Goal: Task Accomplishment & Management: Manage account settings

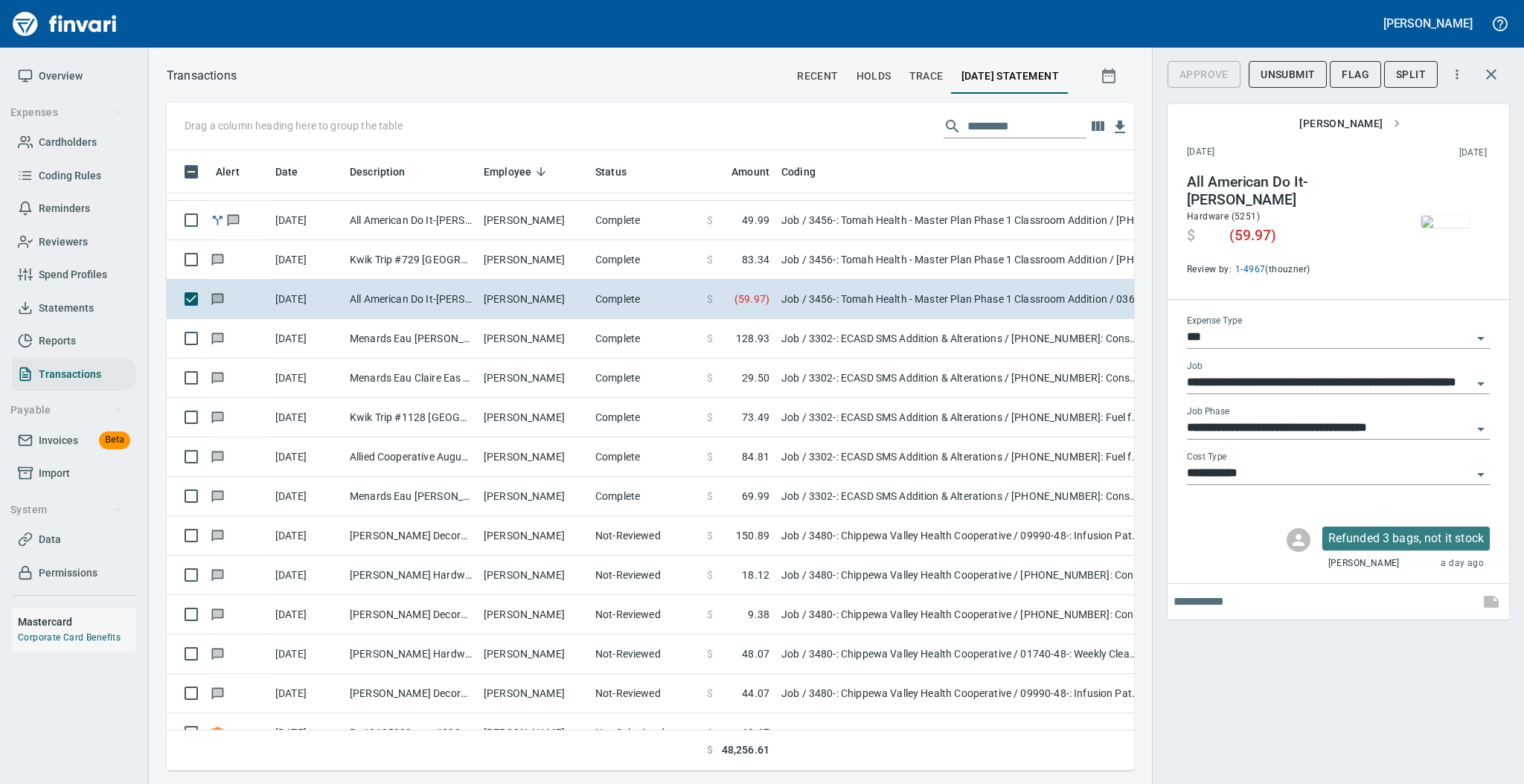
scroll to position [1036, 0]
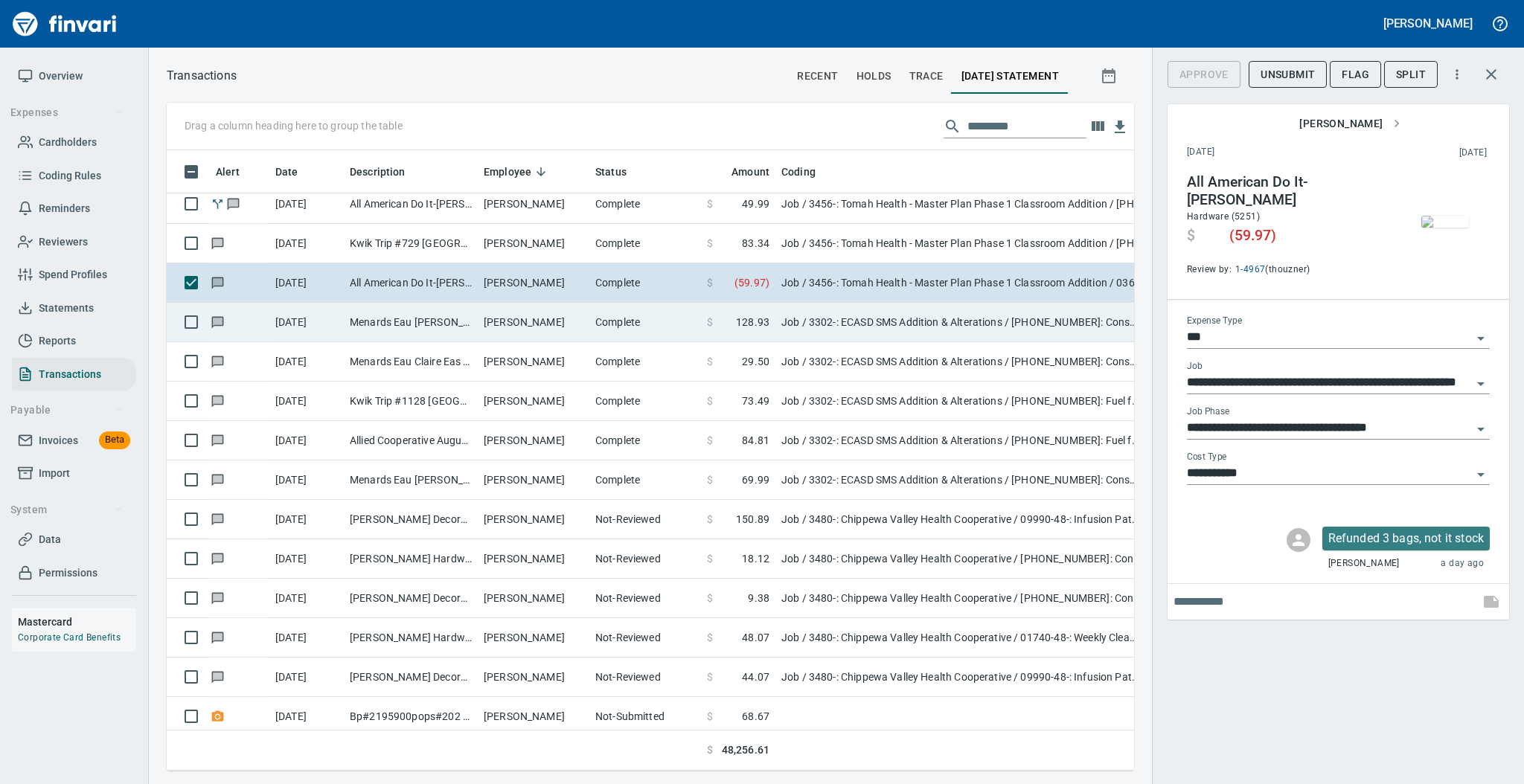
click at [490, 323] on td "[PERSON_NAME]" at bounding box center [533, 322] width 111 height 40
type input "**********"
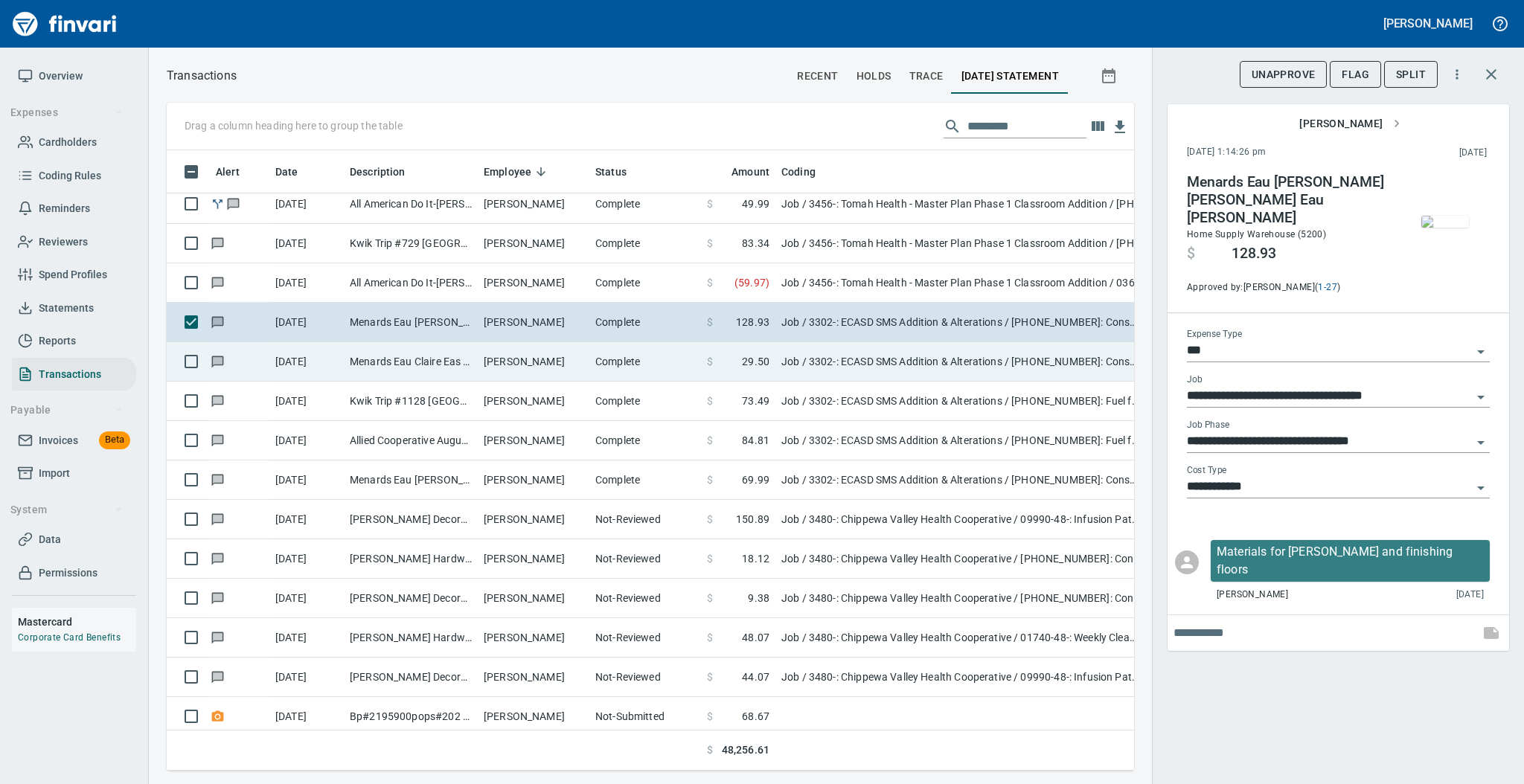
click at [520, 369] on td "[PERSON_NAME]" at bounding box center [533, 361] width 111 height 40
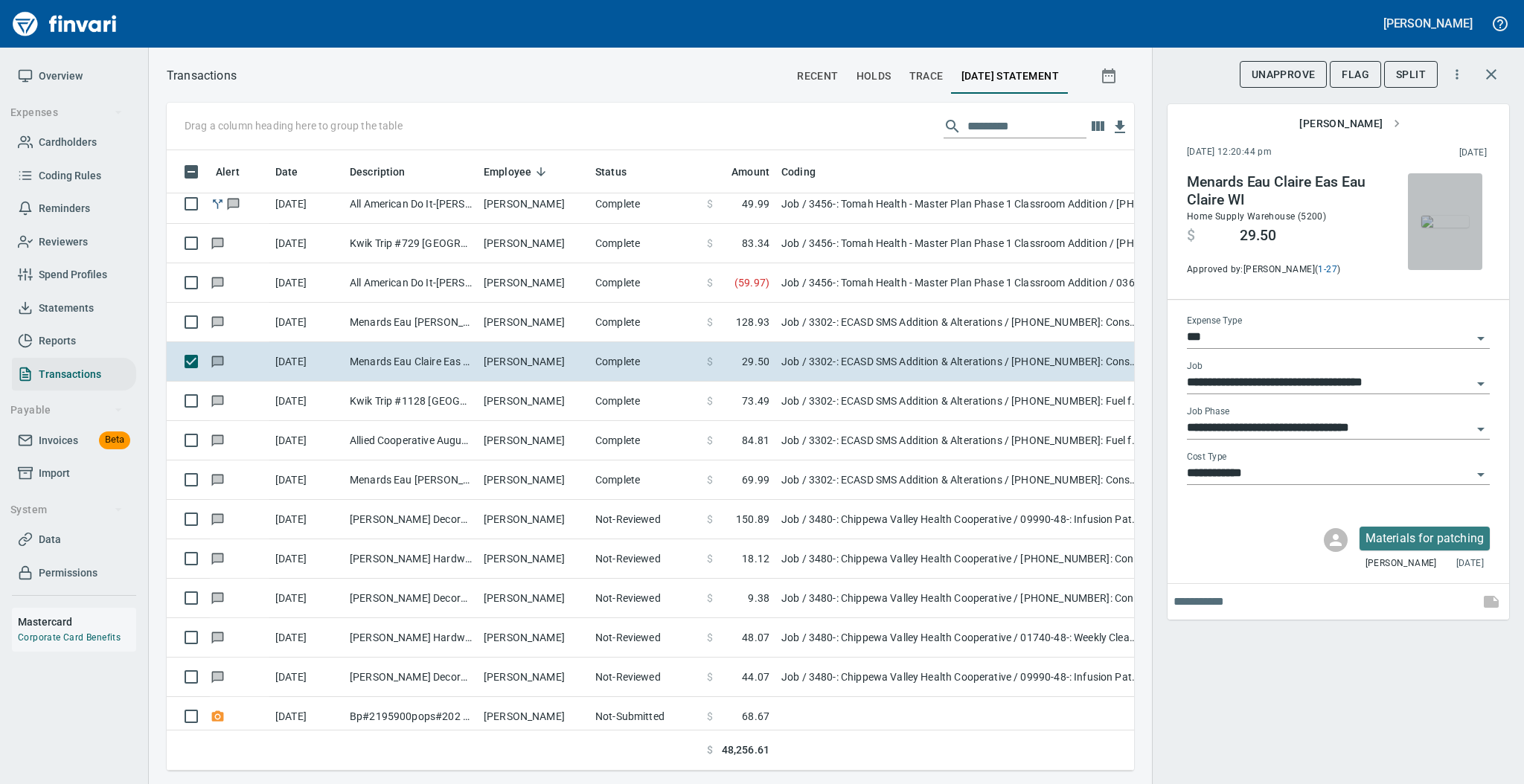
click at [1459, 219] on img "button" at bounding box center [1445, 221] width 48 height 12
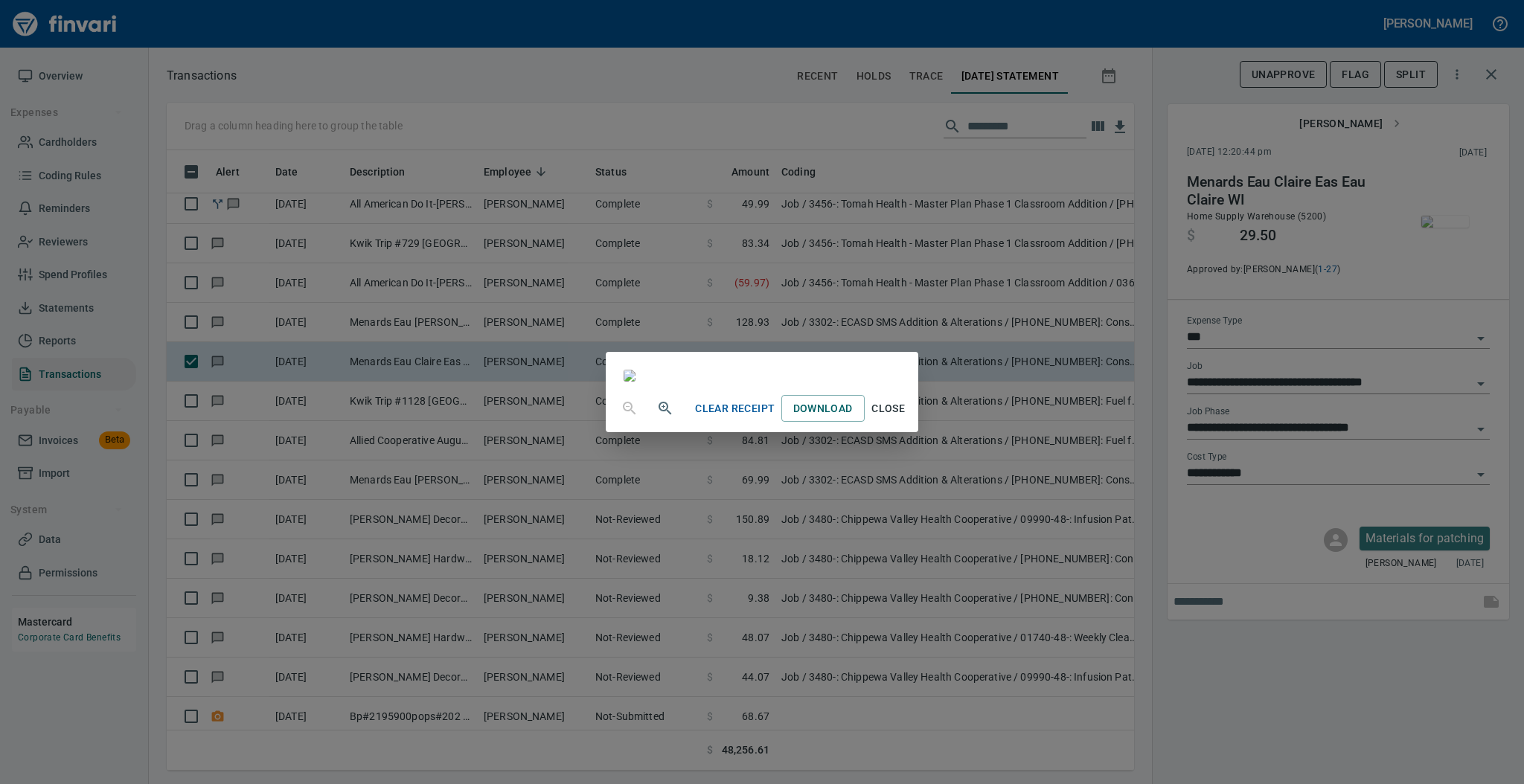
click at [906, 418] on span "Close" at bounding box center [888, 408] width 35 height 19
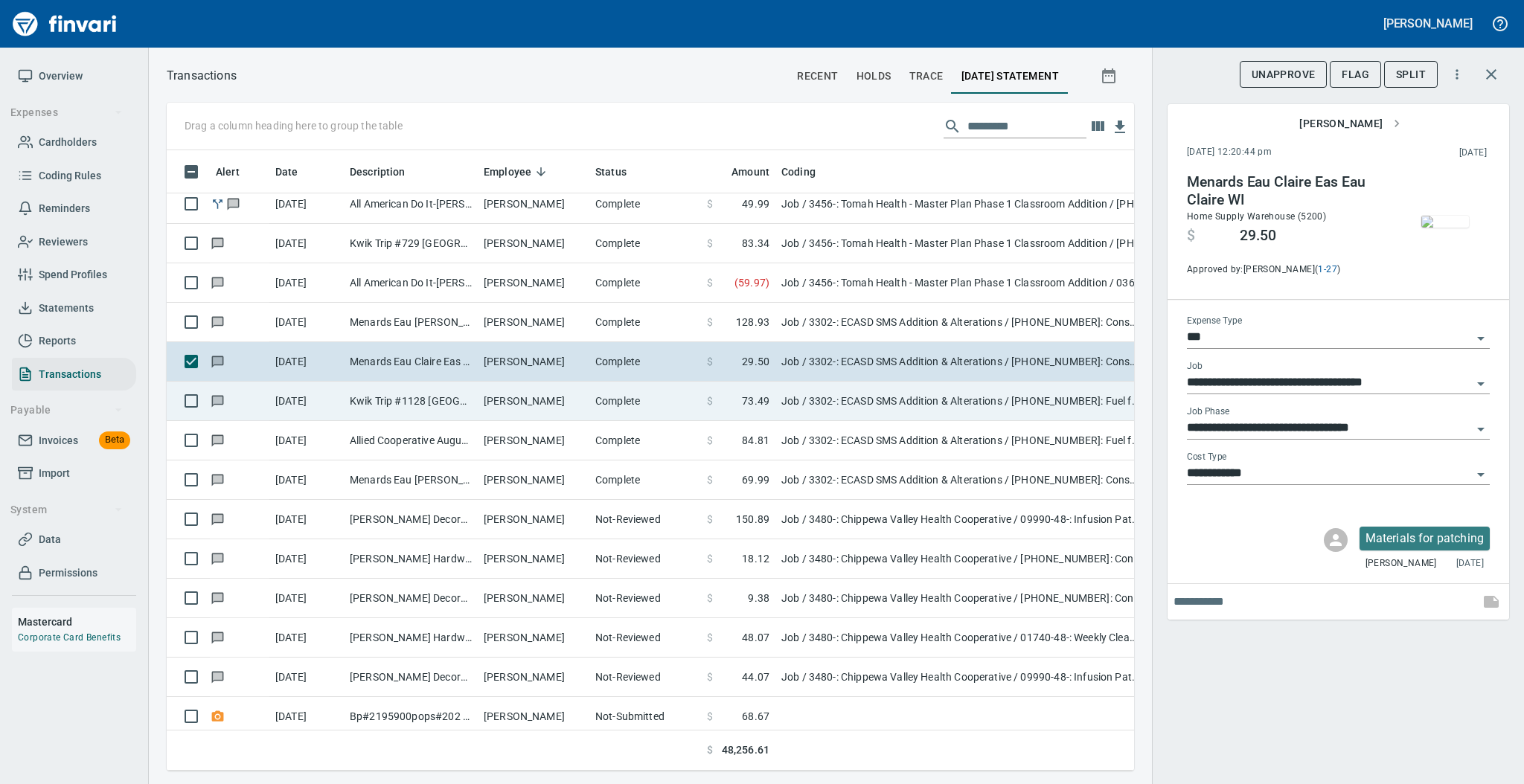
click at [566, 414] on td "[PERSON_NAME]" at bounding box center [533, 401] width 111 height 40
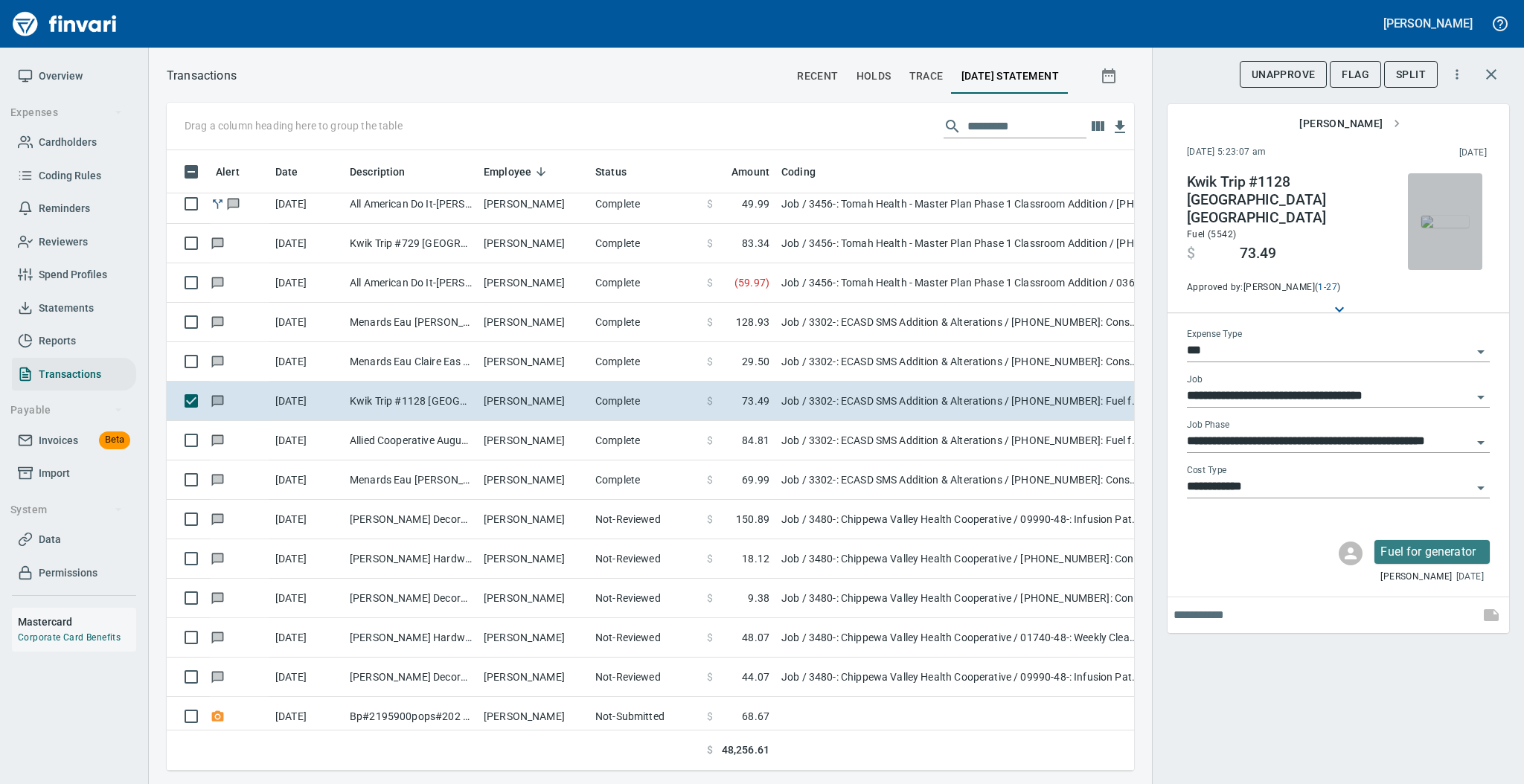
click at [1443, 219] on img "button" at bounding box center [1445, 221] width 48 height 12
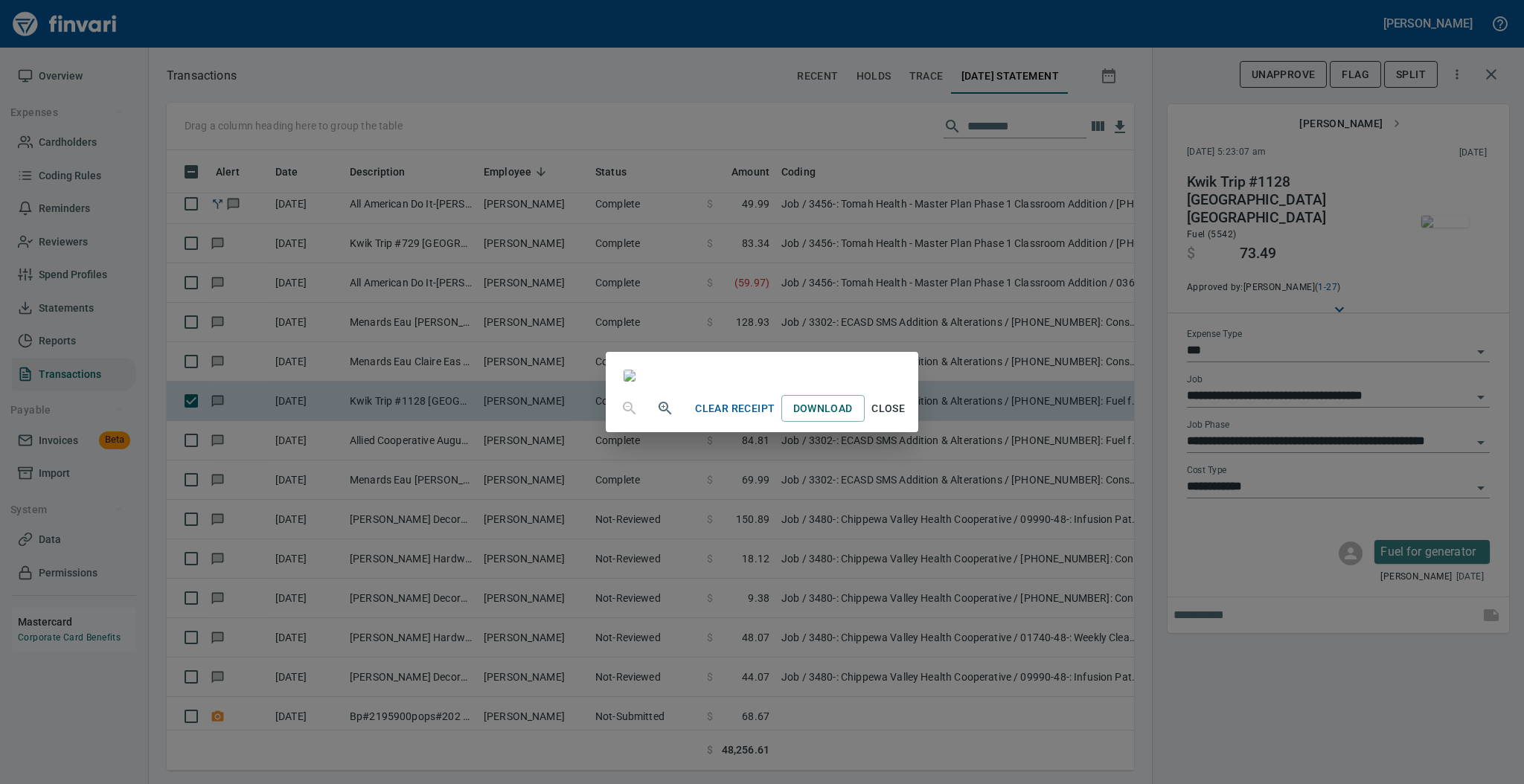
click at [906, 418] on span "Close" at bounding box center [888, 408] width 35 height 19
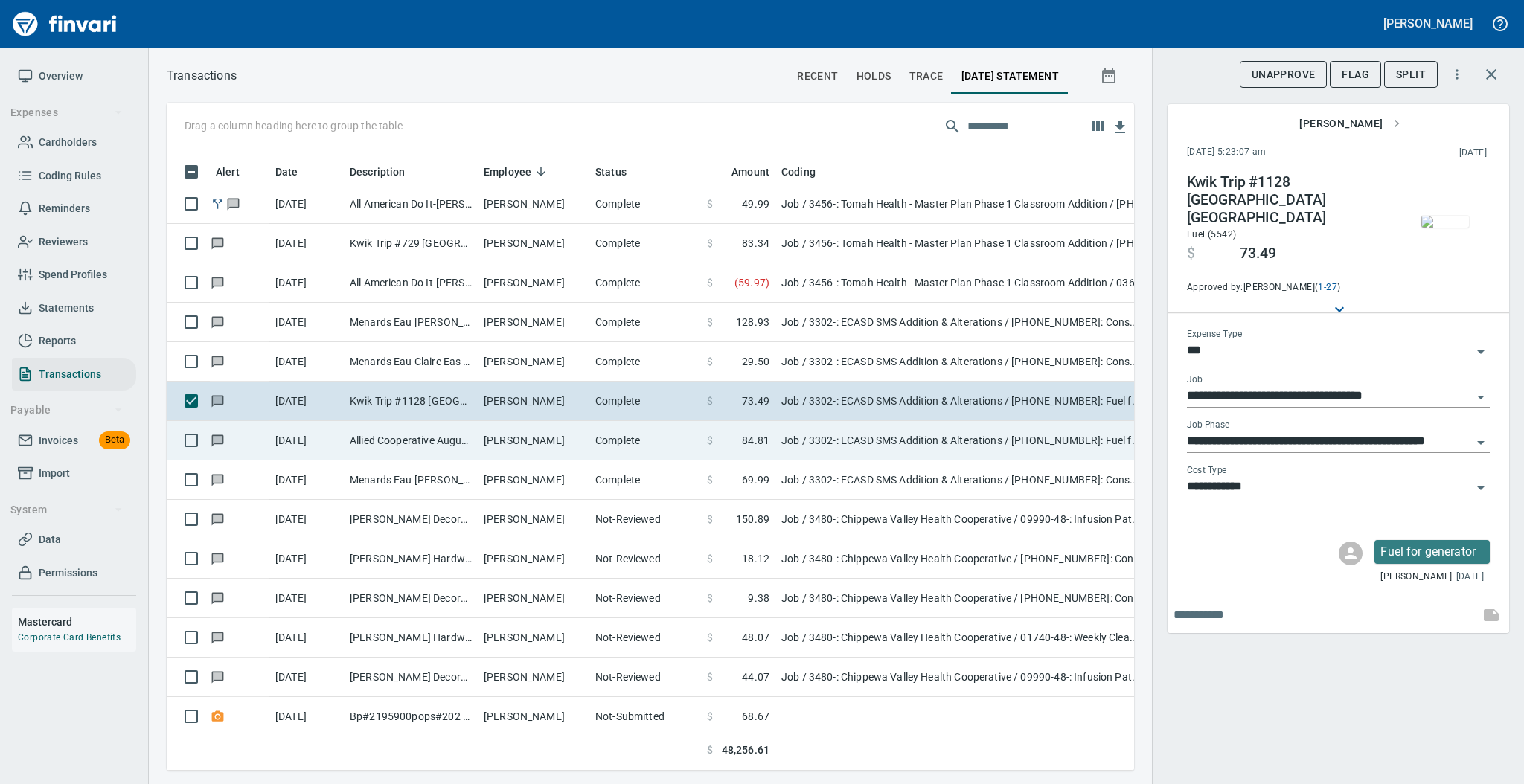
click at [553, 441] on td "[PERSON_NAME]" at bounding box center [533, 440] width 111 height 40
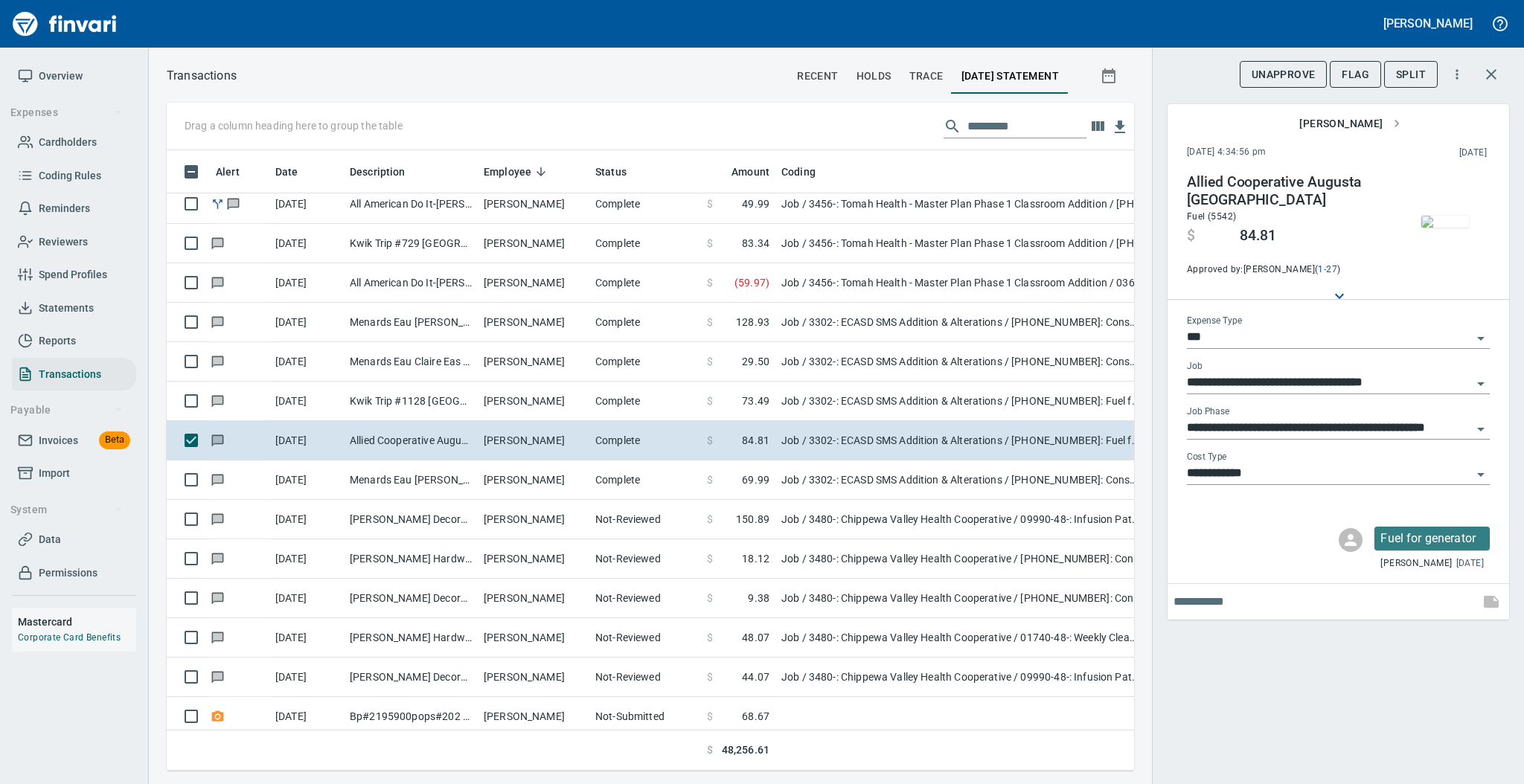
click at [1433, 218] on img "button" at bounding box center [1445, 221] width 48 height 12
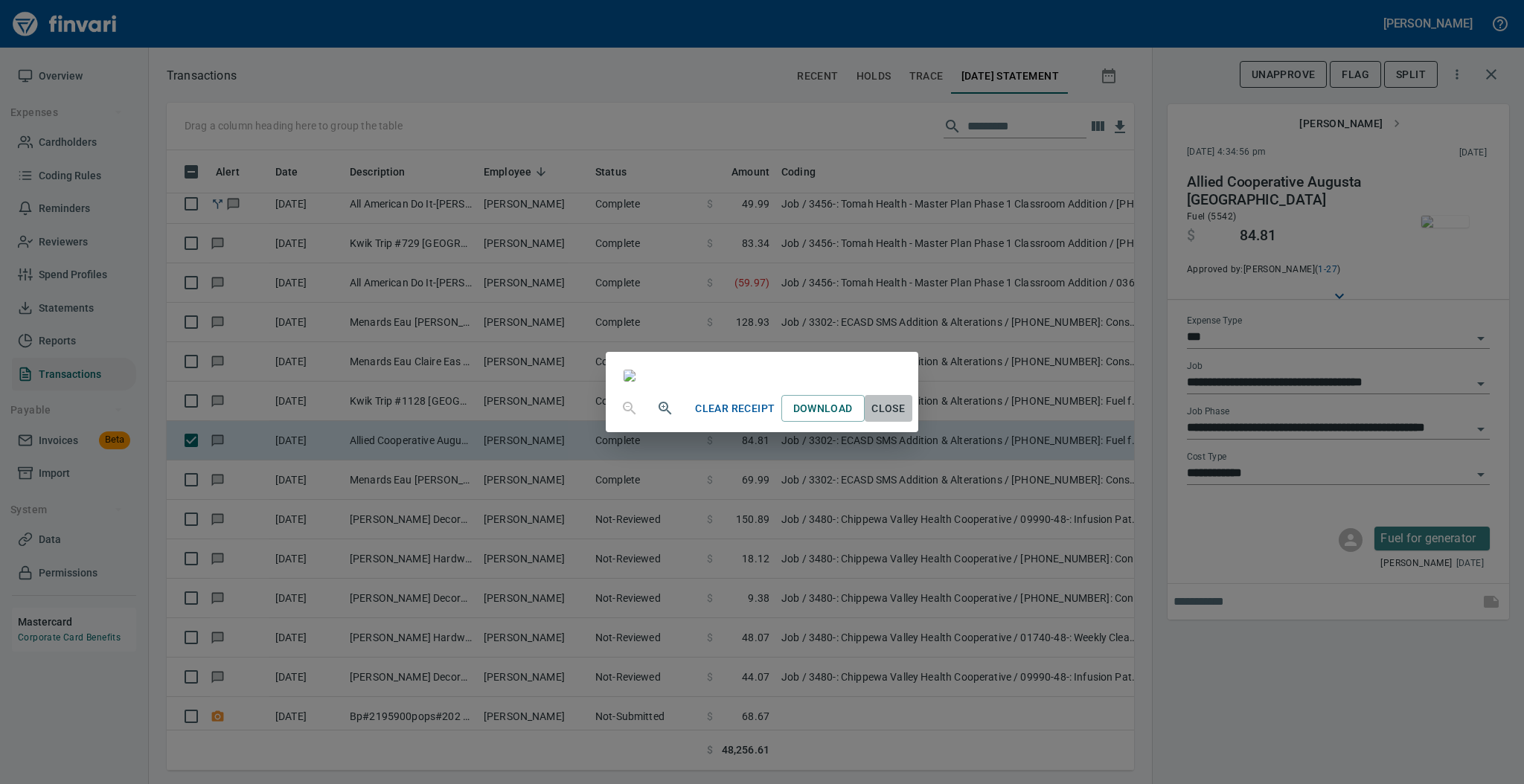
click at [906, 418] on span "Close" at bounding box center [888, 408] width 35 height 19
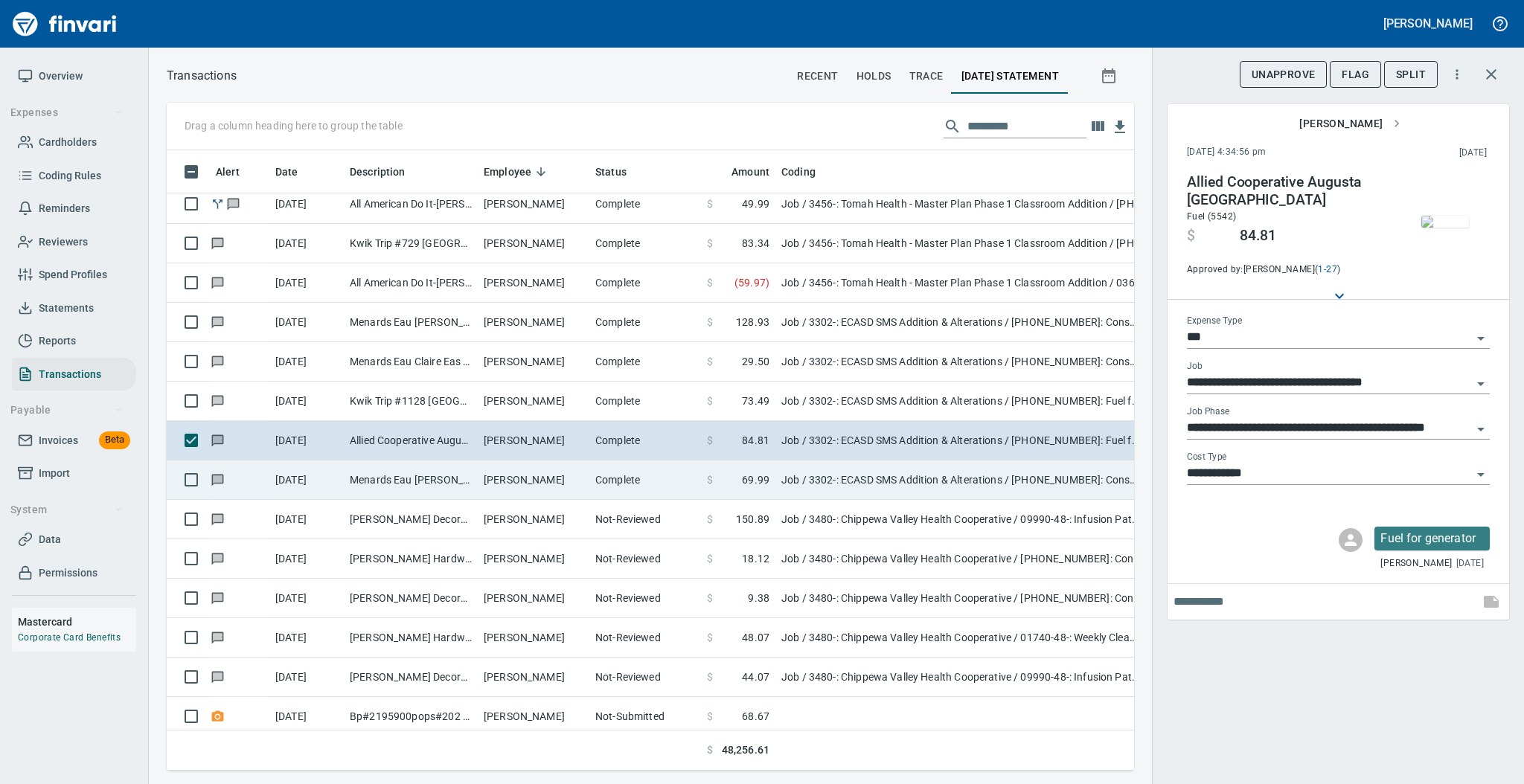
click at [511, 476] on td "[PERSON_NAME]" at bounding box center [533, 480] width 111 height 40
type input "**********"
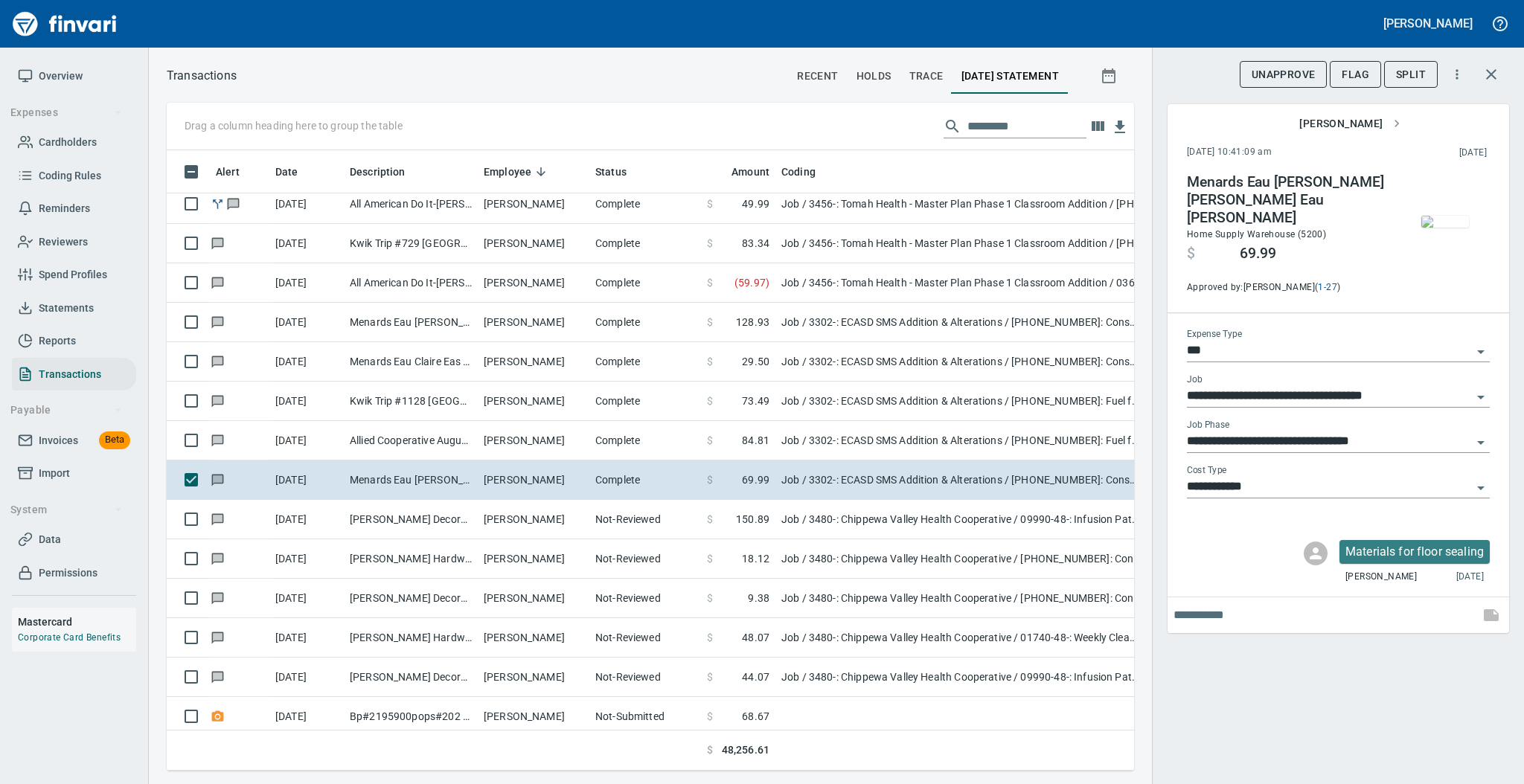
click at [1443, 227] on img "button" at bounding box center [1445, 221] width 48 height 12
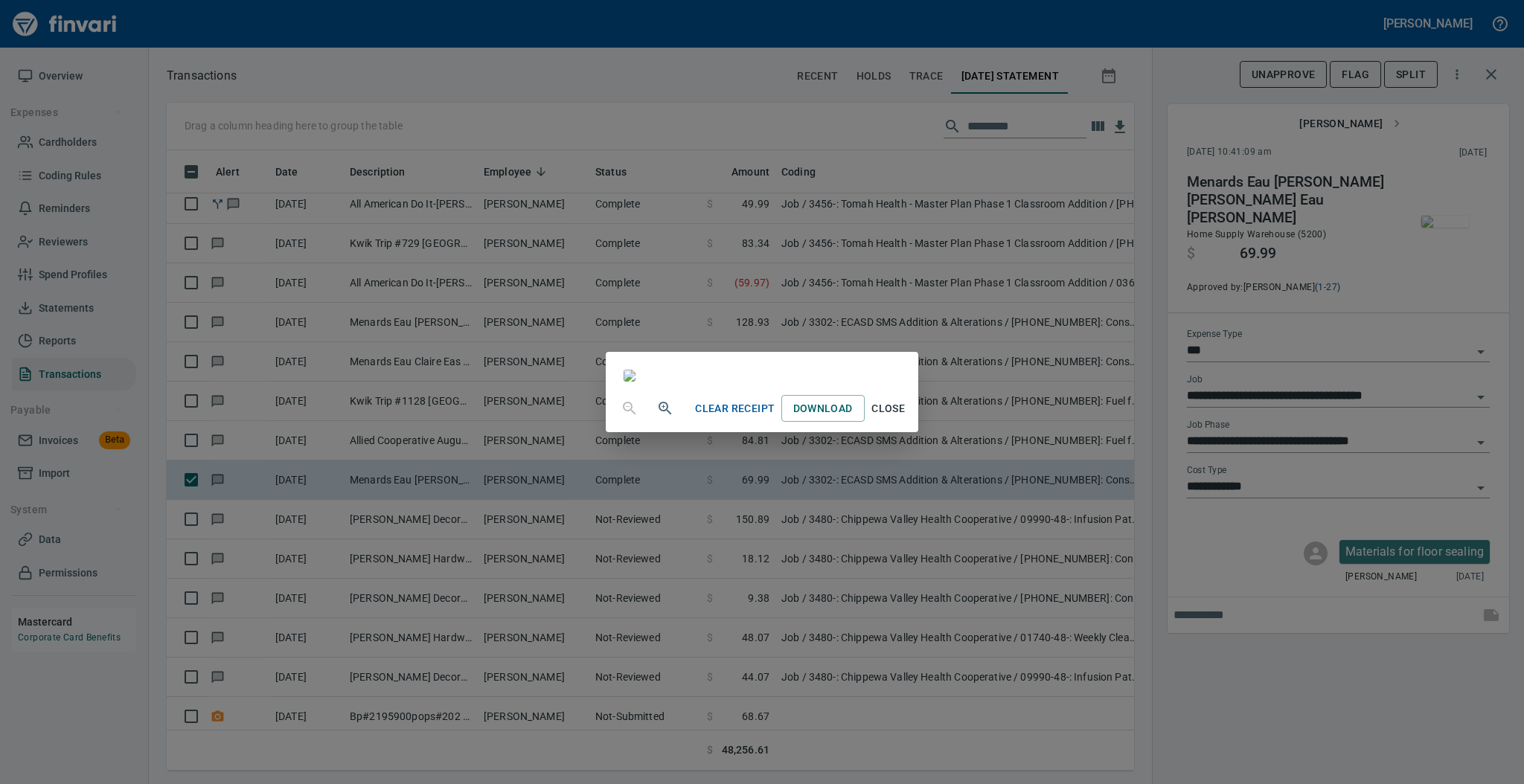
click at [906, 418] on span "Close" at bounding box center [888, 408] width 35 height 19
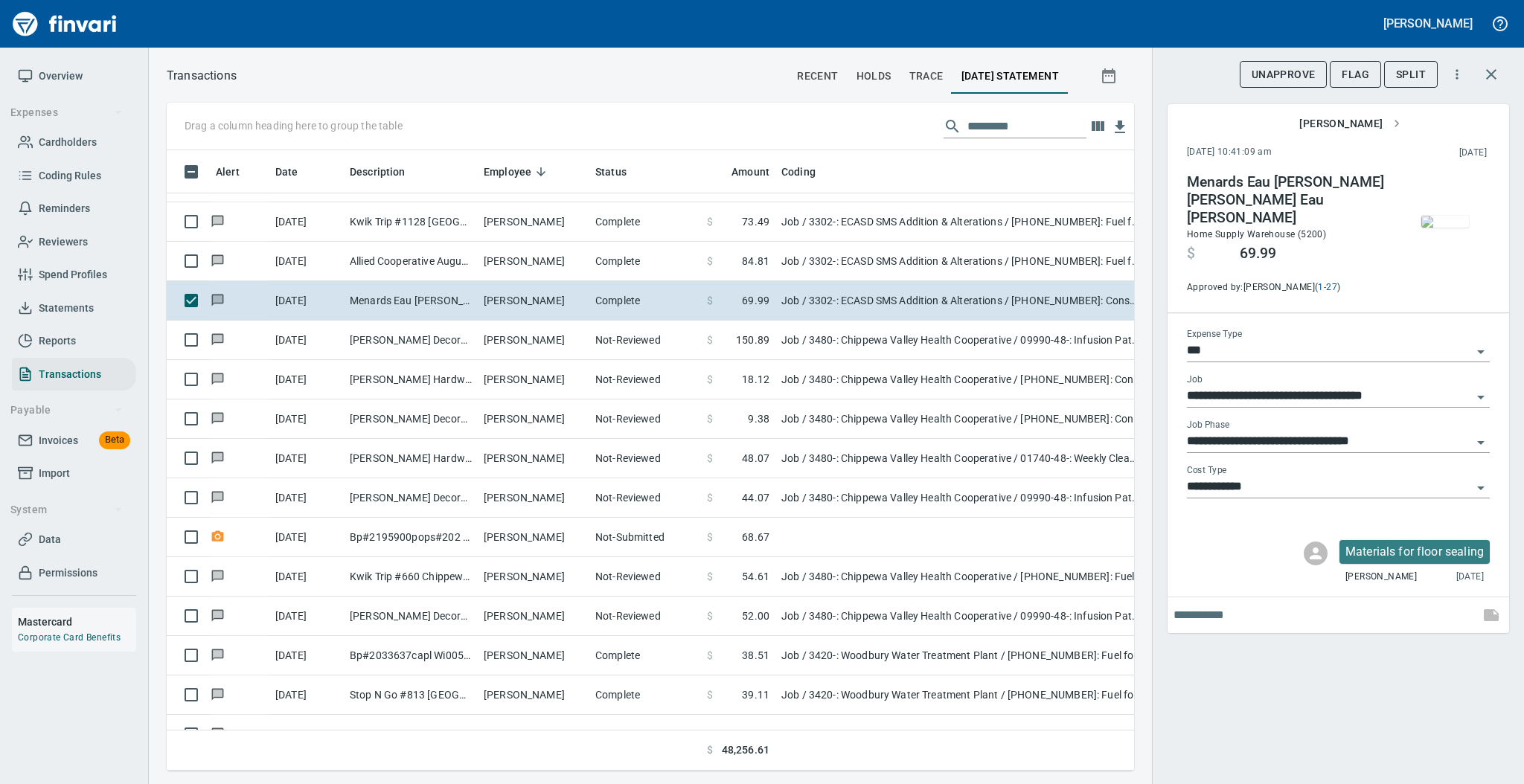
scroll to position [1233, 0]
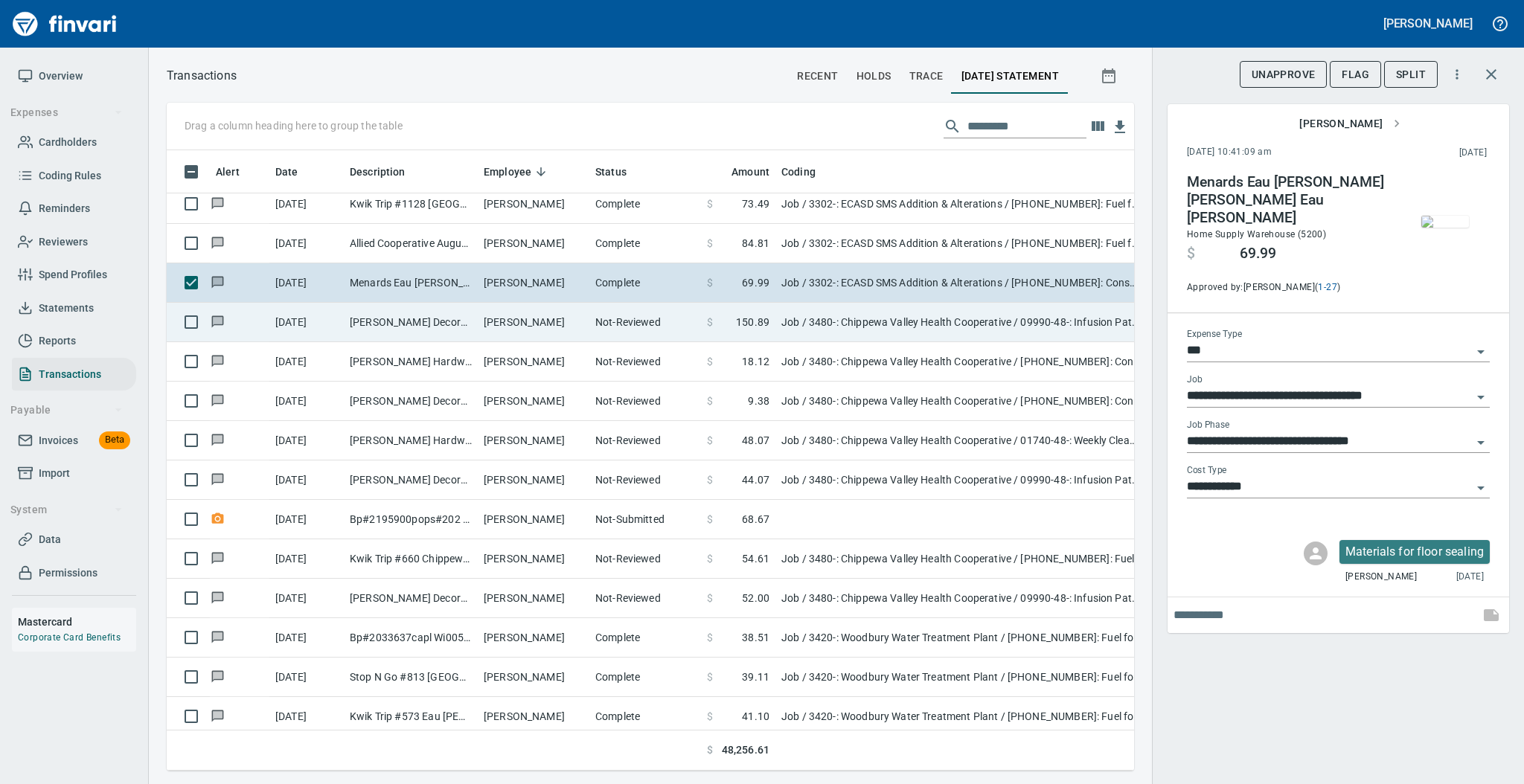
click at [584, 329] on td "[PERSON_NAME]" at bounding box center [533, 322] width 111 height 40
type input "**********"
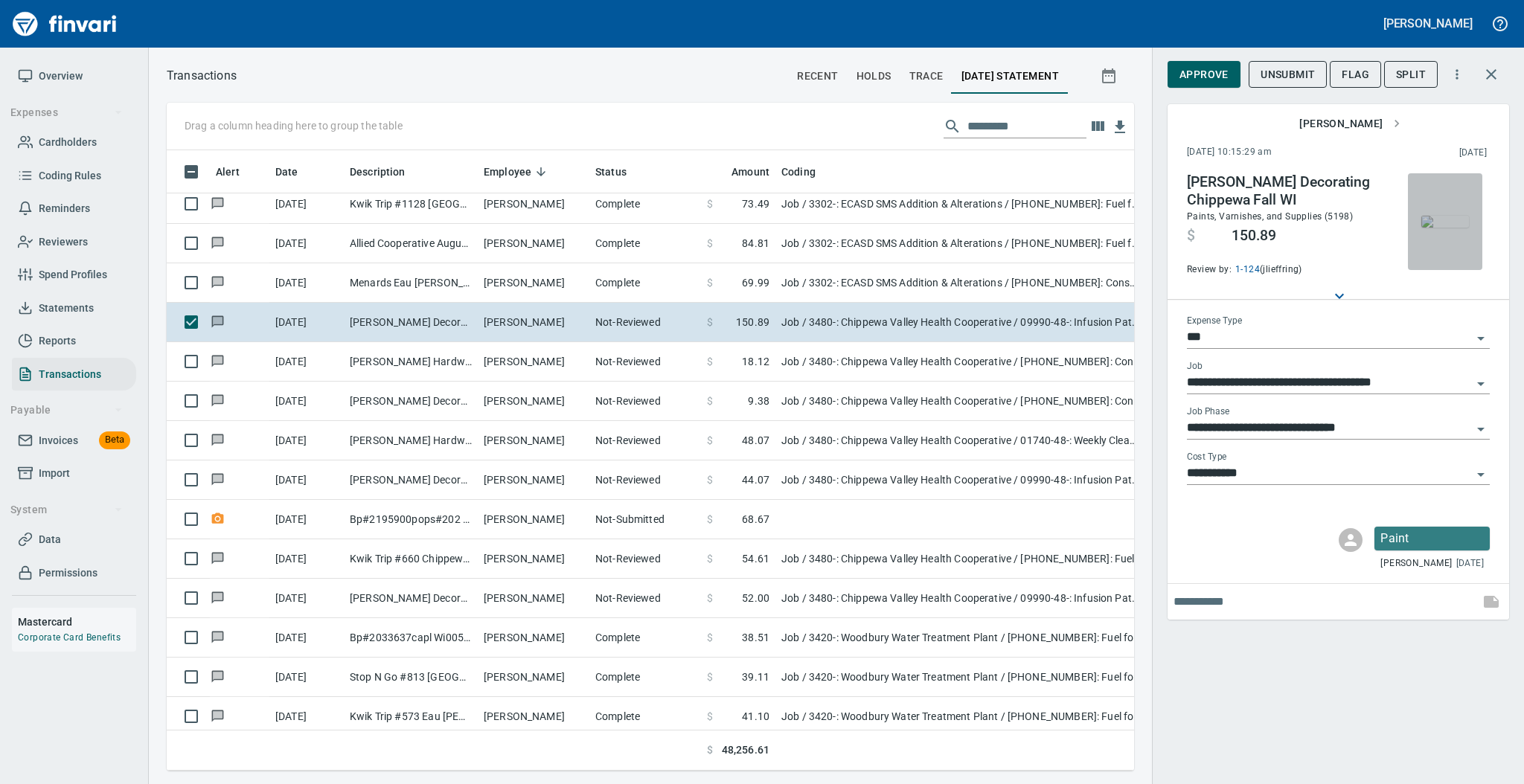
click at [1453, 221] on img "button" at bounding box center [1445, 221] width 48 height 12
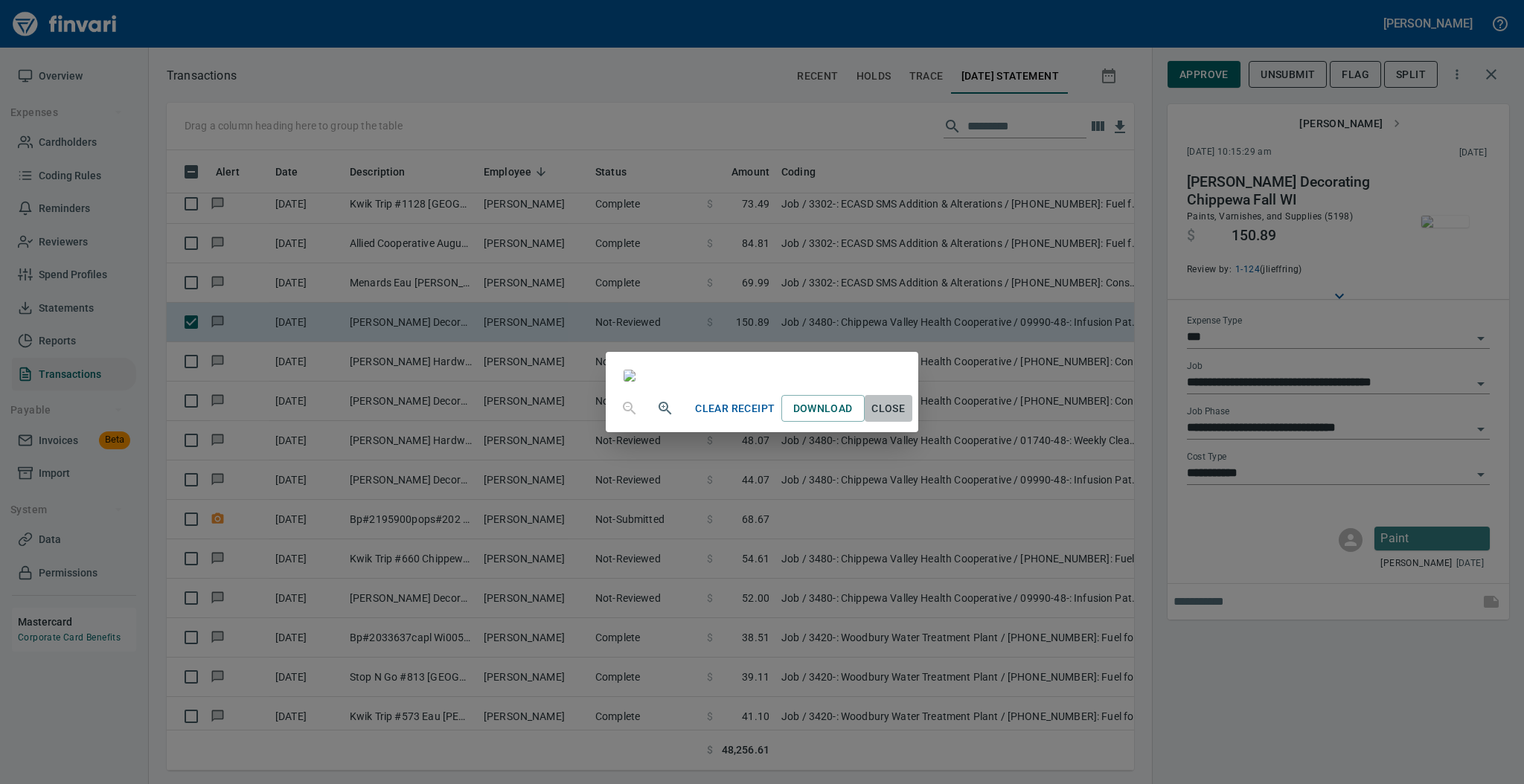
click at [906, 418] on span "Close" at bounding box center [888, 408] width 35 height 19
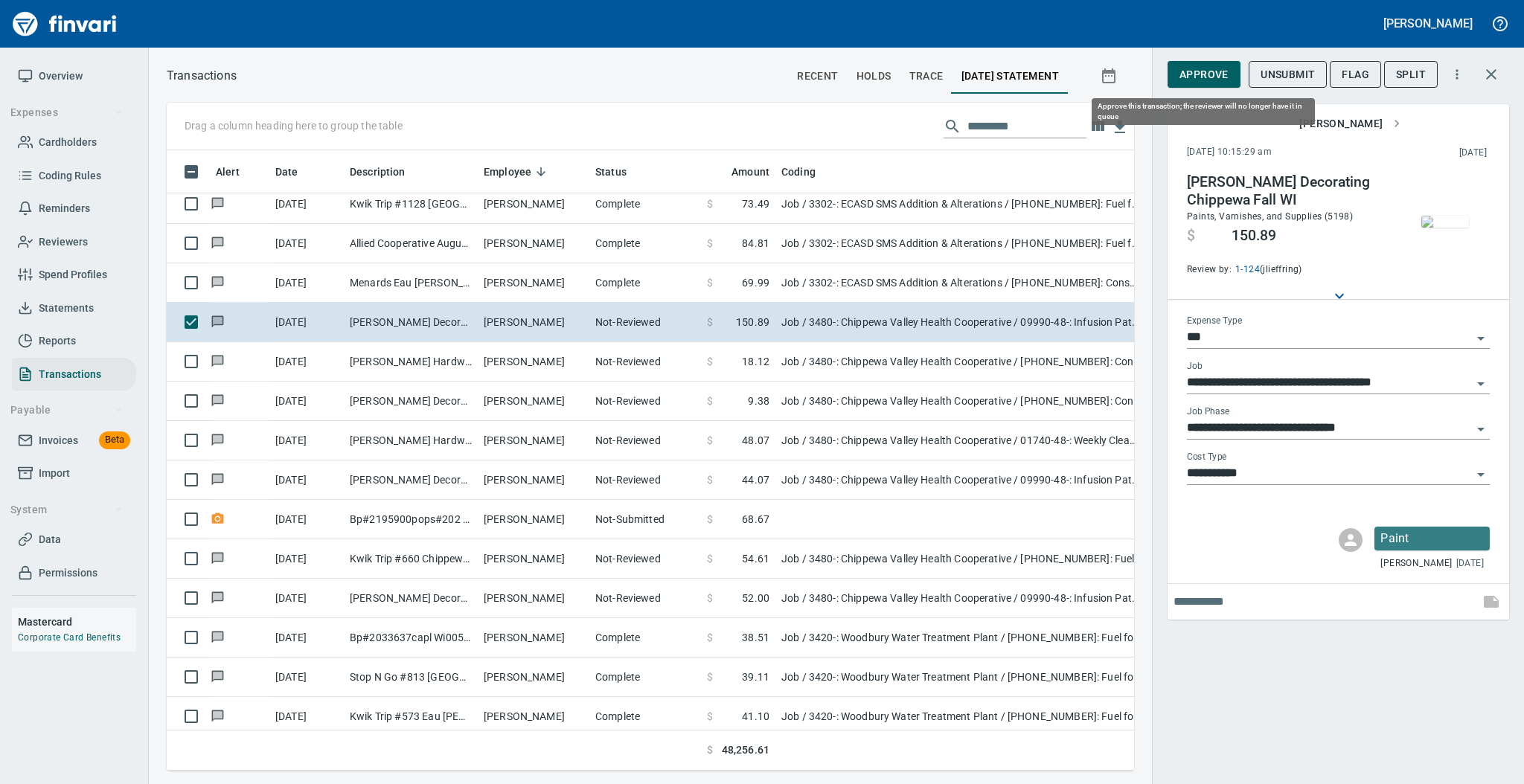
scroll to position [590, 937]
click at [1201, 69] on span "Approve" at bounding box center [1204, 74] width 49 height 19
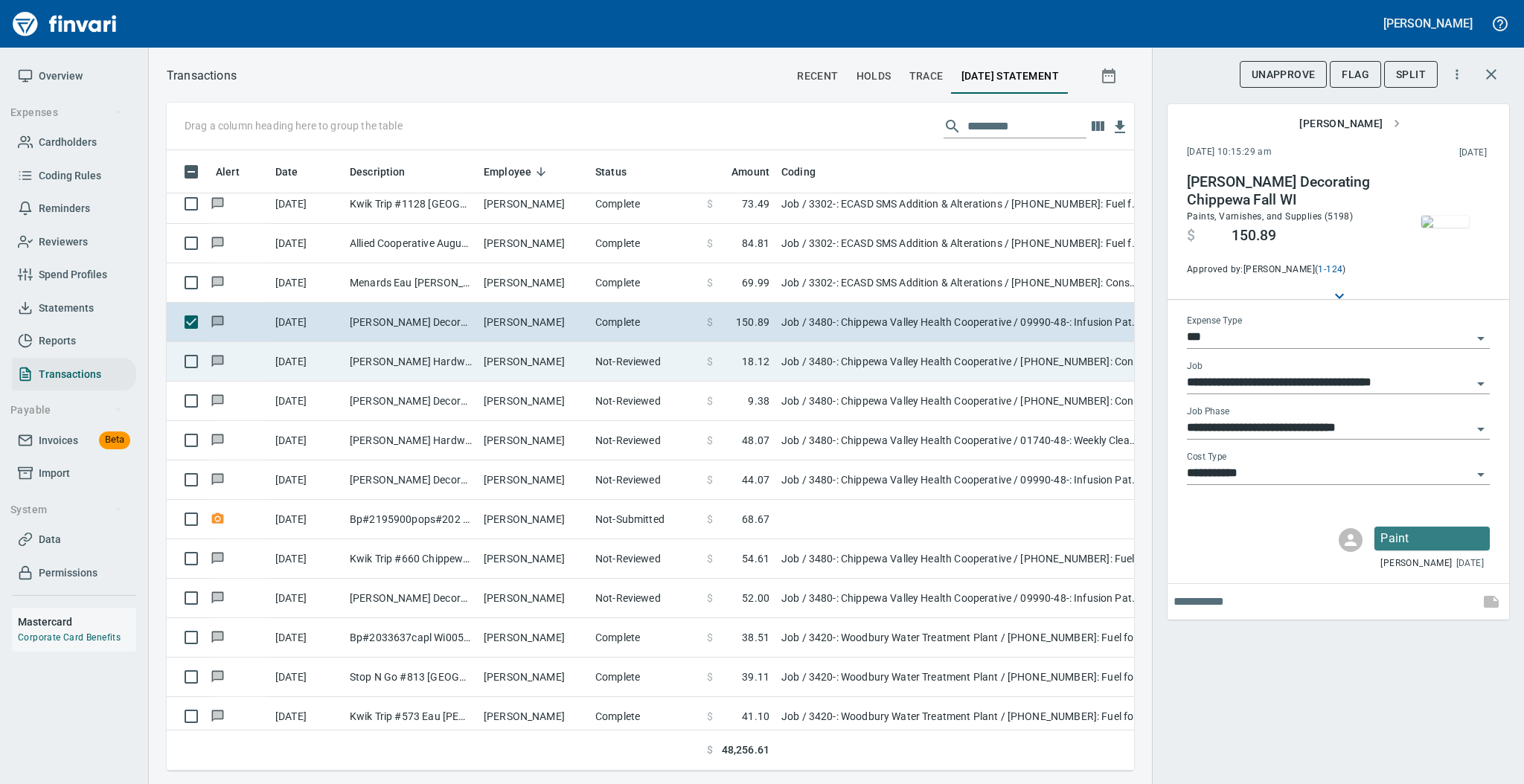
click at [566, 361] on td "[PERSON_NAME]" at bounding box center [533, 361] width 111 height 40
type input "**********"
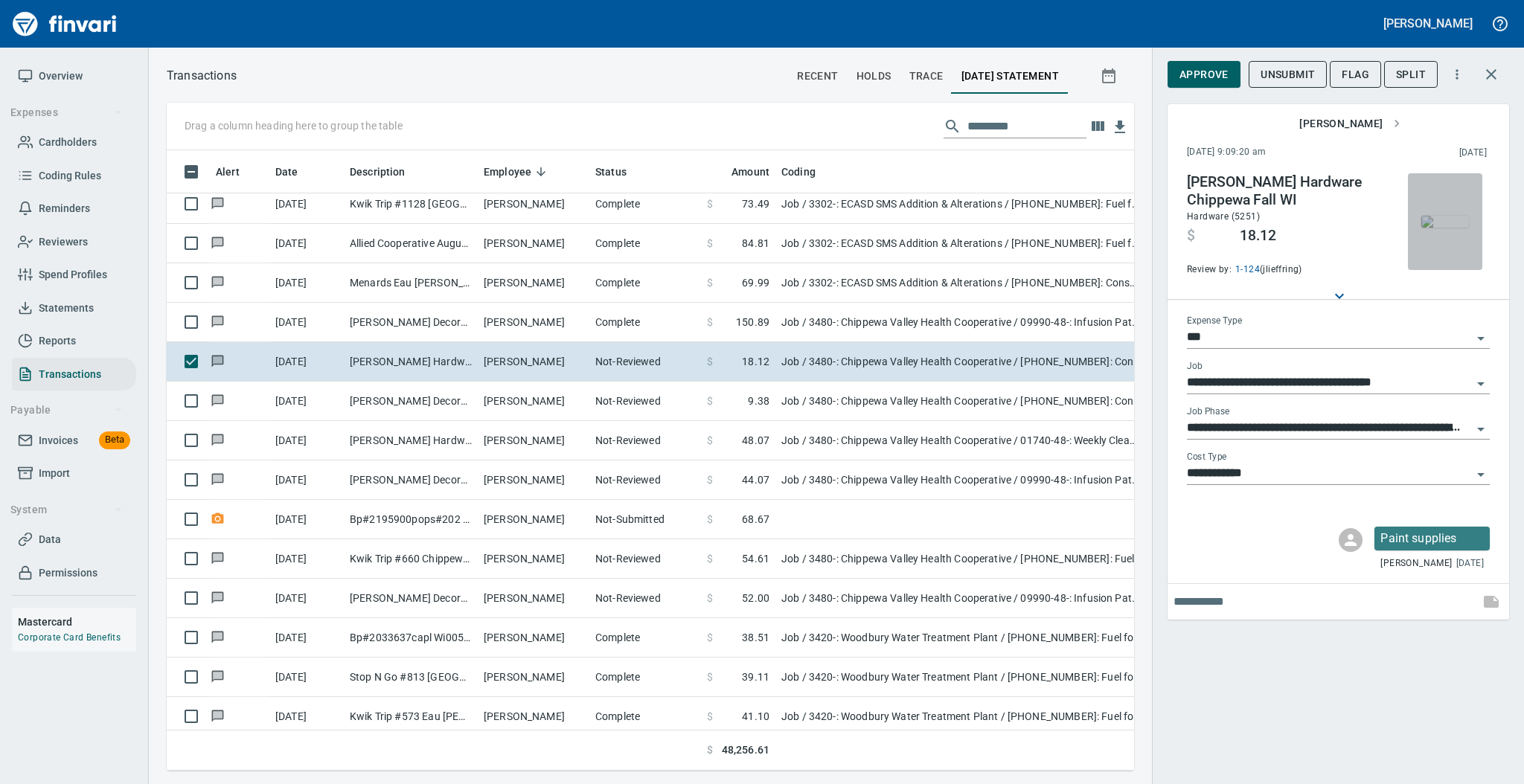
click at [1441, 227] on img "button" at bounding box center [1445, 221] width 48 height 12
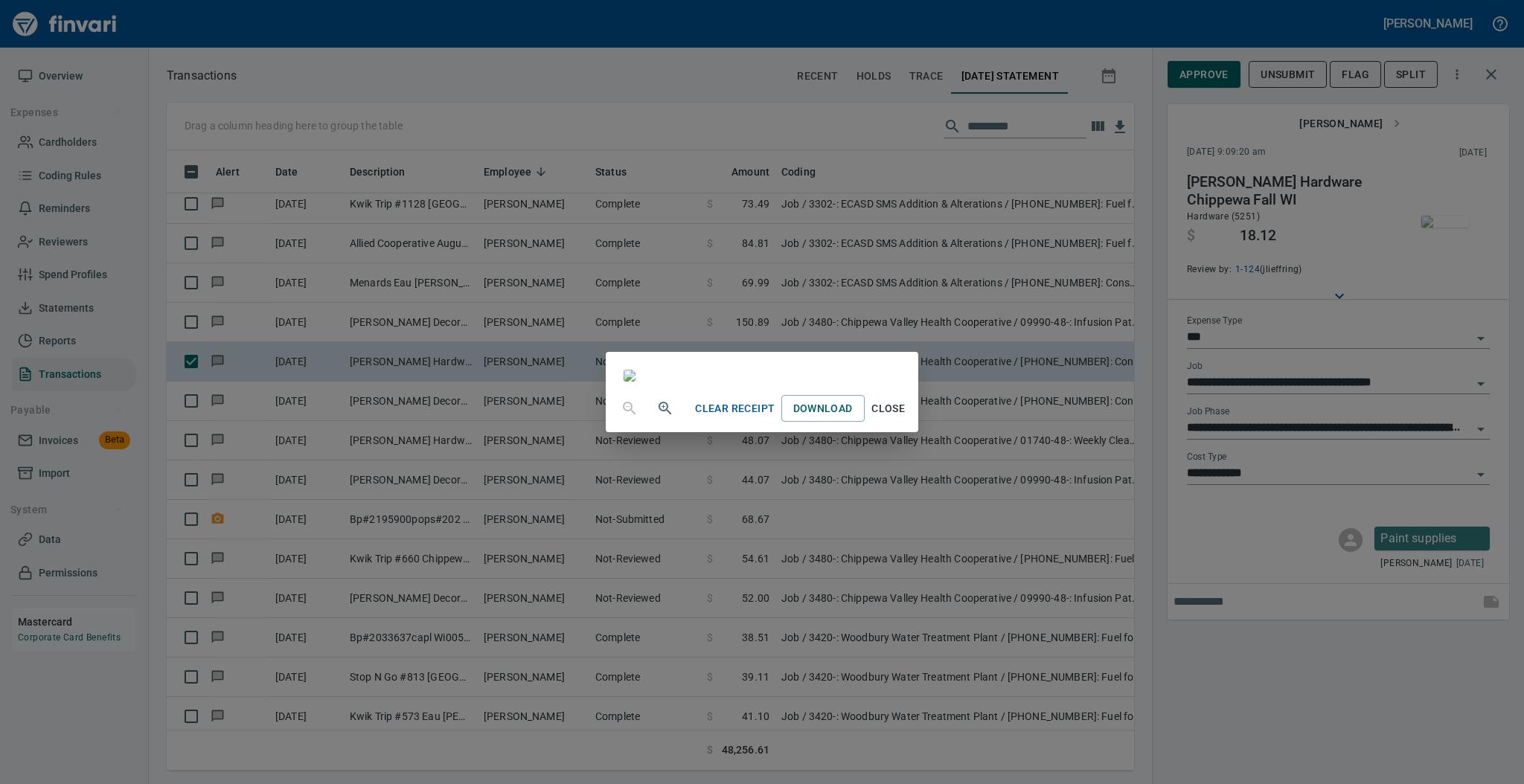
click at [912, 423] on button "Close" at bounding box center [888, 409] width 48 height 27
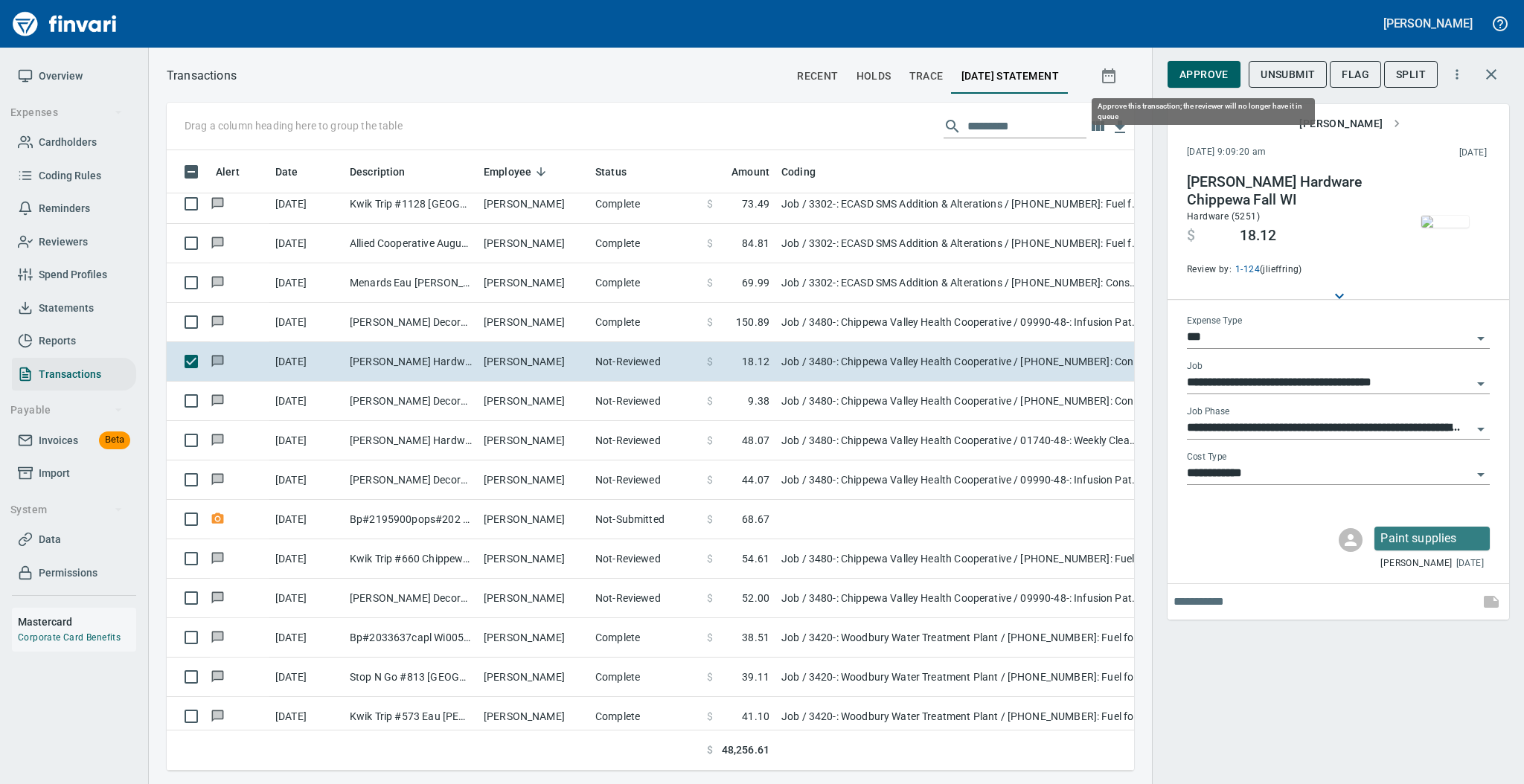
click at [1196, 72] on span "Approve" at bounding box center [1204, 74] width 49 height 19
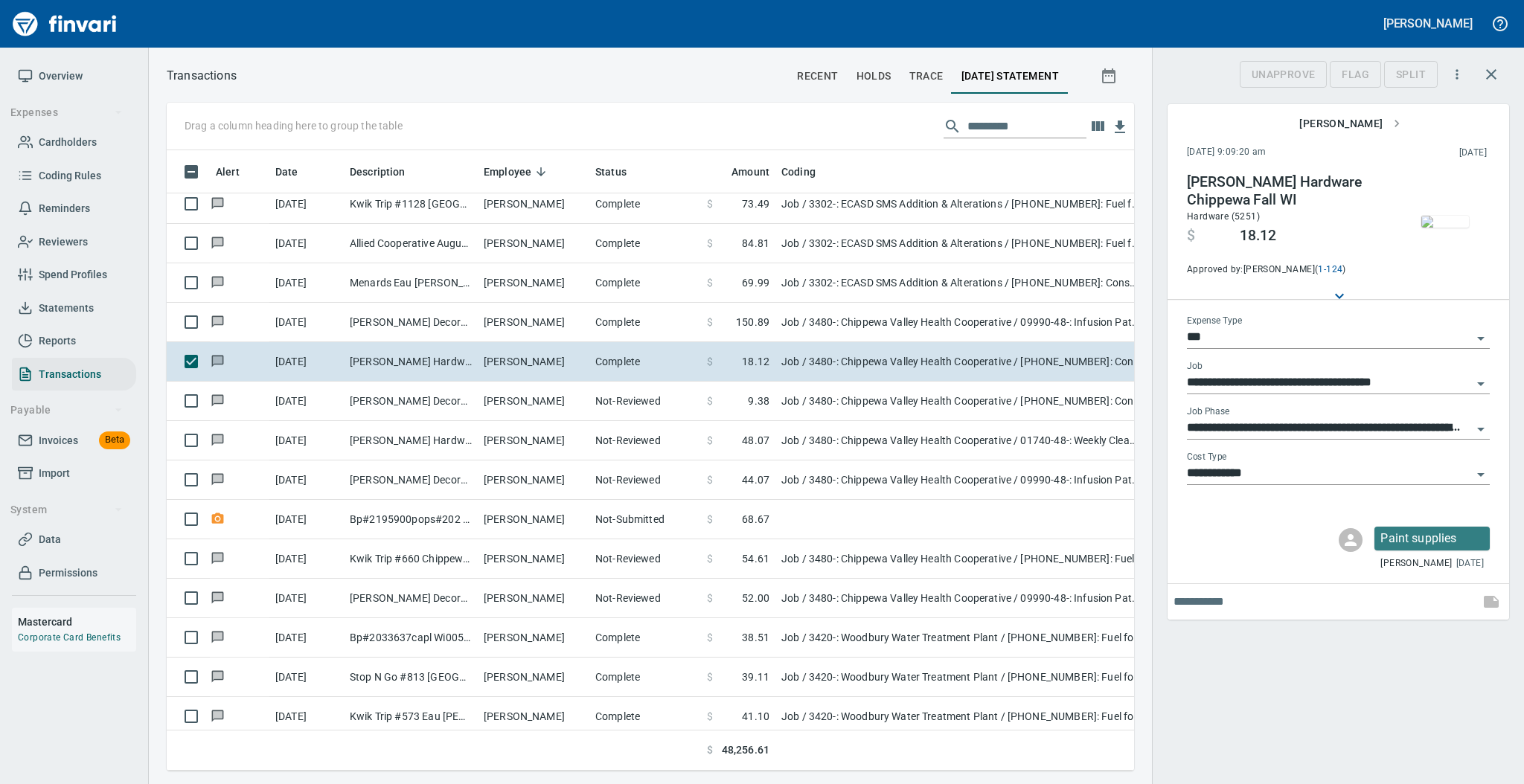
scroll to position [590, 937]
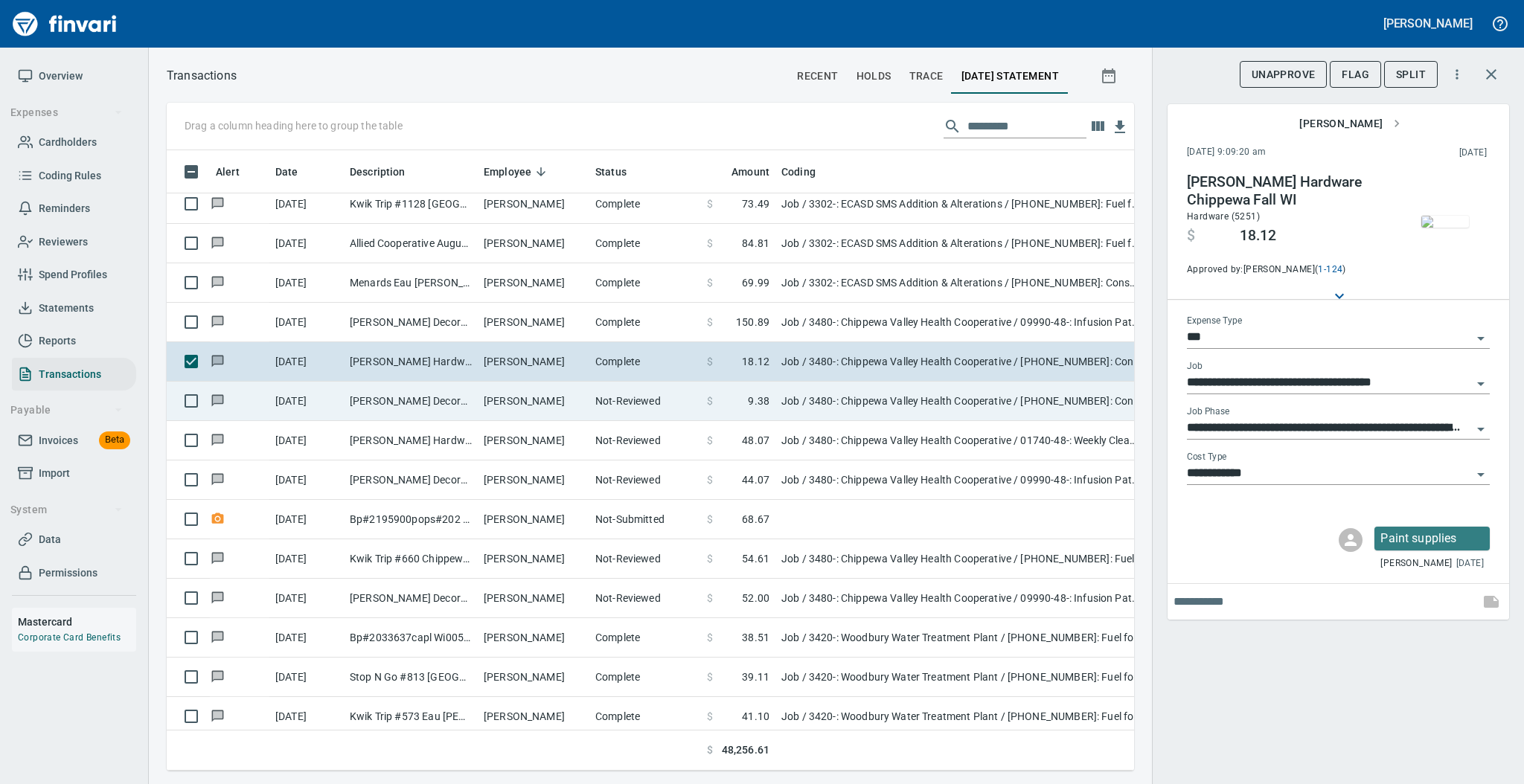
click at [570, 398] on td "[PERSON_NAME]" at bounding box center [533, 401] width 111 height 40
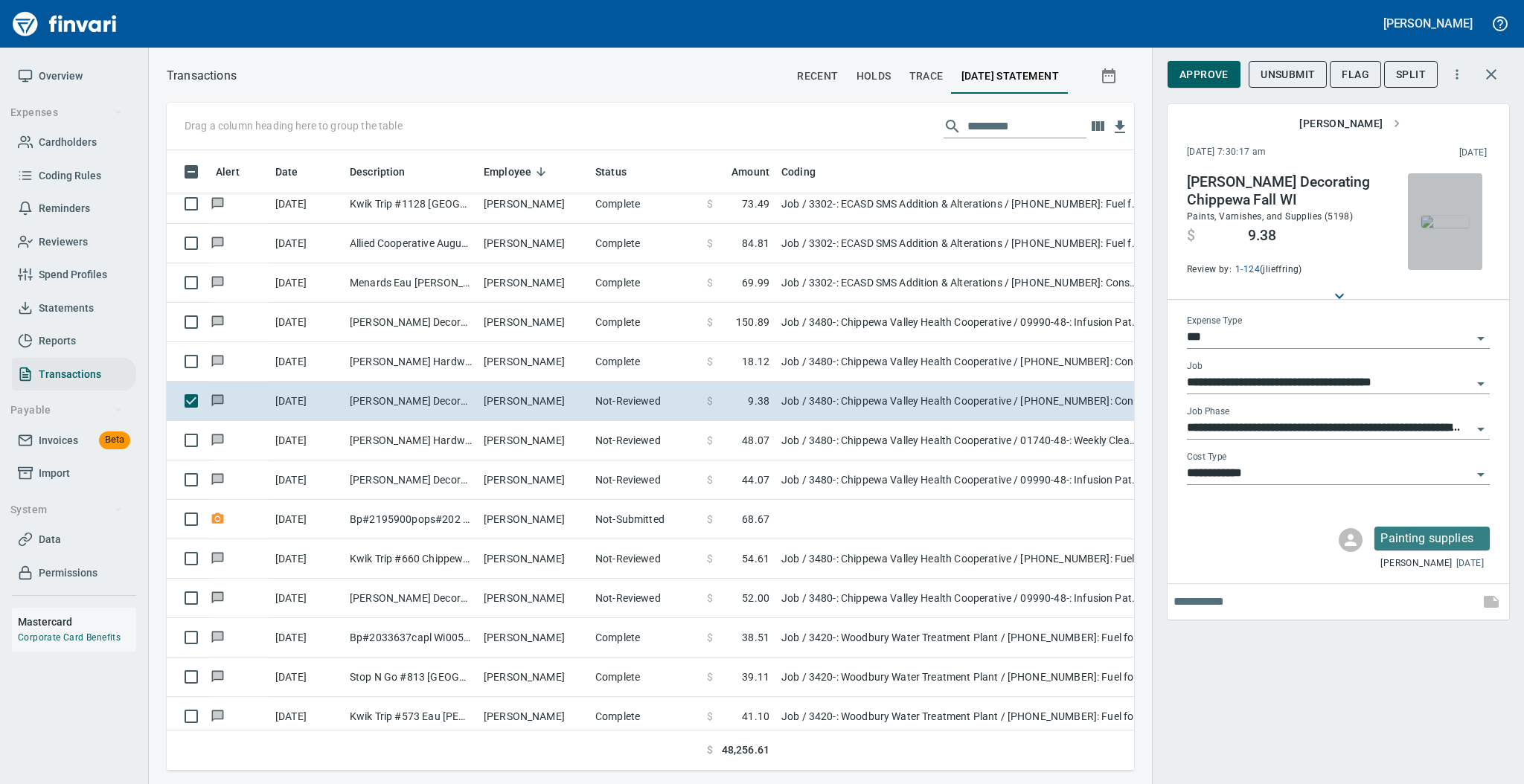
click at [1442, 227] on img "button" at bounding box center [1445, 221] width 48 height 12
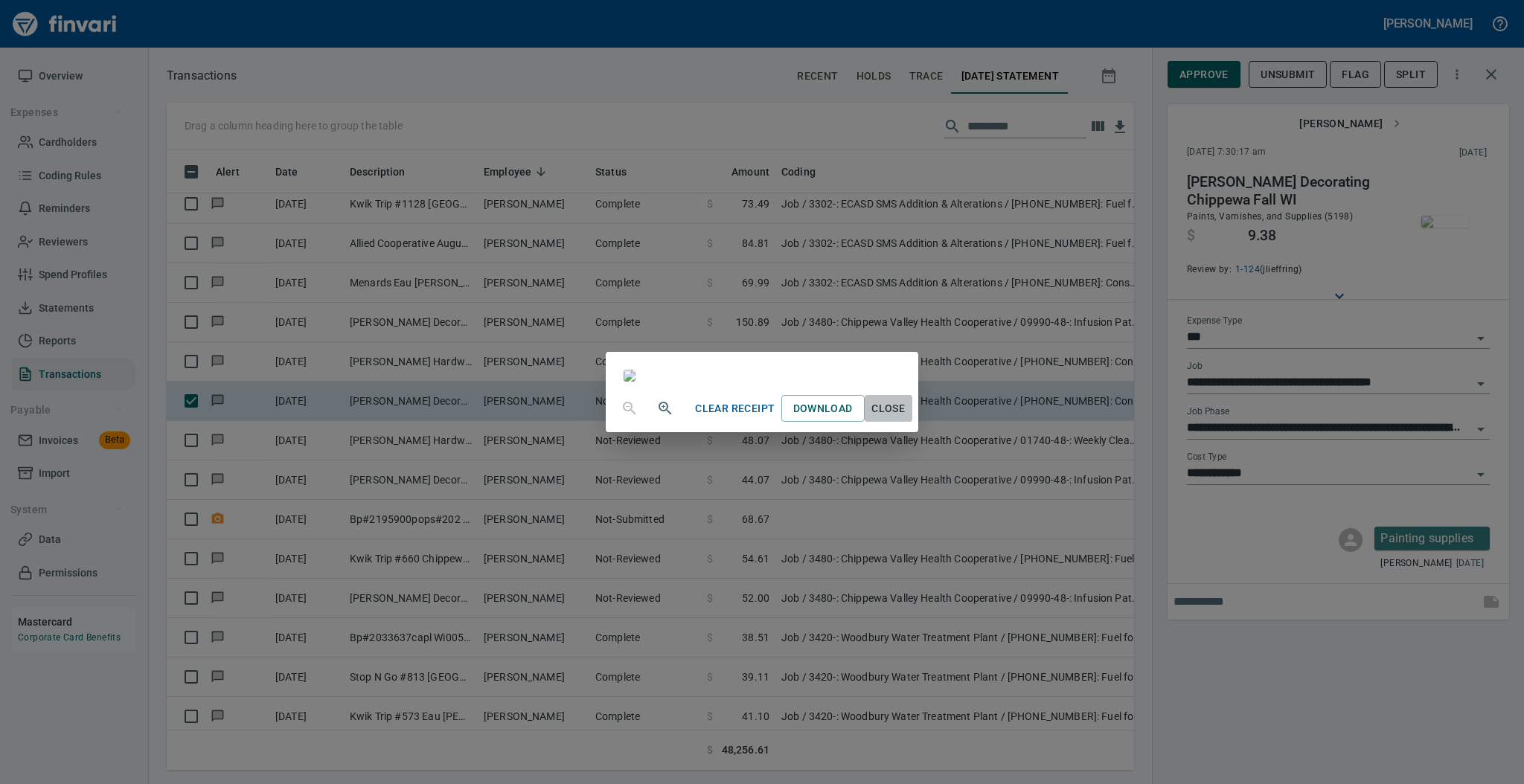
click at [906, 418] on span "Close" at bounding box center [888, 408] width 35 height 19
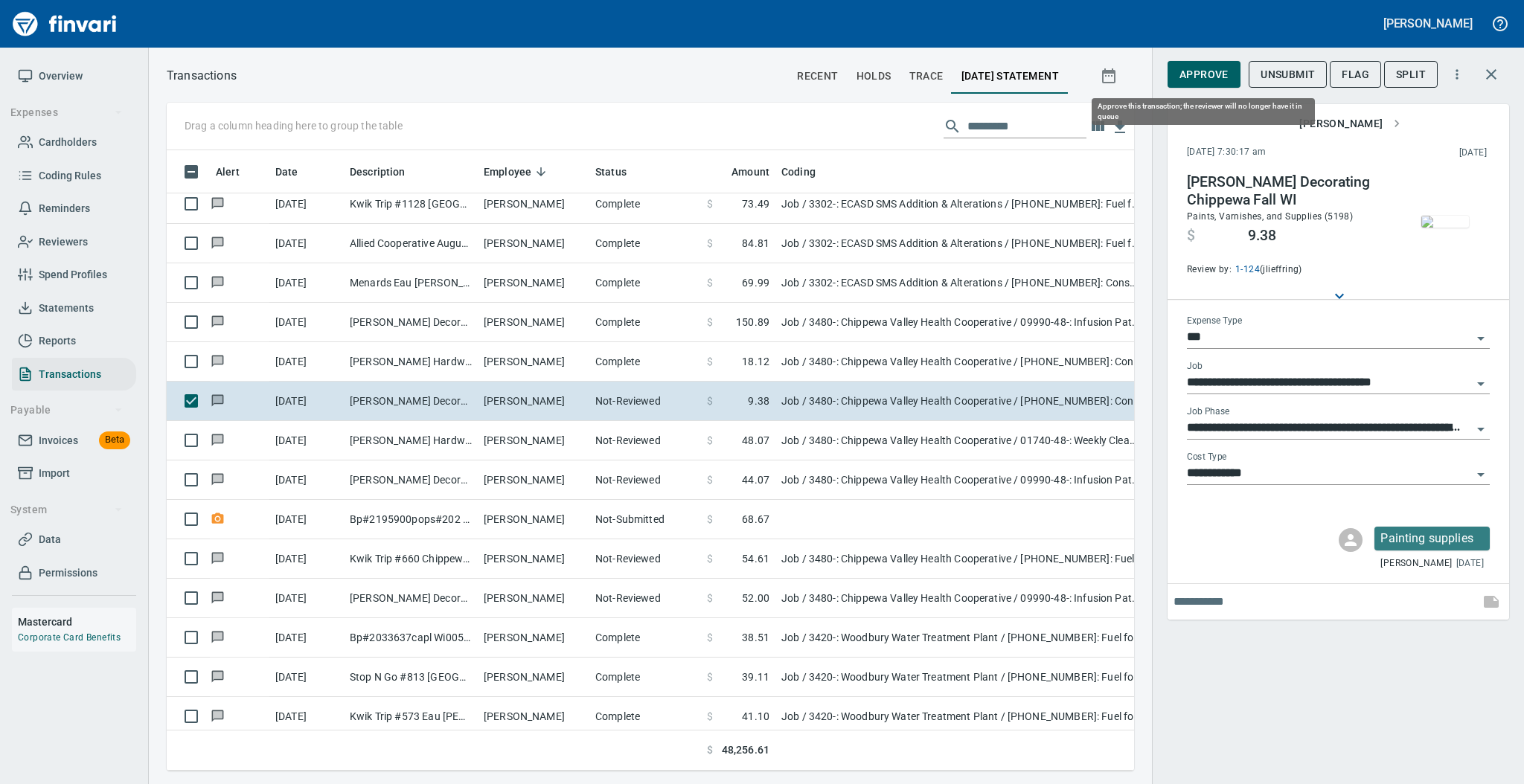
scroll to position [590, 937]
click at [1202, 71] on span "Approve" at bounding box center [1204, 74] width 49 height 19
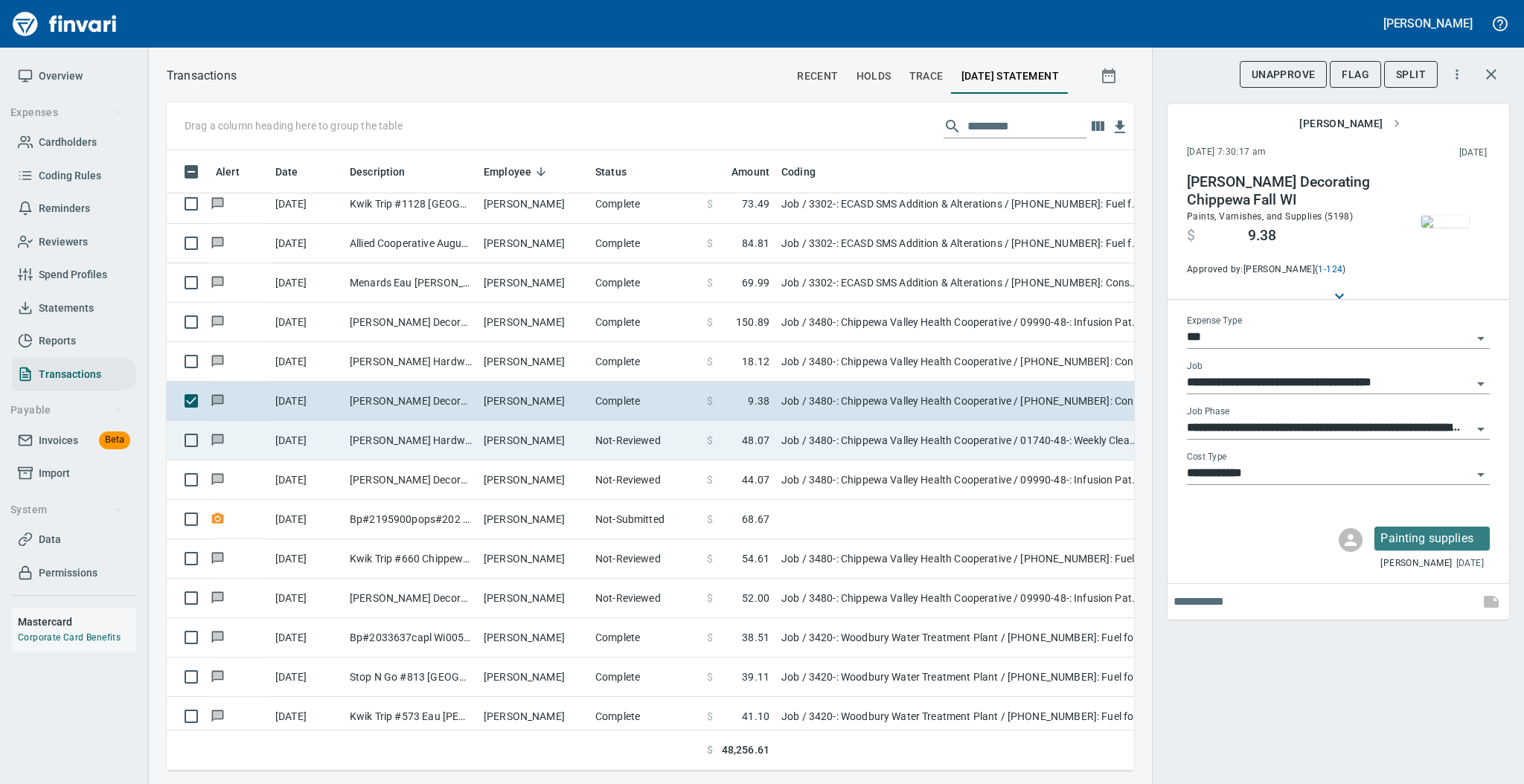
click at [580, 456] on td "[PERSON_NAME]" at bounding box center [533, 440] width 111 height 40
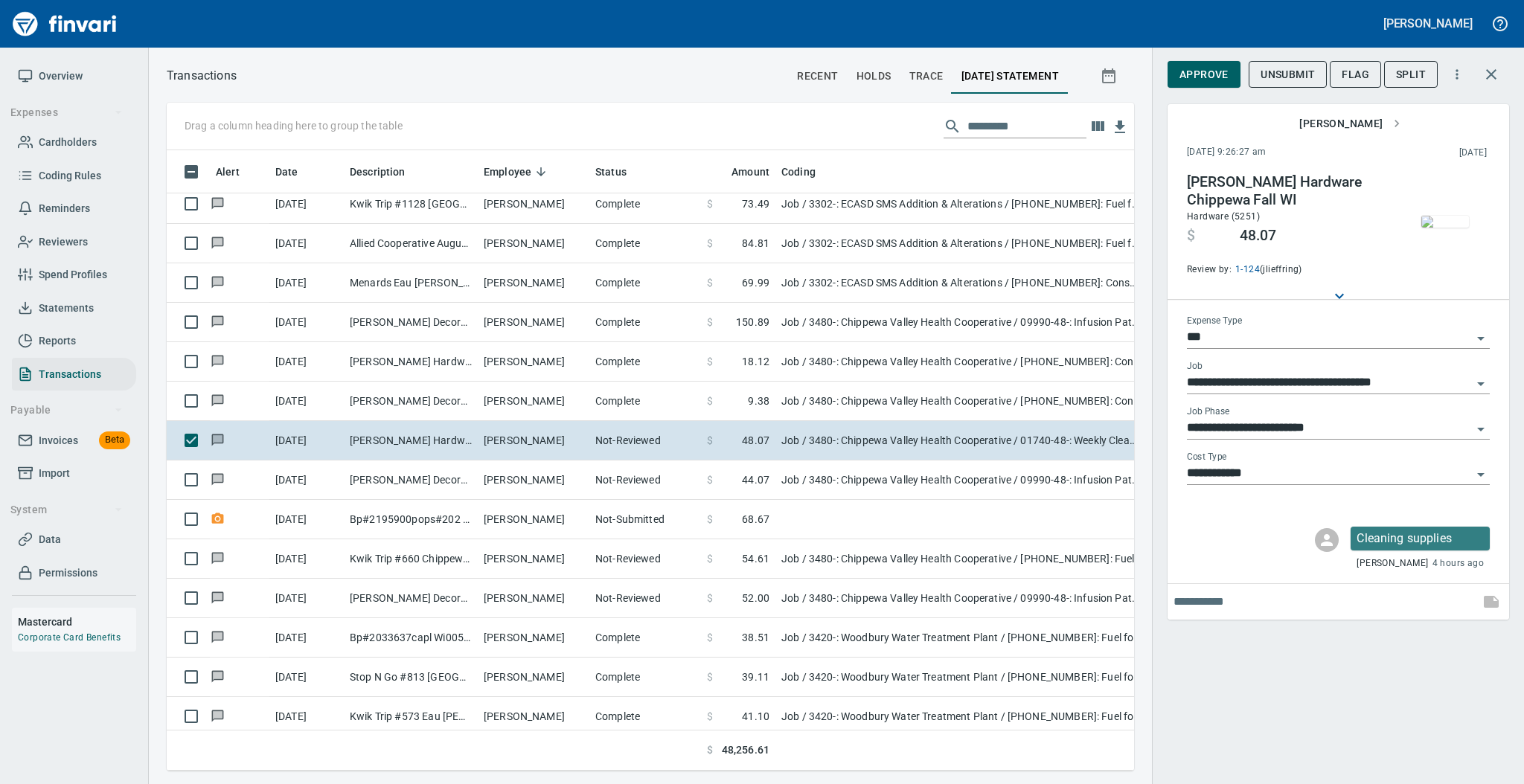
click at [1453, 223] on img "button" at bounding box center [1445, 221] width 48 height 12
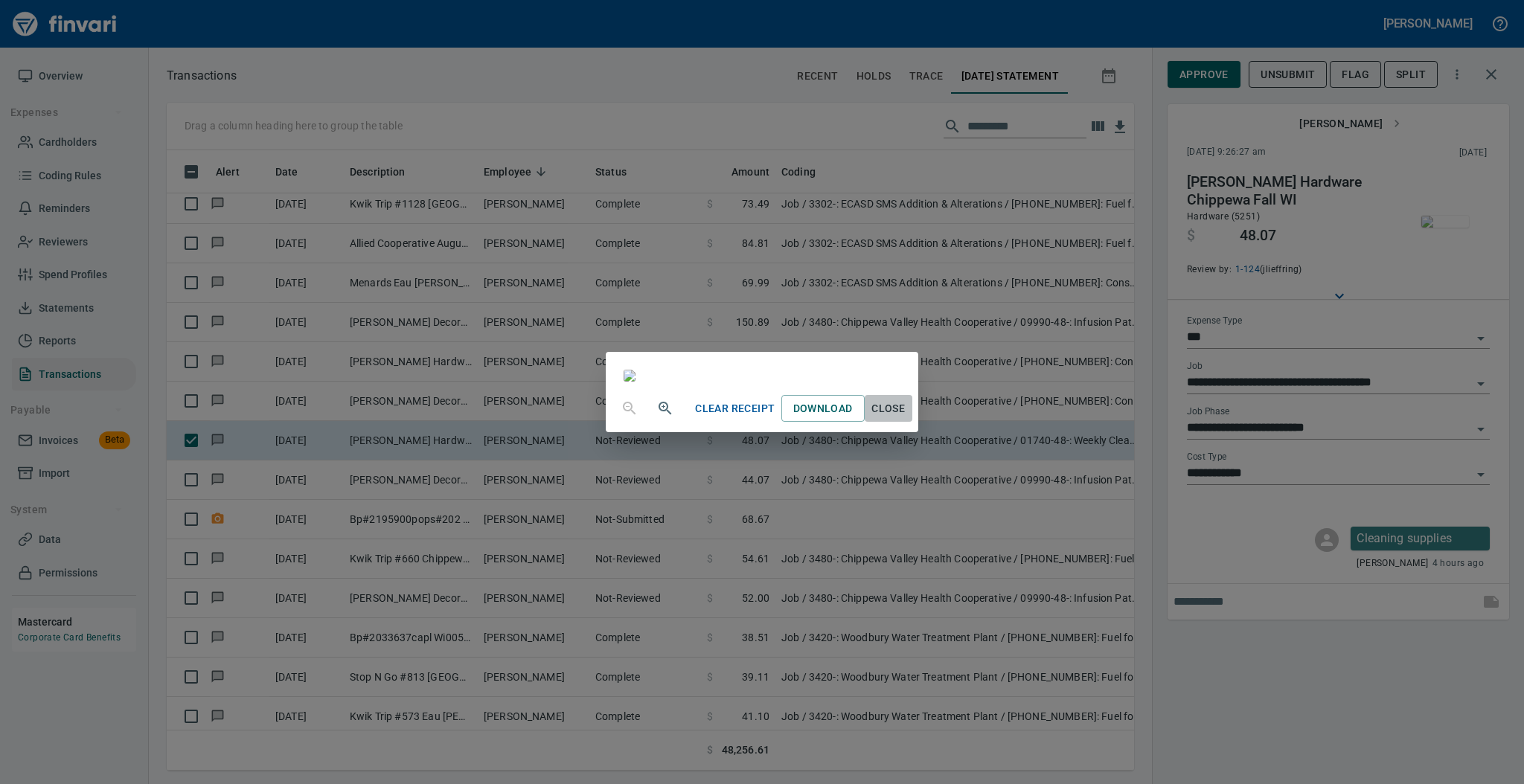
click at [906, 418] on span "Close" at bounding box center [888, 408] width 35 height 19
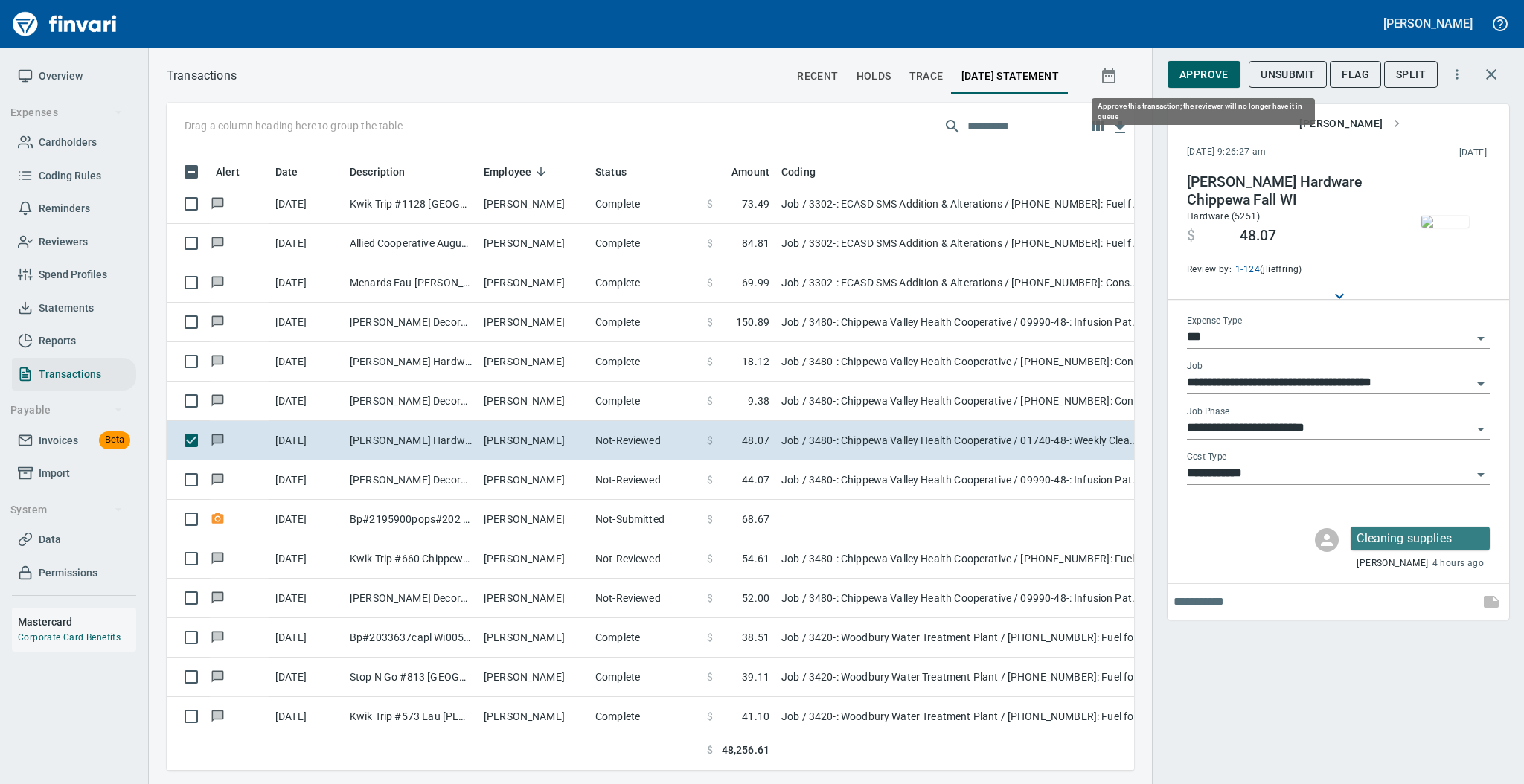
scroll to position [590, 937]
click at [1198, 73] on span "Approve" at bounding box center [1204, 74] width 49 height 19
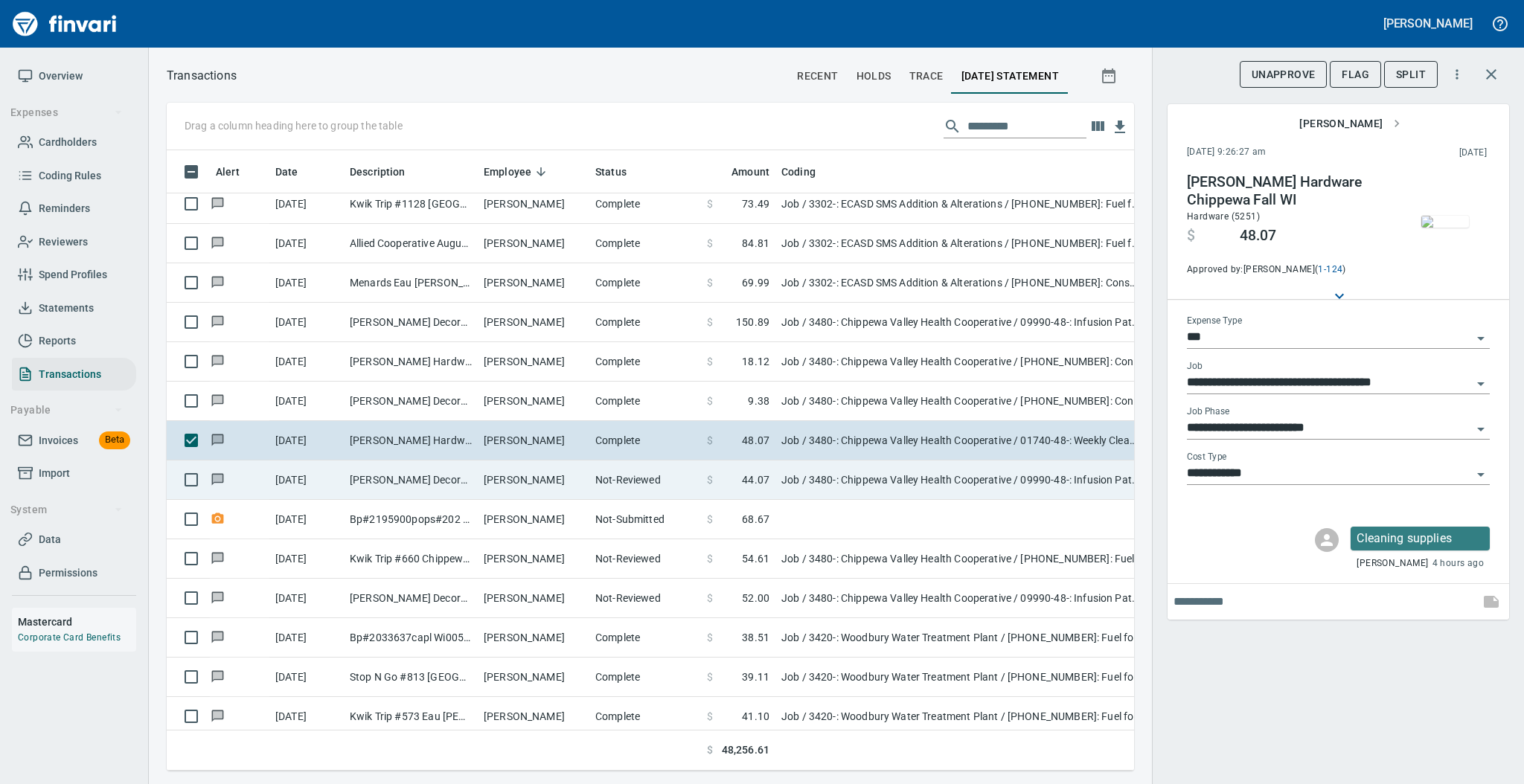
click at [460, 474] on td "[PERSON_NAME] Decorating Chippewa Fall WI" at bounding box center [411, 480] width 134 height 40
type input "**********"
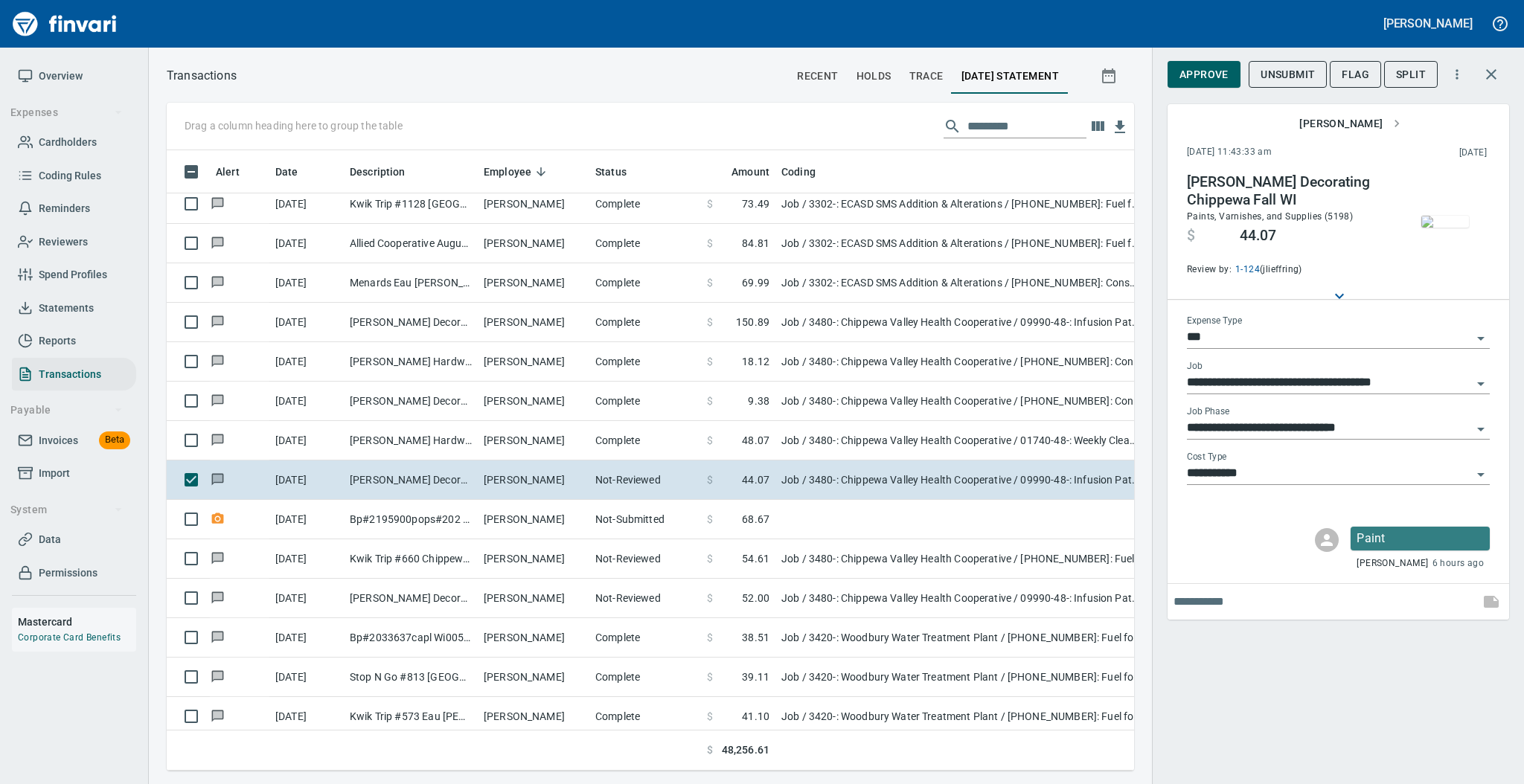
click at [1447, 221] on img "button" at bounding box center [1445, 221] width 48 height 12
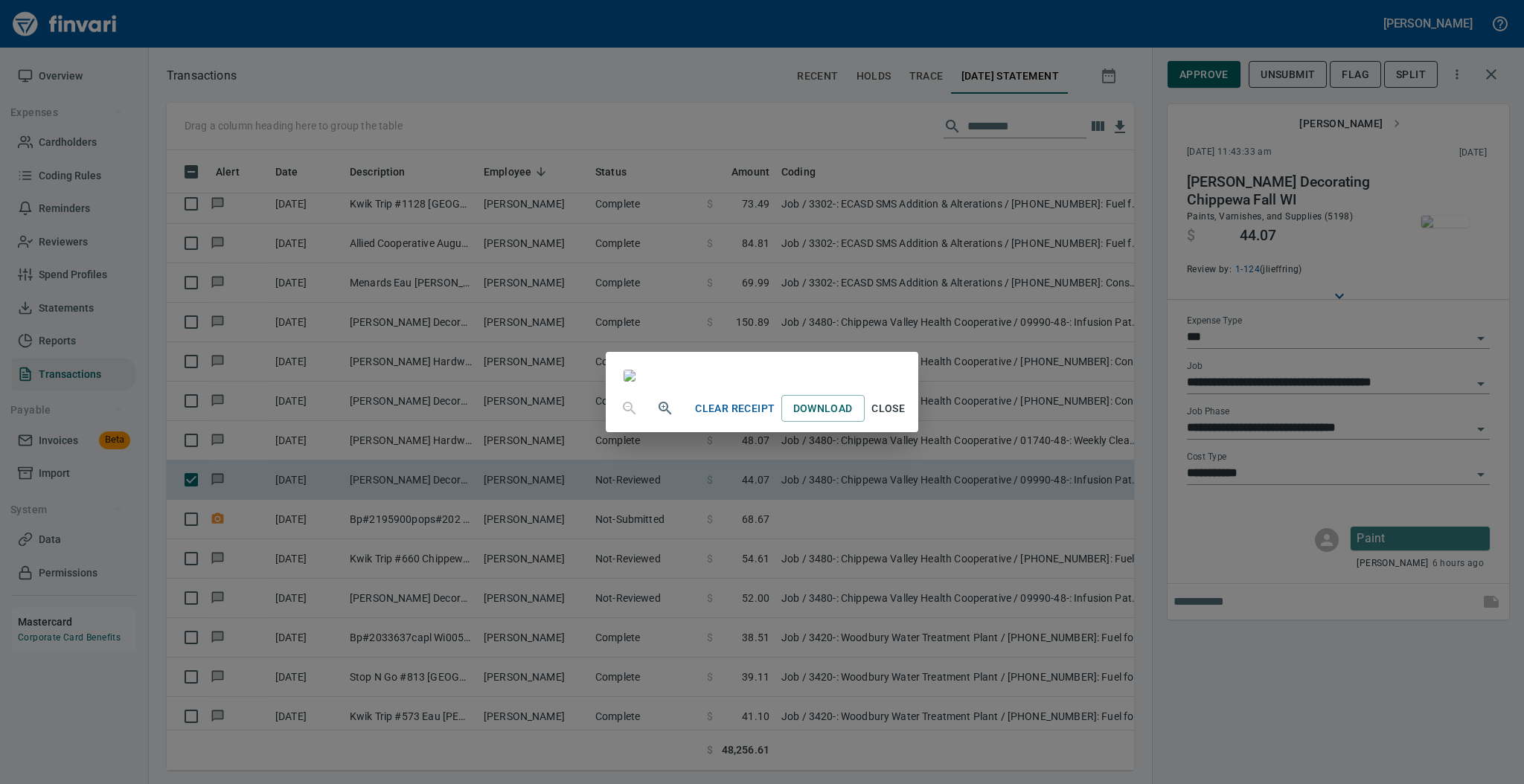
click at [906, 418] on span "Close" at bounding box center [888, 408] width 35 height 19
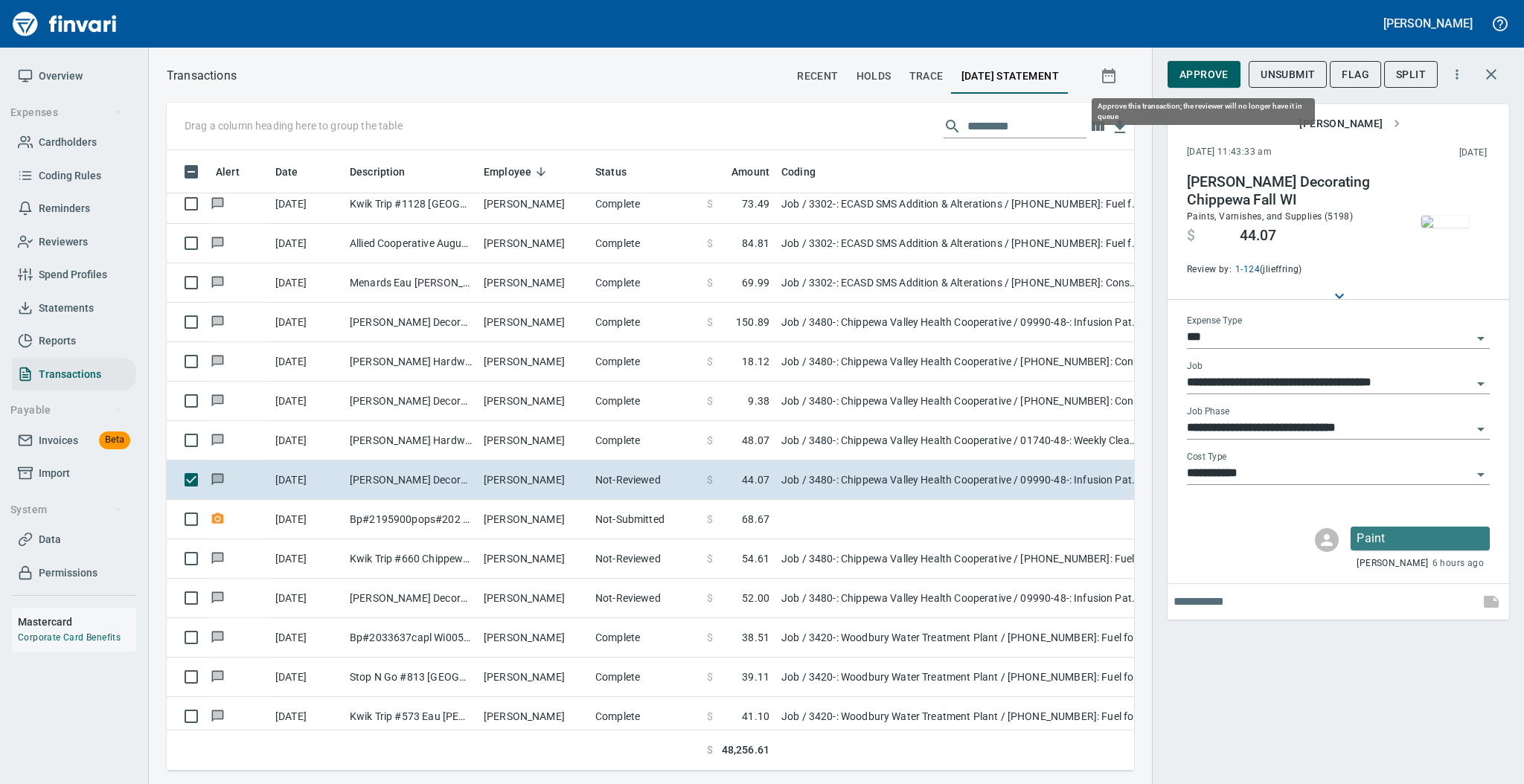
click at [1202, 81] on span "Approve" at bounding box center [1204, 74] width 49 height 19
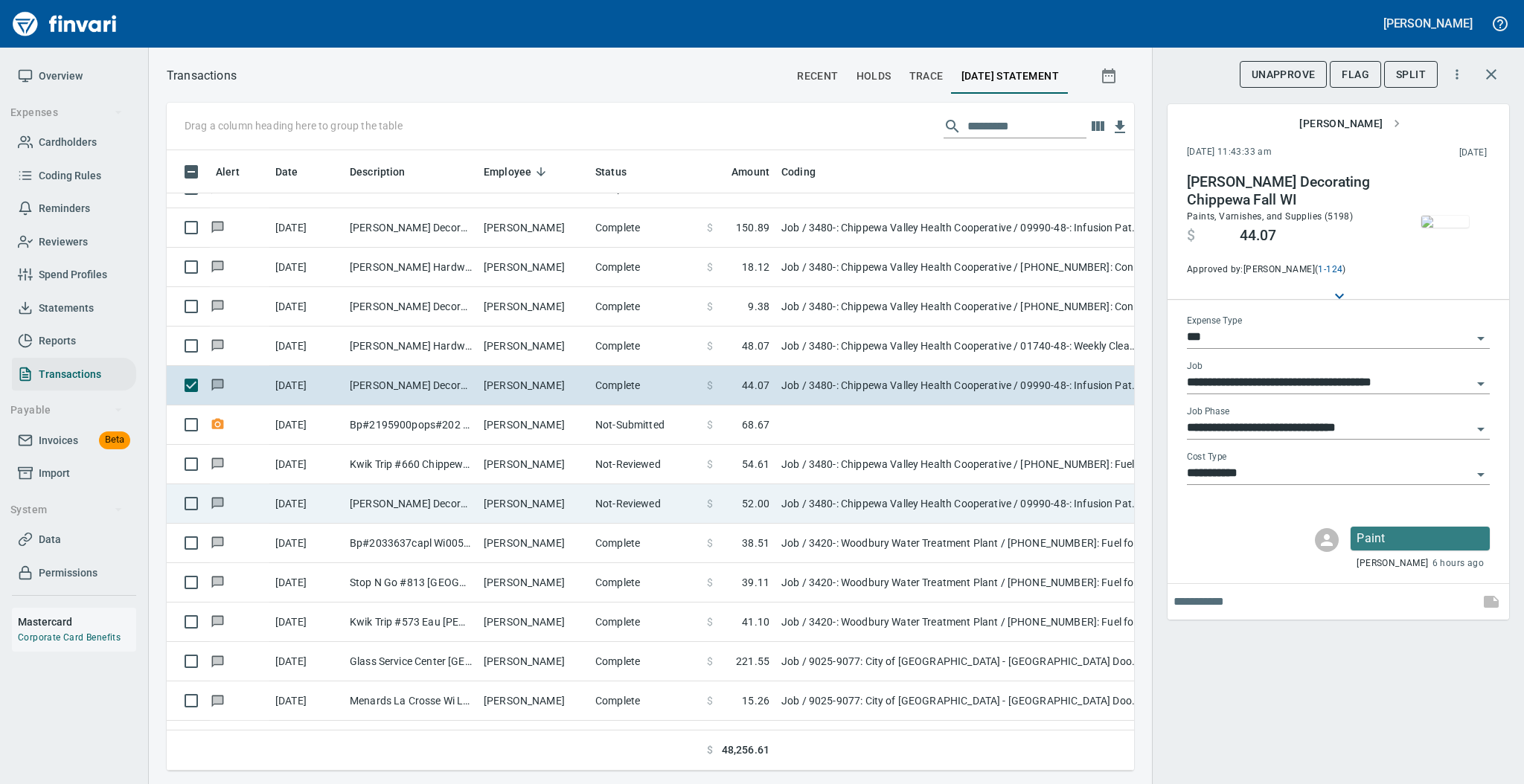
scroll to position [1357, 0]
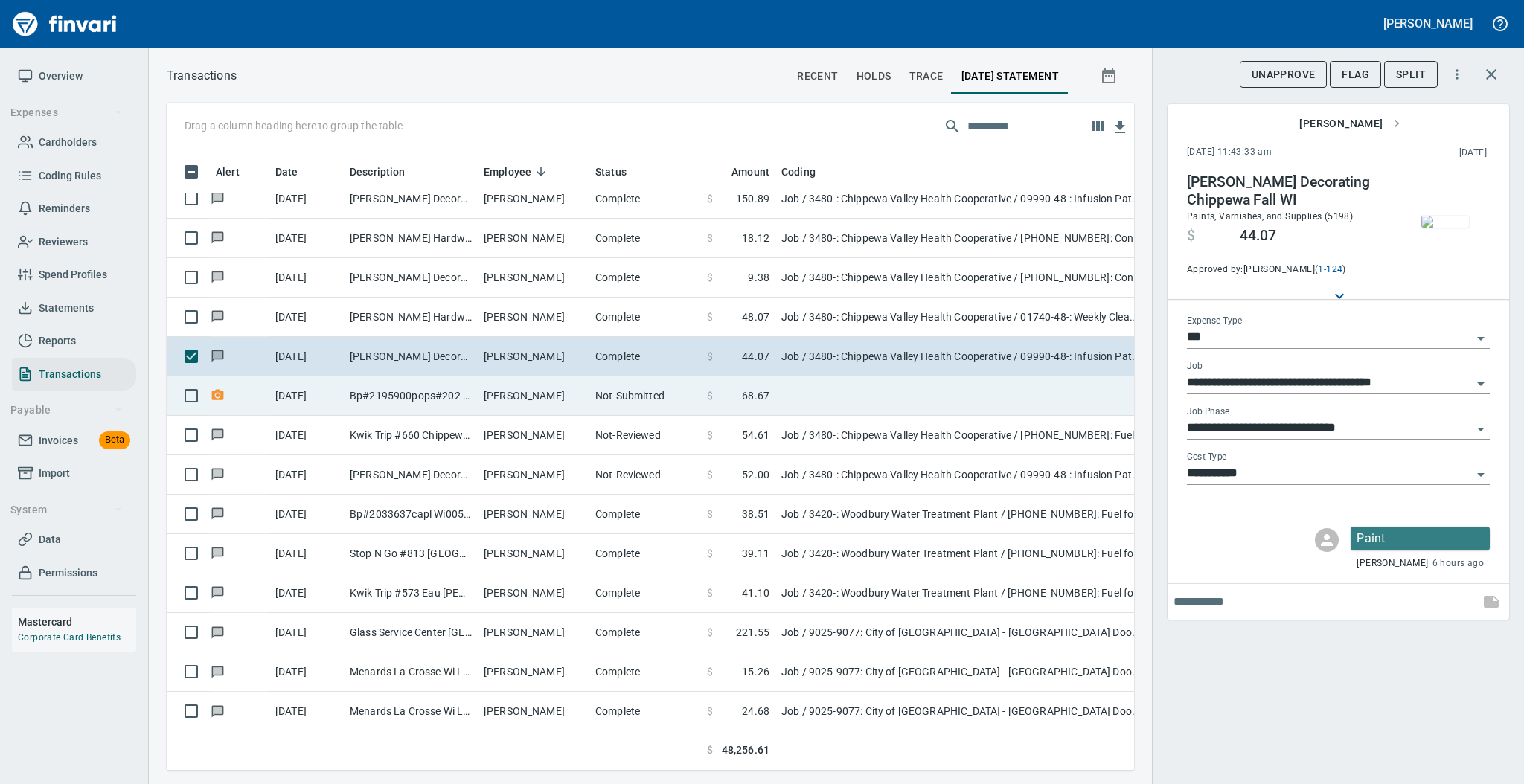
click at [570, 400] on td "[PERSON_NAME]" at bounding box center [533, 396] width 111 height 40
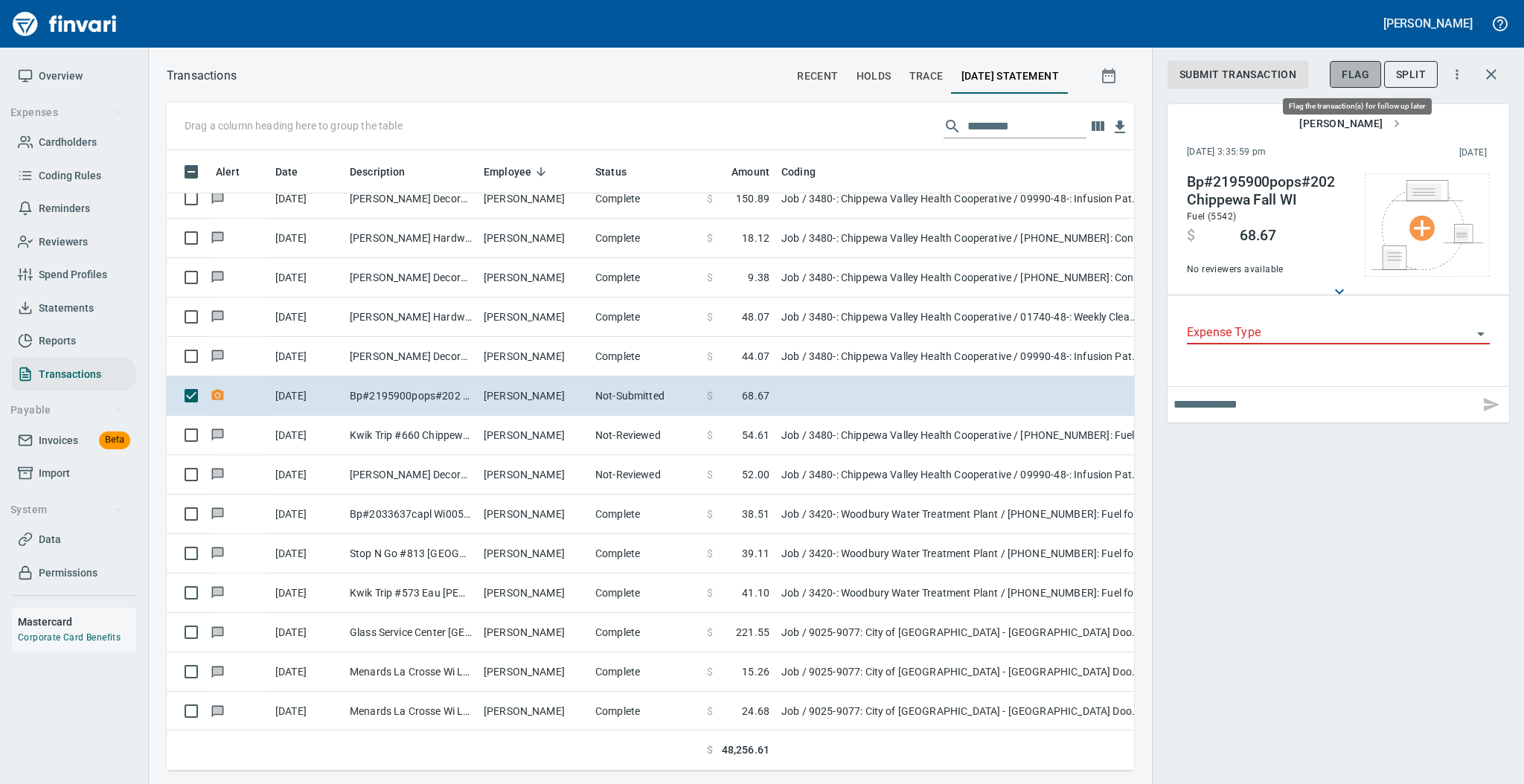
click at [1344, 77] on span "Flag" at bounding box center [1355, 74] width 27 height 19
click at [1193, 407] on input "text" at bounding box center [1323, 405] width 300 height 24
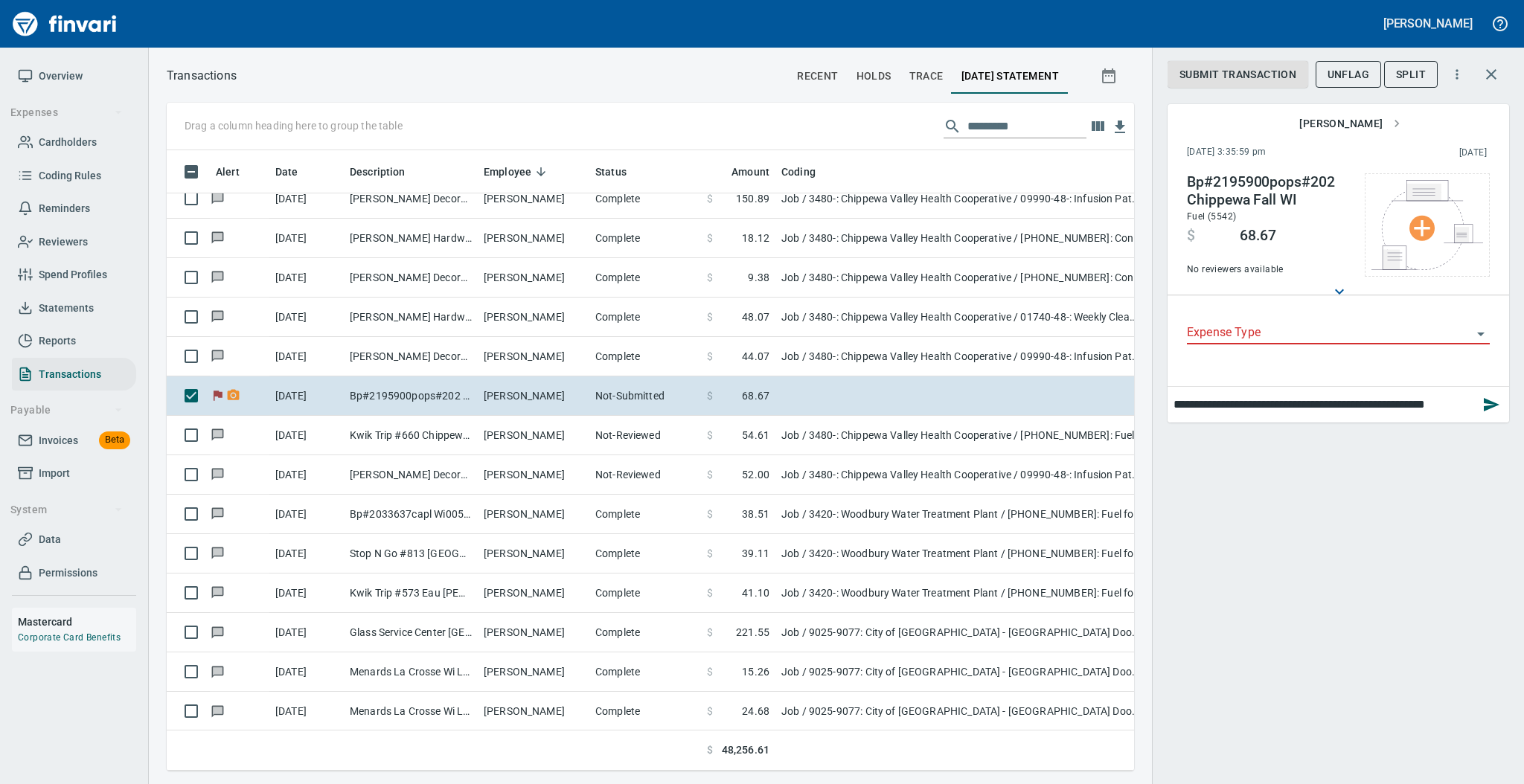
scroll to position [0, 6]
type input "**********"
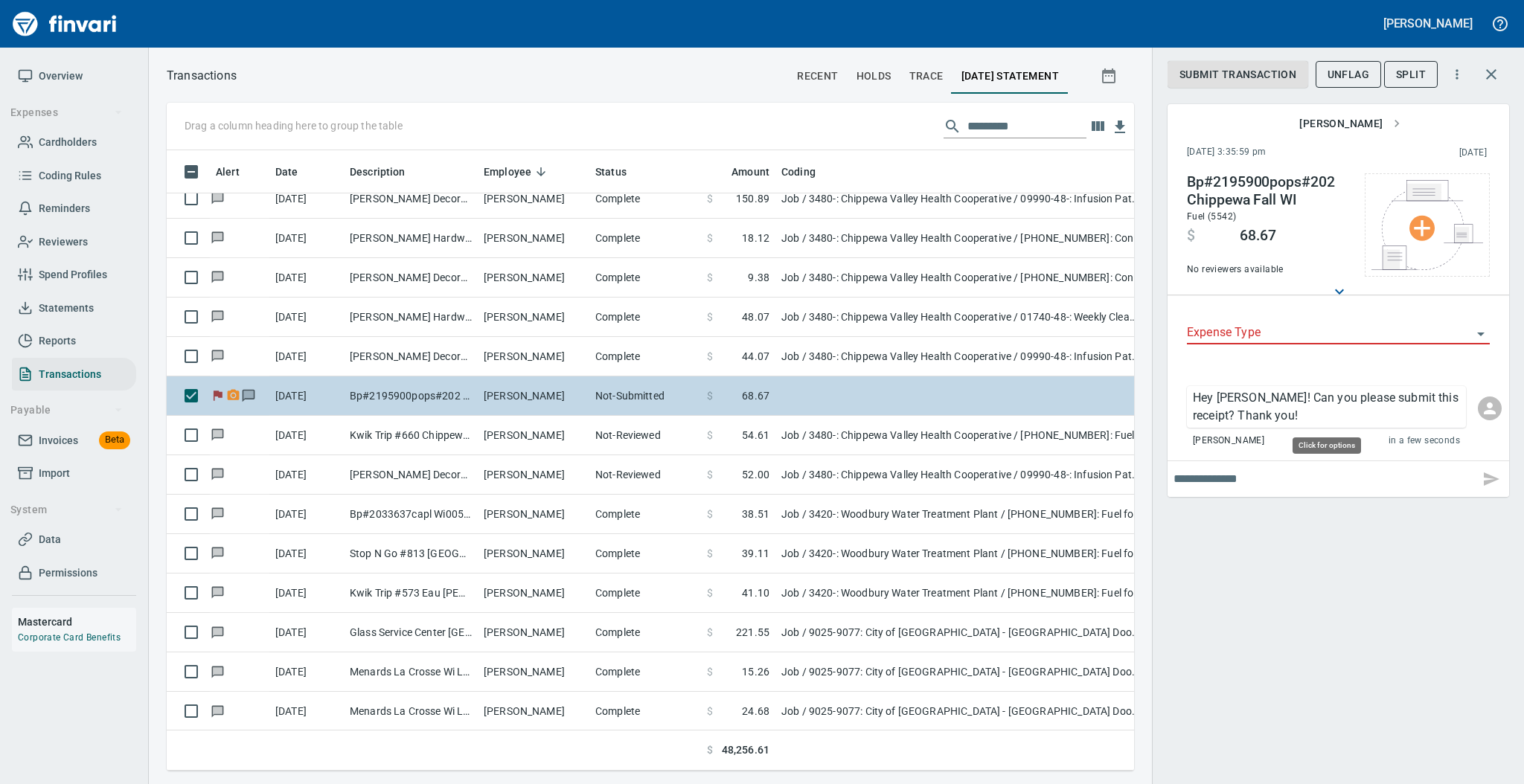
scroll to position [590, 937]
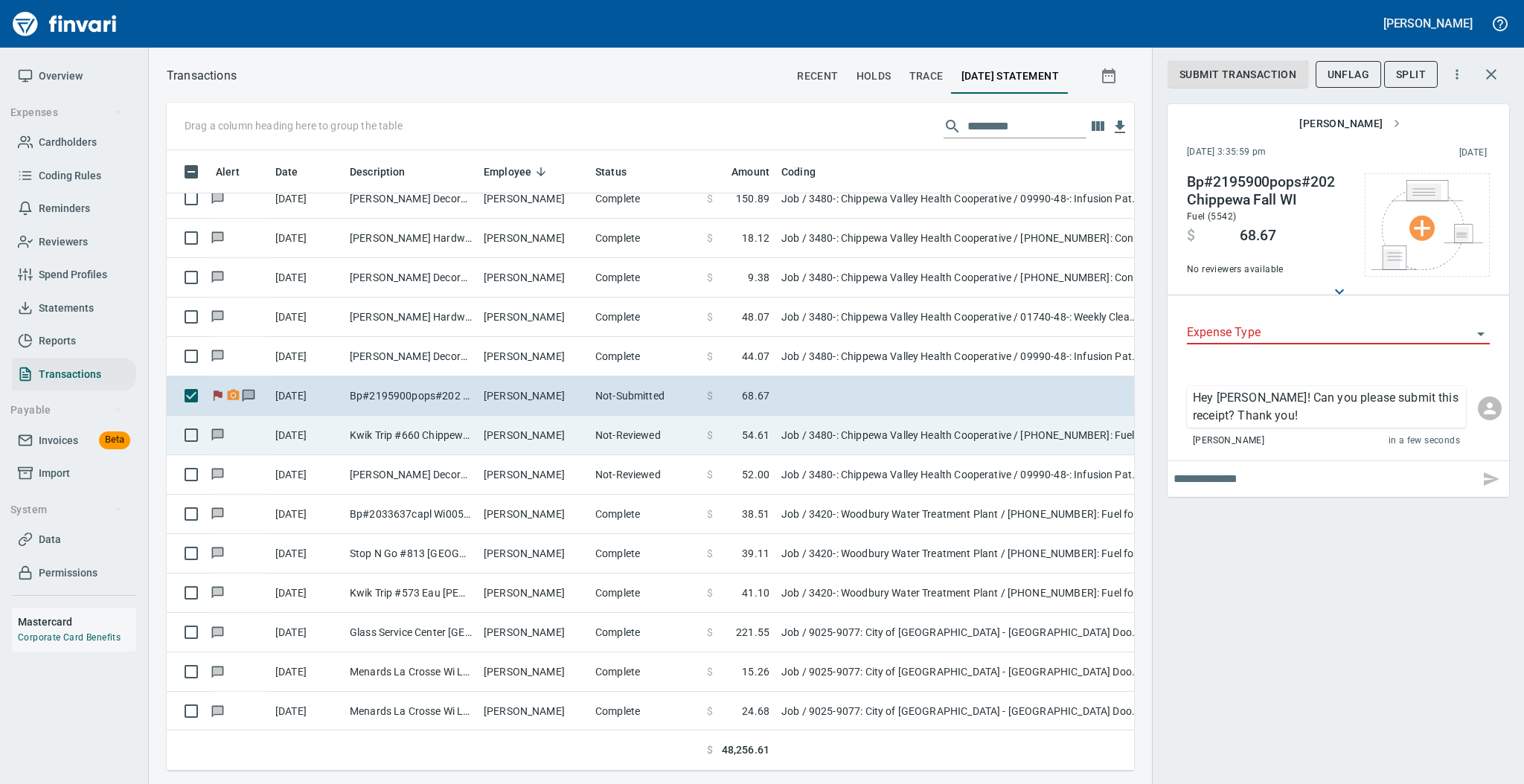
click at [526, 432] on td "[PERSON_NAME]" at bounding box center [533, 436] width 111 height 40
type input "***"
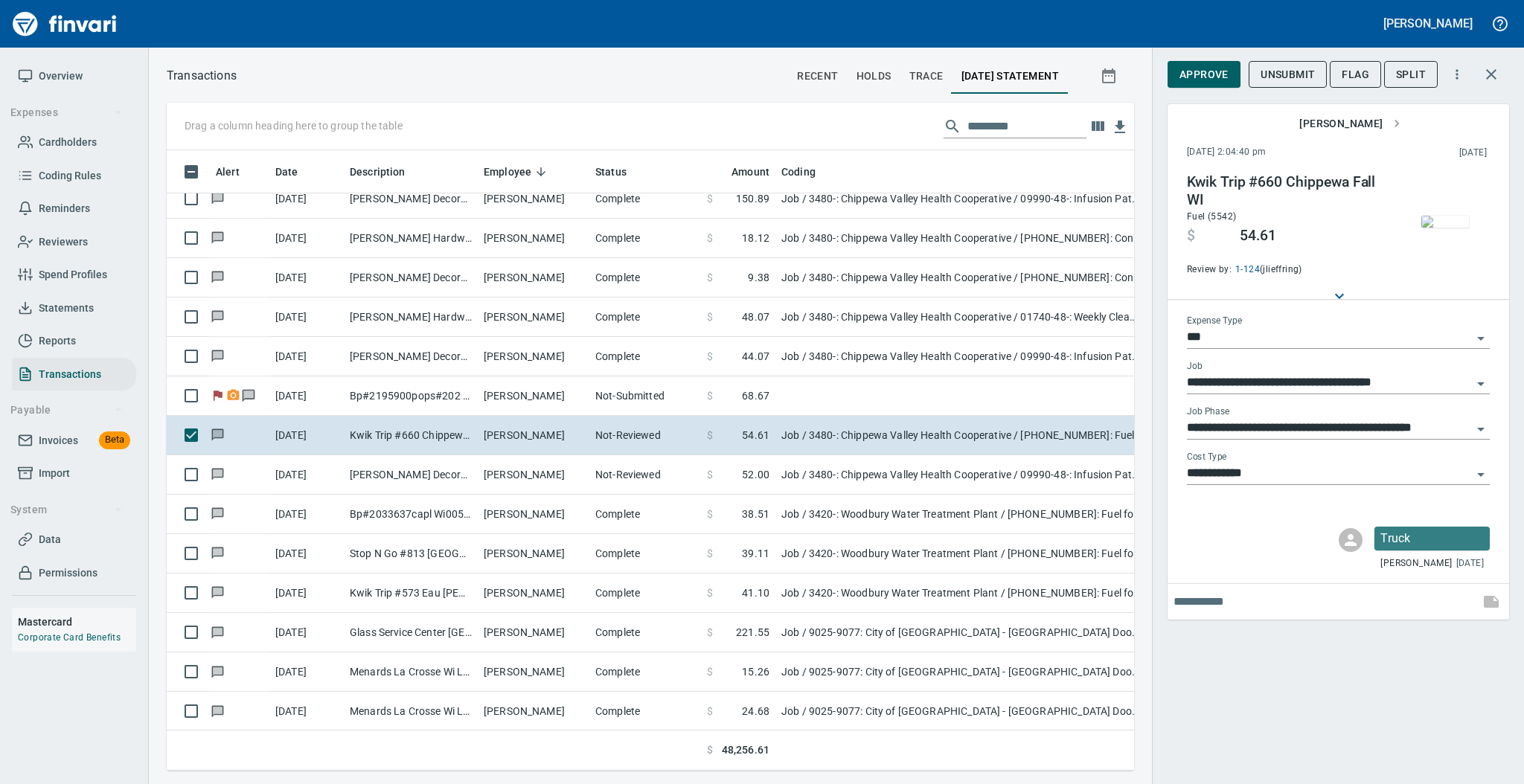
click at [1445, 225] on img "button" at bounding box center [1445, 221] width 48 height 12
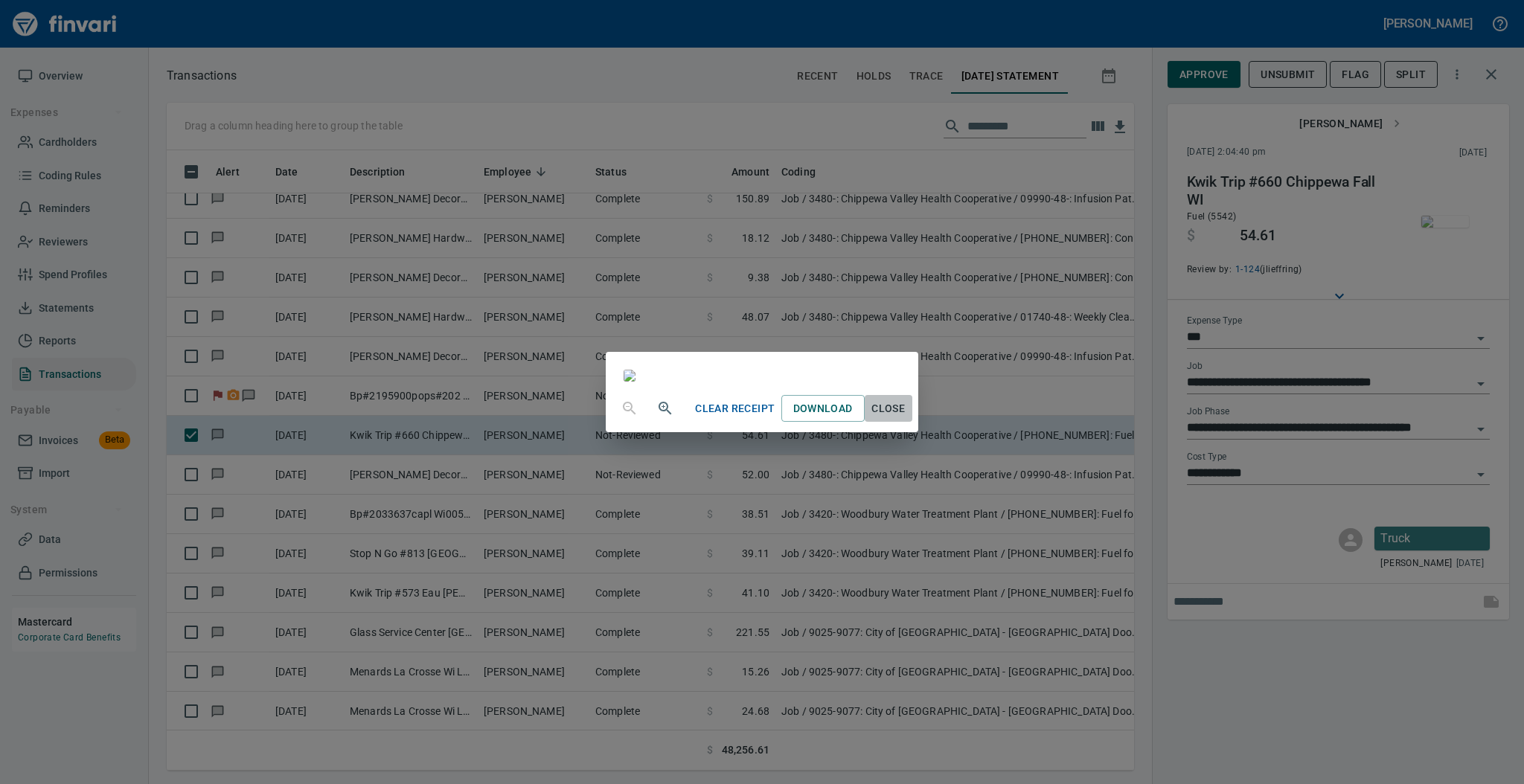
click at [906, 418] on span "Close" at bounding box center [888, 408] width 35 height 19
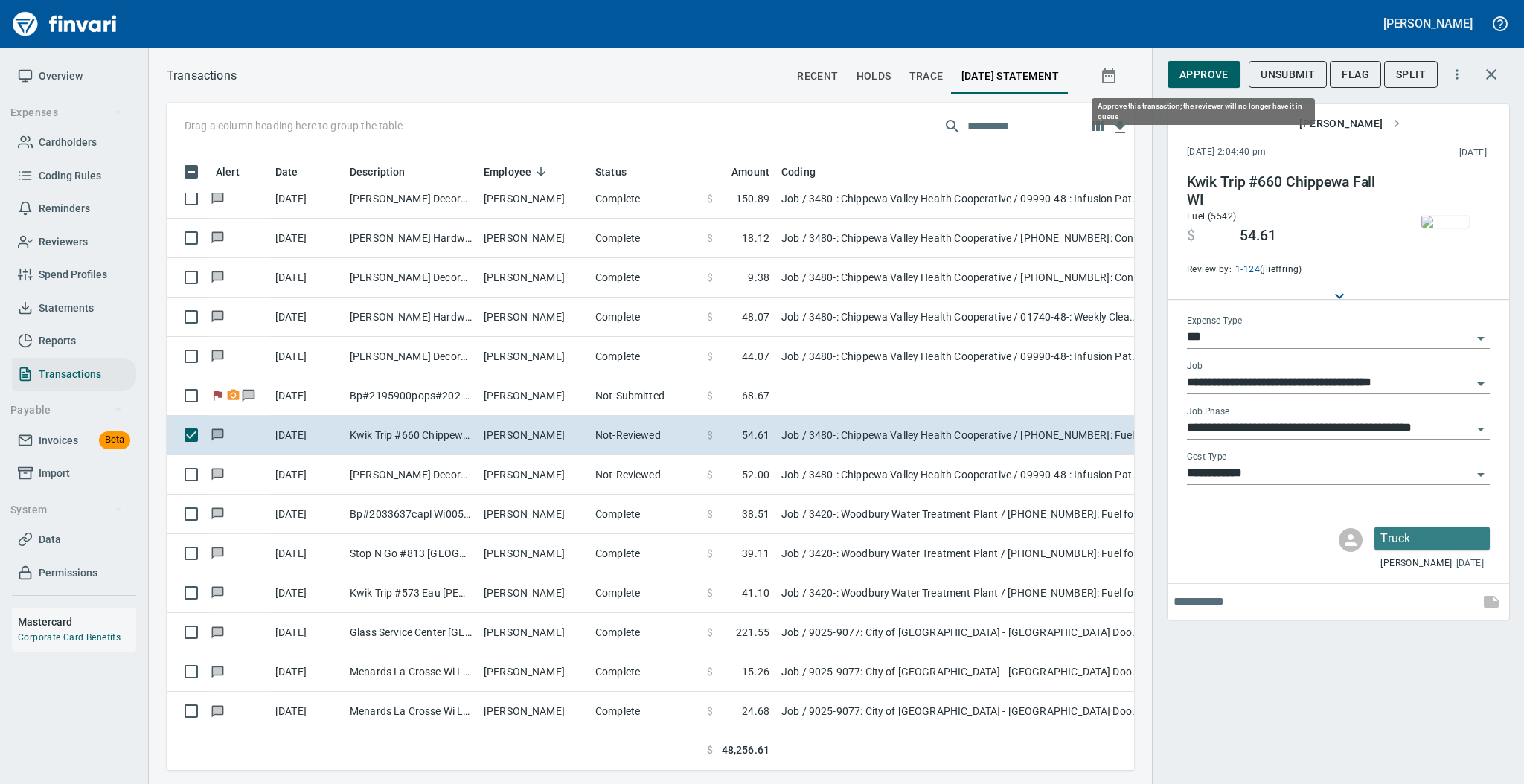
scroll to position [590, 937]
click at [1197, 82] on span "Approve" at bounding box center [1204, 74] width 49 height 19
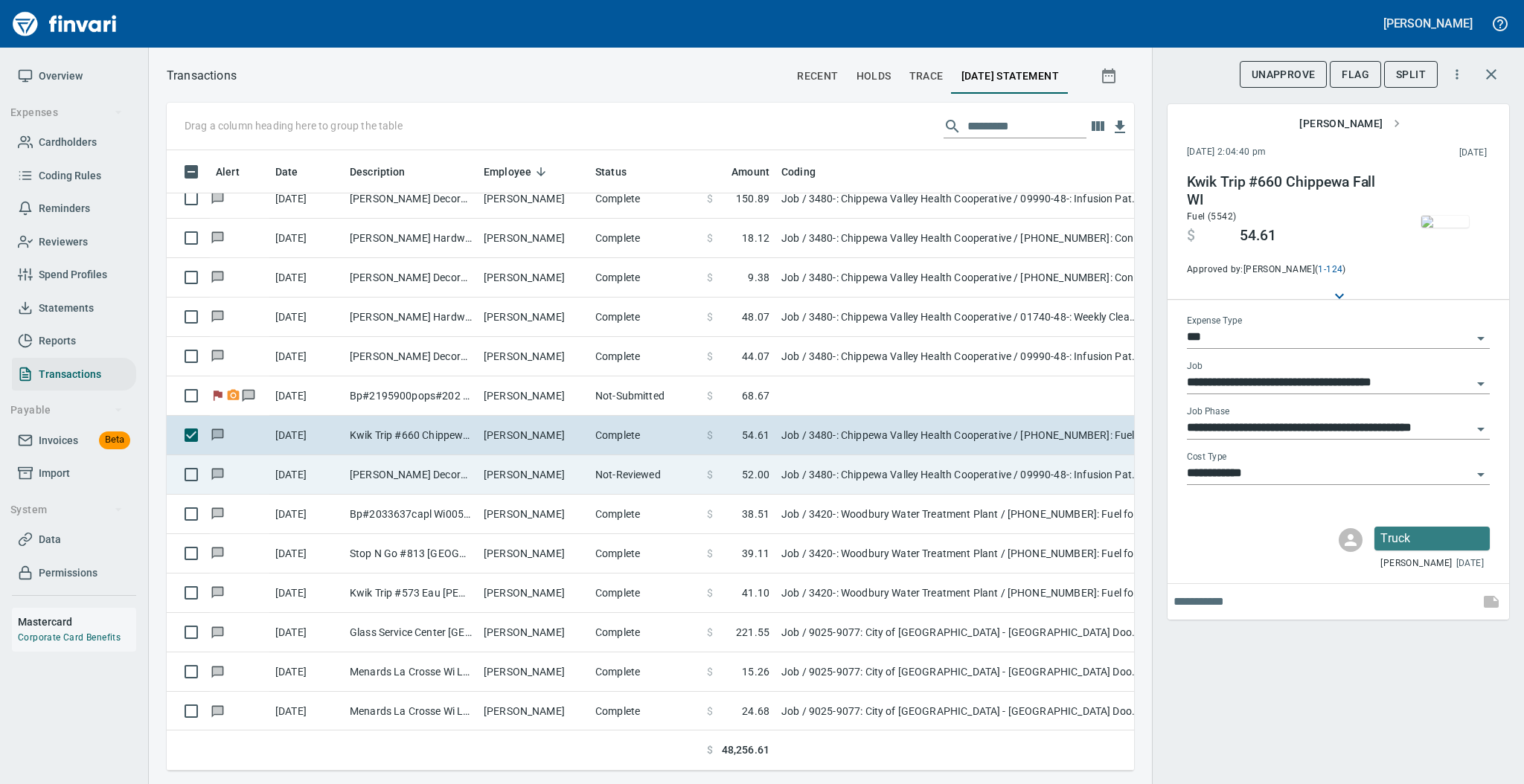
click at [578, 474] on td "[PERSON_NAME]" at bounding box center [533, 474] width 111 height 40
type input "**********"
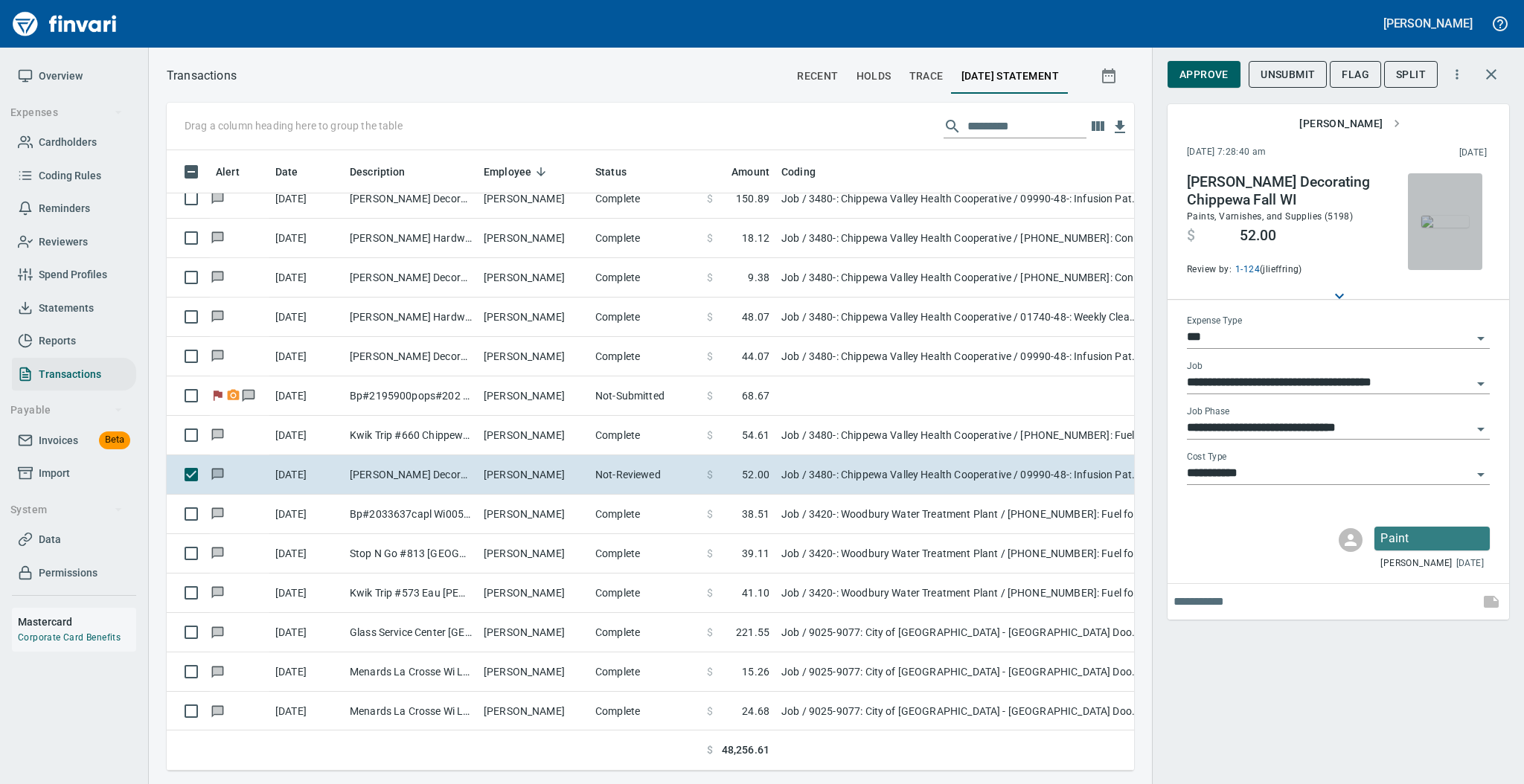
click at [1451, 218] on img "button" at bounding box center [1445, 221] width 48 height 12
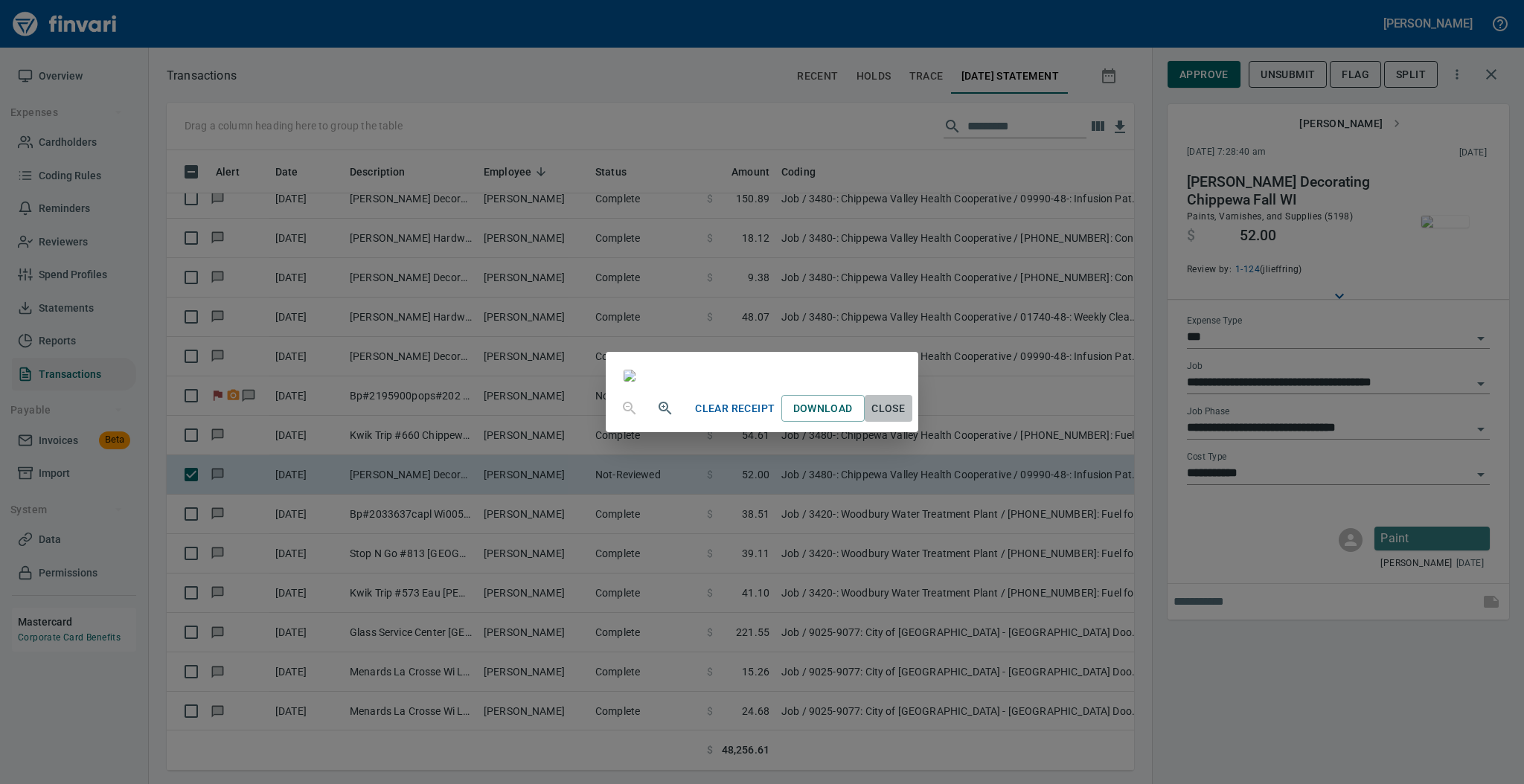
click at [906, 418] on span "Close" at bounding box center [888, 408] width 35 height 19
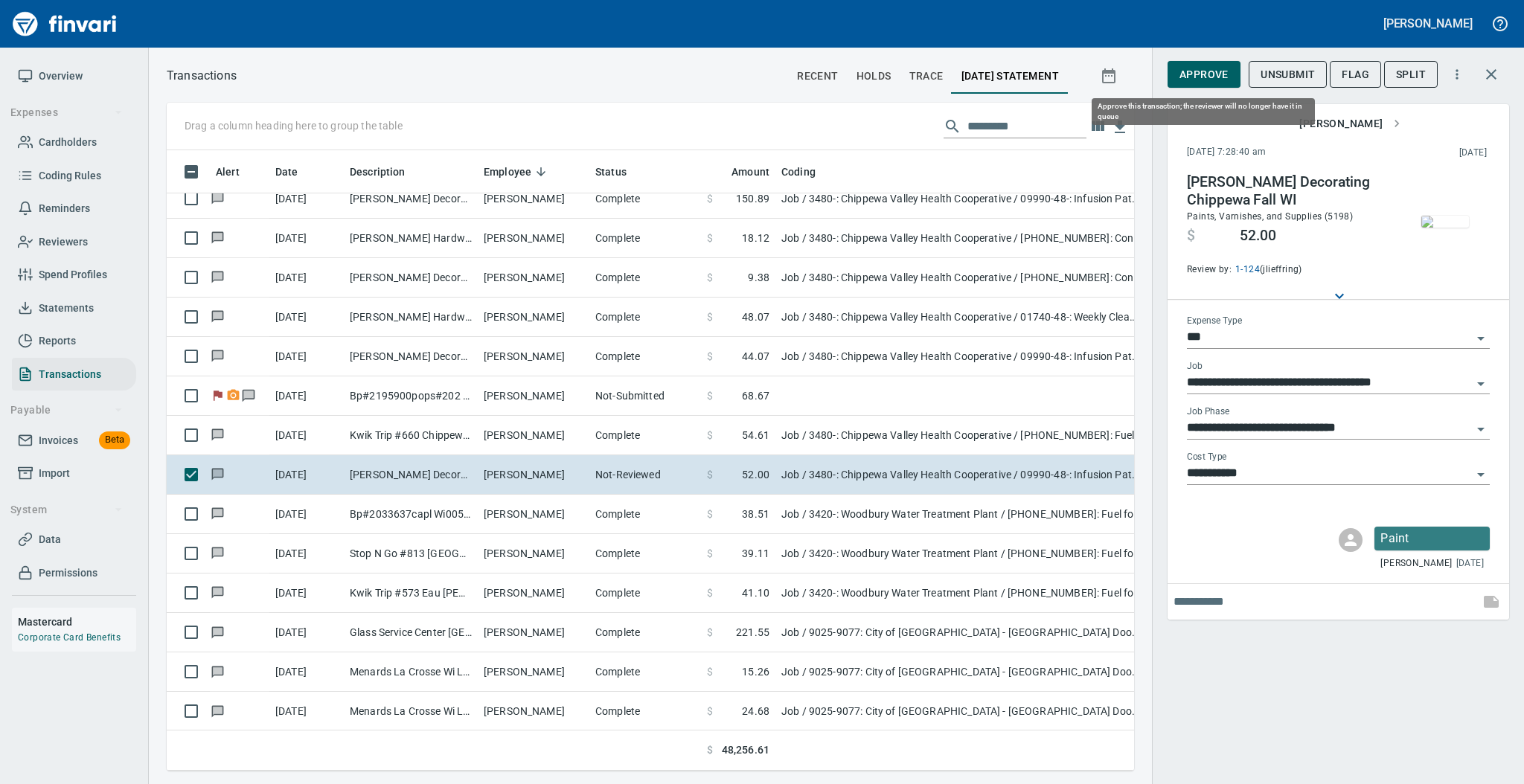
click at [1198, 74] on span "Approve" at bounding box center [1204, 74] width 49 height 19
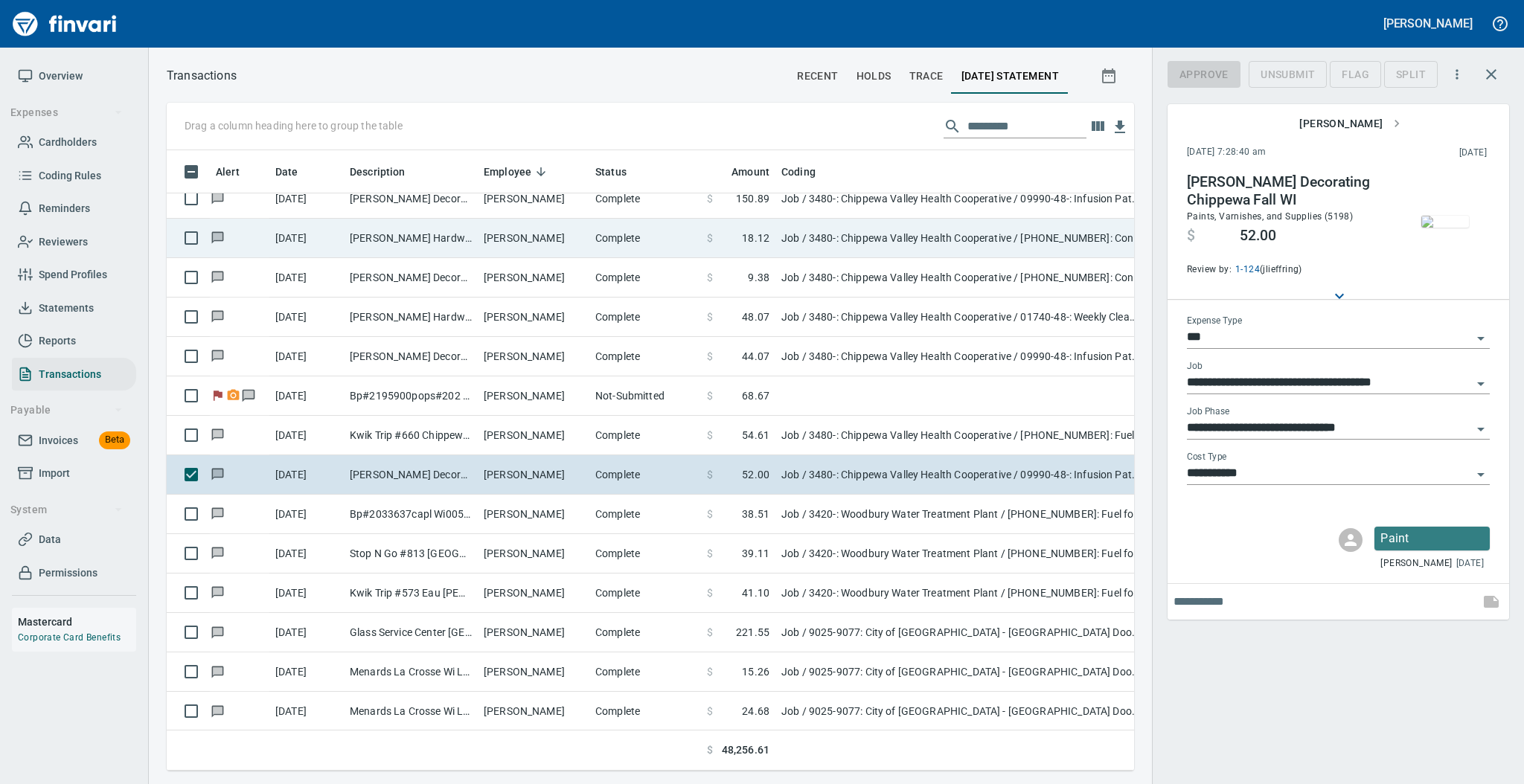
scroll to position [590, 937]
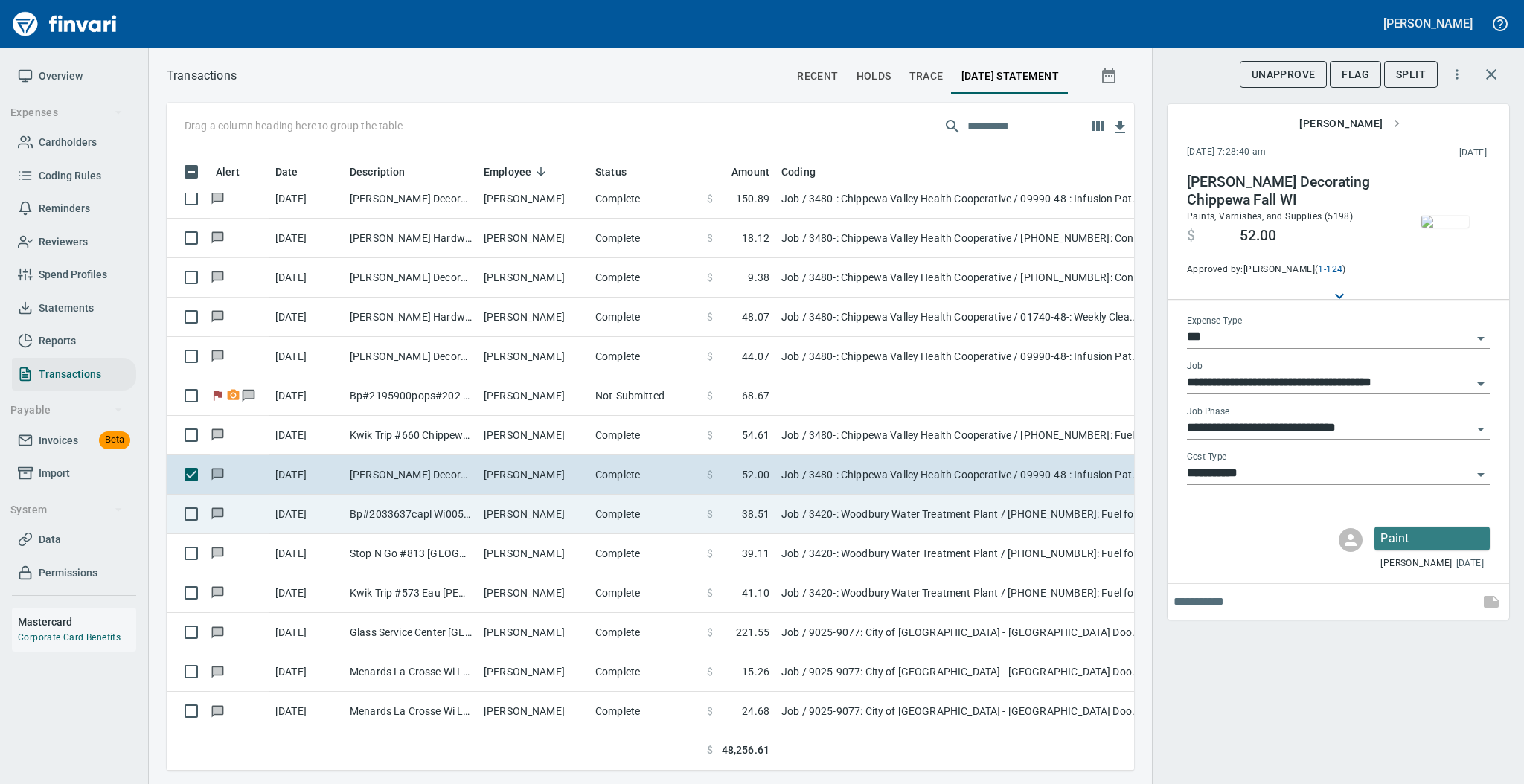
click at [596, 522] on td "Complete" at bounding box center [645, 514] width 111 height 40
type input "**********"
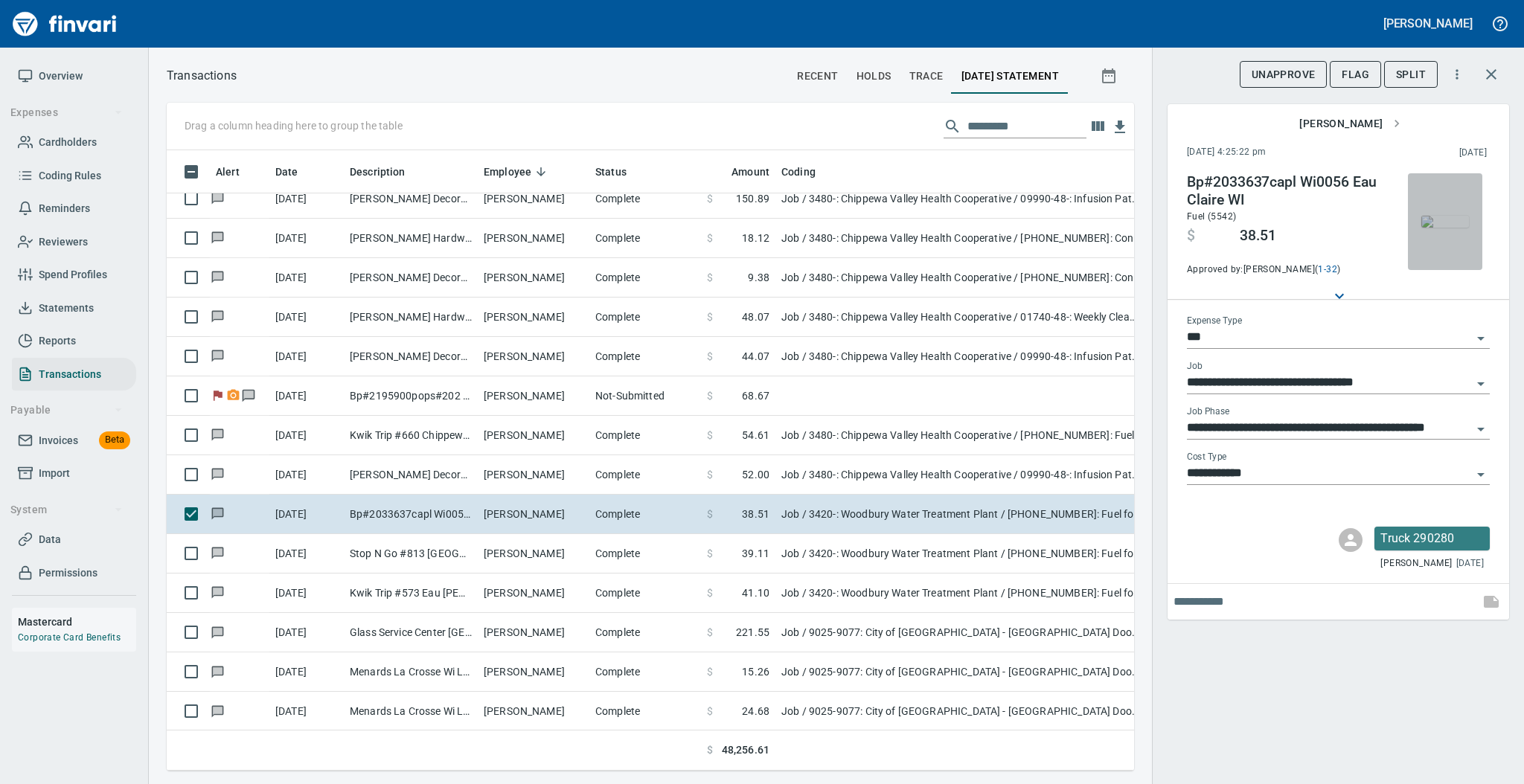
click at [1433, 227] on img "button" at bounding box center [1445, 221] width 48 height 12
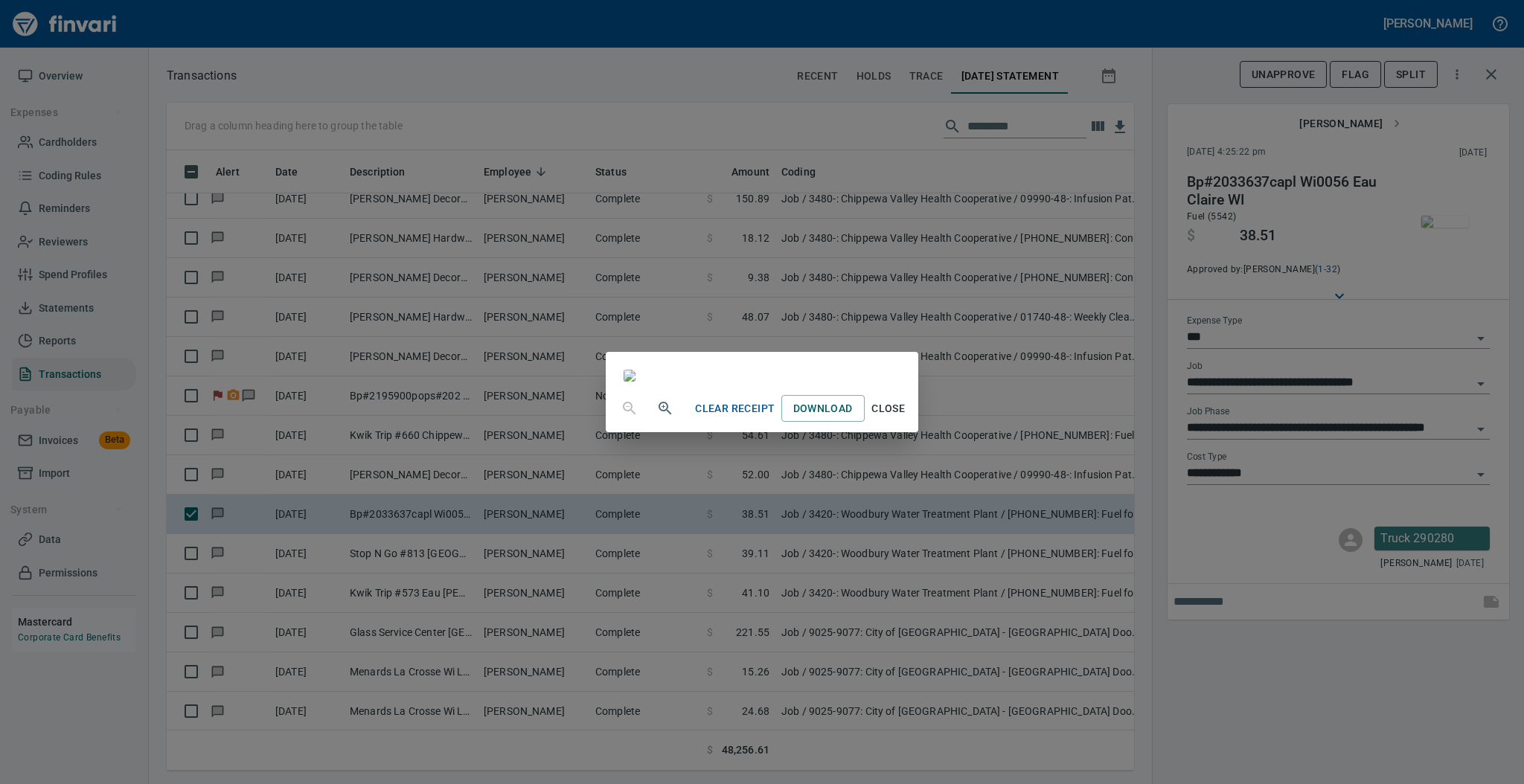
click at [906, 418] on span "Close" at bounding box center [888, 408] width 35 height 19
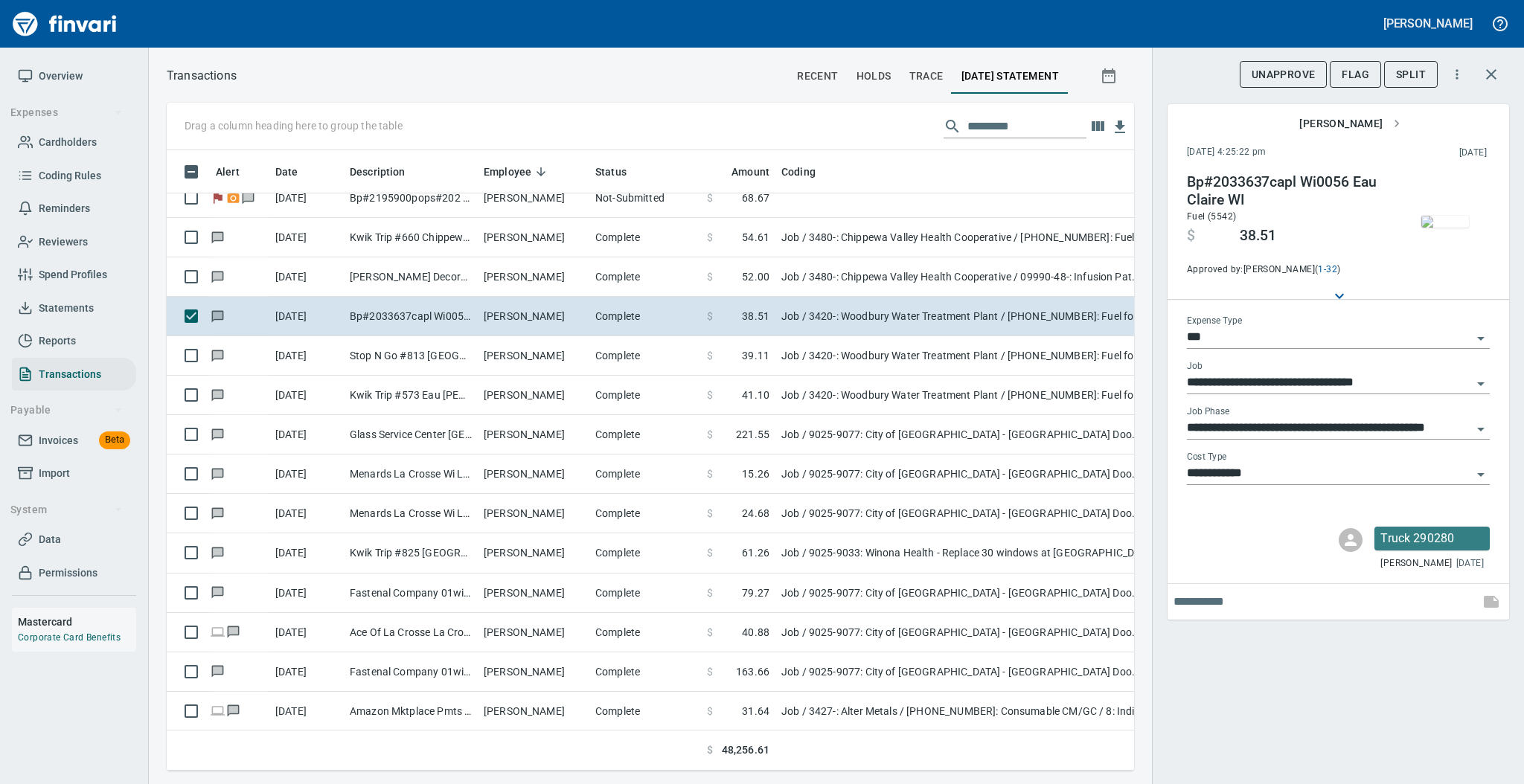
scroll to position [1595, 0]
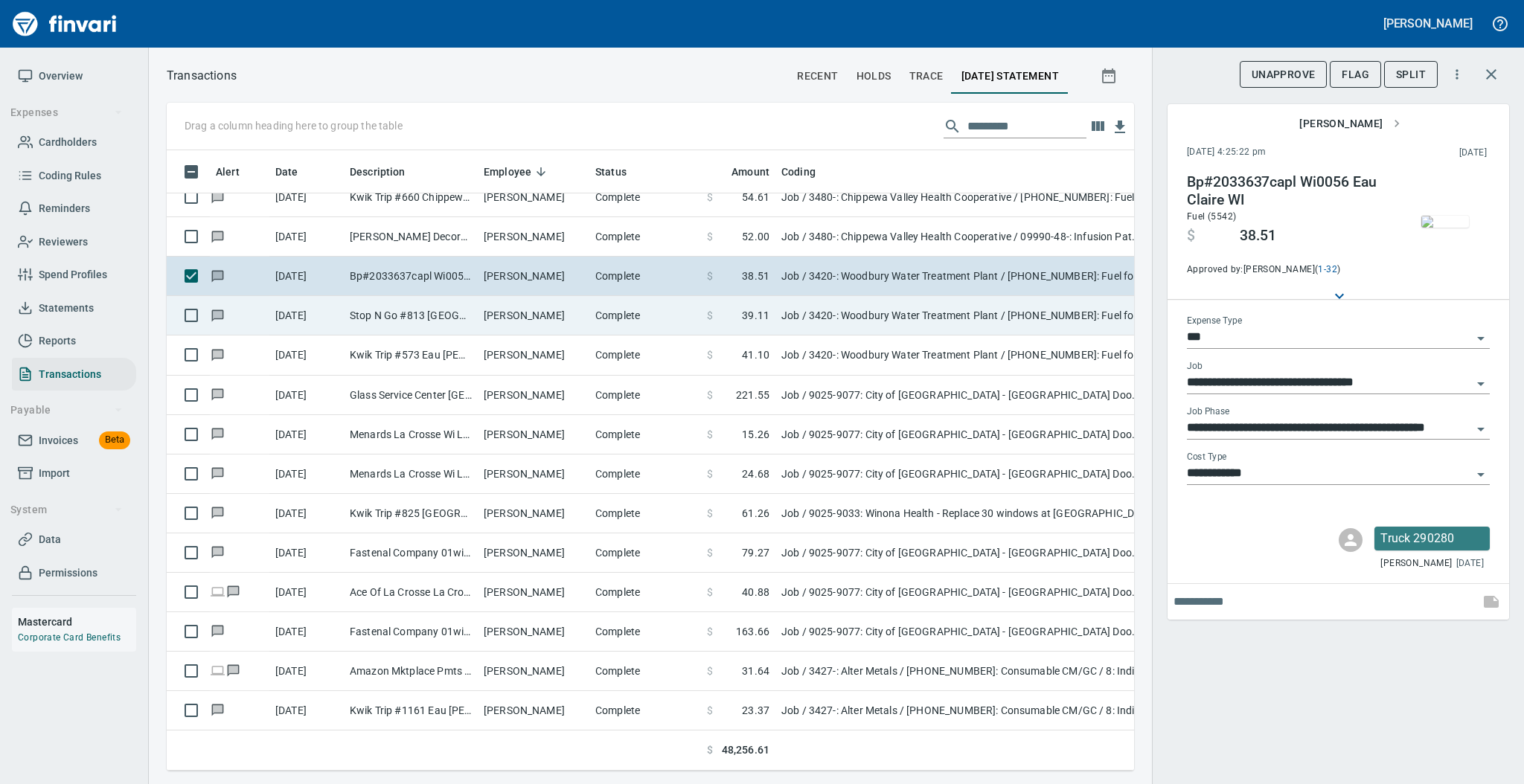
click at [509, 311] on td "[PERSON_NAME]" at bounding box center [533, 315] width 111 height 40
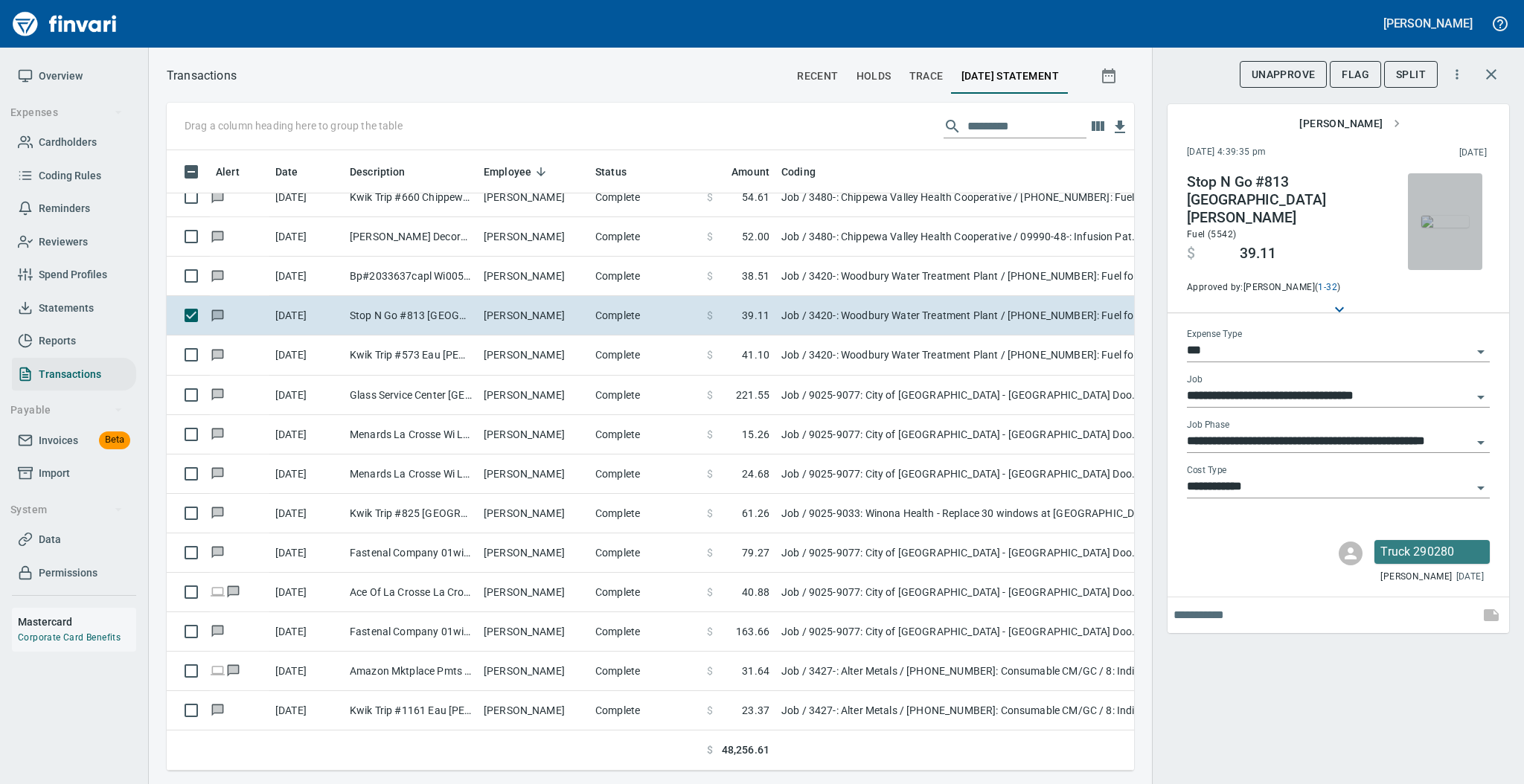
click at [1438, 222] on img "button" at bounding box center [1445, 221] width 48 height 12
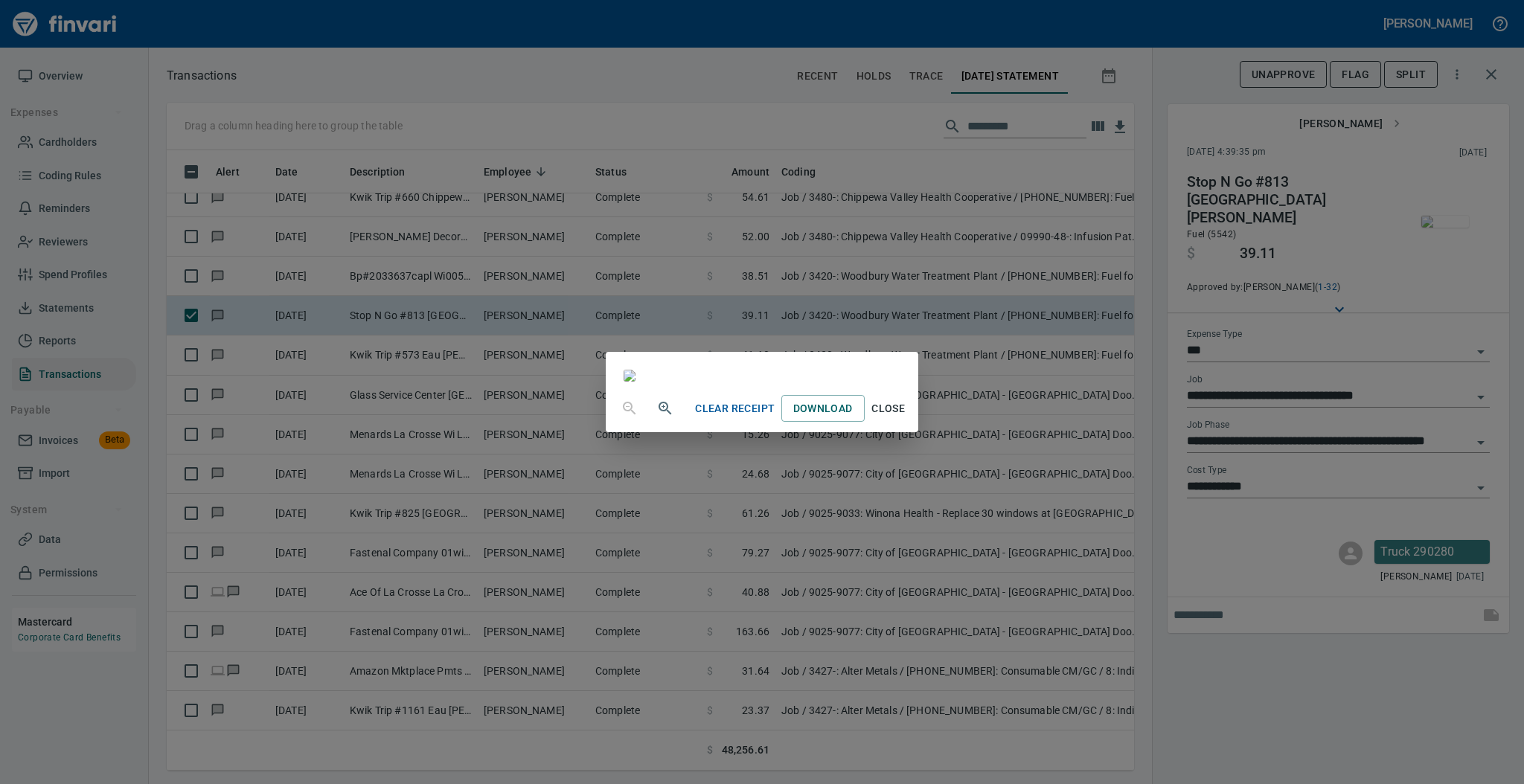
click at [906, 418] on span "Close" at bounding box center [888, 408] width 35 height 19
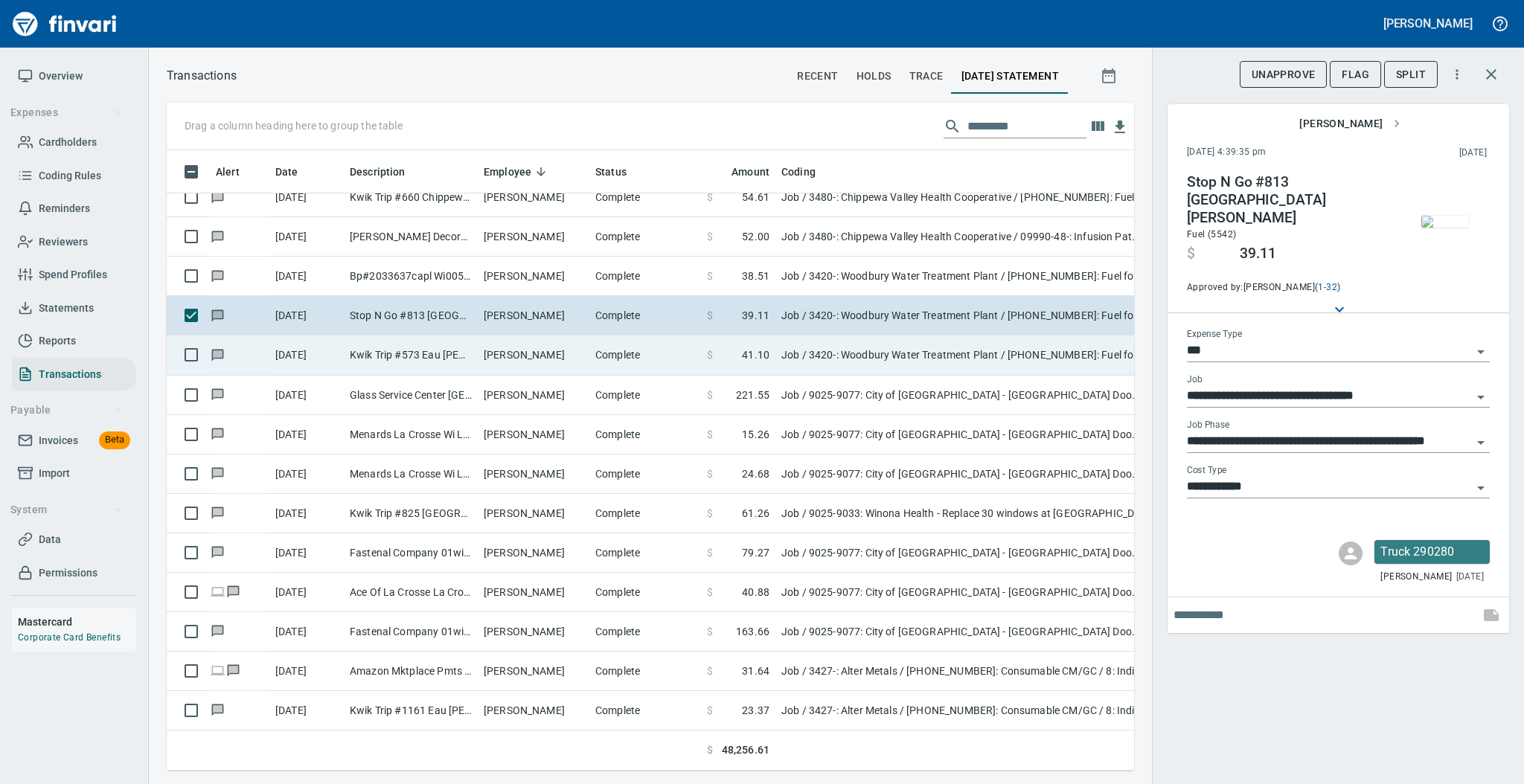
click at [527, 354] on td "[PERSON_NAME]" at bounding box center [533, 355] width 111 height 40
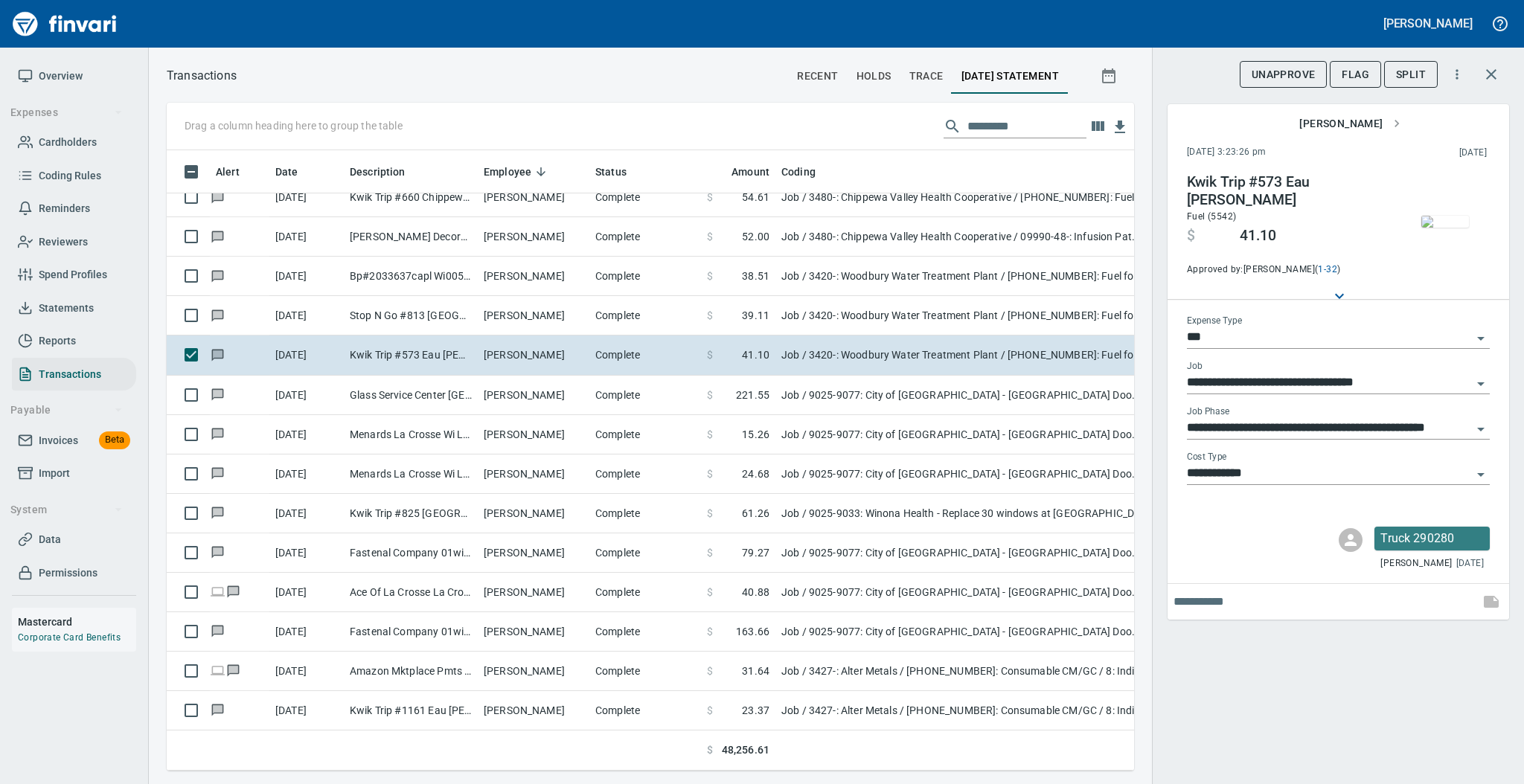
click at [1434, 227] on img "button" at bounding box center [1445, 221] width 48 height 12
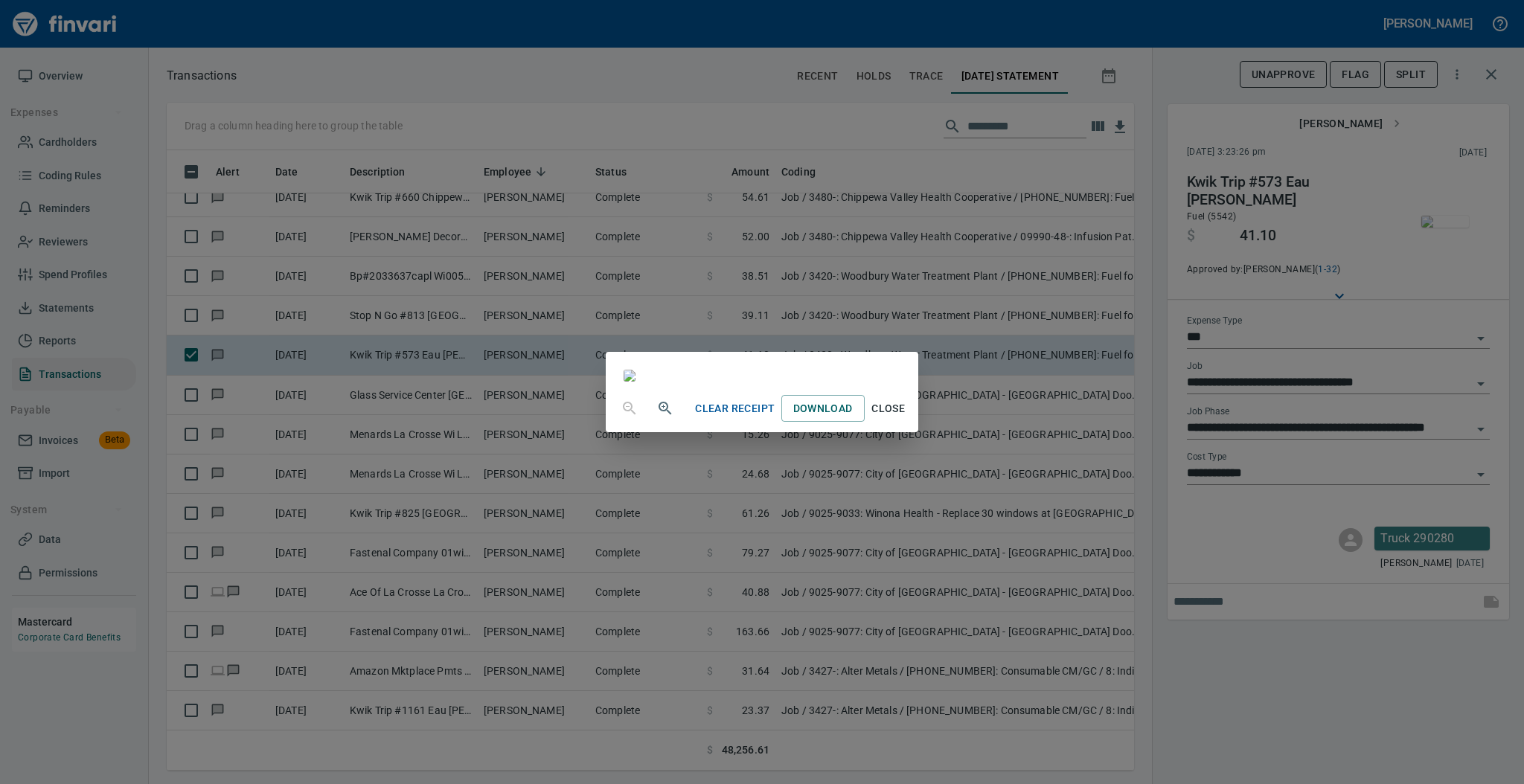
click at [906, 418] on span "Close" at bounding box center [888, 408] width 35 height 19
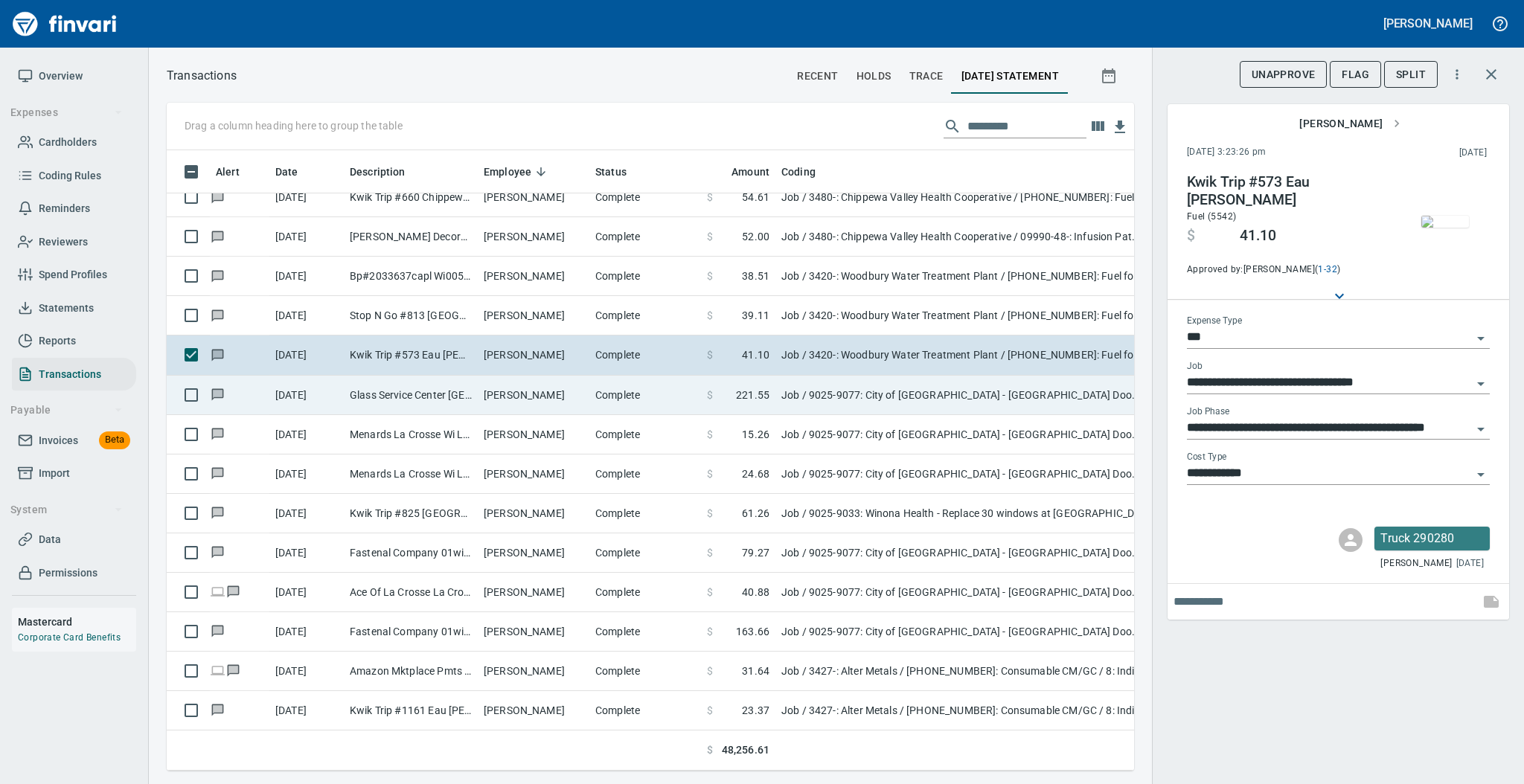
click at [557, 394] on td "[PERSON_NAME]" at bounding box center [533, 395] width 111 height 40
type input "**********"
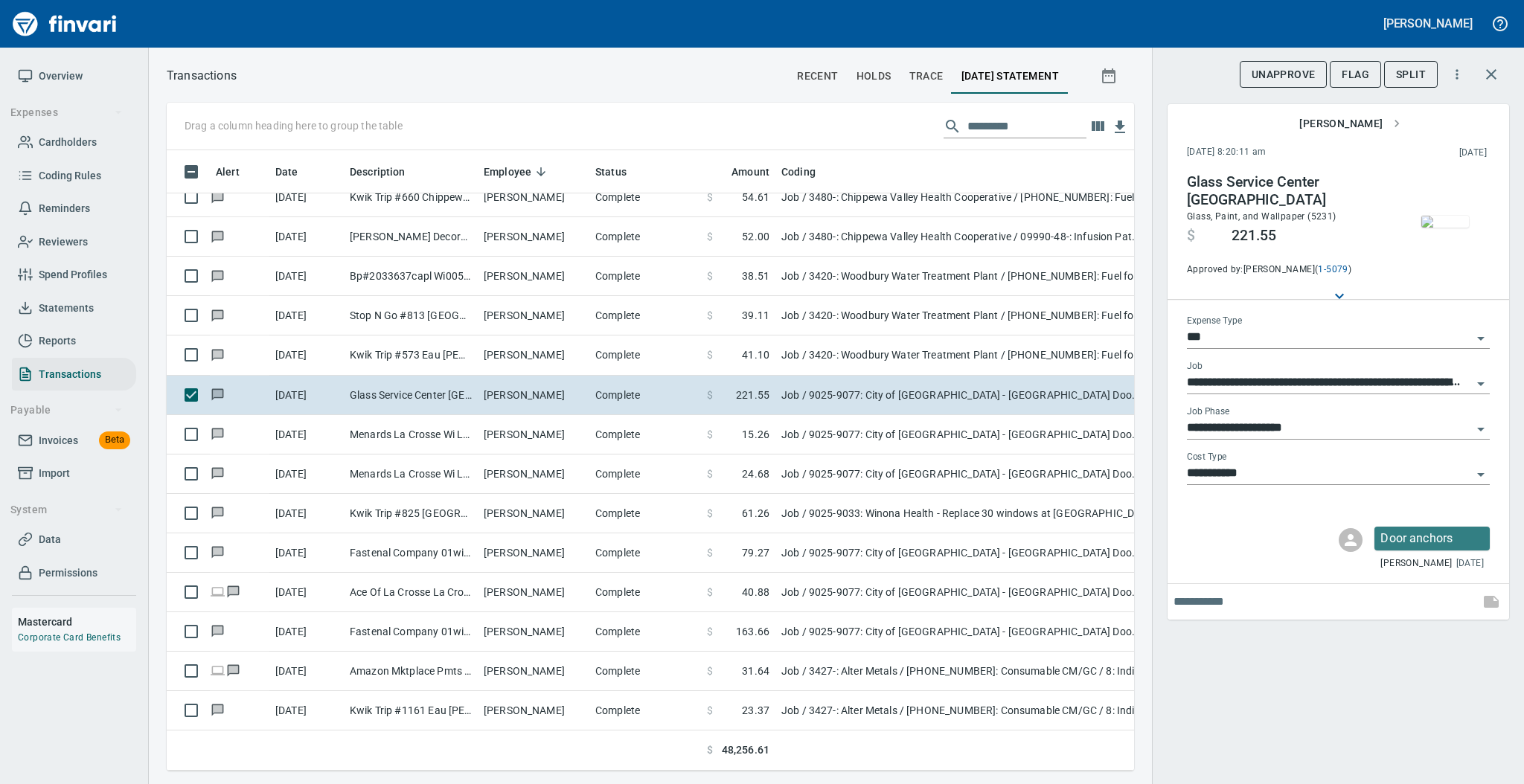
click at [1439, 225] on img "button" at bounding box center [1445, 221] width 48 height 12
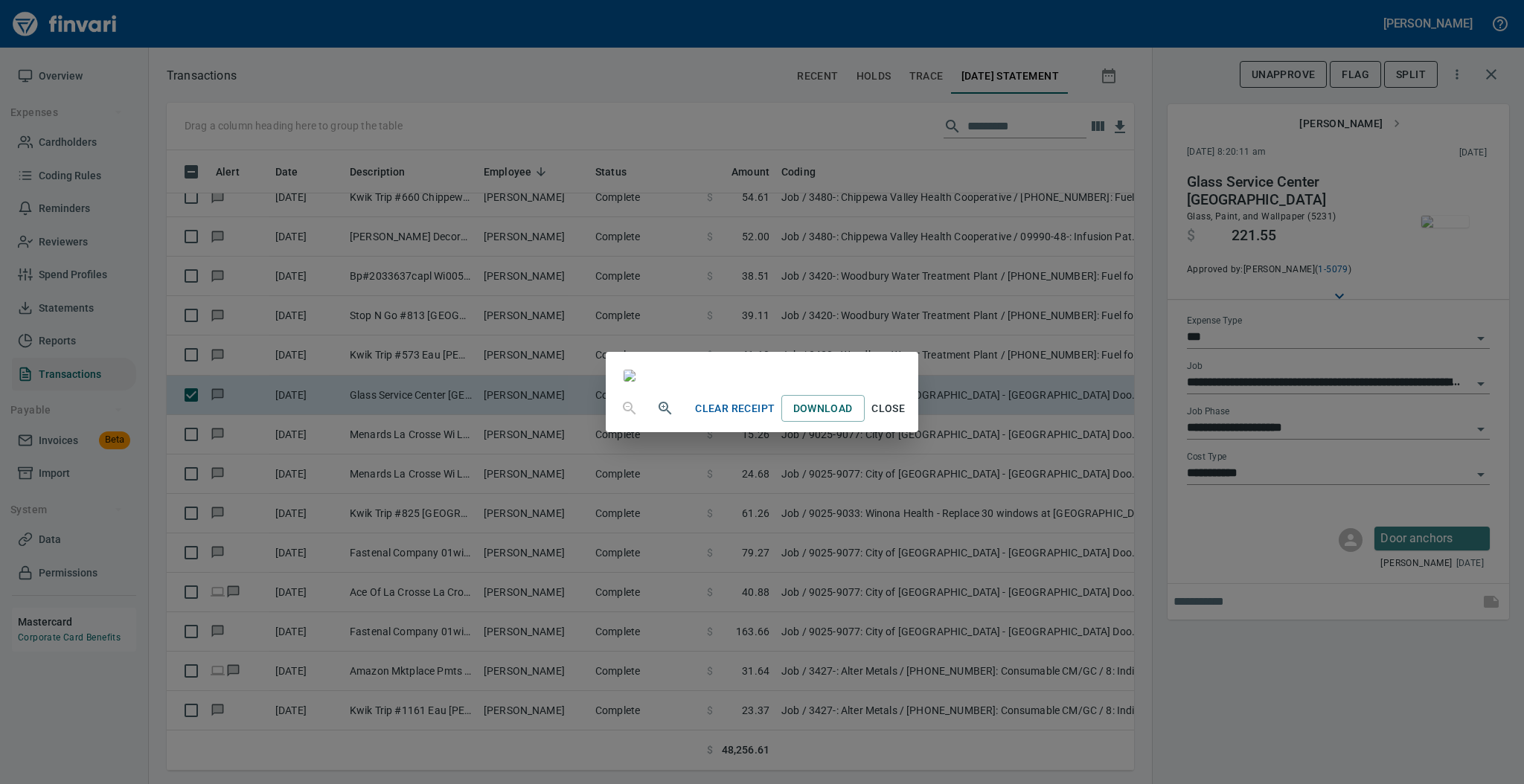
click at [906, 418] on span "Close" at bounding box center [888, 408] width 35 height 19
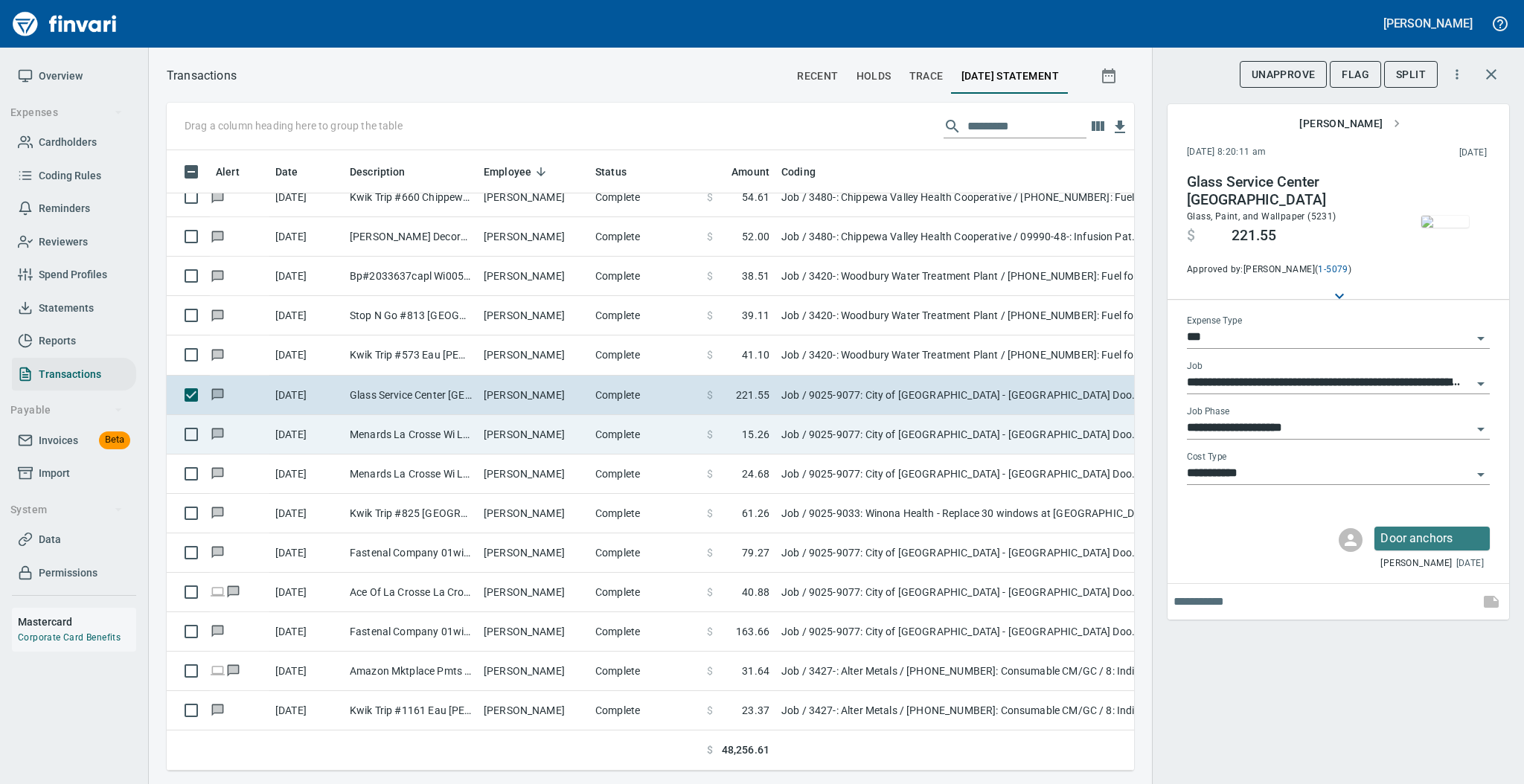
click at [592, 436] on td "Complete" at bounding box center [645, 435] width 111 height 40
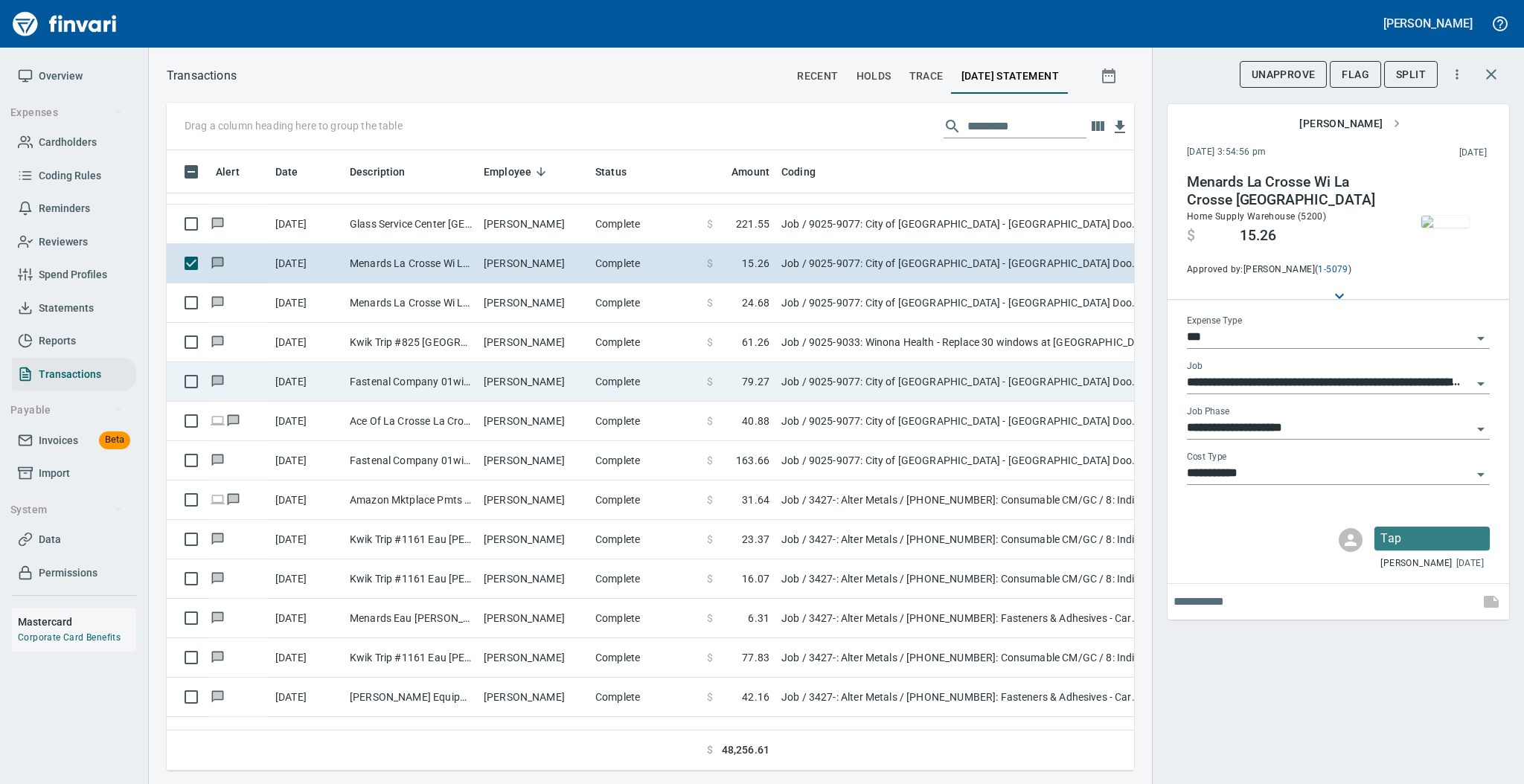
scroll to position [1768, 0]
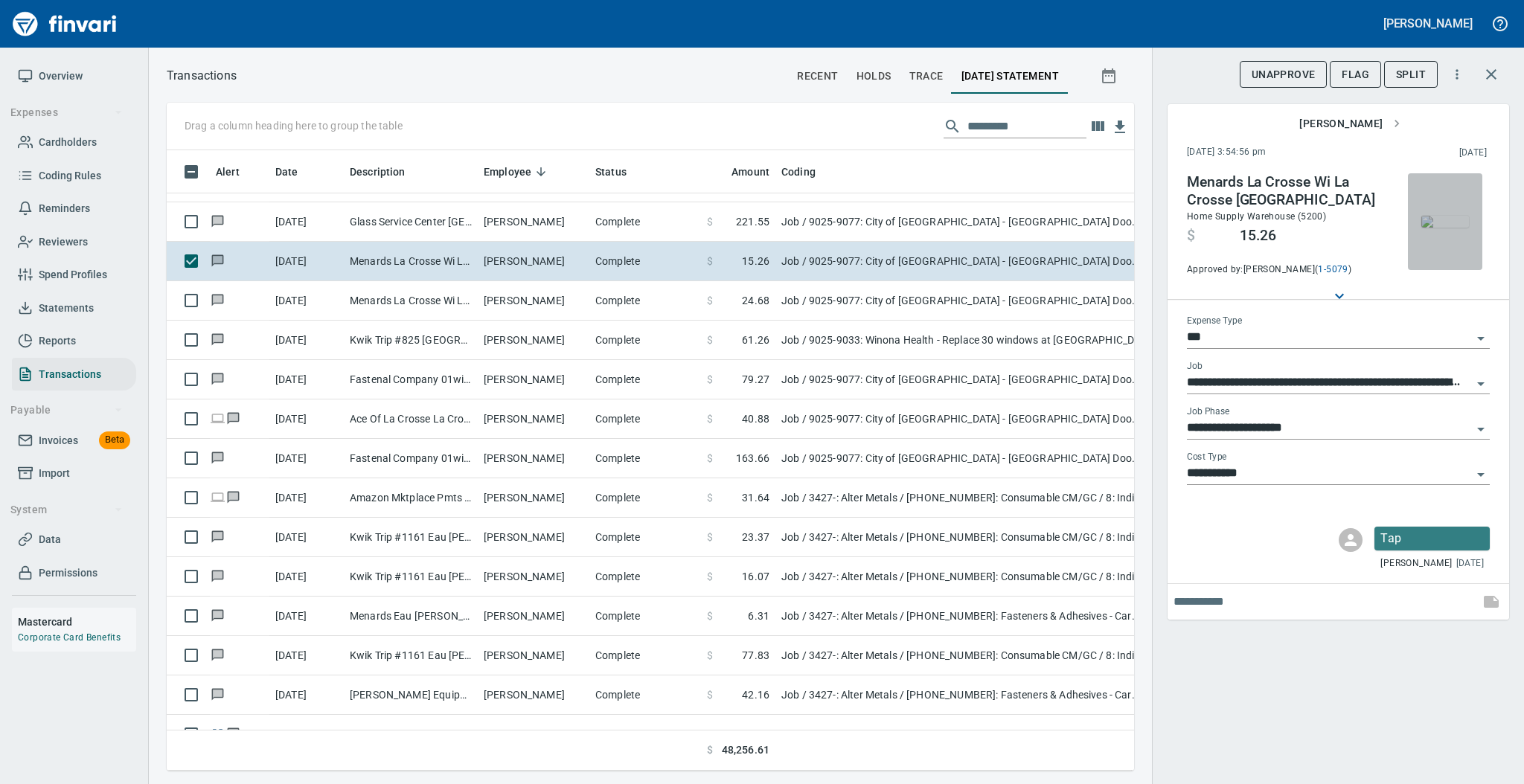
click at [1451, 215] on img "button" at bounding box center [1445, 221] width 48 height 12
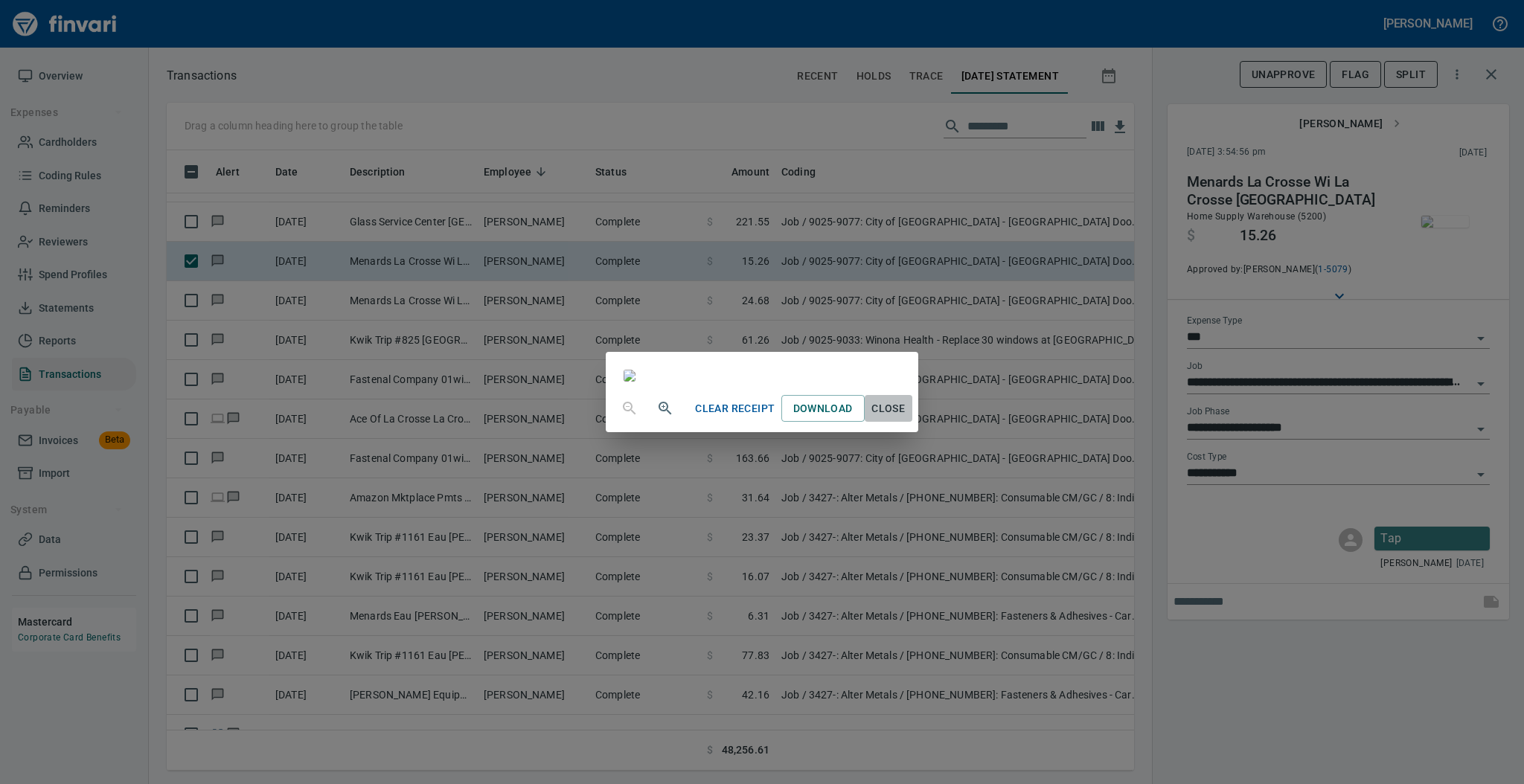
click at [906, 418] on span "Close" at bounding box center [888, 408] width 35 height 19
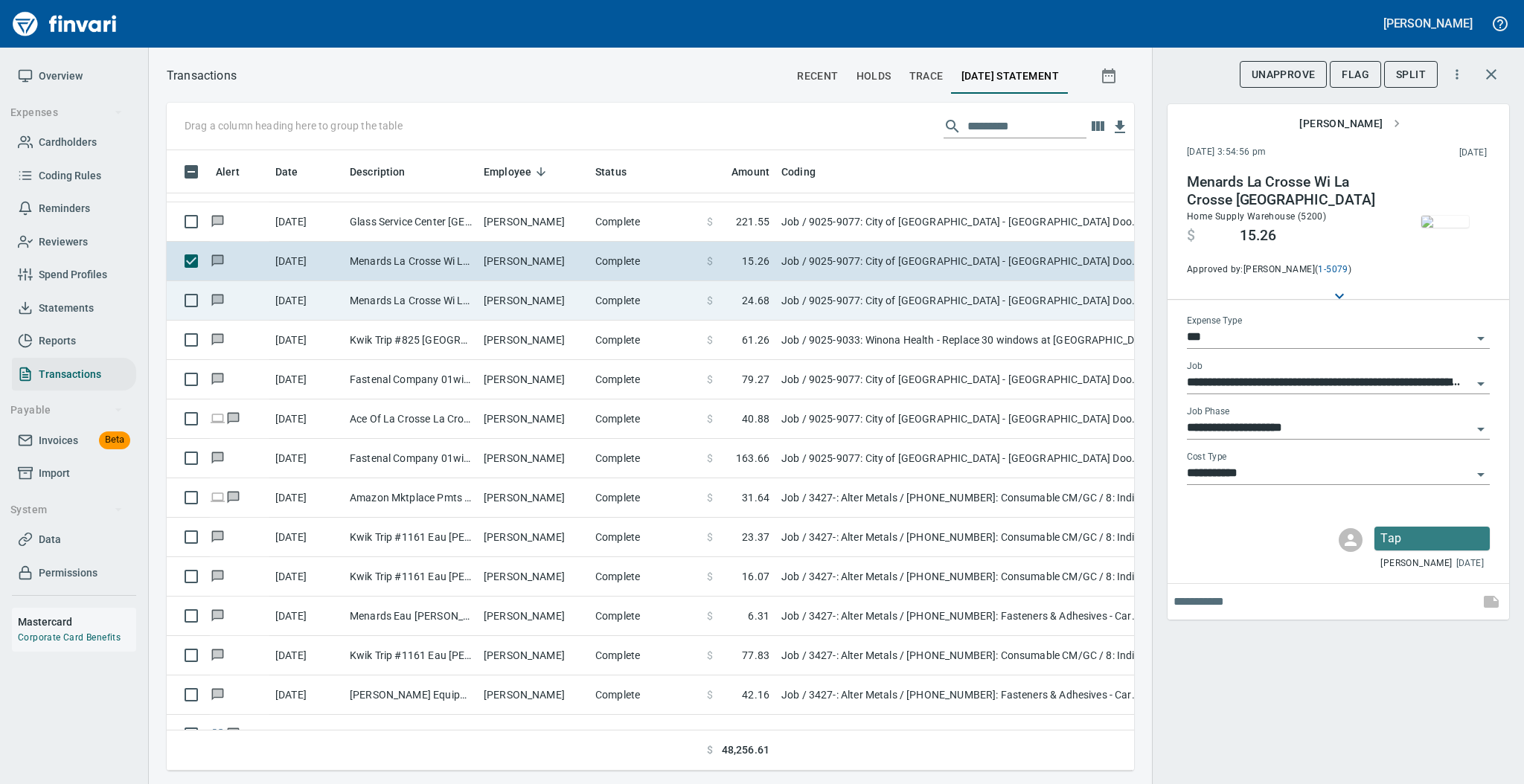
click at [549, 310] on td "[PERSON_NAME]" at bounding box center [533, 301] width 111 height 40
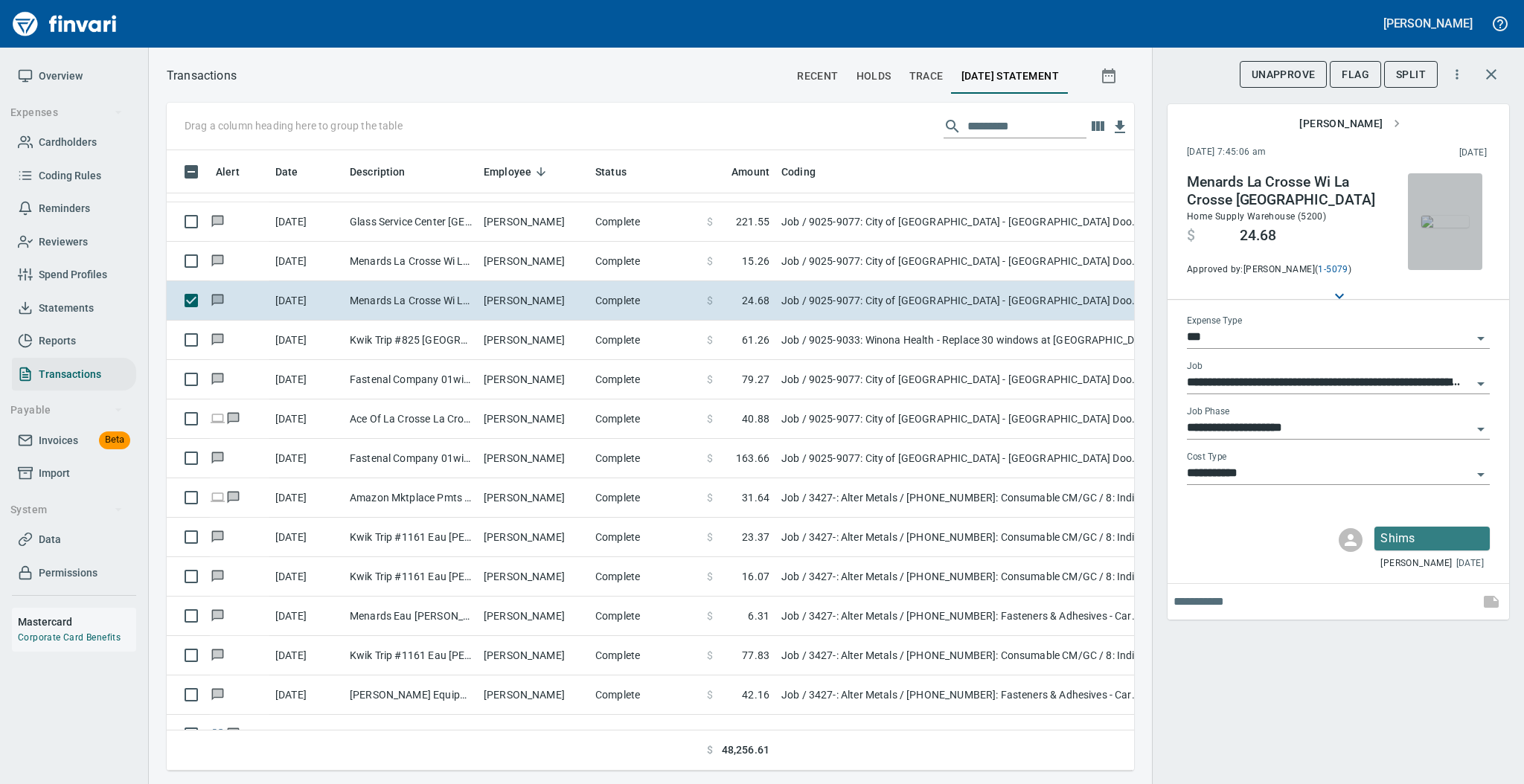
click at [1442, 227] on img "button" at bounding box center [1445, 221] width 48 height 12
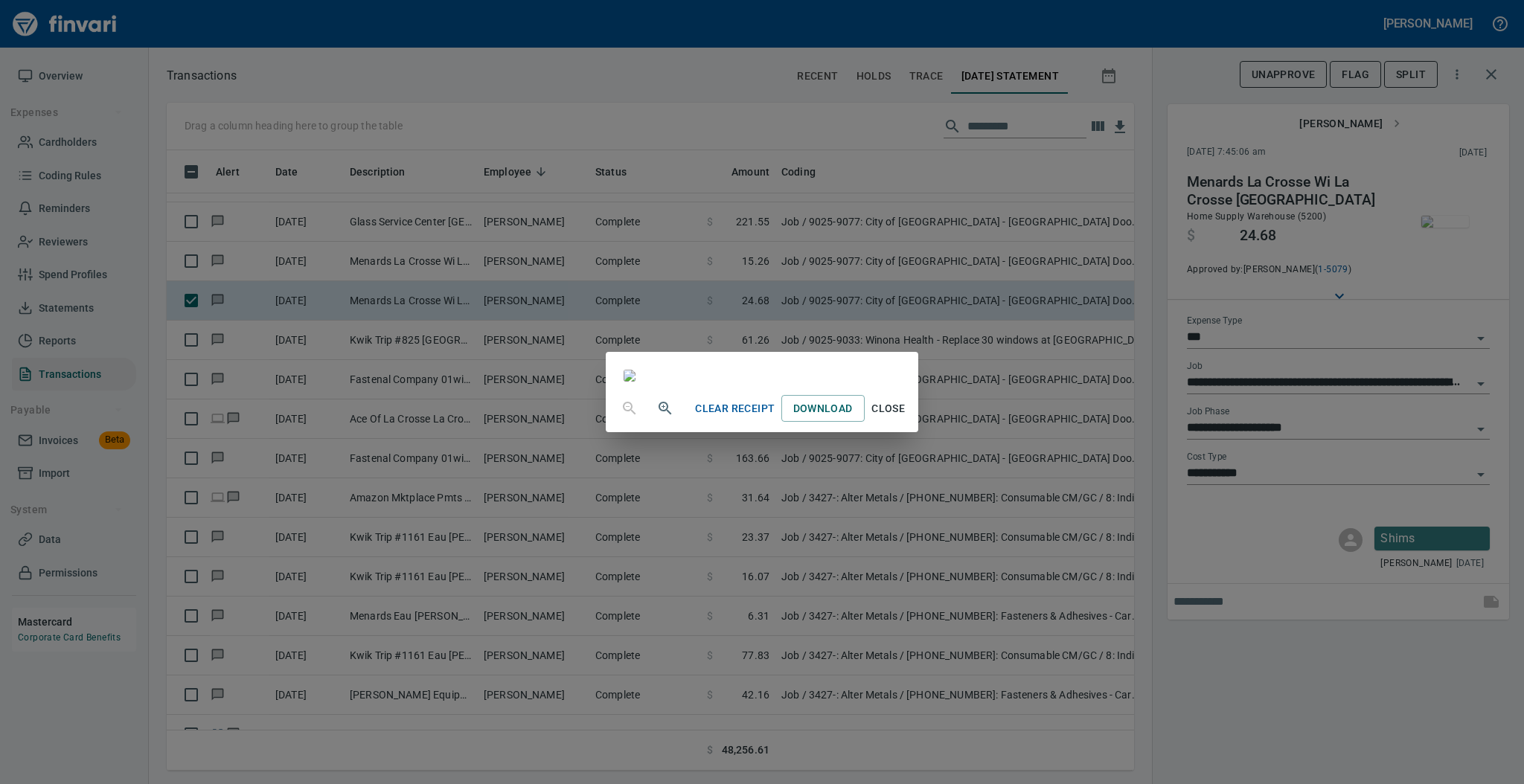
click at [906, 418] on span "Close" at bounding box center [888, 408] width 35 height 19
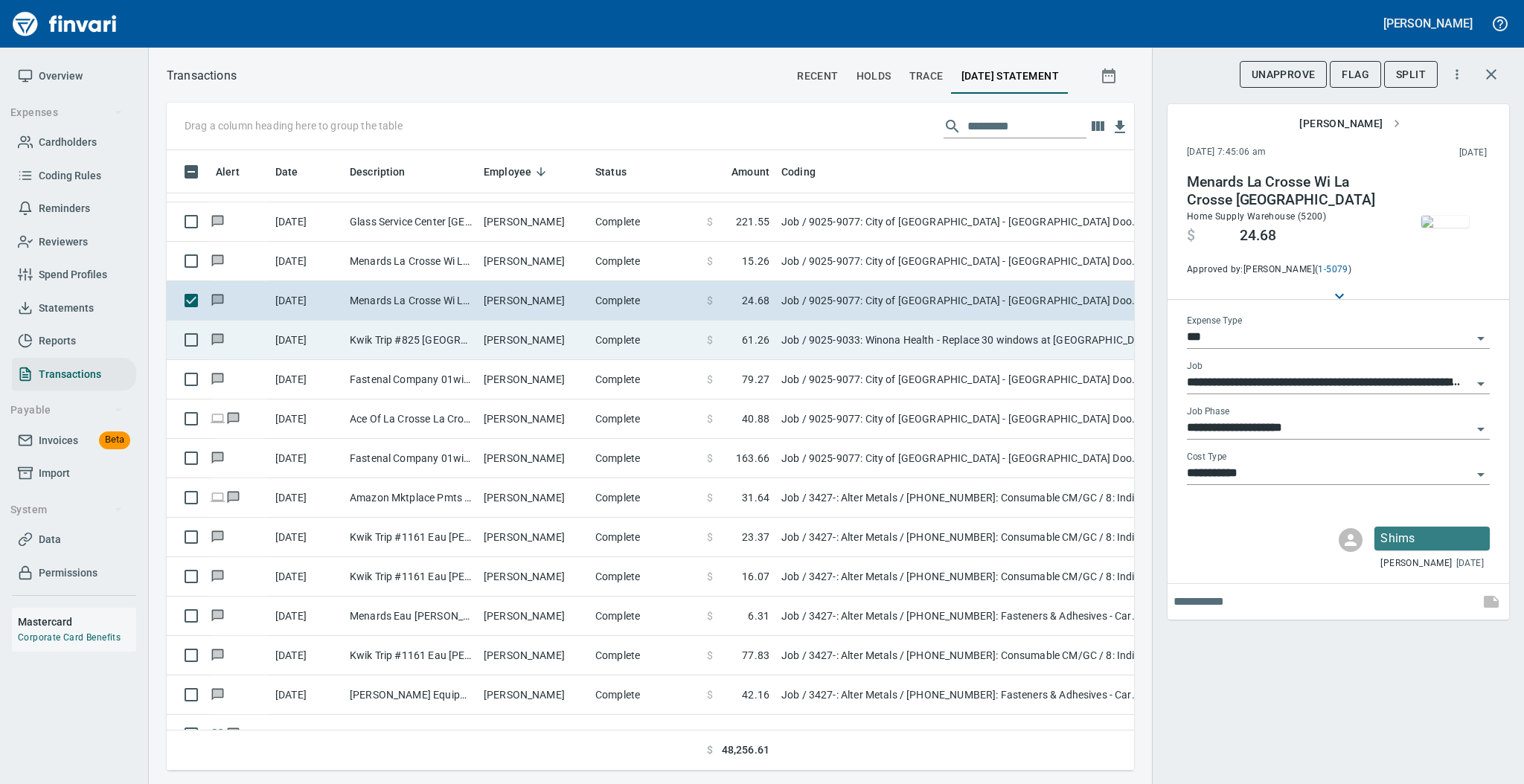
click at [582, 345] on td "[PERSON_NAME]" at bounding box center [533, 340] width 111 height 40
type input "**********"
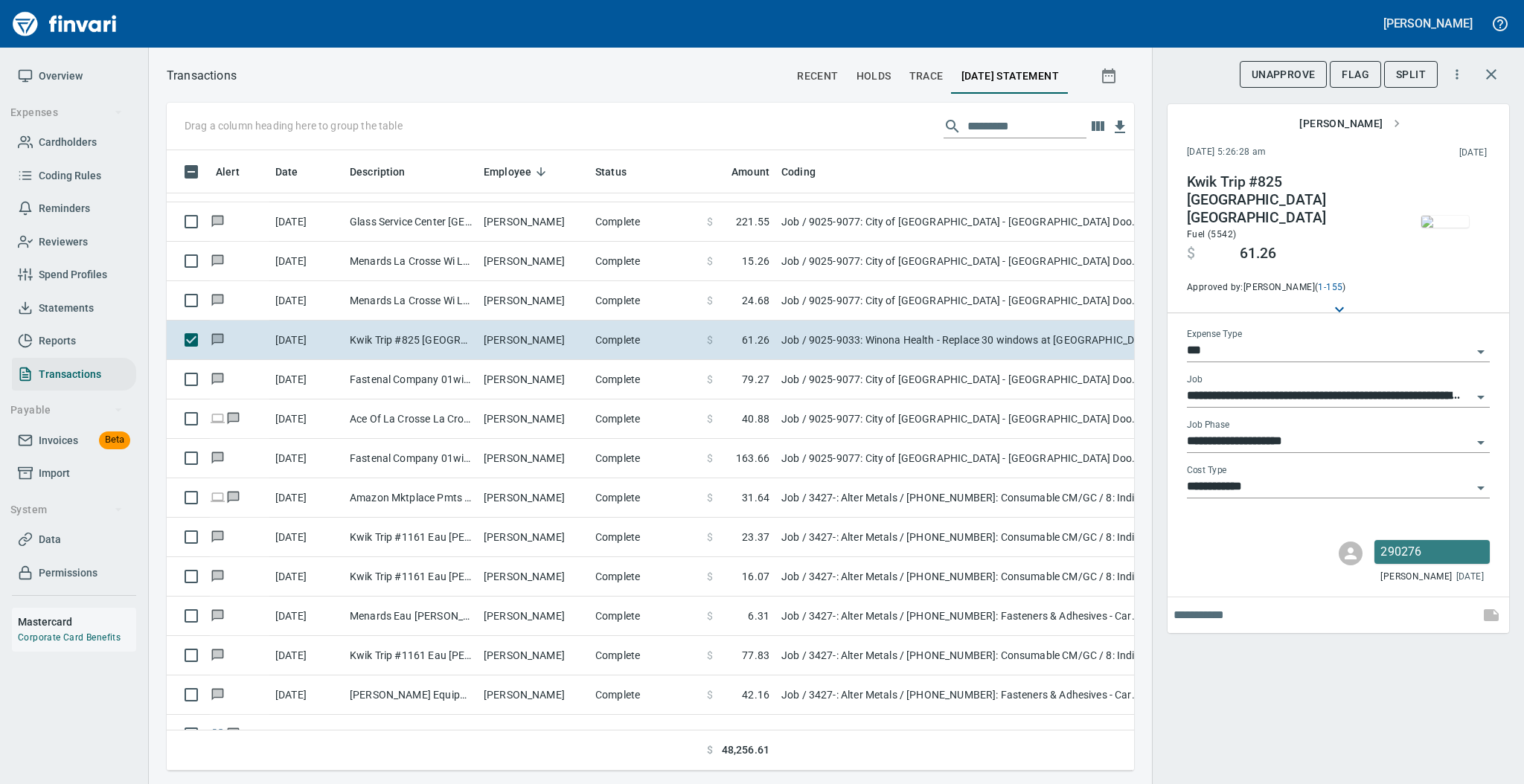
click at [1434, 222] on img "button" at bounding box center [1445, 221] width 48 height 12
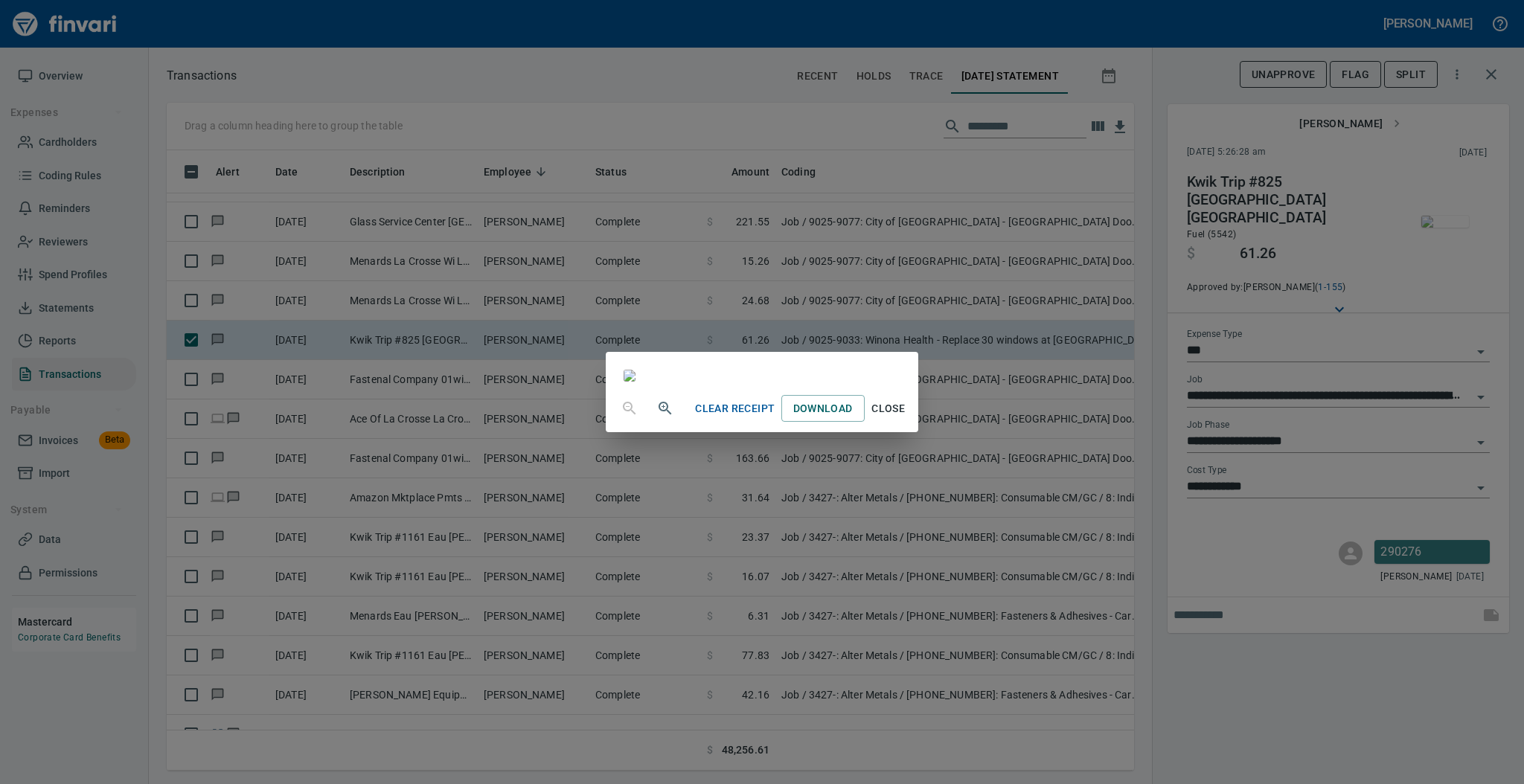
click at [906, 418] on span "Close" at bounding box center [888, 408] width 35 height 19
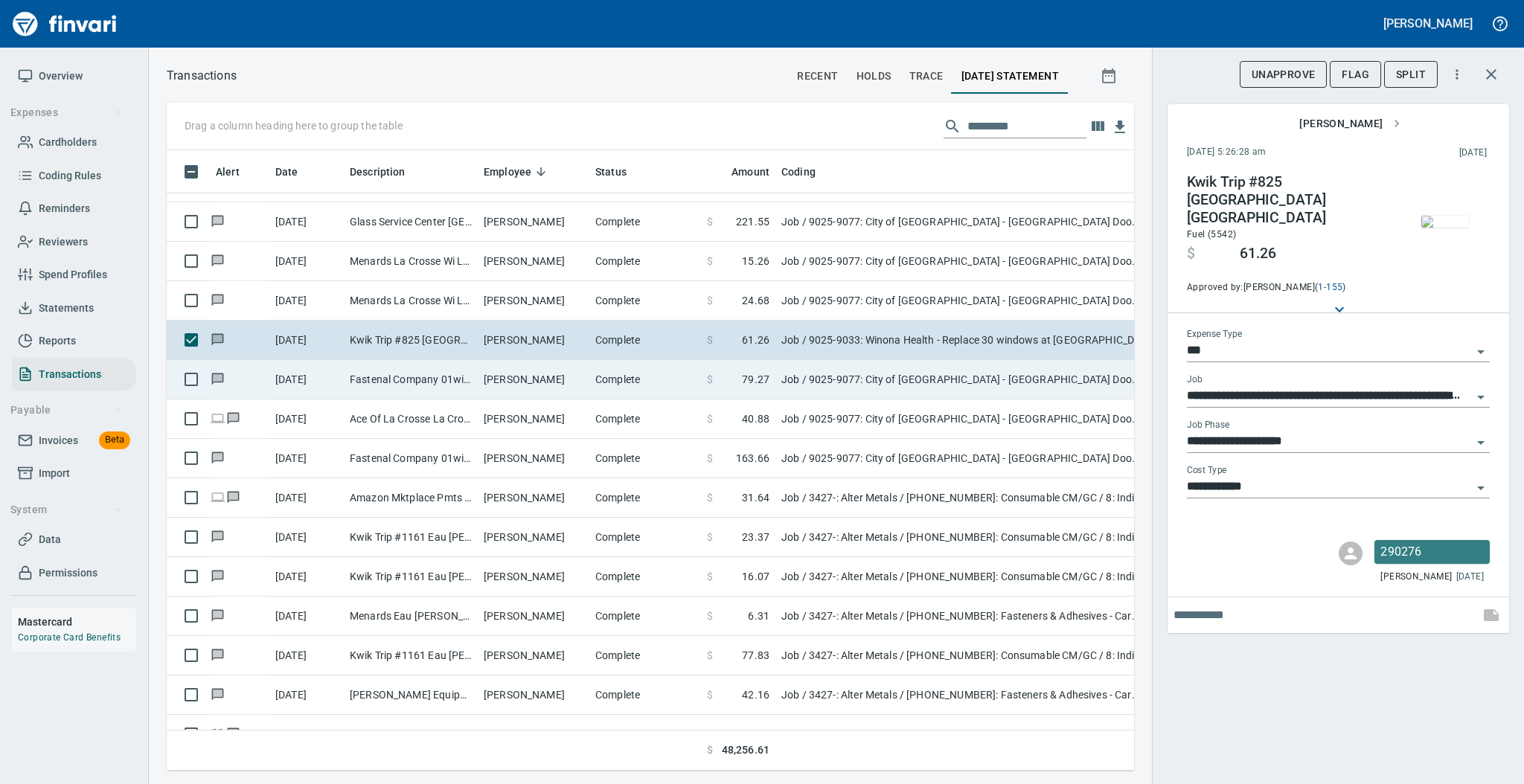
click at [591, 393] on td "Complete" at bounding box center [645, 379] width 111 height 40
type input "**********"
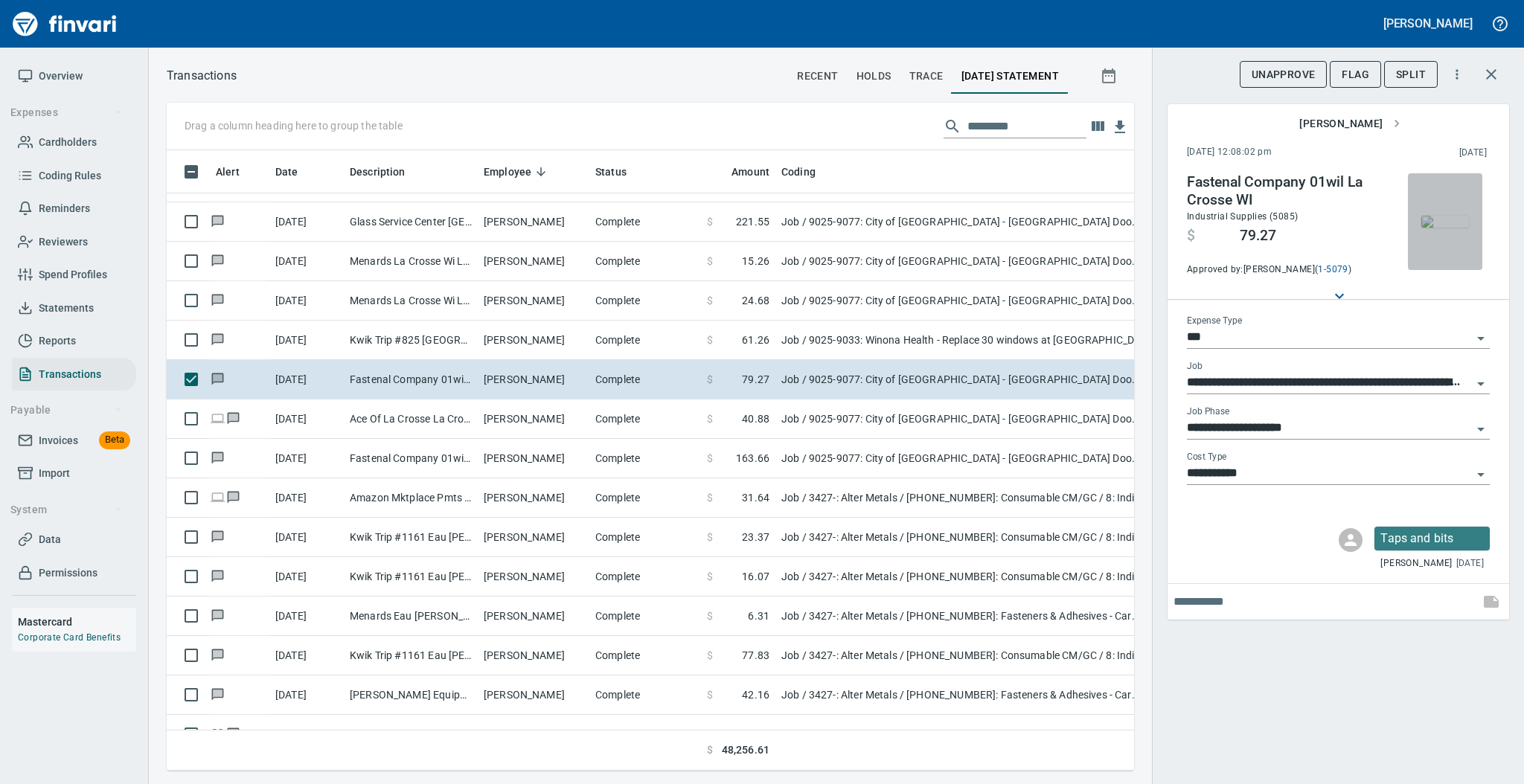
click at [1443, 215] on img "button" at bounding box center [1445, 221] width 48 height 12
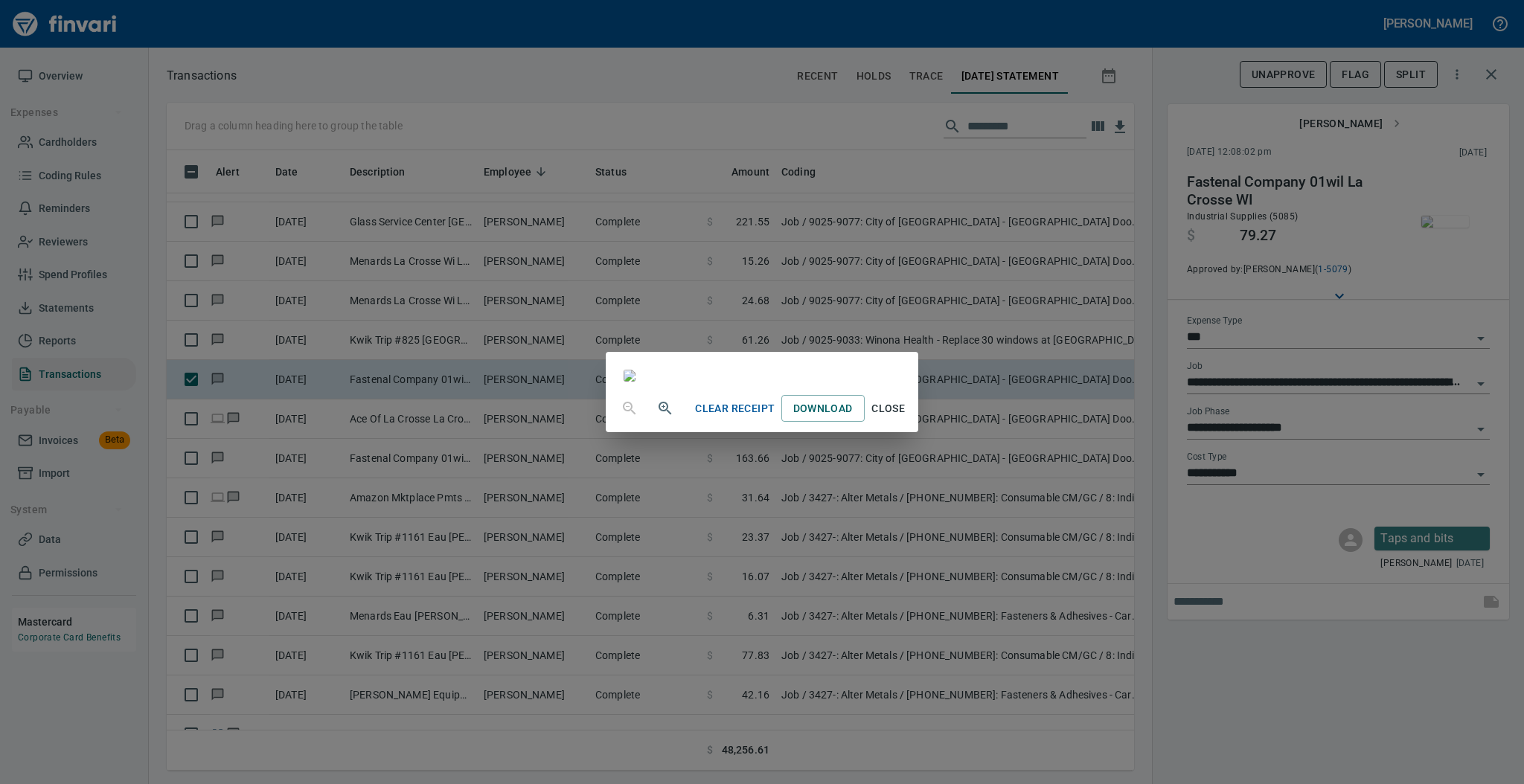
click at [906, 418] on span "Close" at bounding box center [888, 408] width 35 height 19
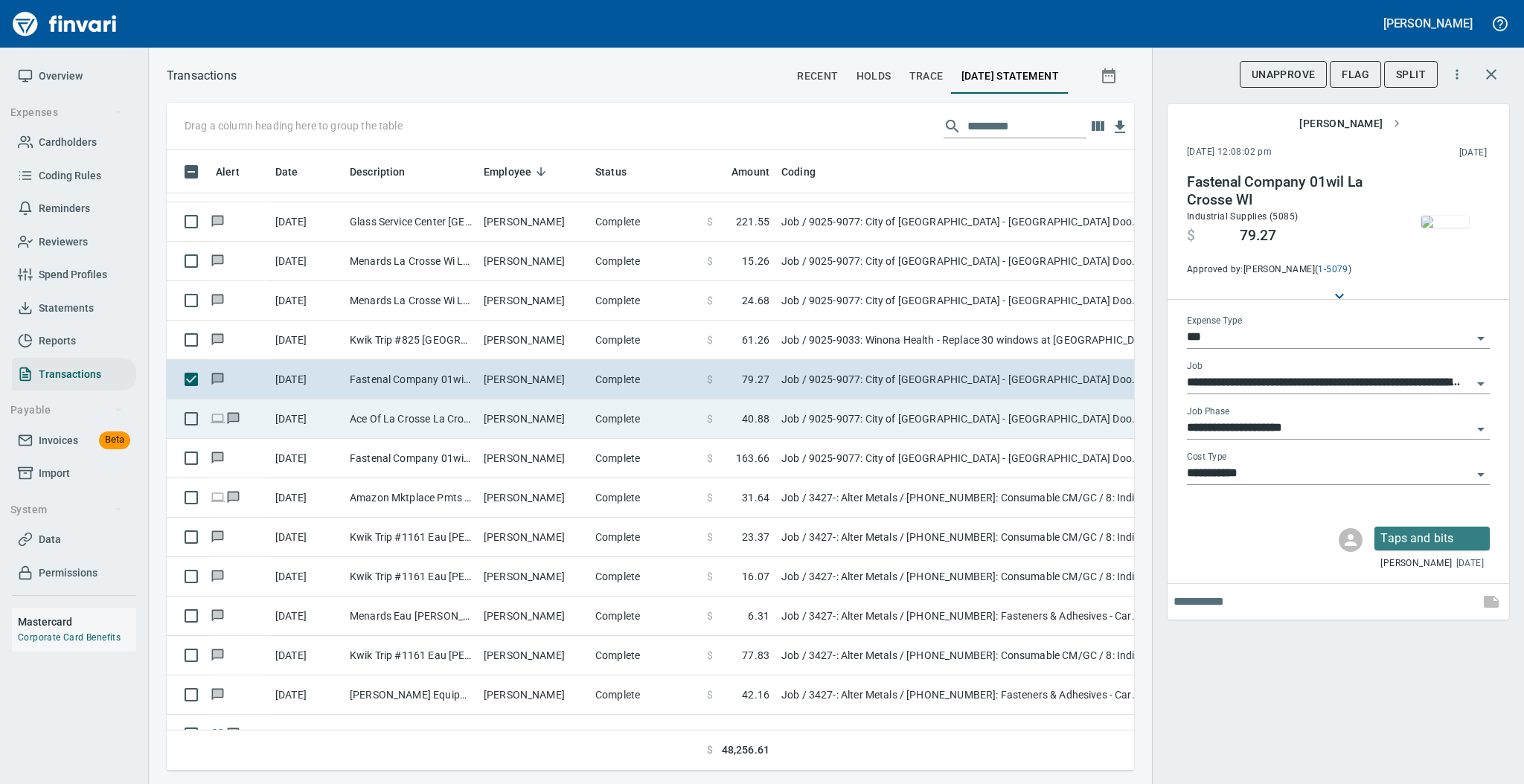
click at [608, 415] on td "Complete" at bounding box center [645, 419] width 111 height 40
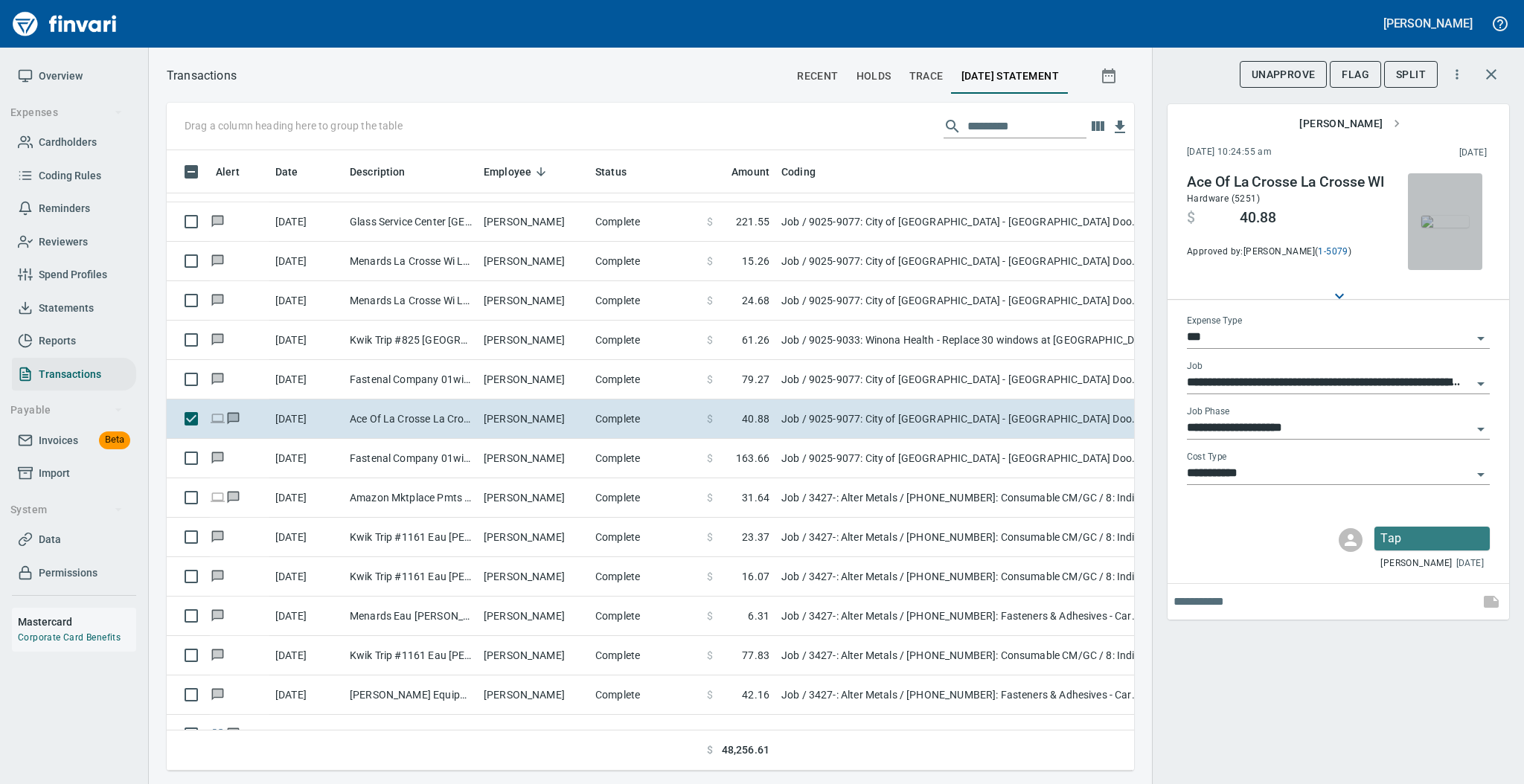
click at [1437, 227] on img "button" at bounding box center [1445, 221] width 48 height 12
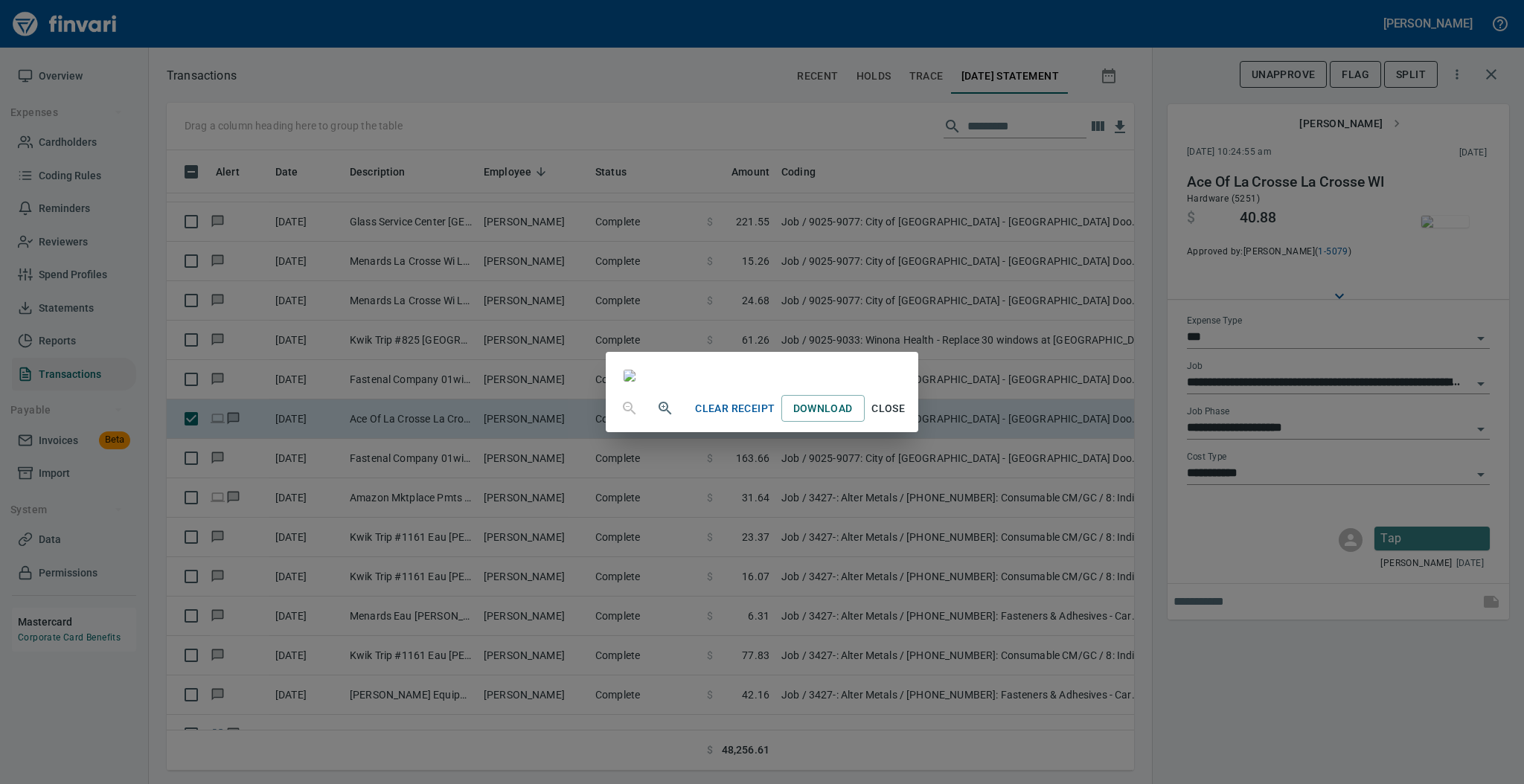
click at [906, 418] on span "Close" at bounding box center [888, 408] width 35 height 19
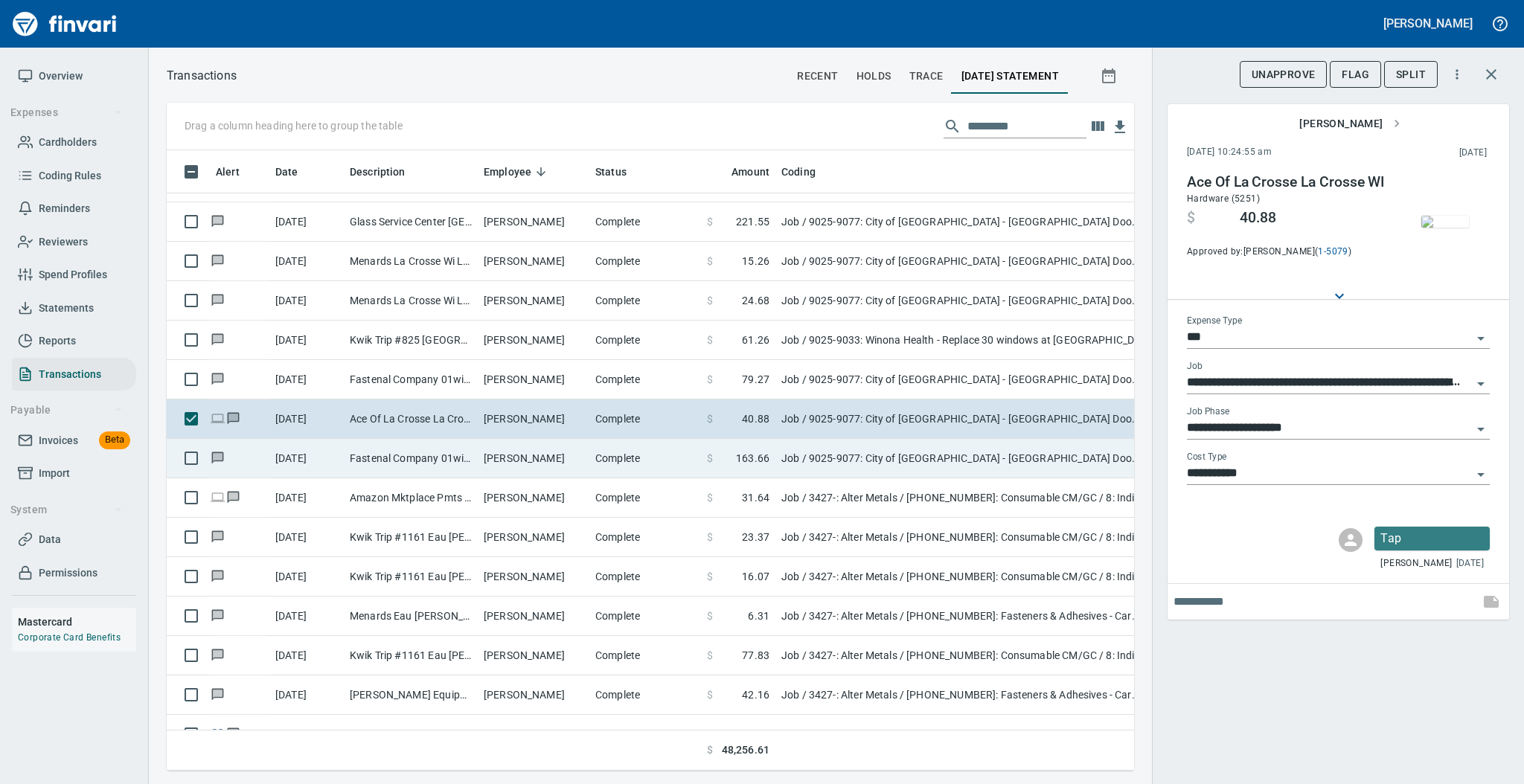
click at [622, 458] on td "Complete" at bounding box center [645, 458] width 111 height 40
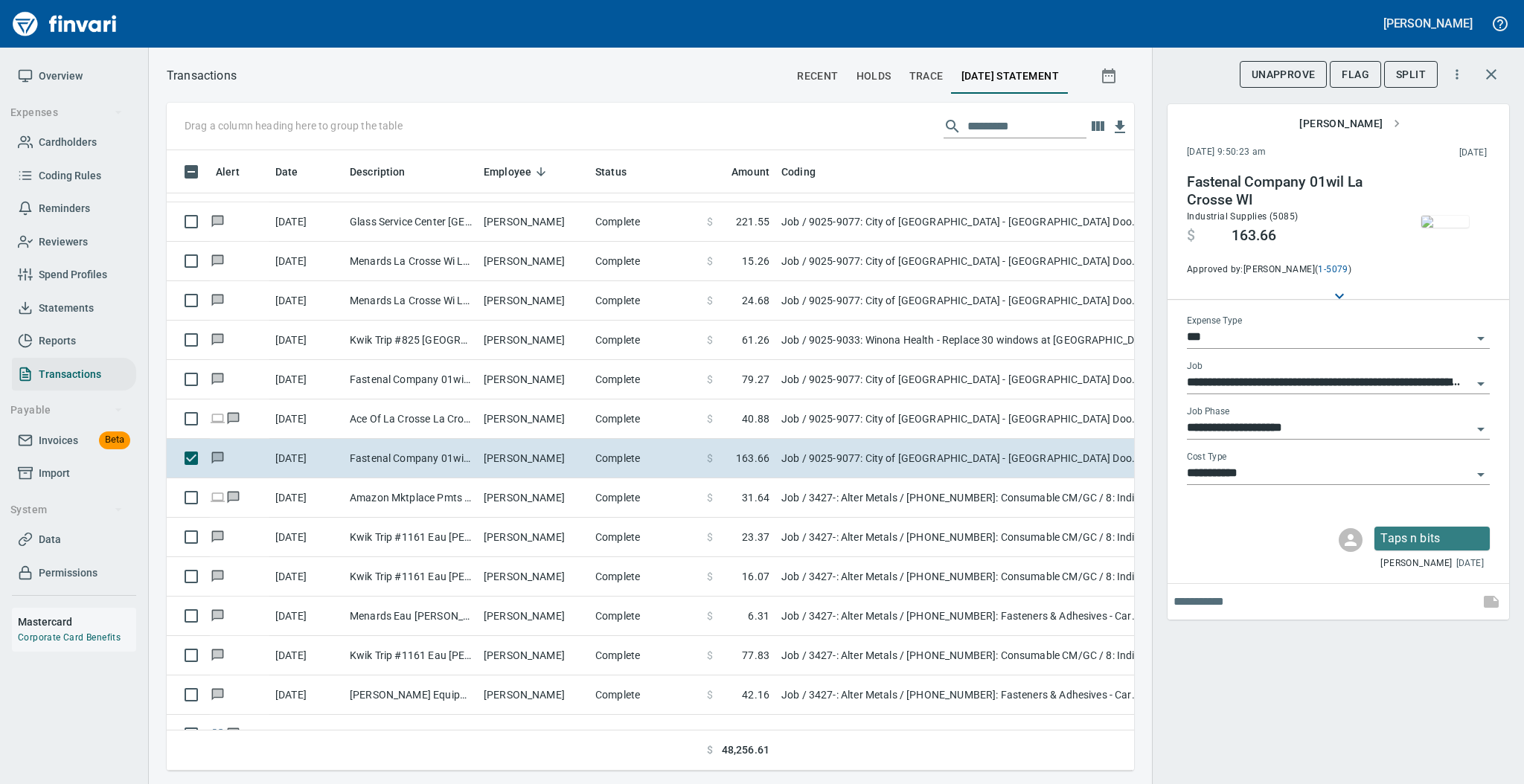
click at [1434, 219] on img "button" at bounding box center [1445, 221] width 48 height 12
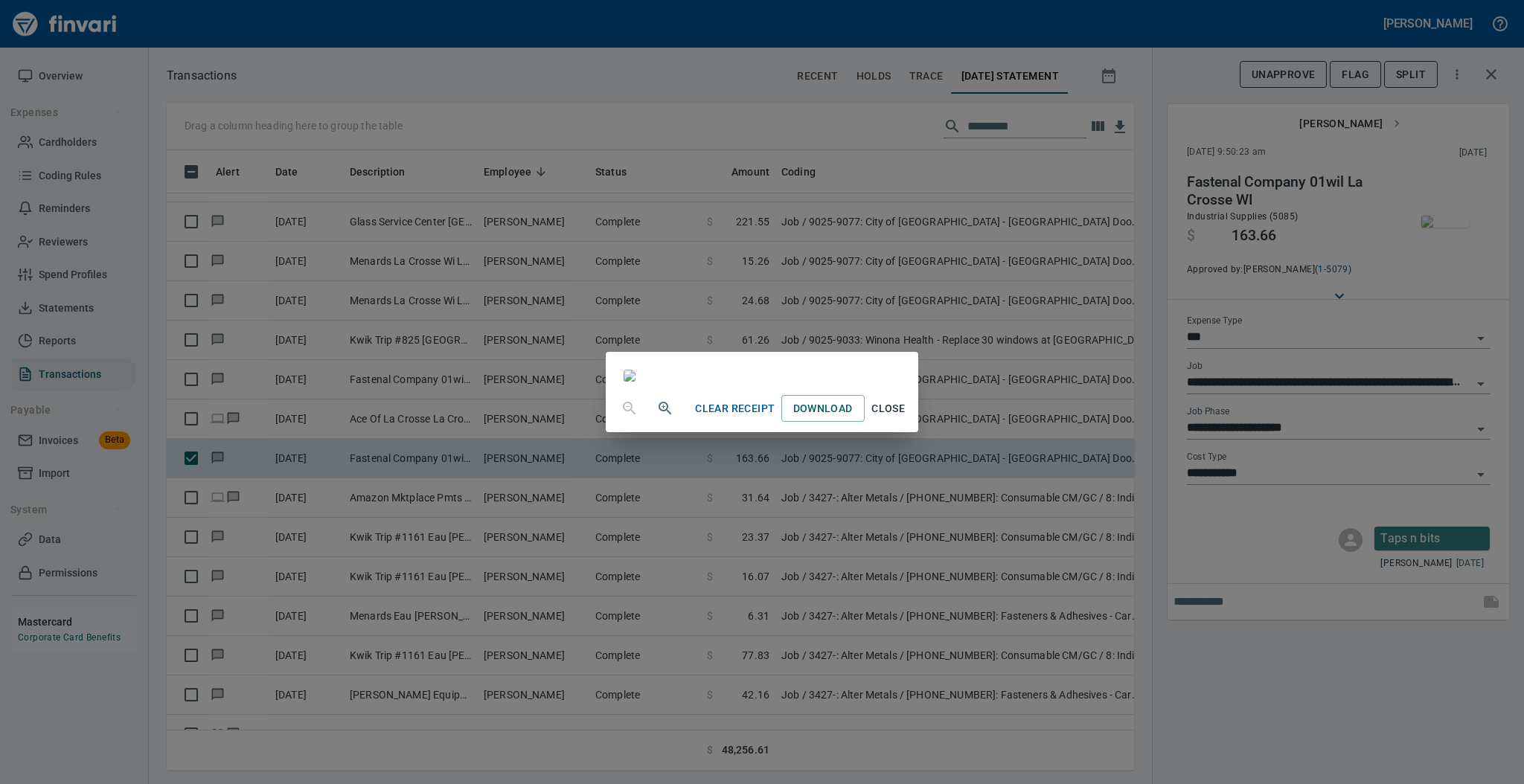
click at [906, 418] on span "Close" at bounding box center [888, 408] width 35 height 19
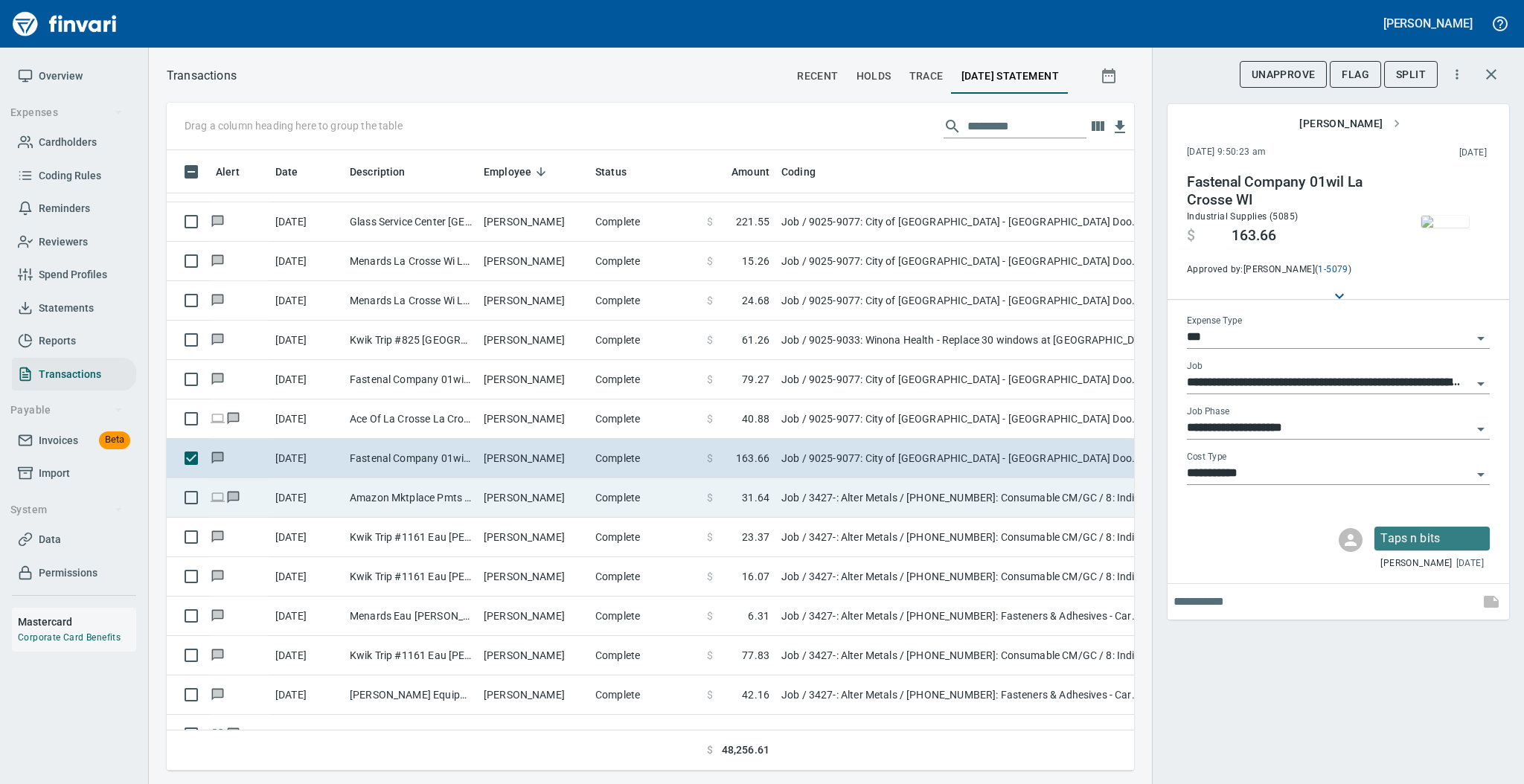
click at [586, 503] on td "[PERSON_NAME]" at bounding box center [533, 498] width 111 height 40
type input "**********"
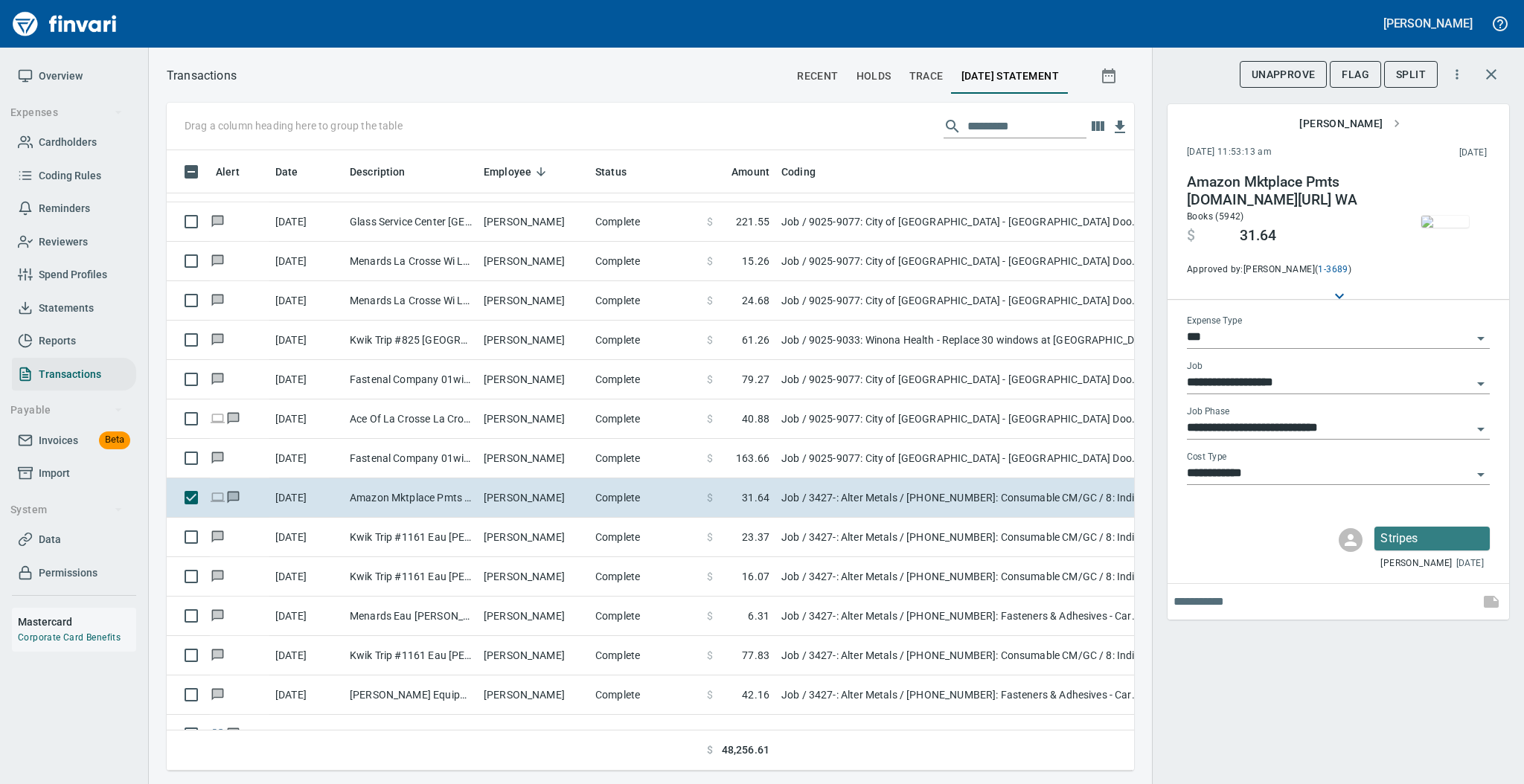
click at [1439, 227] on img "button" at bounding box center [1445, 221] width 48 height 12
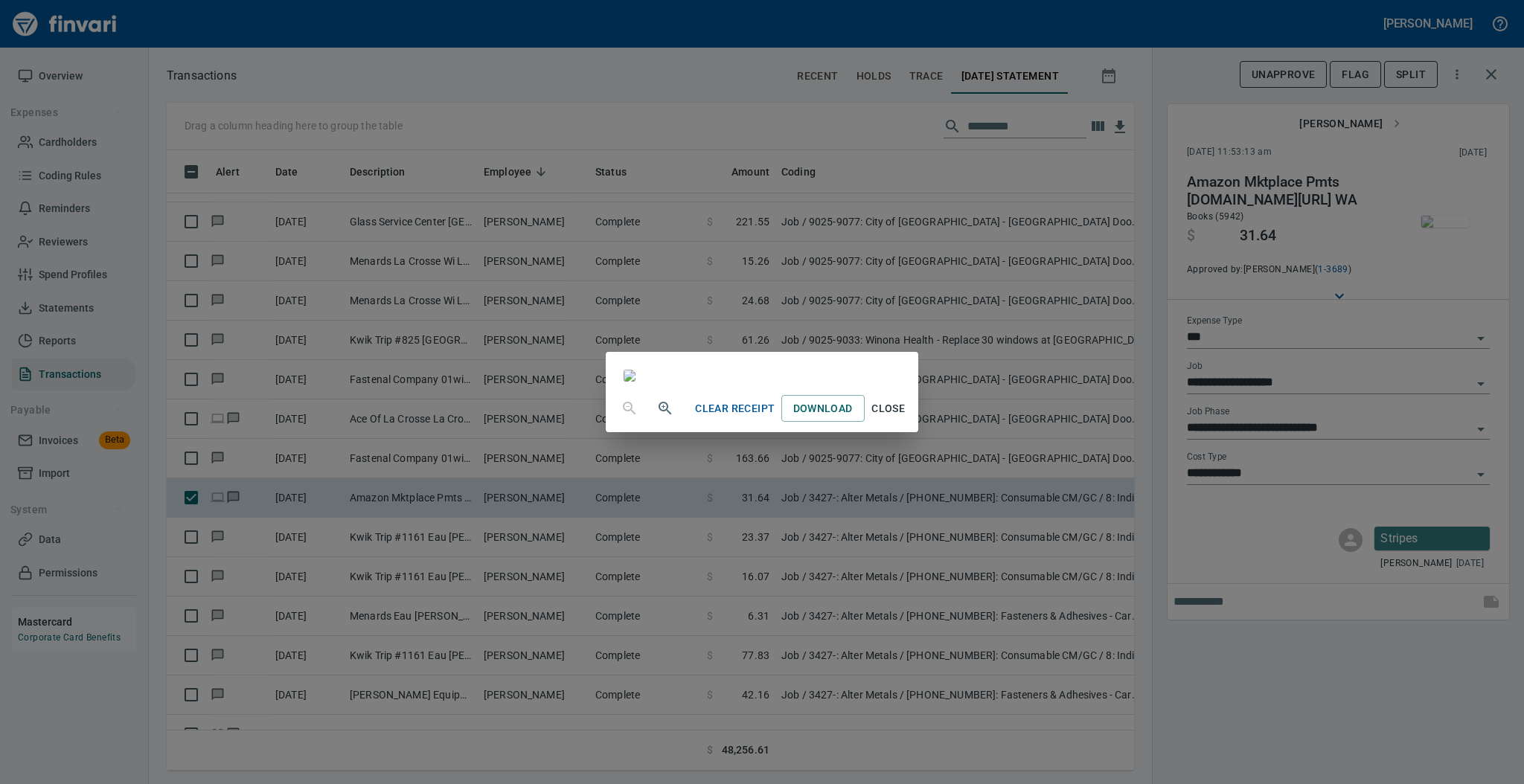
click at [906, 418] on span "Close" at bounding box center [888, 408] width 35 height 19
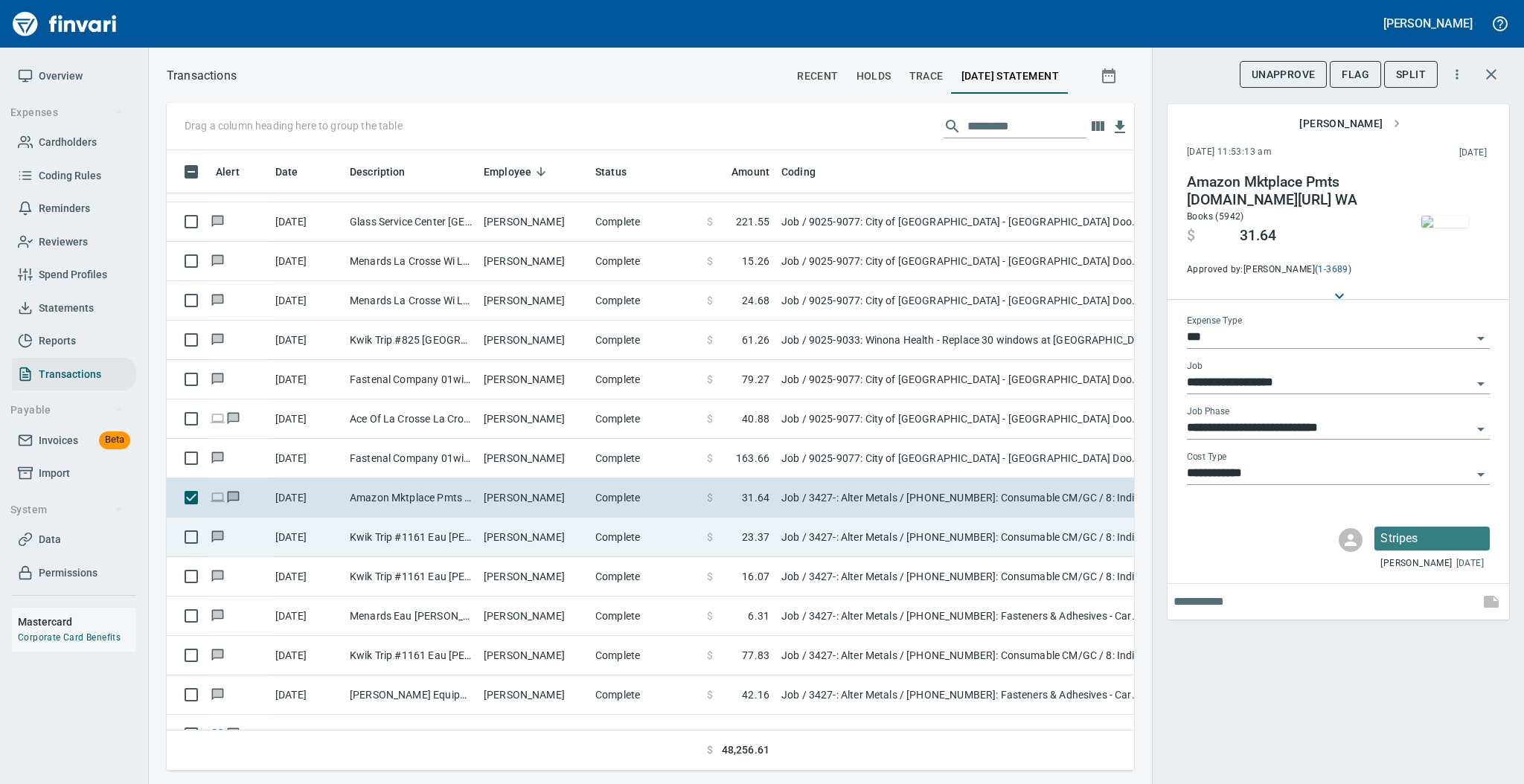
click at [711, 551] on td "$ 23.37" at bounding box center [738, 537] width 74 height 40
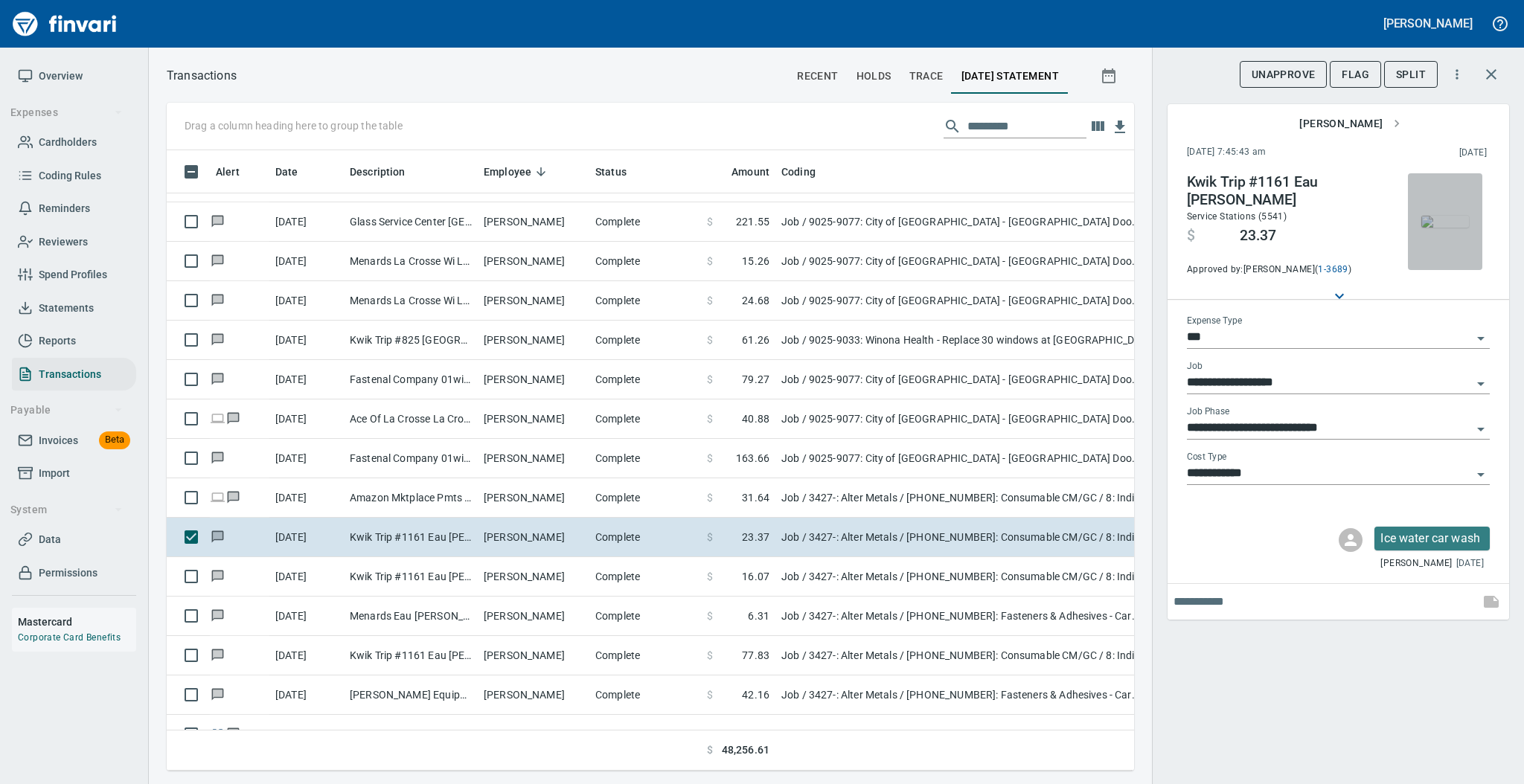
click at [1441, 215] on img "button" at bounding box center [1445, 221] width 48 height 12
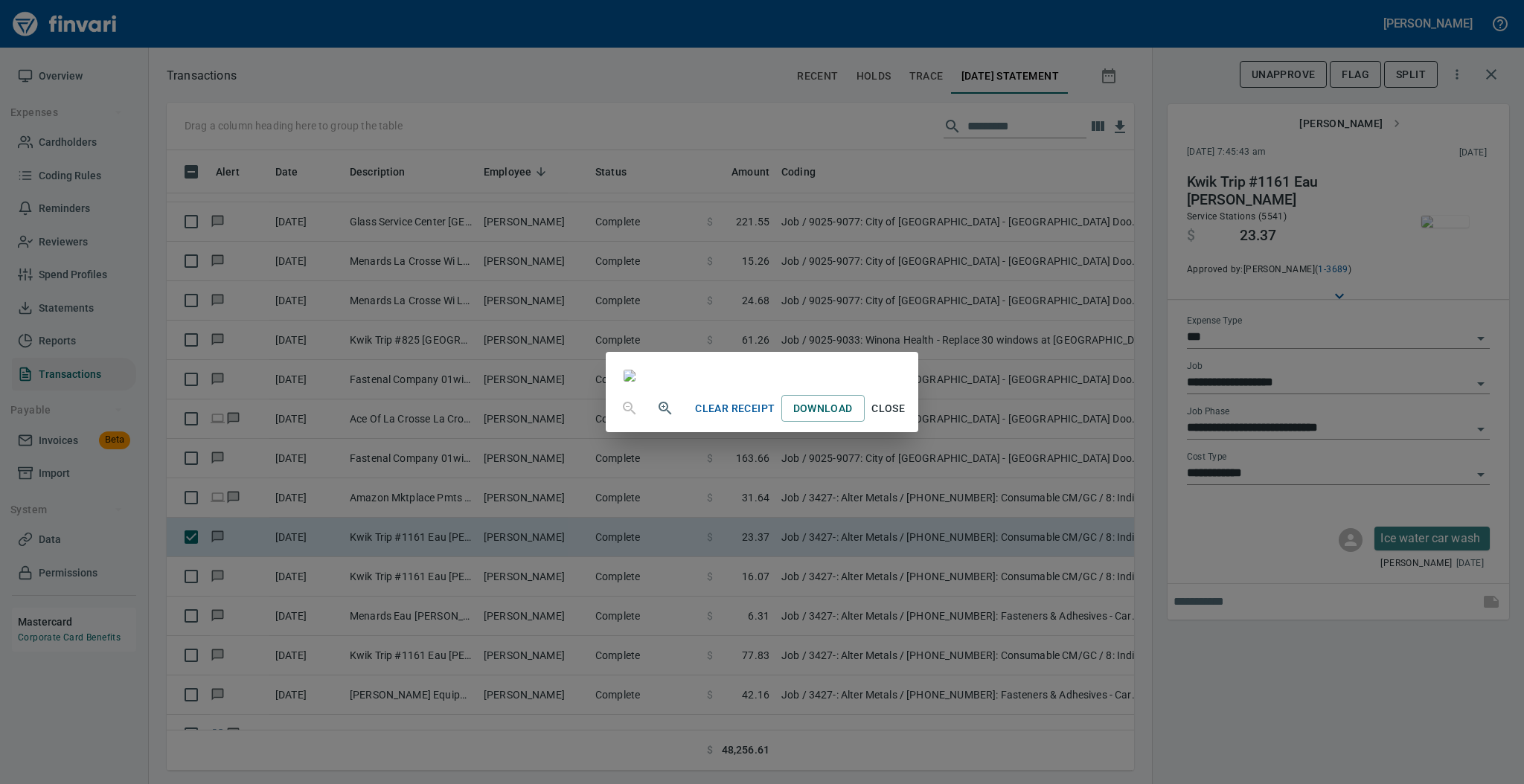
click at [906, 418] on span "Close" at bounding box center [888, 408] width 35 height 19
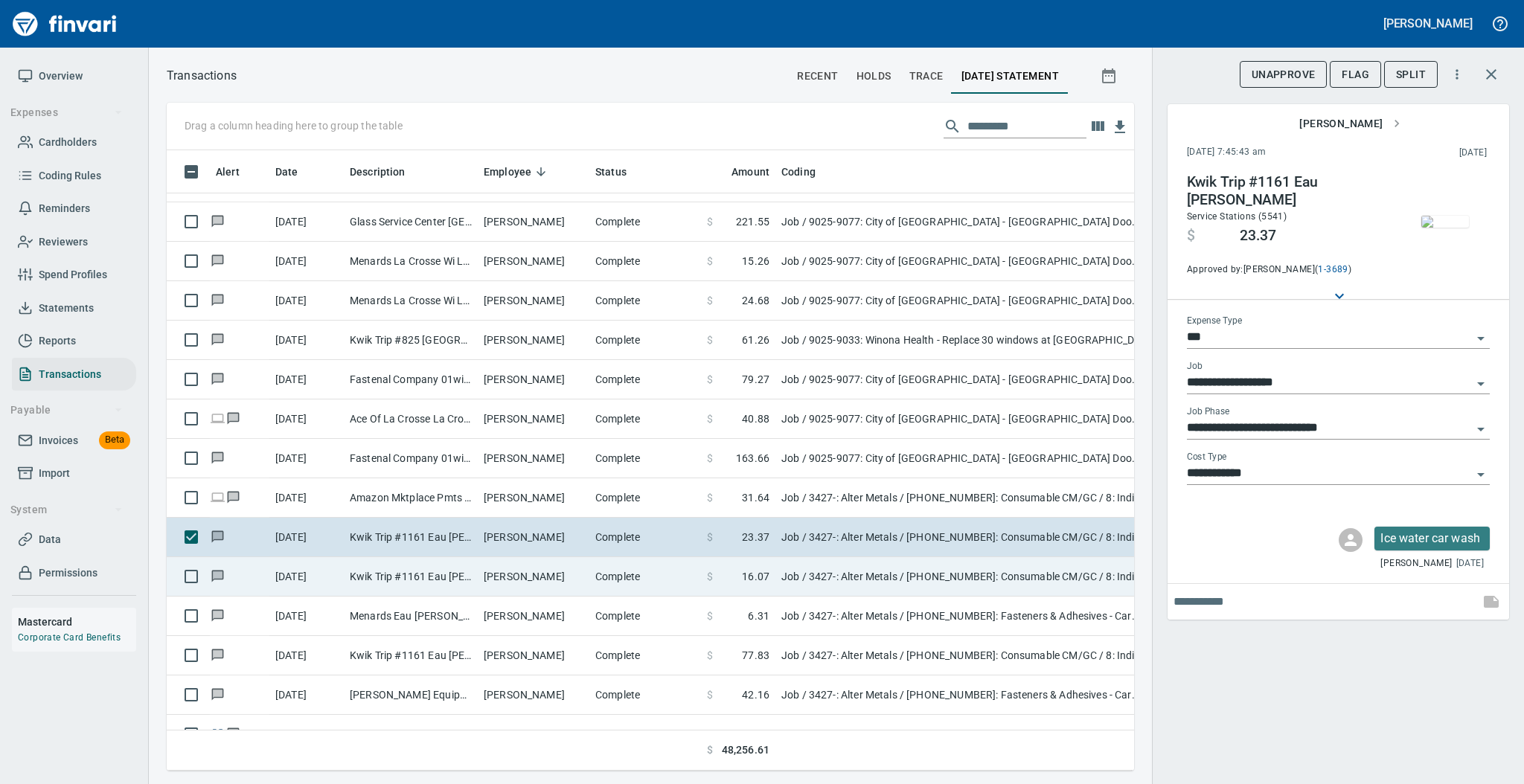
click at [635, 579] on td "Complete" at bounding box center [645, 577] width 111 height 40
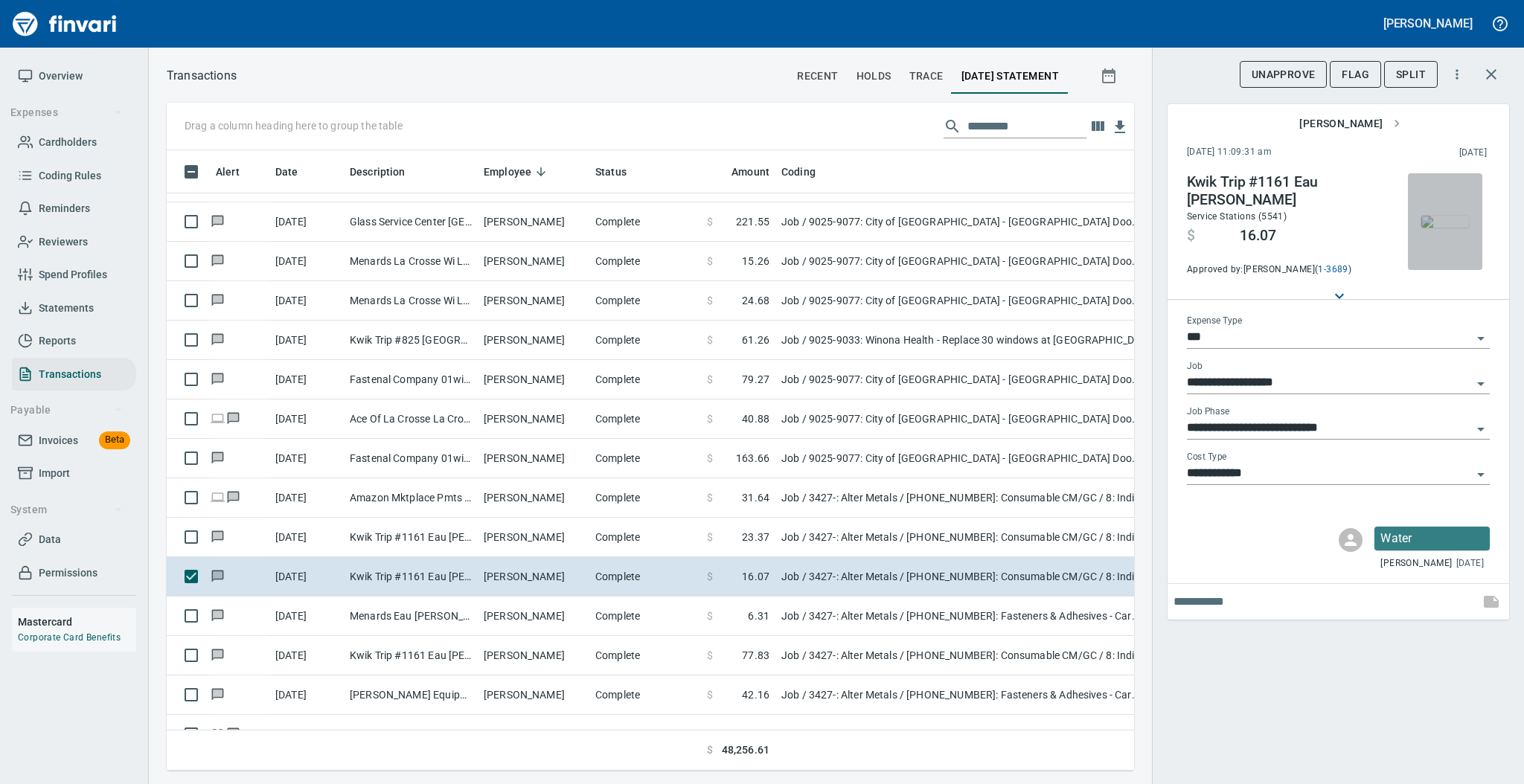
click at [1434, 217] on img "button" at bounding box center [1445, 221] width 48 height 12
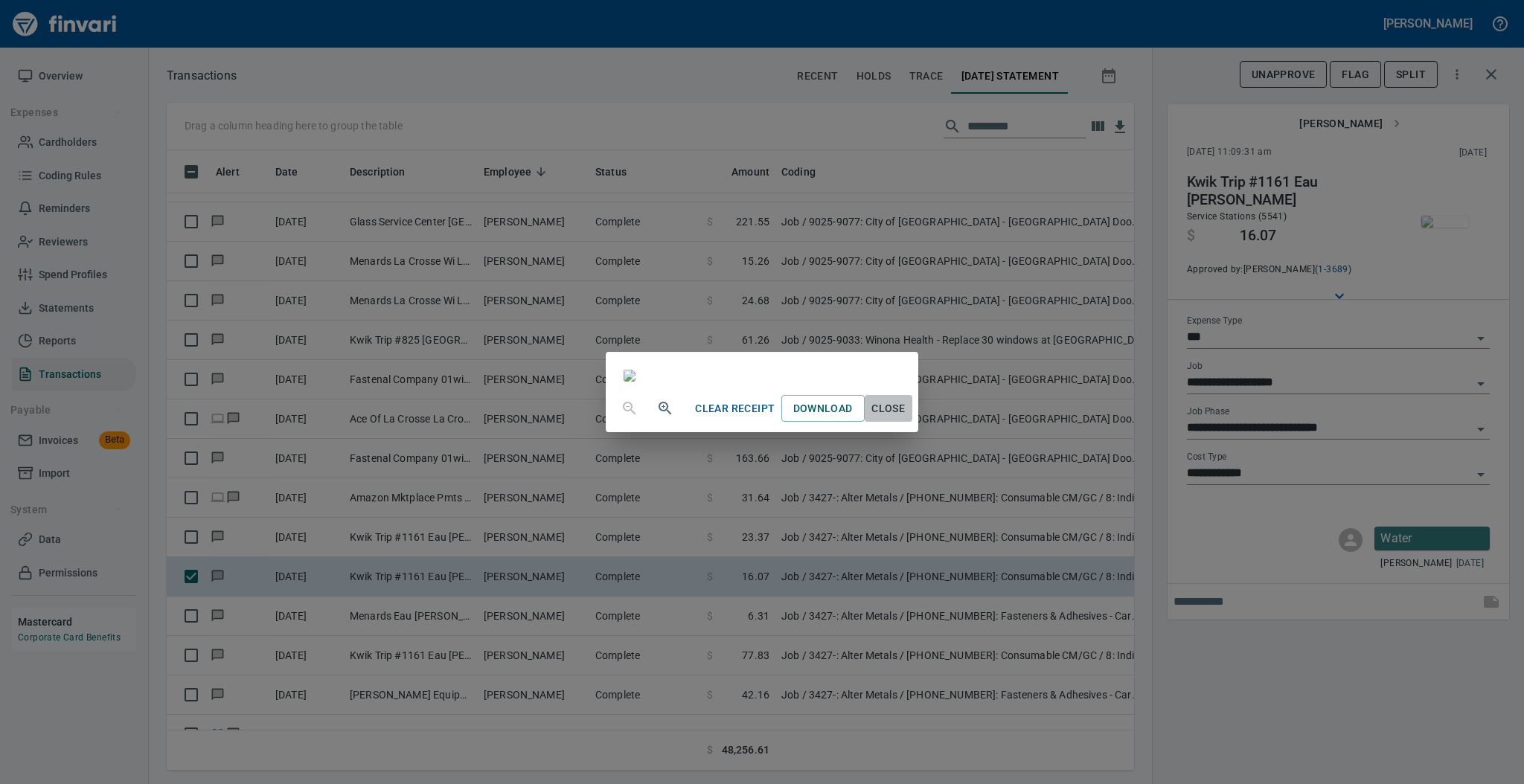
click at [906, 418] on span "Close" at bounding box center [888, 408] width 35 height 19
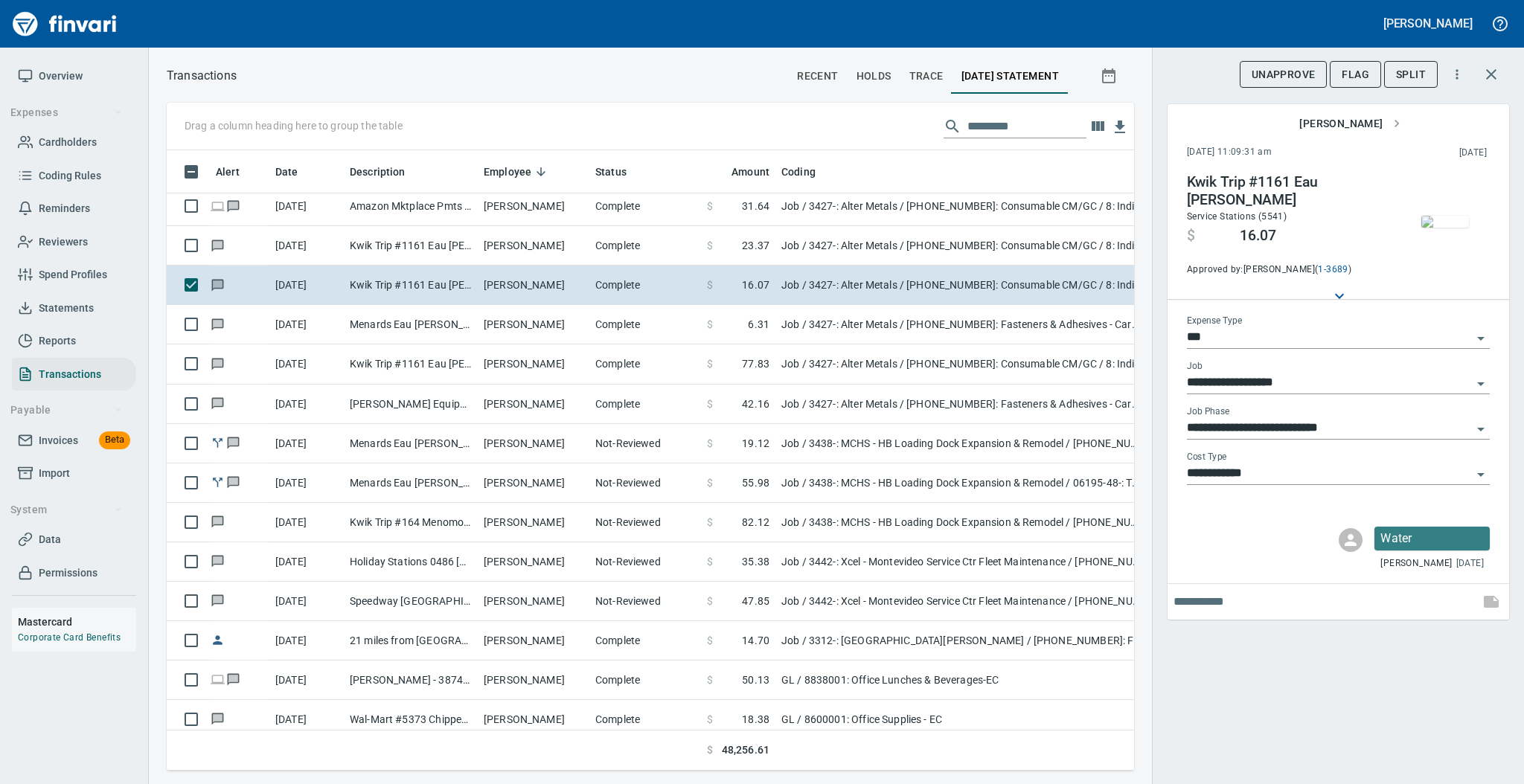
scroll to position [2086, 0]
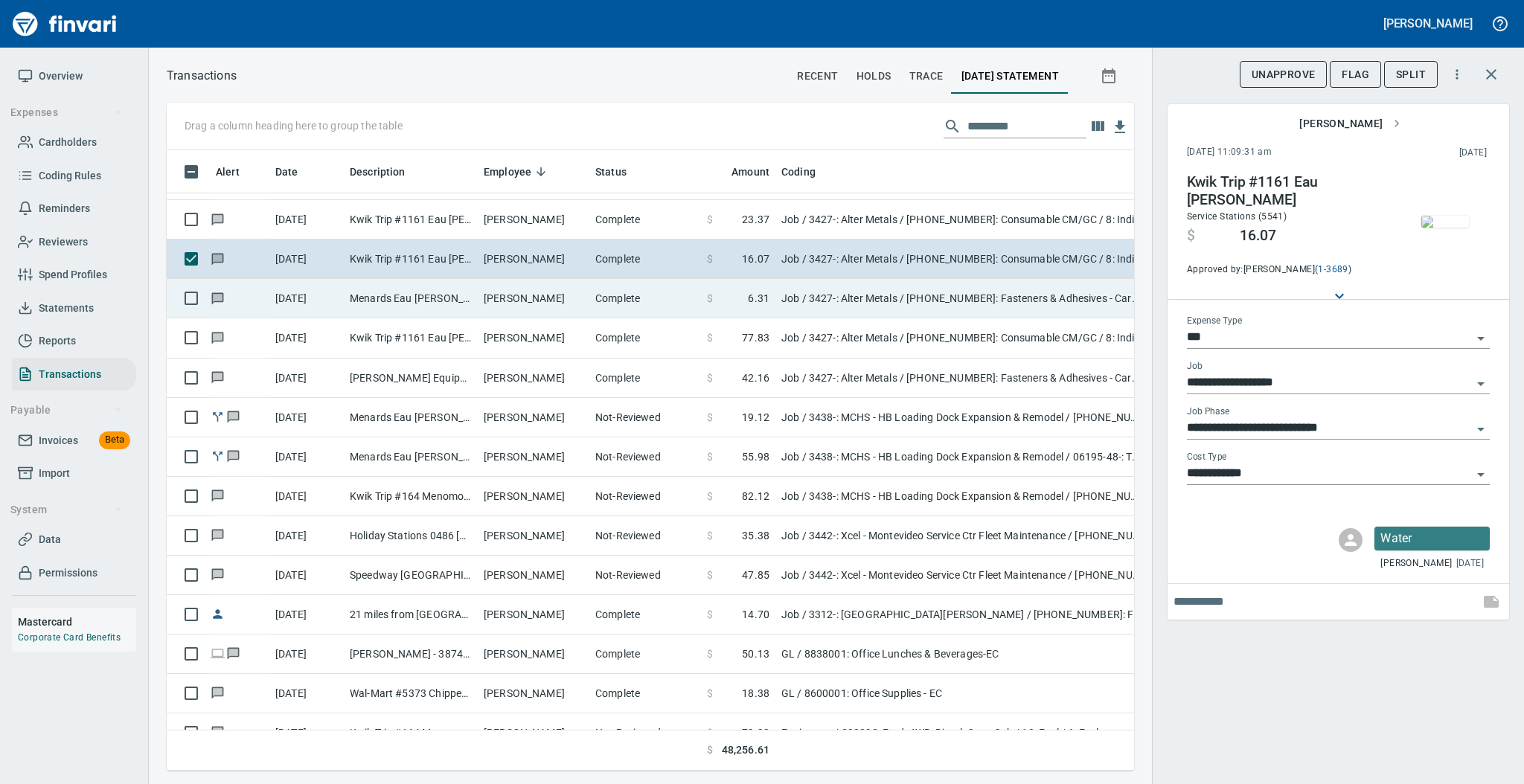
click at [513, 302] on td "[PERSON_NAME]" at bounding box center [533, 298] width 111 height 40
type input "**********"
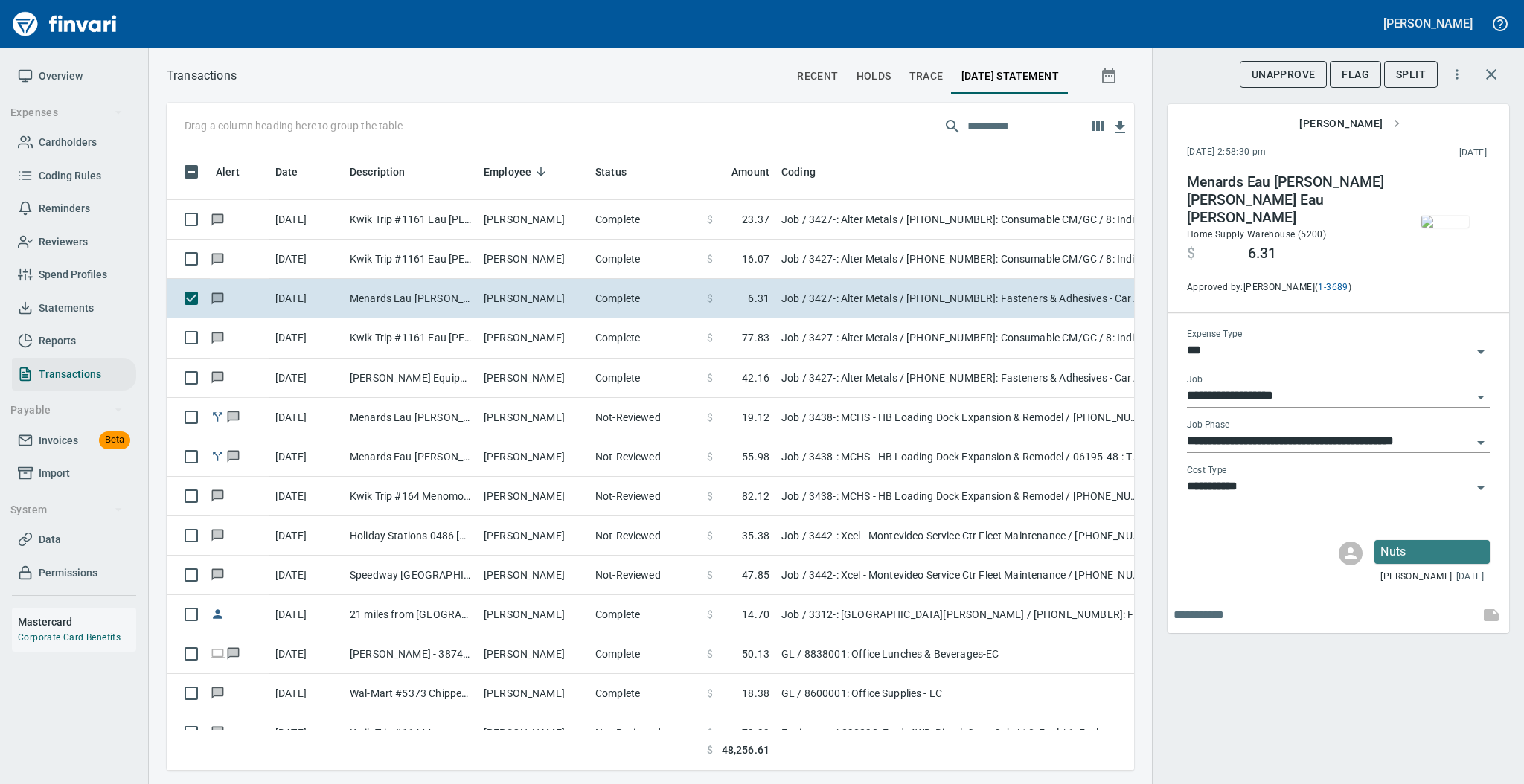
click at [1444, 226] on img "button" at bounding box center [1445, 221] width 48 height 12
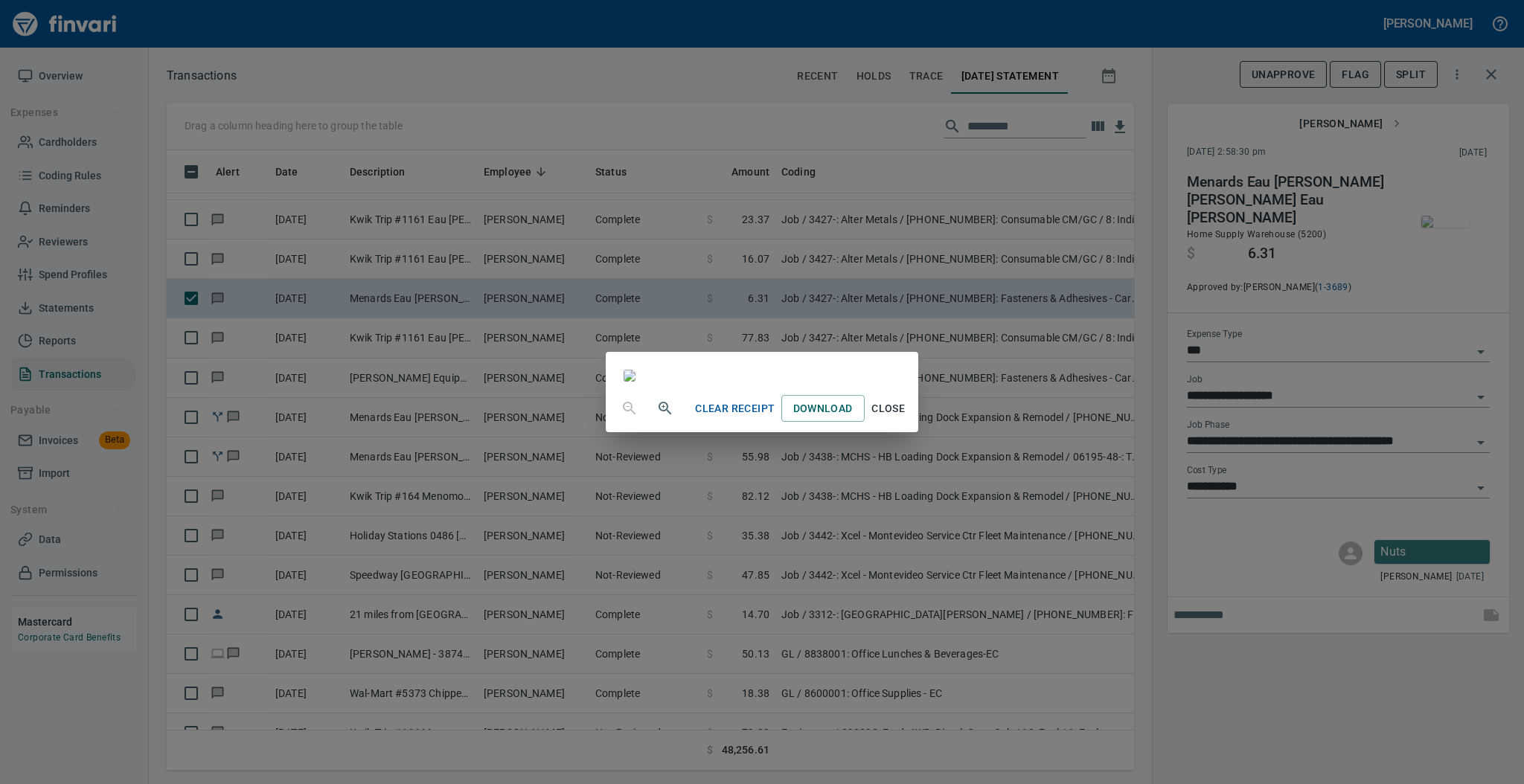
click at [906, 418] on span "Close" at bounding box center [888, 408] width 35 height 19
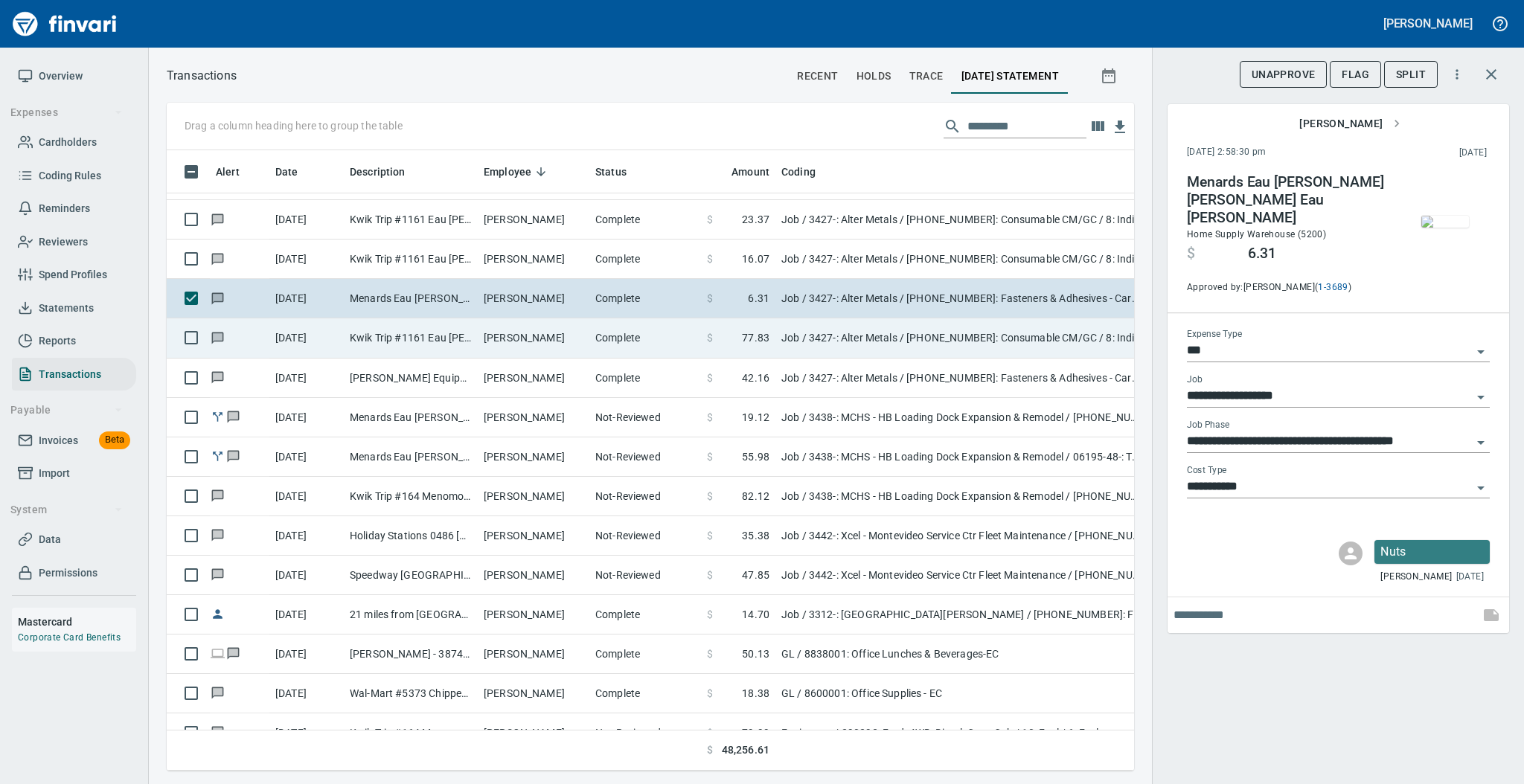
click at [588, 349] on td "[PERSON_NAME]" at bounding box center [533, 338] width 111 height 40
type input "**********"
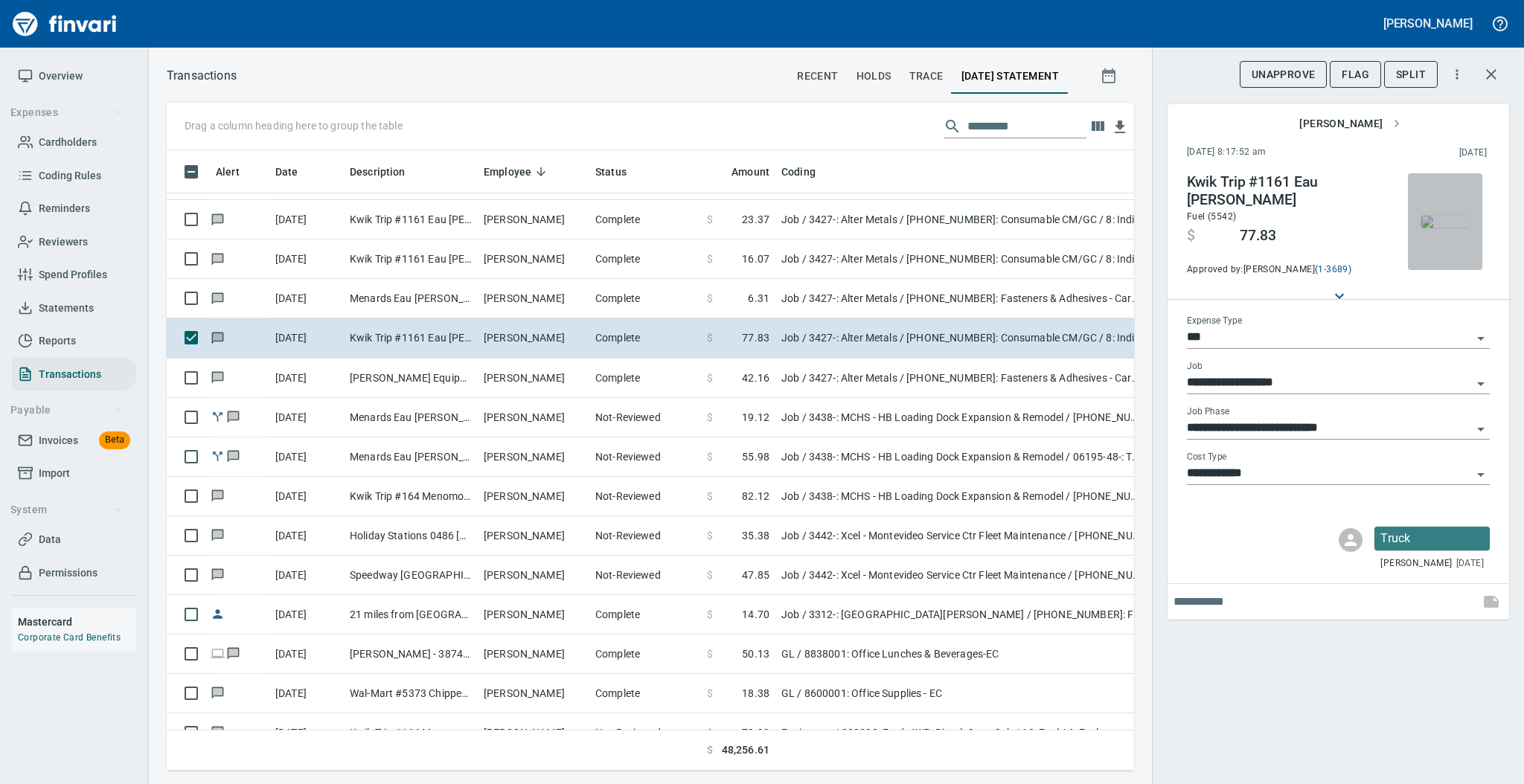
click at [1447, 227] on img "button" at bounding box center [1445, 221] width 48 height 12
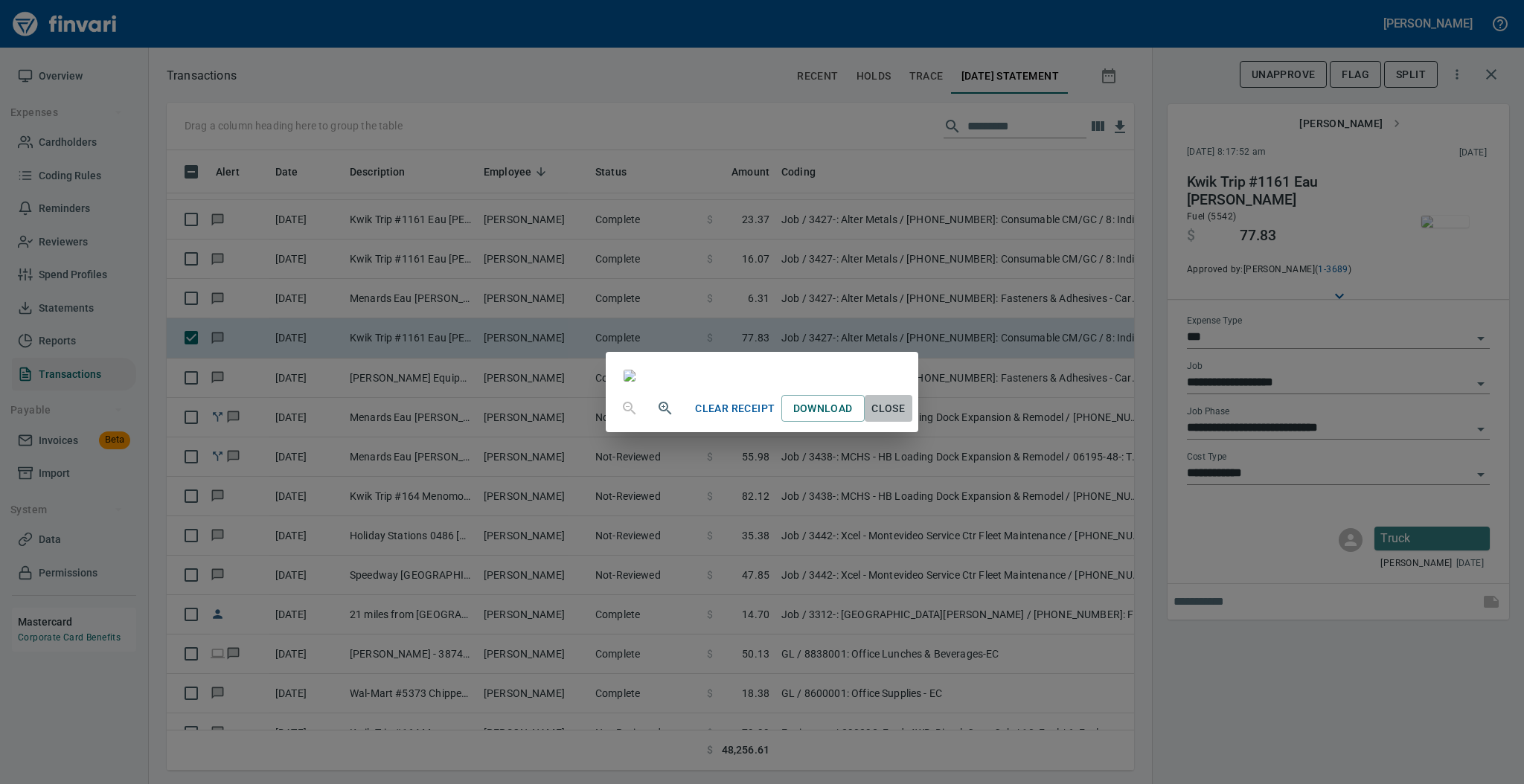
click at [906, 418] on span "Close" at bounding box center [888, 408] width 35 height 19
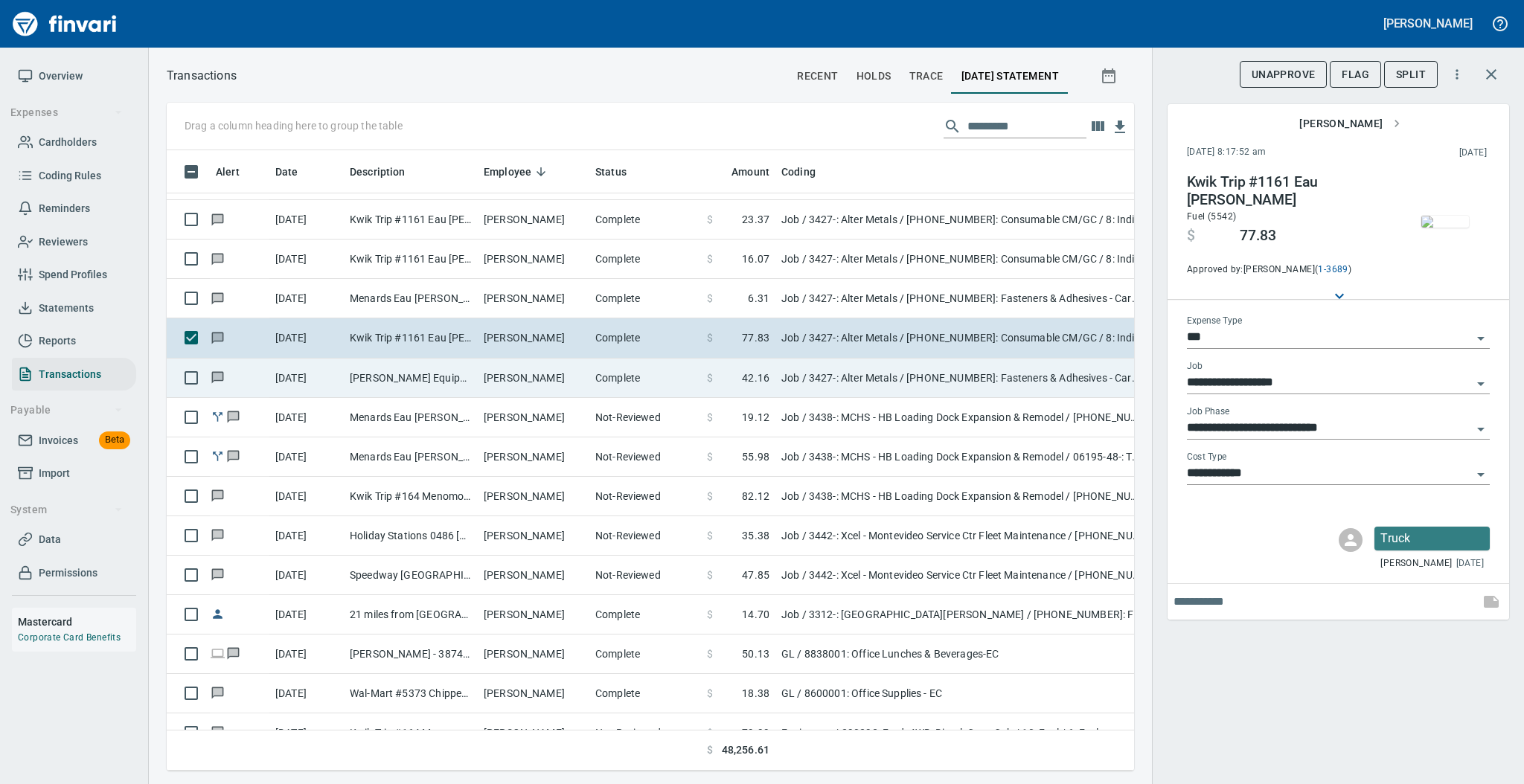
click at [533, 380] on td "[PERSON_NAME]" at bounding box center [533, 378] width 111 height 40
type input "**********"
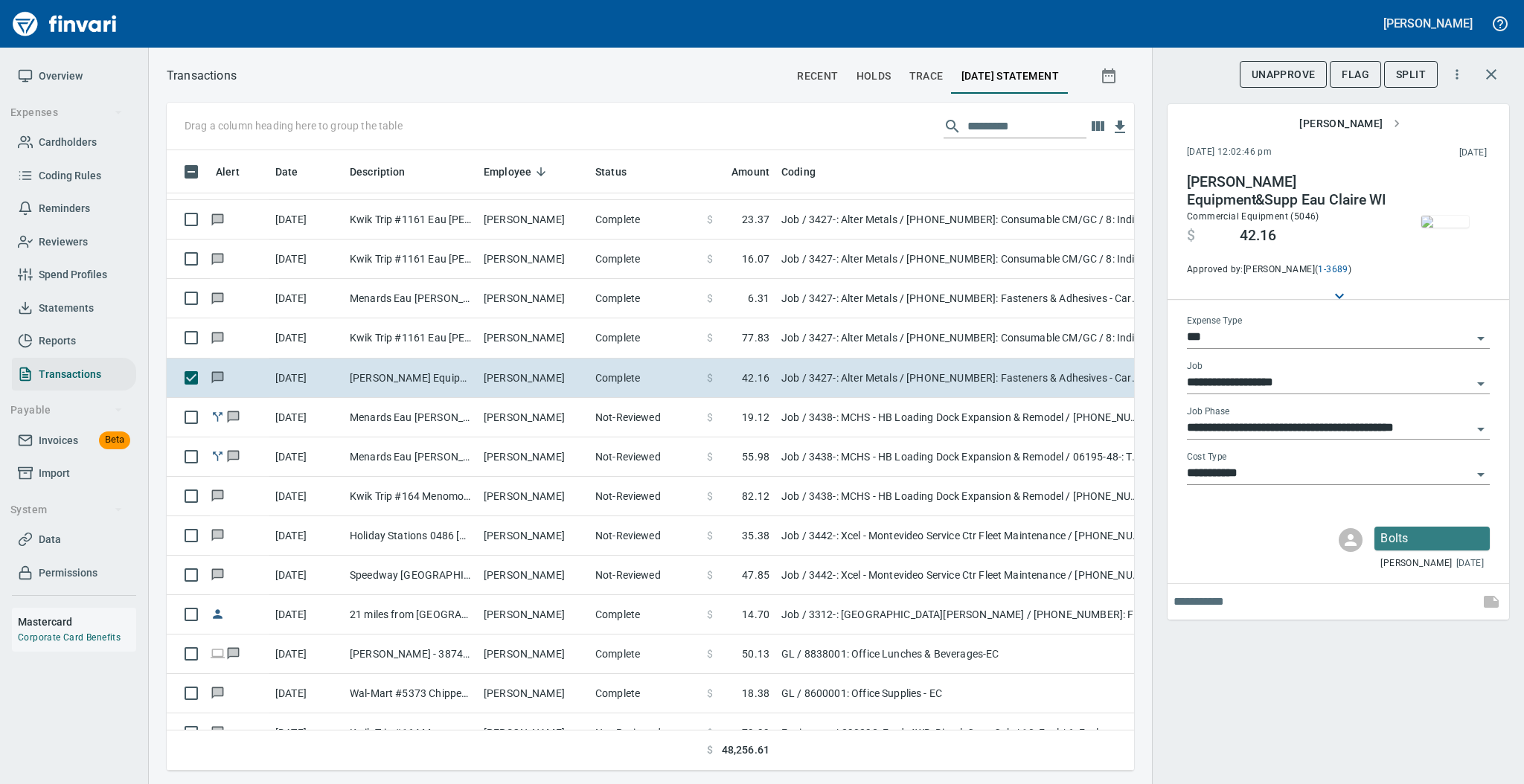
click at [1441, 224] on img "button" at bounding box center [1445, 221] width 48 height 12
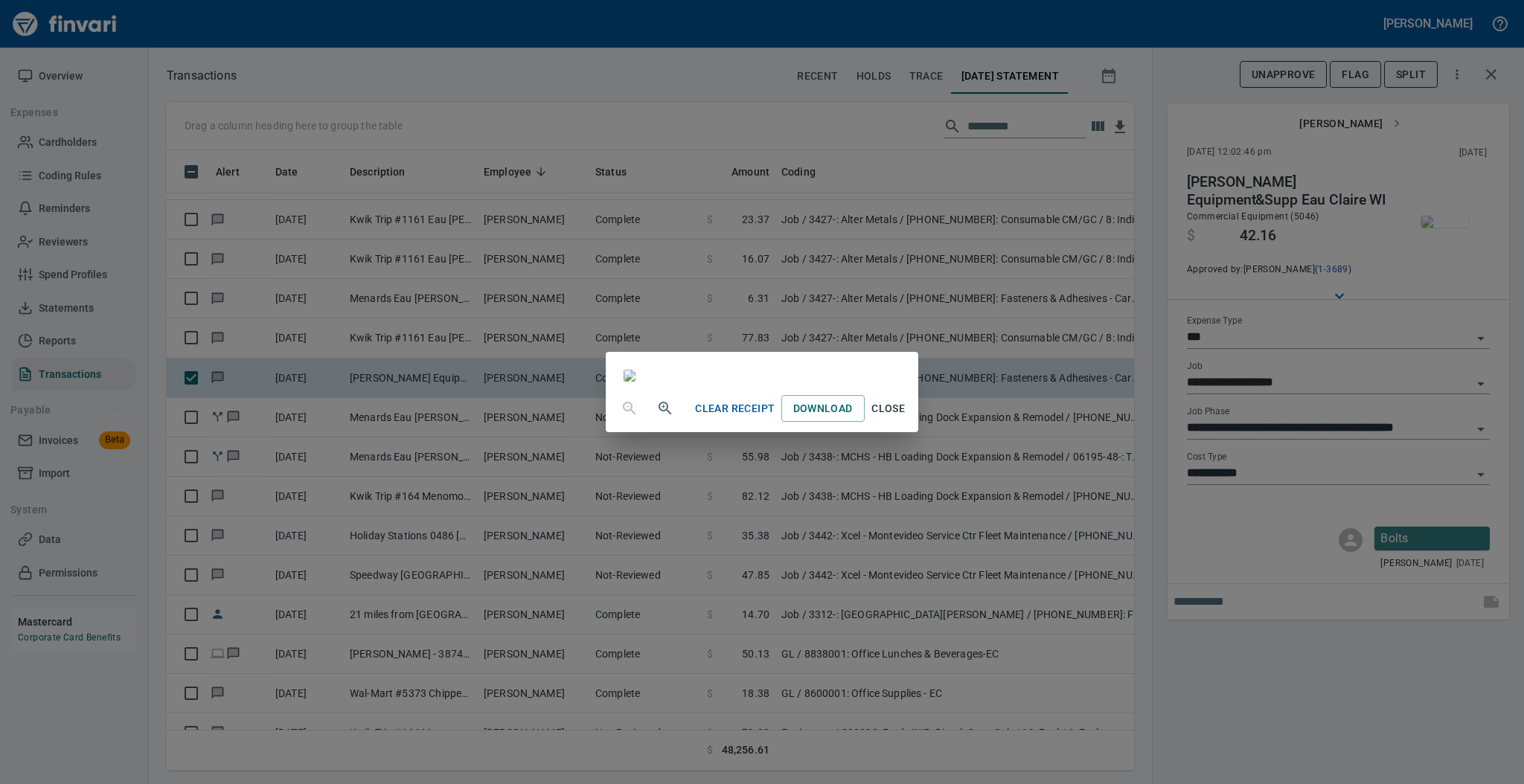
click at [906, 418] on span "Close" at bounding box center [888, 408] width 35 height 19
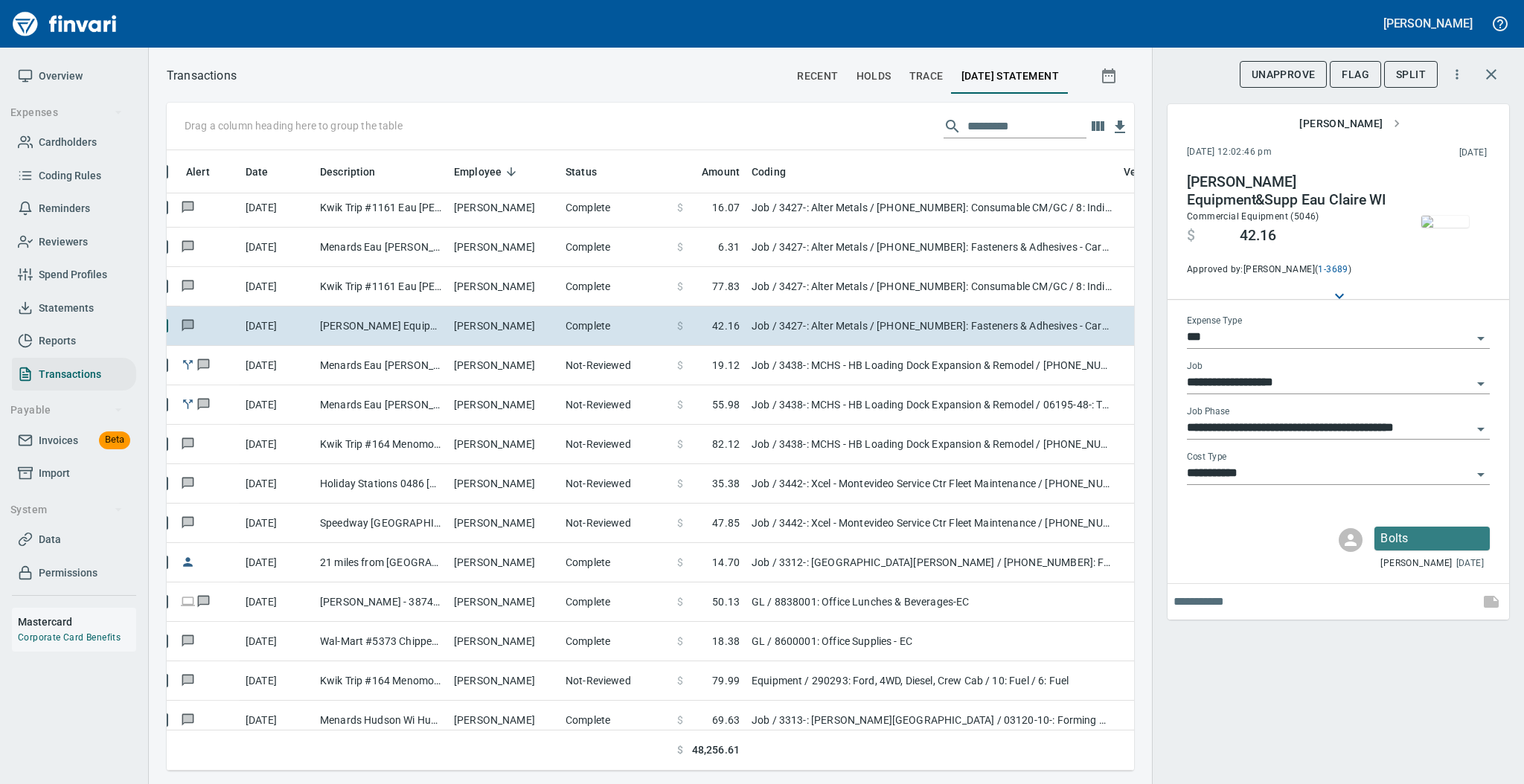
scroll to position [2126, 30]
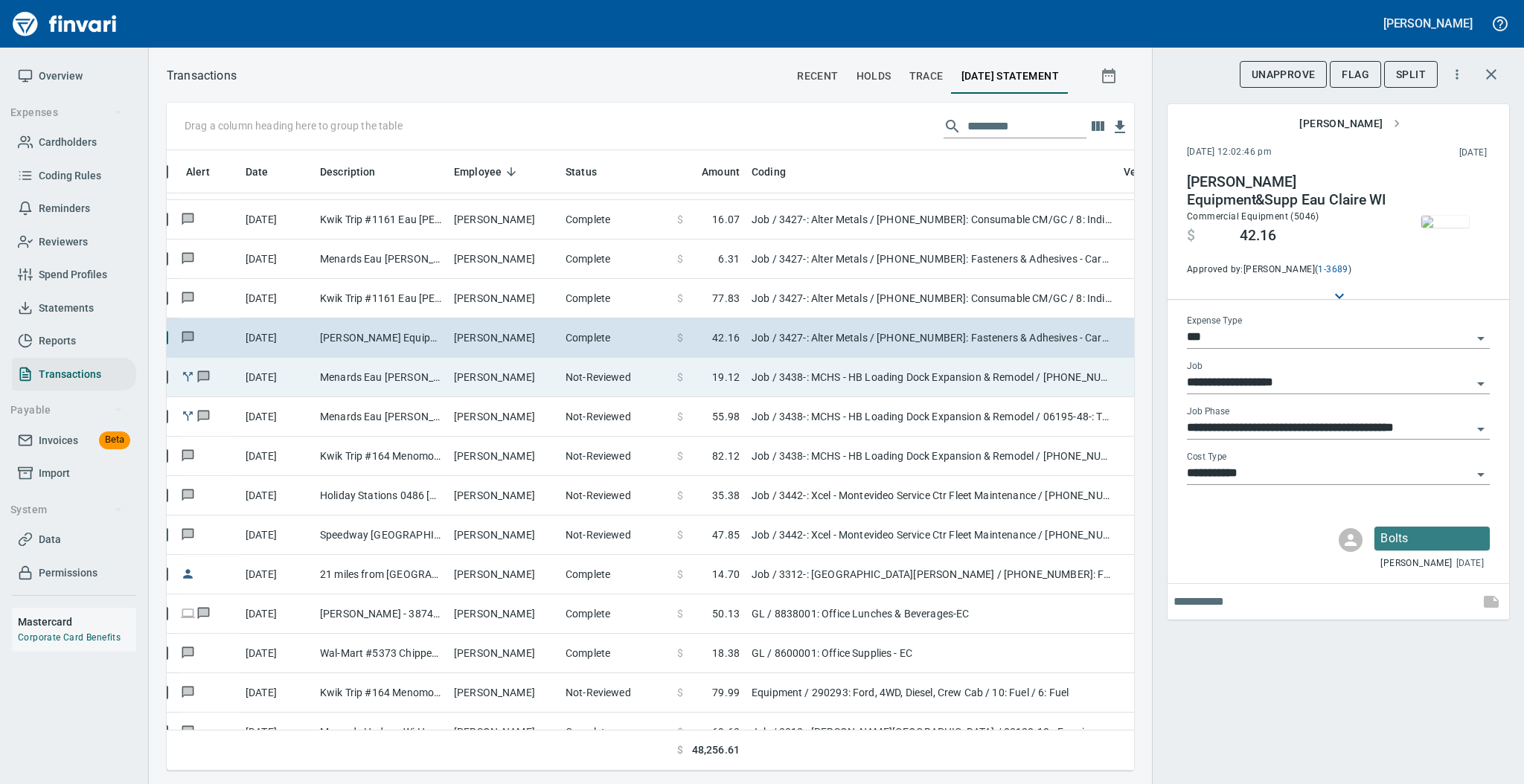
click at [562, 379] on td "Not-Reviewed" at bounding box center [616, 377] width 111 height 40
type input "**********"
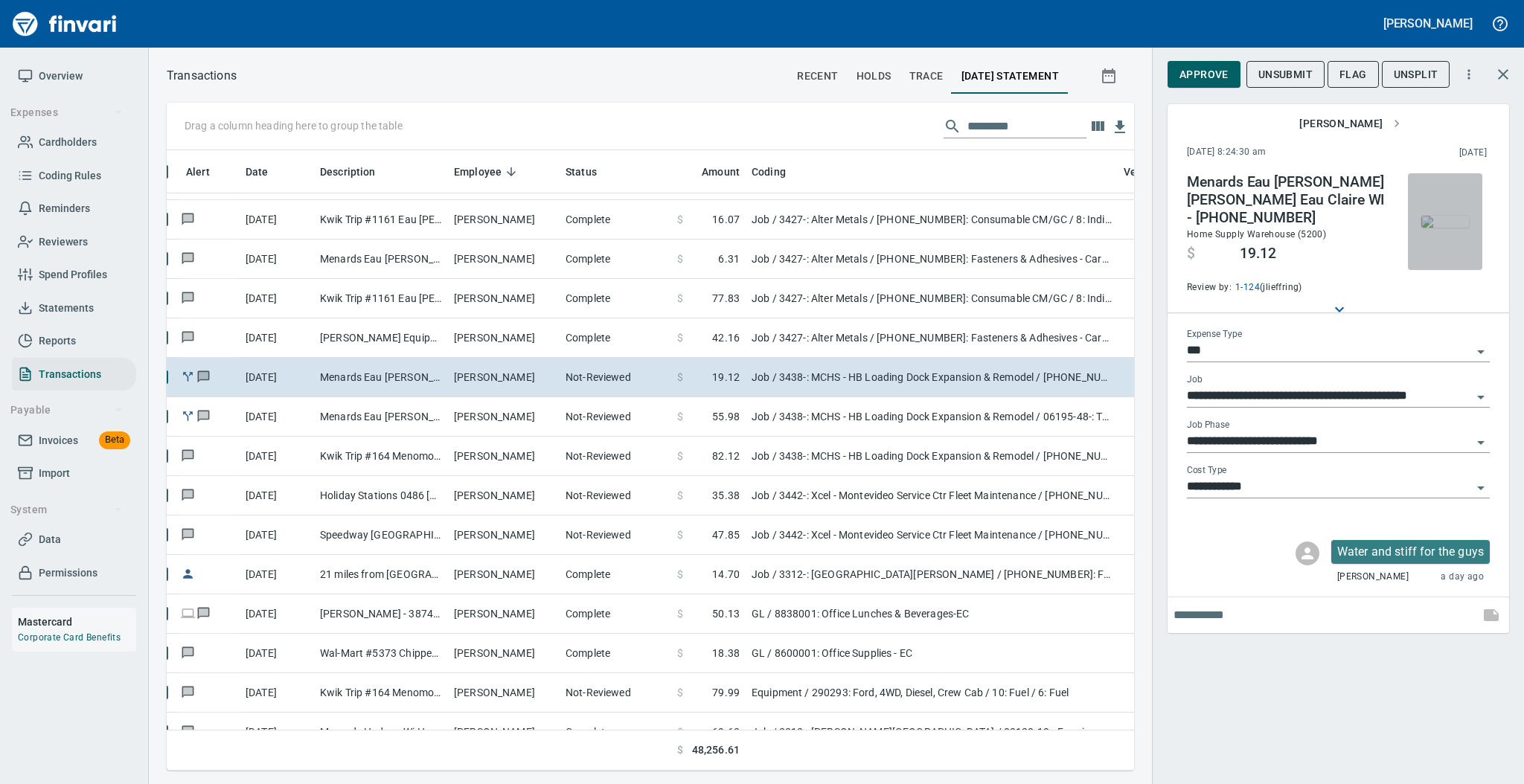
click at [1448, 222] on img "button" at bounding box center [1445, 221] width 48 height 12
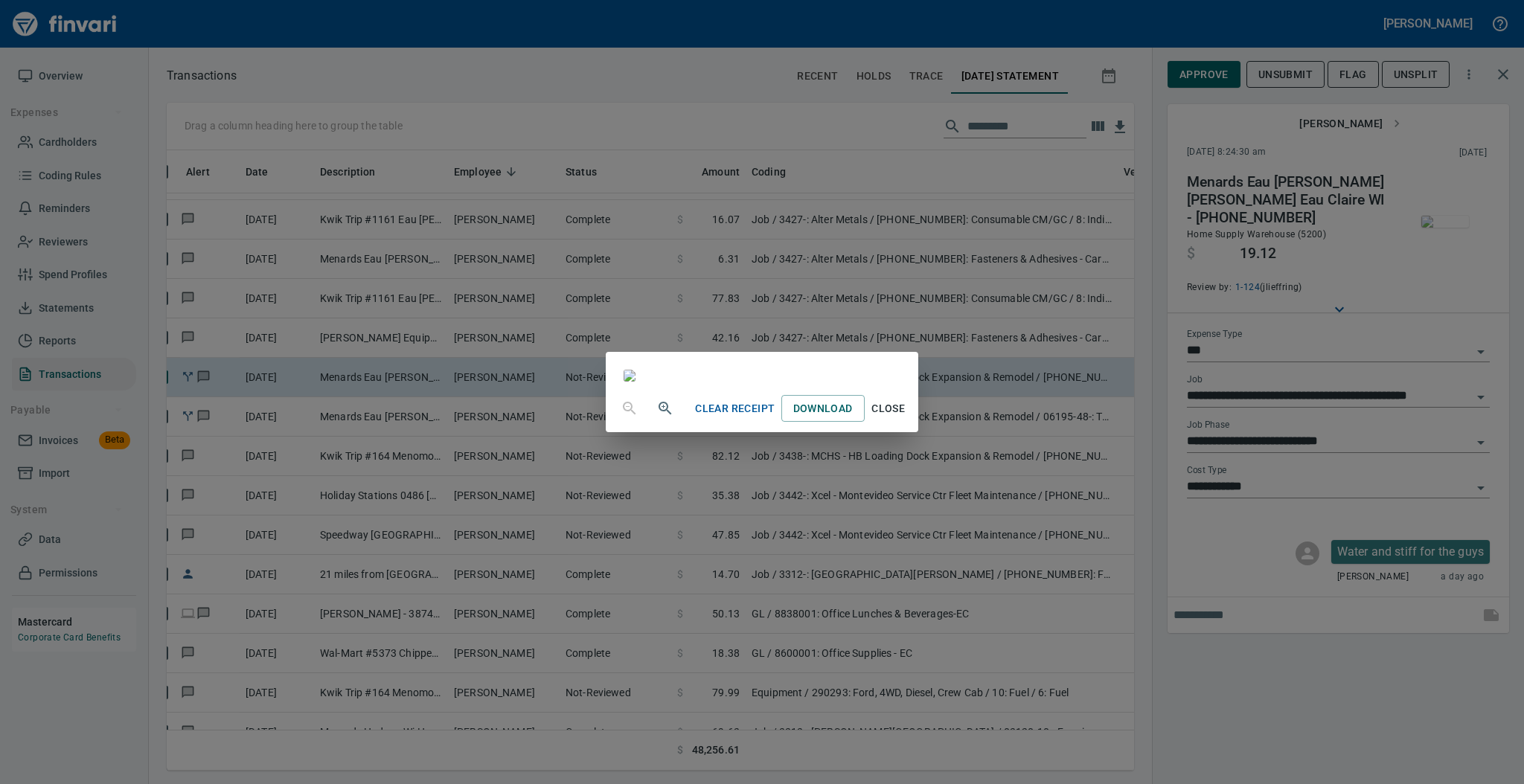
click at [299, 152] on div "Clear Receipt Download Close" at bounding box center [762, 392] width 1524 height 784
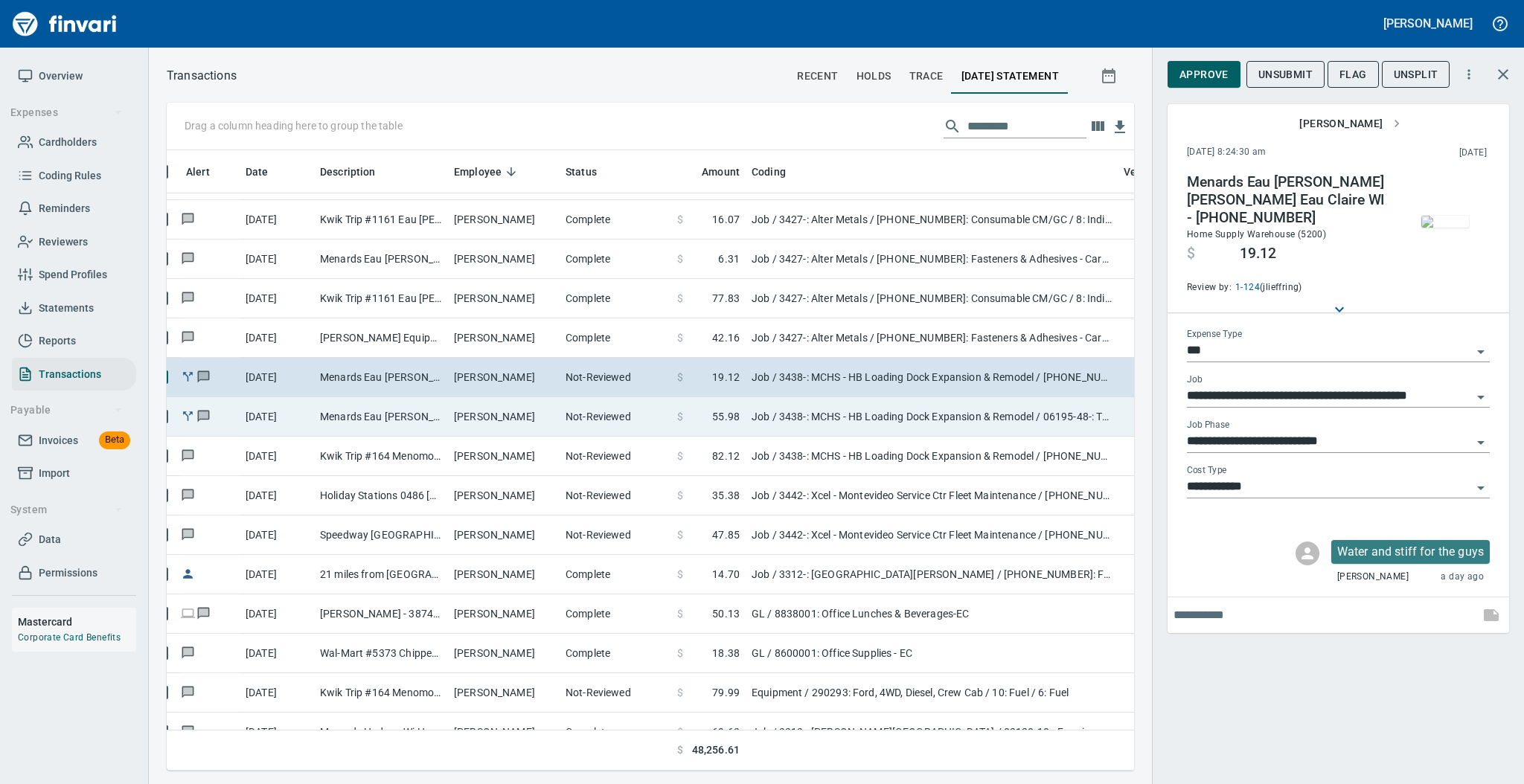
click at [599, 411] on td "Not-Reviewed" at bounding box center [616, 417] width 111 height 40
type input "**********"
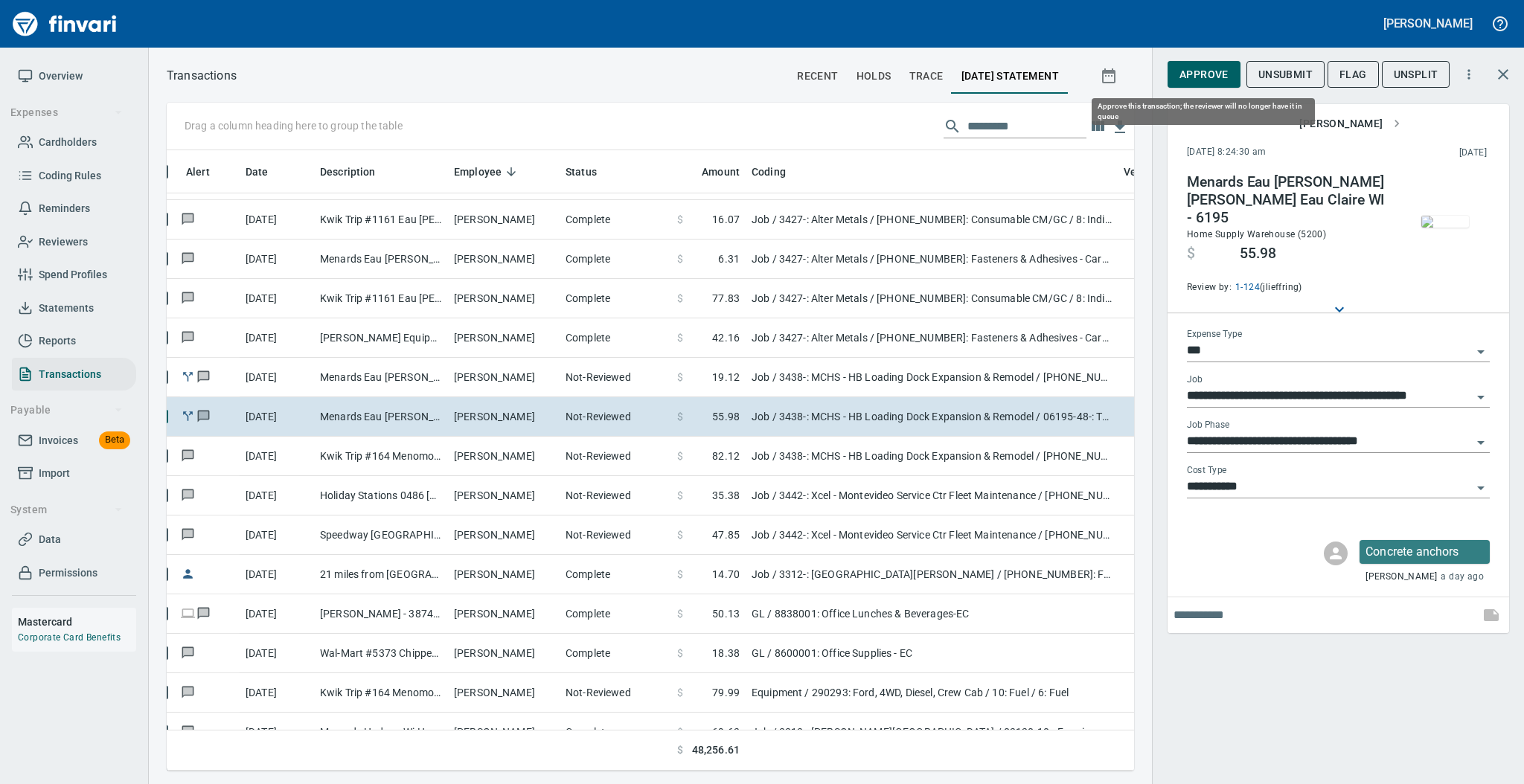
click at [1198, 81] on span "Approve" at bounding box center [1204, 74] width 49 height 19
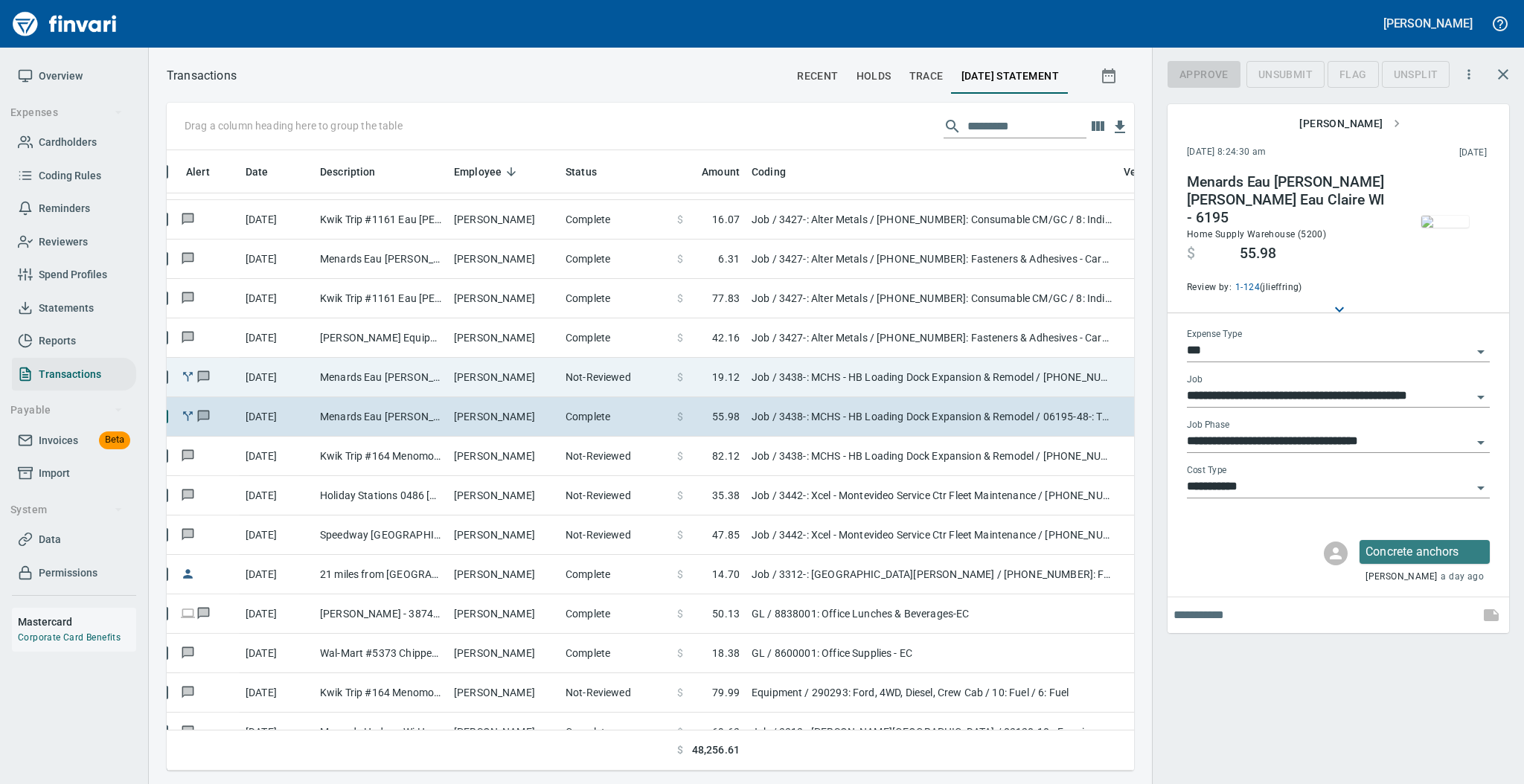
scroll to position [590, 937]
click at [580, 376] on td "Not-Reviewed" at bounding box center [616, 377] width 111 height 40
type input "**********"
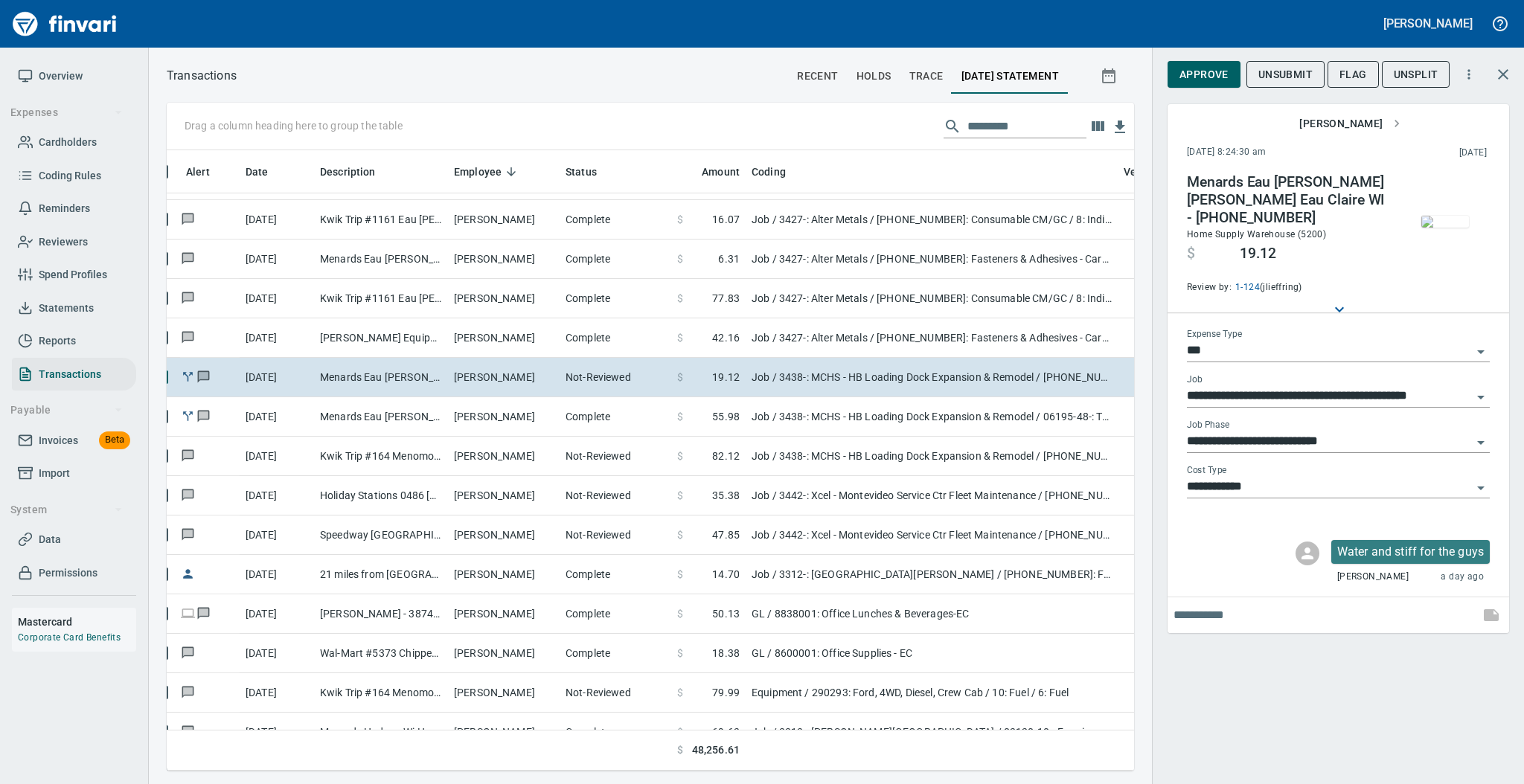
scroll to position [2126, 0]
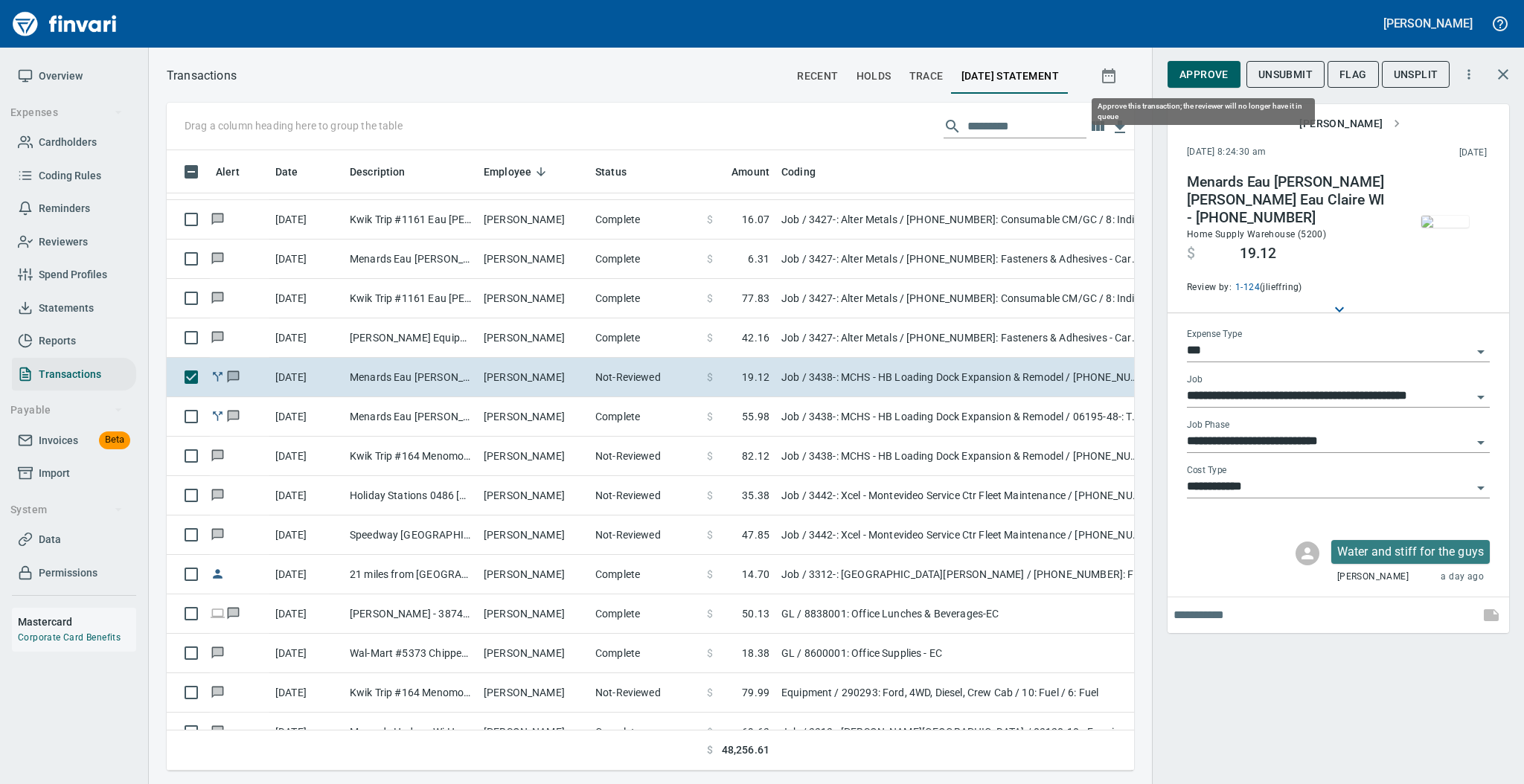
click at [1202, 75] on span "Approve" at bounding box center [1204, 74] width 49 height 19
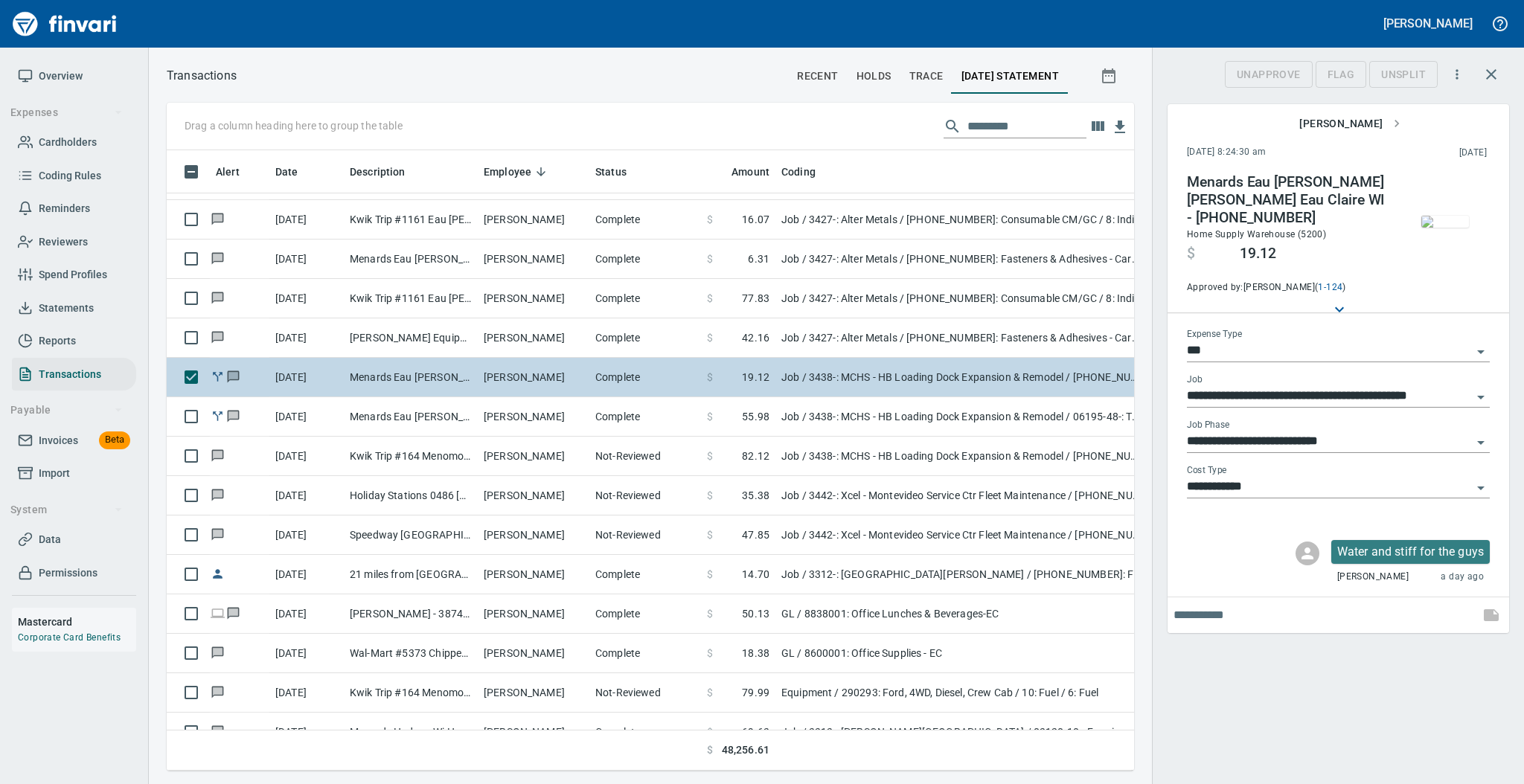
scroll to position [590, 937]
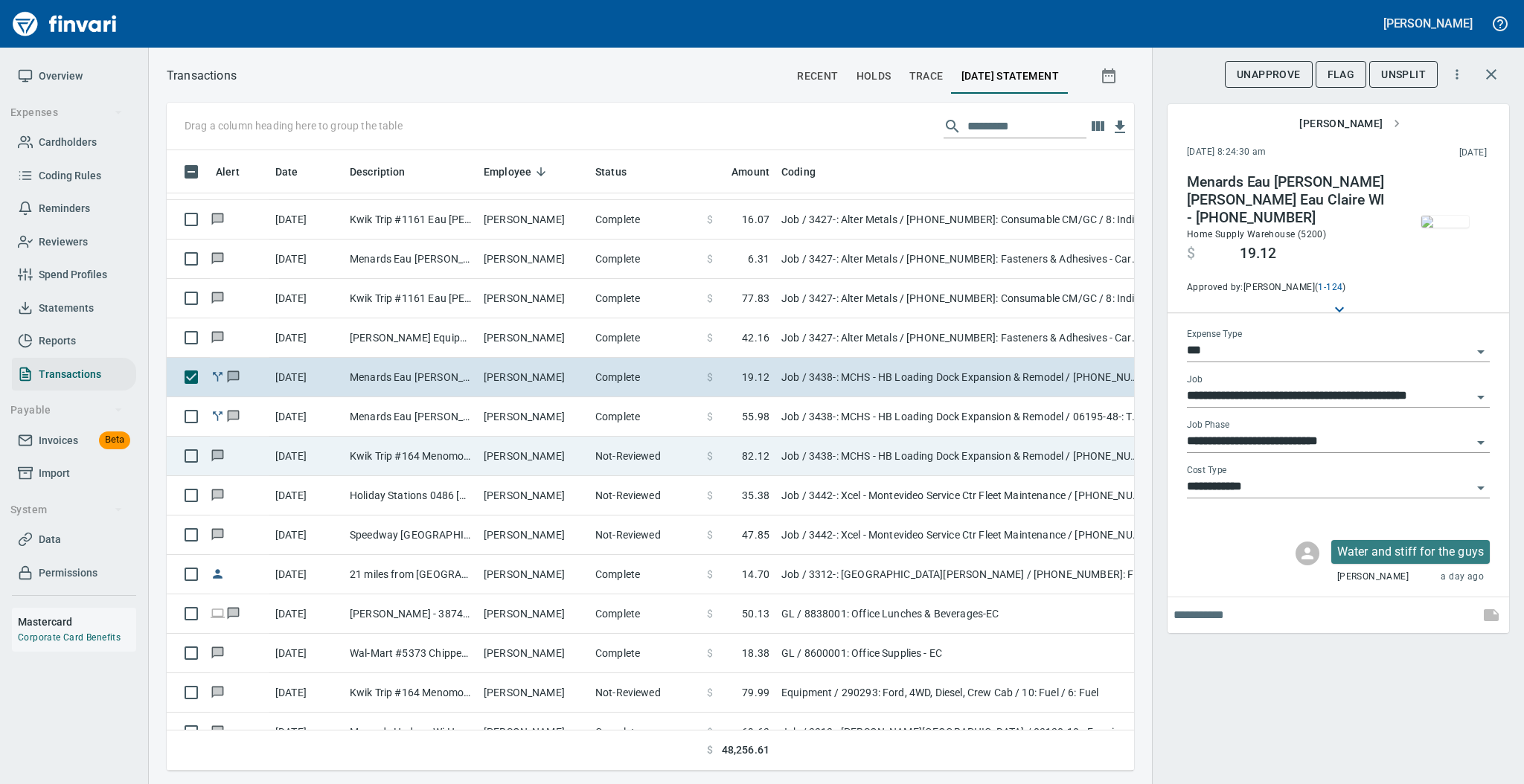
click at [508, 449] on td "[PERSON_NAME]" at bounding box center [533, 456] width 111 height 40
type input "**********"
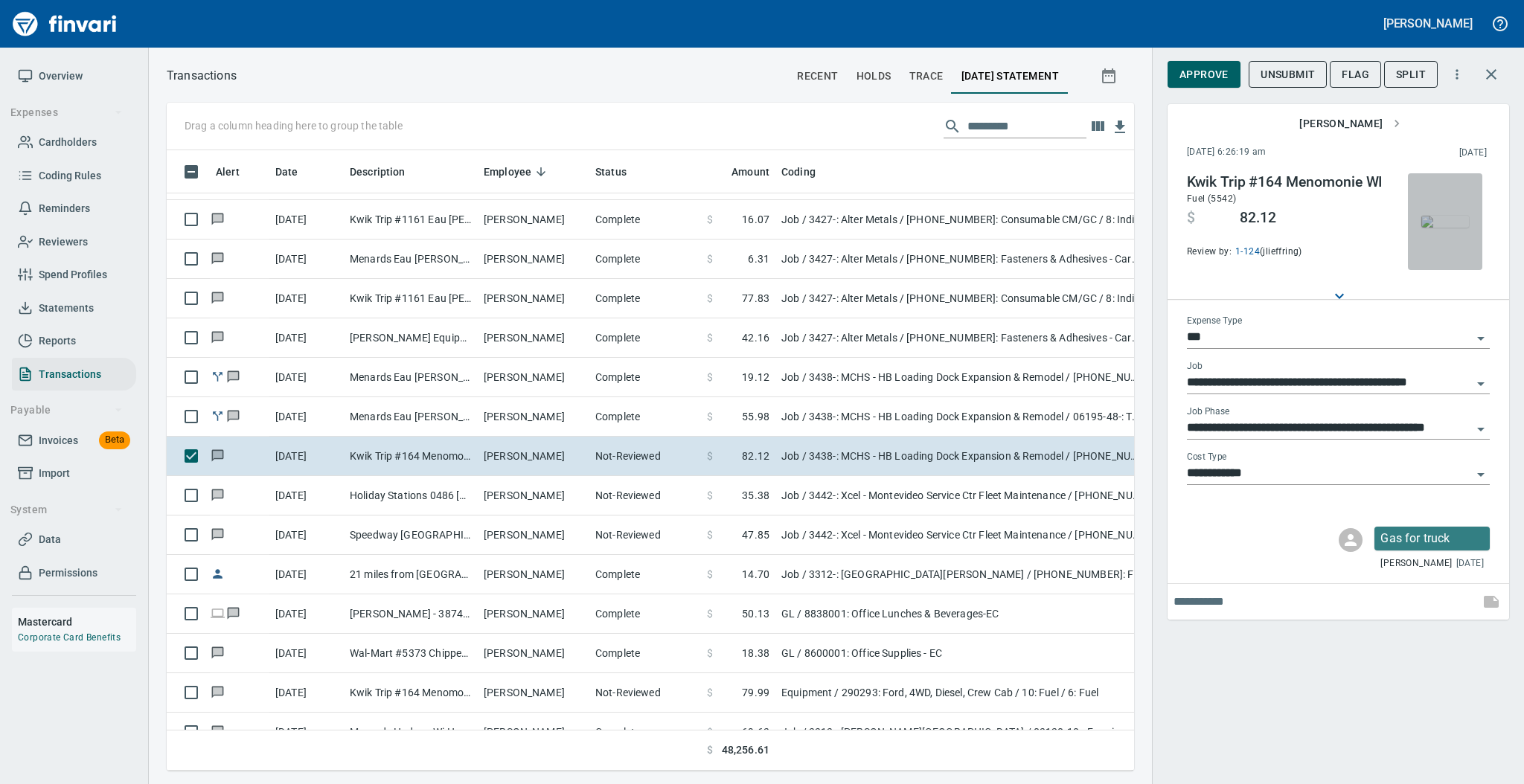
click at [1455, 227] on img "button" at bounding box center [1445, 221] width 48 height 12
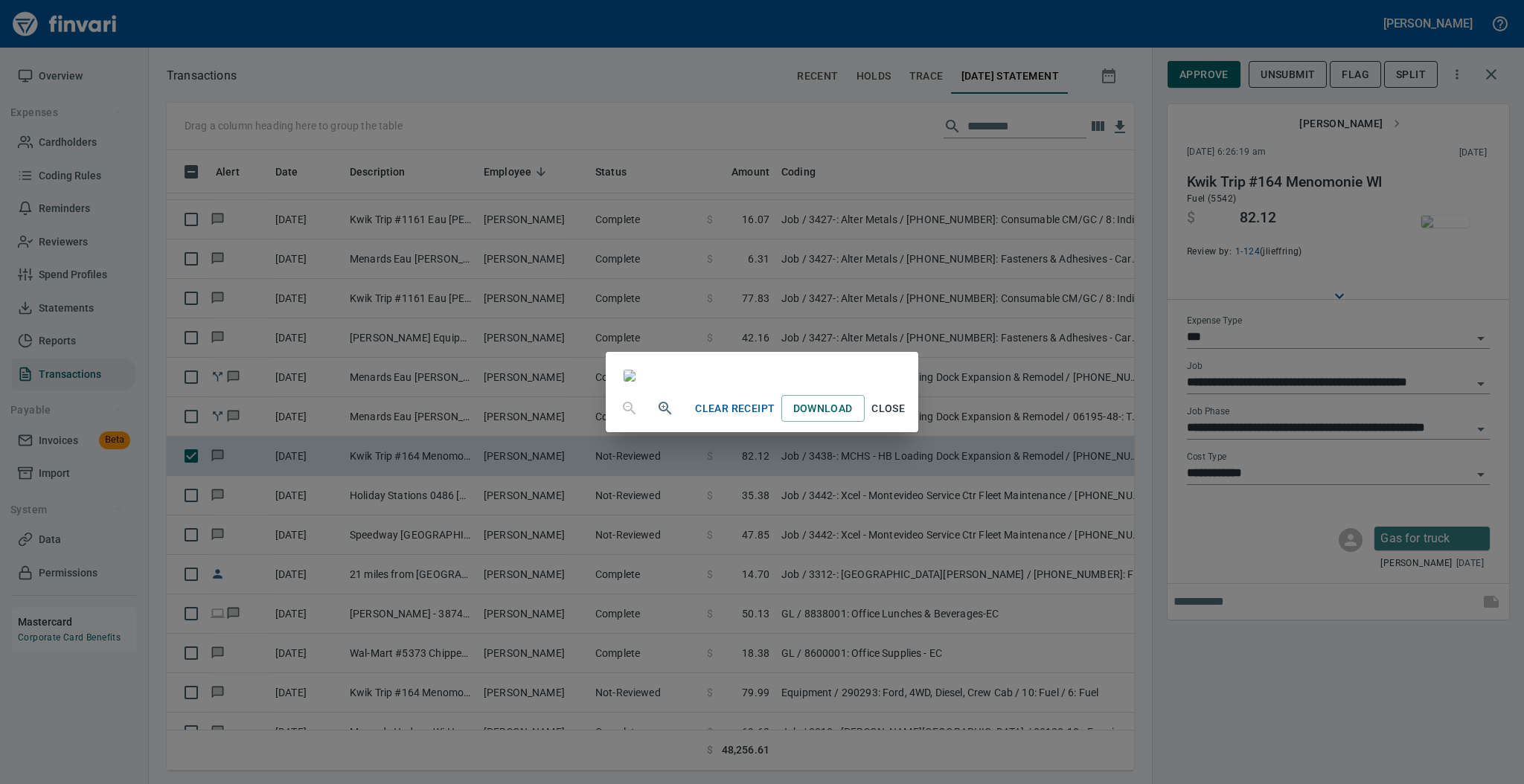
click at [906, 418] on span "Close" at bounding box center [888, 408] width 35 height 19
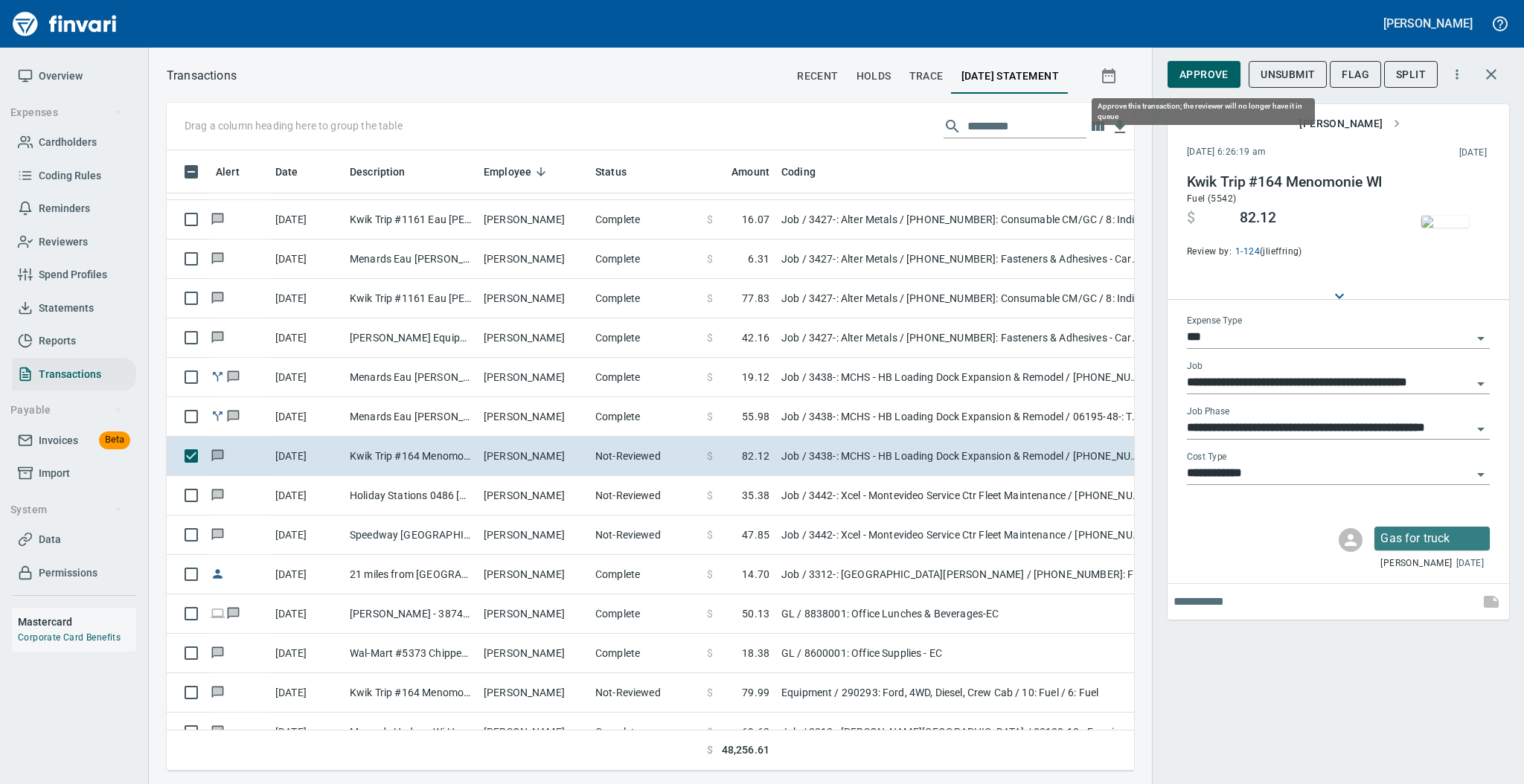
click at [1192, 77] on span "Approve" at bounding box center [1204, 74] width 49 height 19
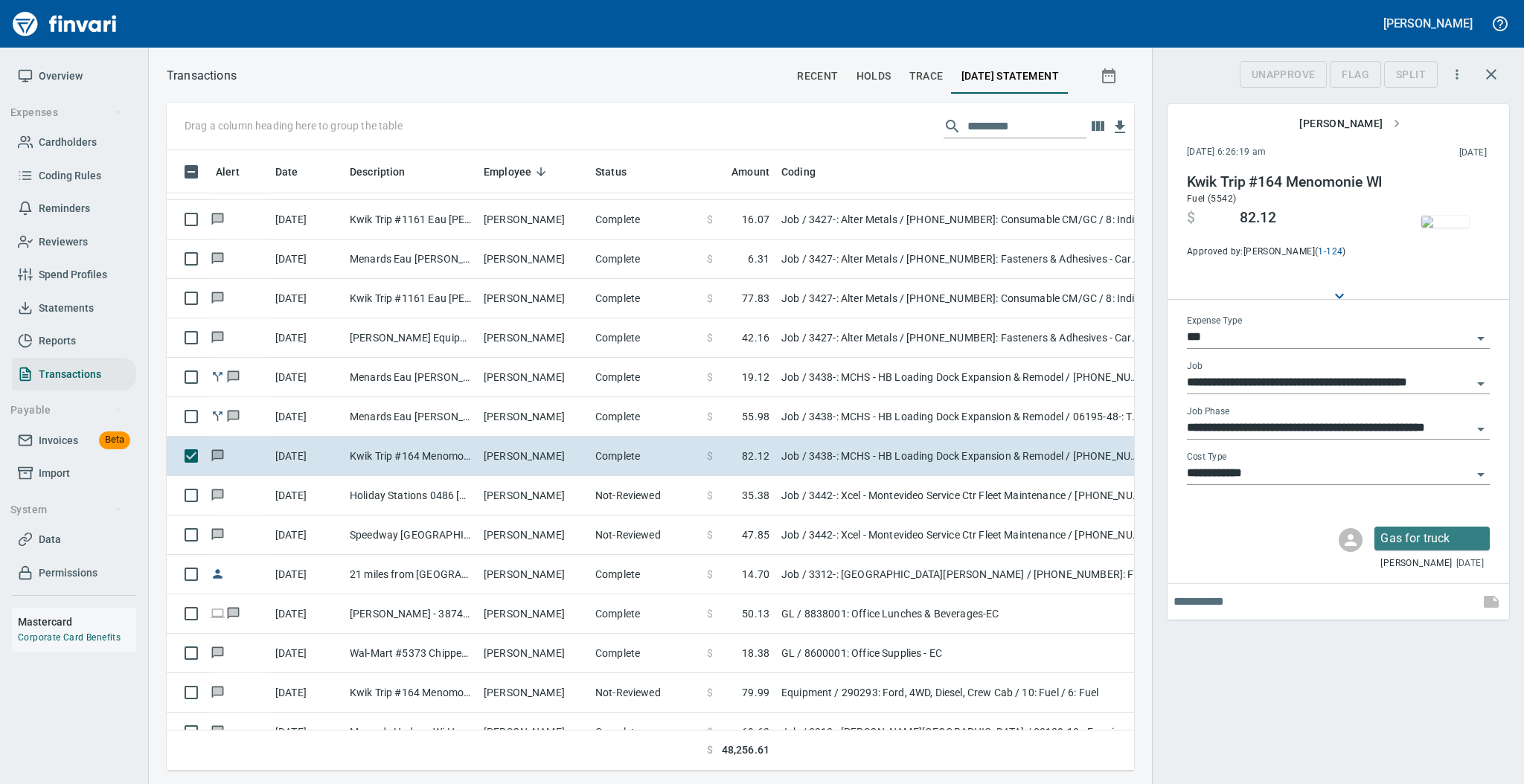
scroll to position [590, 937]
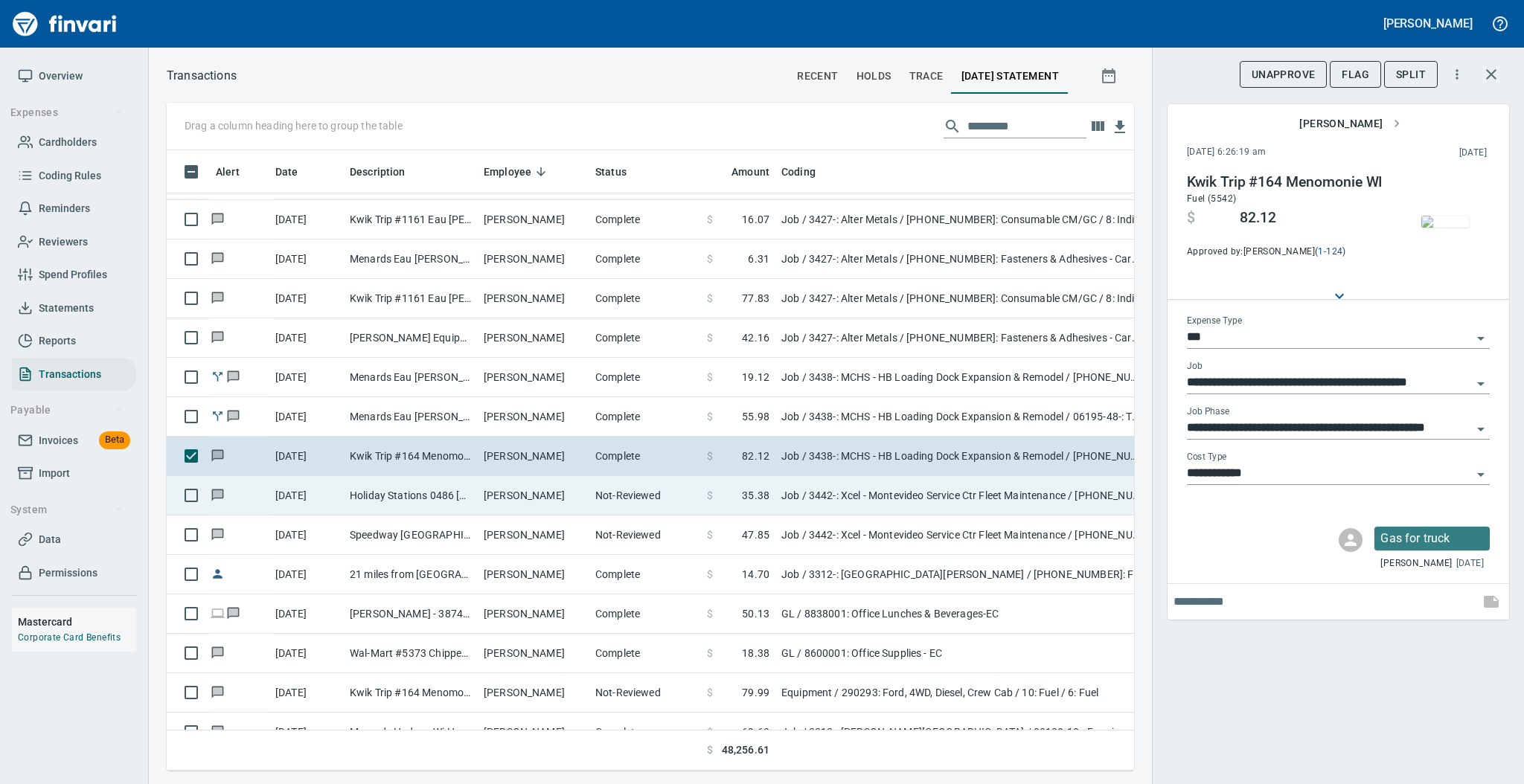
click at [625, 487] on td "Not-Reviewed" at bounding box center [645, 495] width 111 height 40
type input "**********"
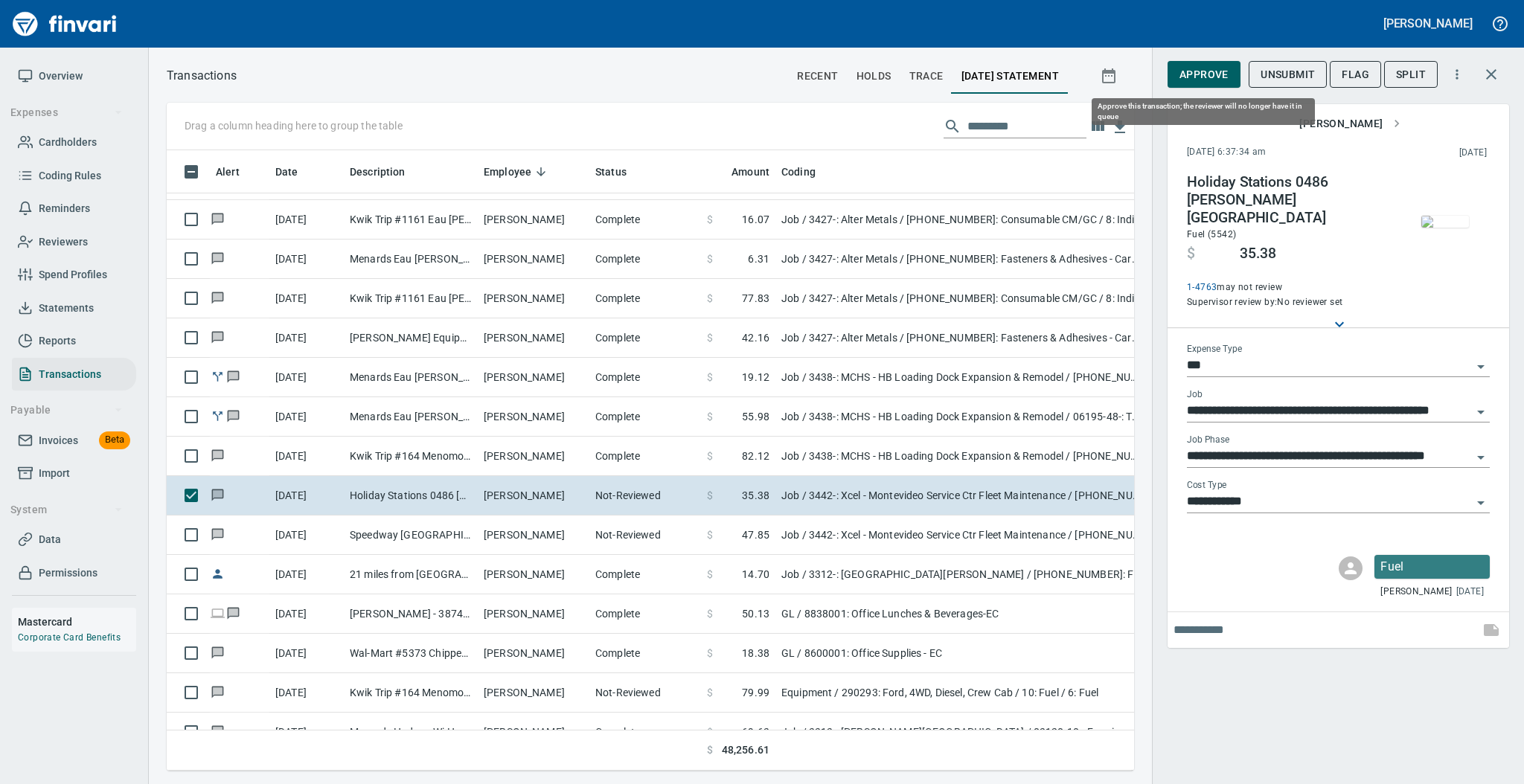
click at [1218, 76] on span "Approve" at bounding box center [1204, 74] width 49 height 19
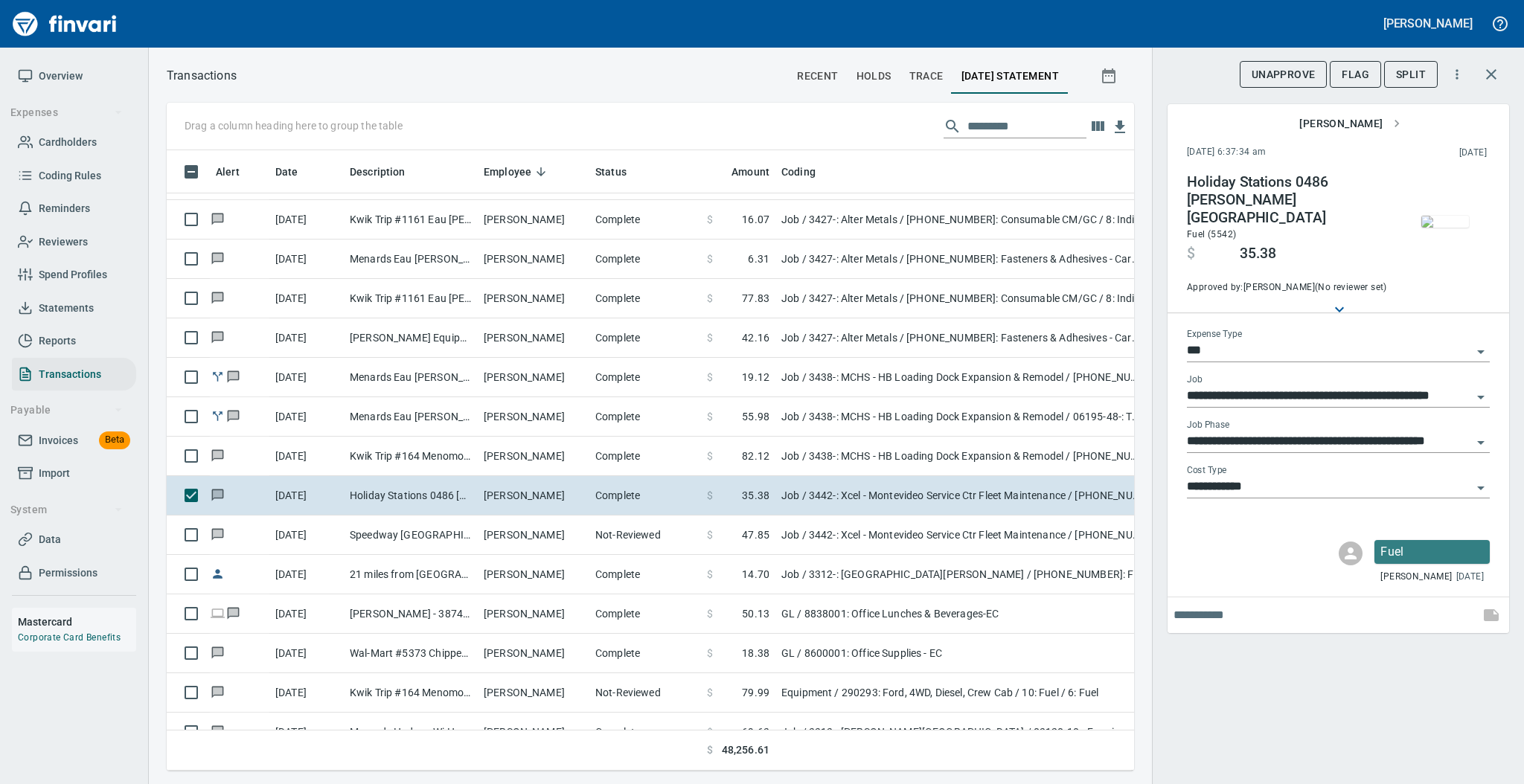
scroll to position [590, 937]
click at [1472, 343] on icon "Open" at bounding box center [1480, 352] width 18 height 18
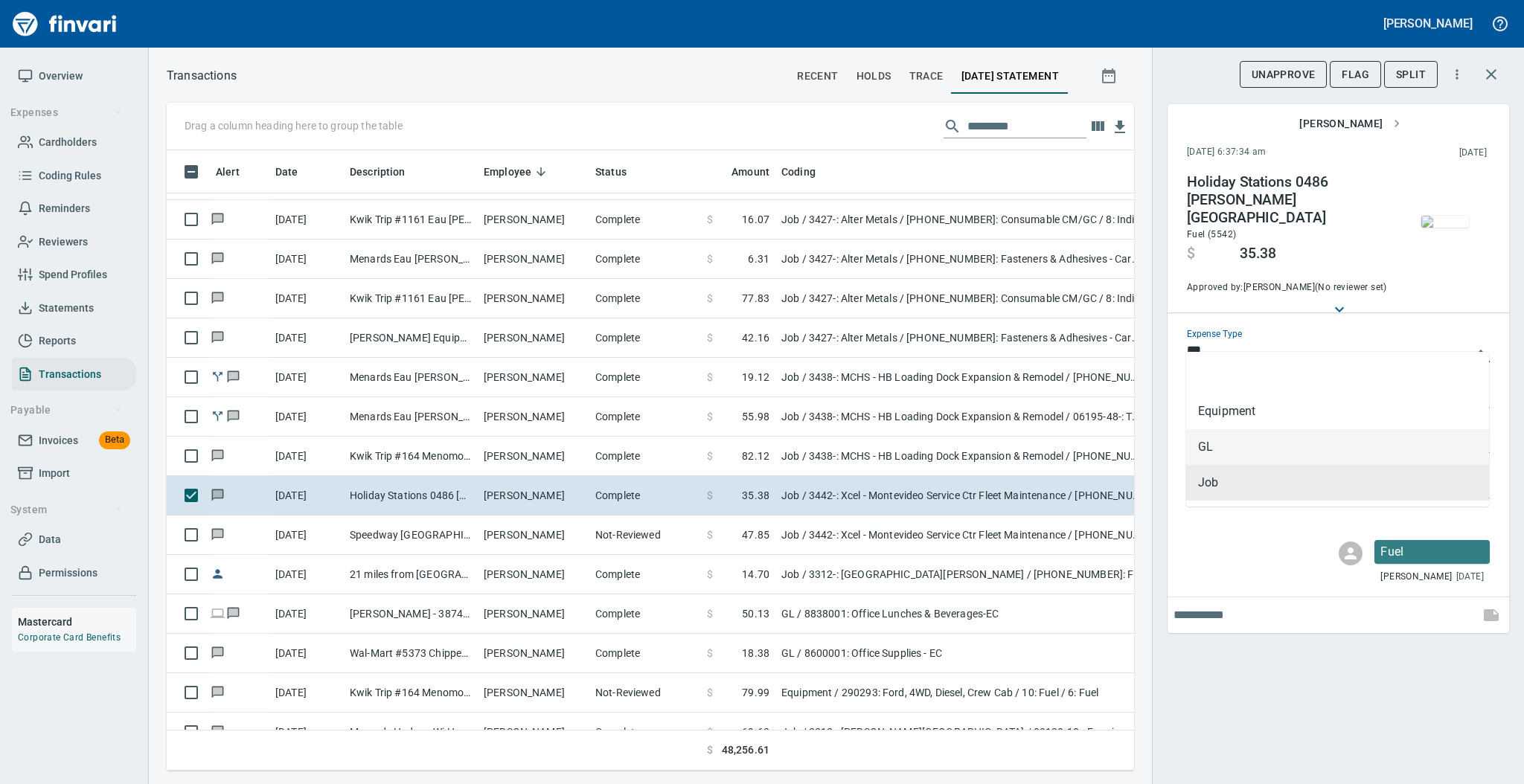
click at [1277, 448] on li "GL" at bounding box center [1337, 447] width 303 height 35
type input "**"
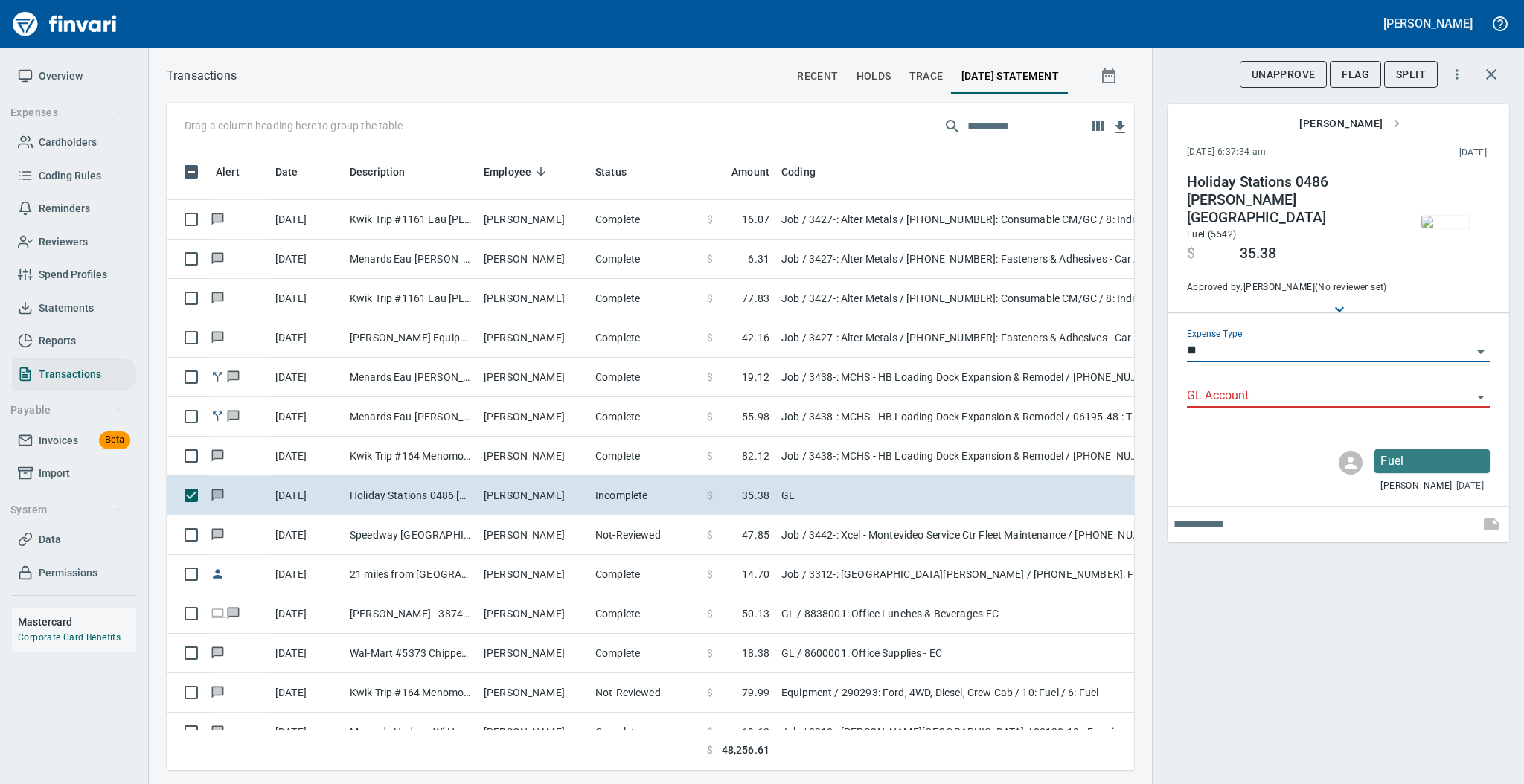
click at [1483, 388] on icon "Open" at bounding box center [1480, 397] width 18 height 18
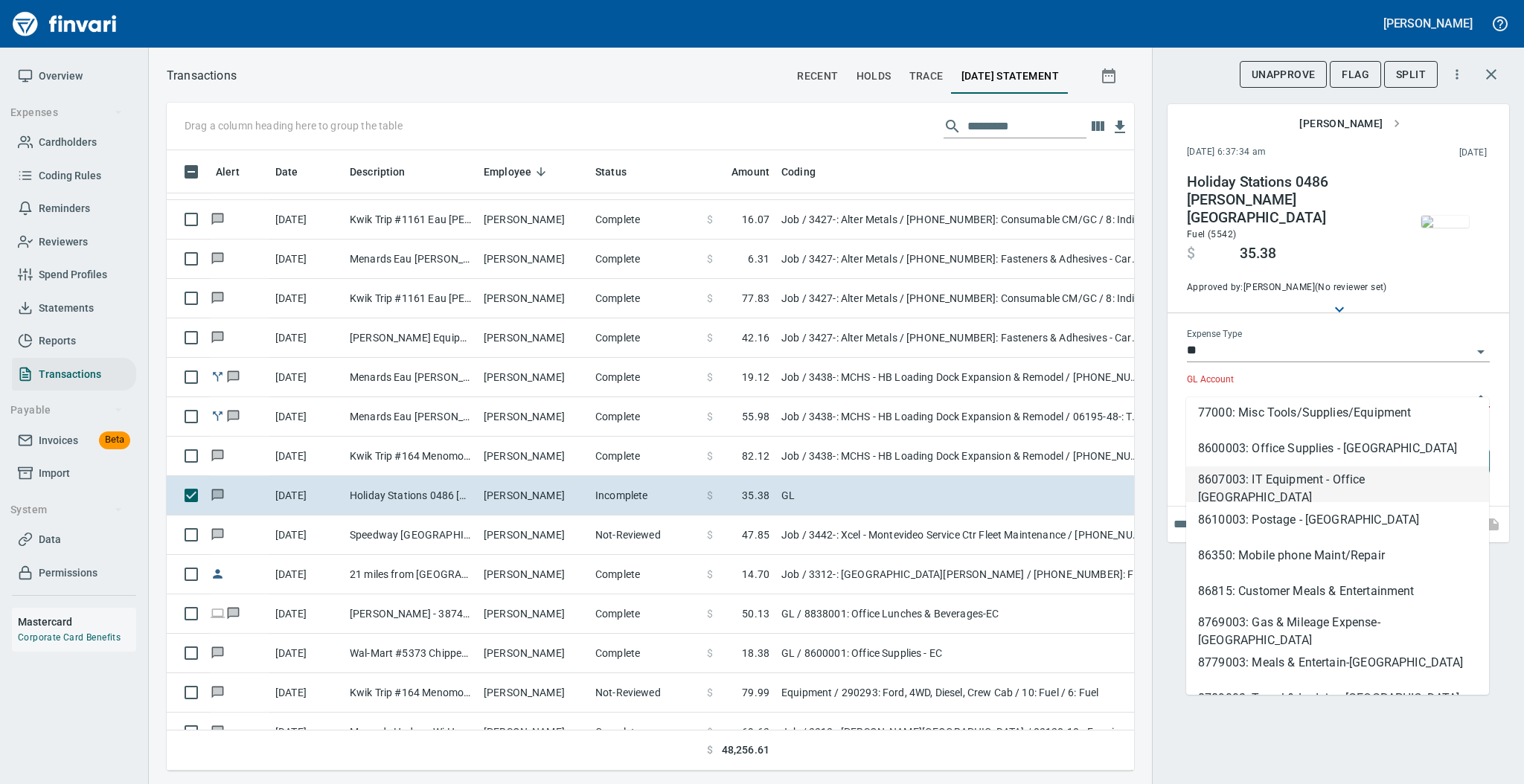
scroll to position [108, 0]
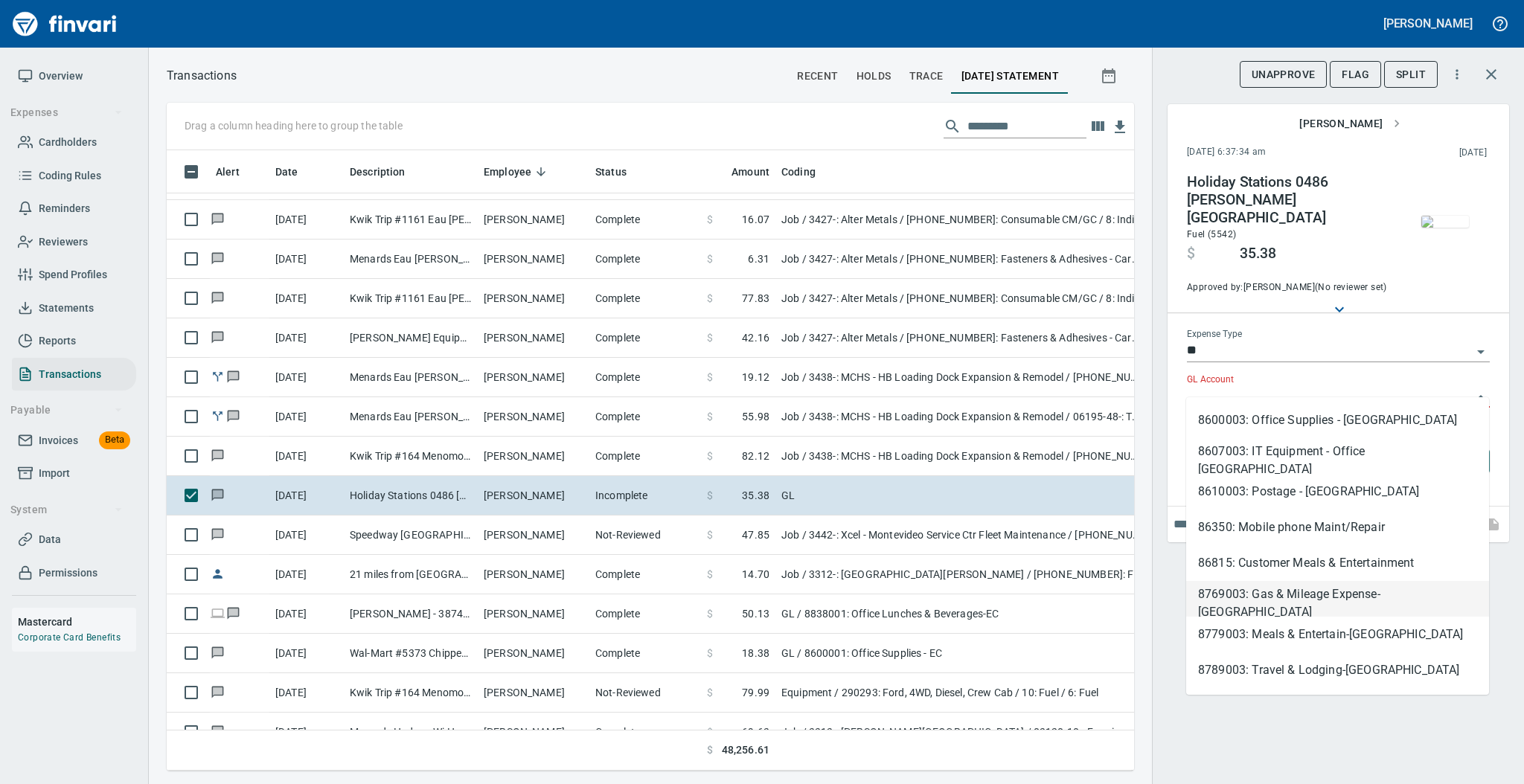
click at [1384, 590] on li "8769003: Gas & Mileage Expense-[GEOGRAPHIC_DATA]" at bounding box center [1337, 598] width 303 height 35
type input "**********"
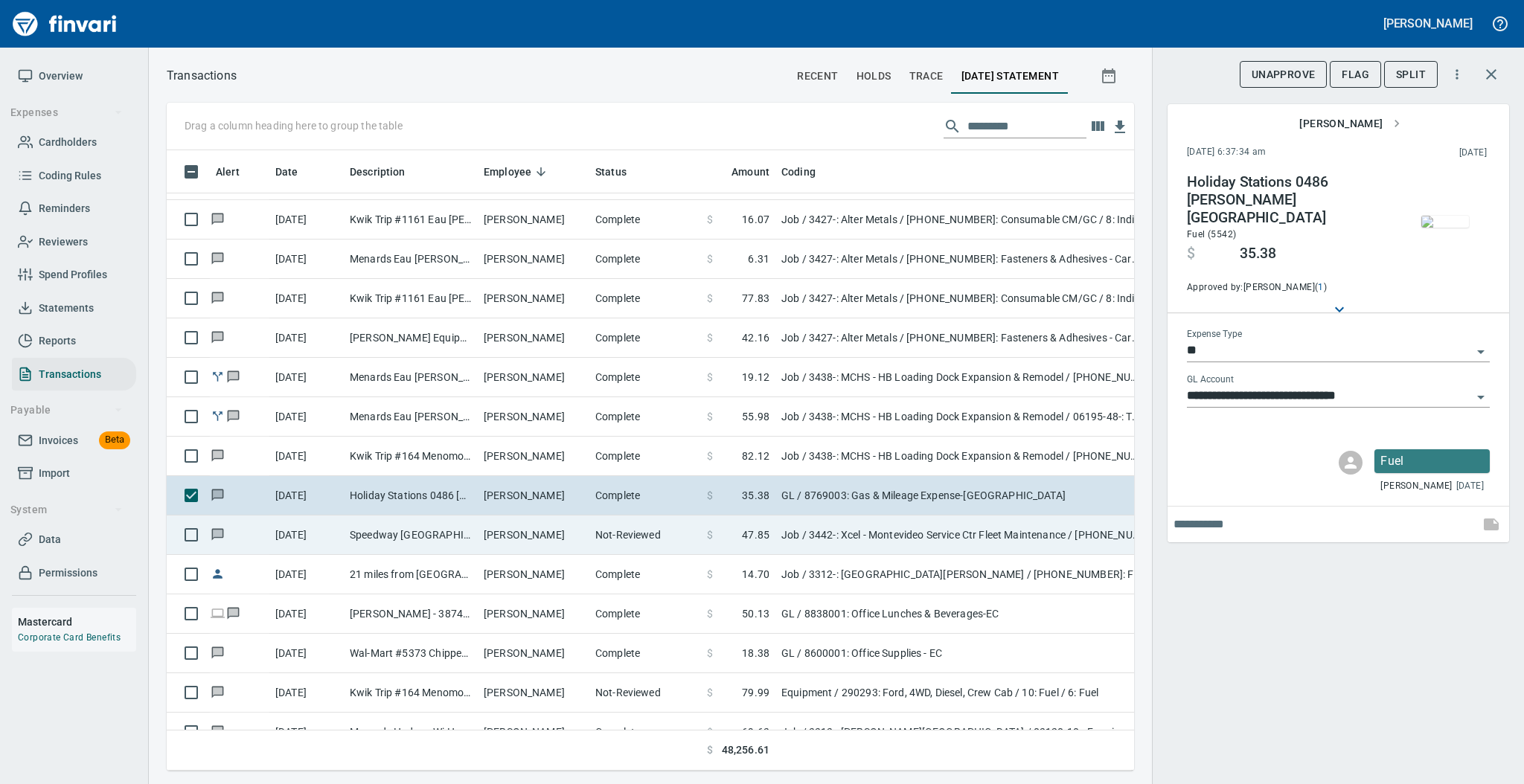
click at [570, 523] on td "[PERSON_NAME]" at bounding box center [533, 535] width 111 height 40
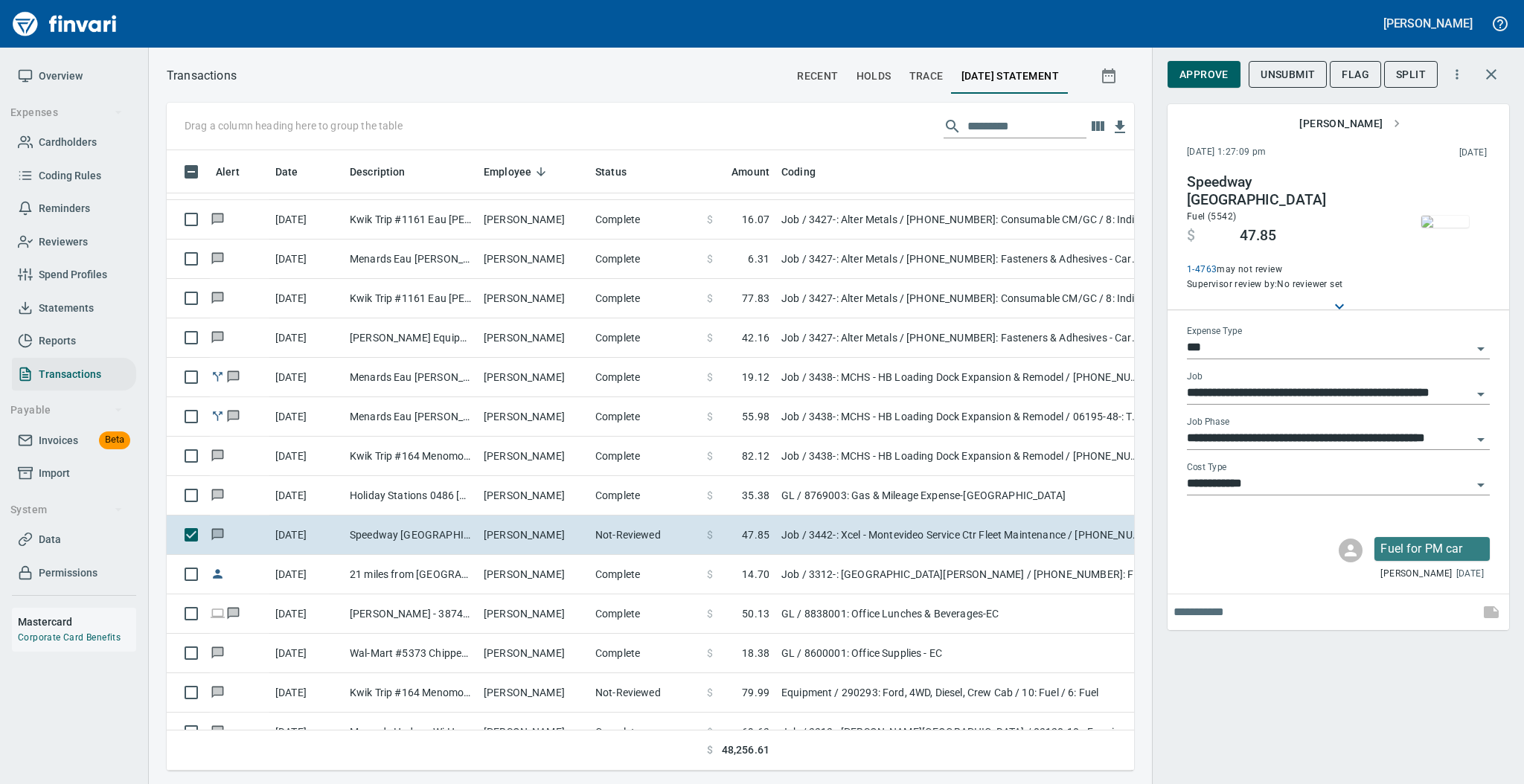
click at [1484, 349] on icon "Open" at bounding box center [1480, 348] width 18 height 18
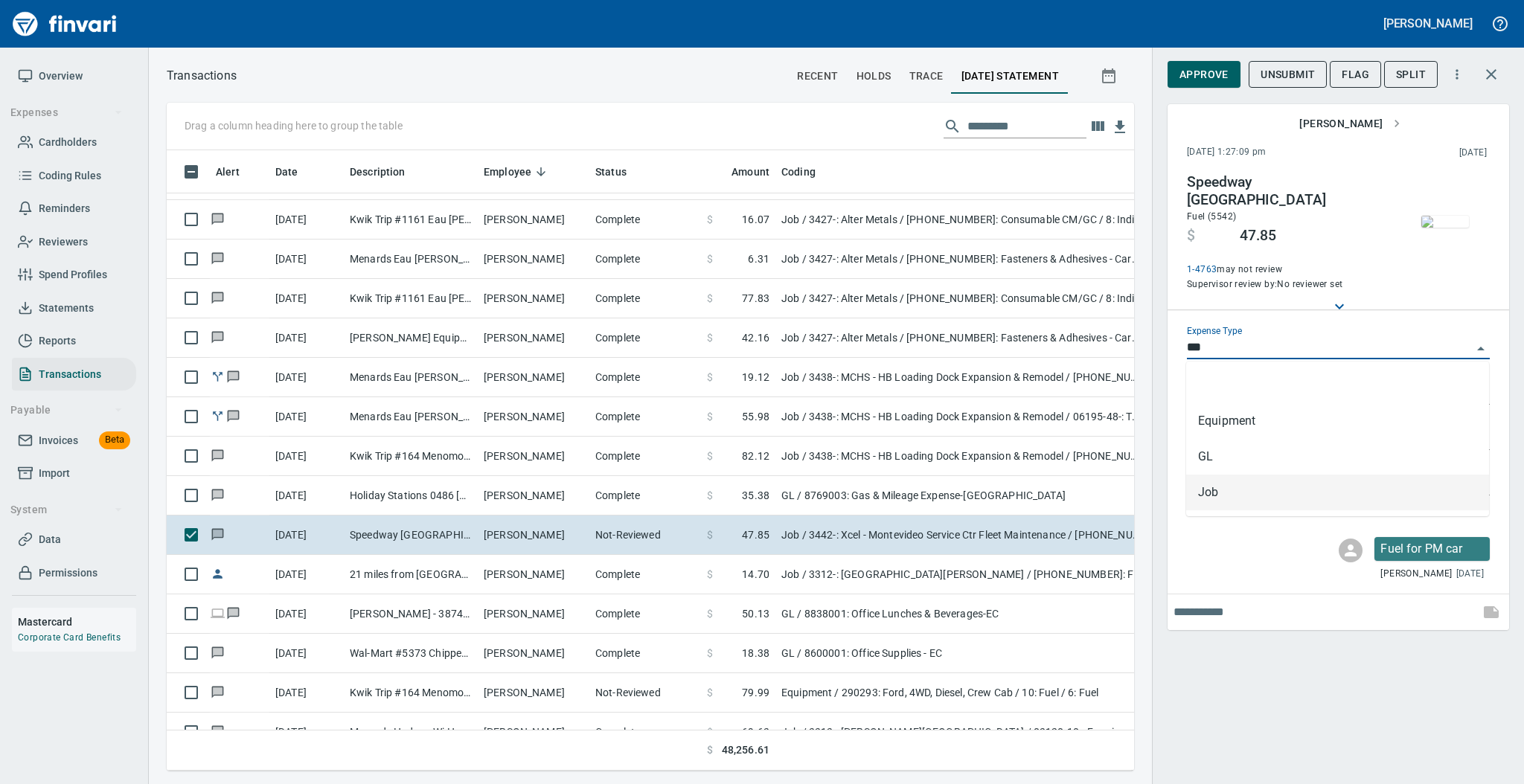
scroll to position [590, 937]
click at [1327, 459] on li "GL" at bounding box center [1337, 457] width 303 height 35
type input "**"
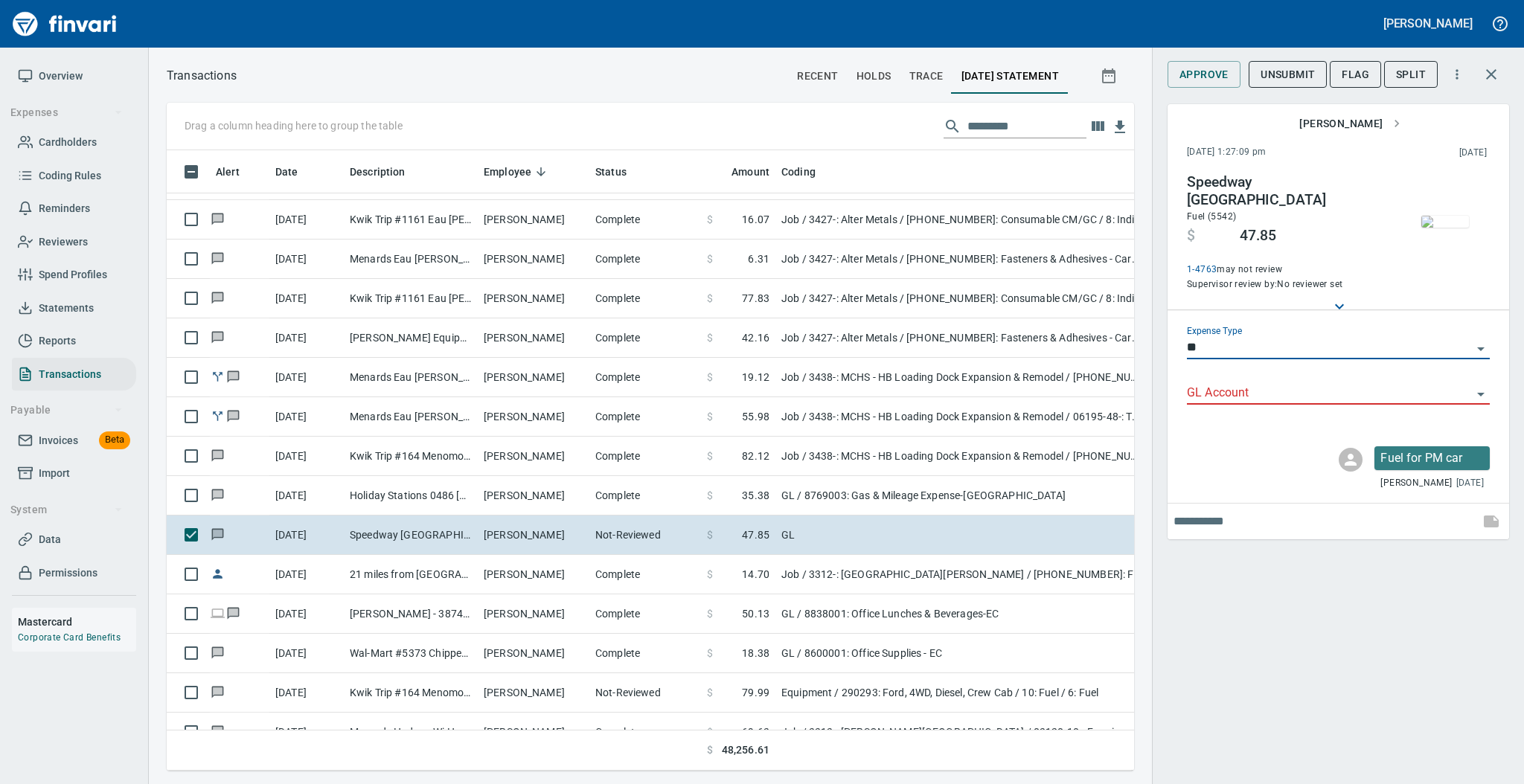
click at [1384, 386] on input "GL Account" at bounding box center [1329, 394] width 285 height 21
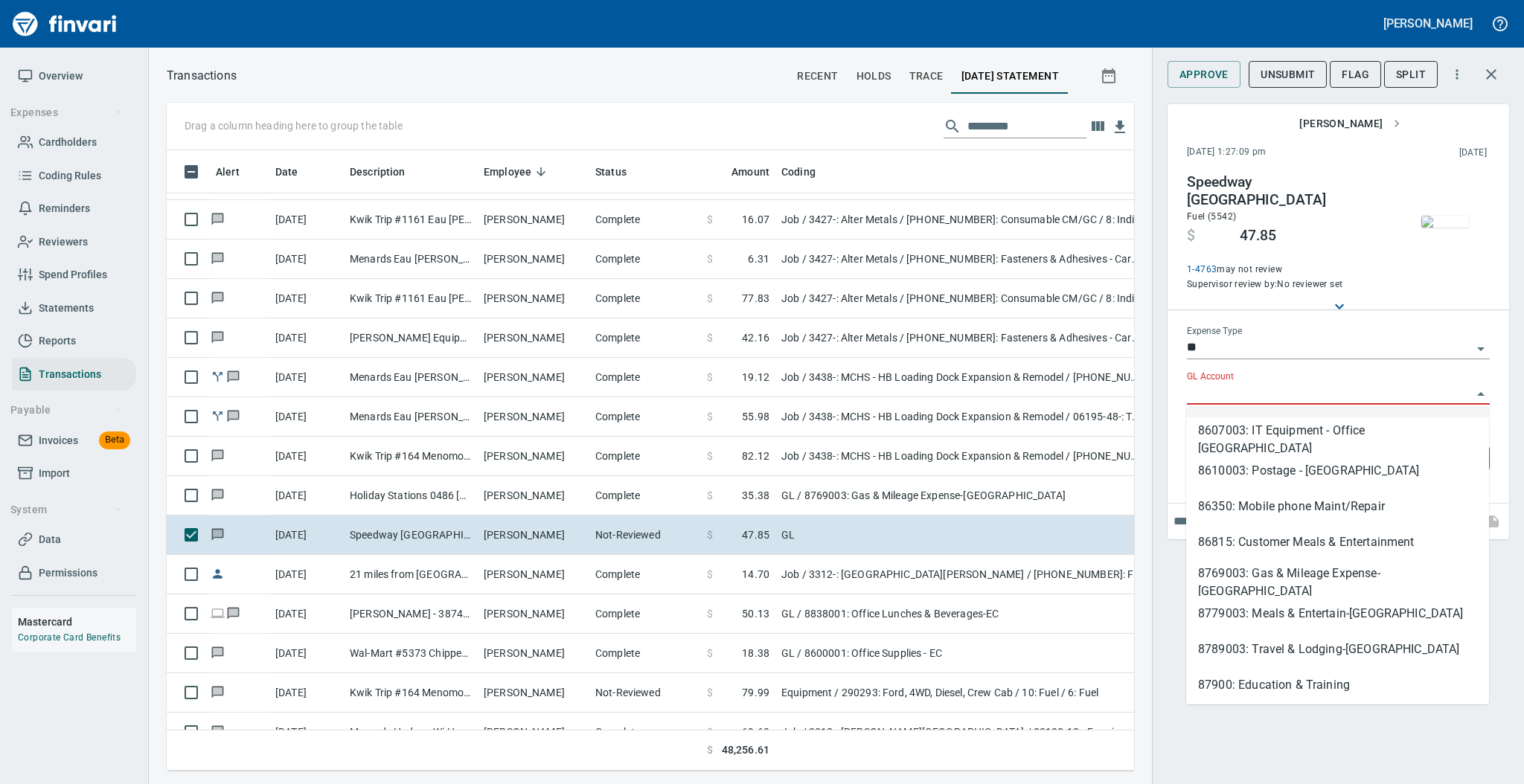
scroll to position [139, 0]
click at [1360, 569] on li "8769003: Gas & Mileage Expense-[GEOGRAPHIC_DATA]" at bounding box center [1337, 578] width 303 height 35
type input "**********"
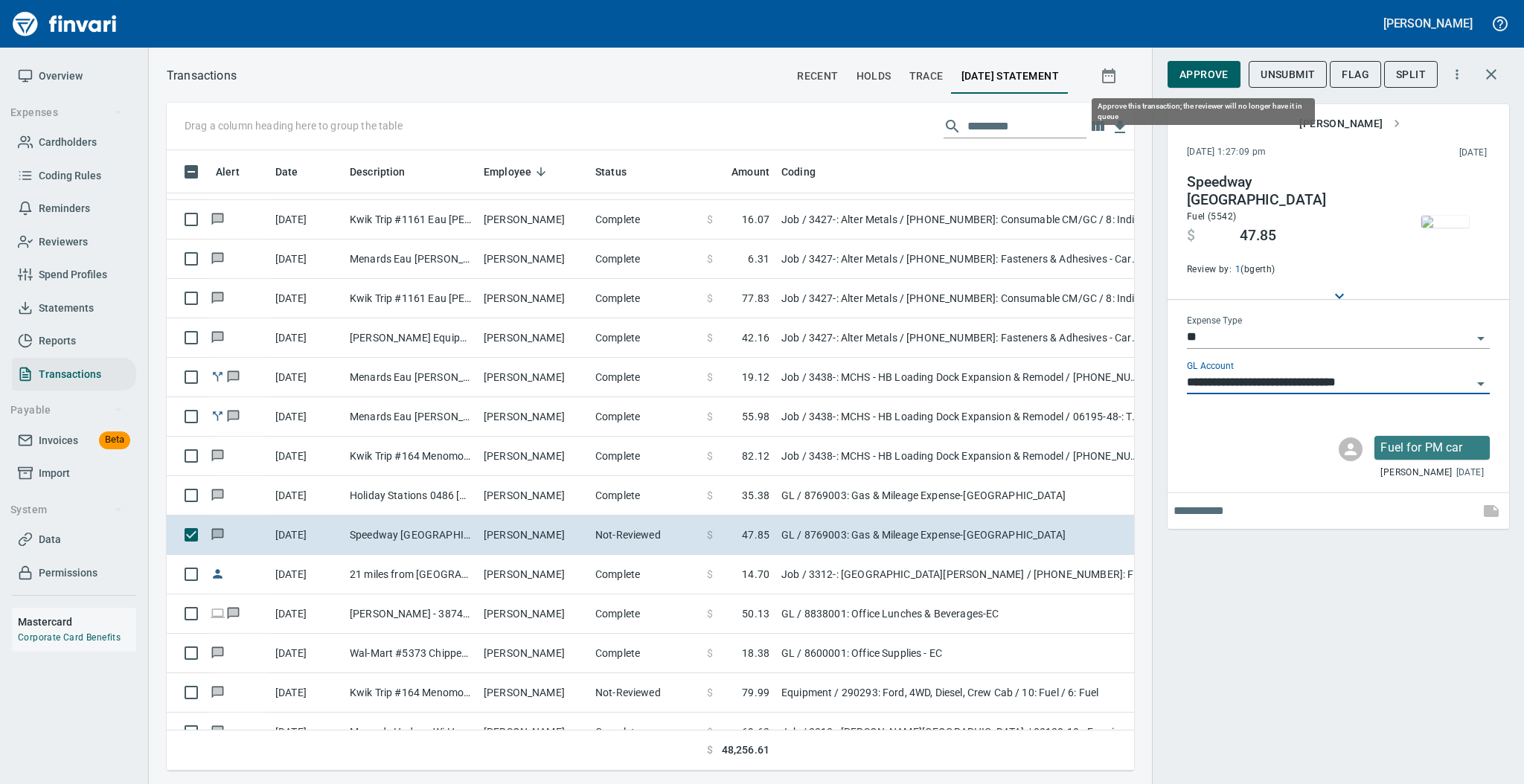
click at [1199, 76] on span "Approve" at bounding box center [1204, 74] width 49 height 19
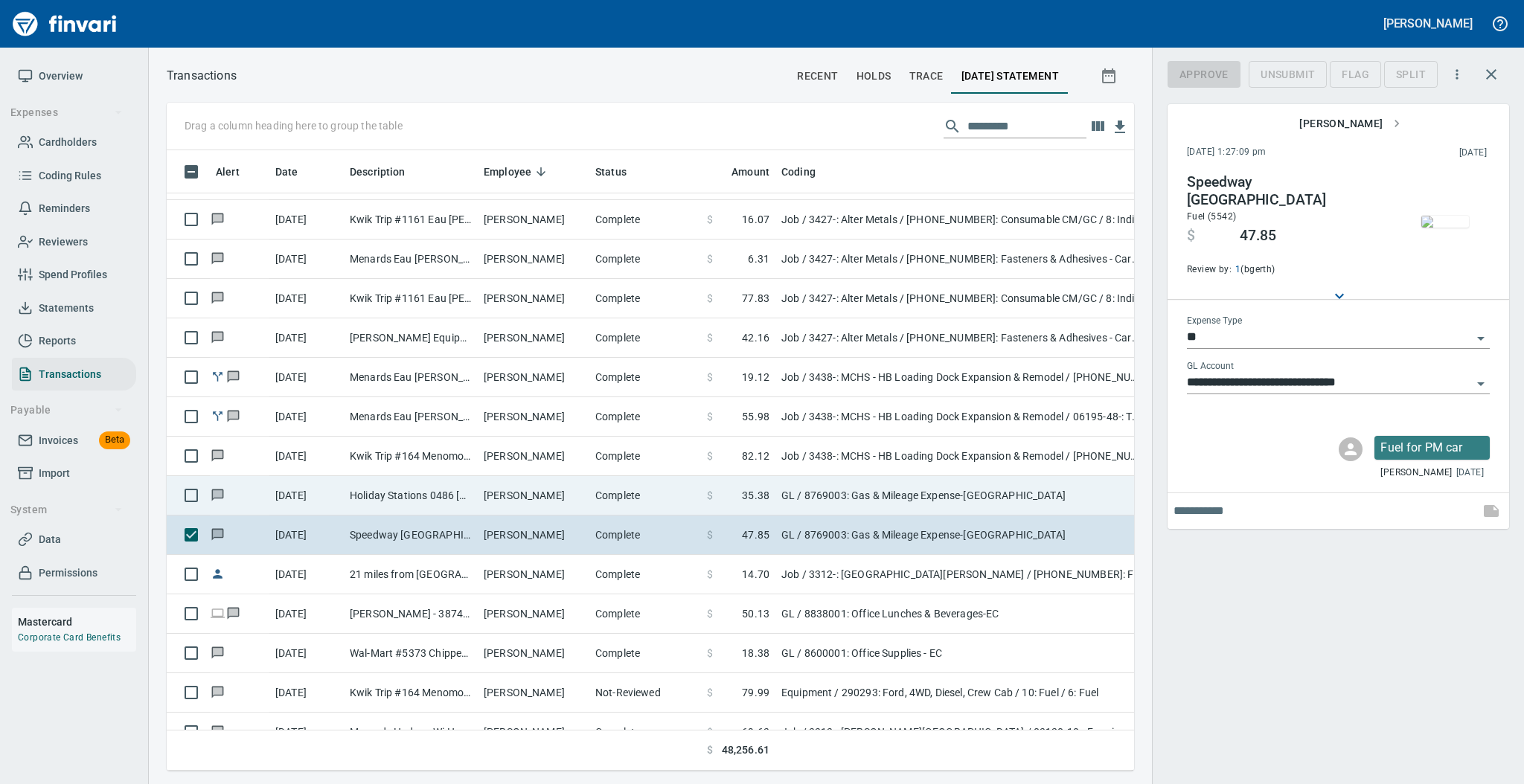
scroll to position [590, 937]
click at [595, 492] on td "Complete" at bounding box center [645, 495] width 111 height 40
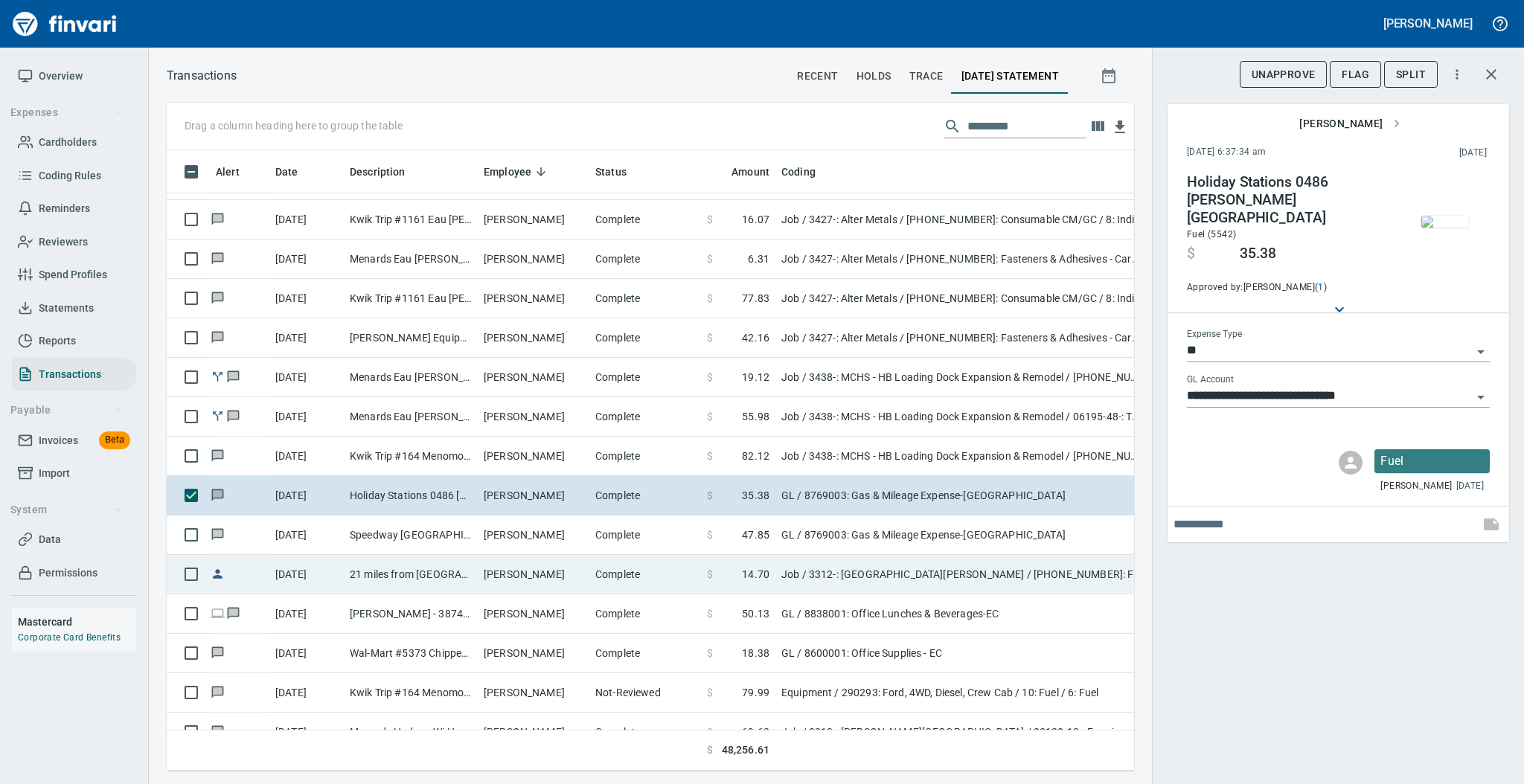
click at [539, 569] on td "[PERSON_NAME]" at bounding box center [533, 574] width 111 height 40
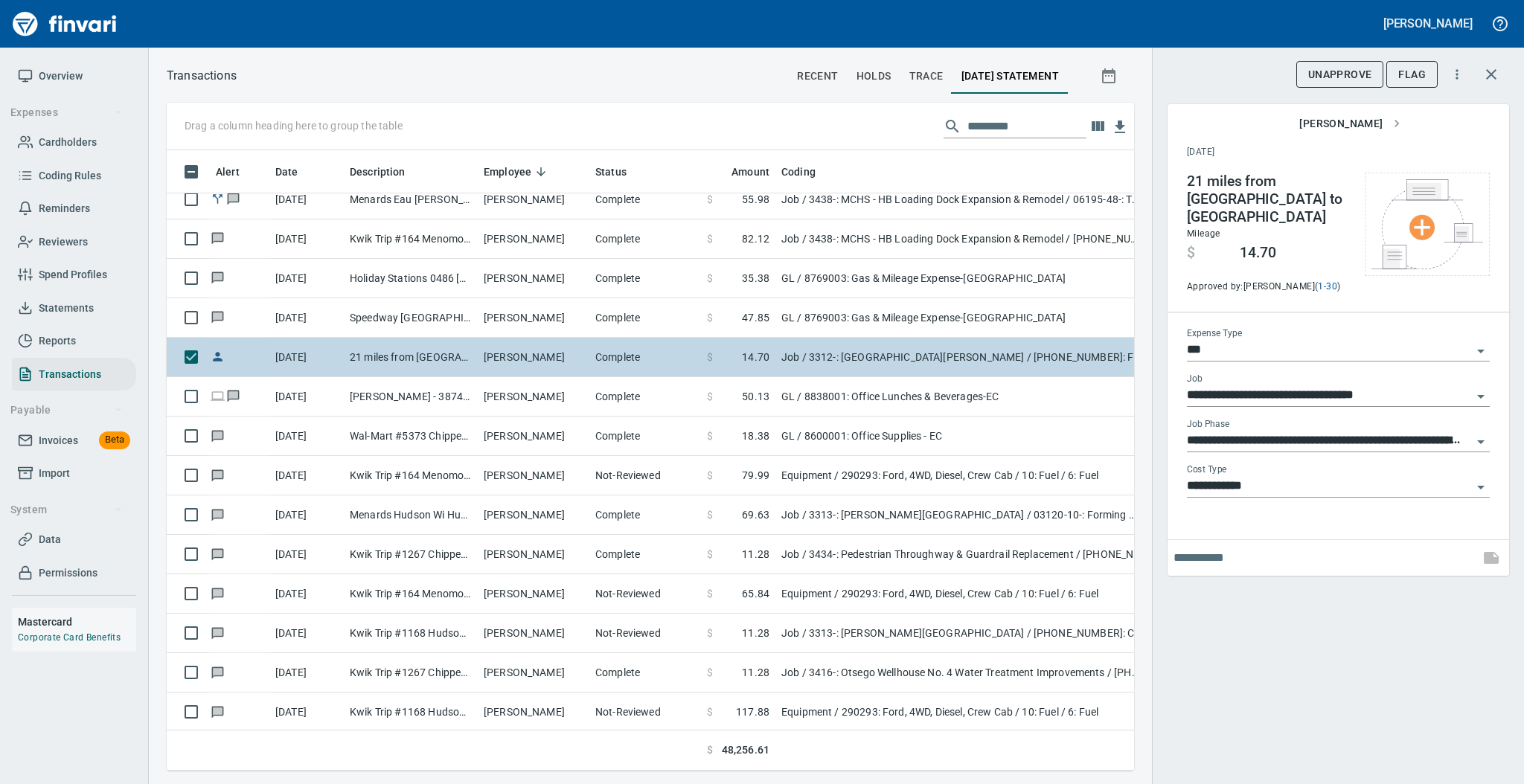
scroll to position [2345, 0]
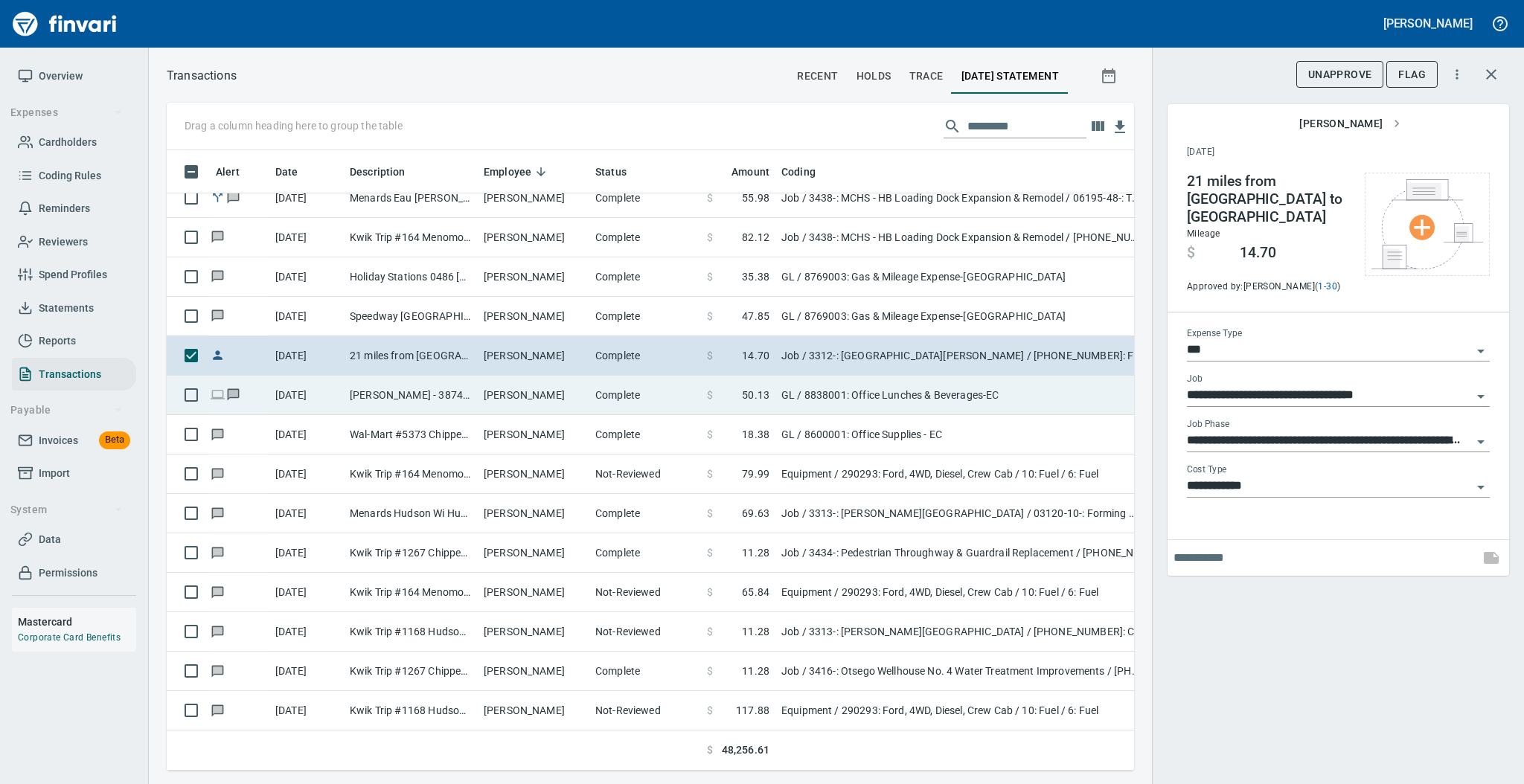
click at [538, 390] on td "[PERSON_NAME]" at bounding box center [533, 395] width 111 height 40
type input "**"
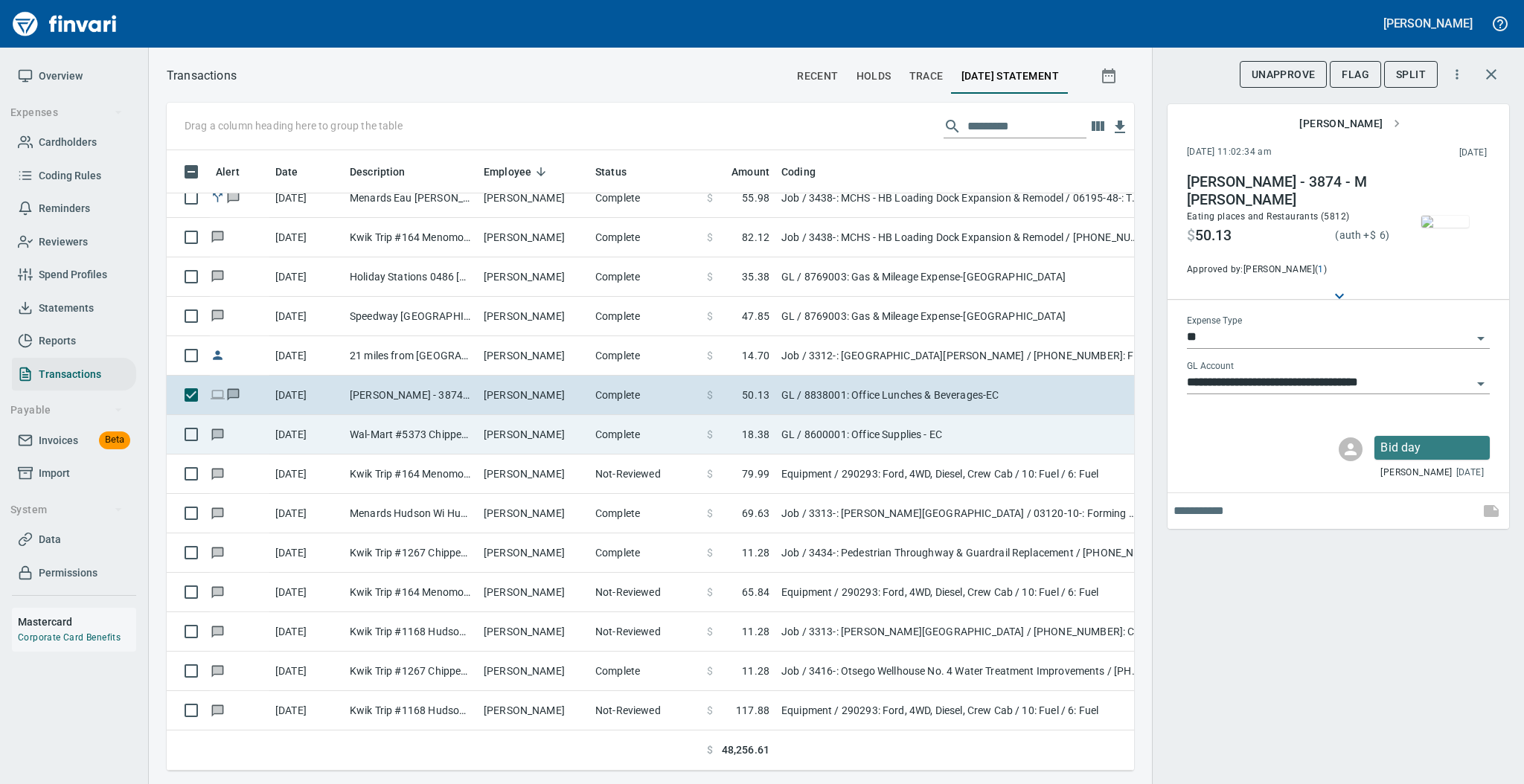
click at [563, 446] on td "[PERSON_NAME]" at bounding box center [533, 435] width 111 height 40
type input "**********"
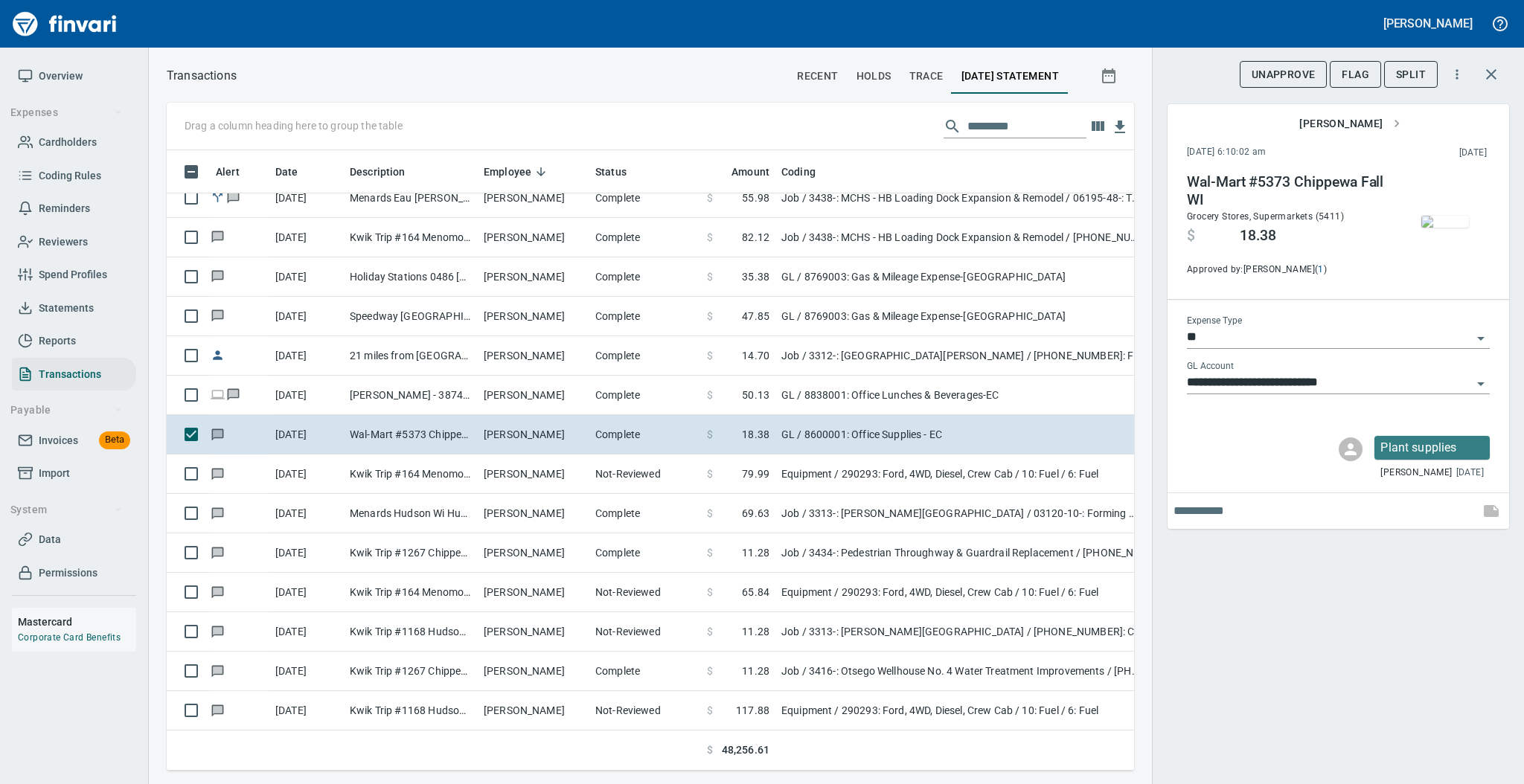
click at [1430, 227] on img "button" at bounding box center [1445, 221] width 48 height 12
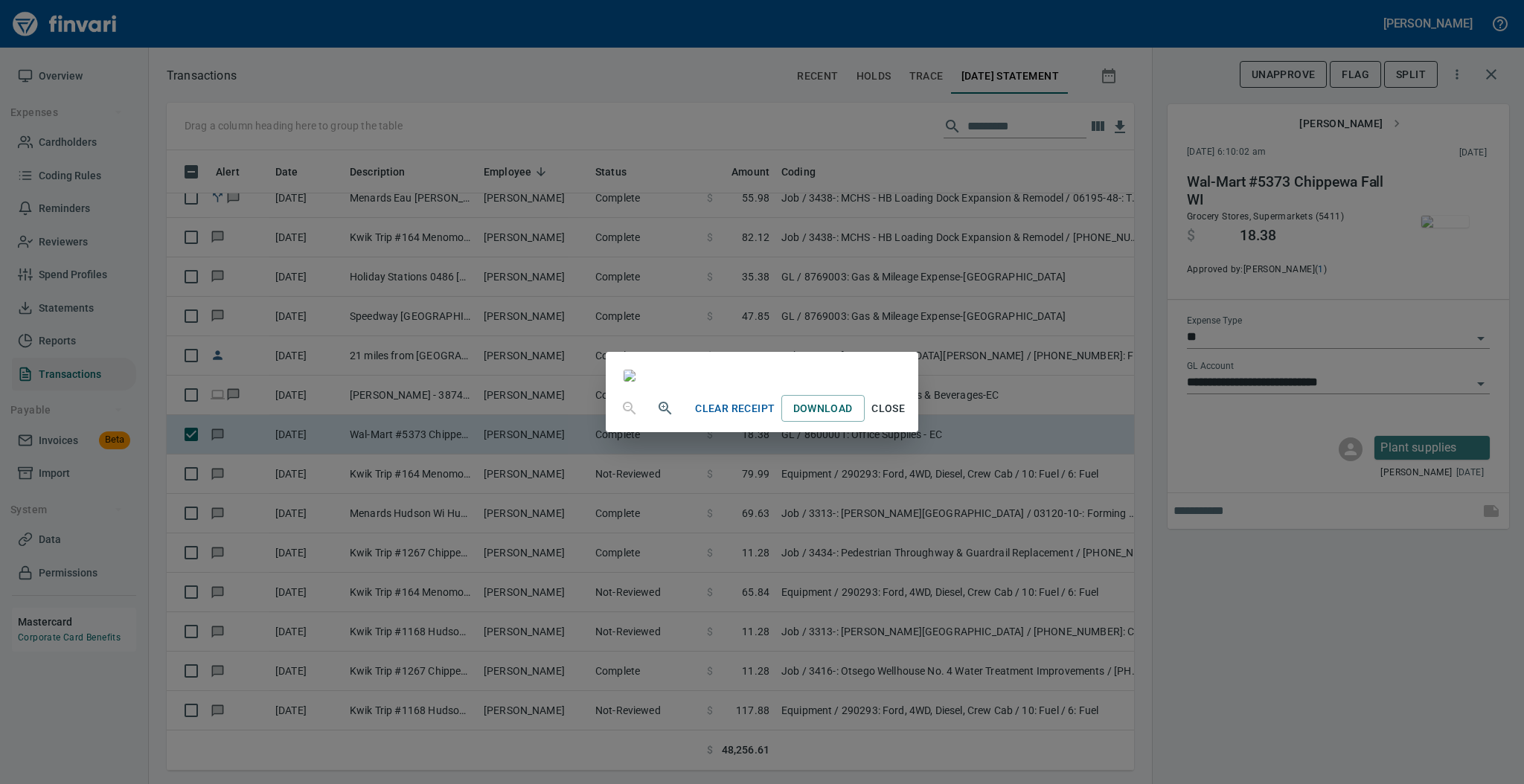
click at [906, 418] on span "Close" at bounding box center [888, 408] width 35 height 19
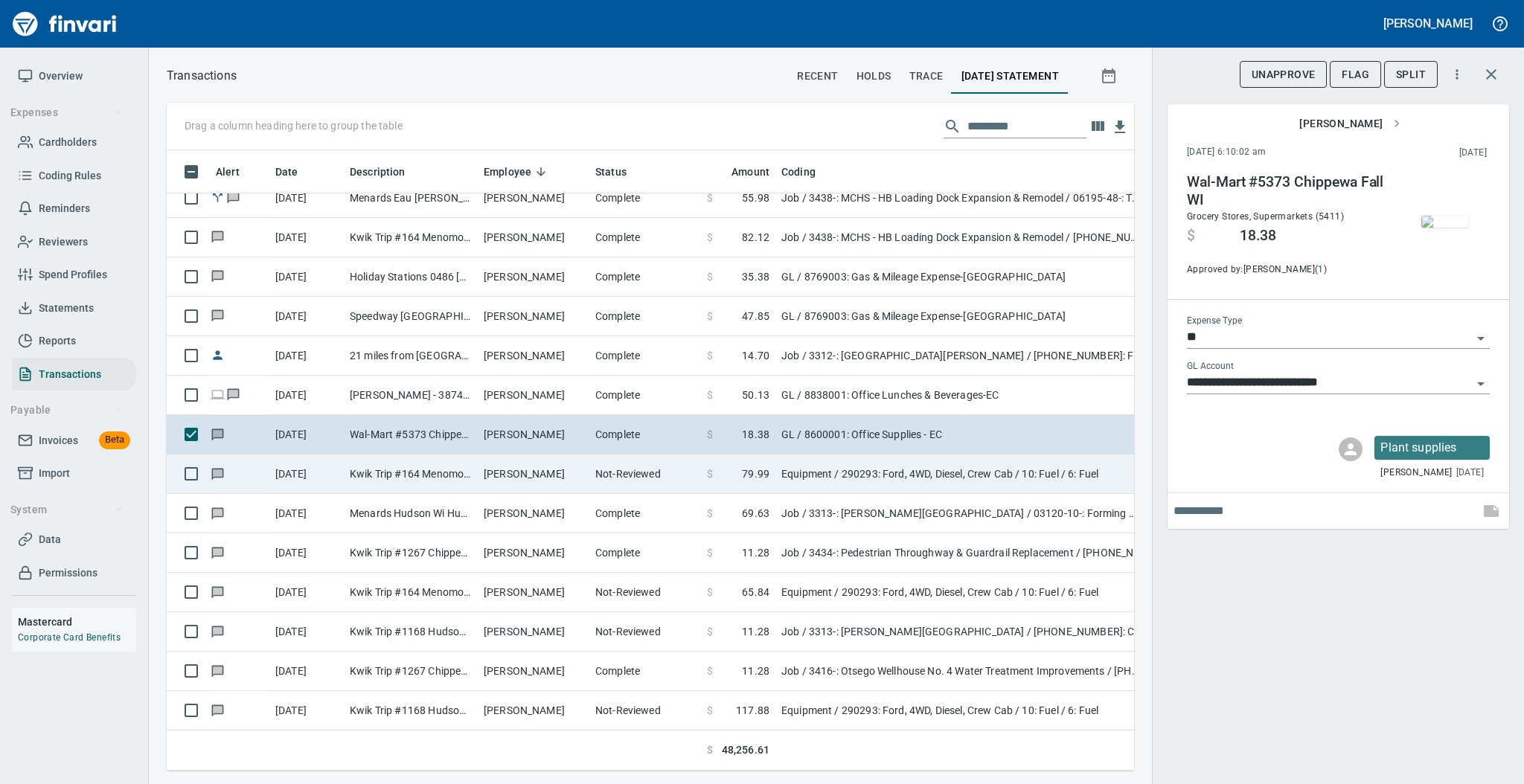
click at [658, 477] on td "Not-Reviewed" at bounding box center [645, 474] width 111 height 40
type input "*********"
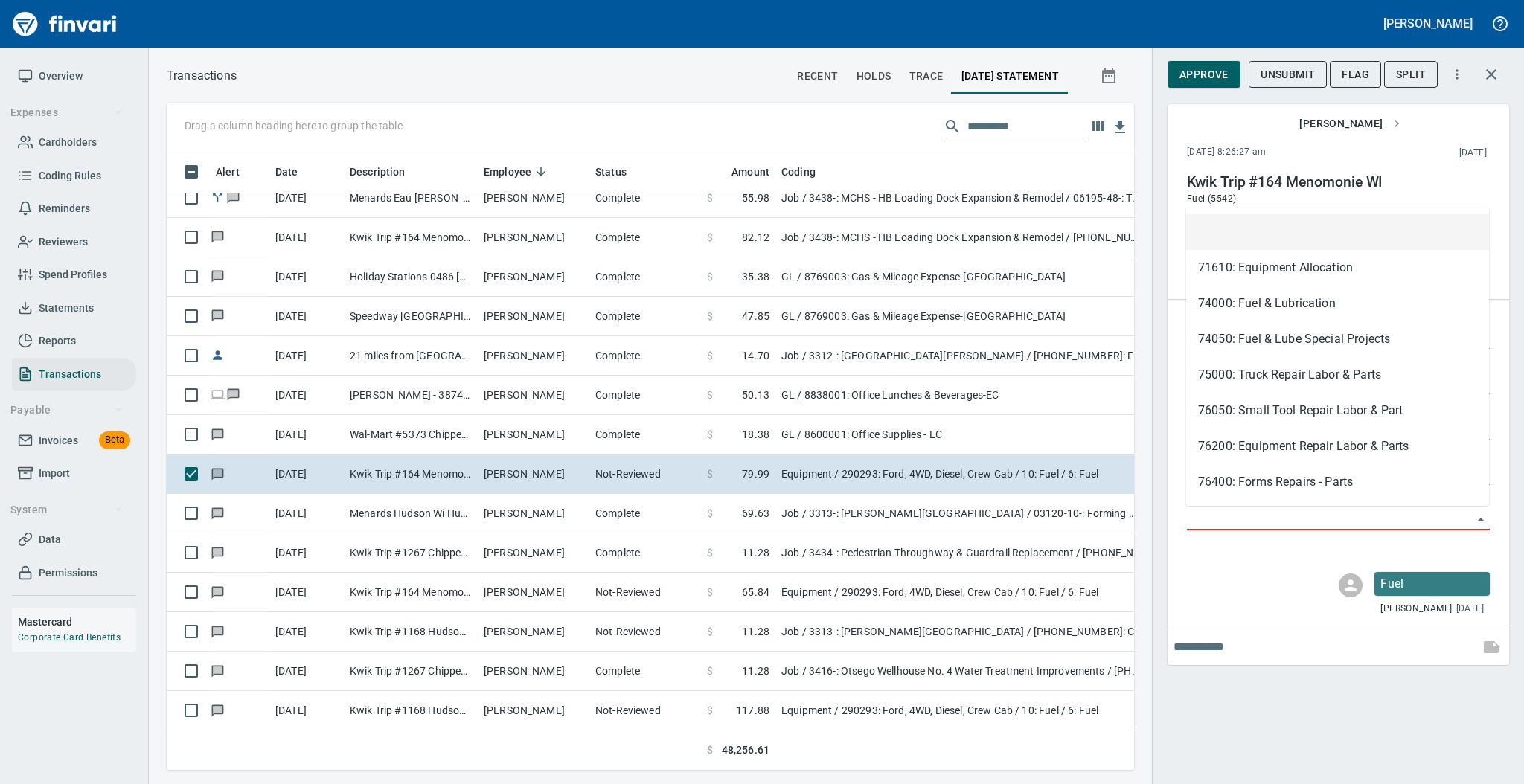
click at [1209, 523] on input "Account" at bounding box center [1329, 519] width 285 height 21
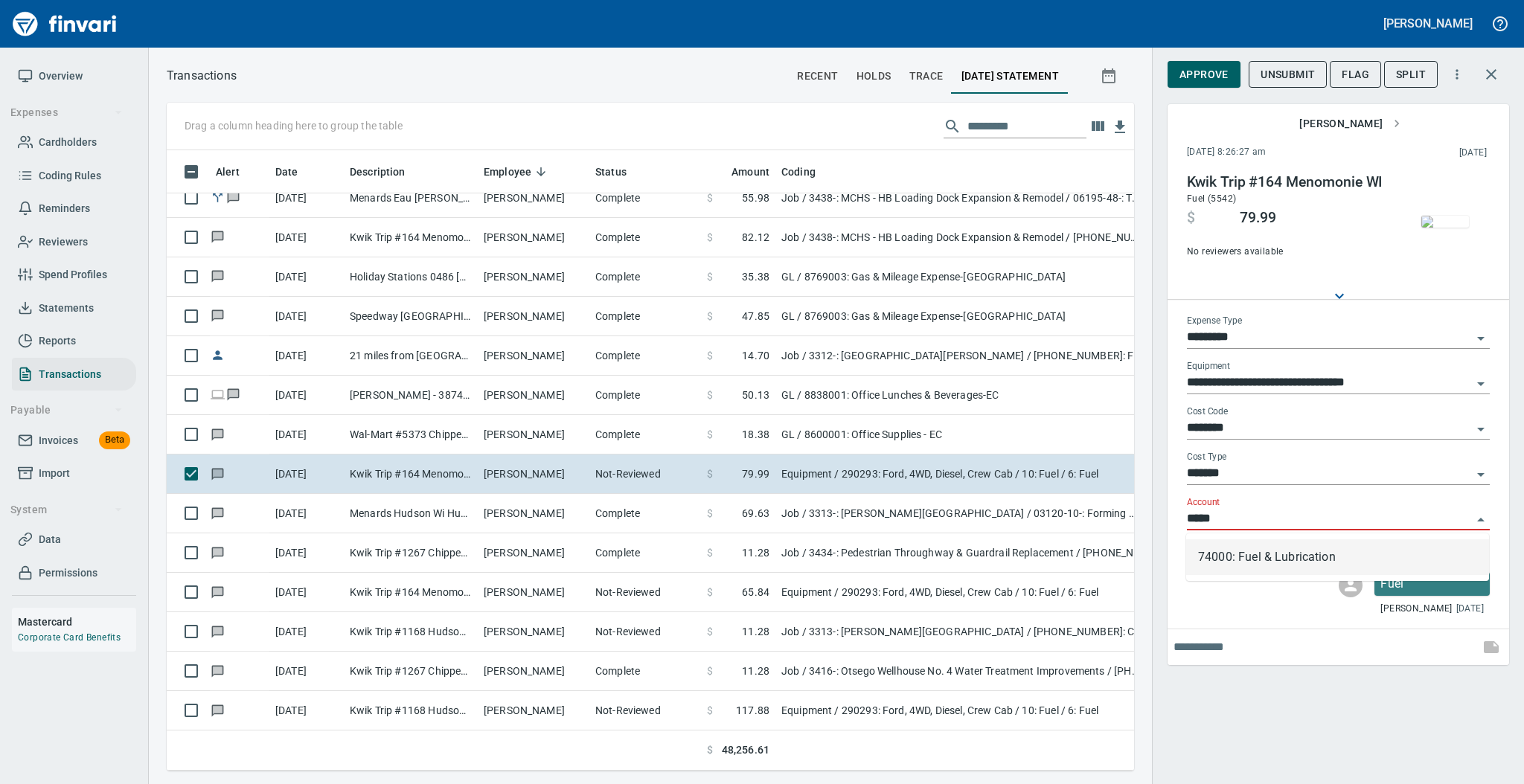
scroll to position [590, 937]
click at [1219, 557] on li "74000: Fuel & Lubrication" at bounding box center [1337, 557] width 303 height 35
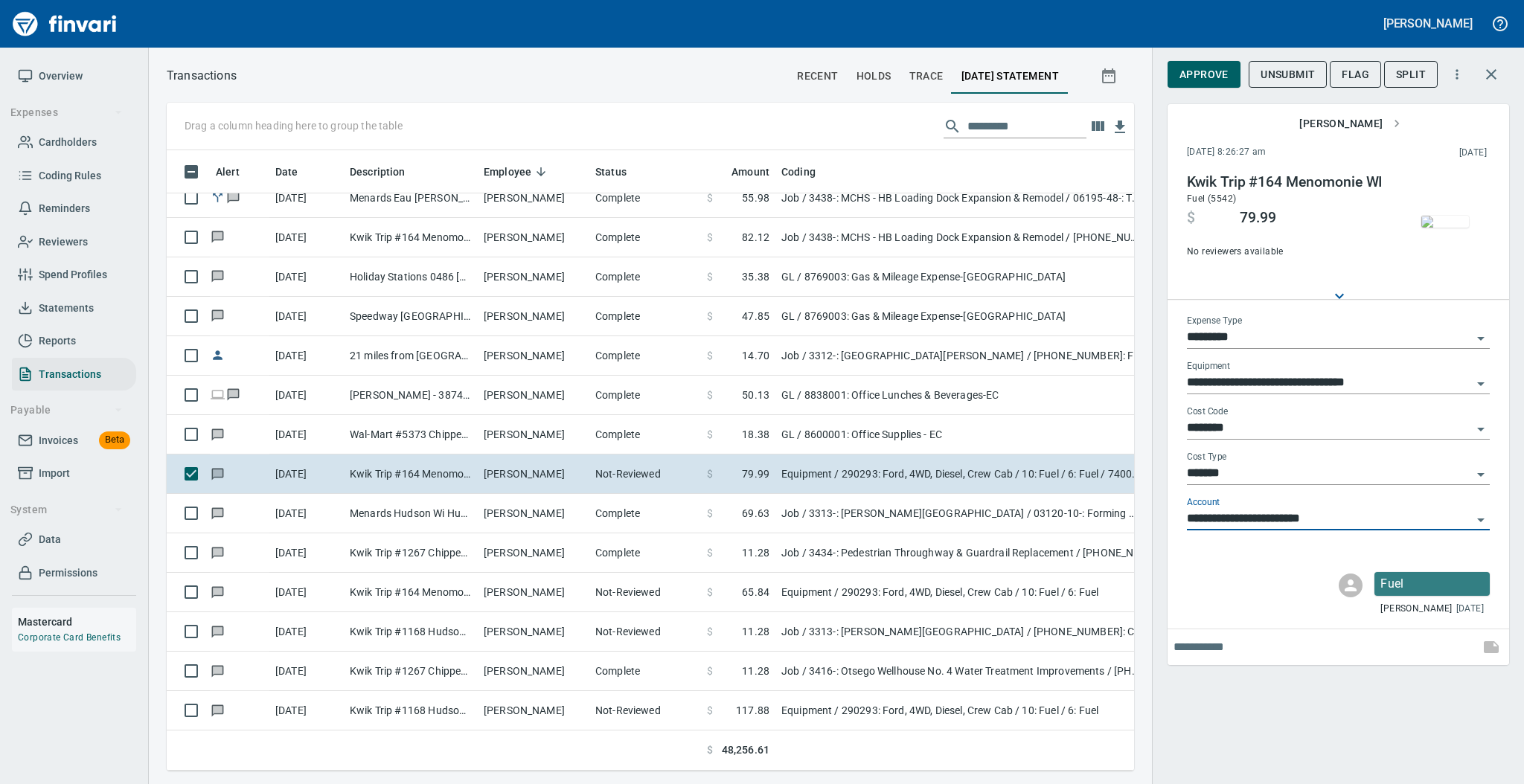
type input "**********"
click at [1435, 215] on img "button" at bounding box center [1445, 221] width 48 height 12
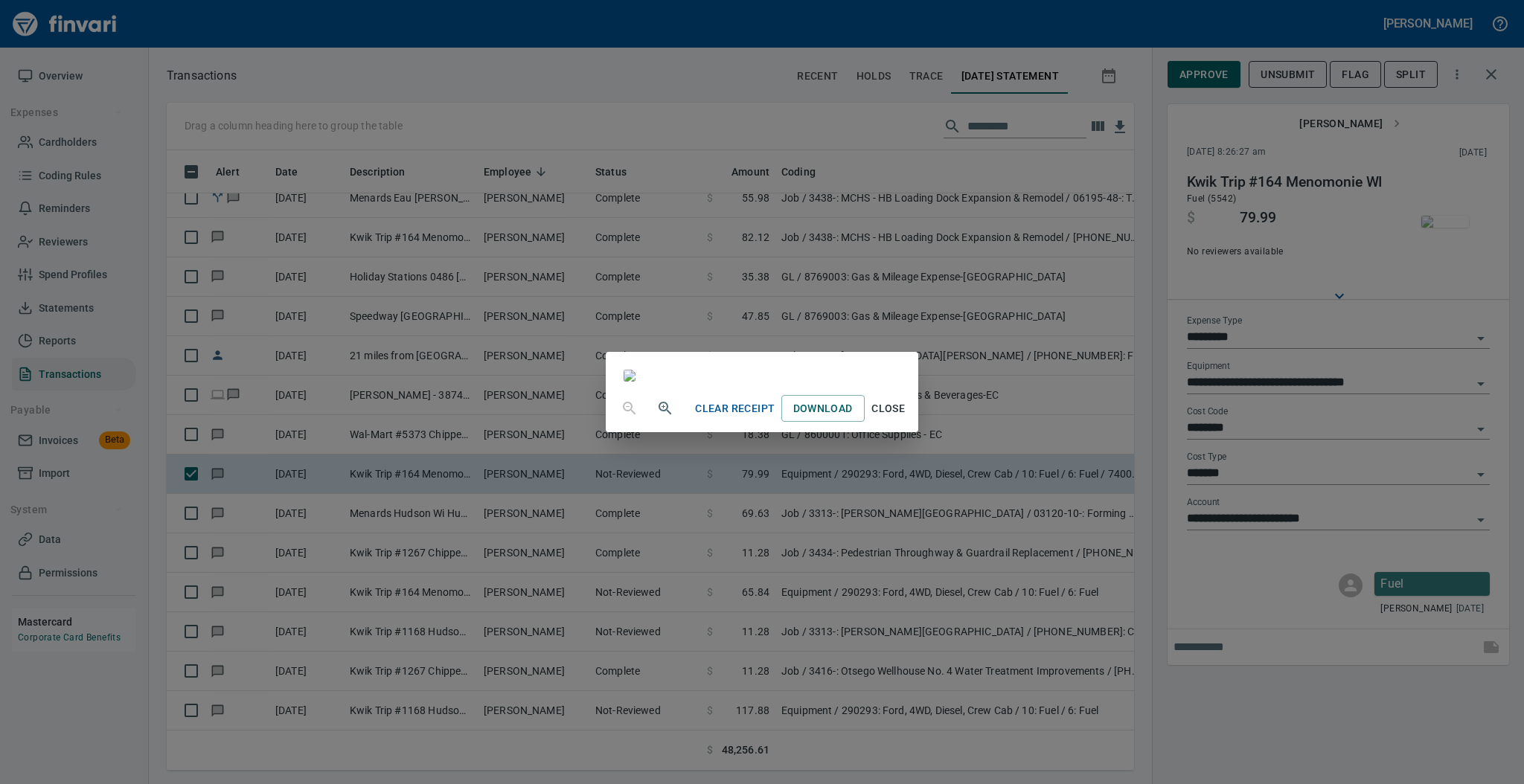
click at [906, 418] on span "Close" at bounding box center [888, 408] width 35 height 19
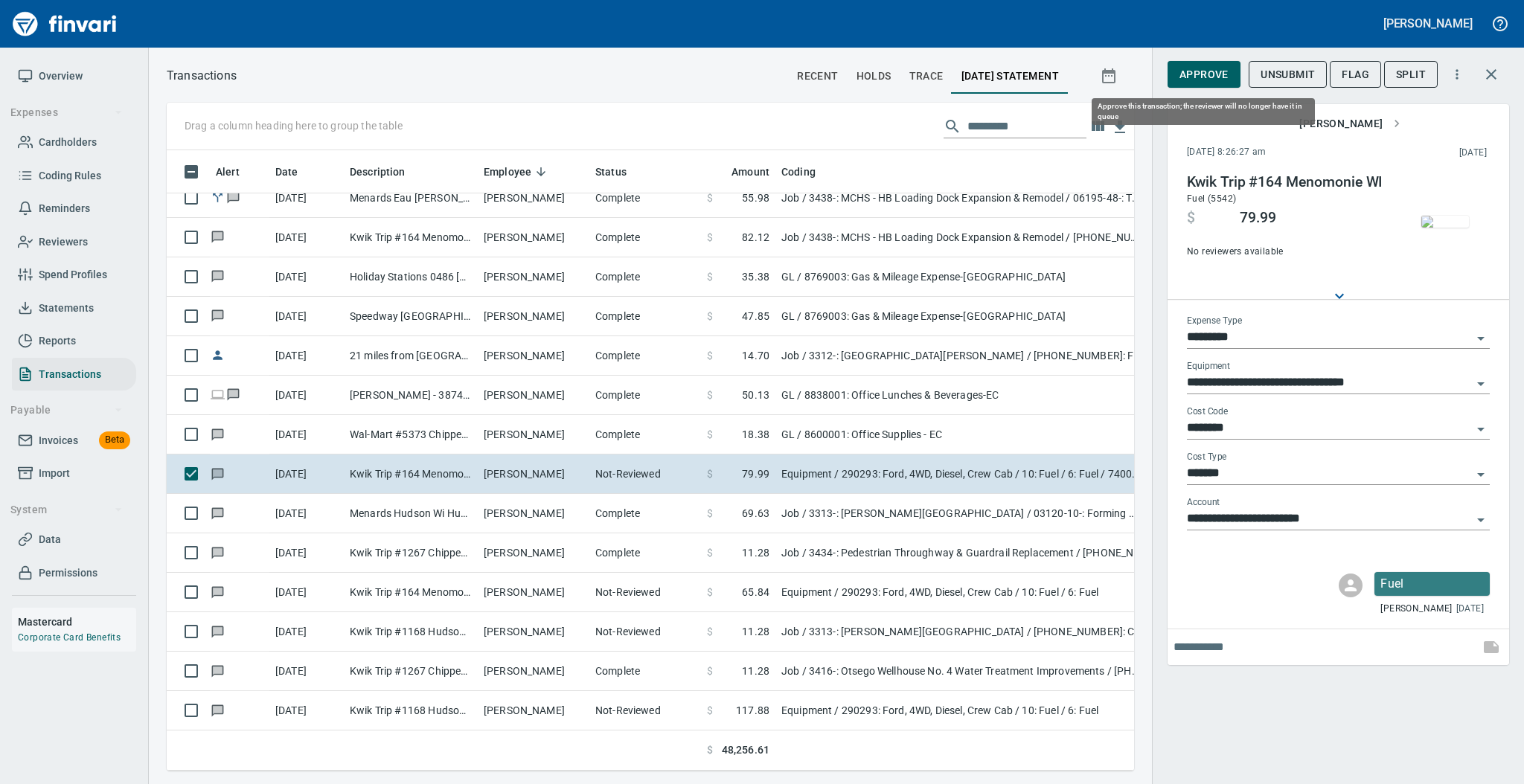
click at [1187, 73] on span "Approve" at bounding box center [1204, 74] width 49 height 19
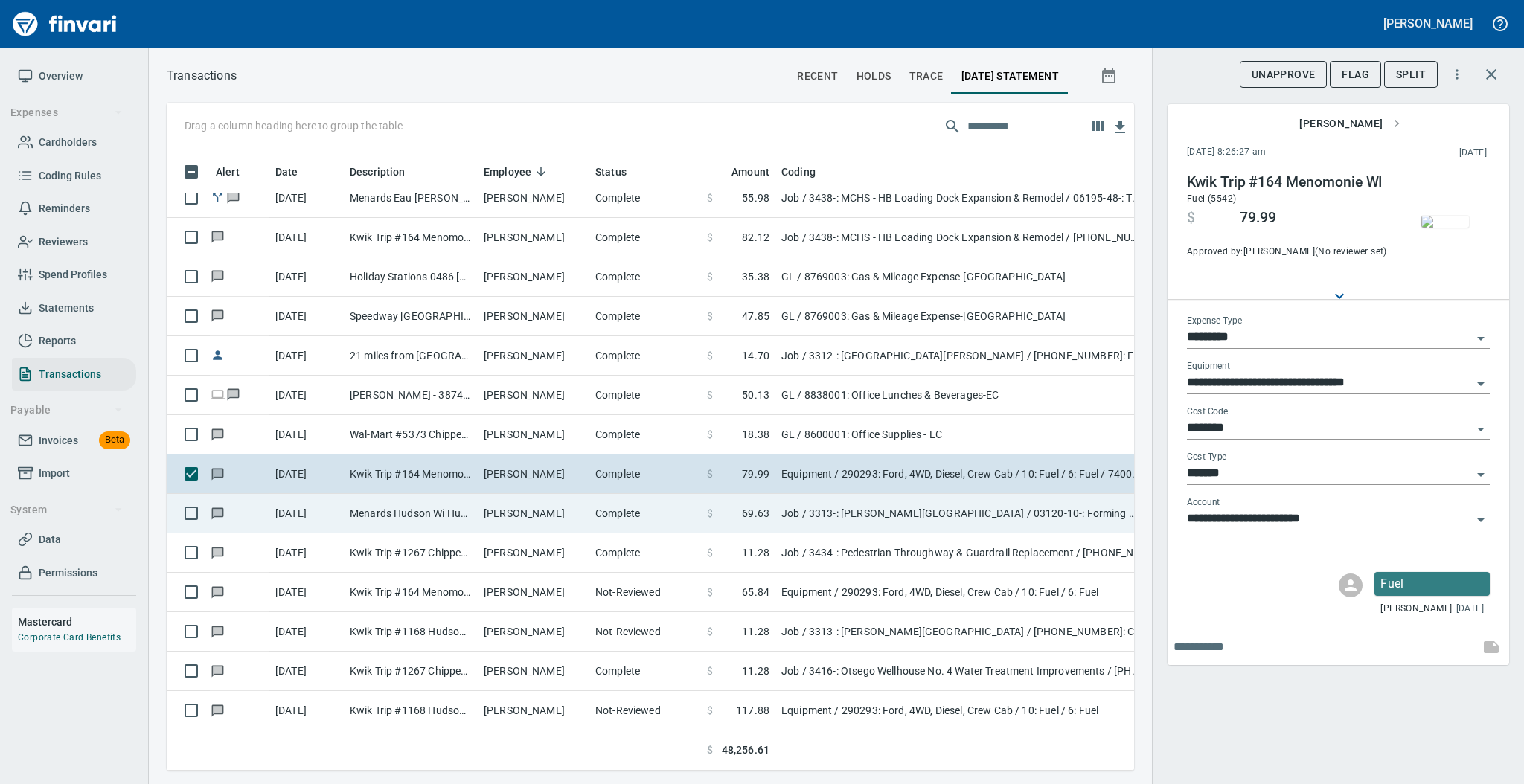
click at [570, 511] on td "[PERSON_NAME]" at bounding box center [533, 513] width 111 height 40
type input "***"
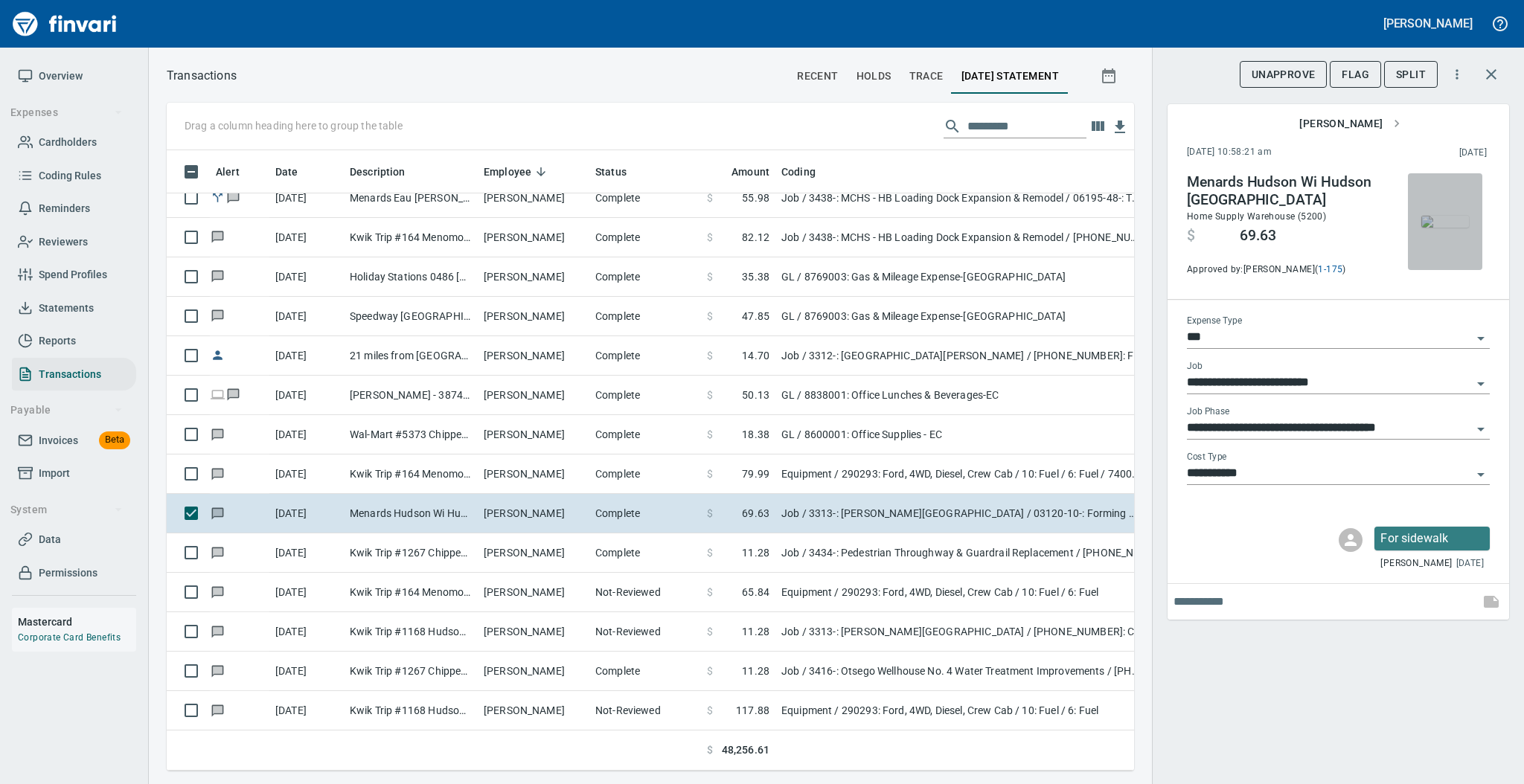
click at [1445, 215] on img "button" at bounding box center [1445, 221] width 48 height 12
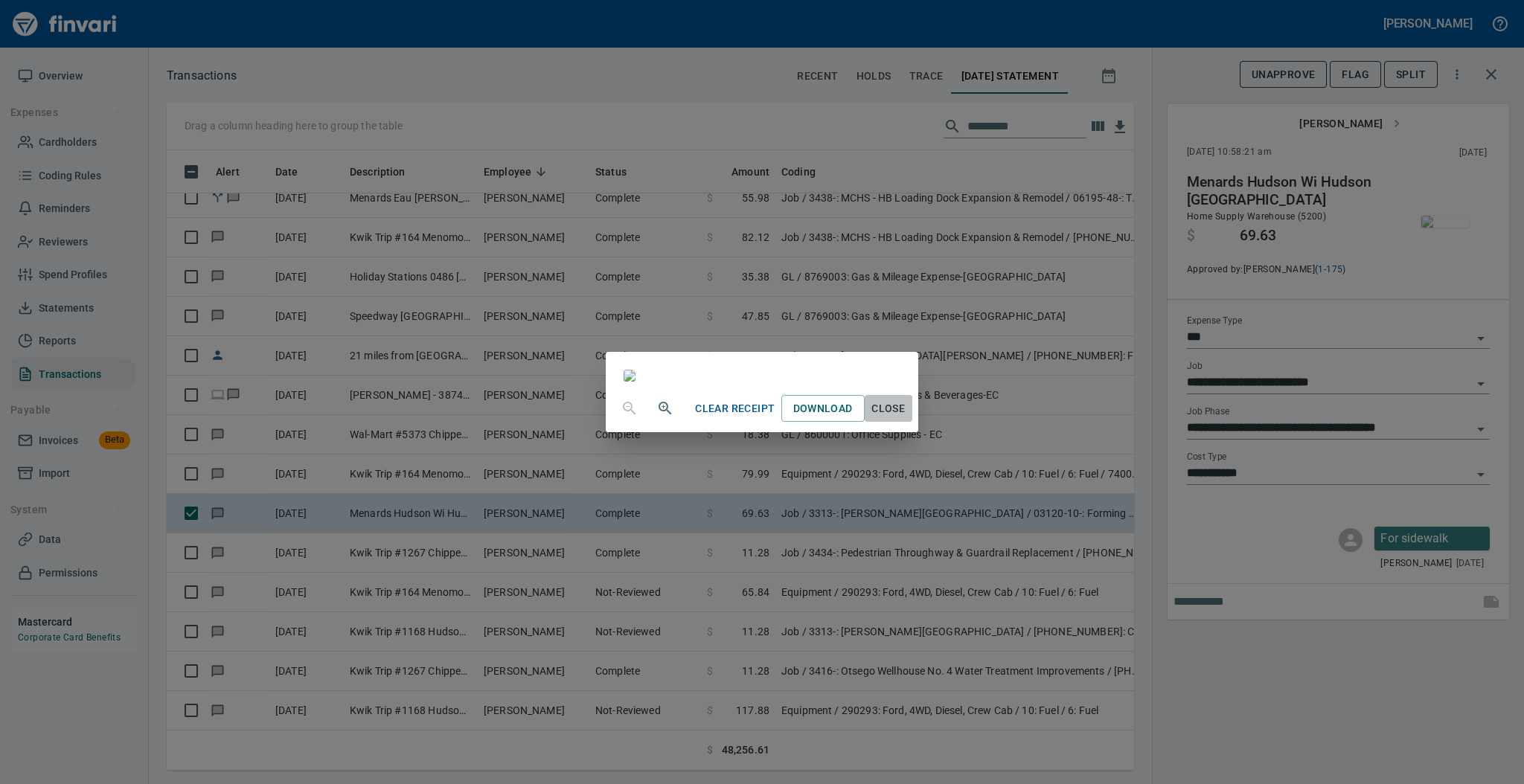
click at [906, 418] on span "Close" at bounding box center [888, 408] width 35 height 19
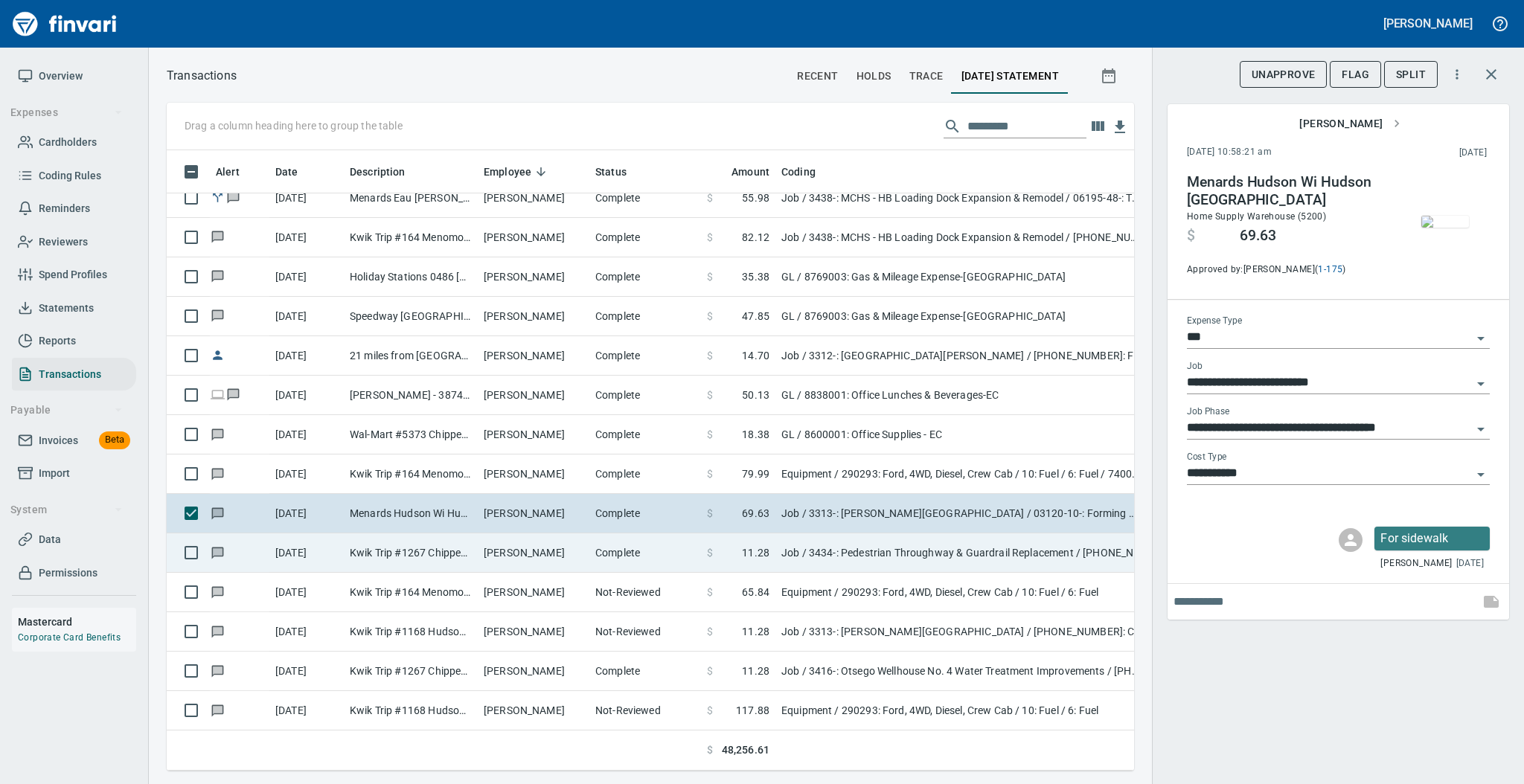
click at [586, 553] on td "[PERSON_NAME]" at bounding box center [533, 553] width 111 height 40
type input "**********"
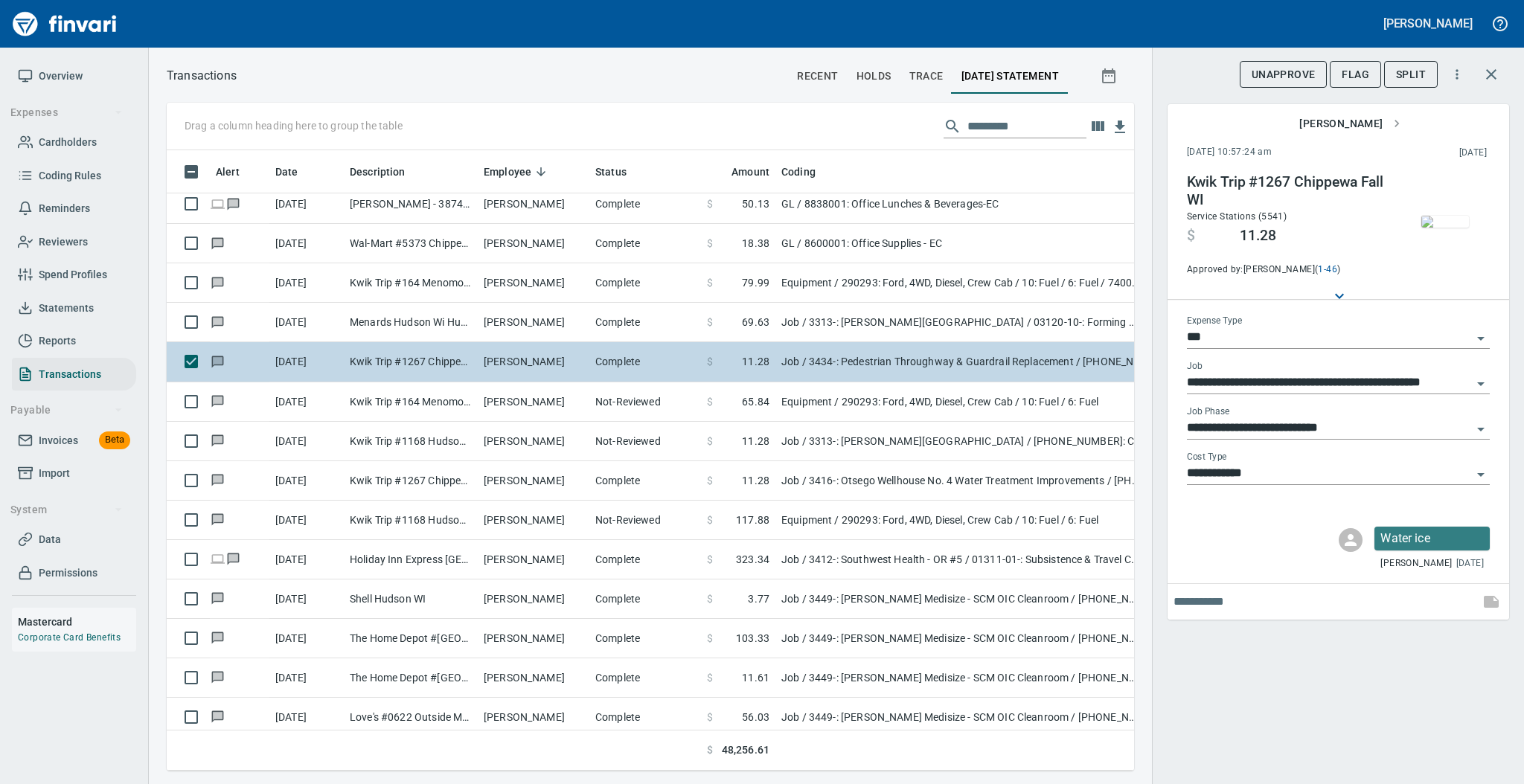
scroll to position [2540, 0]
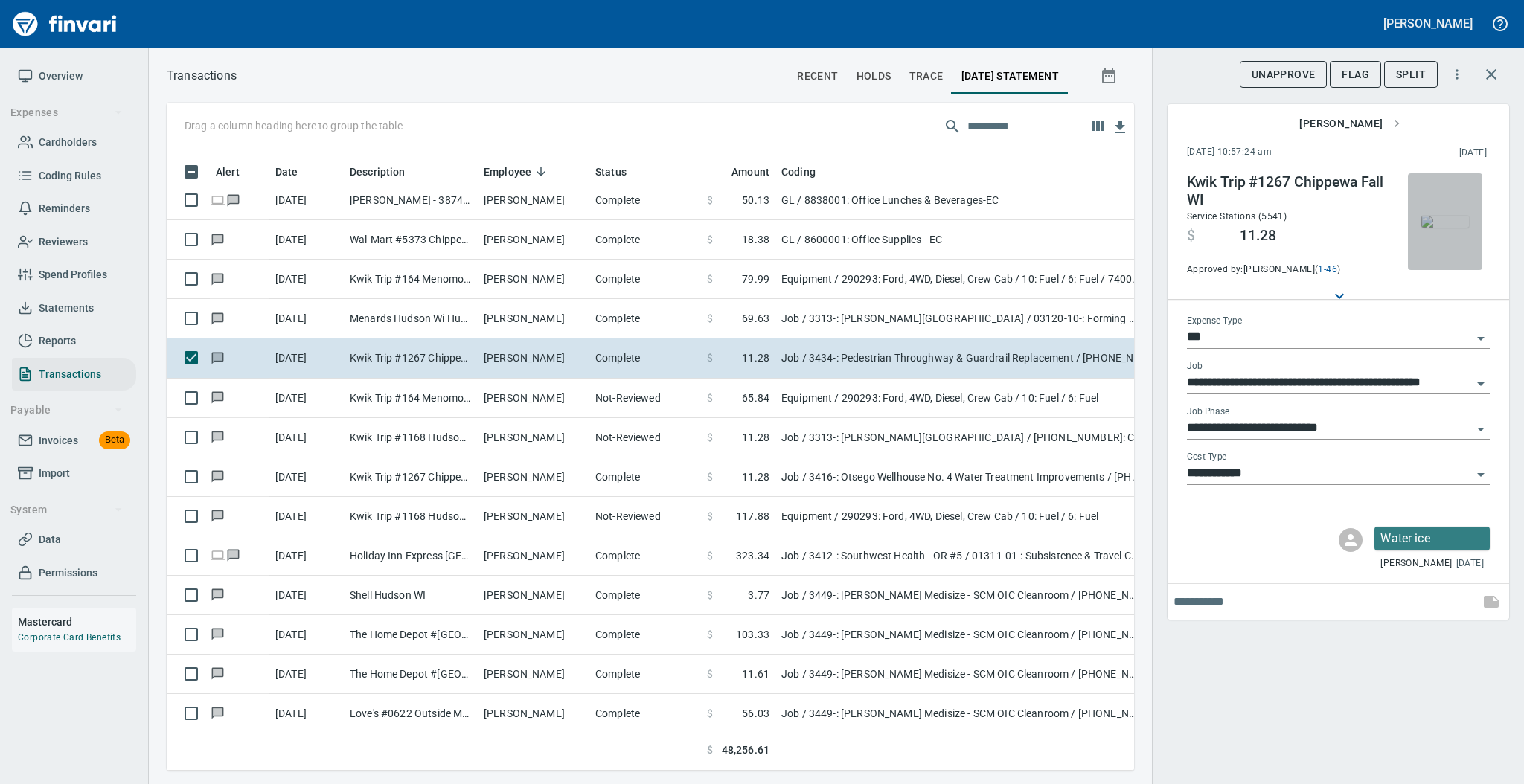
click at [1443, 215] on img "button" at bounding box center [1445, 221] width 48 height 12
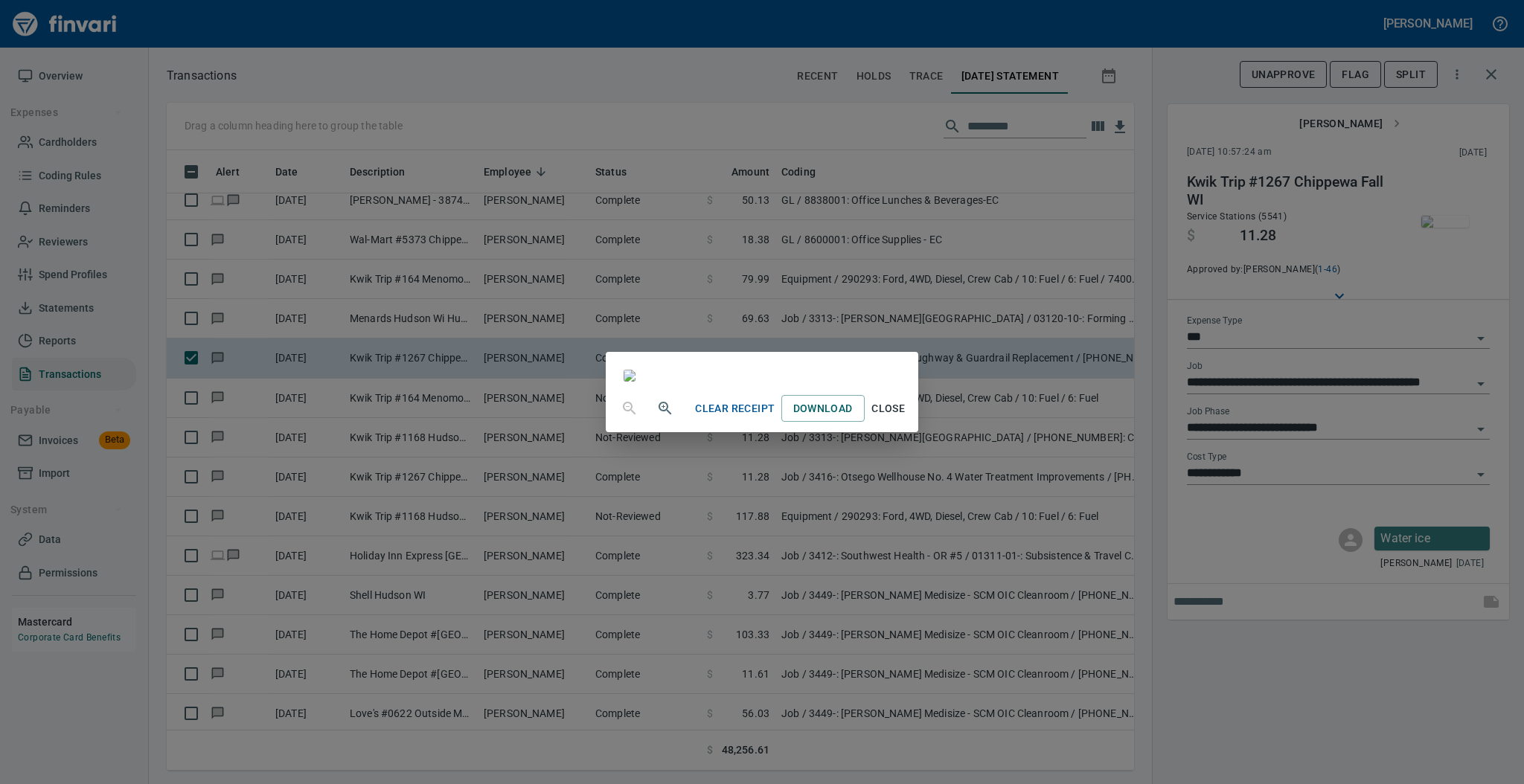
click at [906, 418] on span "Close" at bounding box center [888, 408] width 35 height 19
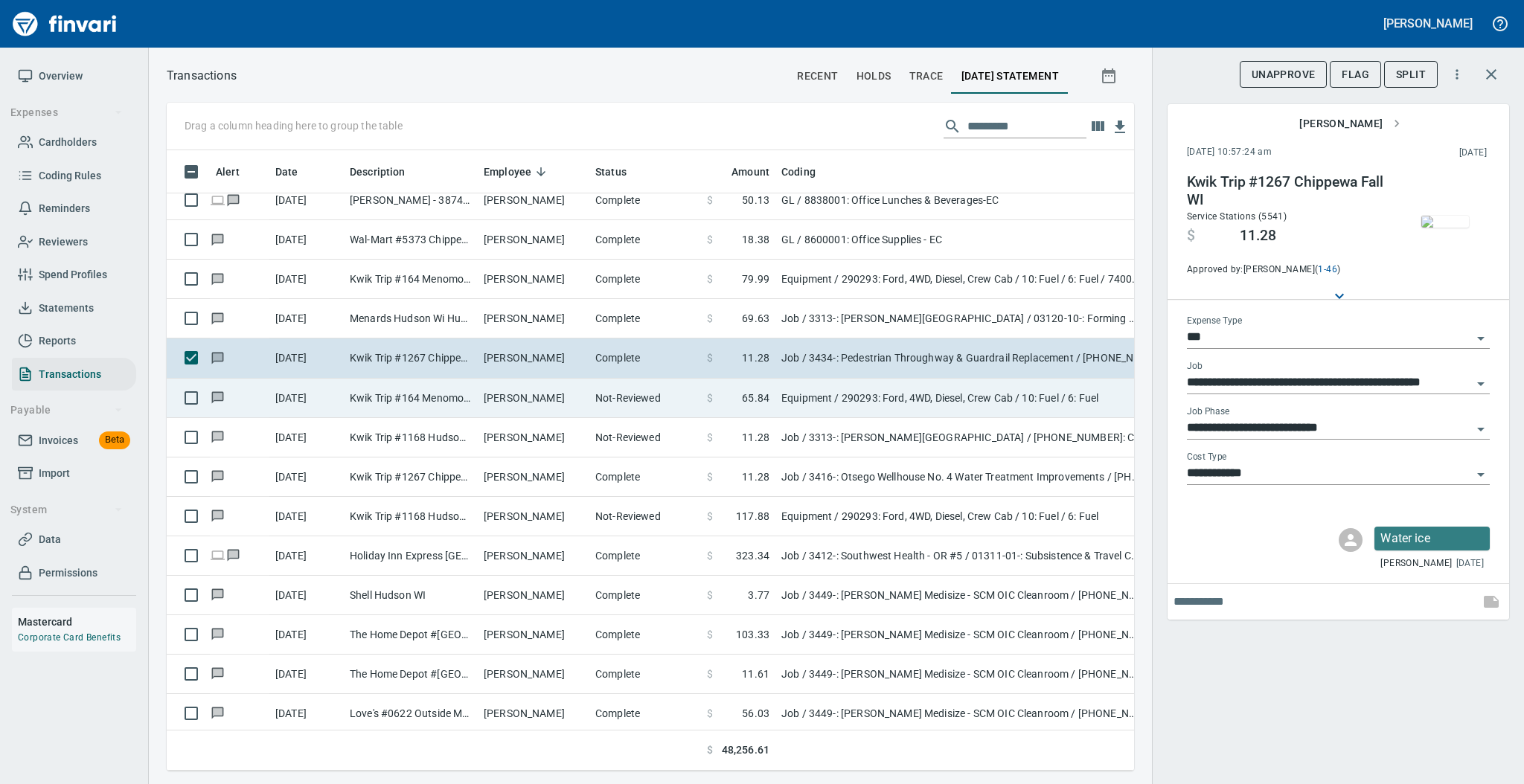
click at [542, 394] on td "[PERSON_NAME]" at bounding box center [533, 398] width 111 height 40
type input "*********"
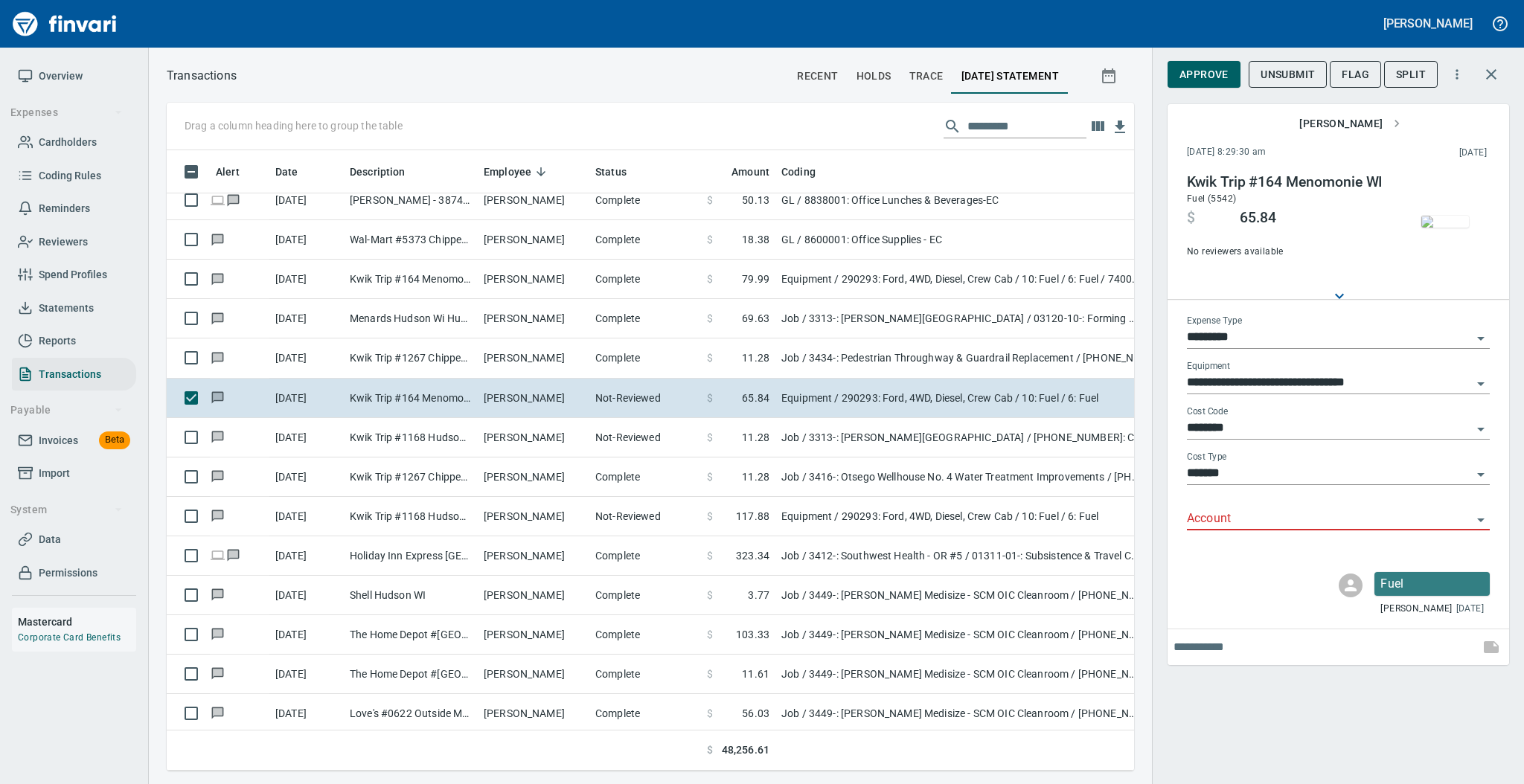
click at [1433, 215] on img "button" at bounding box center [1445, 221] width 48 height 12
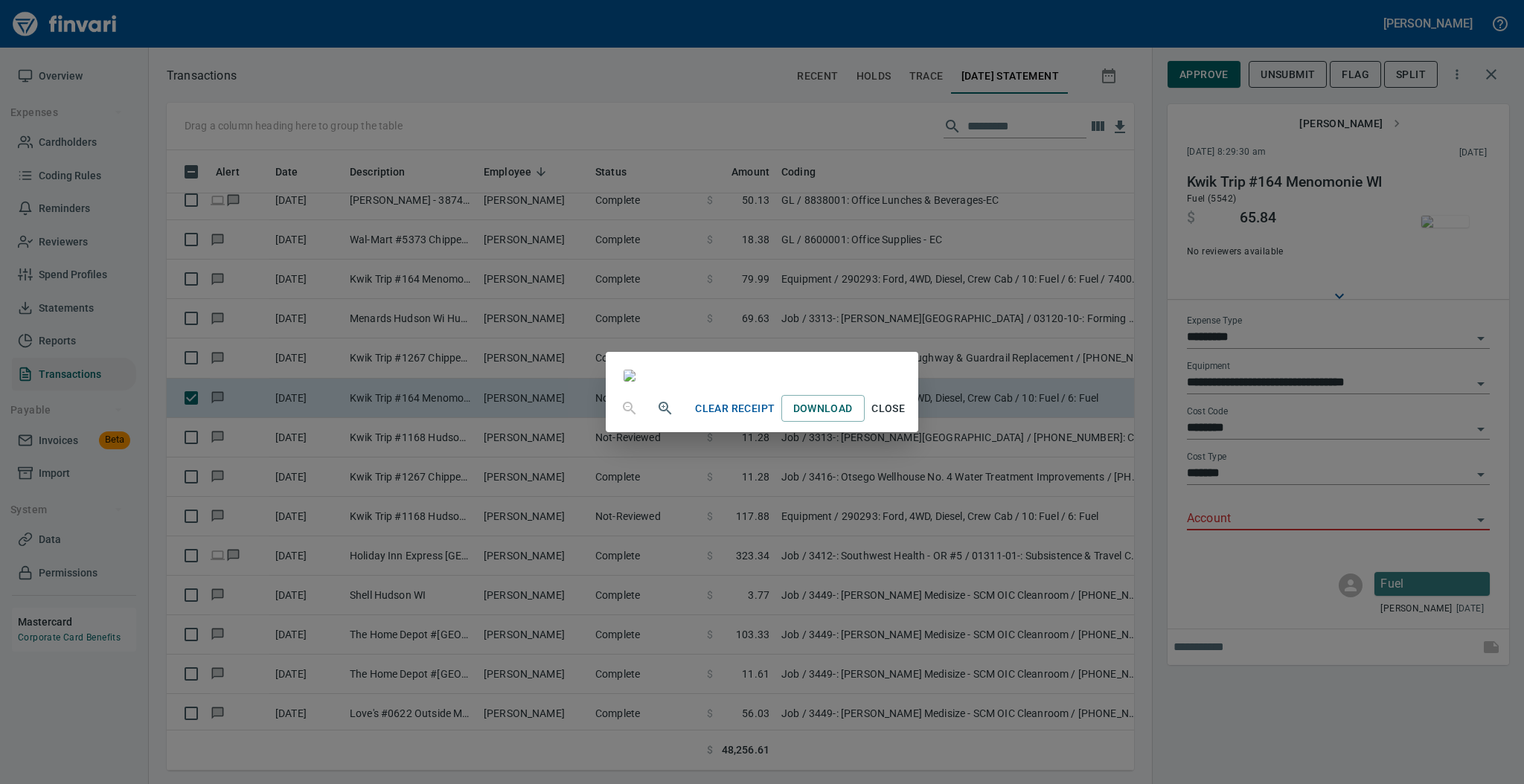
click at [906, 418] on span "Close" at bounding box center [888, 408] width 35 height 19
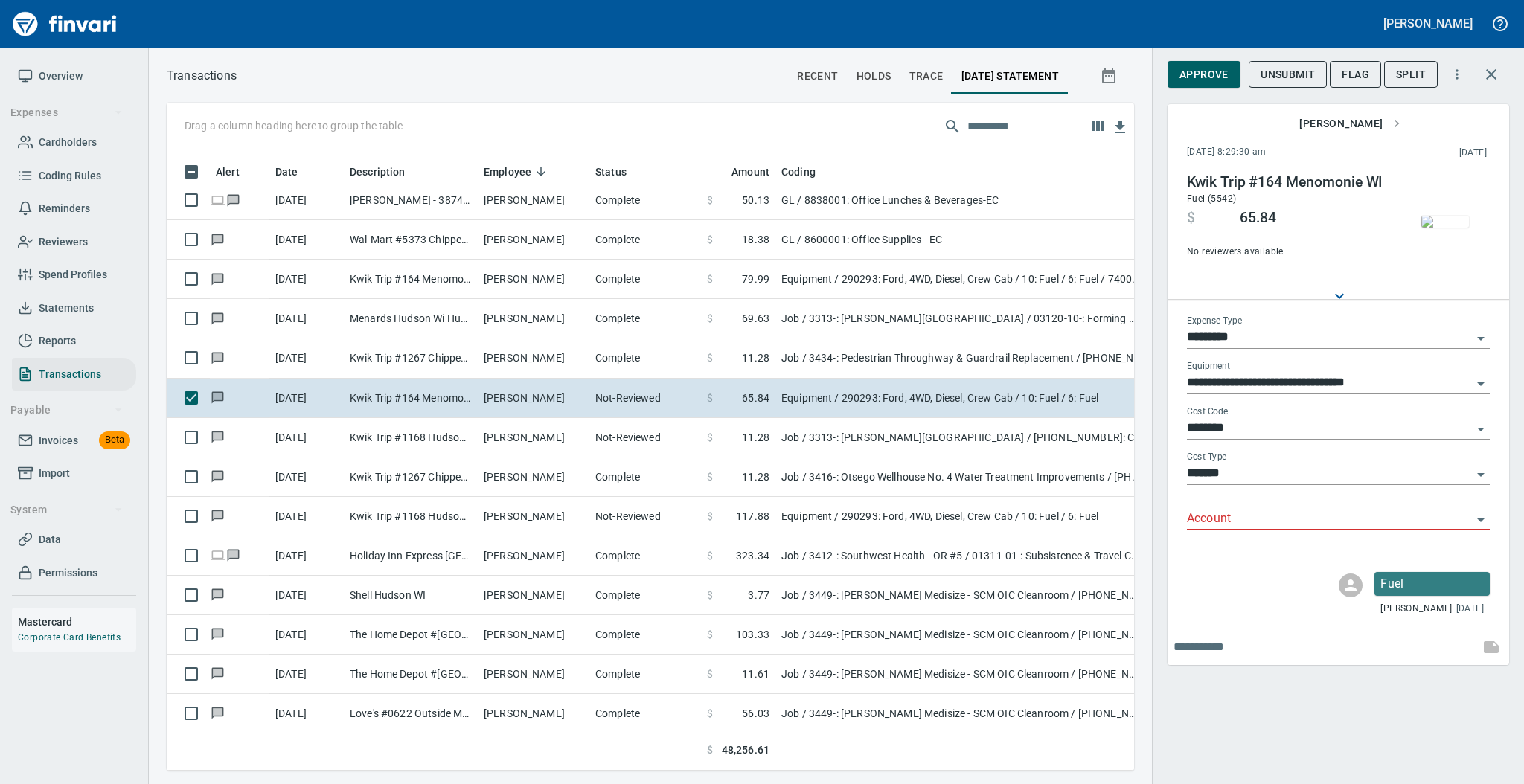
click at [1207, 522] on input "Account" at bounding box center [1329, 519] width 285 height 21
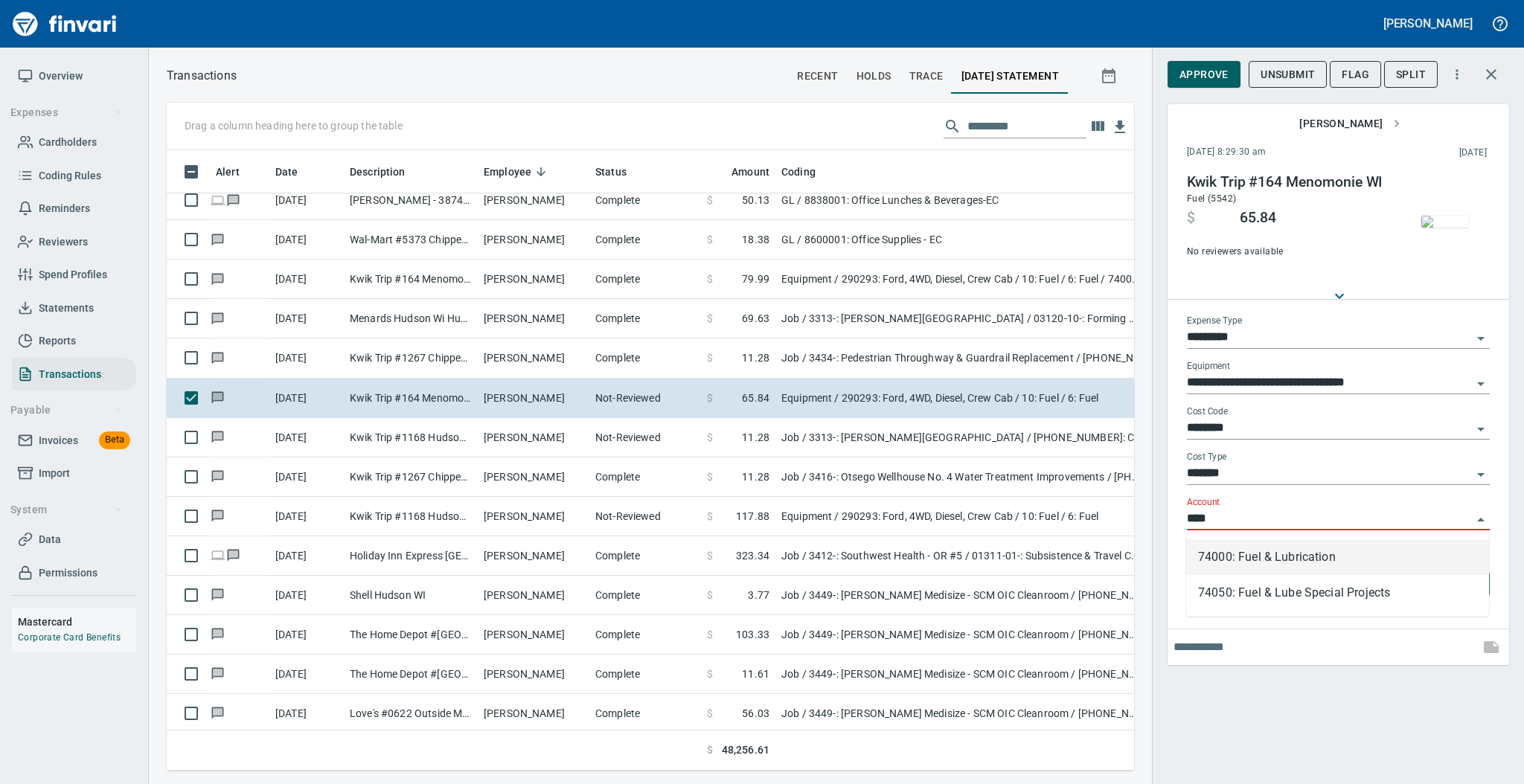
scroll to position [590, 937]
click at [1229, 550] on li "74000: Fuel & Lubrication" at bounding box center [1337, 557] width 303 height 35
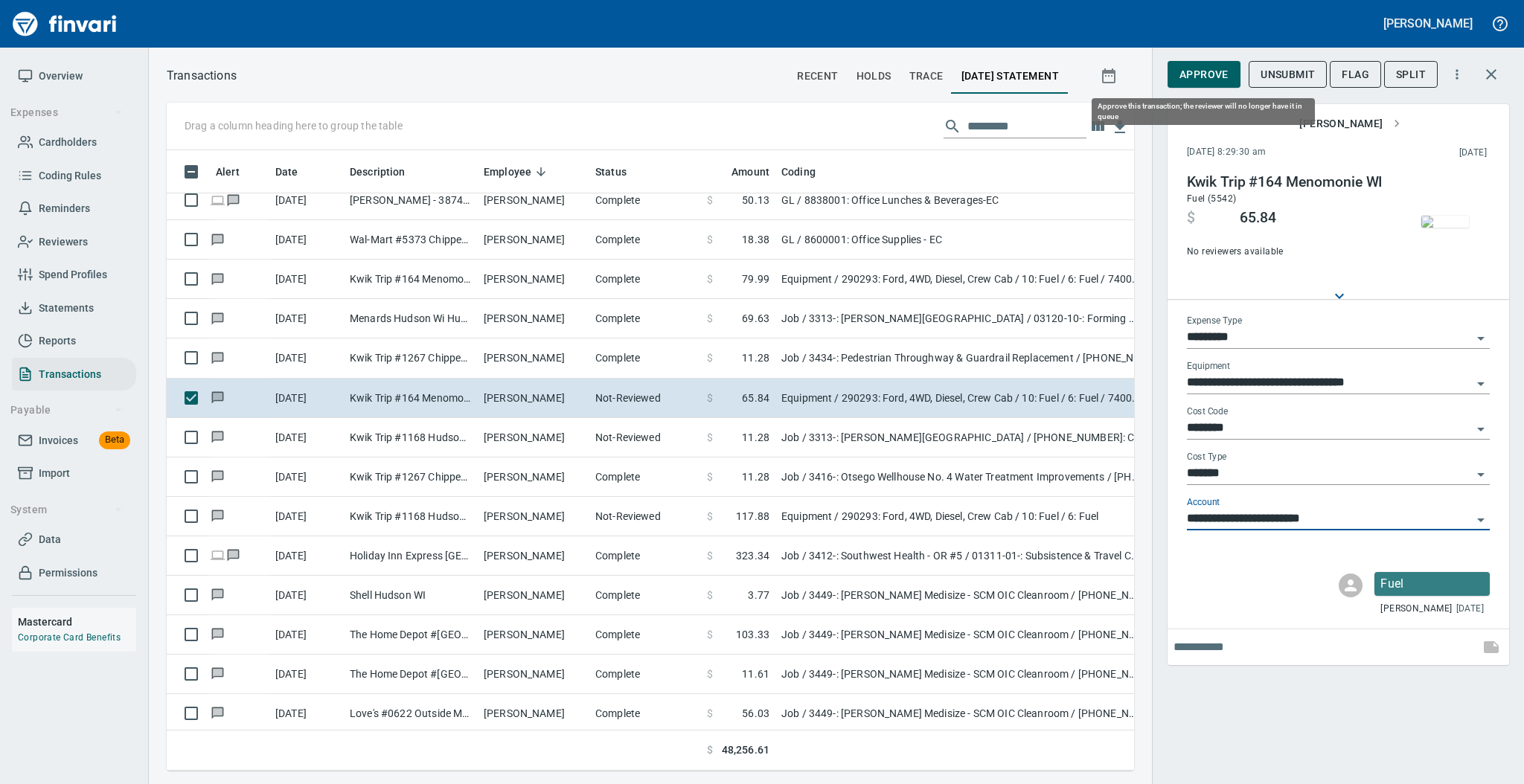
type input "**********"
click at [1193, 73] on span "Approve" at bounding box center [1204, 74] width 49 height 19
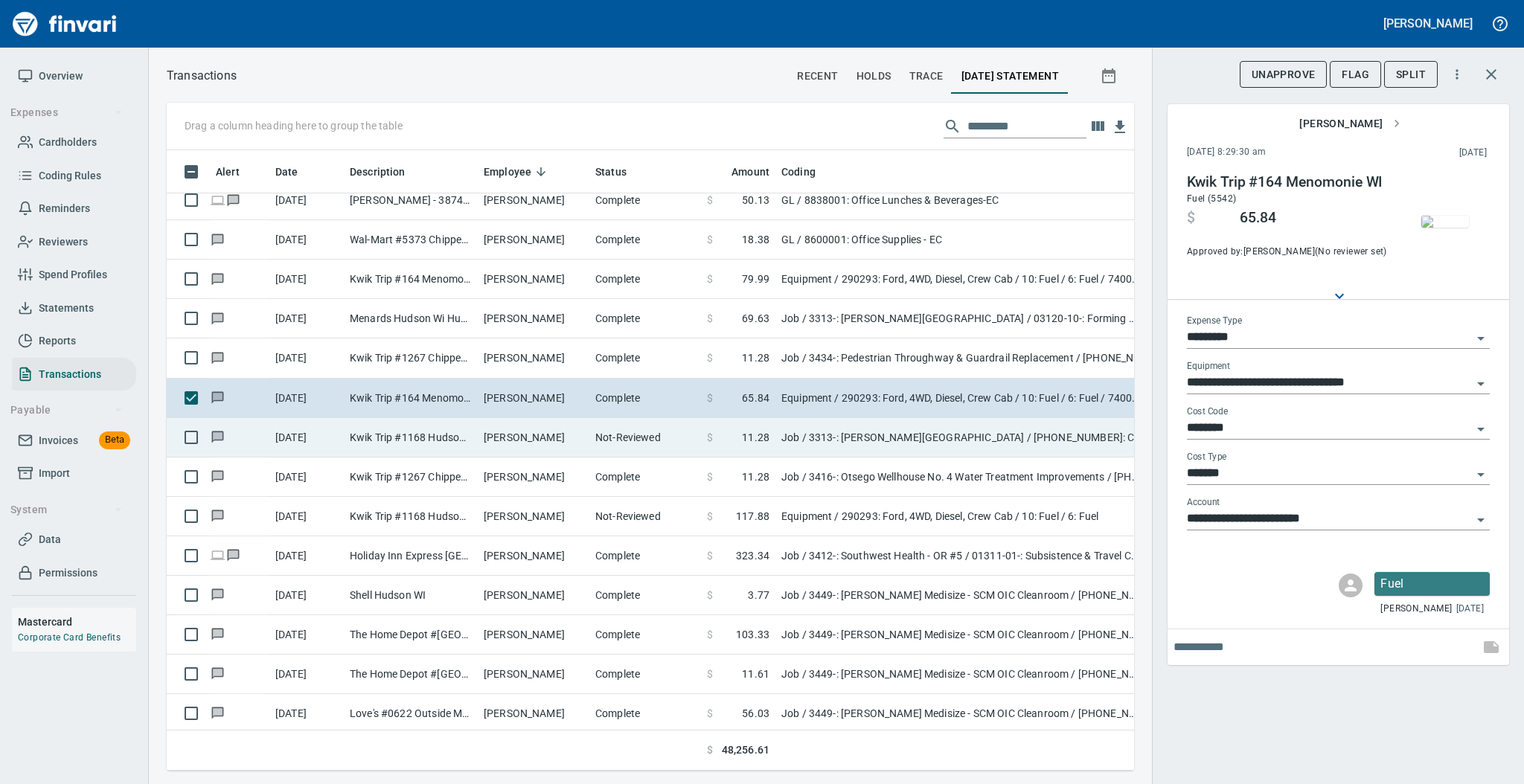
click at [573, 448] on td "[PERSON_NAME]" at bounding box center [533, 437] width 111 height 40
type input "***"
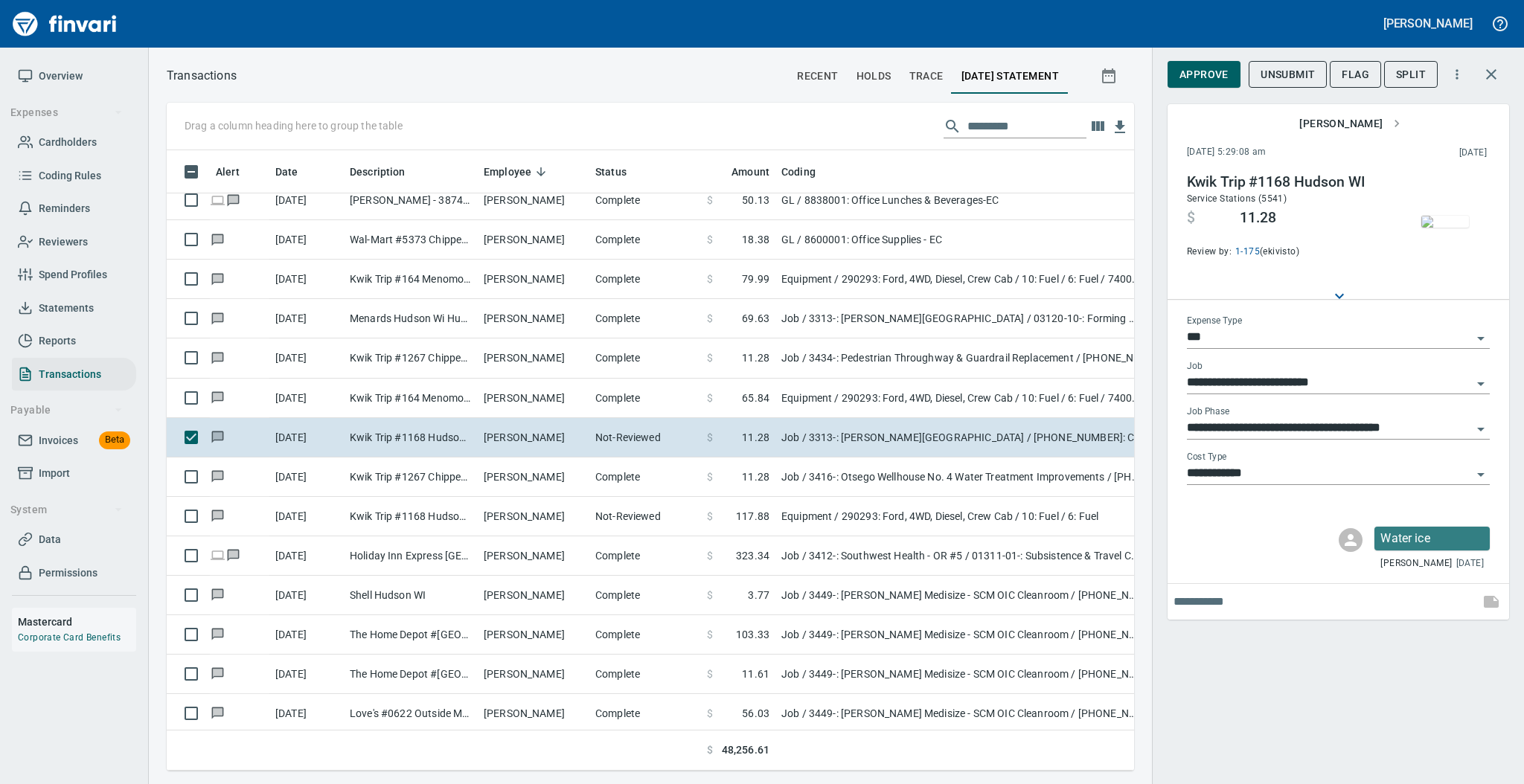
click at [1441, 215] on img "button" at bounding box center [1445, 221] width 48 height 12
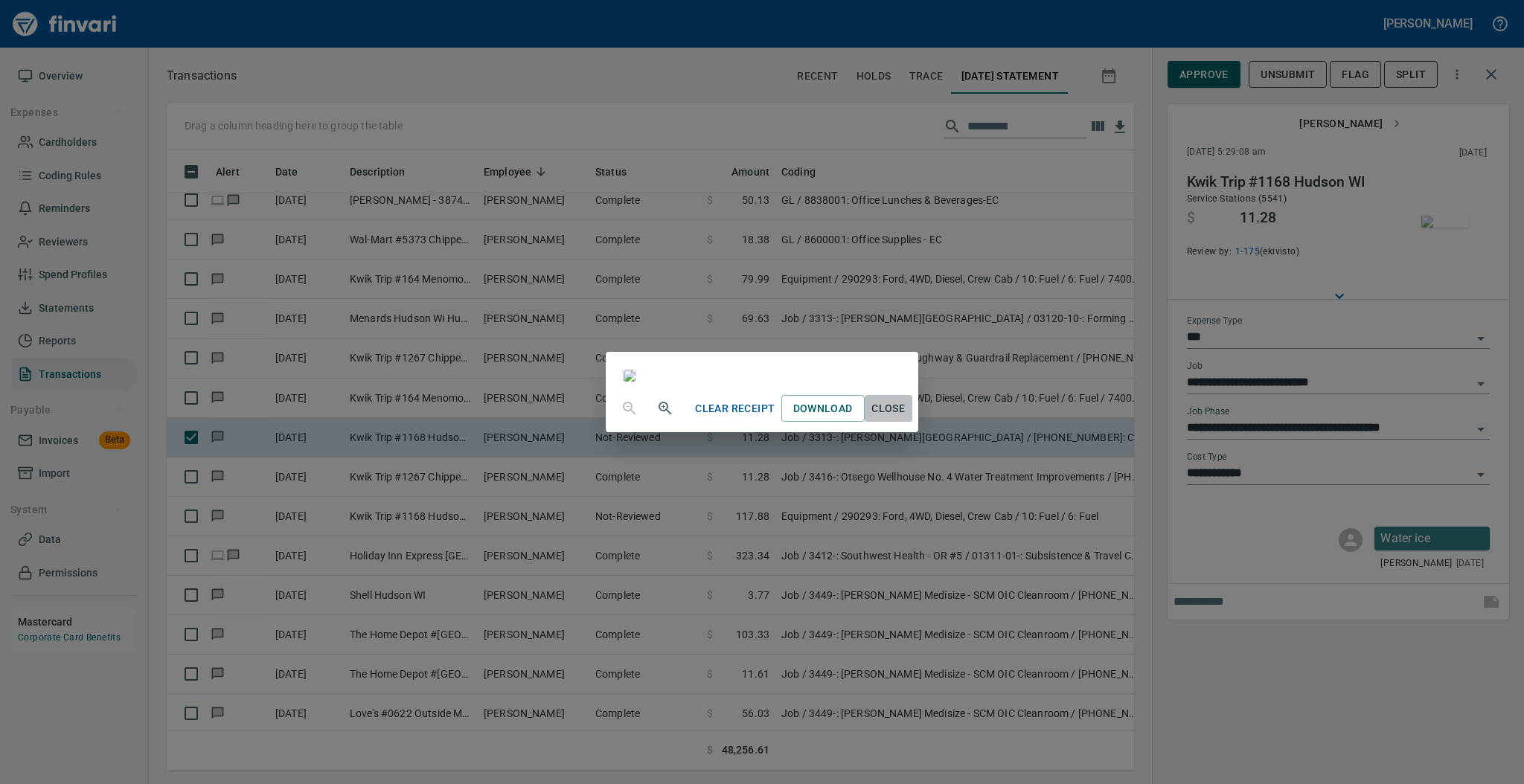
click at [906, 418] on span "Close" at bounding box center [888, 408] width 35 height 19
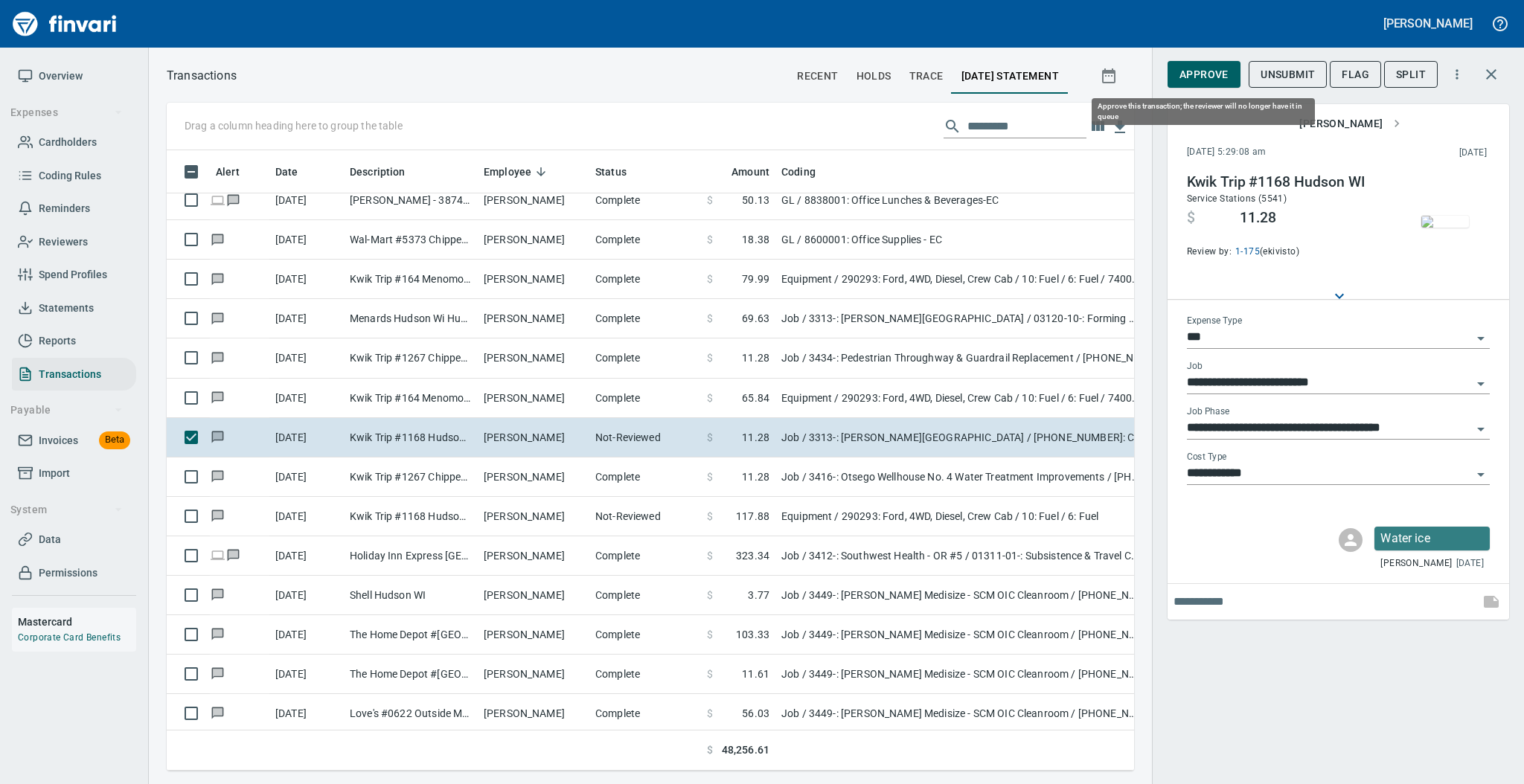
click at [1196, 72] on span "Approve" at bounding box center [1204, 74] width 49 height 19
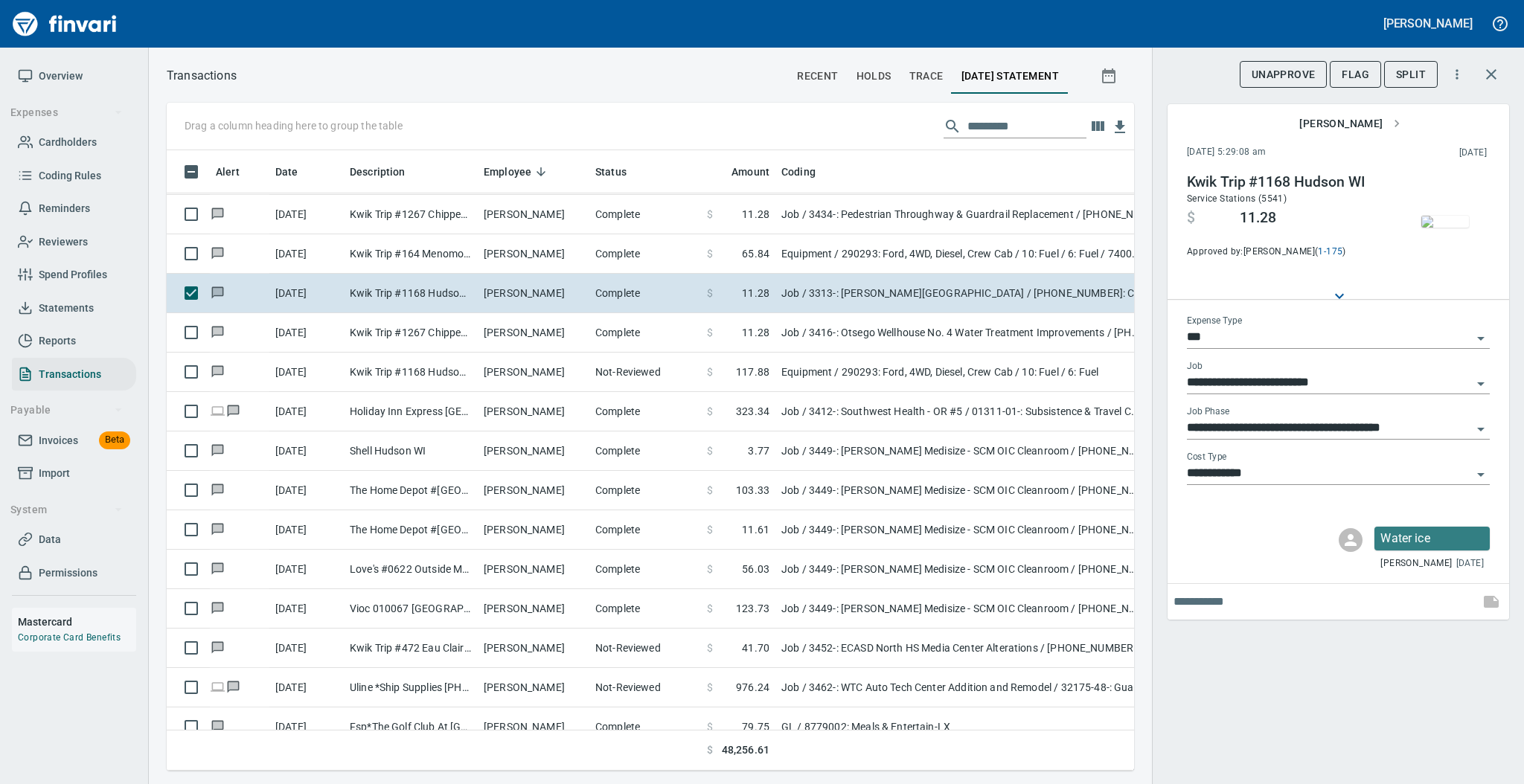
scroll to position [2698, 0]
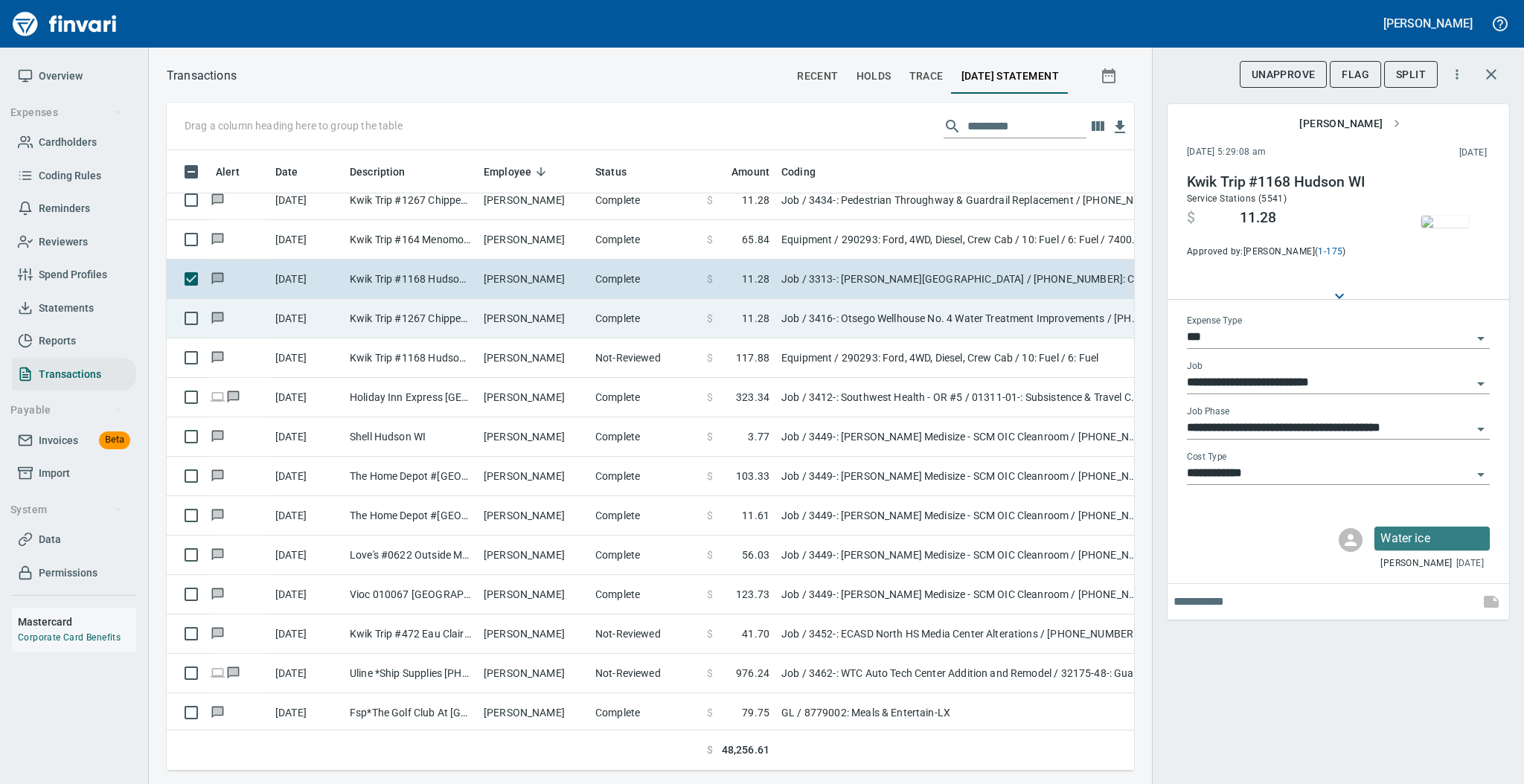
click at [643, 316] on td "Complete" at bounding box center [645, 319] width 111 height 40
type input "**********"
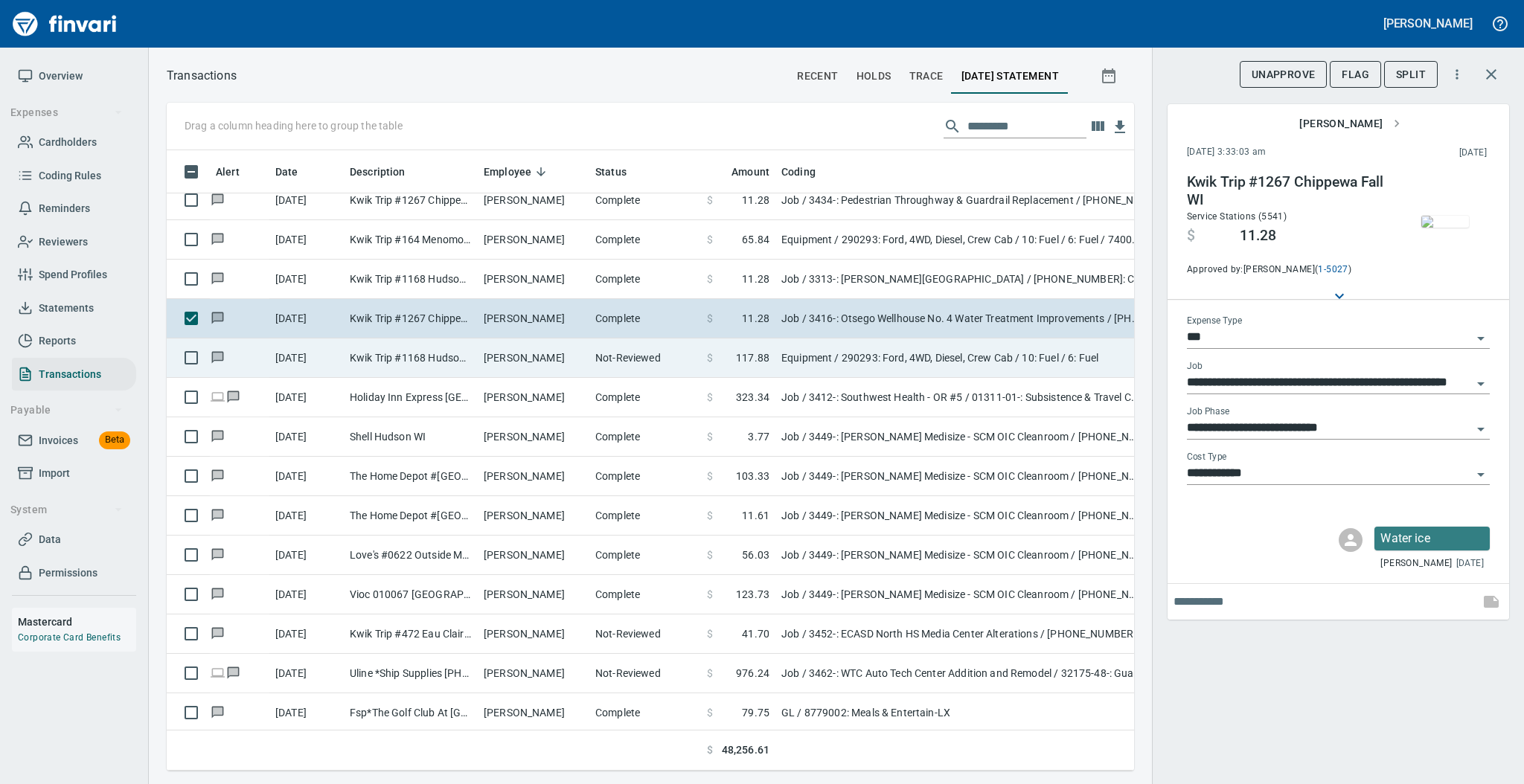
click at [422, 363] on td "Kwik Trip #1168 Hudson WI" at bounding box center [411, 358] width 134 height 40
type input "*********"
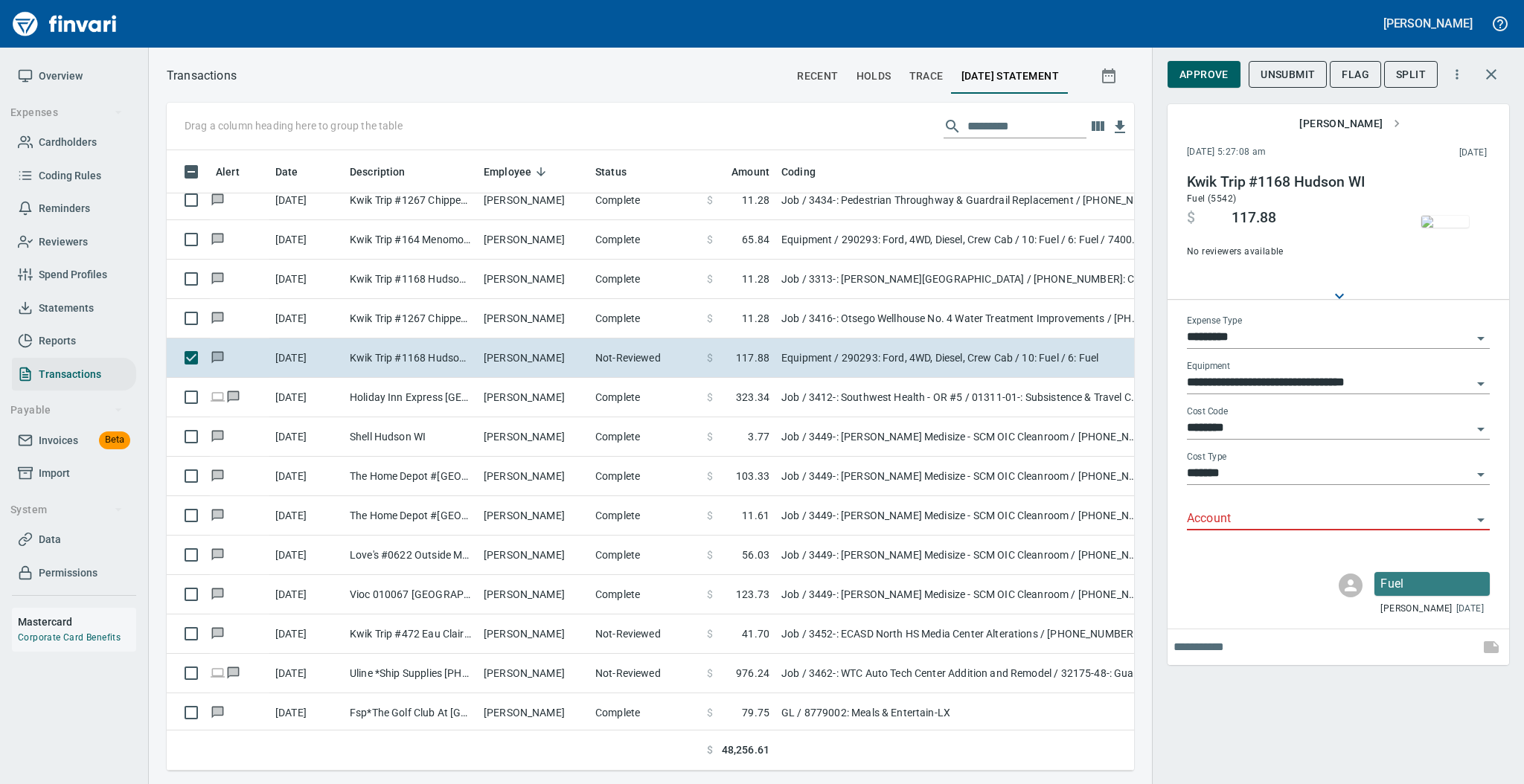
click at [1224, 519] on input "Account" at bounding box center [1329, 519] width 285 height 21
click at [1227, 557] on li "74000: Fuel & Lubrication" at bounding box center [1337, 557] width 303 height 35
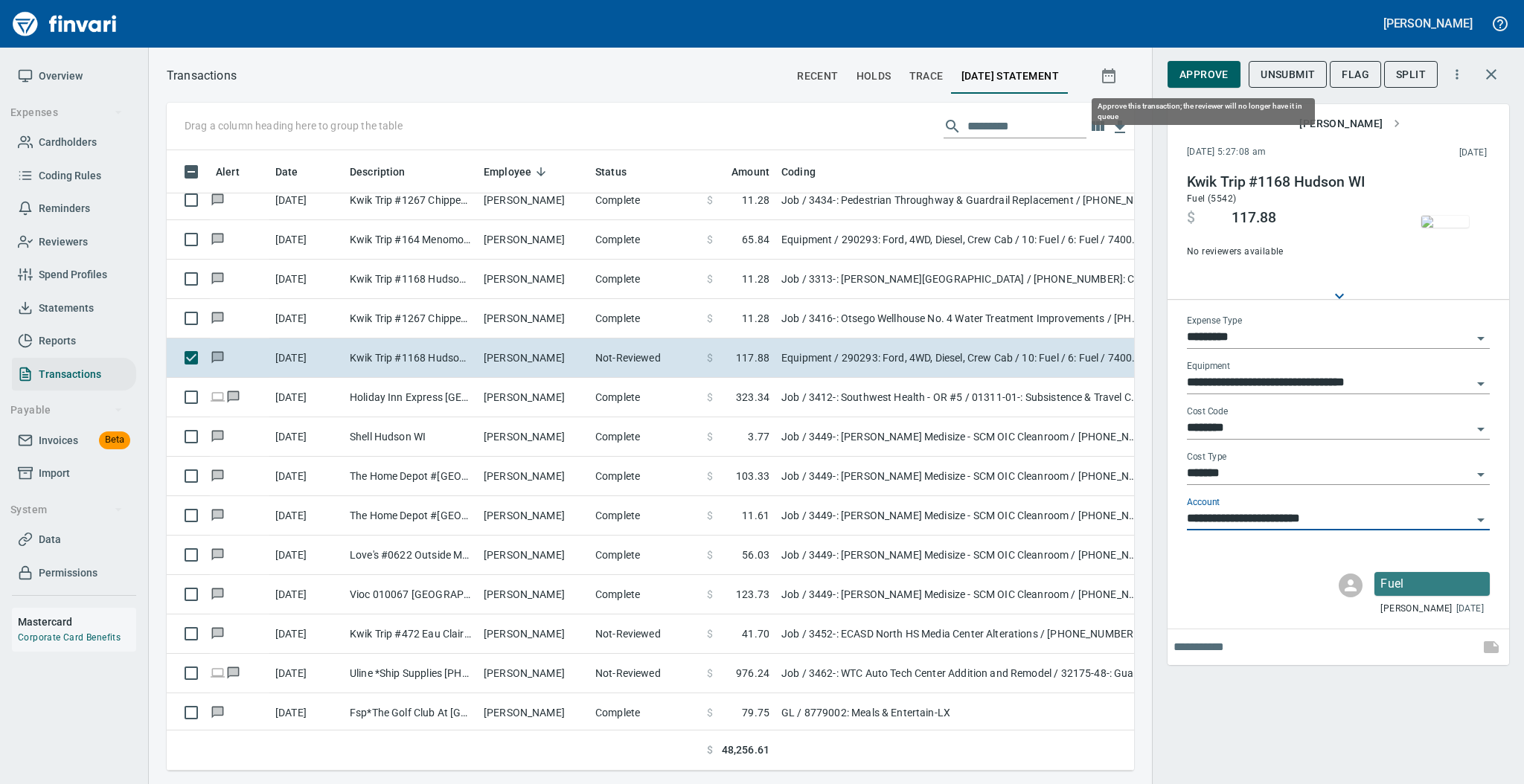
type input "**********"
click at [1184, 79] on span "Approve" at bounding box center [1204, 74] width 49 height 19
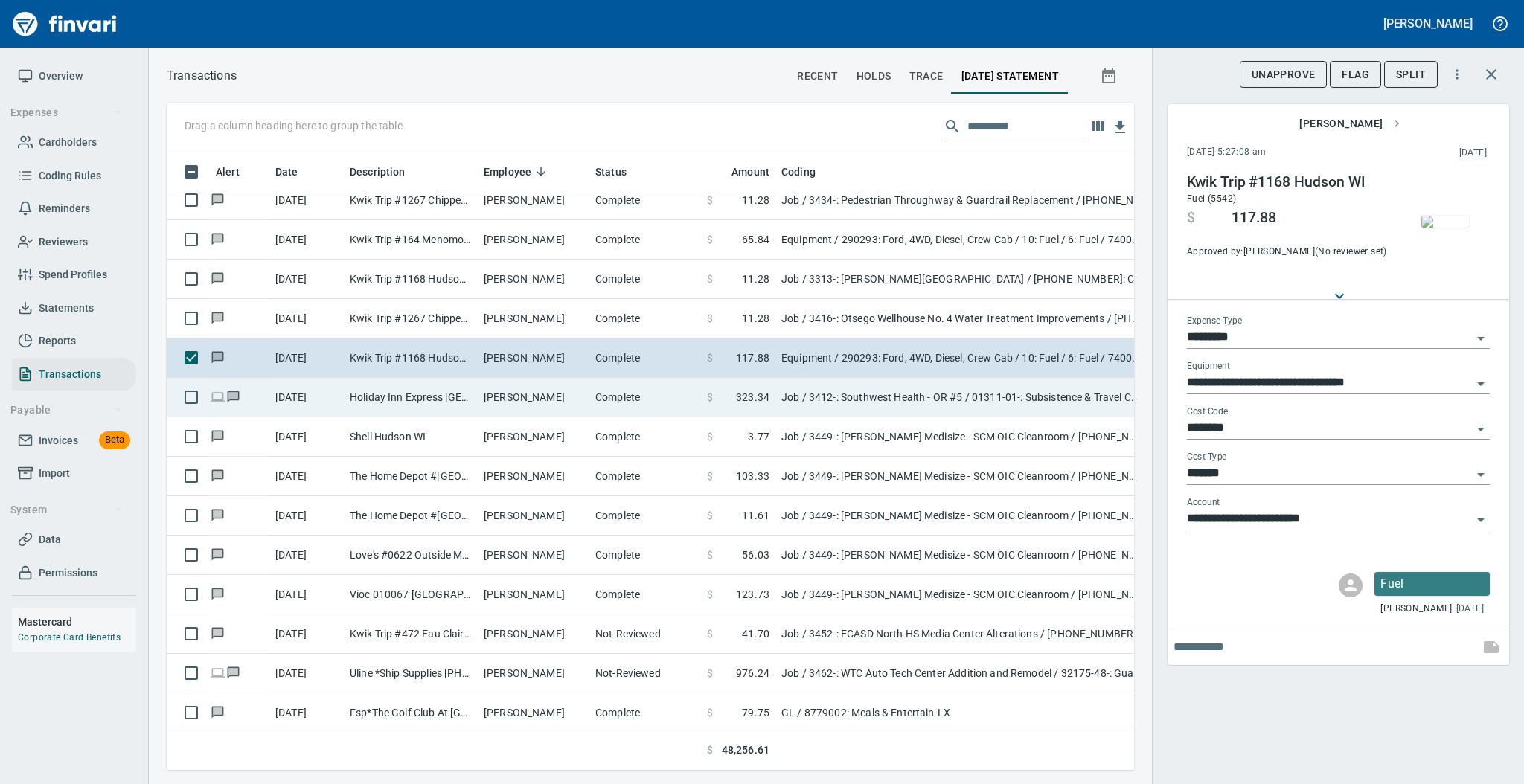
click at [498, 392] on td "[PERSON_NAME]" at bounding box center [533, 398] width 111 height 40
type input "***"
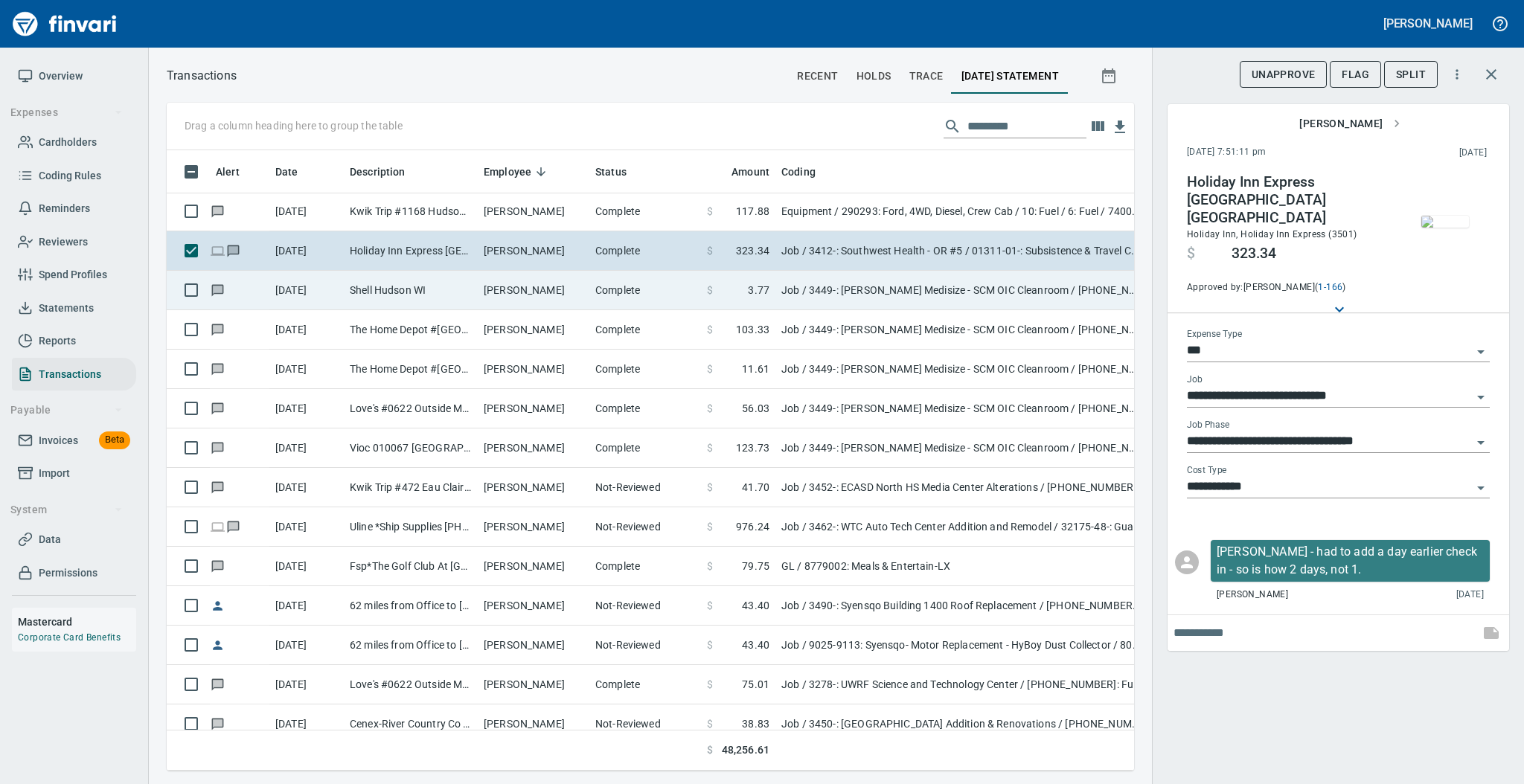
scroll to position [2835, 0]
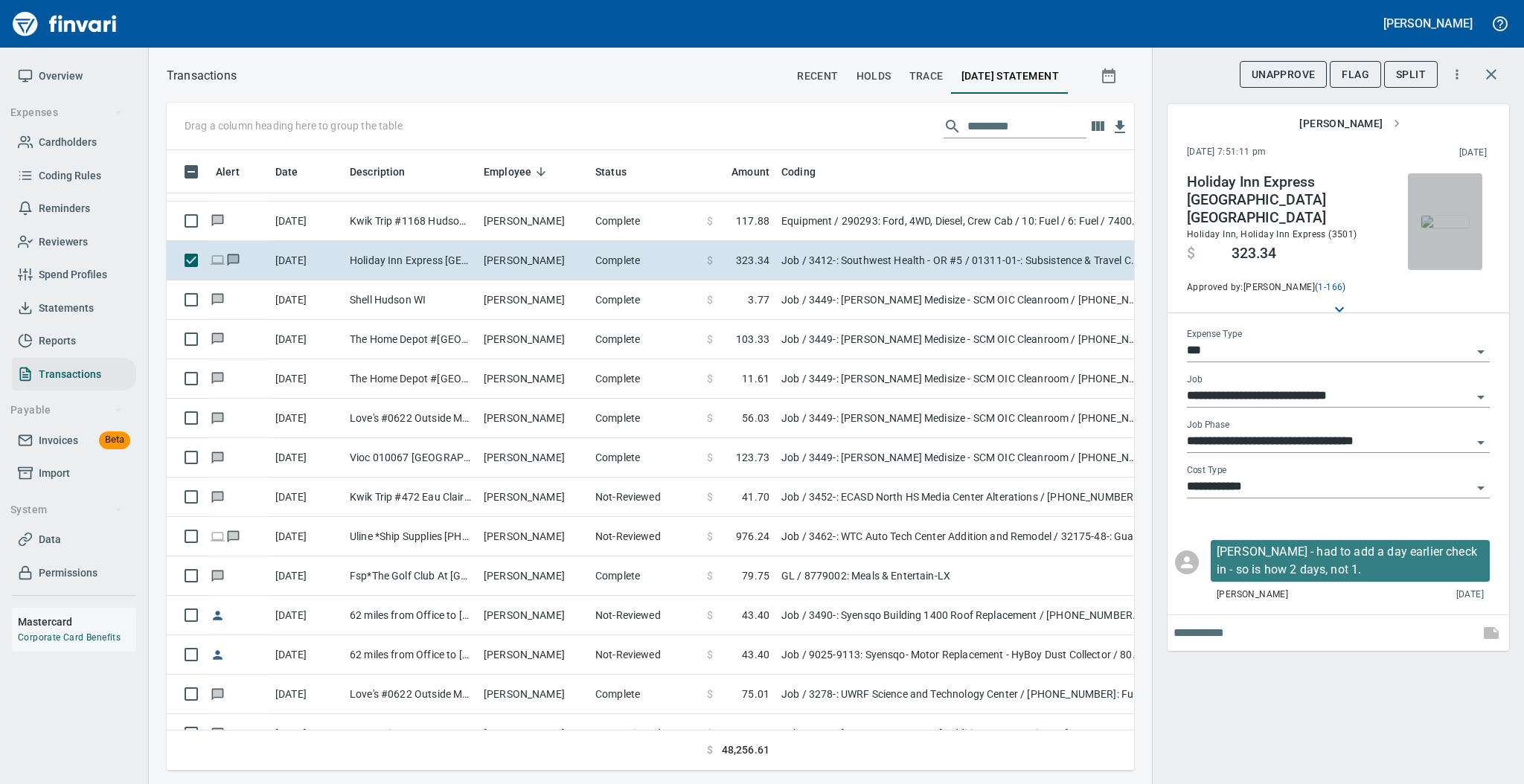
click at [1431, 220] on img "button" at bounding box center [1445, 221] width 48 height 12
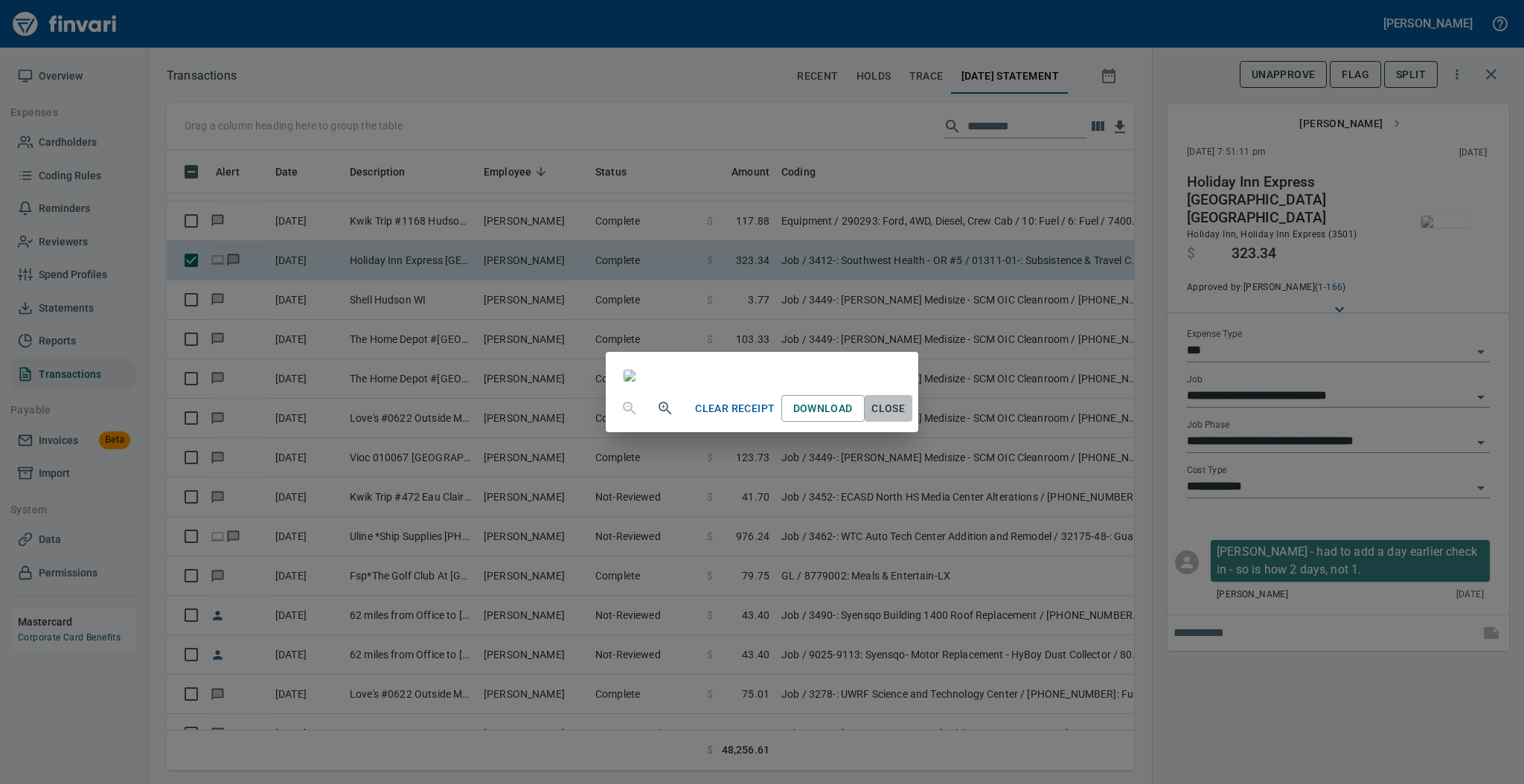
click at [906, 418] on span "Close" at bounding box center [888, 408] width 35 height 19
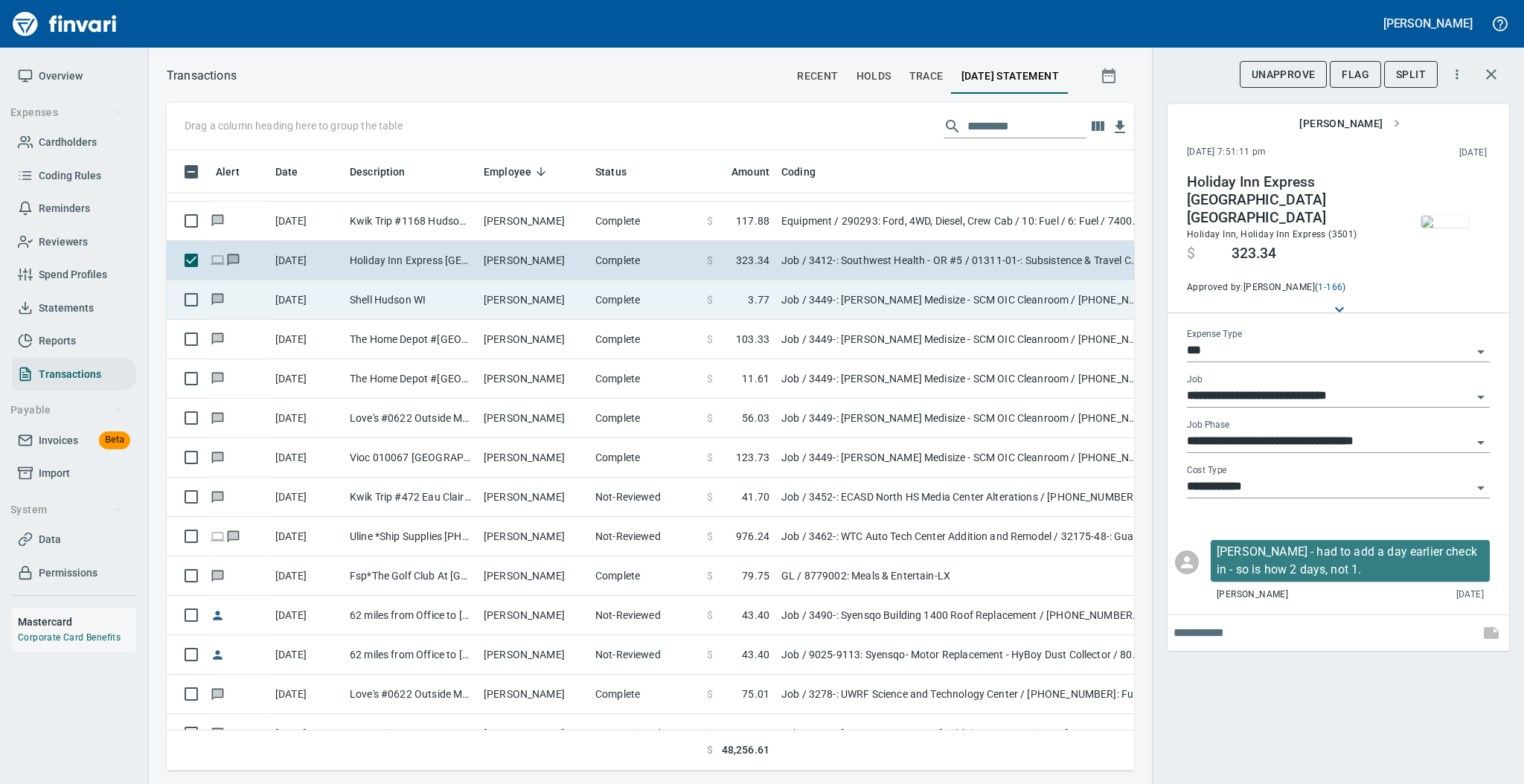
click at [534, 305] on td "[PERSON_NAME]" at bounding box center [533, 300] width 111 height 40
type input "**********"
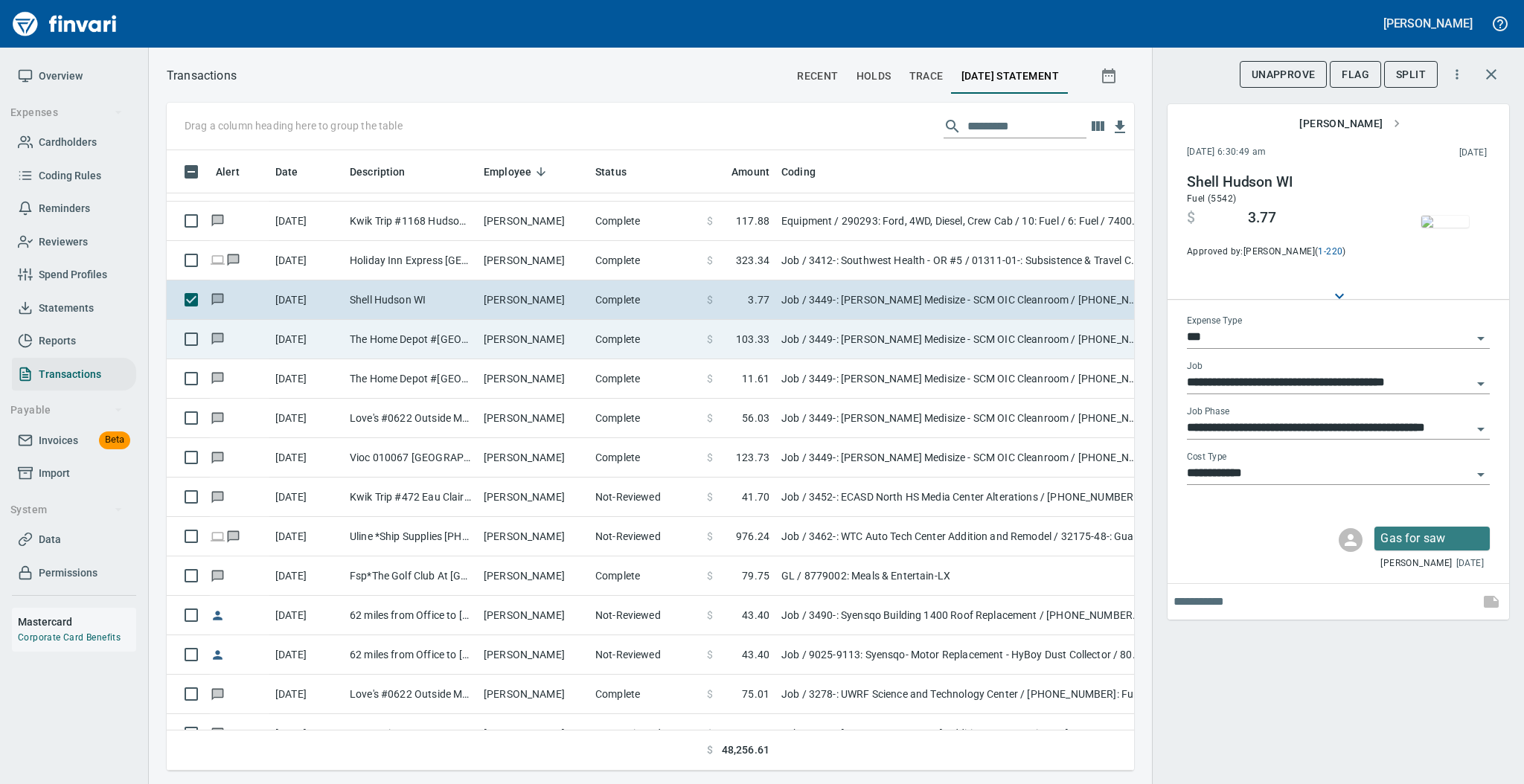
click at [537, 340] on td "[PERSON_NAME]" at bounding box center [533, 340] width 111 height 40
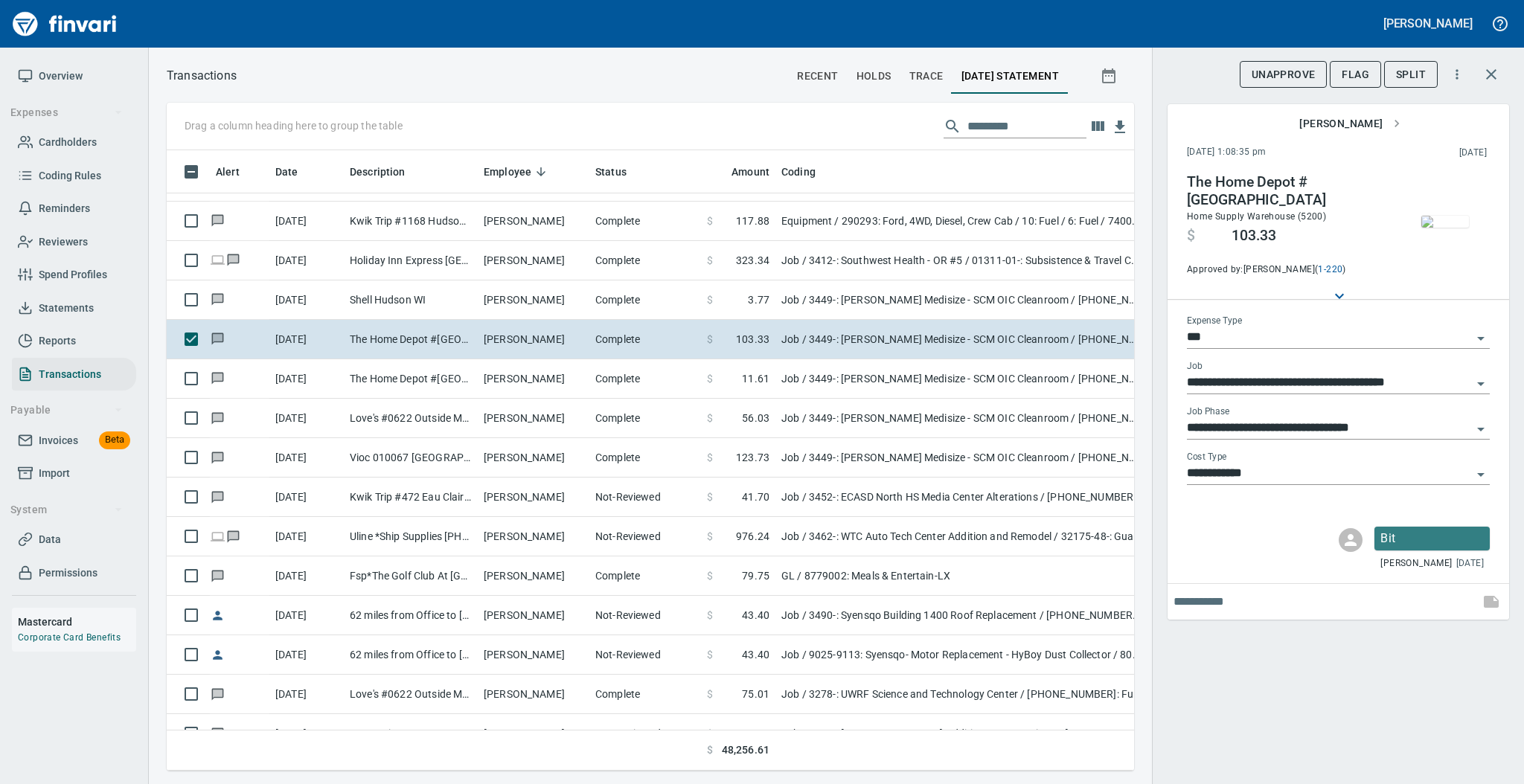
click at [1432, 223] on img "button" at bounding box center [1445, 221] width 48 height 12
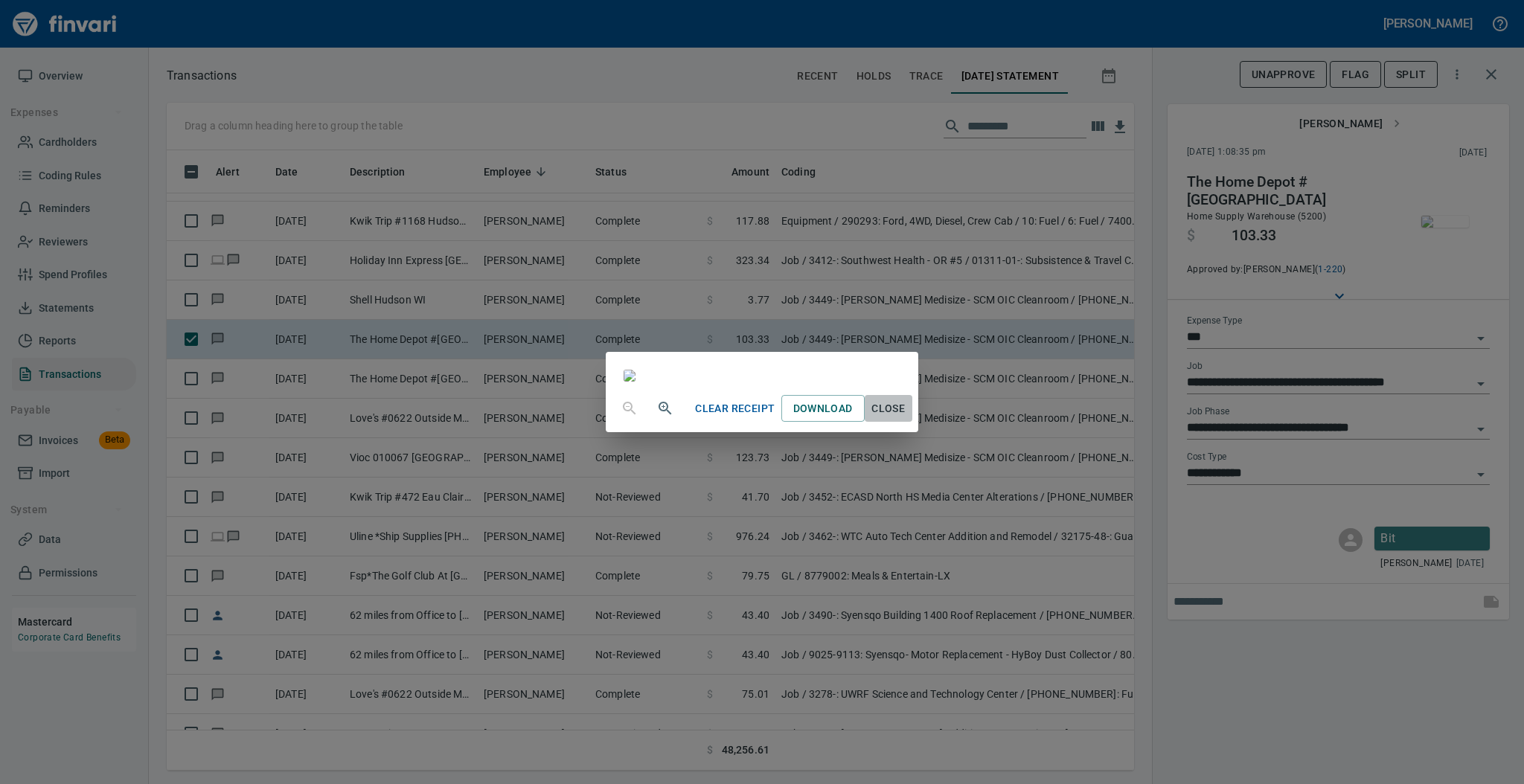
click at [906, 418] on span "Close" at bounding box center [888, 408] width 35 height 19
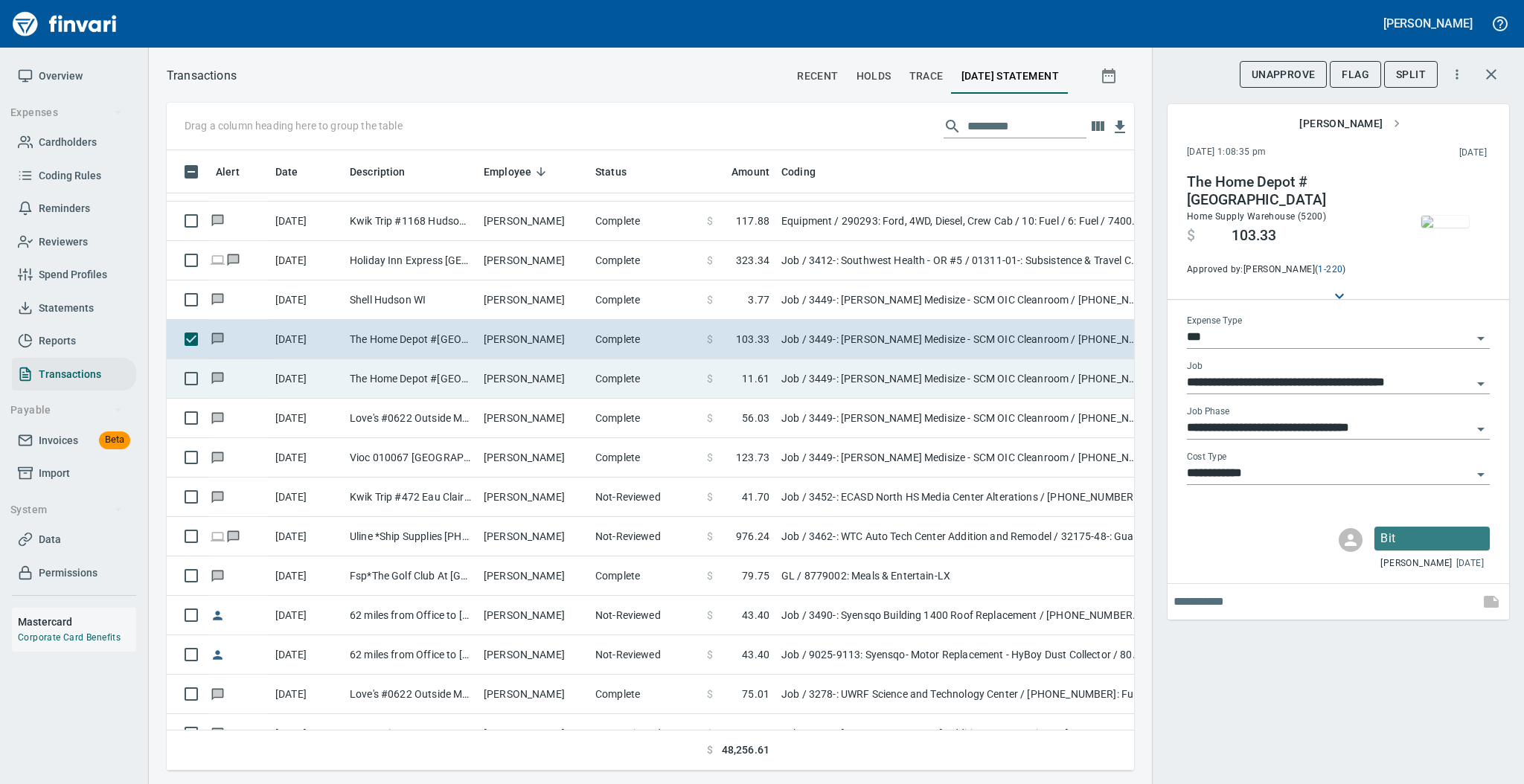
click at [576, 380] on td "[PERSON_NAME]" at bounding box center [533, 378] width 111 height 40
type input "**********"
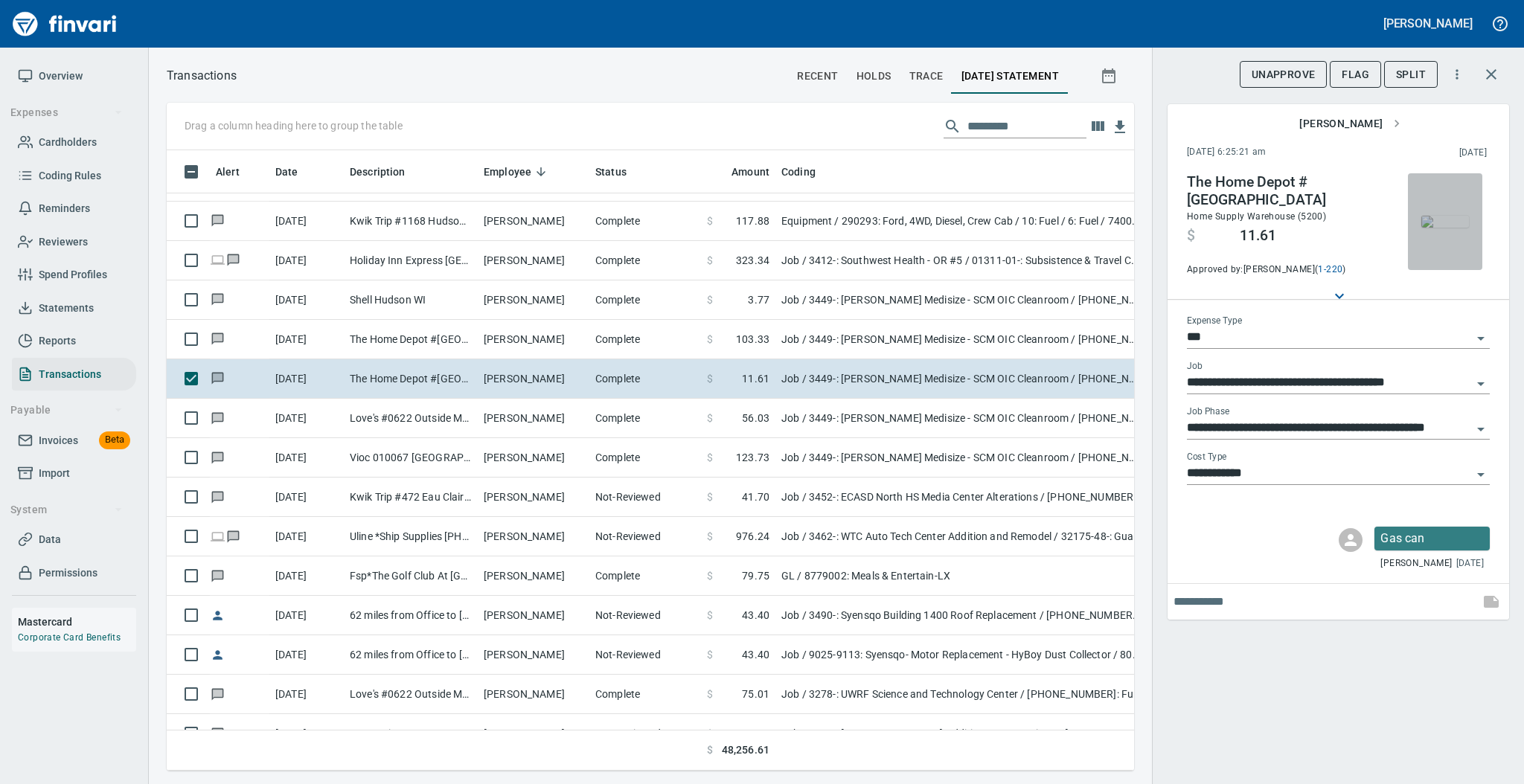
click at [1451, 227] on img "button" at bounding box center [1445, 221] width 48 height 12
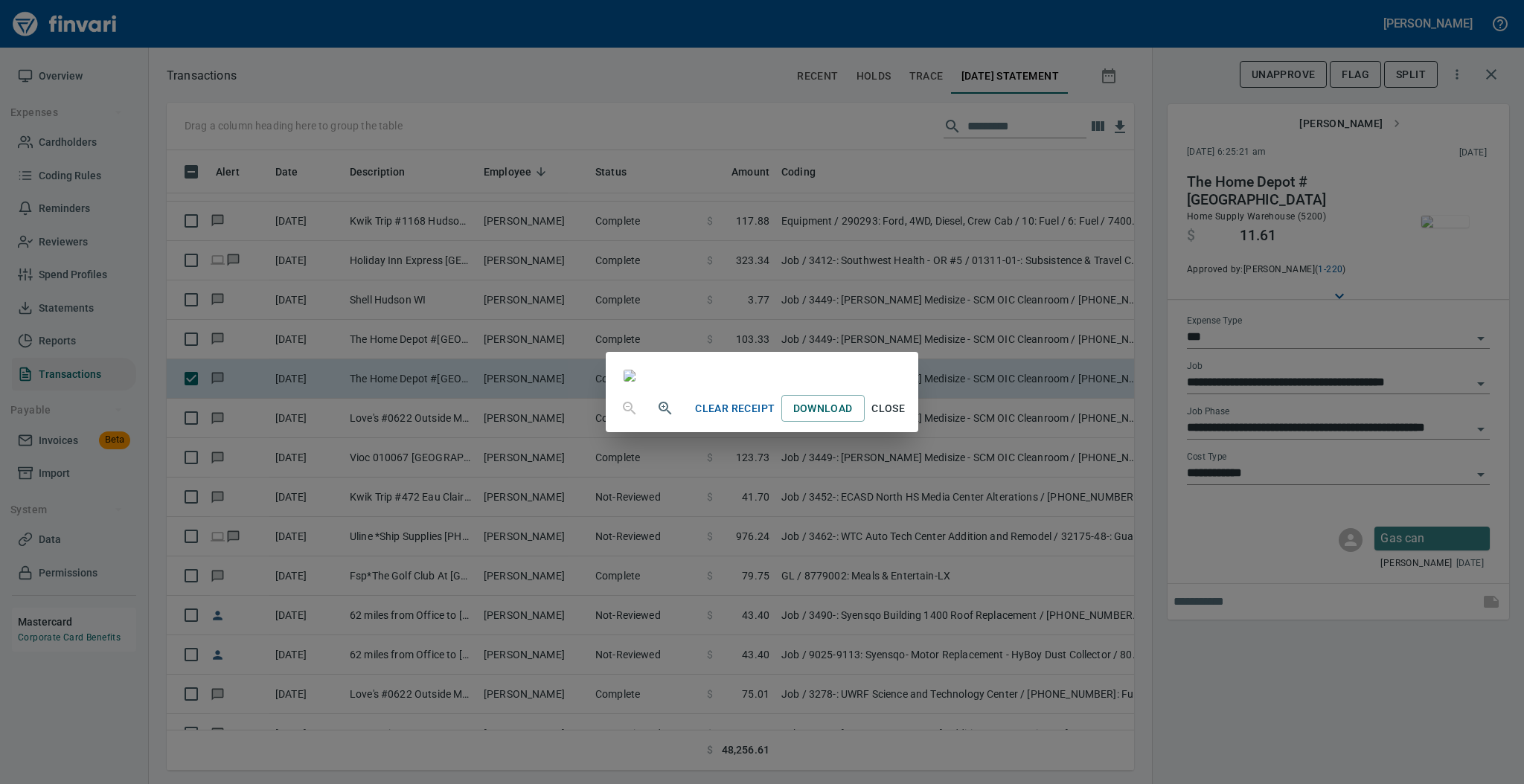
click at [906, 418] on span "Close" at bounding box center [888, 408] width 35 height 19
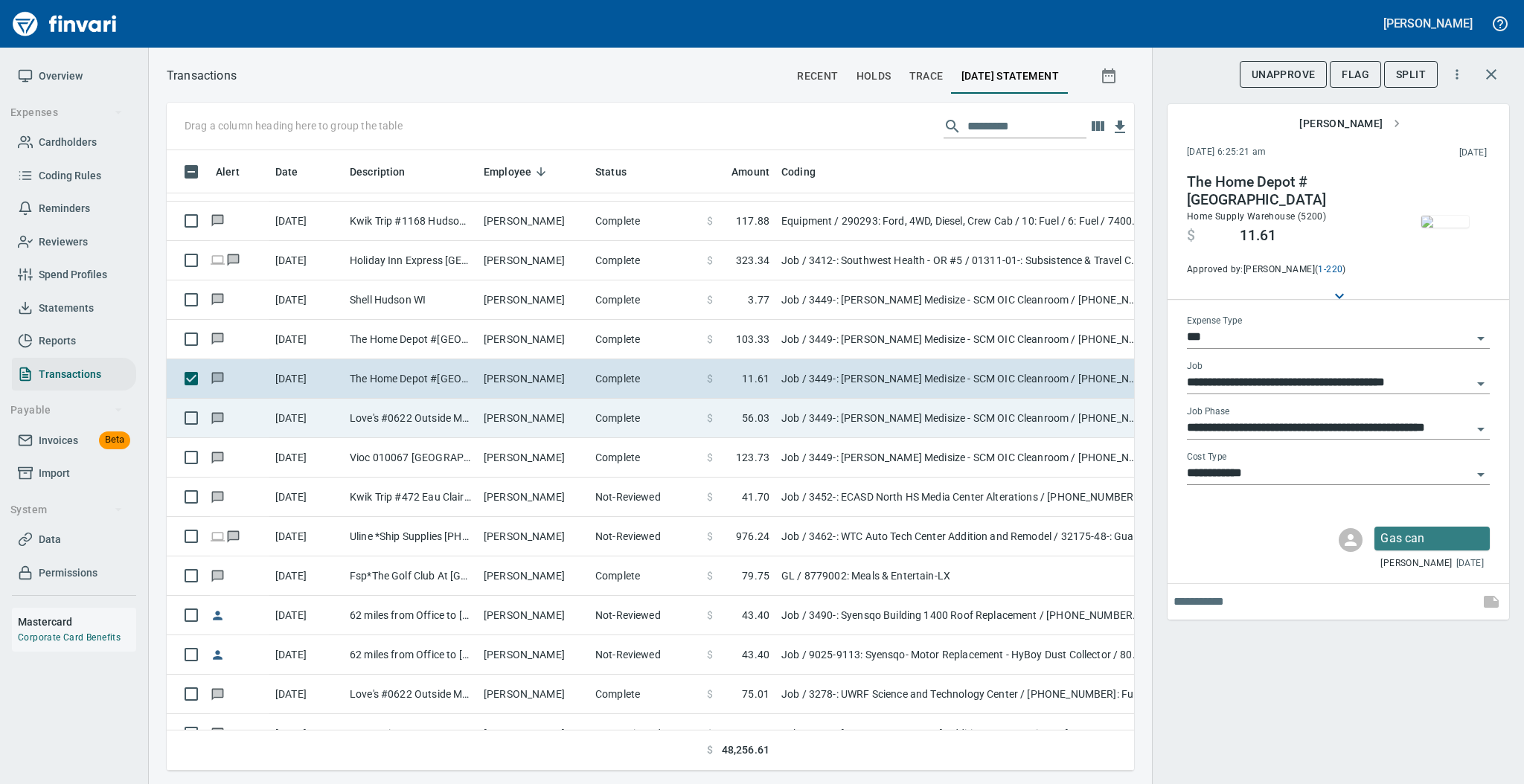
click at [495, 423] on td "[PERSON_NAME]" at bounding box center [533, 418] width 111 height 40
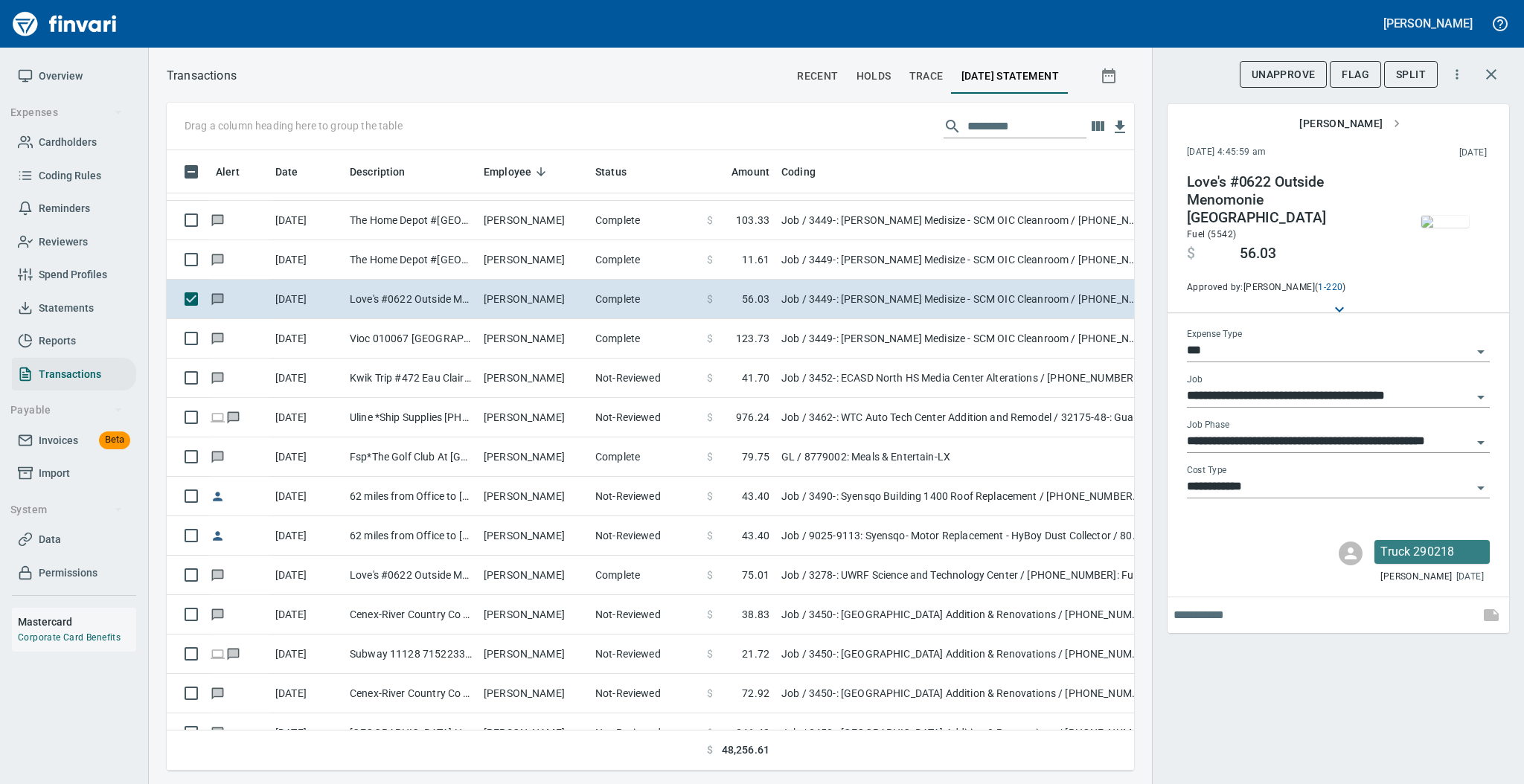
scroll to position [2993, 0]
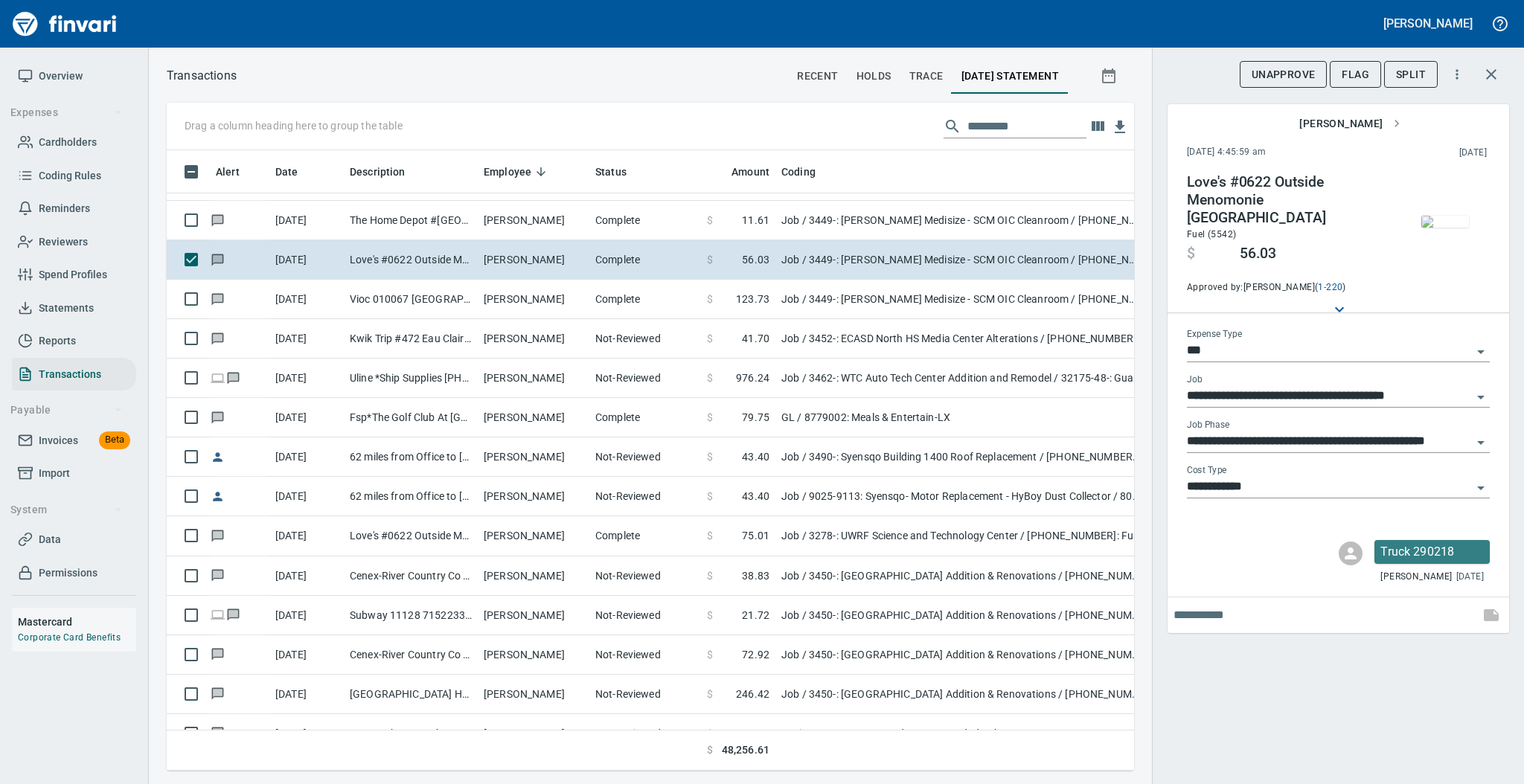
click at [1447, 227] on img "button" at bounding box center [1445, 221] width 48 height 12
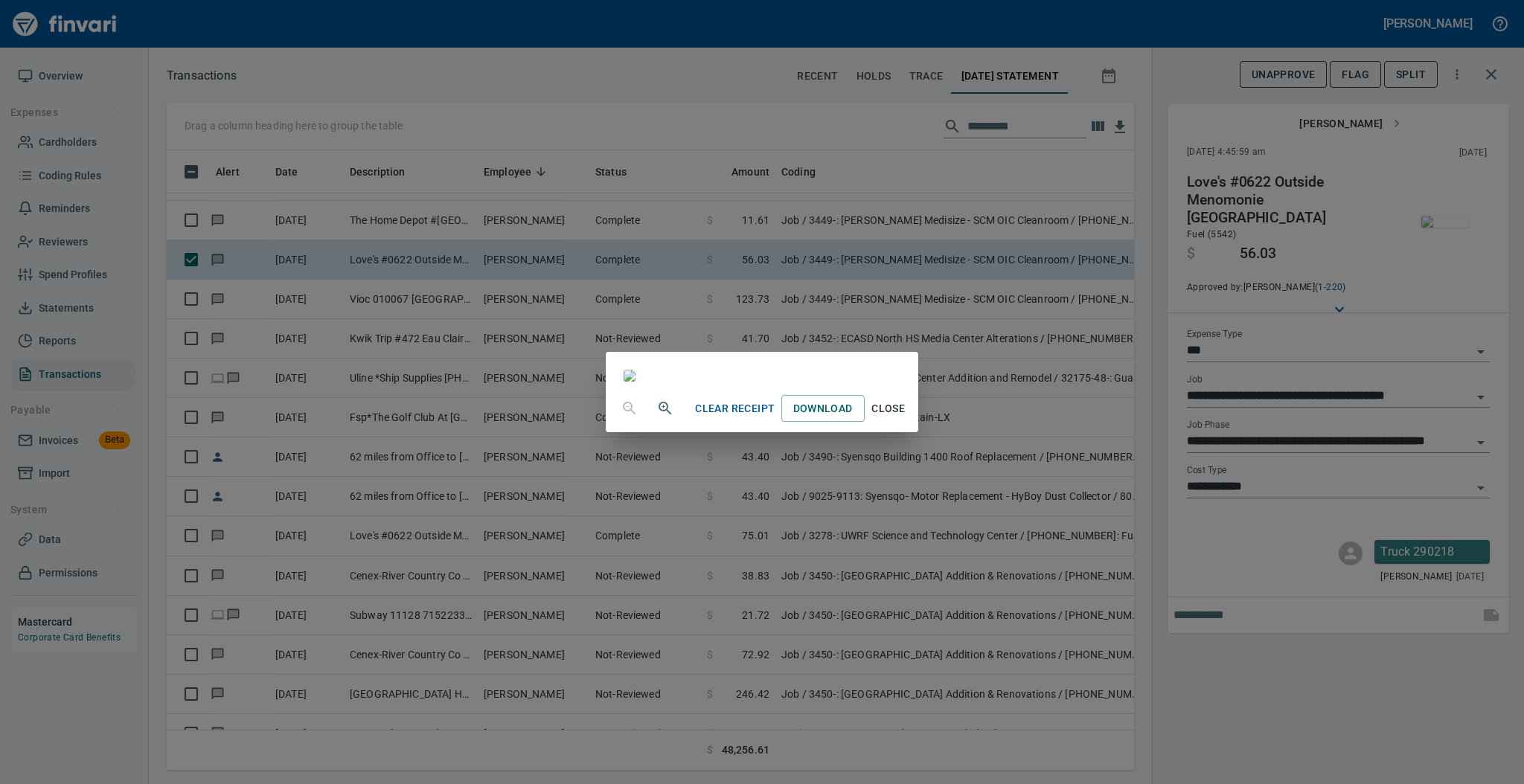
click at [906, 418] on span "Close" at bounding box center [888, 408] width 35 height 19
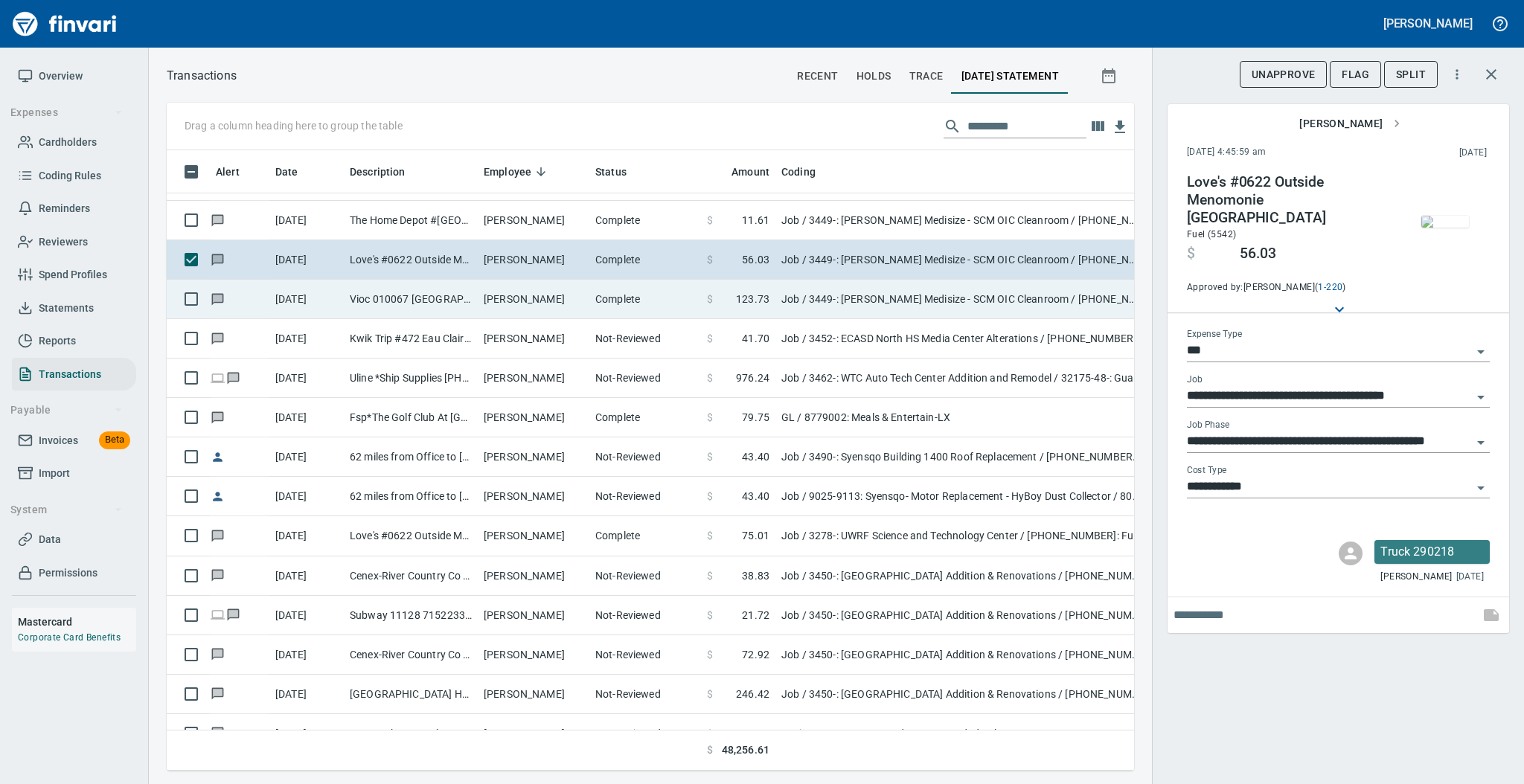
click at [528, 312] on td "[PERSON_NAME]" at bounding box center [533, 299] width 111 height 40
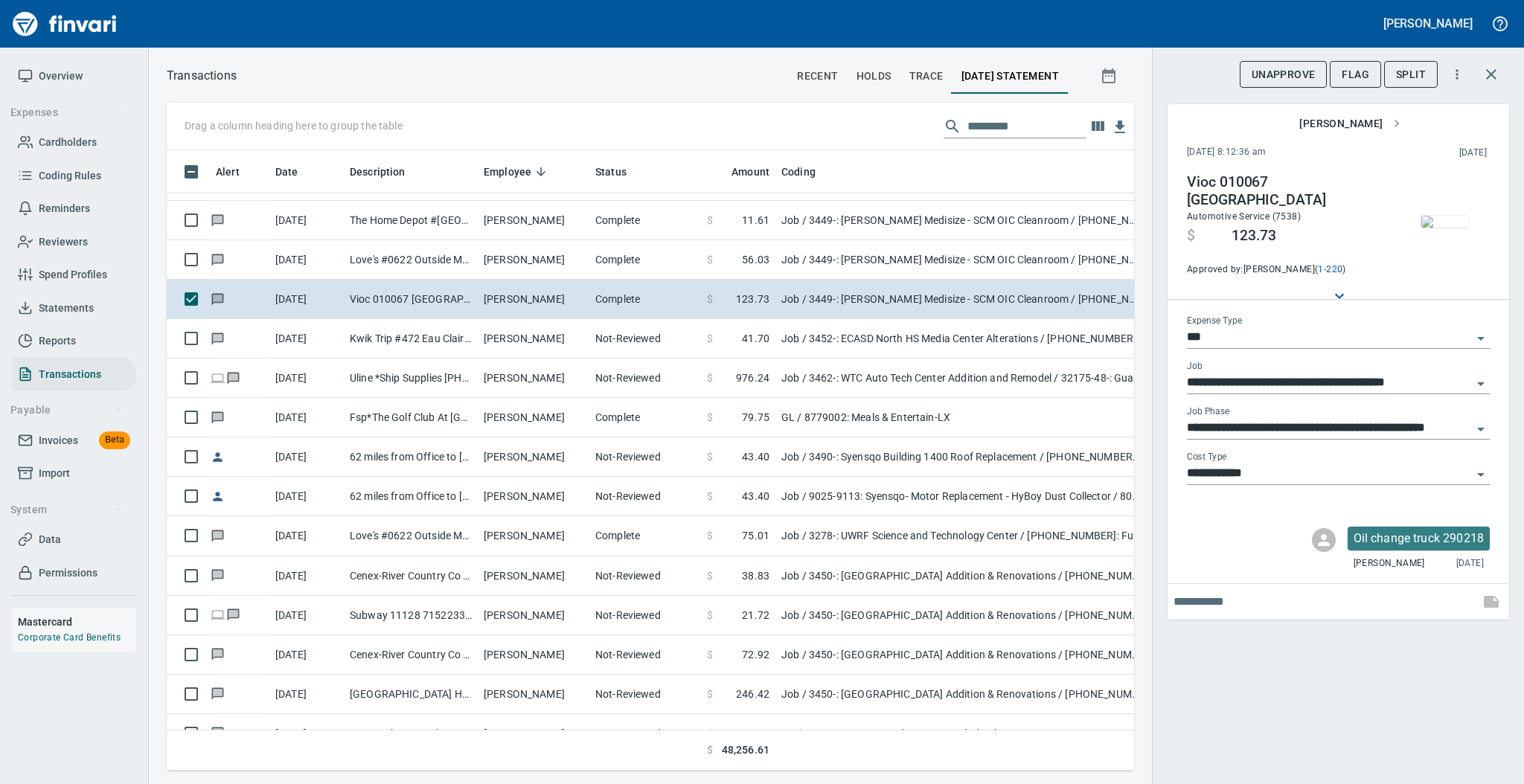
click at [1433, 222] on img "button" at bounding box center [1445, 221] width 48 height 12
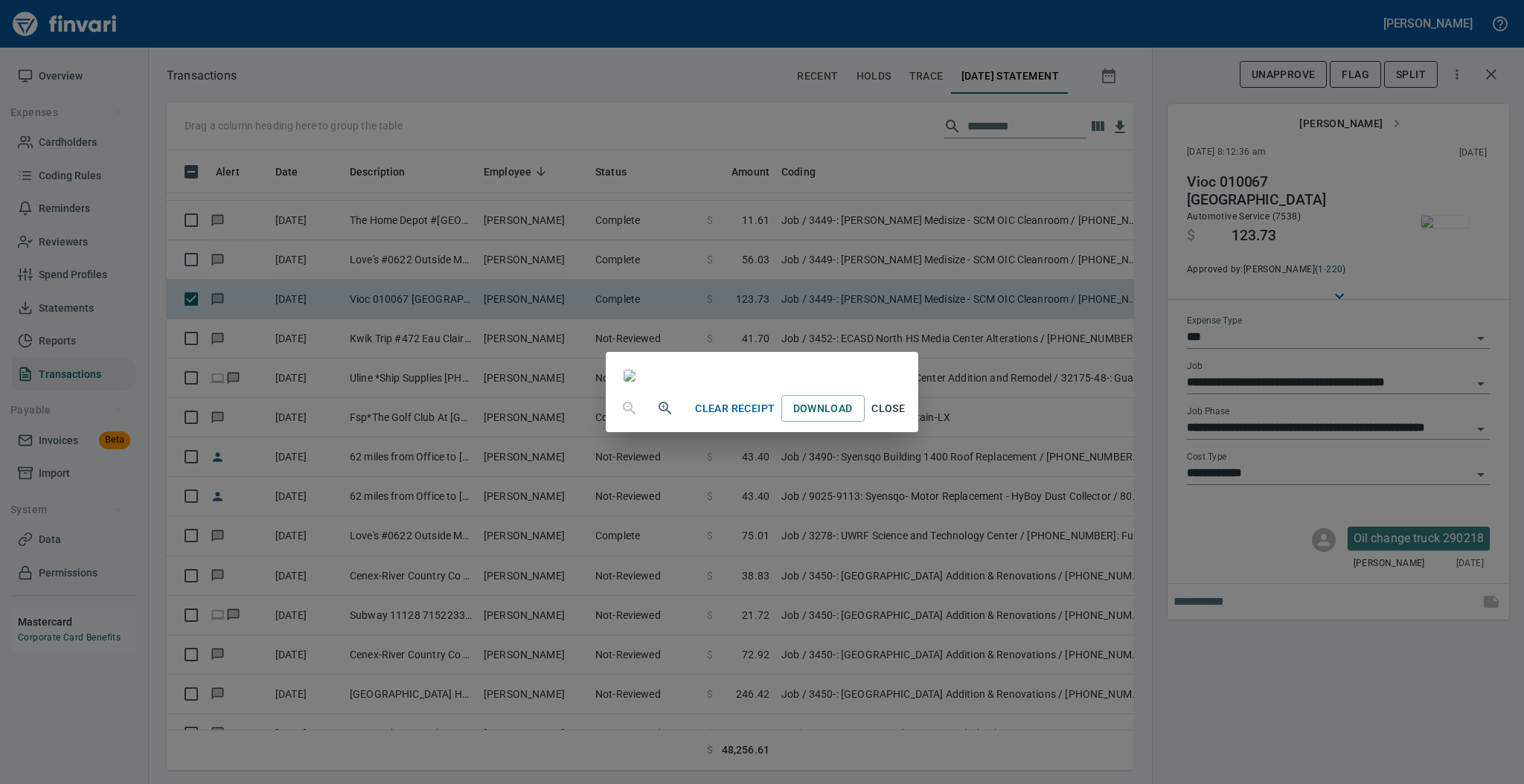
click at [906, 418] on span "Close" at bounding box center [888, 408] width 35 height 19
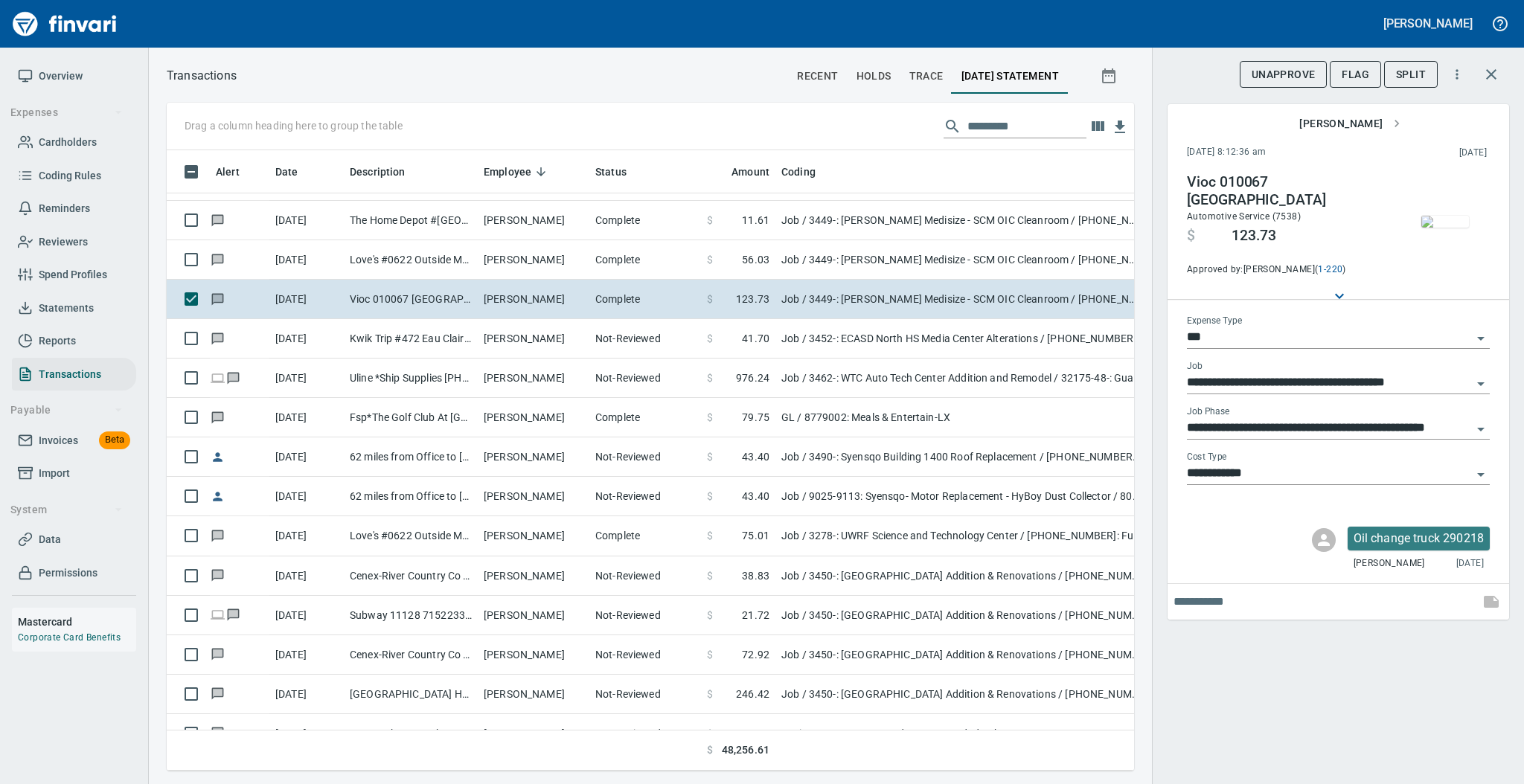
click at [1280, 344] on input "***" at bounding box center [1329, 338] width 285 height 21
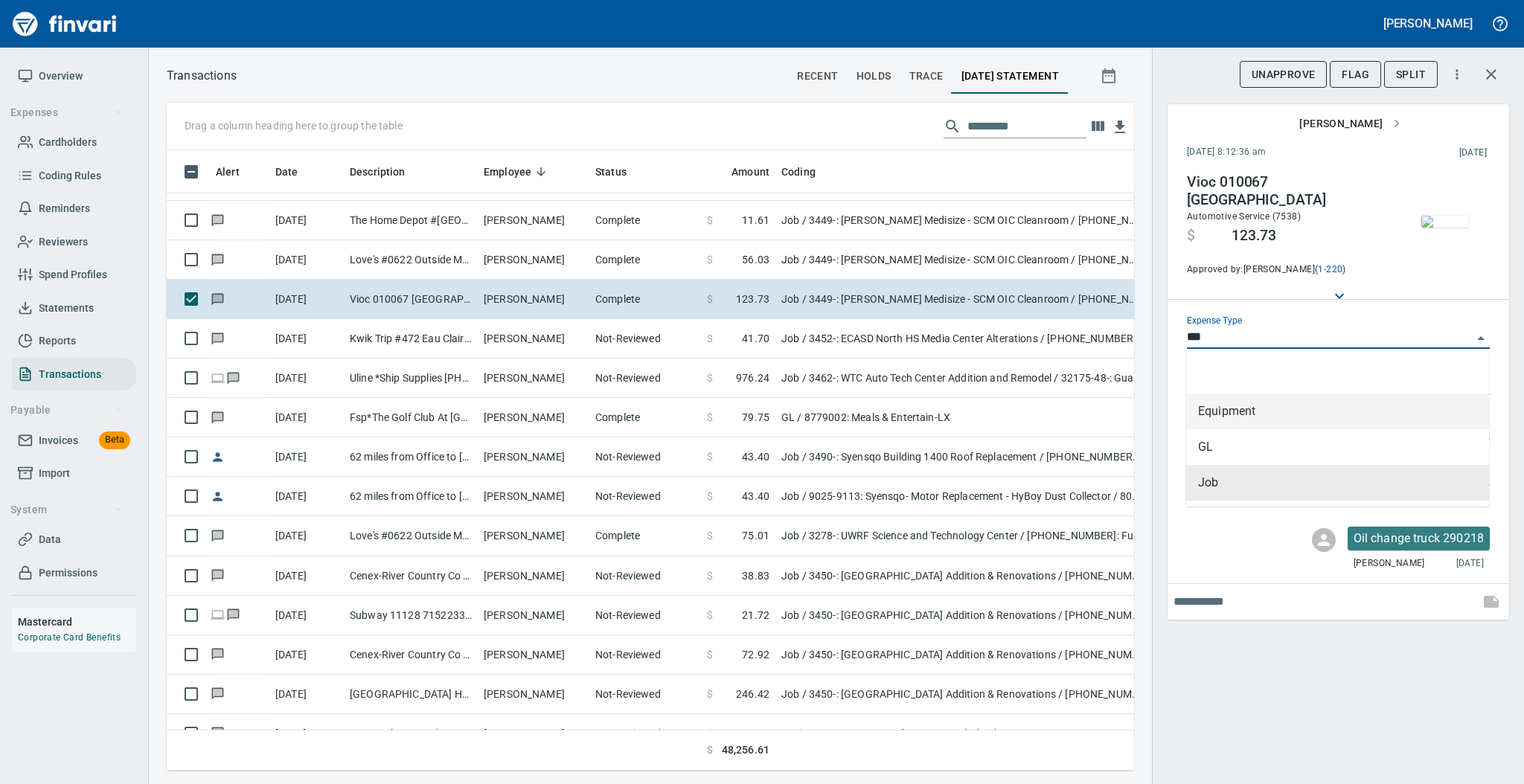
click at [1256, 416] on li "Equipment" at bounding box center [1337, 411] width 303 height 35
type input "*********"
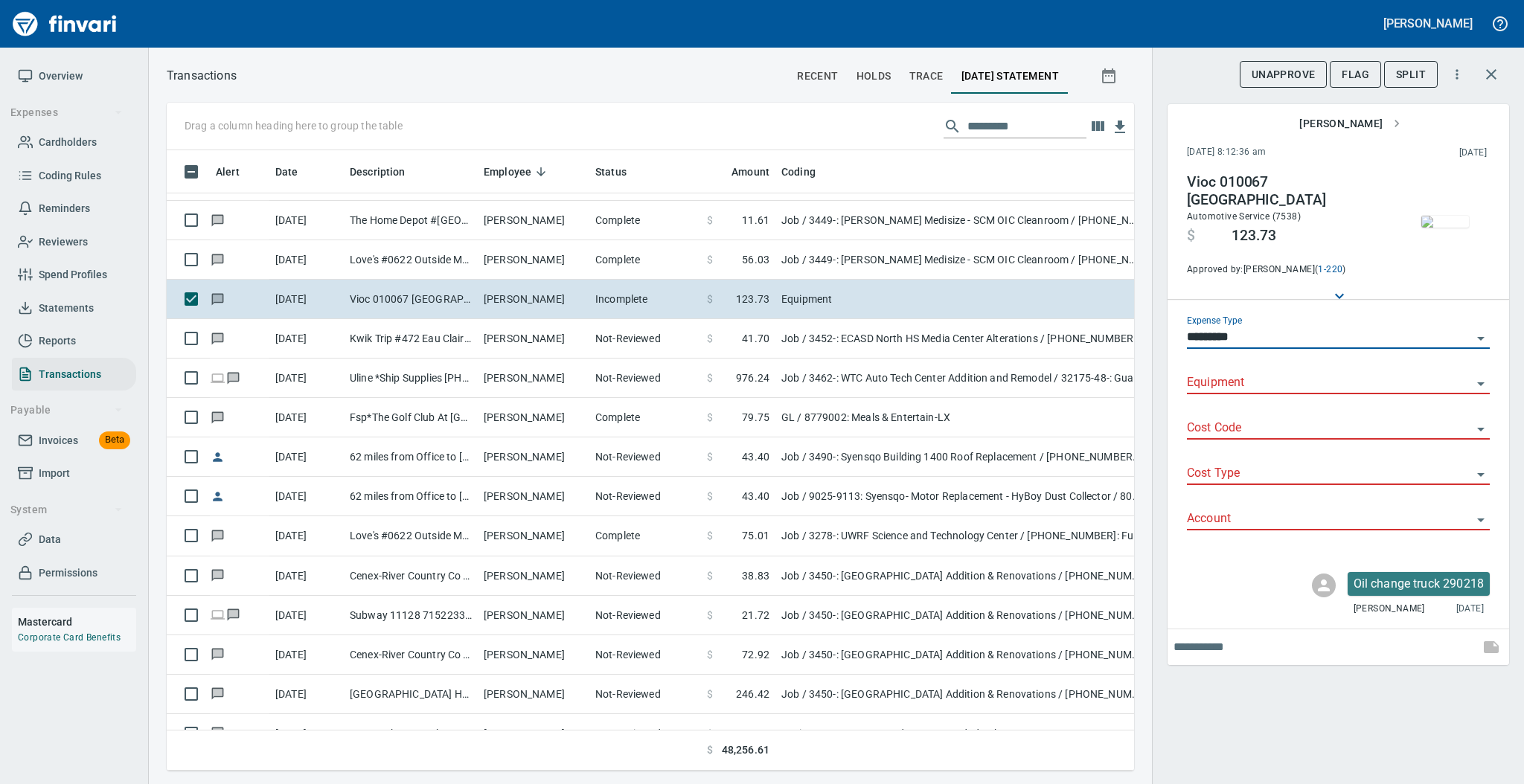
click at [1241, 390] on input "Equipment" at bounding box center [1329, 383] width 285 height 21
click at [1243, 416] on li "290218: Ford, 4WD, Regular Cab" at bounding box center [1337, 421] width 303 height 35
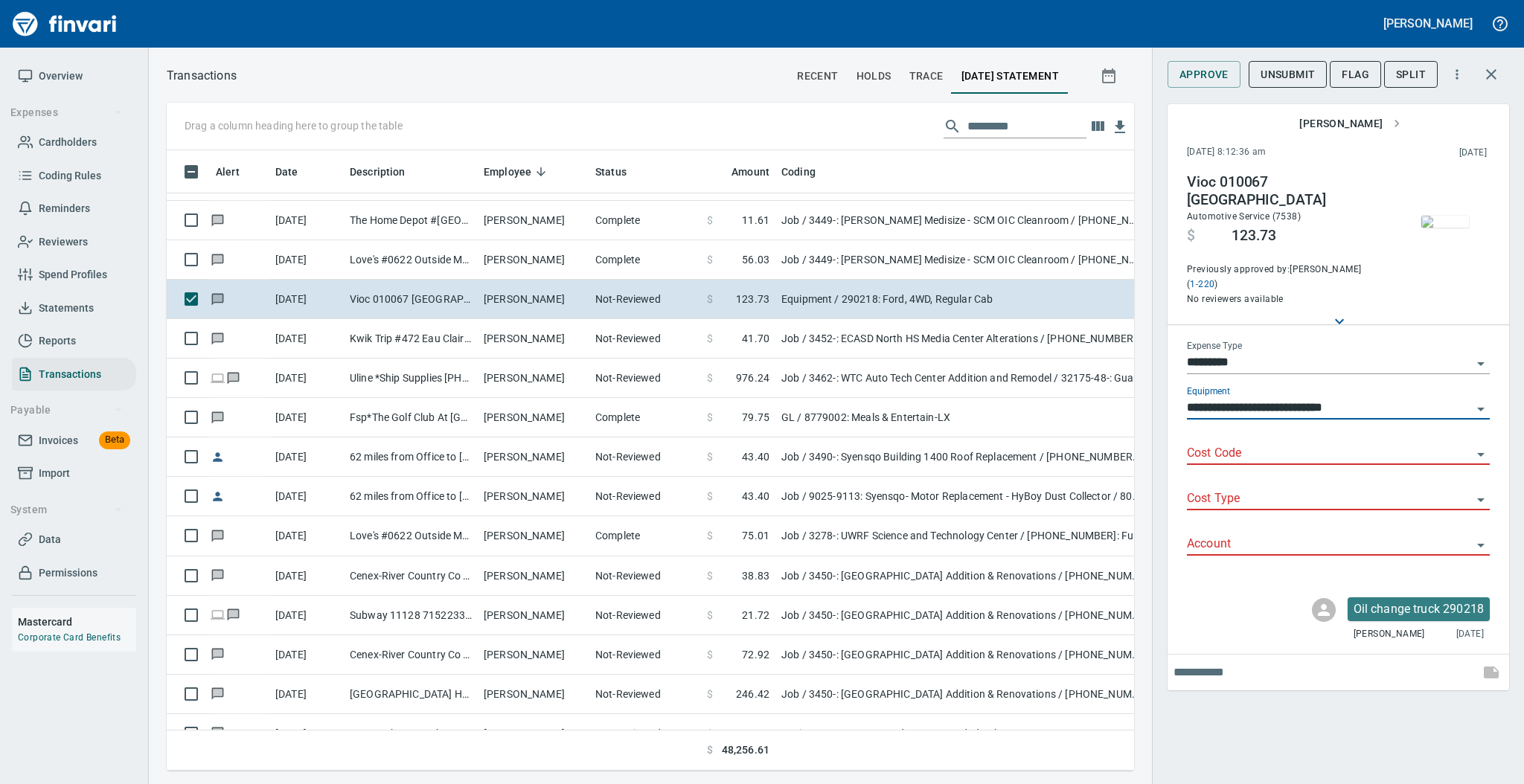
type input "**********"
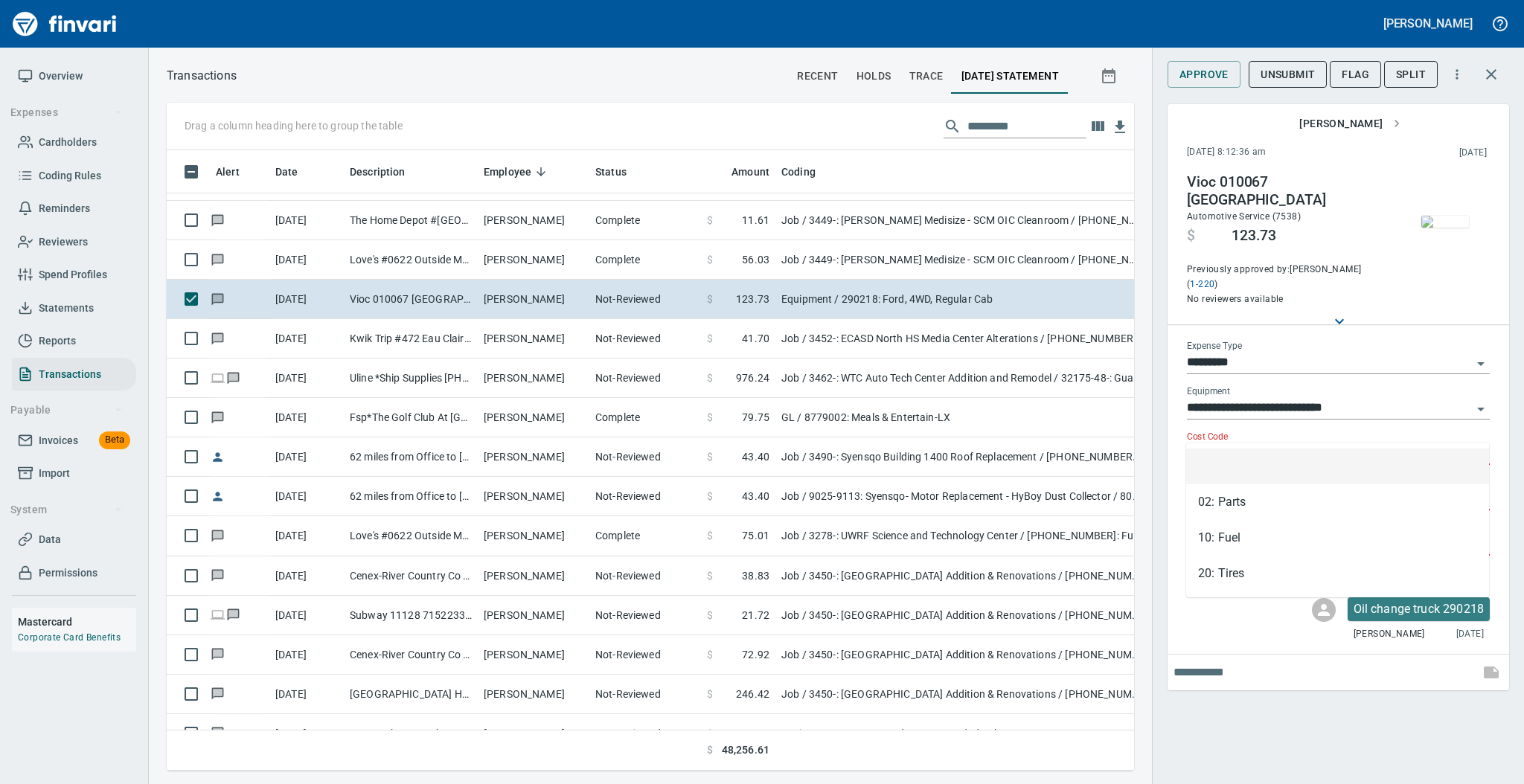
click at [1239, 444] on input "Cost Code" at bounding box center [1329, 454] width 285 height 21
click at [1231, 493] on li "02: Parts" at bounding box center [1337, 502] width 303 height 35
type input "*********"
type input "**********"
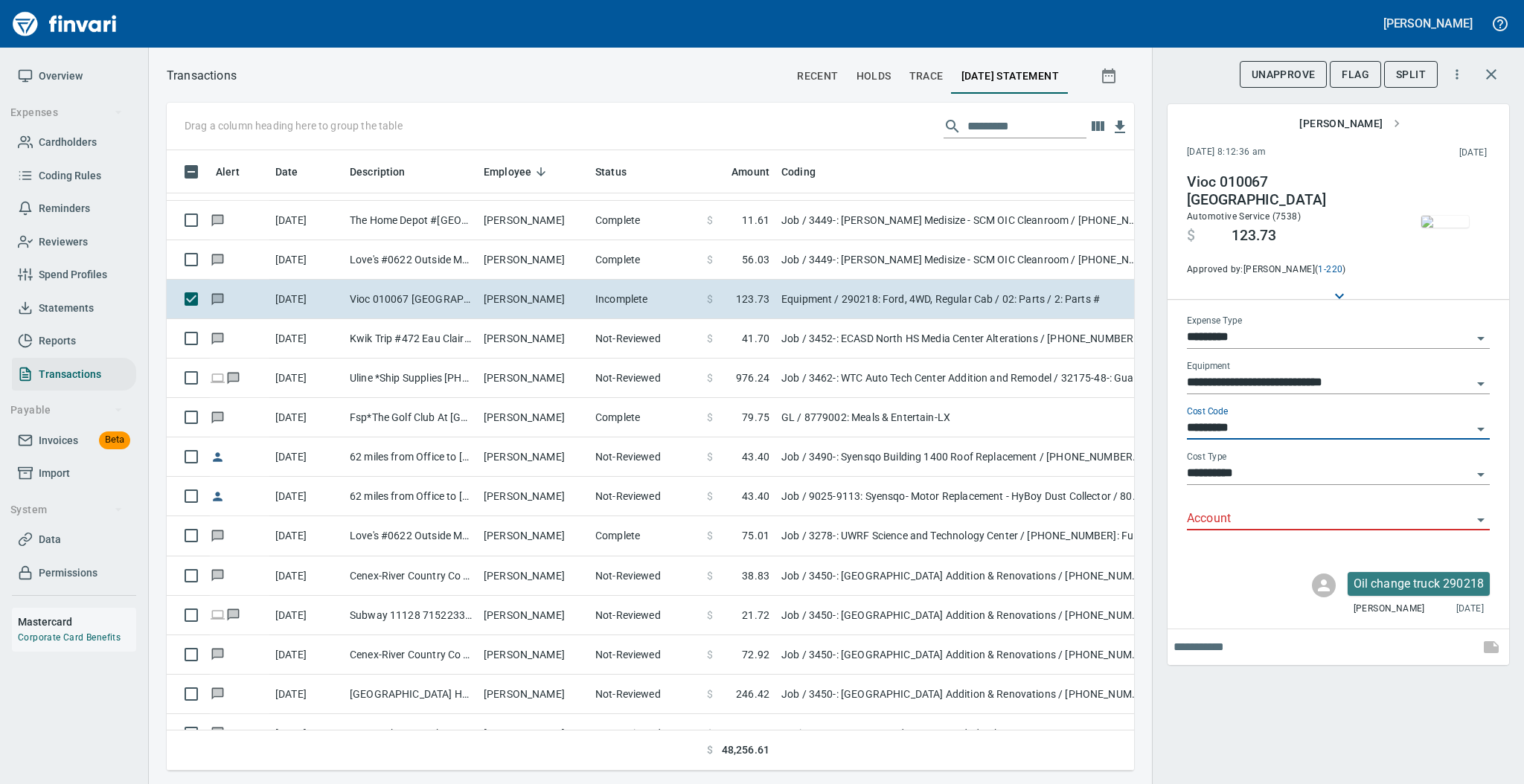
click at [1213, 515] on input "Account" at bounding box center [1329, 519] width 285 height 21
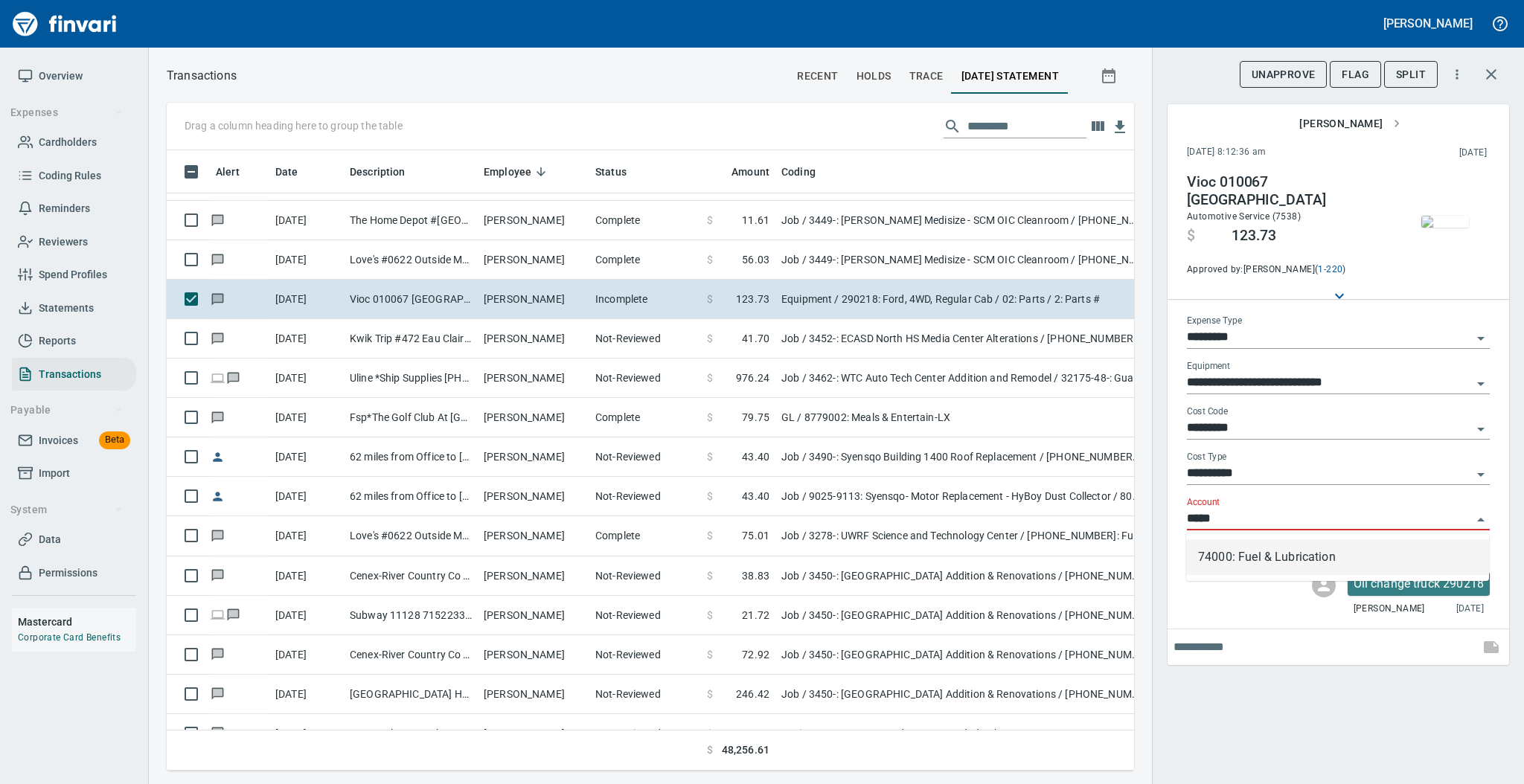
click at [1225, 550] on li "74000: Fuel & Lubrication" at bounding box center [1337, 557] width 303 height 35
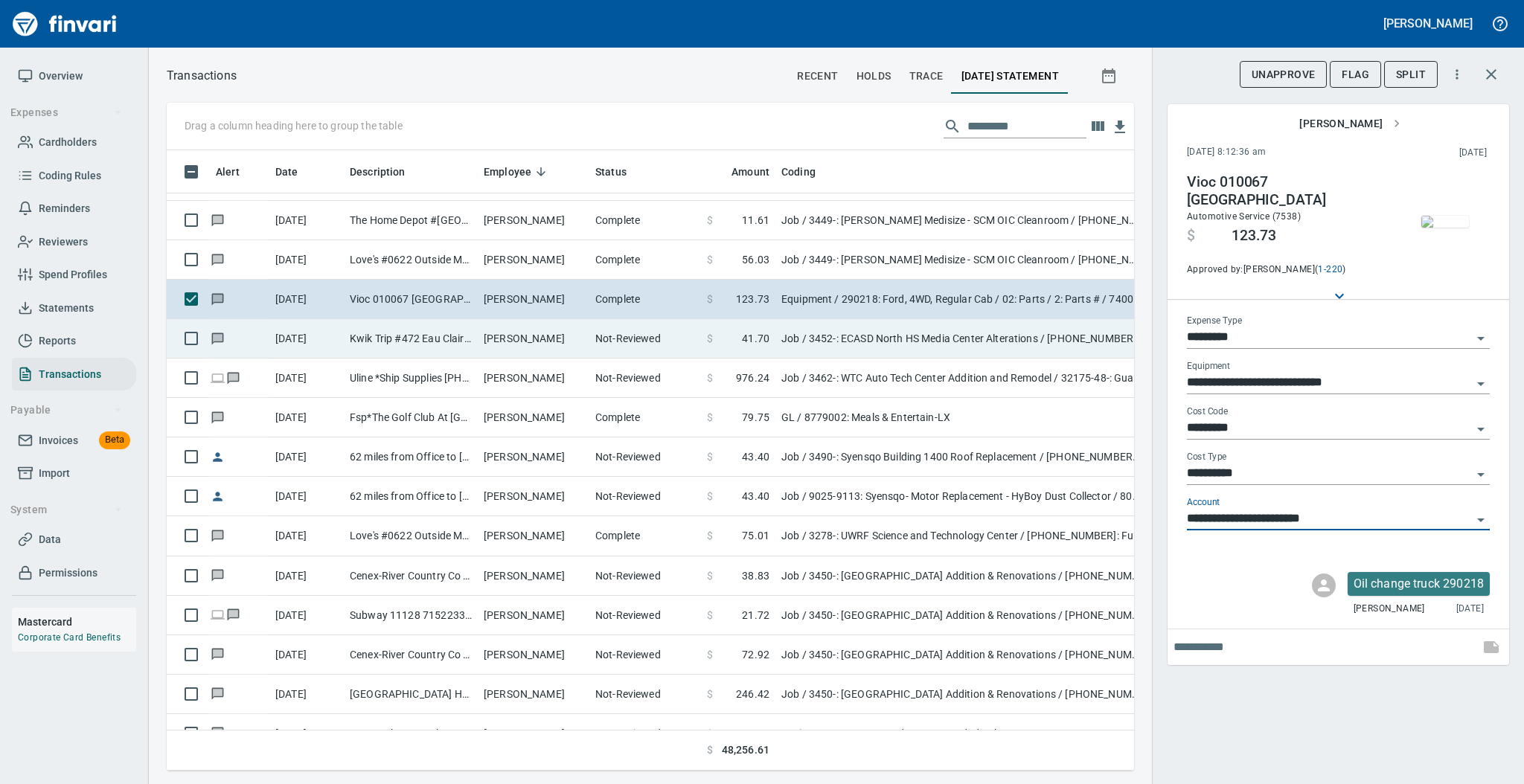
type input "**********"
click at [605, 339] on td "Not-Reviewed" at bounding box center [645, 339] width 111 height 40
type input "***"
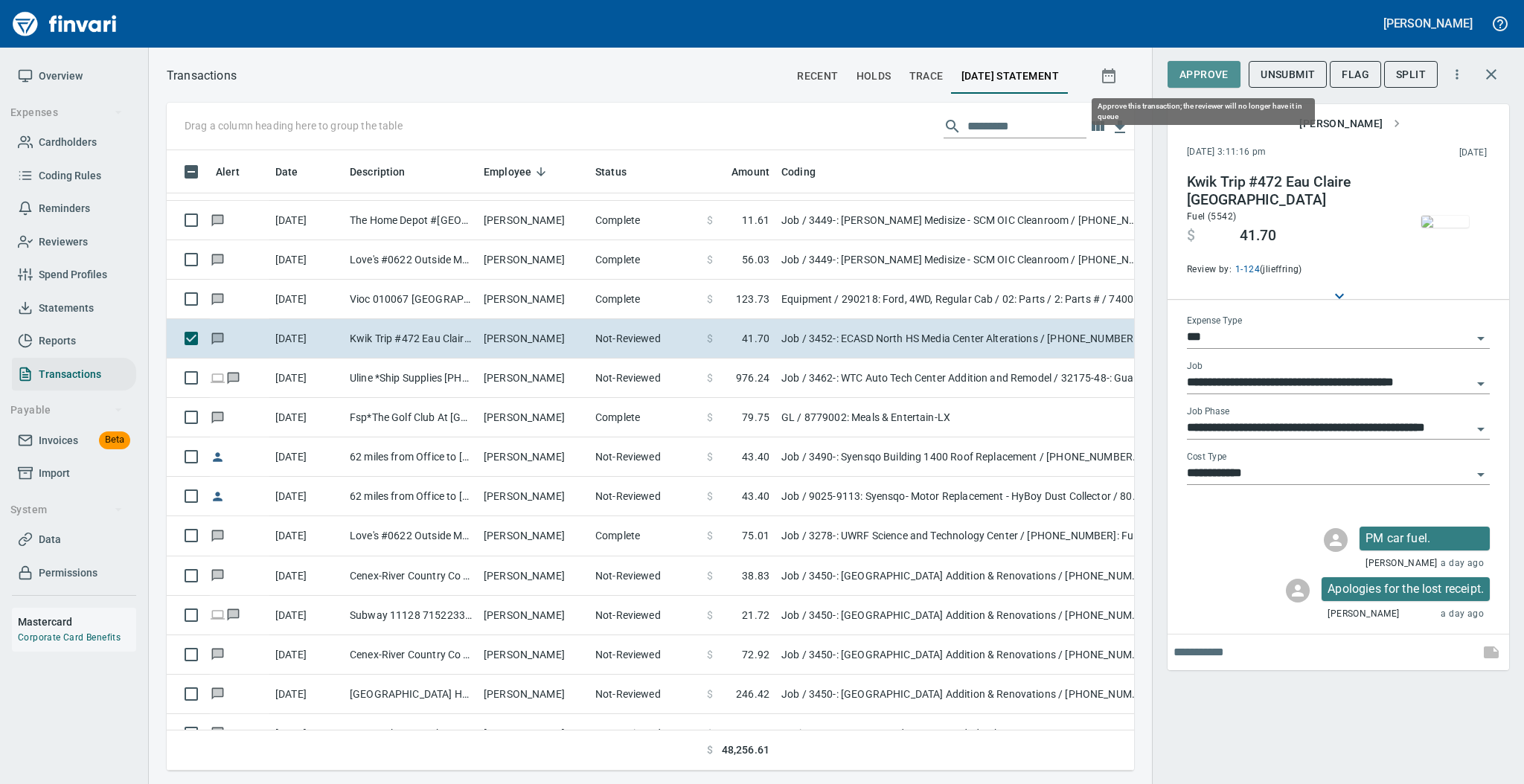
click at [1201, 78] on span "Approve" at bounding box center [1204, 74] width 49 height 19
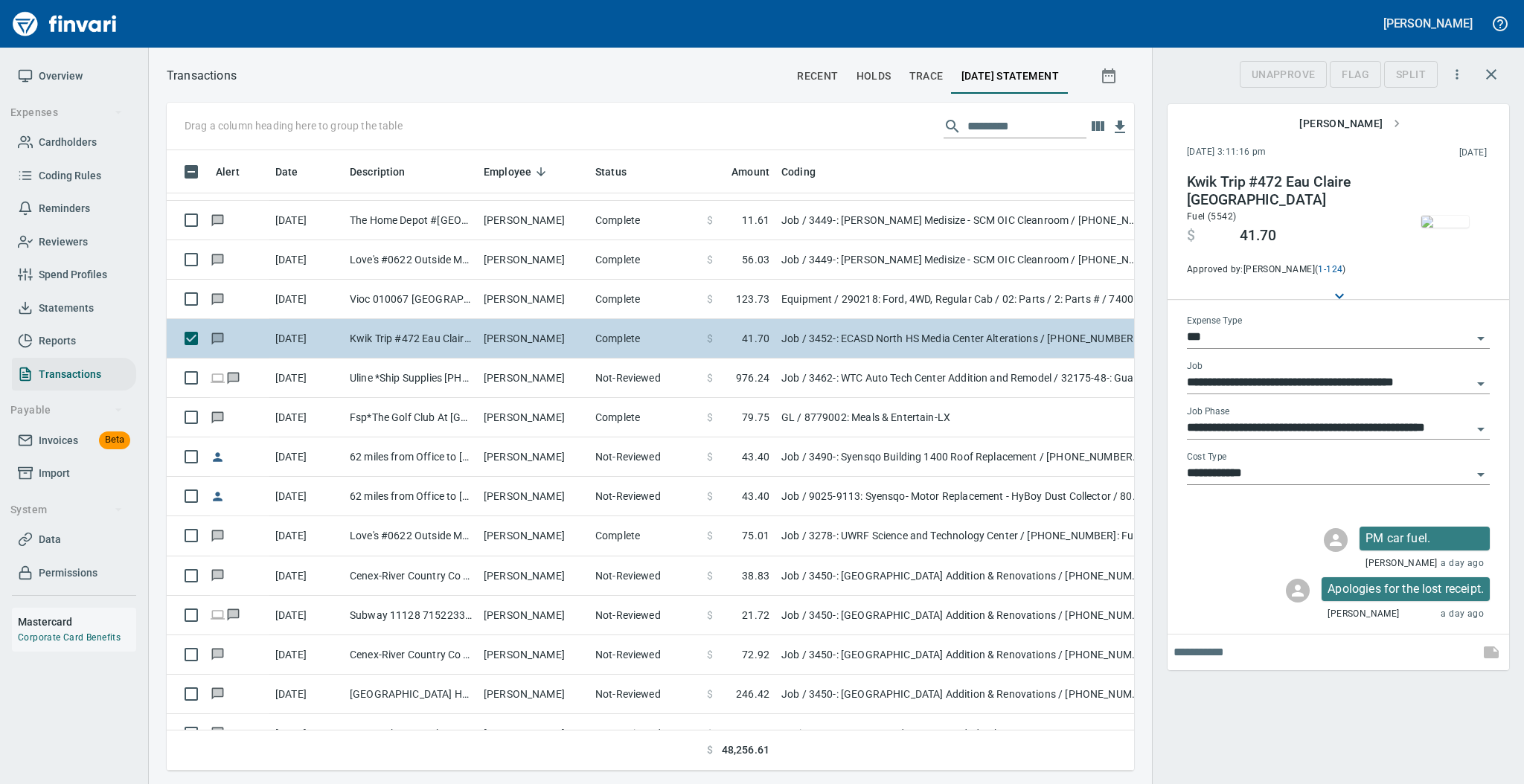
scroll to position [590, 937]
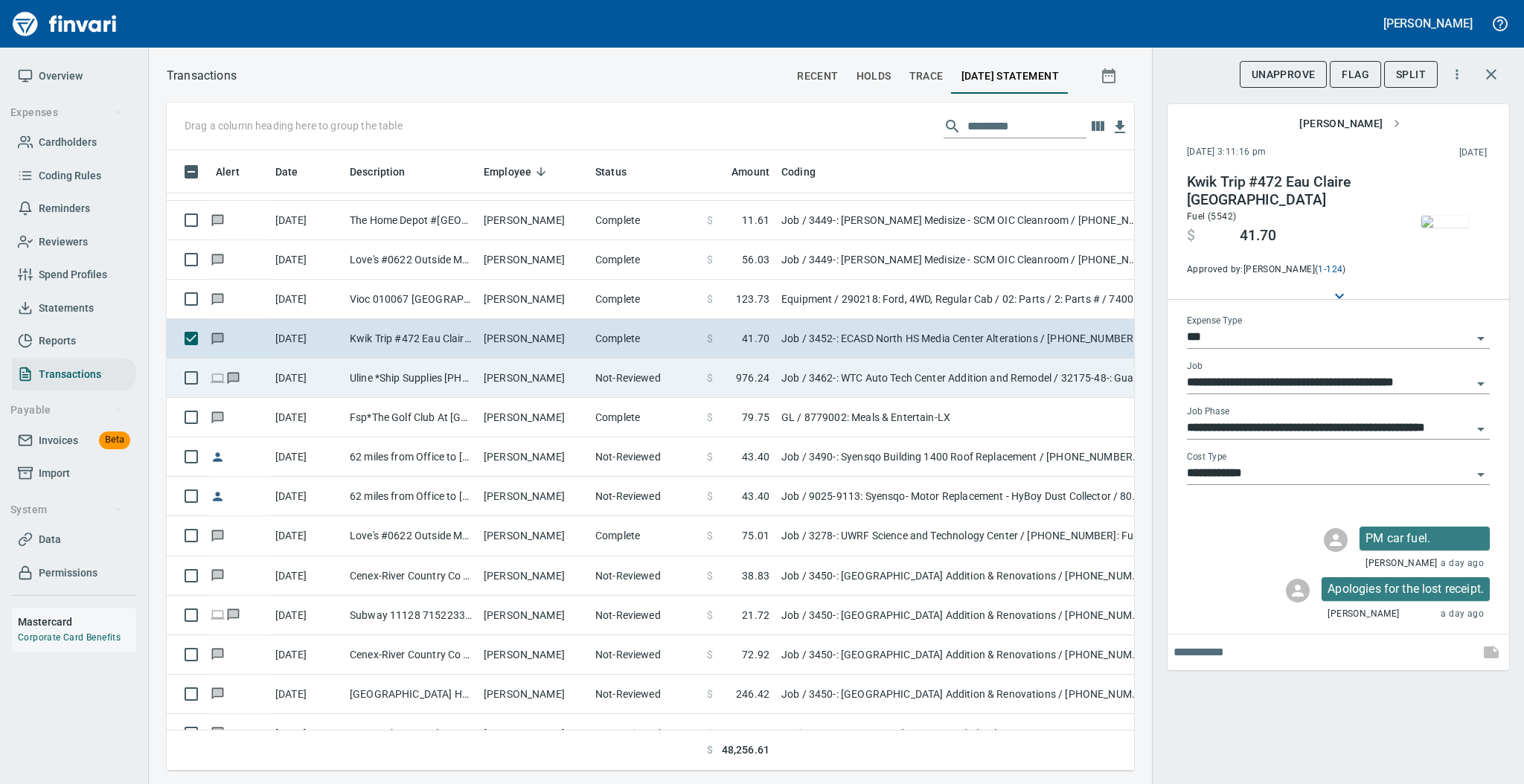
click at [597, 385] on td "Not-Reviewed" at bounding box center [645, 378] width 111 height 40
type input "**********"
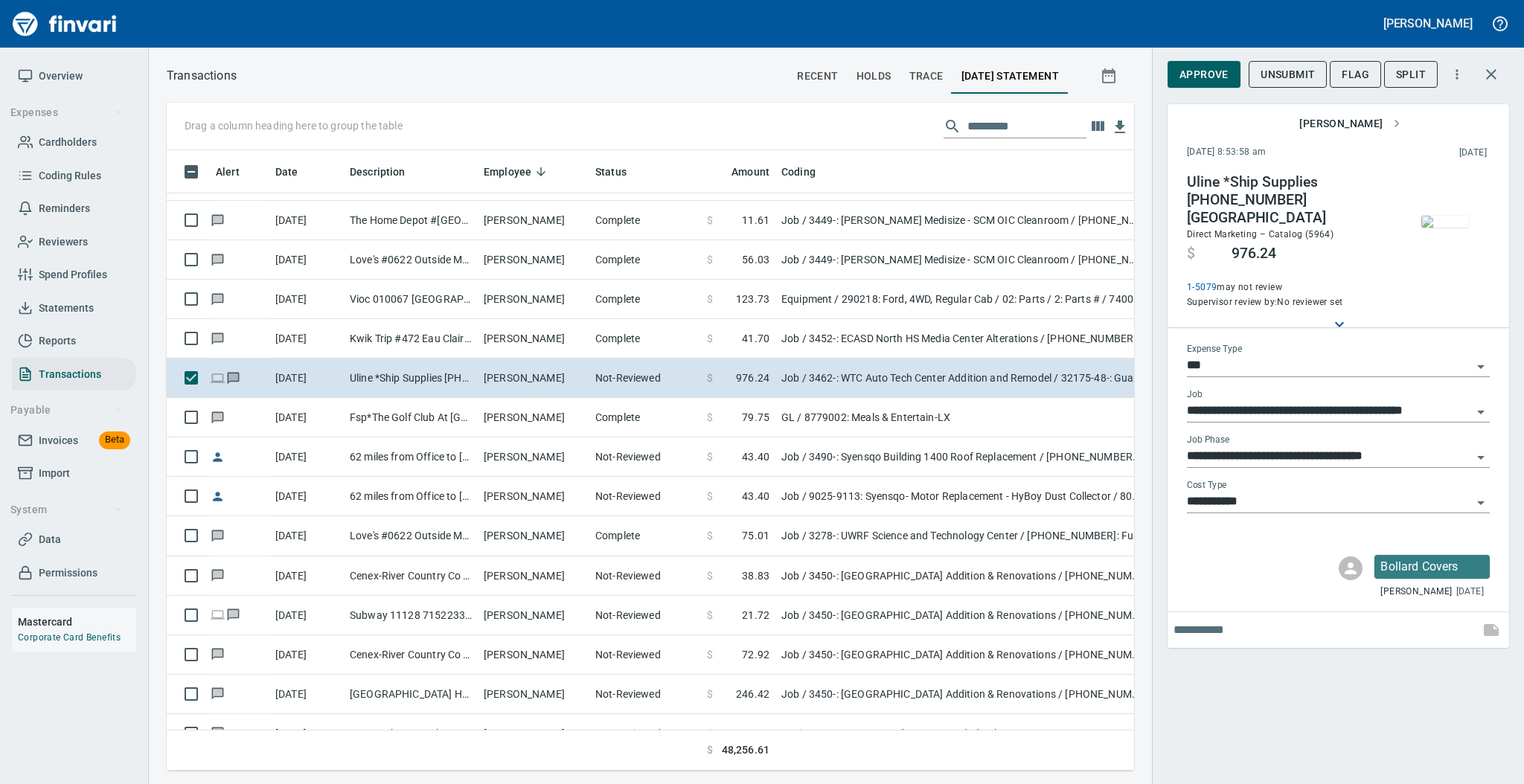
click at [1453, 227] on img "button" at bounding box center [1445, 221] width 48 height 12
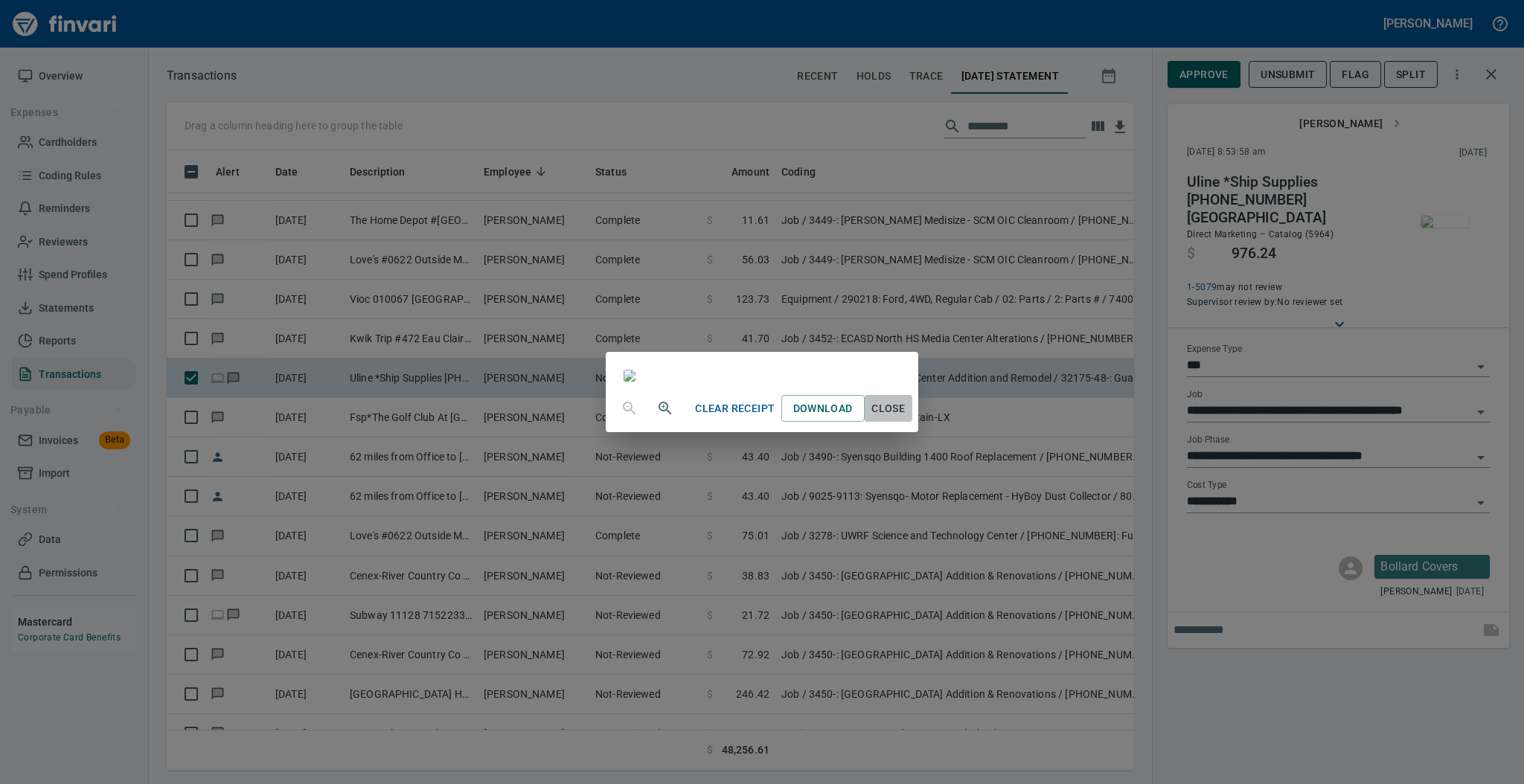
click at [906, 418] on span "Close" at bounding box center [888, 408] width 35 height 19
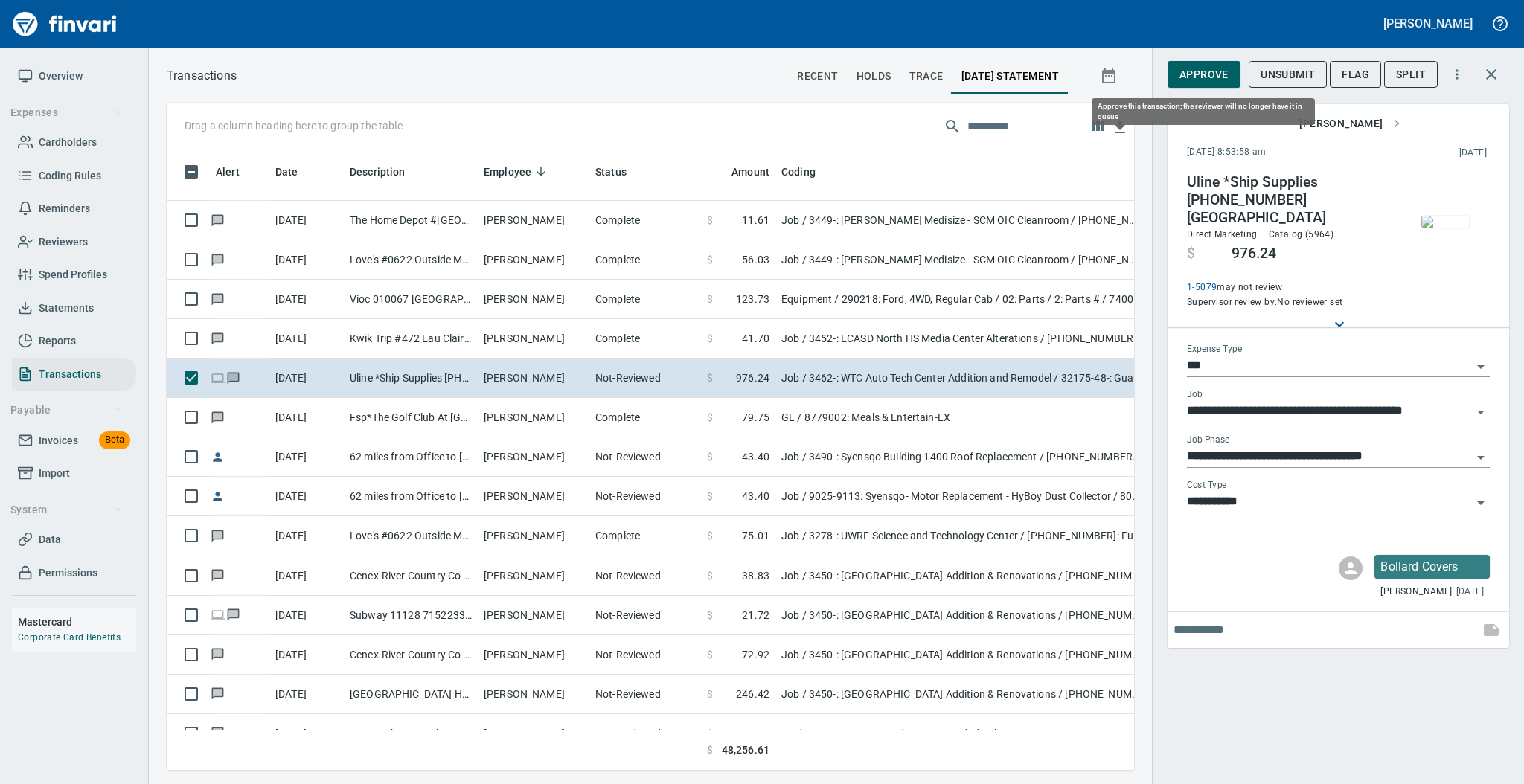
scroll to position [590, 937]
click at [1194, 77] on span "Approve" at bounding box center [1204, 74] width 49 height 19
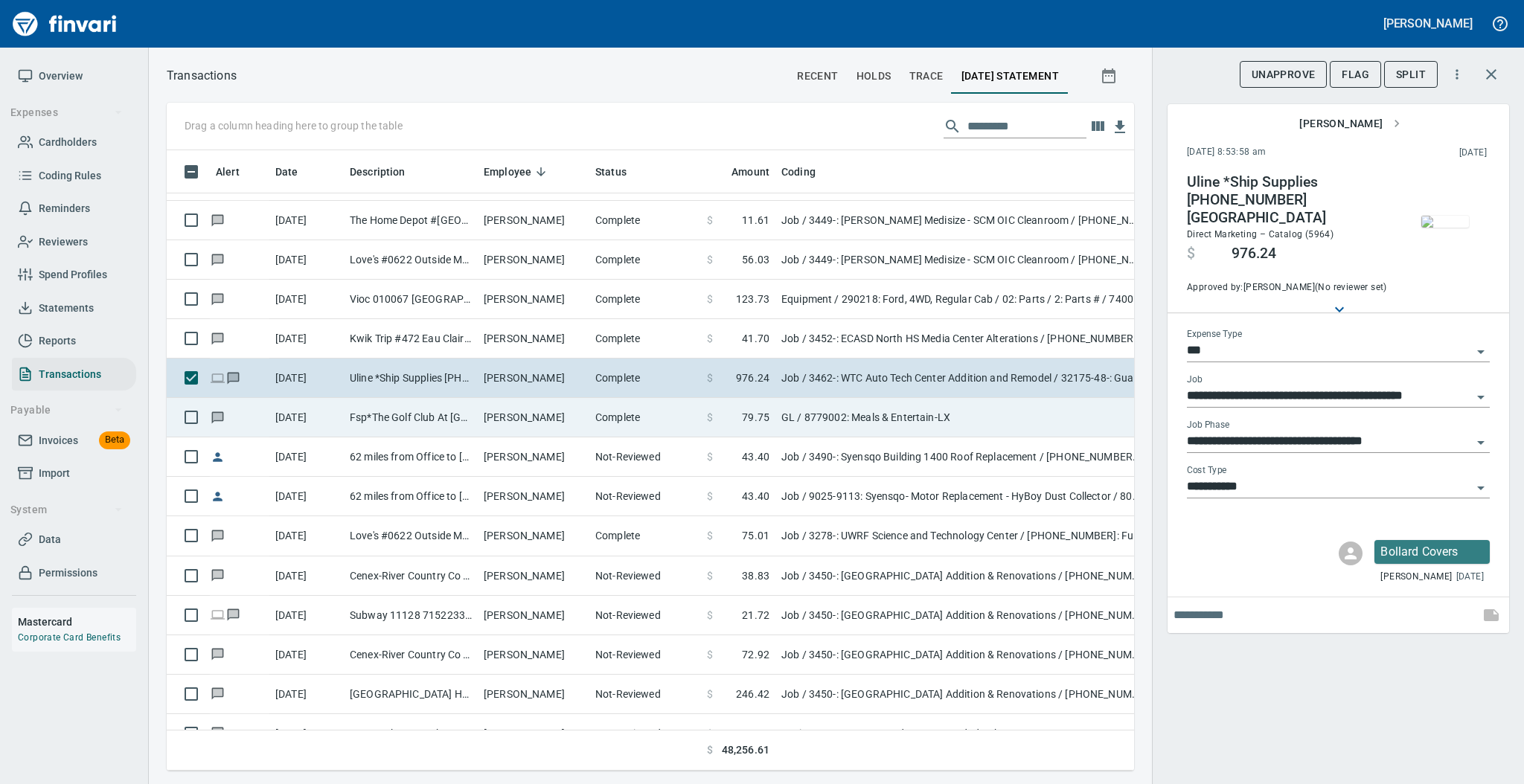
click at [449, 408] on td "Fsp*The Golf Club At [GEOGRAPHIC_DATA] WI" at bounding box center [411, 417] width 134 height 40
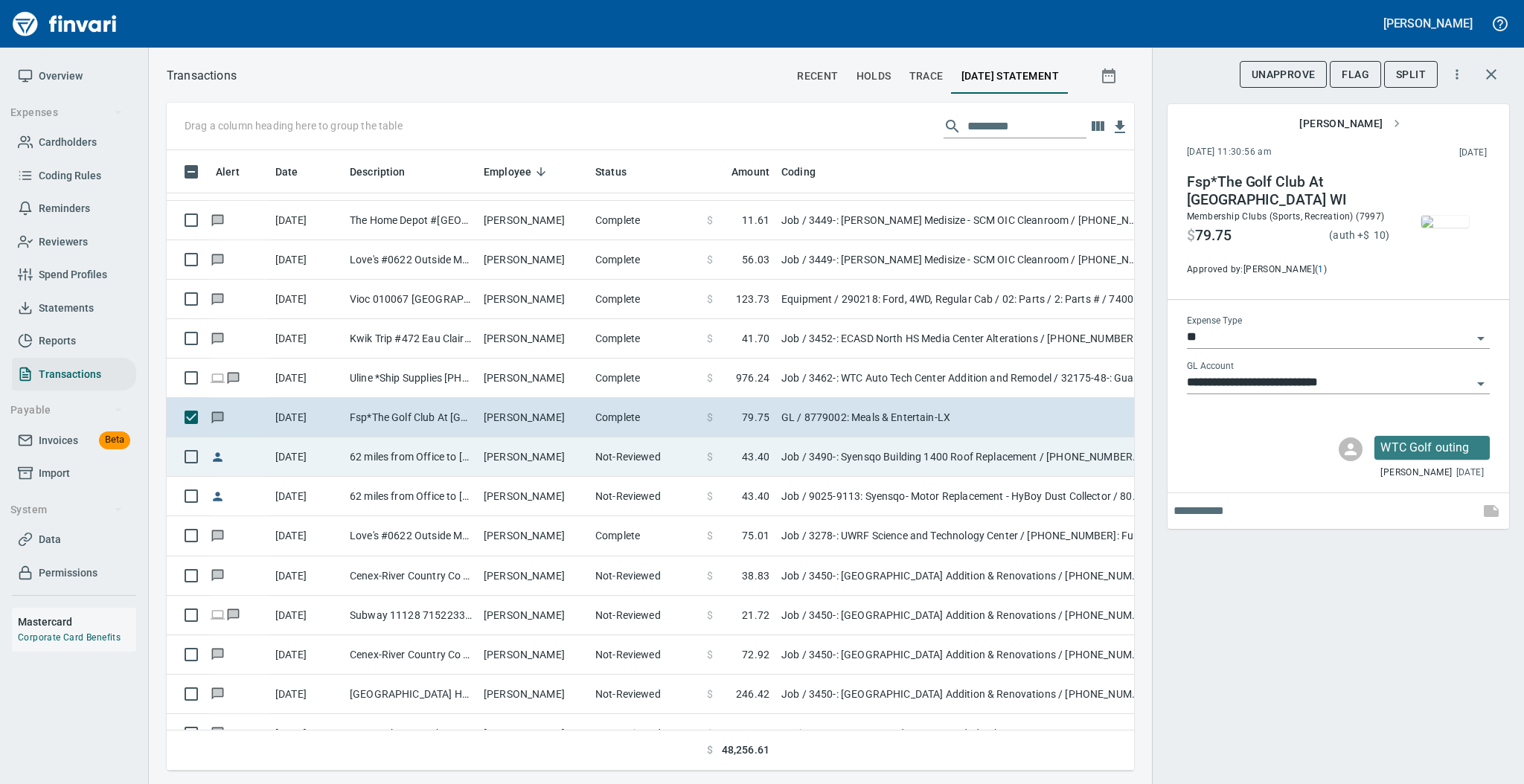
click at [495, 469] on td "[PERSON_NAME]" at bounding box center [533, 457] width 111 height 40
type input "***"
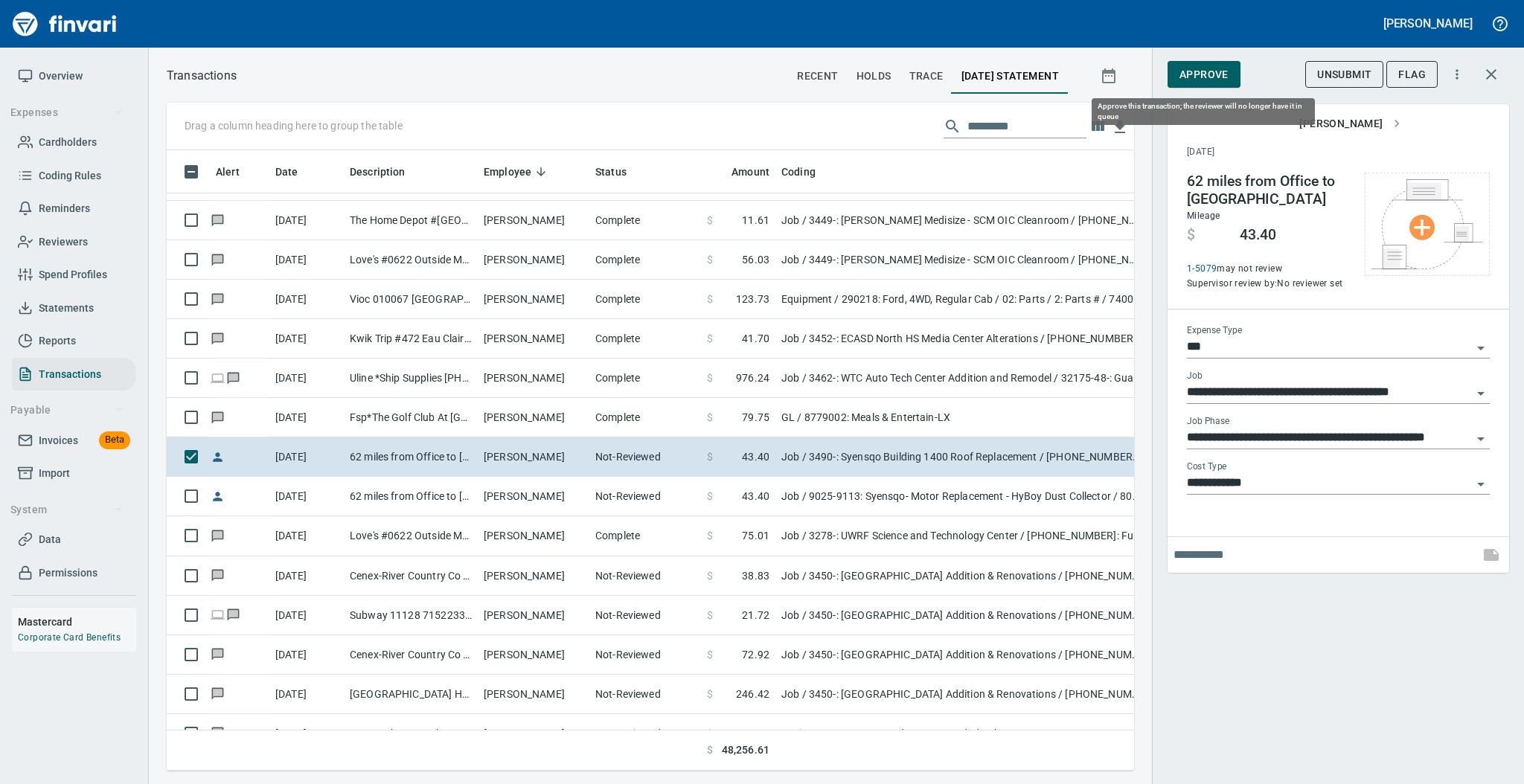
click at [1204, 74] on span "Approve" at bounding box center [1204, 74] width 49 height 19
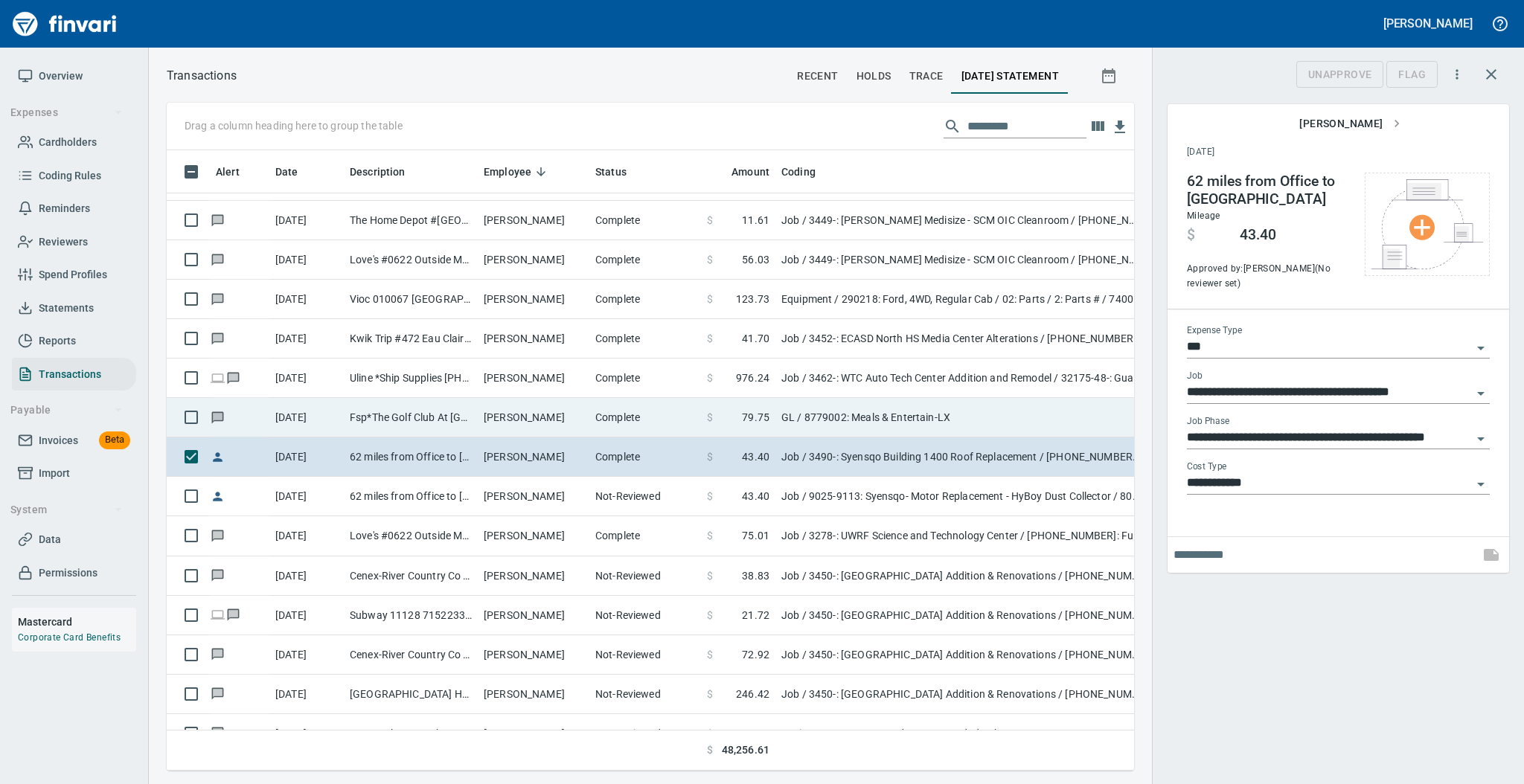
scroll to position [590, 937]
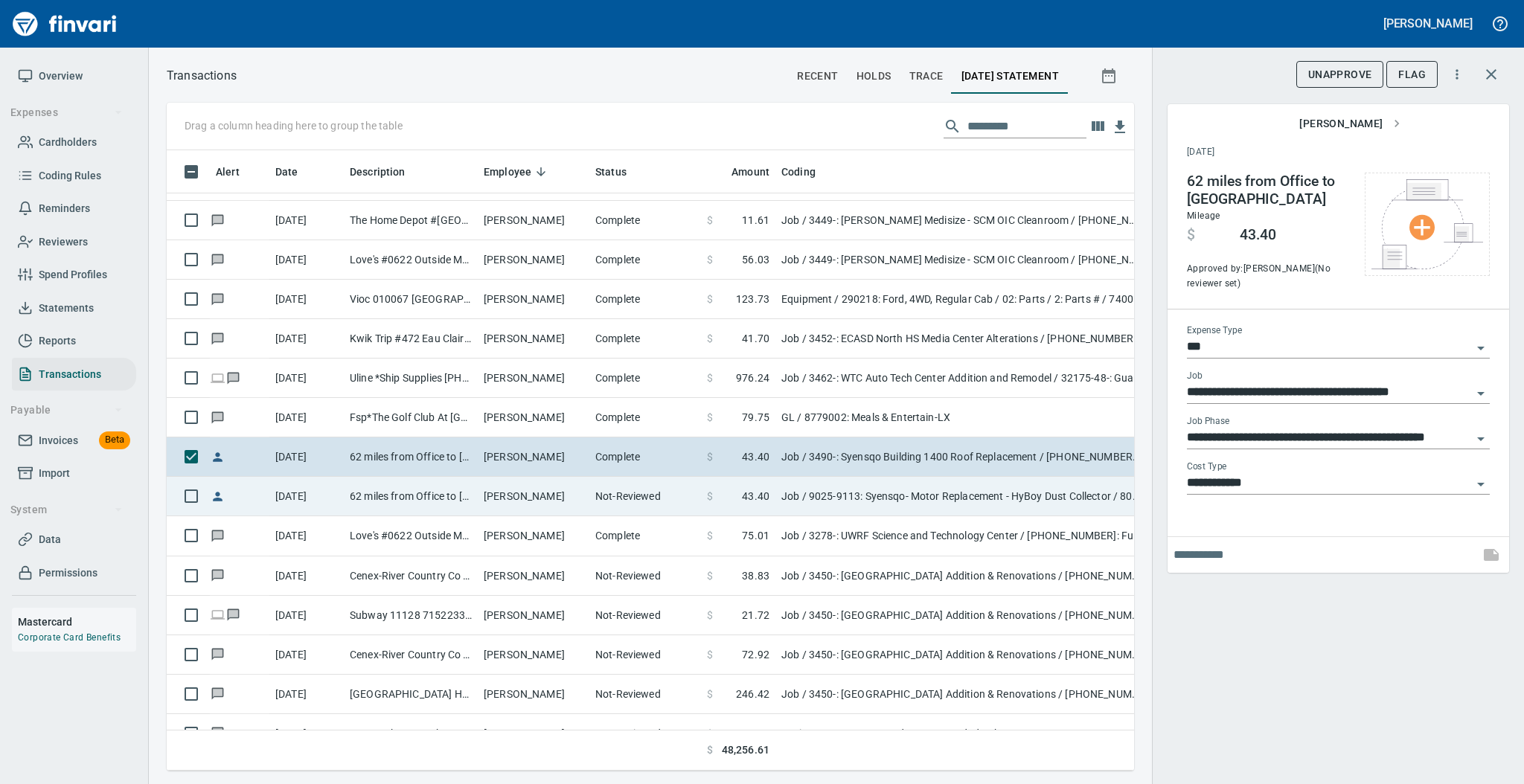
click at [479, 499] on td "[PERSON_NAME]" at bounding box center [533, 496] width 111 height 40
type input "**********"
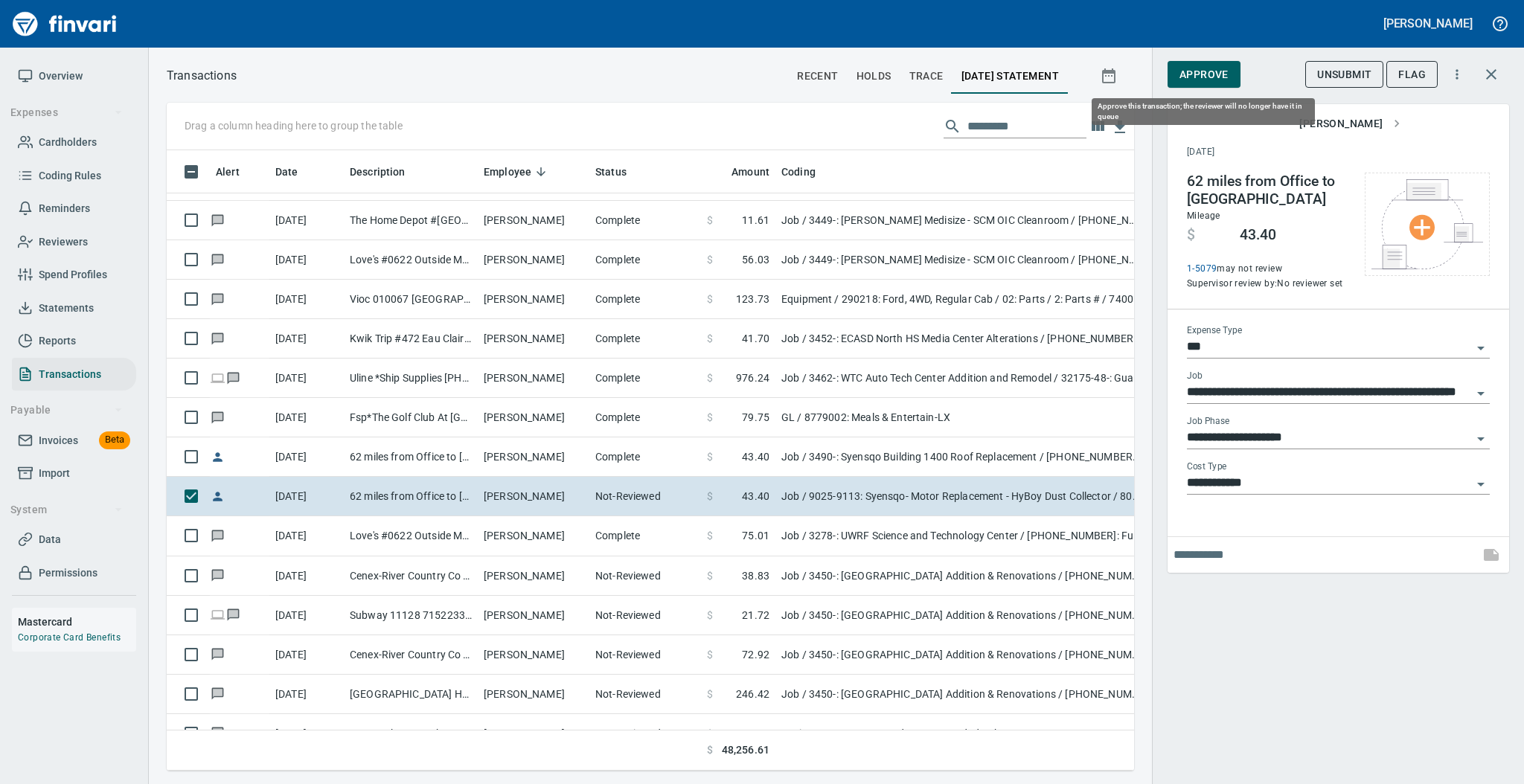
click at [1211, 77] on span "Approve" at bounding box center [1204, 74] width 49 height 19
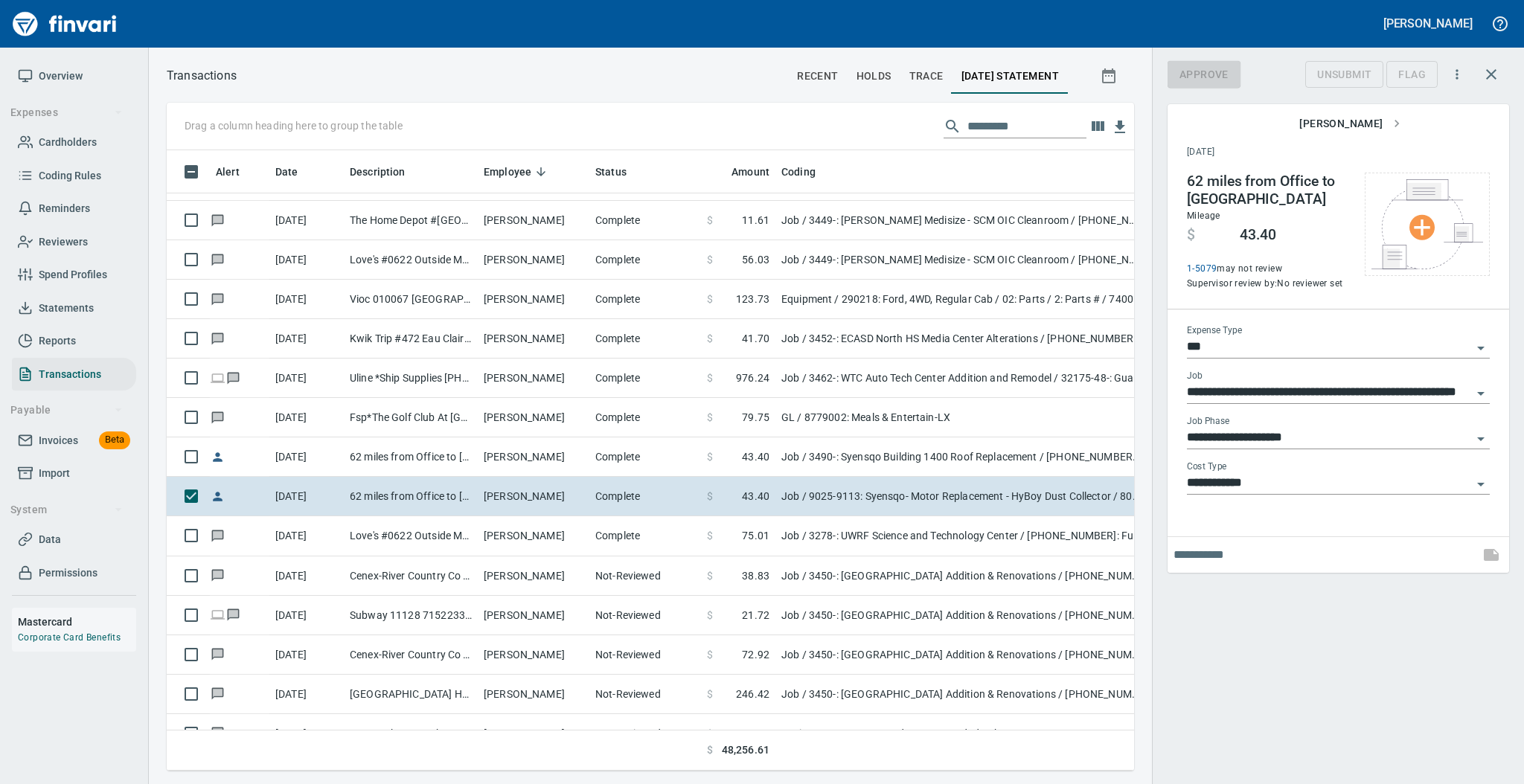
scroll to position [590, 937]
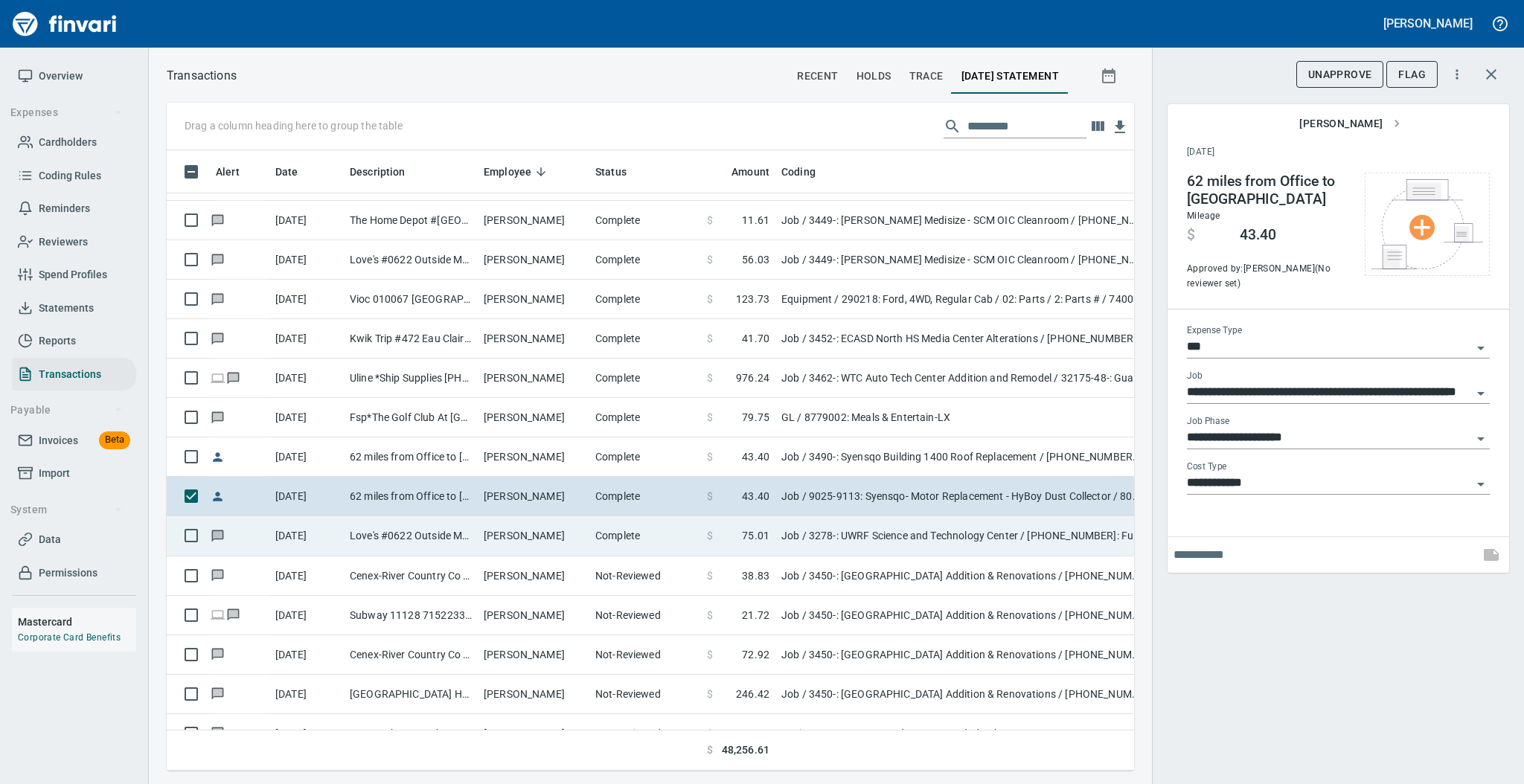
click at [447, 534] on td "Love's #0622 Outside Menomonie [GEOGRAPHIC_DATA]" at bounding box center [411, 536] width 134 height 40
type input "**********"
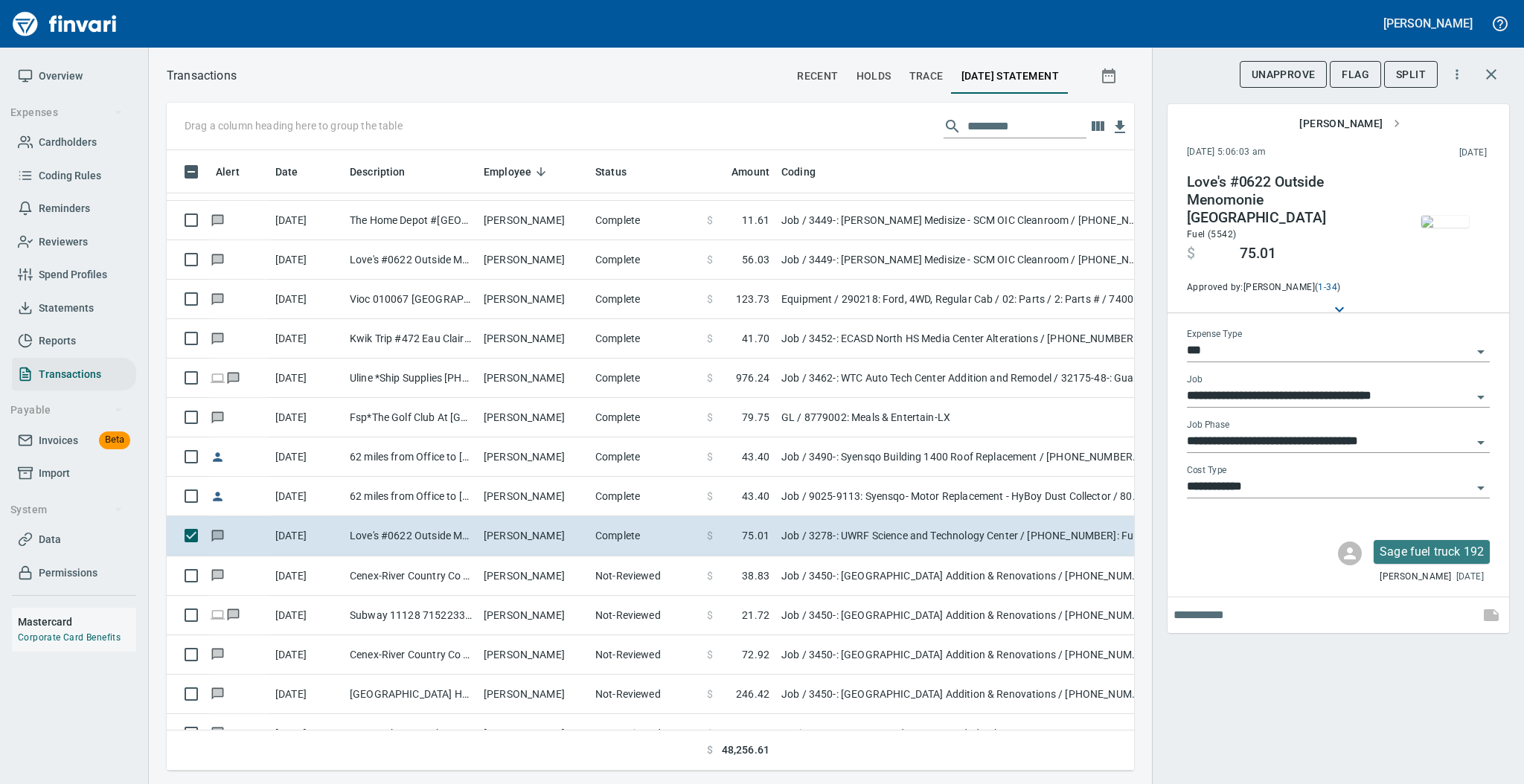
click at [1435, 217] on img "button" at bounding box center [1445, 221] width 48 height 12
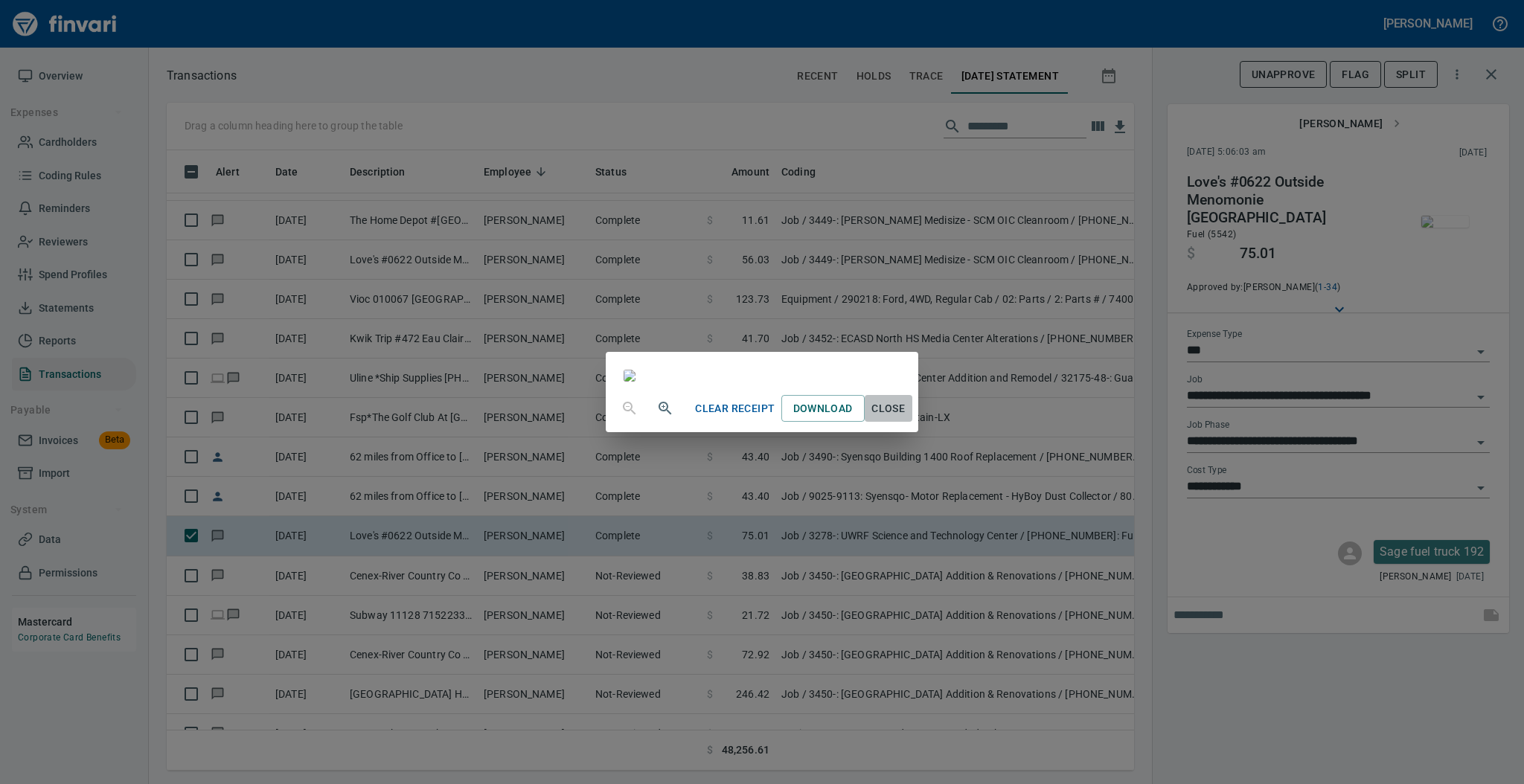
click at [906, 418] on span "Close" at bounding box center [888, 408] width 35 height 19
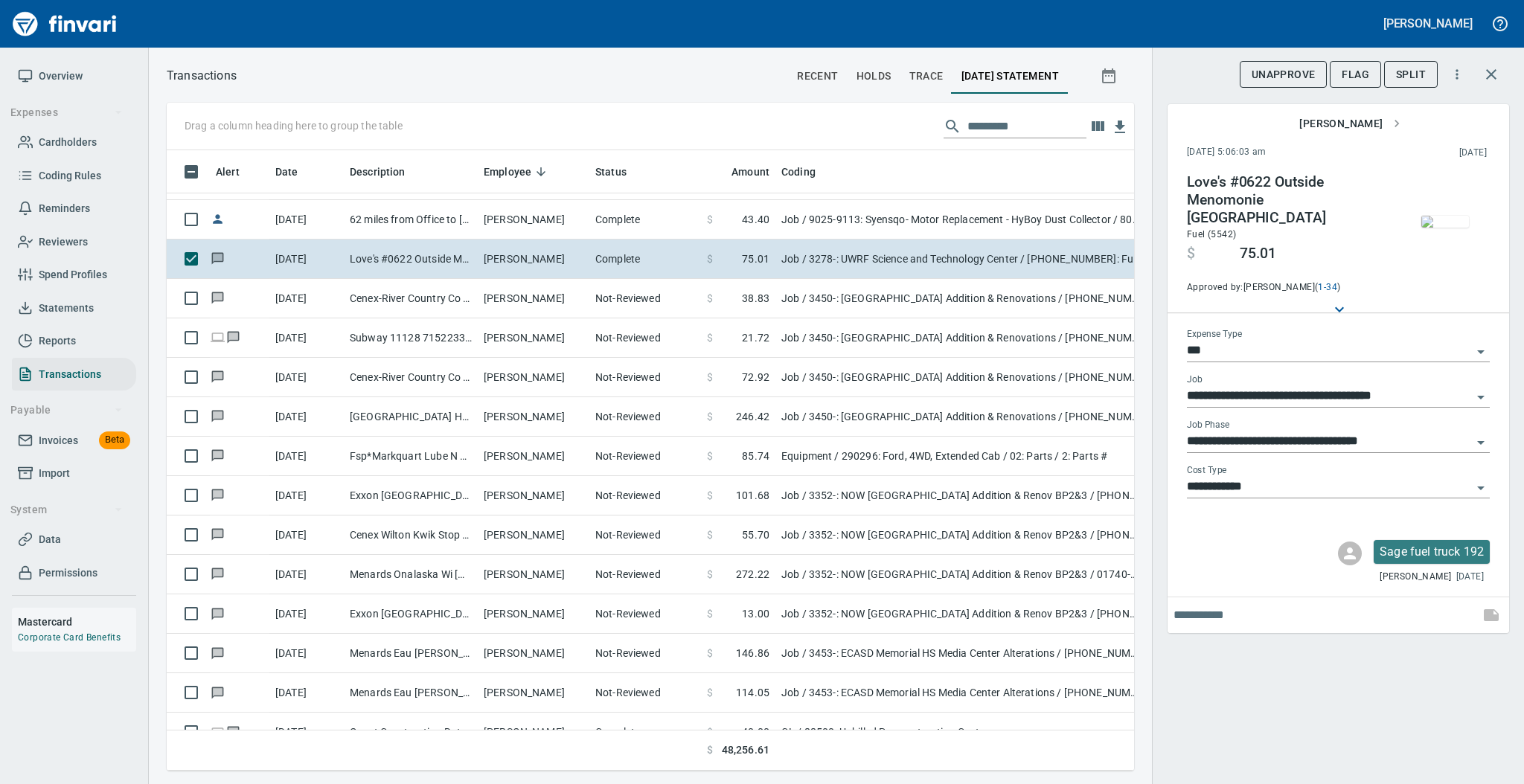
scroll to position [3311, 0]
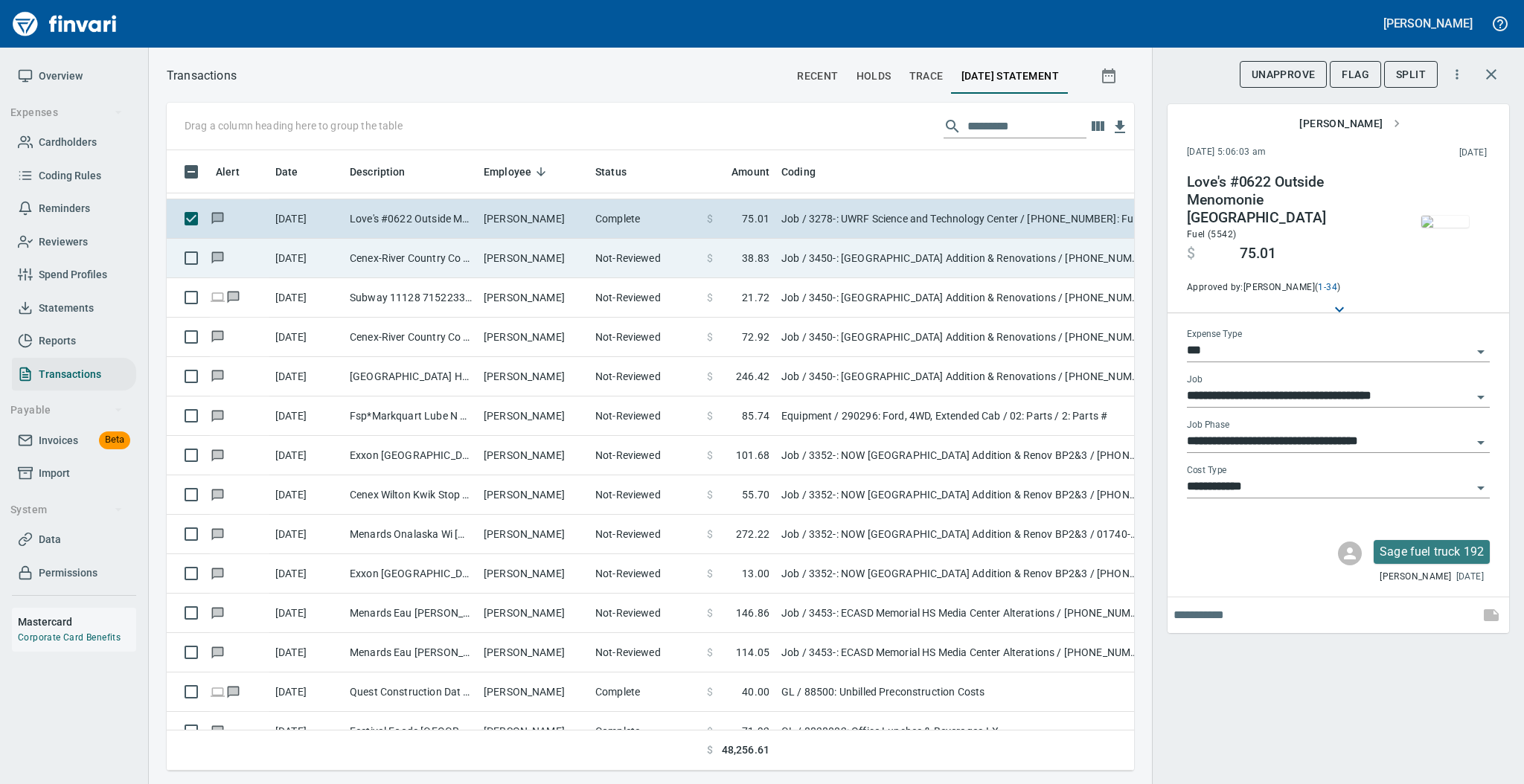
click at [554, 260] on td "[PERSON_NAME]" at bounding box center [533, 258] width 111 height 40
type input "**********"
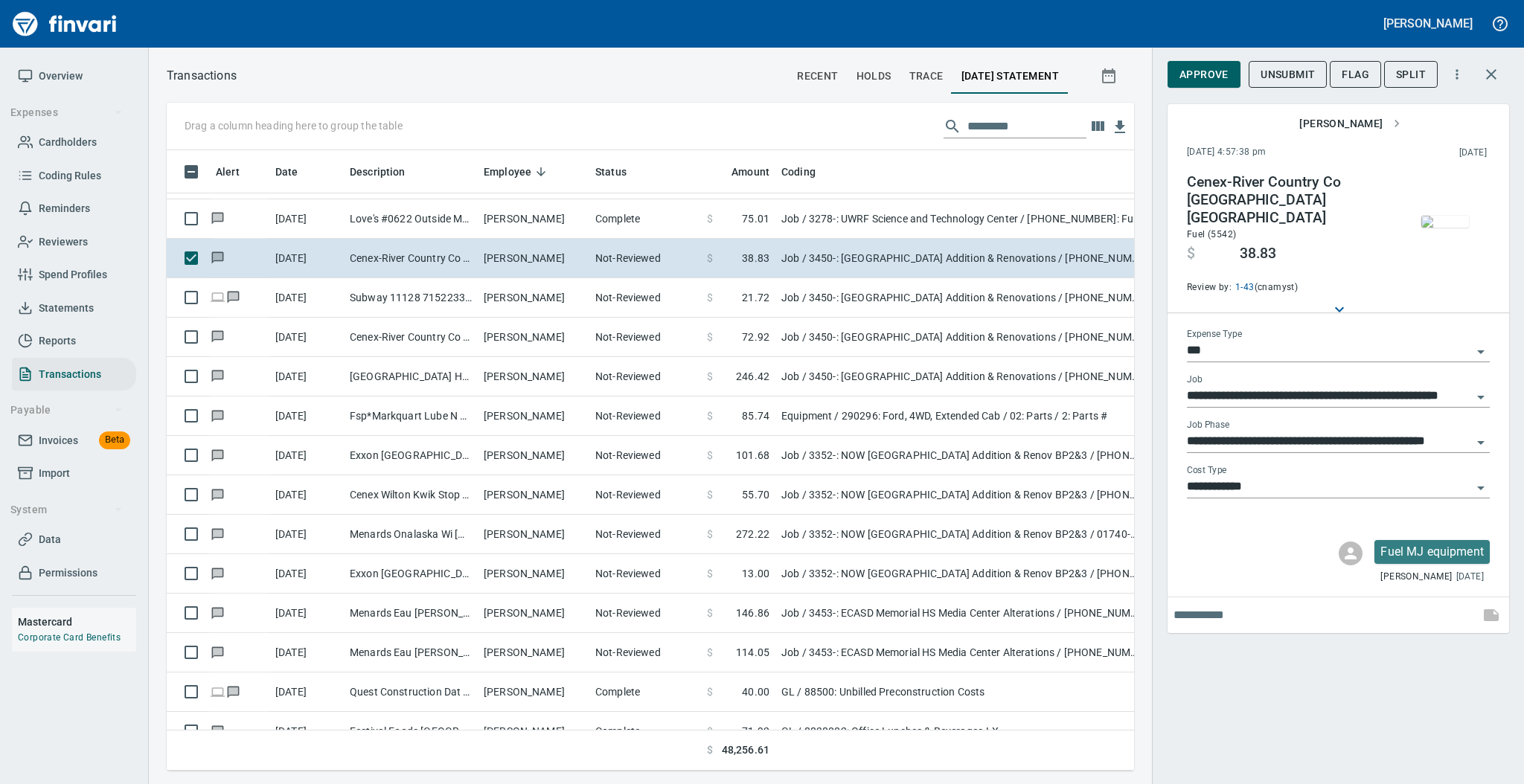
click at [1434, 224] on img "button" at bounding box center [1445, 221] width 48 height 12
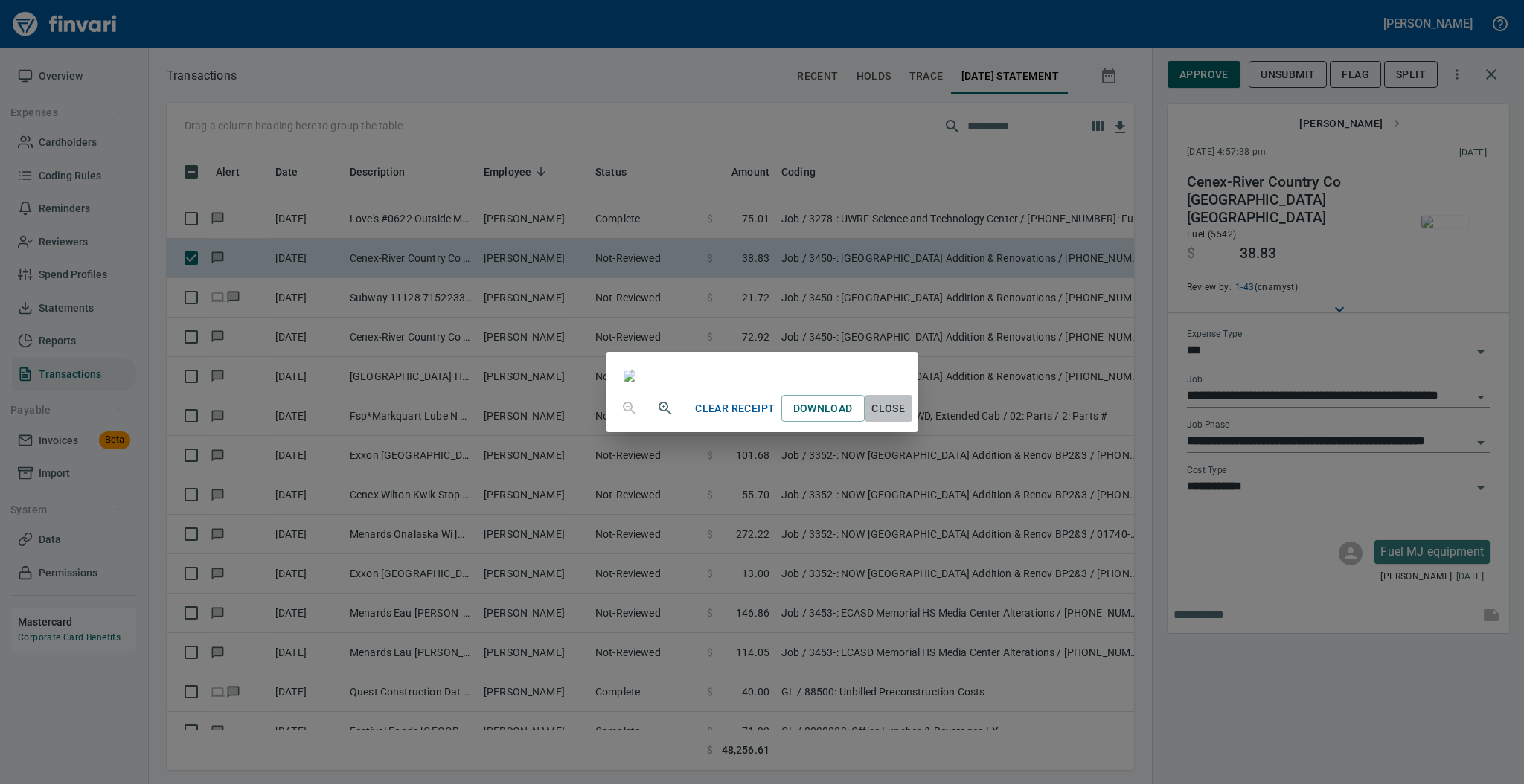
click at [906, 418] on span "Close" at bounding box center [888, 408] width 35 height 19
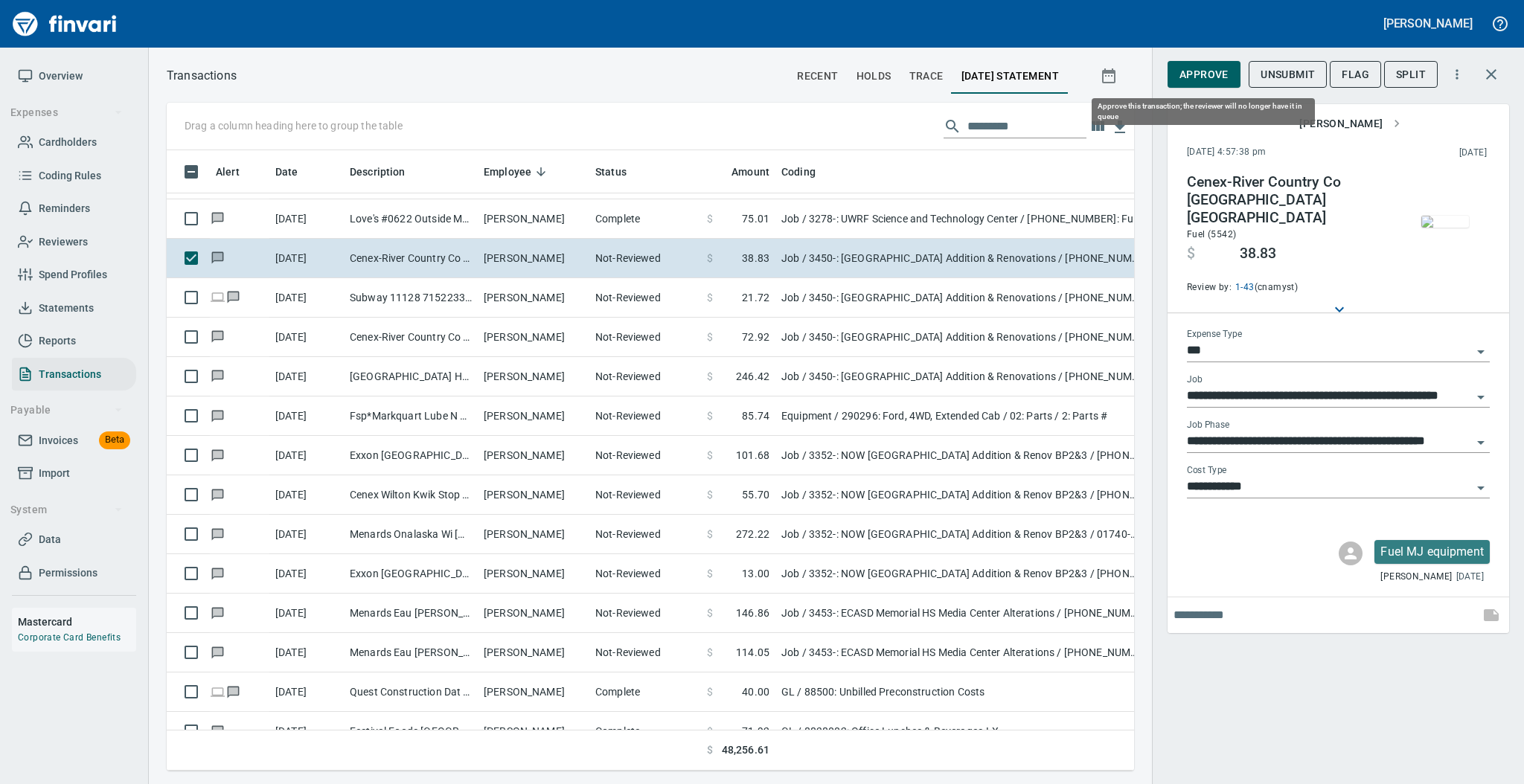
click at [1187, 70] on span "Approve" at bounding box center [1204, 74] width 49 height 19
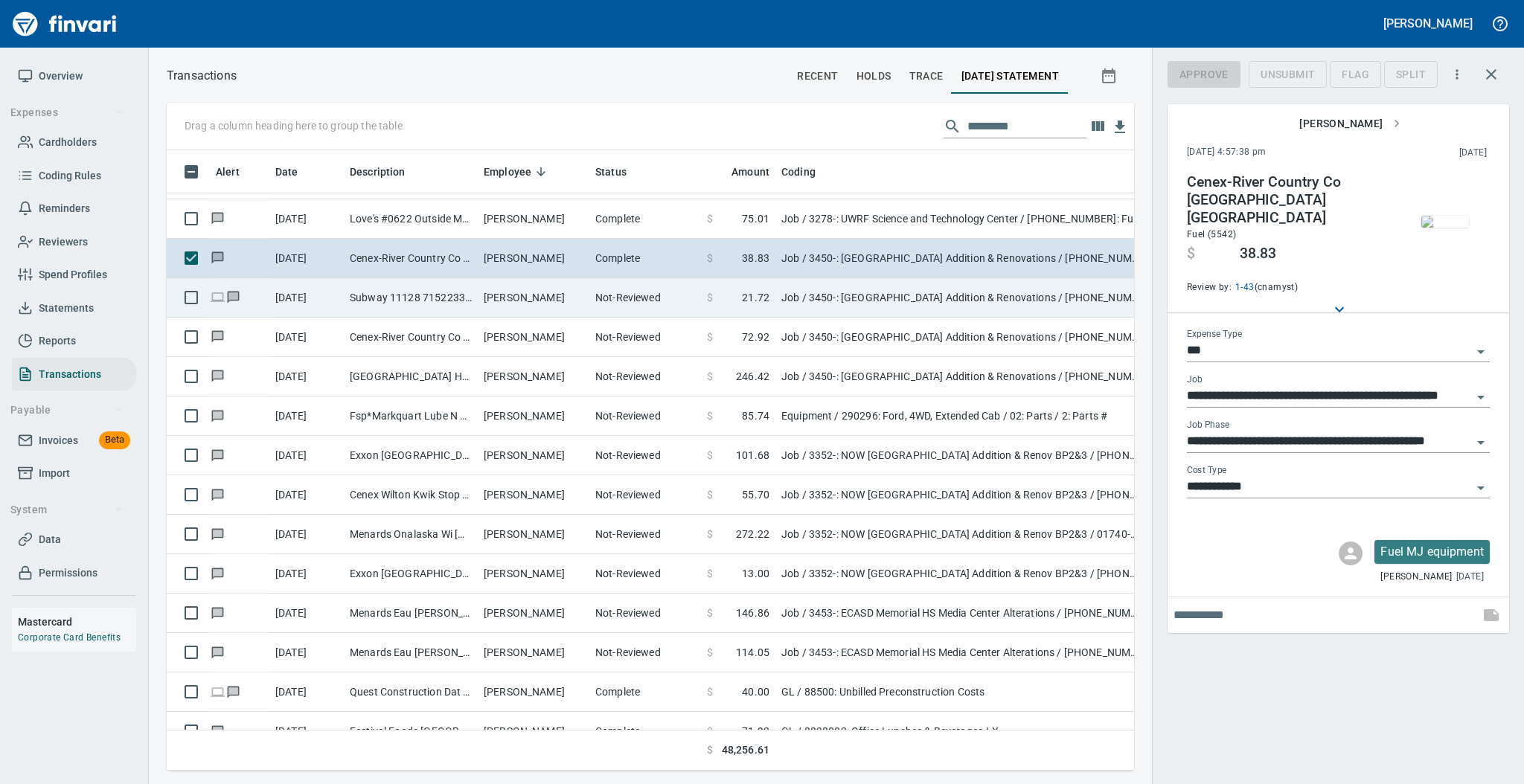
scroll to position [590, 937]
click at [609, 301] on td "Not-Reviewed" at bounding box center [645, 298] width 111 height 40
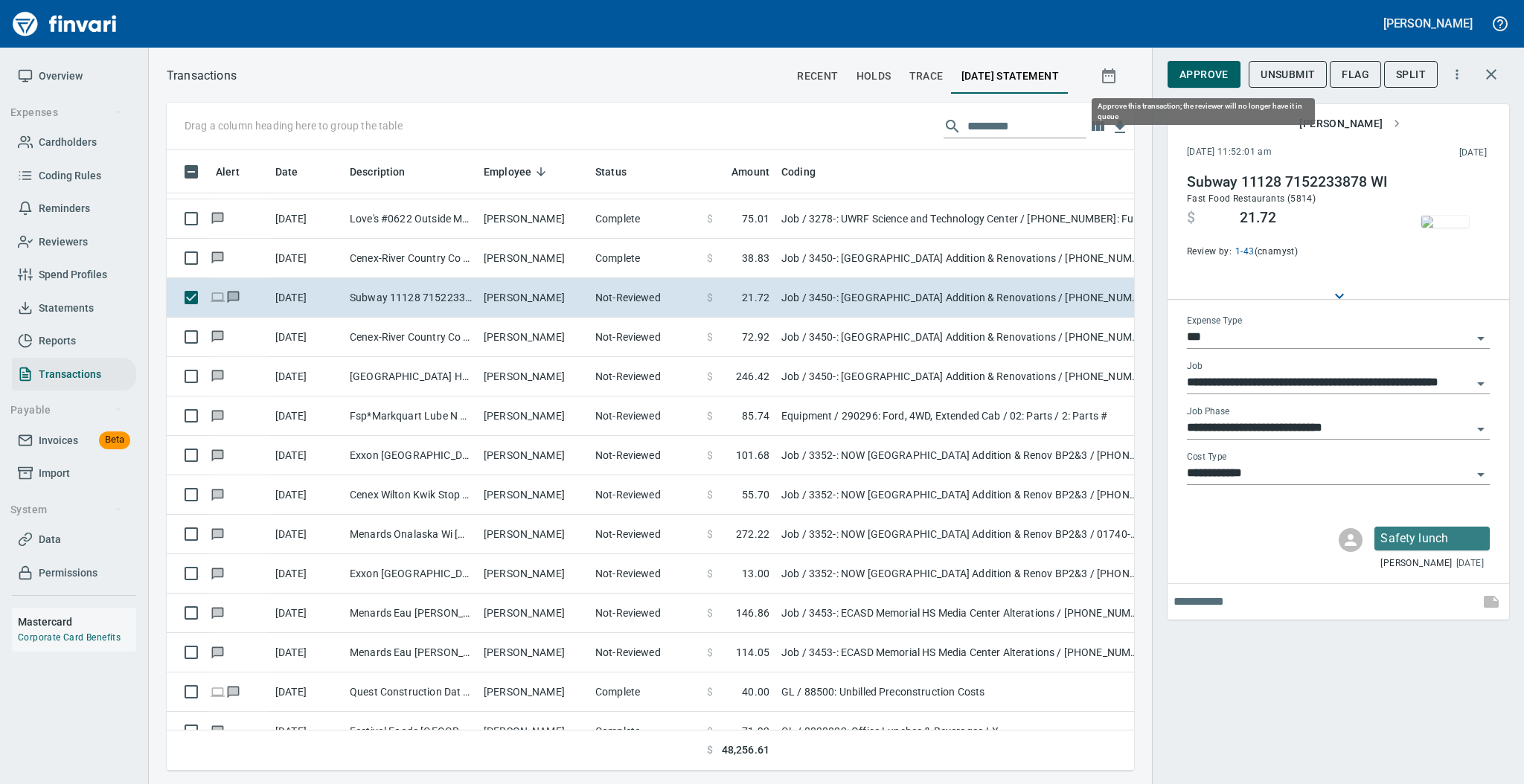
click at [1184, 73] on span "Approve" at bounding box center [1204, 74] width 49 height 19
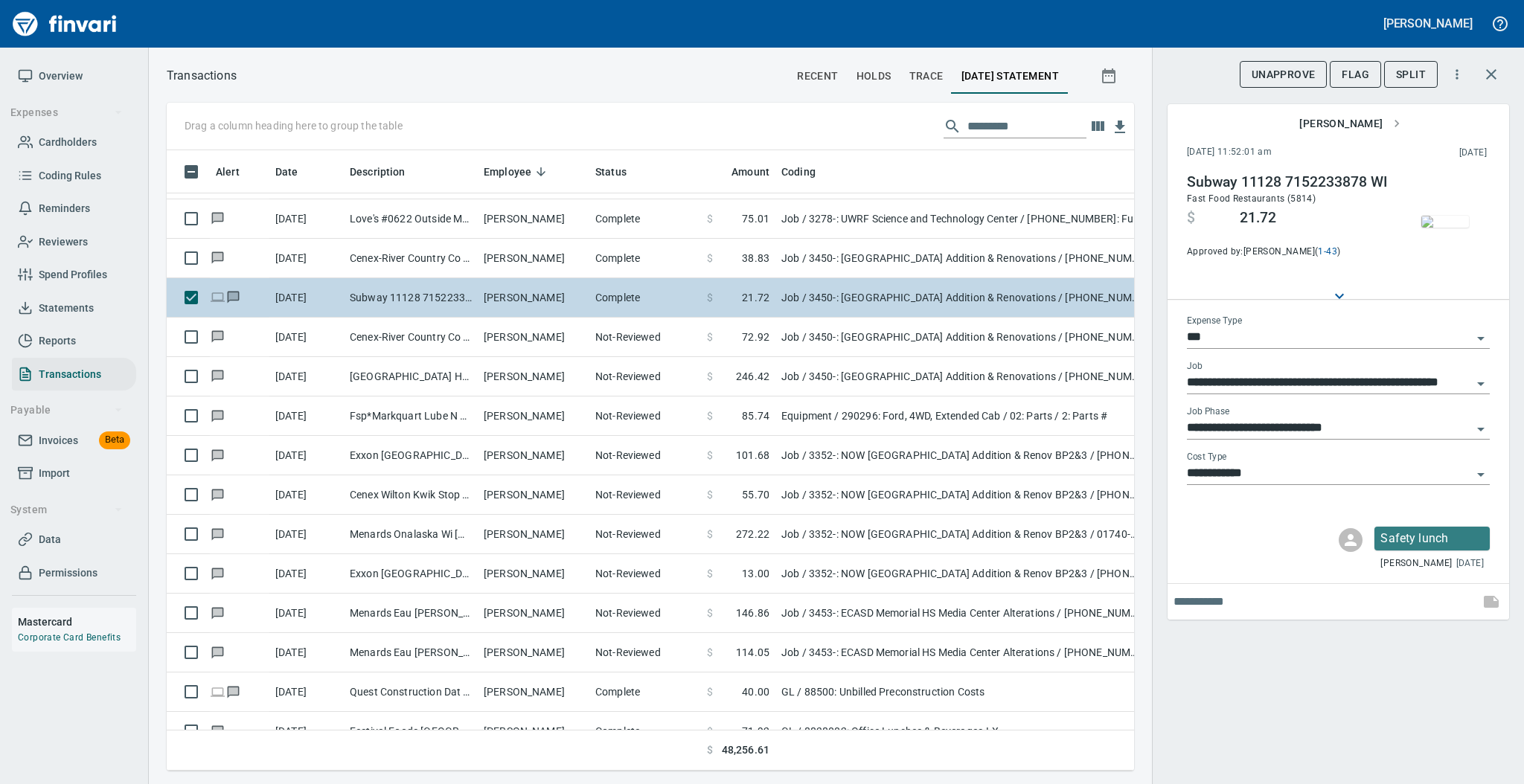
scroll to position [590, 937]
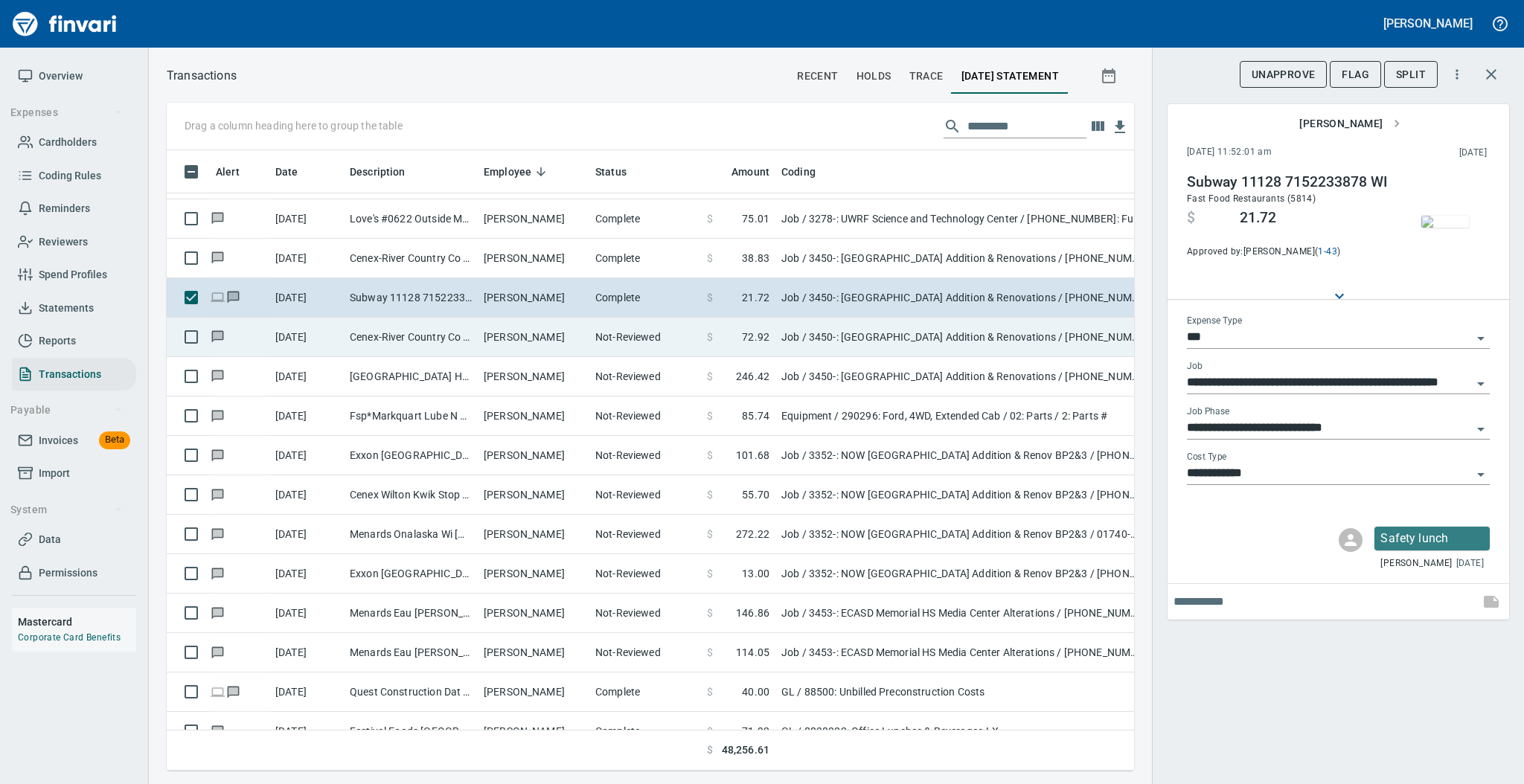
click at [592, 332] on td "Not-Reviewed" at bounding box center [645, 337] width 111 height 40
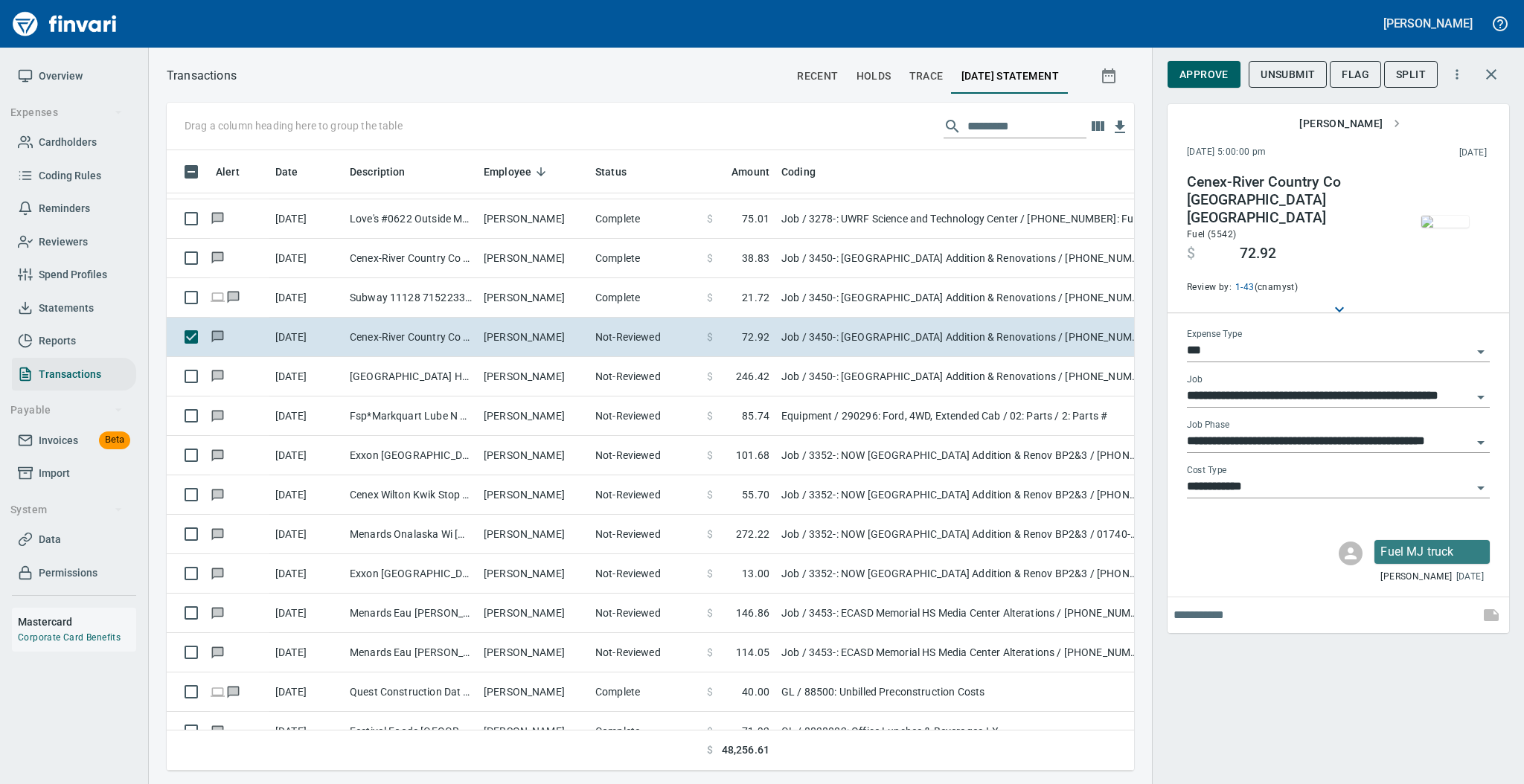
click at [1450, 227] on img "button" at bounding box center [1445, 221] width 48 height 12
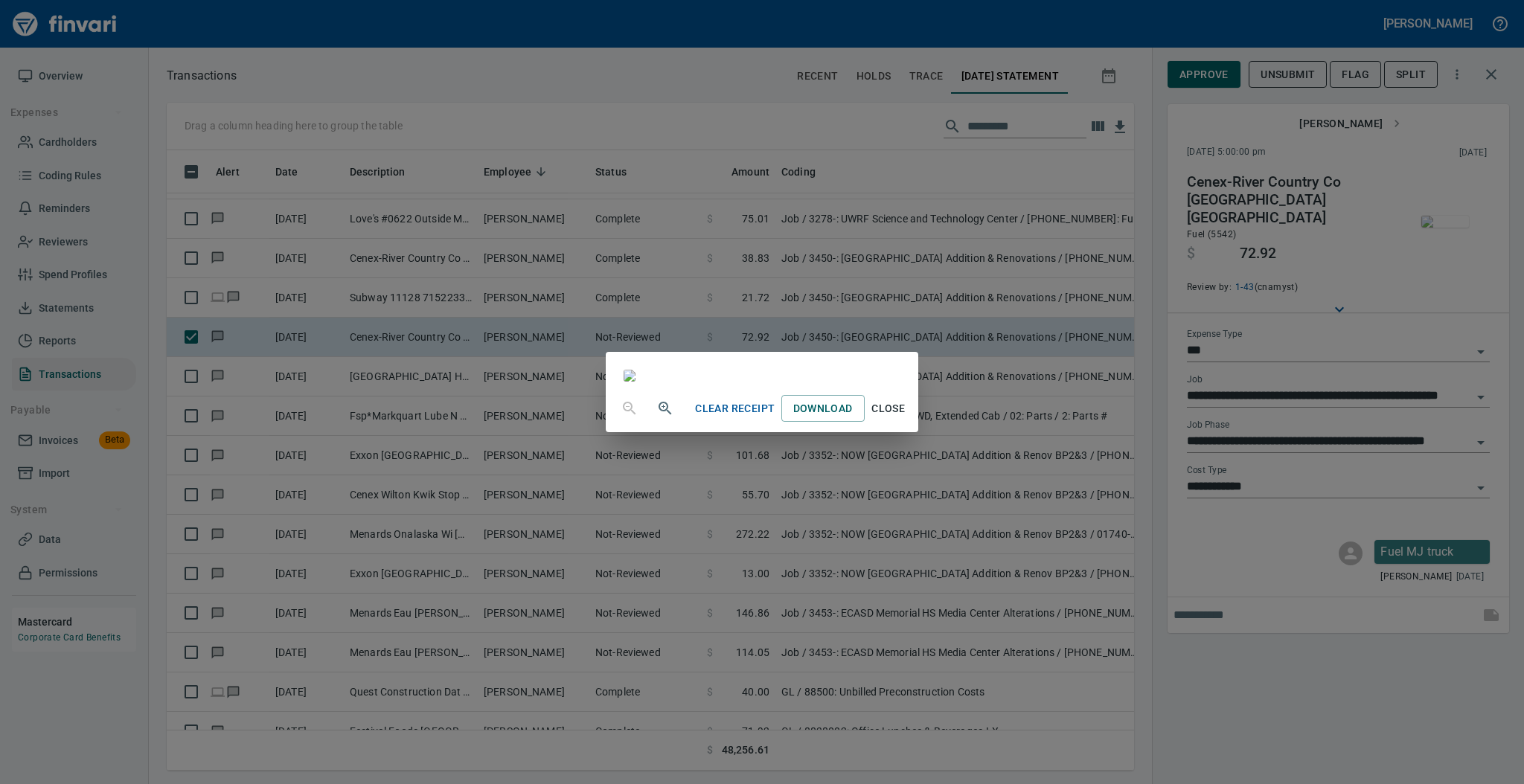
click at [906, 418] on span "Close" at bounding box center [888, 408] width 35 height 19
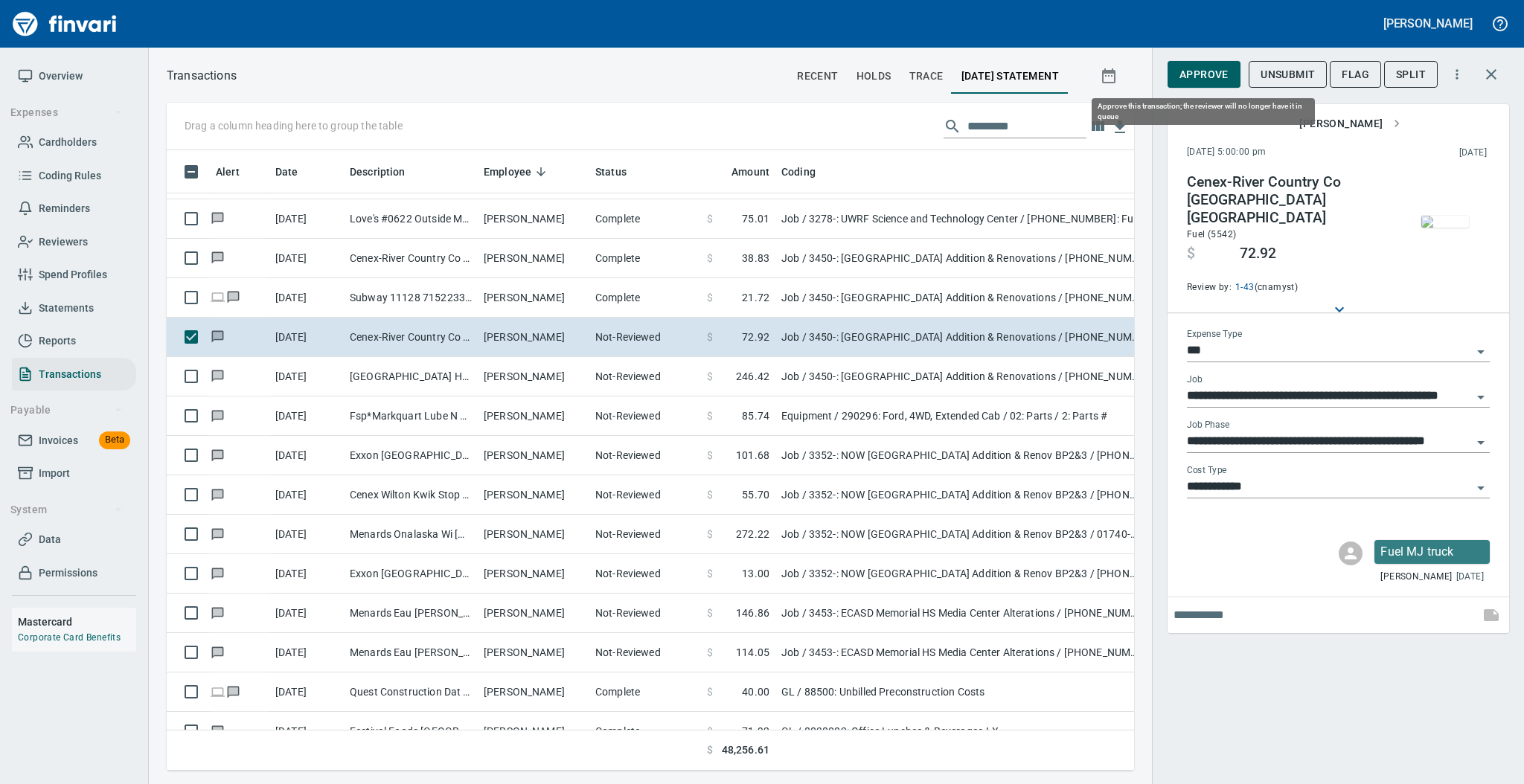
scroll to position [590, 937]
click at [1199, 71] on span "Approve" at bounding box center [1204, 74] width 49 height 19
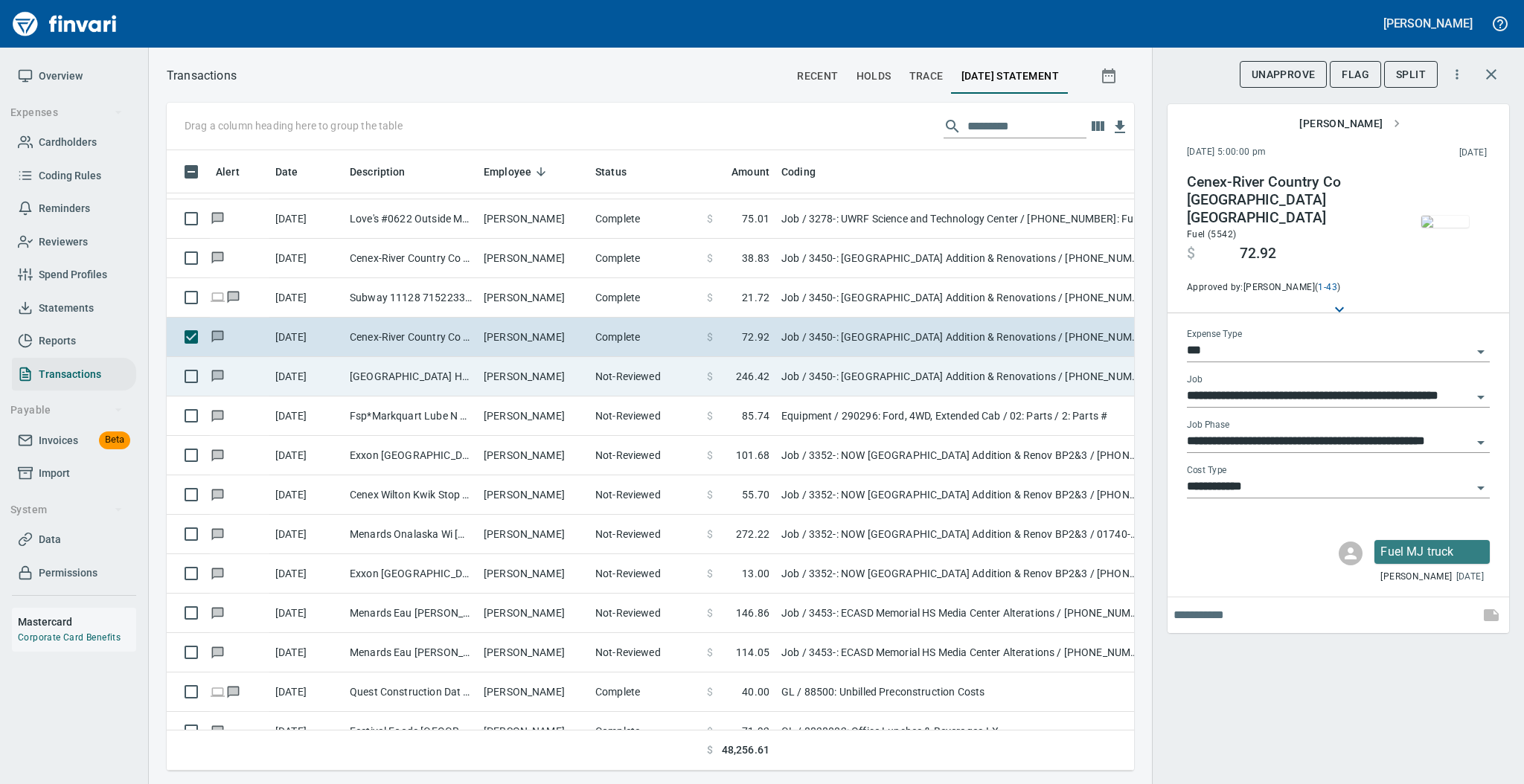
click at [531, 368] on td "[PERSON_NAME]" at bounding box center [533, 377] width 111 height 40
type input "**********"
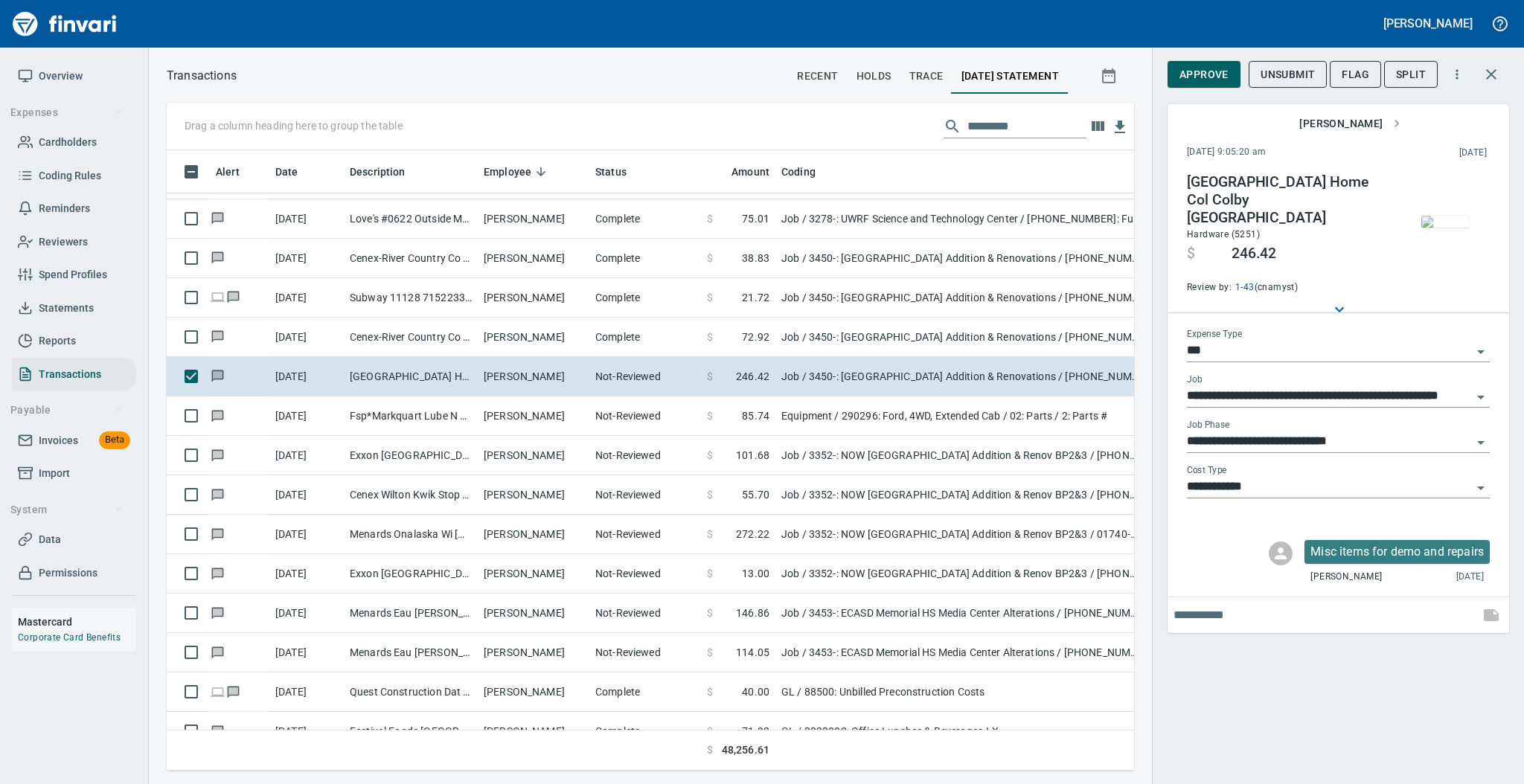
click at [1451, 223] on img "button" at bounding box center [1445, 221] width 48 height 12
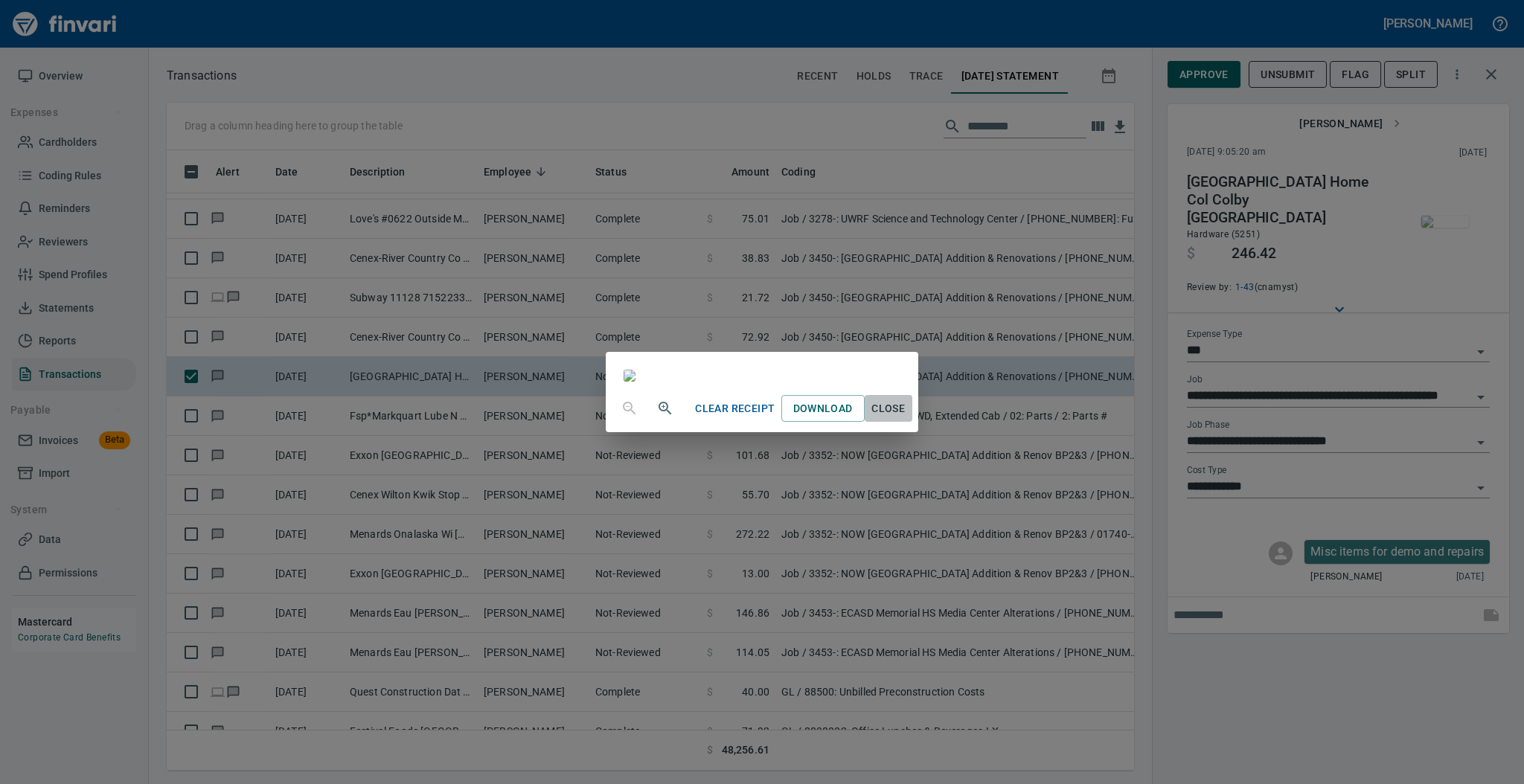
click at [912, 423] on button "Close" at bounding box center [888, 409] width 48 height 27
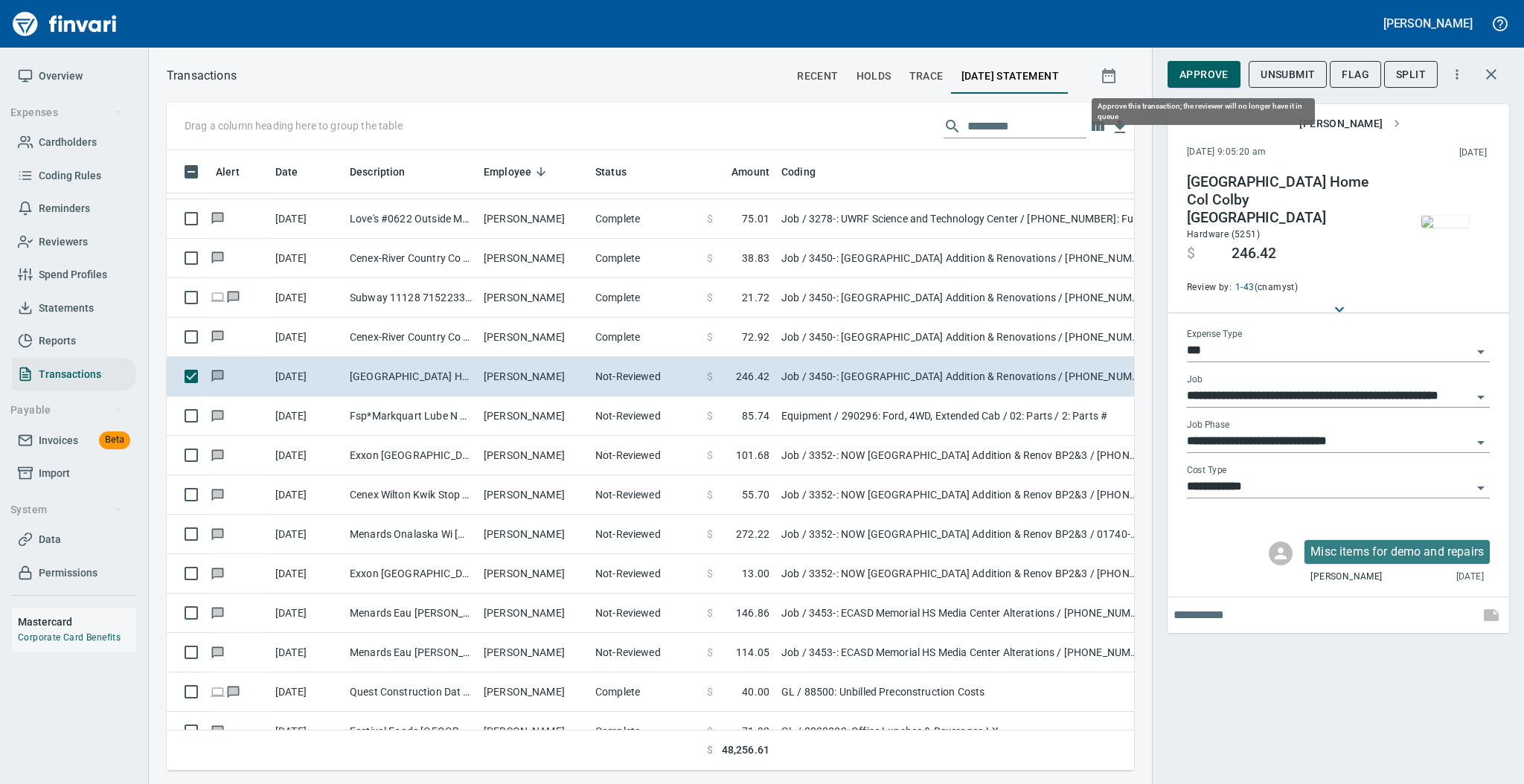
click at [1206, 78] on span "Approve" at bounding box center [1204, 74] width 49 height 19
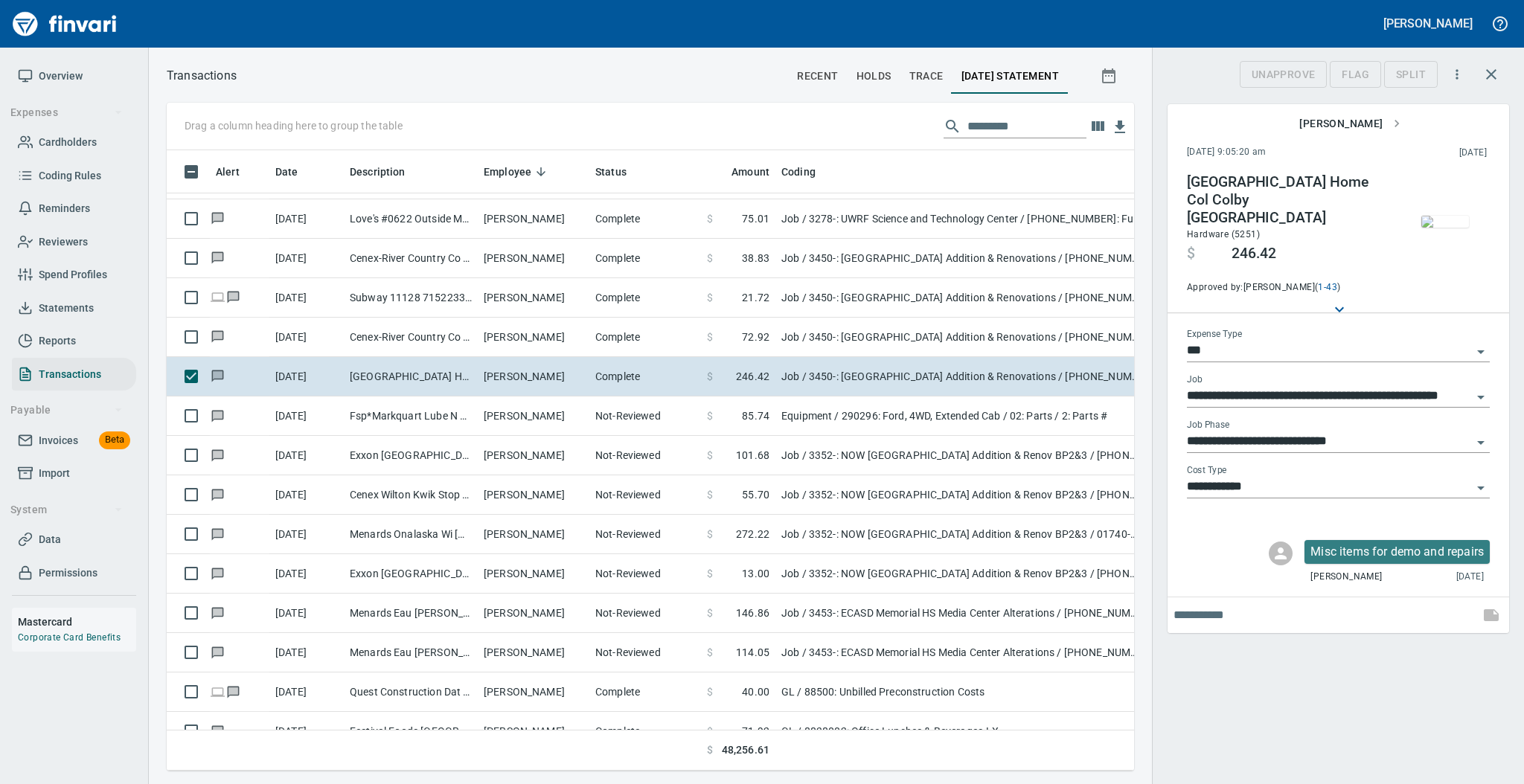
scroll to position [590, 937]
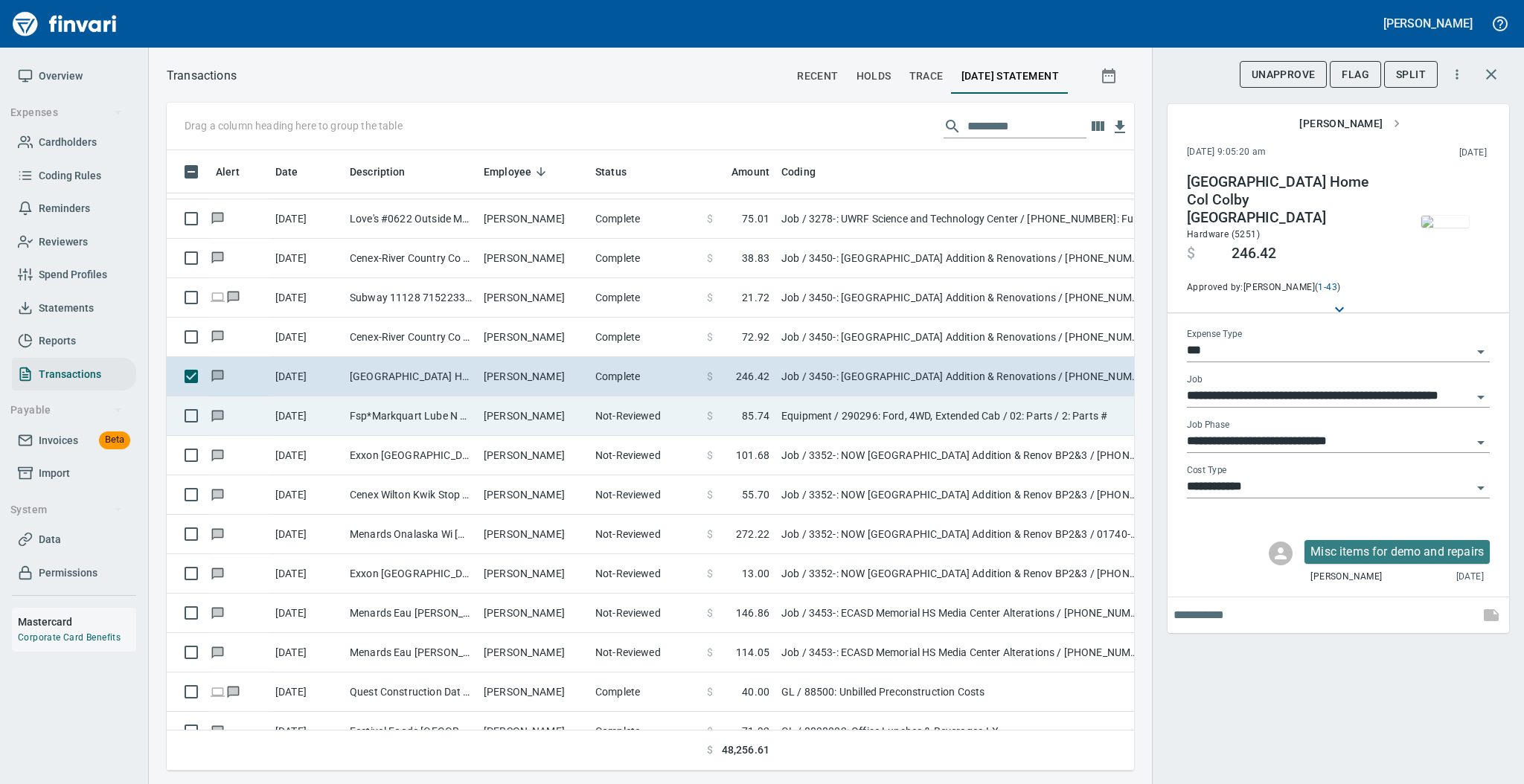
click at [662, 417] on td "Not-Reviewed" at bounding box center [645, 416] width 111 height 40
type input "*********"
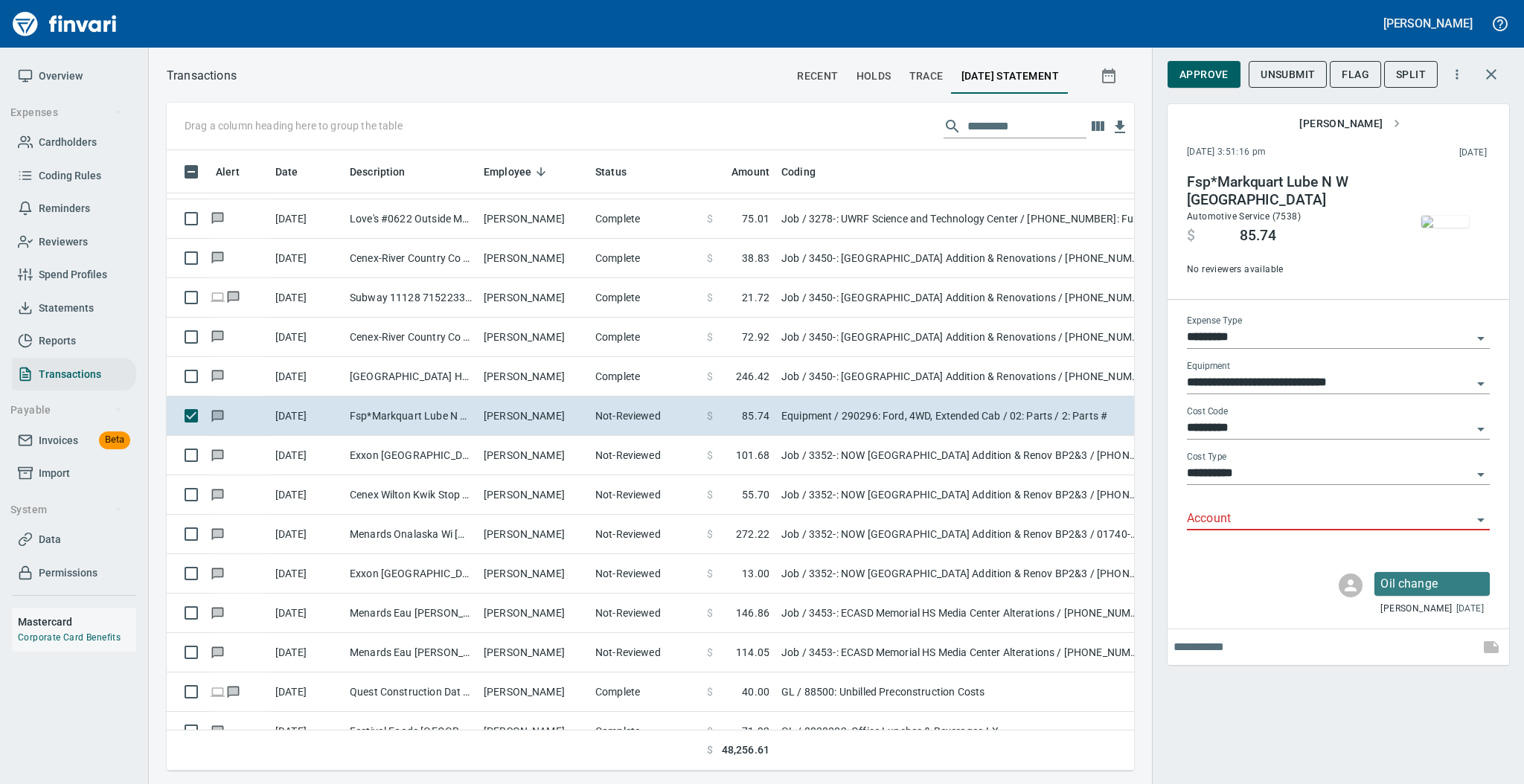
click at [1206, 529] on input "Account" at bounding box center [1329, 519] width 285 height 21
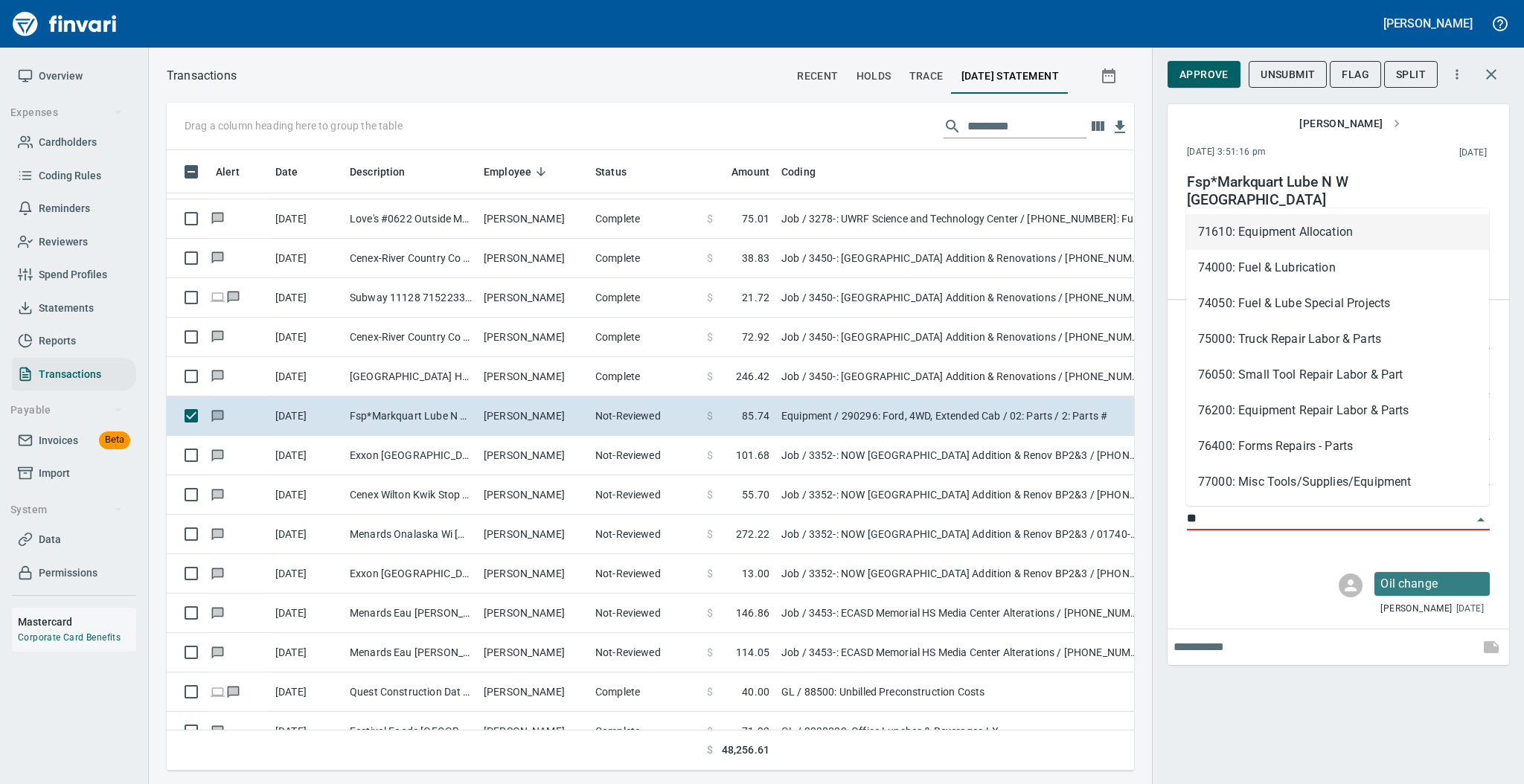
scroll to position [590, 937]
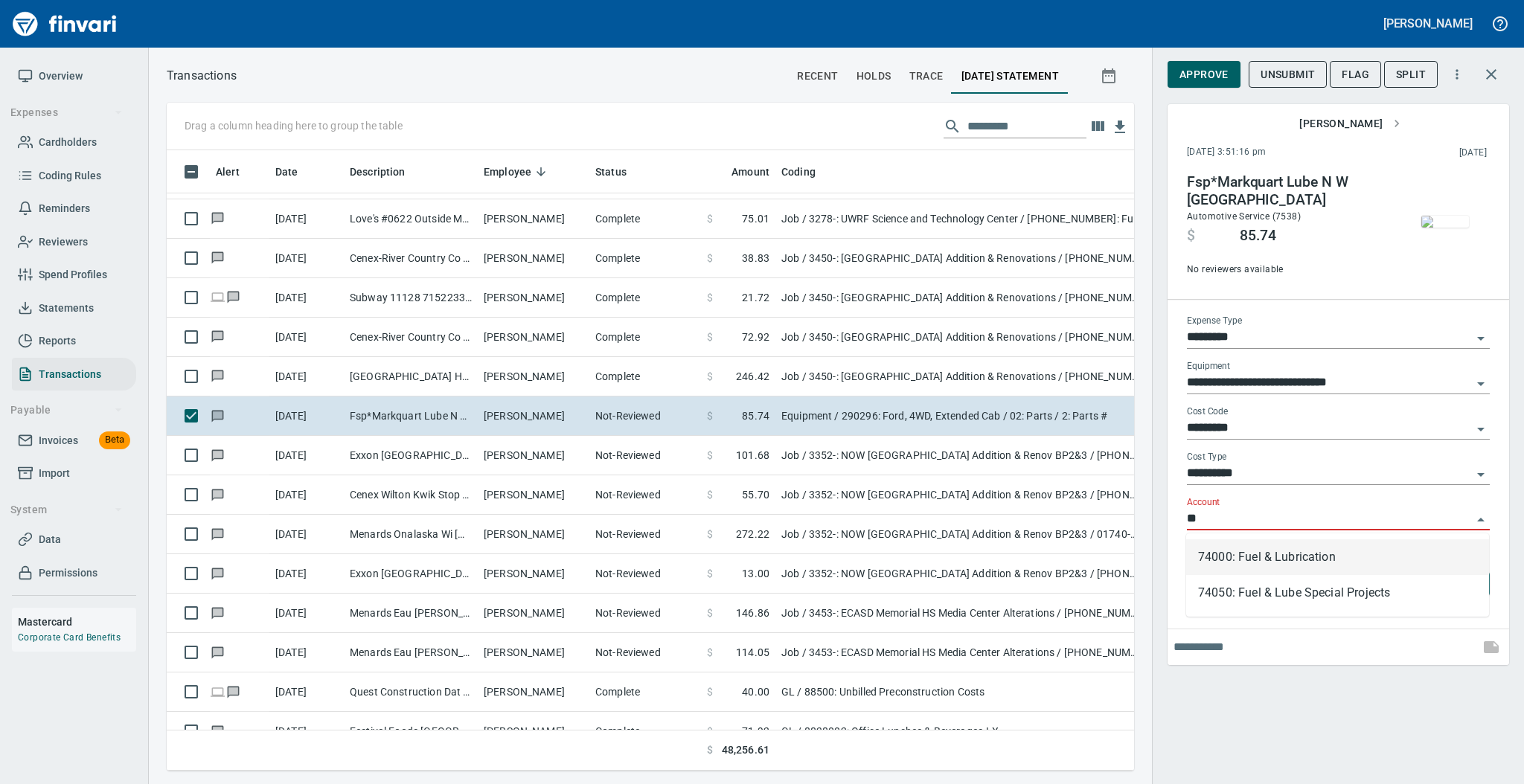
click at [1219, 549] on li "74000: Fuel & Lubrication" at bounding box center [1337, 557] width 303 height 35
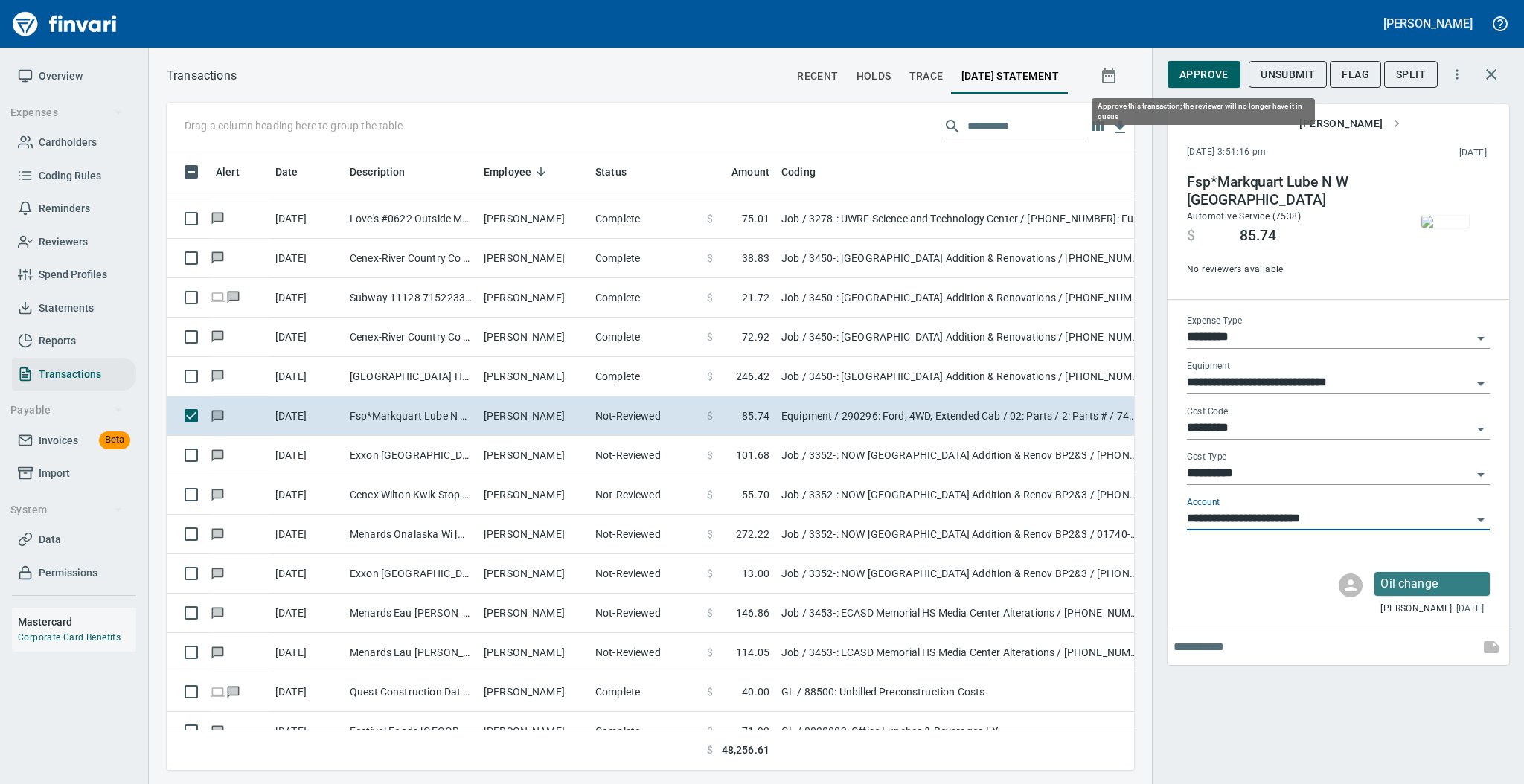
type input "**********"
click at [1196, 81] on span "Approve" at bounding box center [1204, 74] width 49 height 19
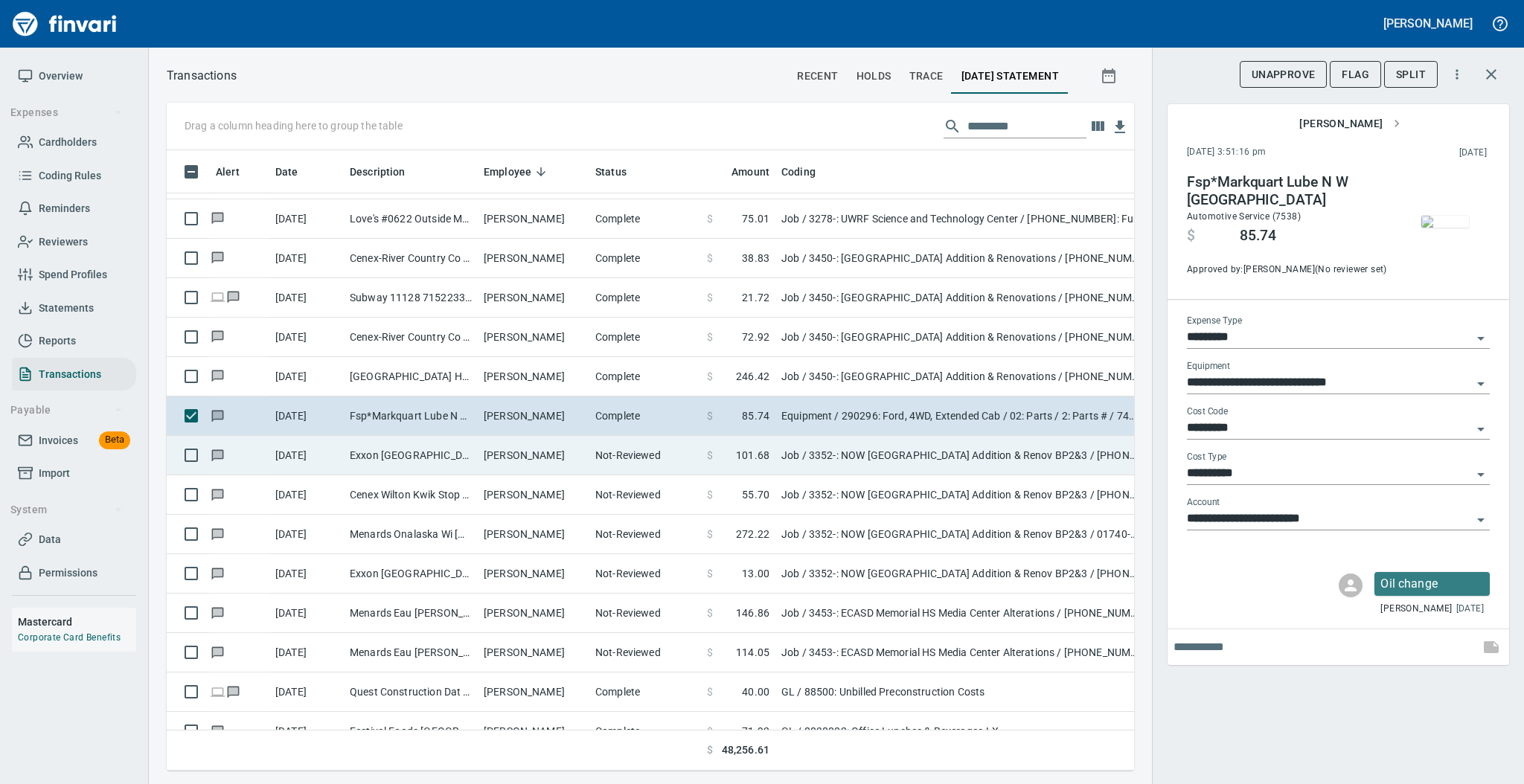
click at [590, 450] on td "Not-Reviewed" at bounding box center [645, 455] width 111 height 40
type input "***"
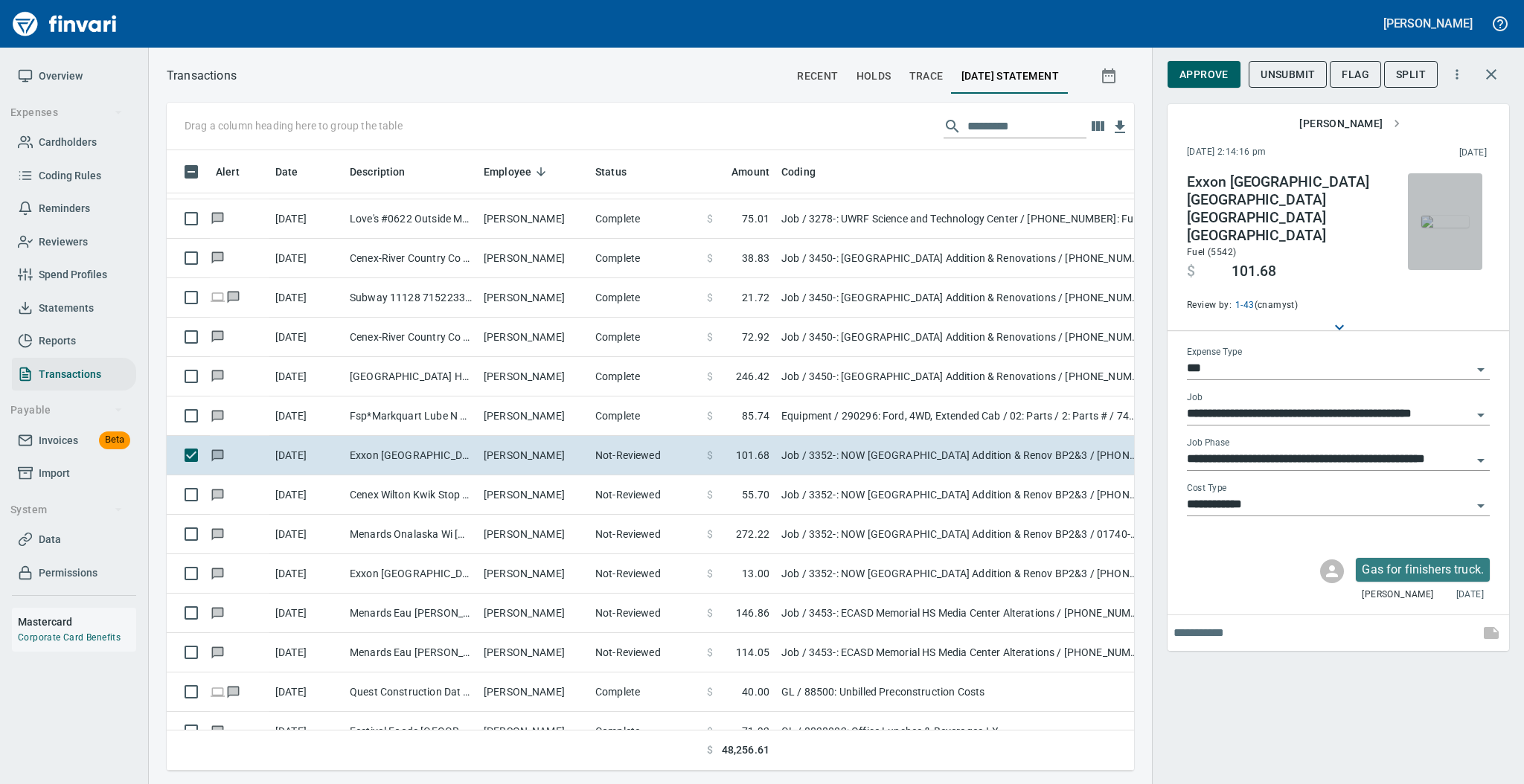
click at [1434, 215] on img "button" at bounding box center [1445, 221] width 48 height 12
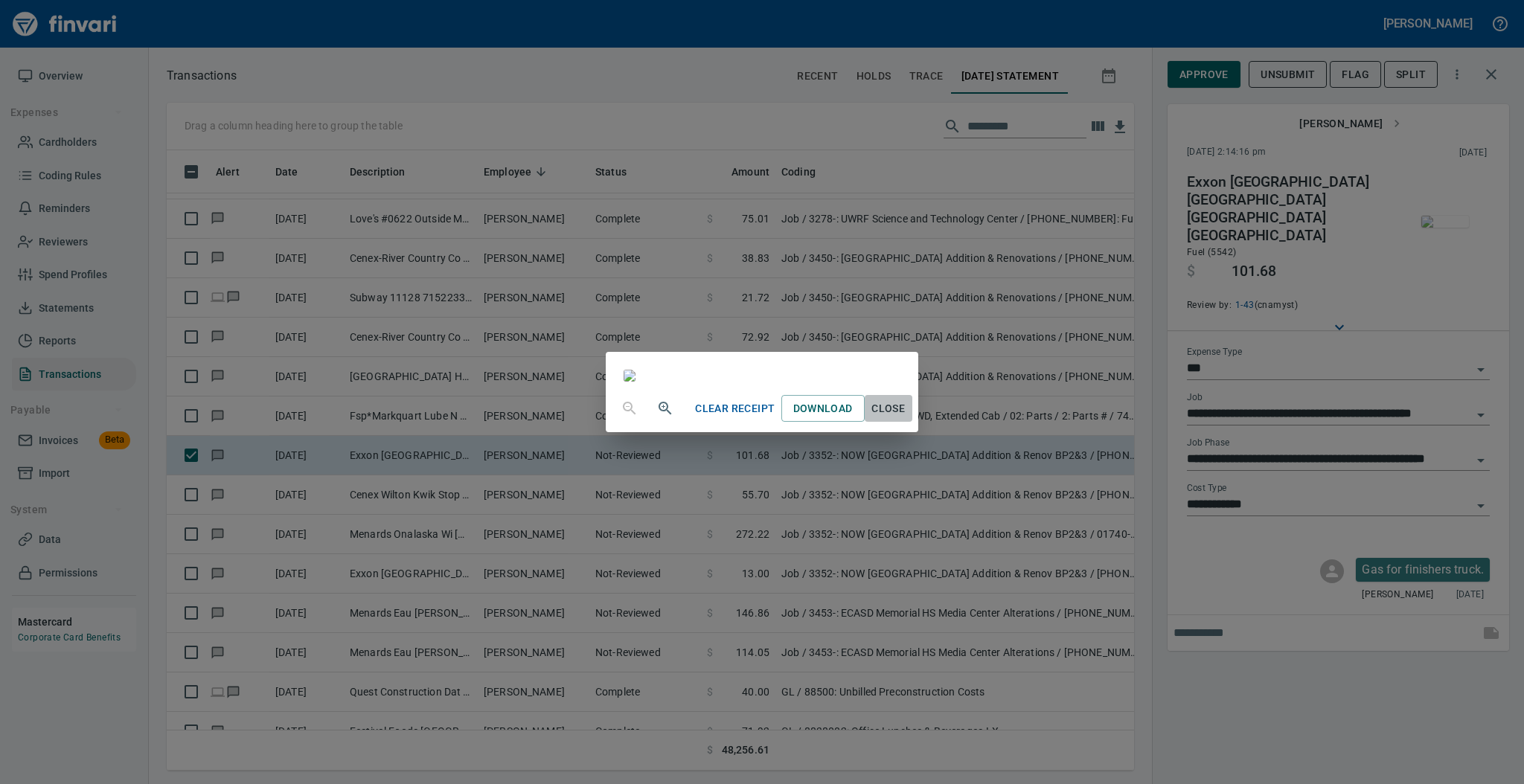
click at [906, 418] on span "Close" at bounding box center [888, 408] width 35 height 19
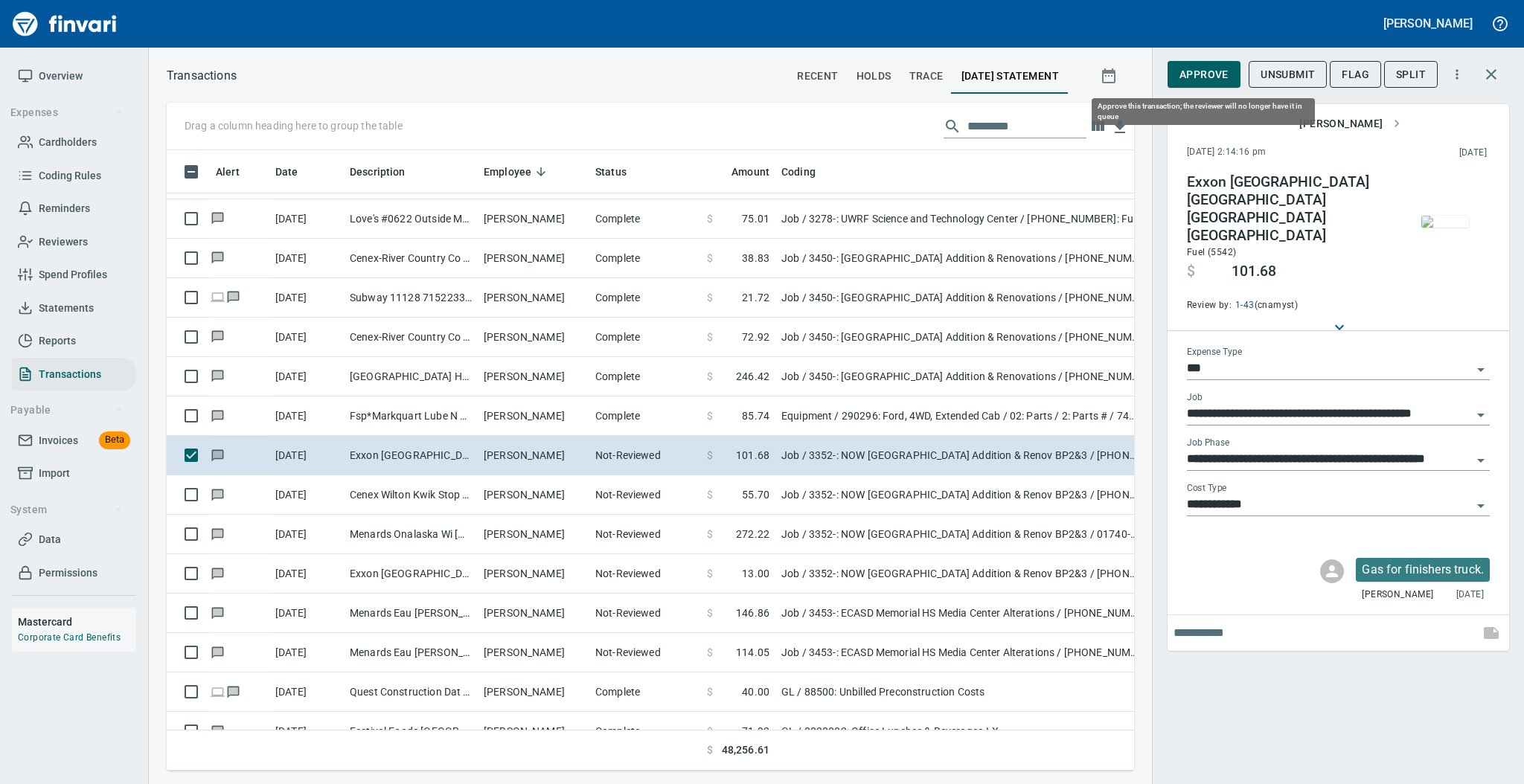
click at [1200, 68] on span "Approve" at bounding box center [1204, 74] width 49 height 19
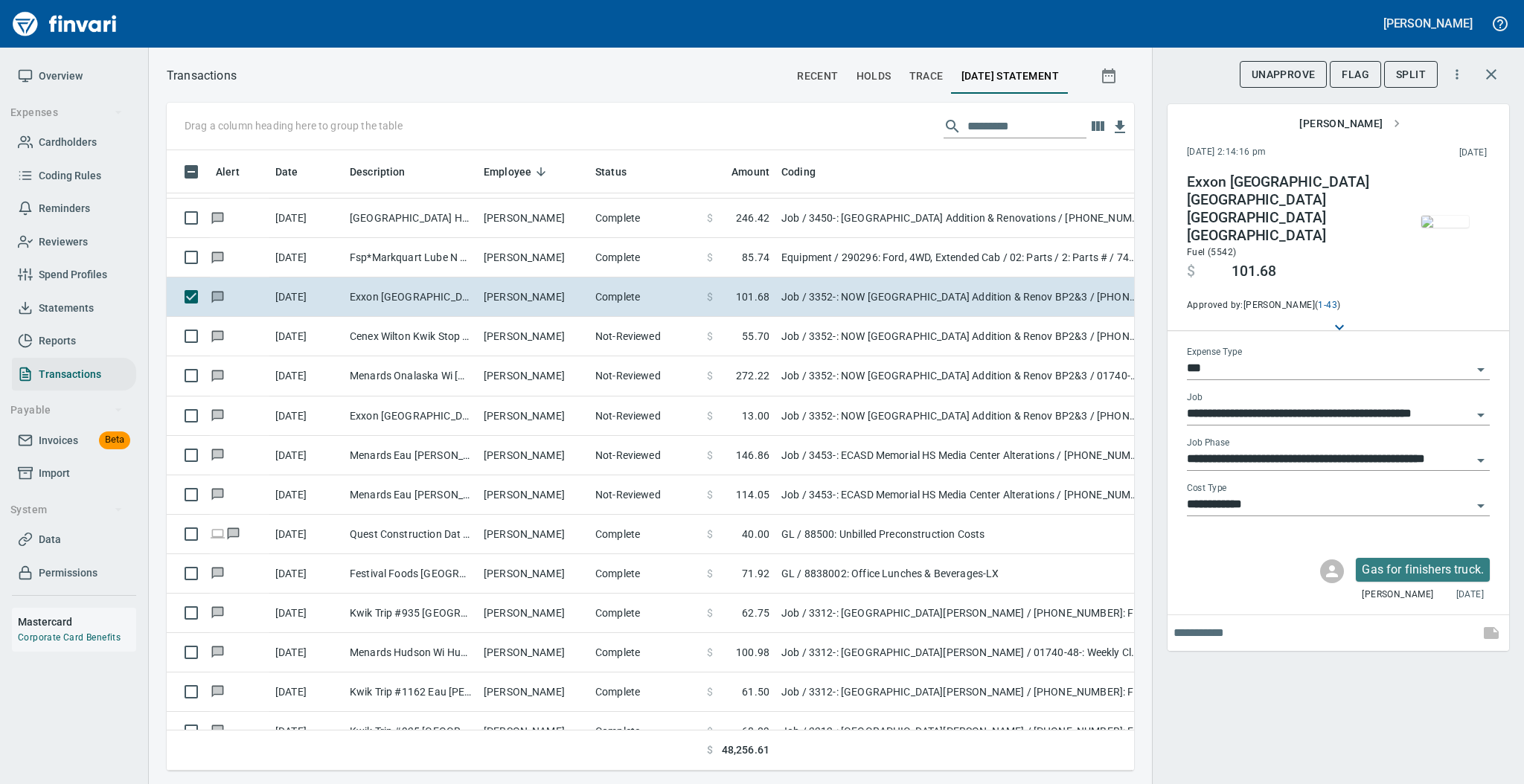
scroll to position [3509, 0]
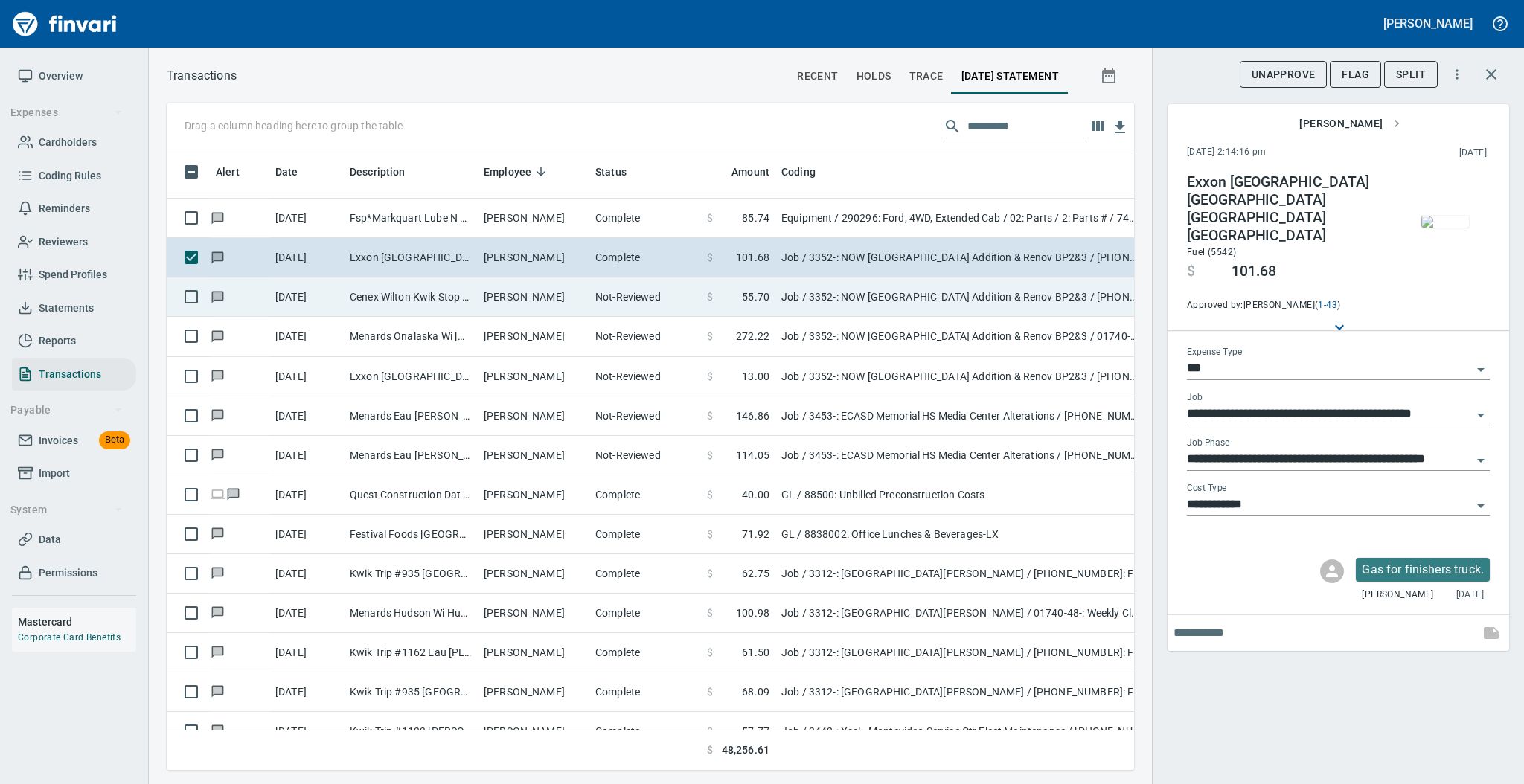
click at [514, 293] on td "[PERSON_NAME]" at bounding box center [533, 297] width 111 height 40
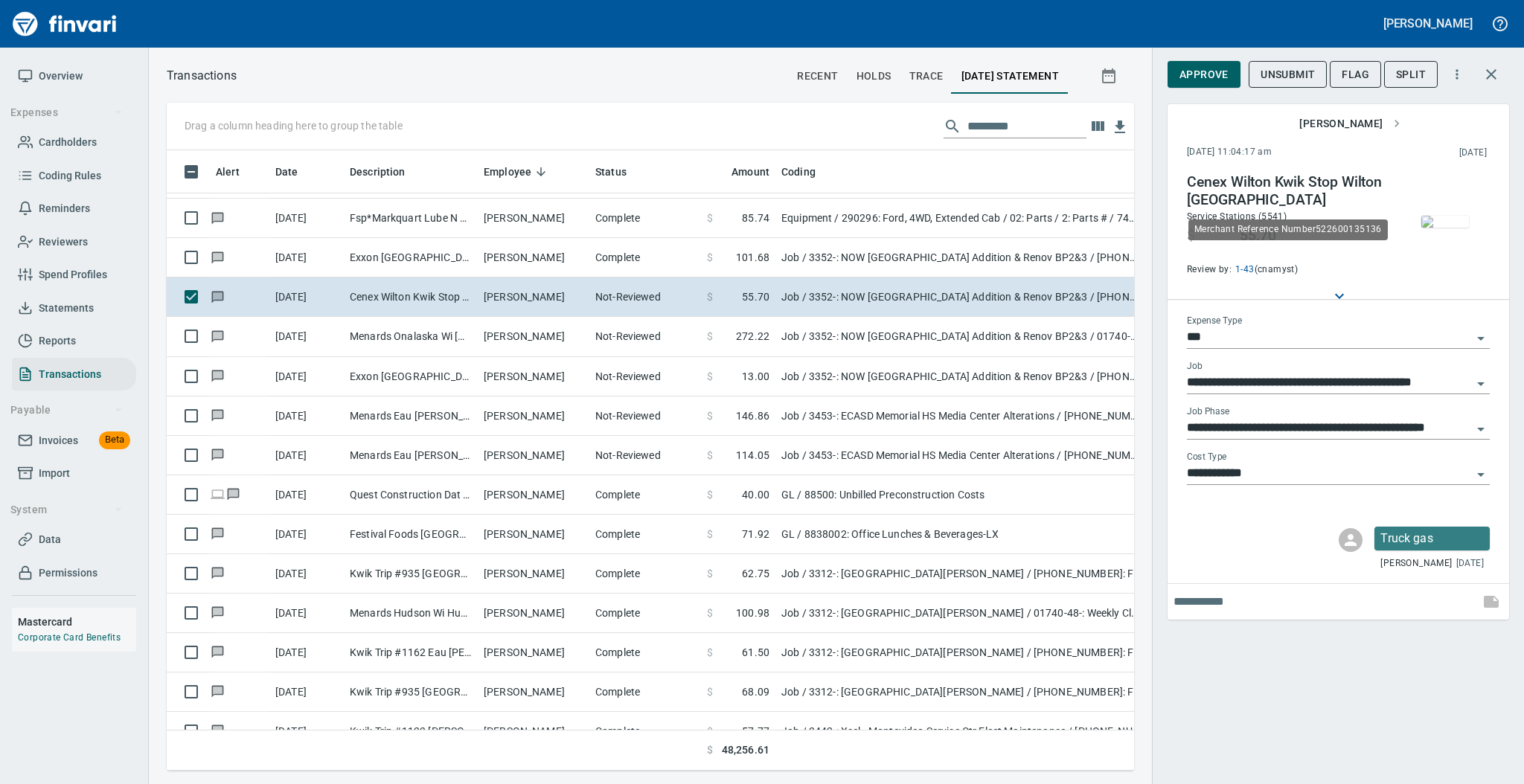
scroll to position [590, 937]
click at [1452, 227] on img "button" at bounding box center [1445, 221] width 48 height 12
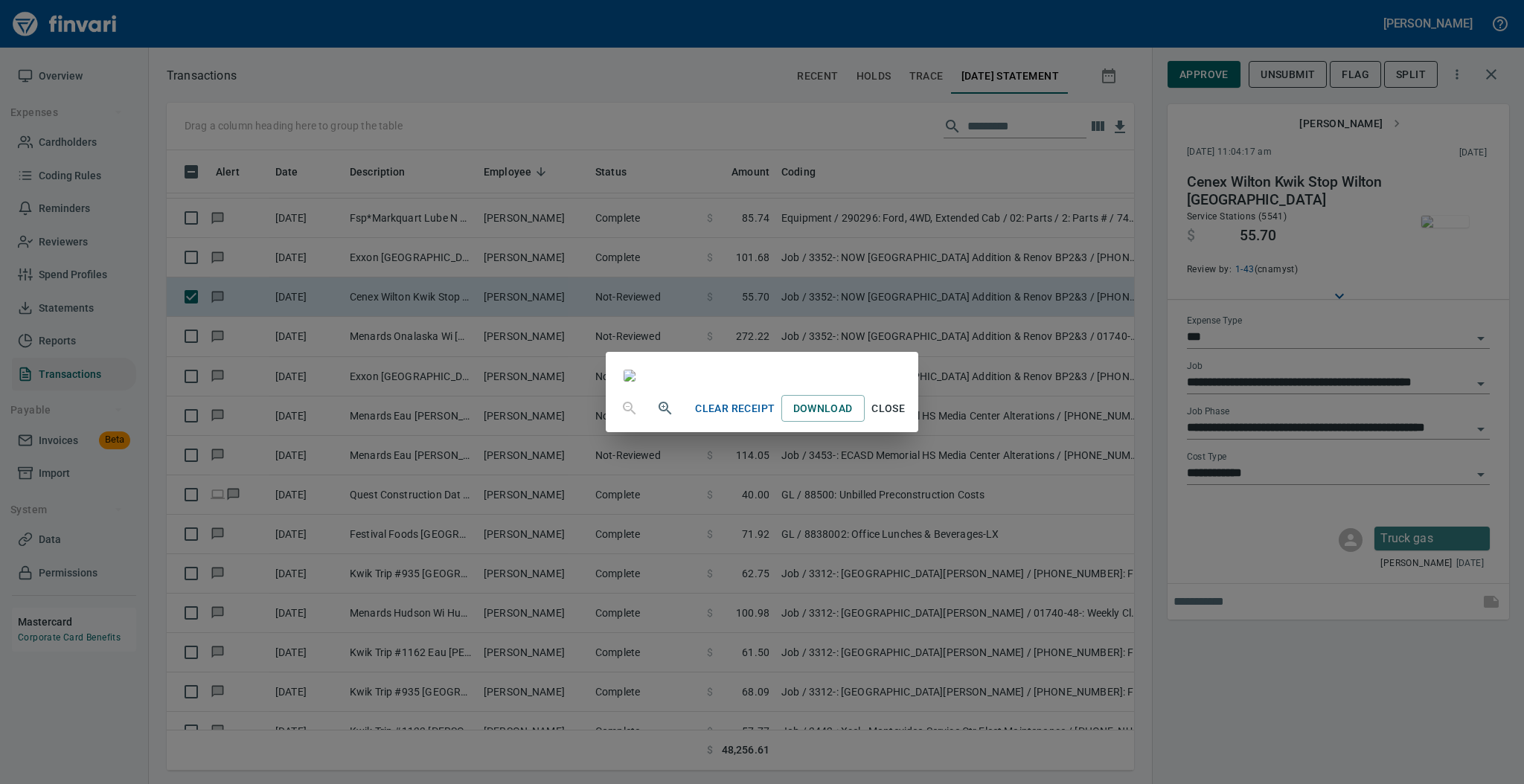
click at [906, 418] on span "Close" at bounding box center [888, 408] width 35 height 19
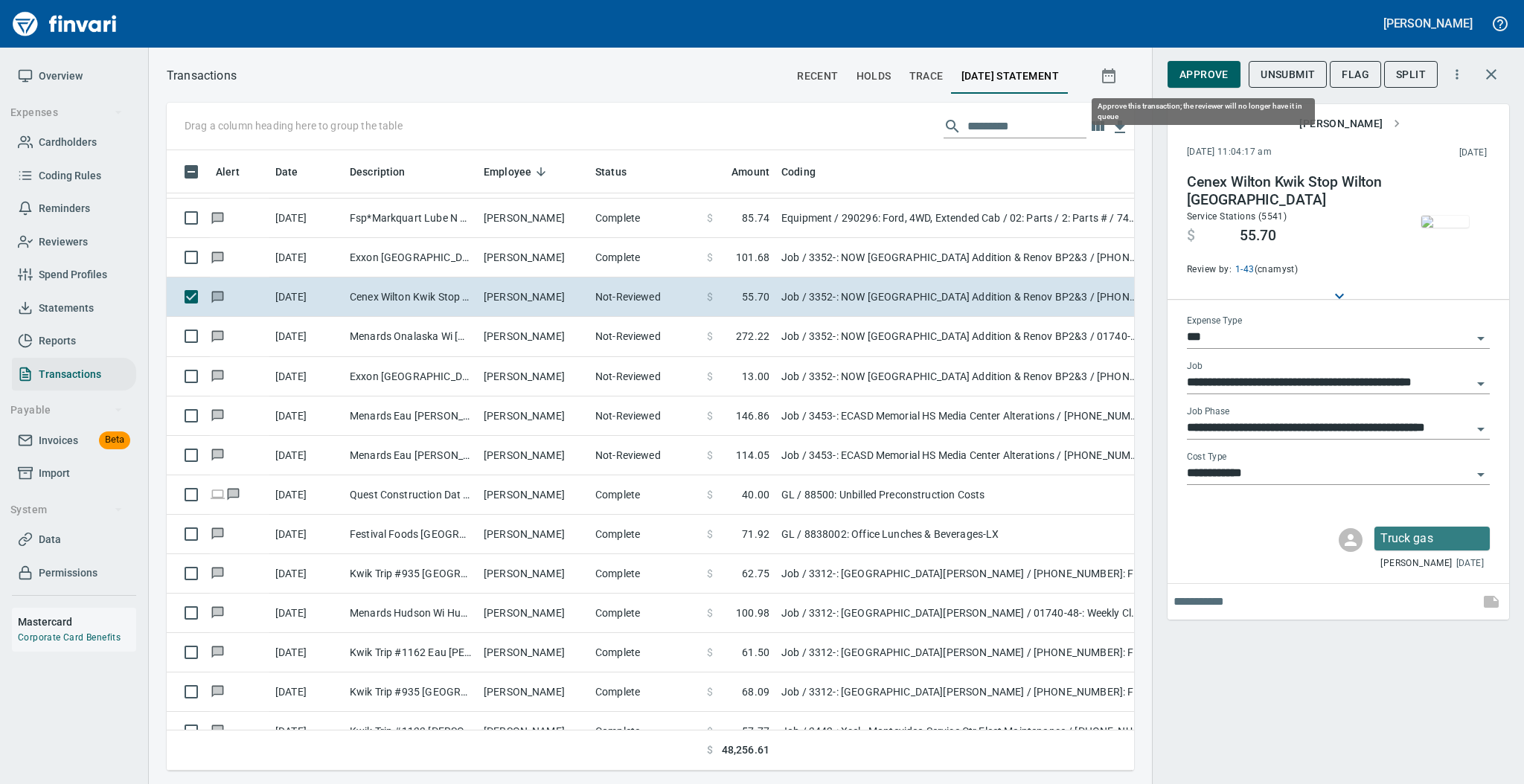
click at [1186, 77] on span "Approve" at bounding box center [1204, 74] width 49 height 19
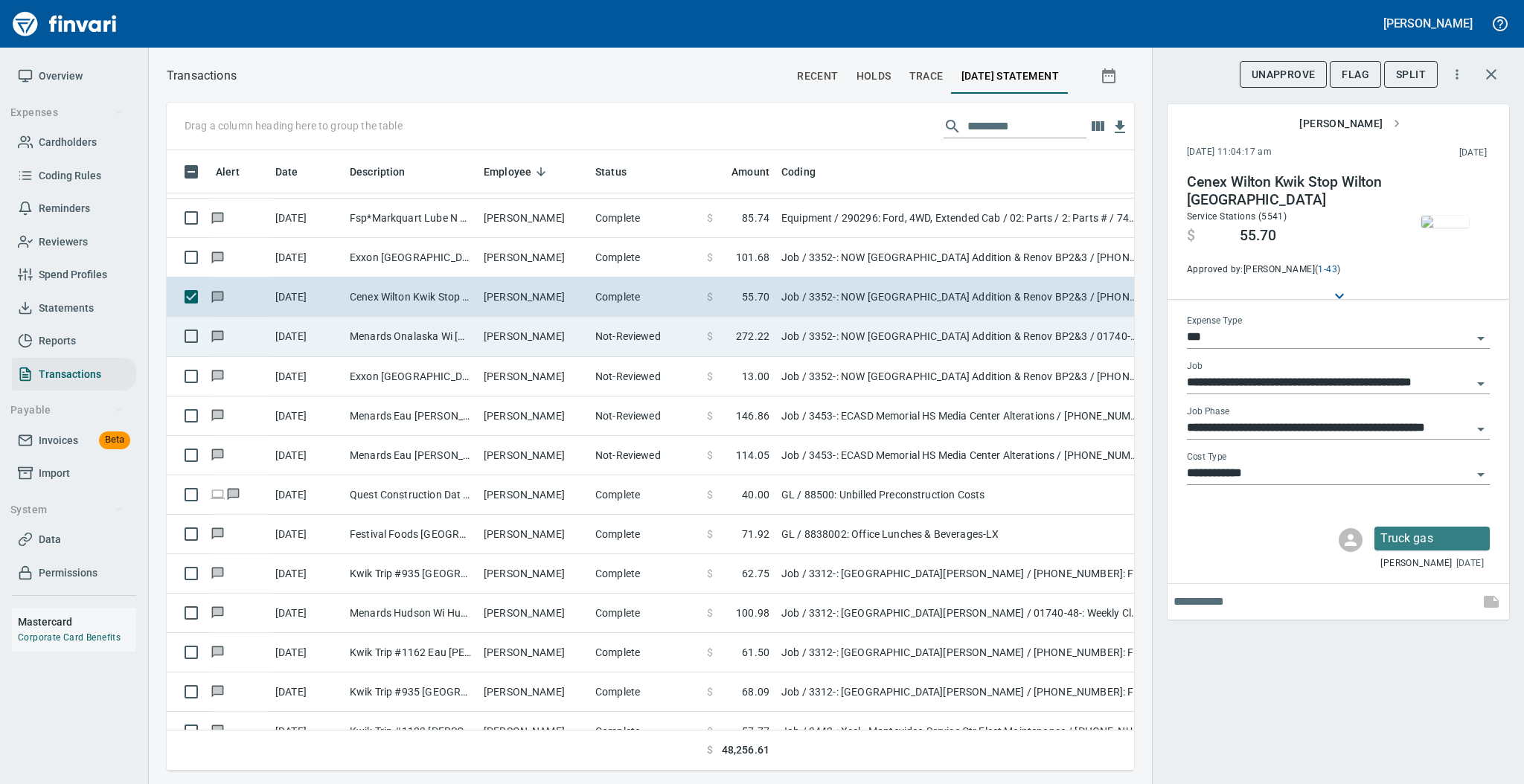
click at [514, 345] on td "[PERSON_NAME]" at bounding box center [533, 336] width 111 height 40
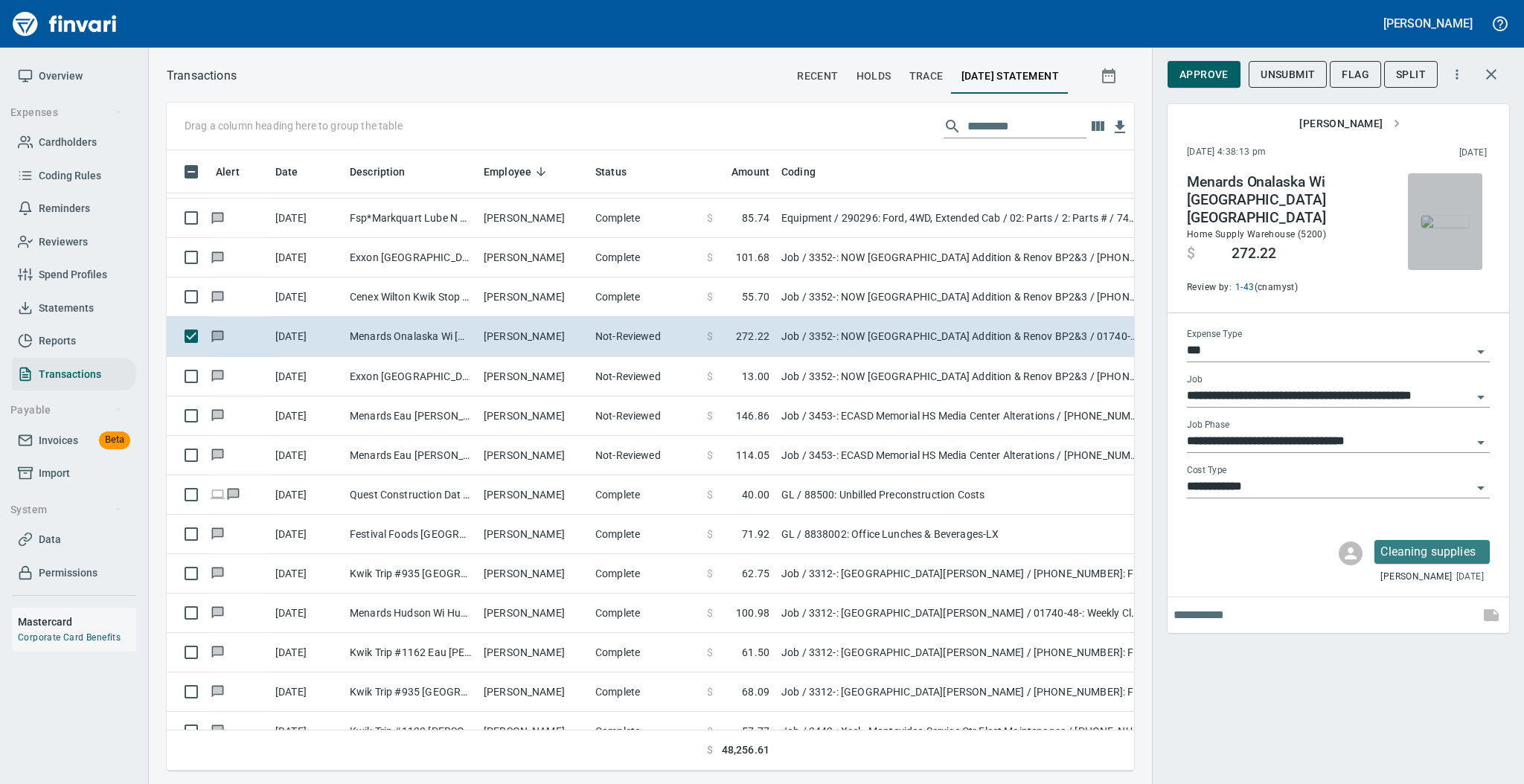
click at [1433, 220] on img "button" at bounding box center [1445, 221] width 48 height 12
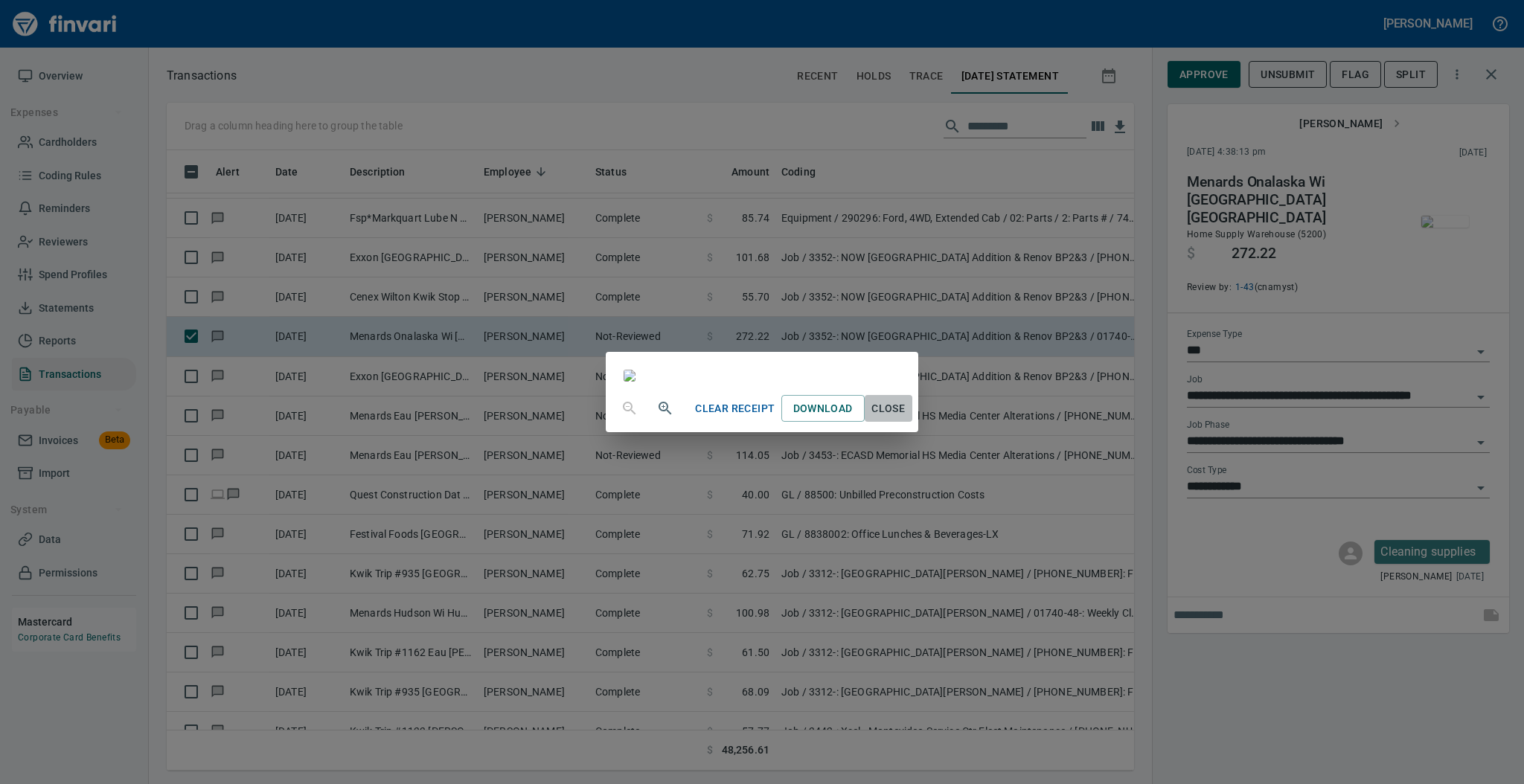
click at [906, 418] on span "Close" at bounding box center [888, 408] width 35 height 19
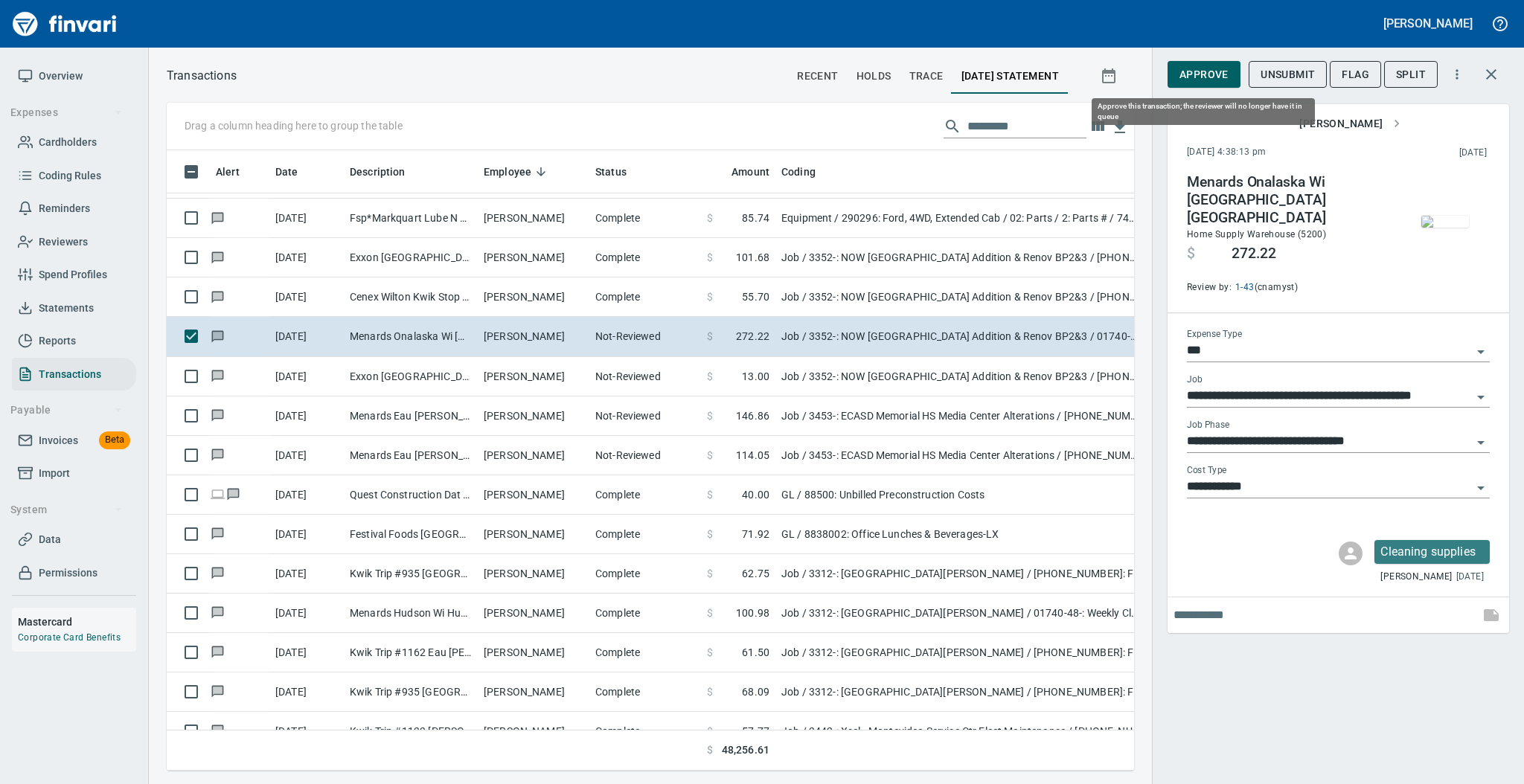
click at [1194, 72] on span "Approve" at bounding box center [1204, 74] width 49 height 19
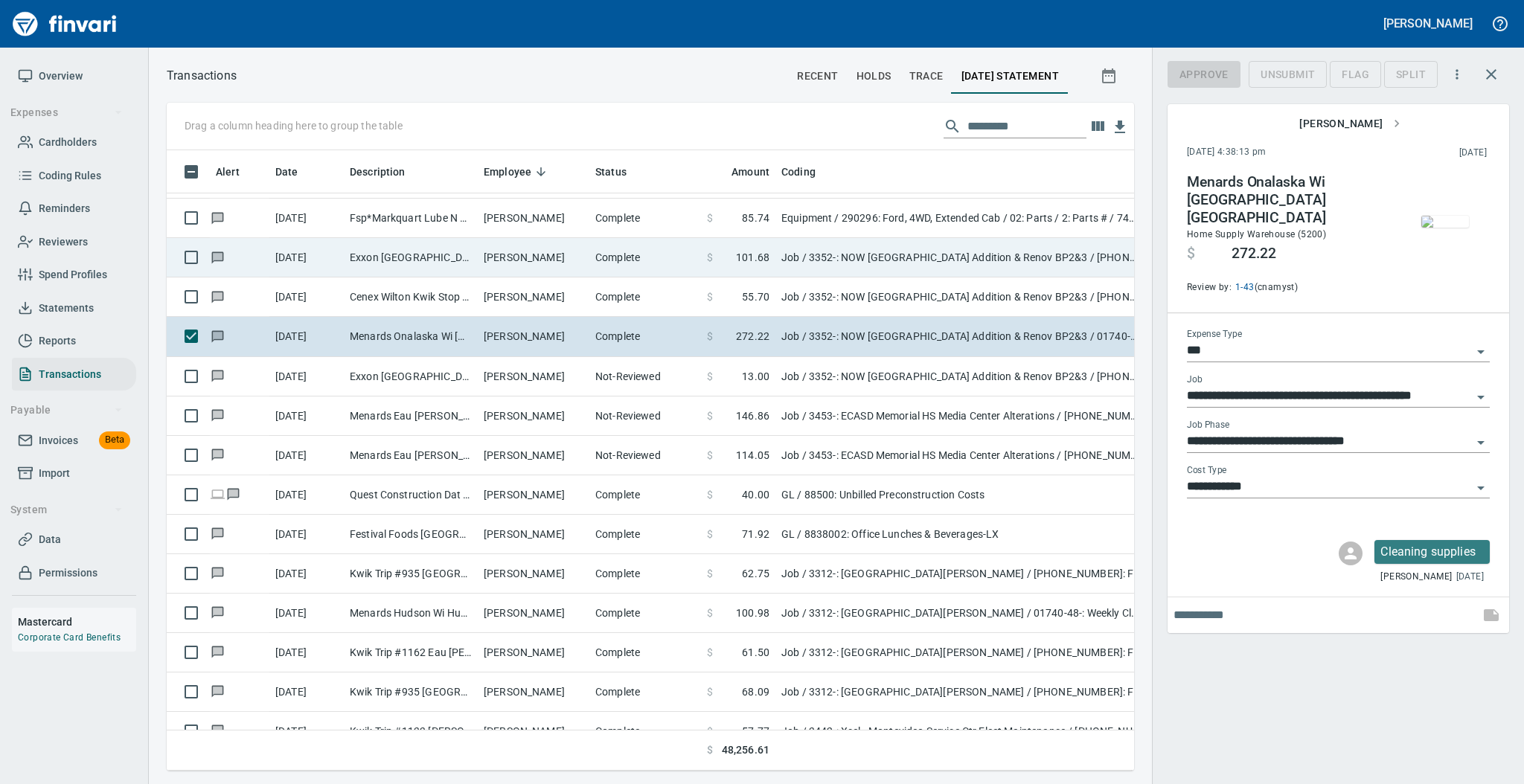
scroll to position [590, 937]
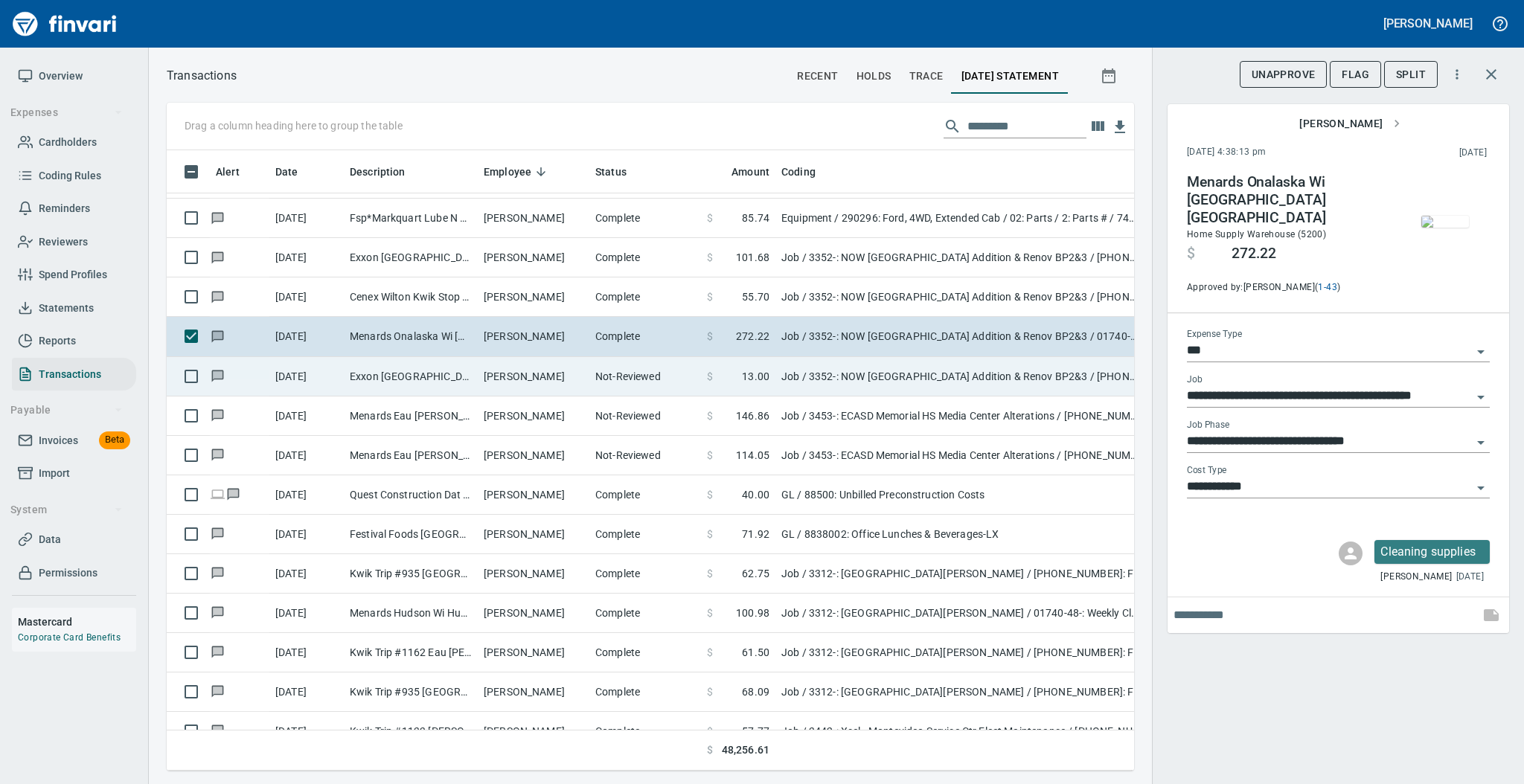
click at [537, 370] on td "[PERSON_NAME]" at bounding box center [533, 377] width 111 height 40
type input "**********"
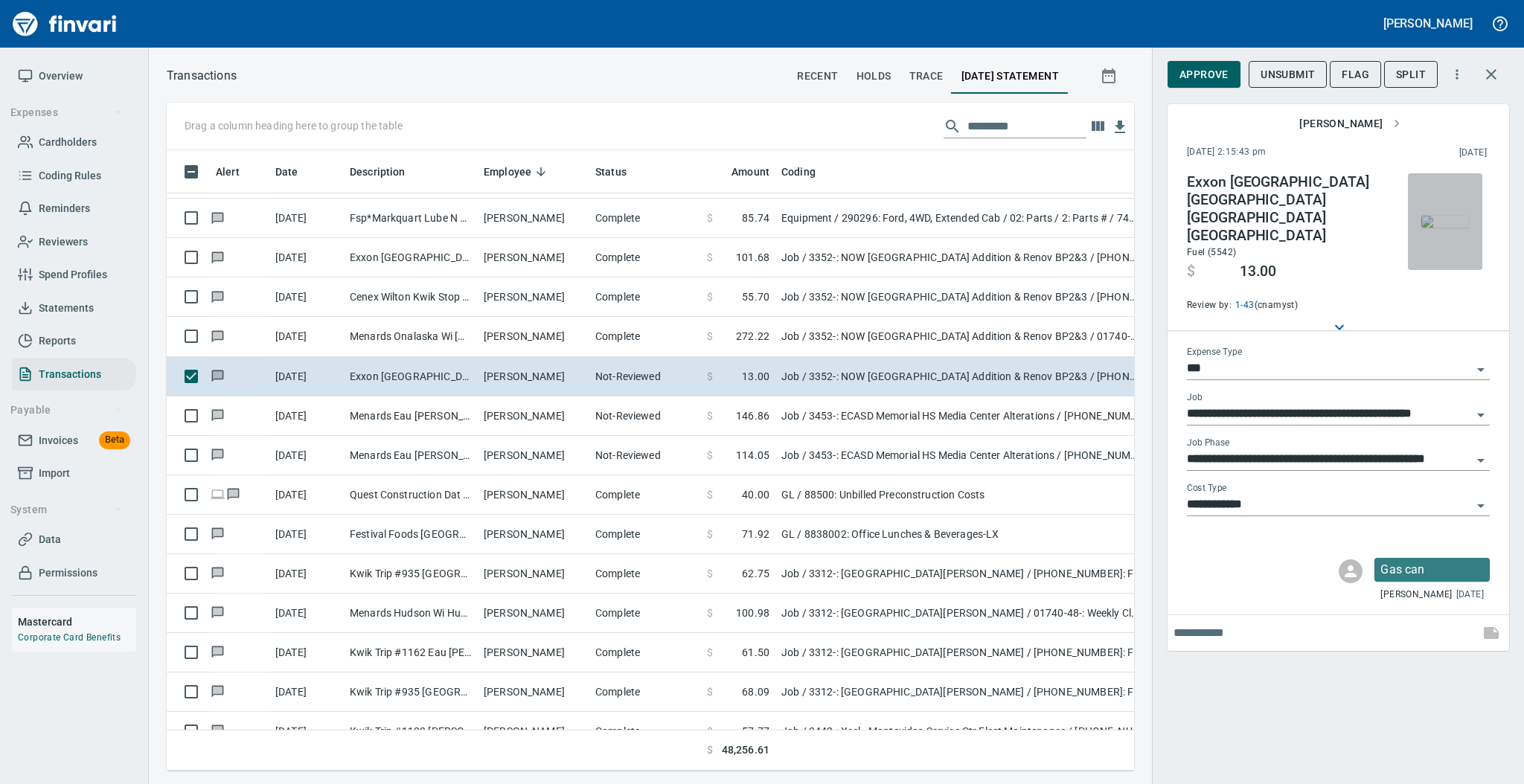
click at [1431, 219] on img "button" at bounding box center [1445, 221] width 48 height 12
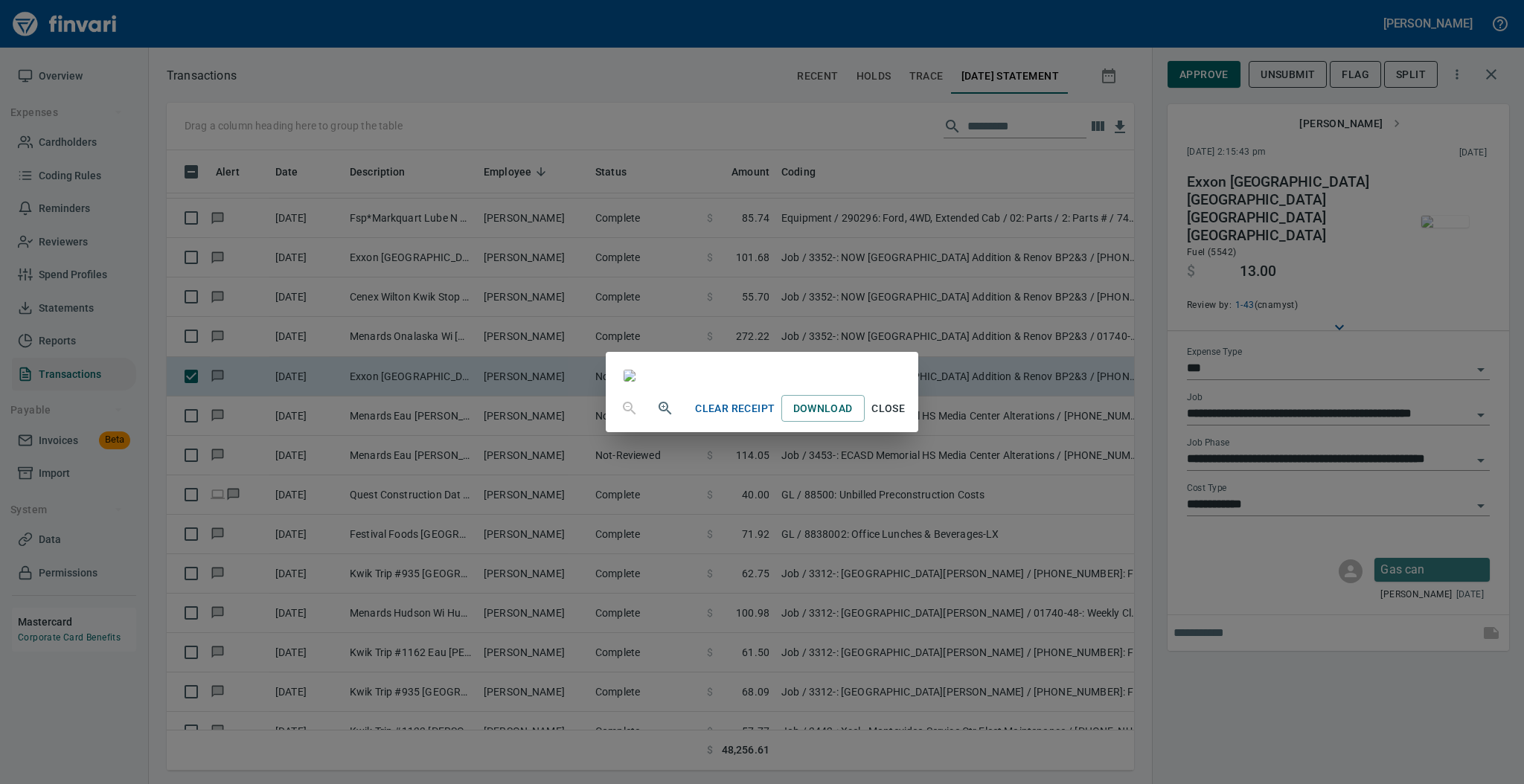
click at [906, 418] on span "Close" at bounding box center [888, 408] width 35 height 19
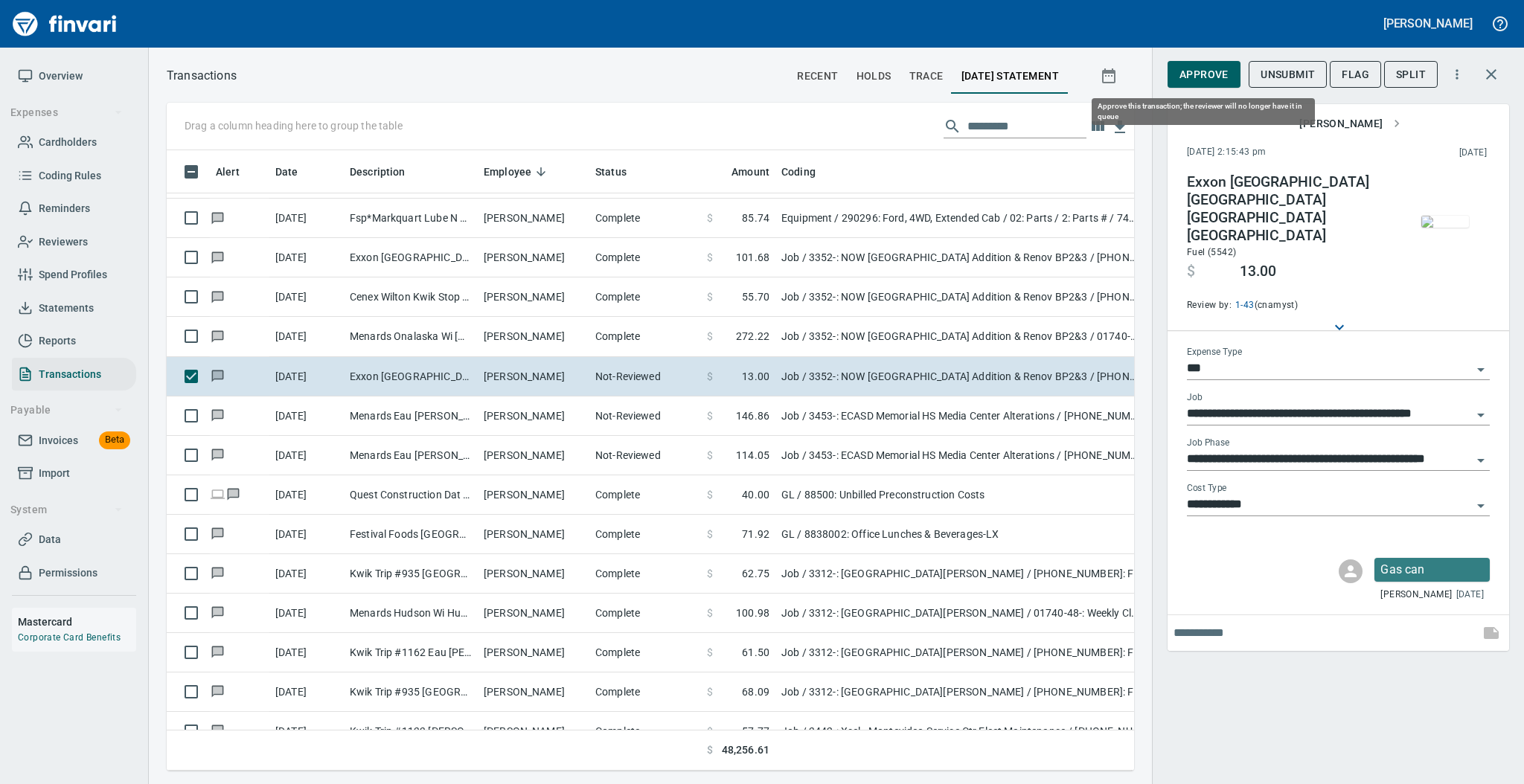
click at [1199, 77] on span "Approve" at bounding box center [1204, 74] width 49 height 19
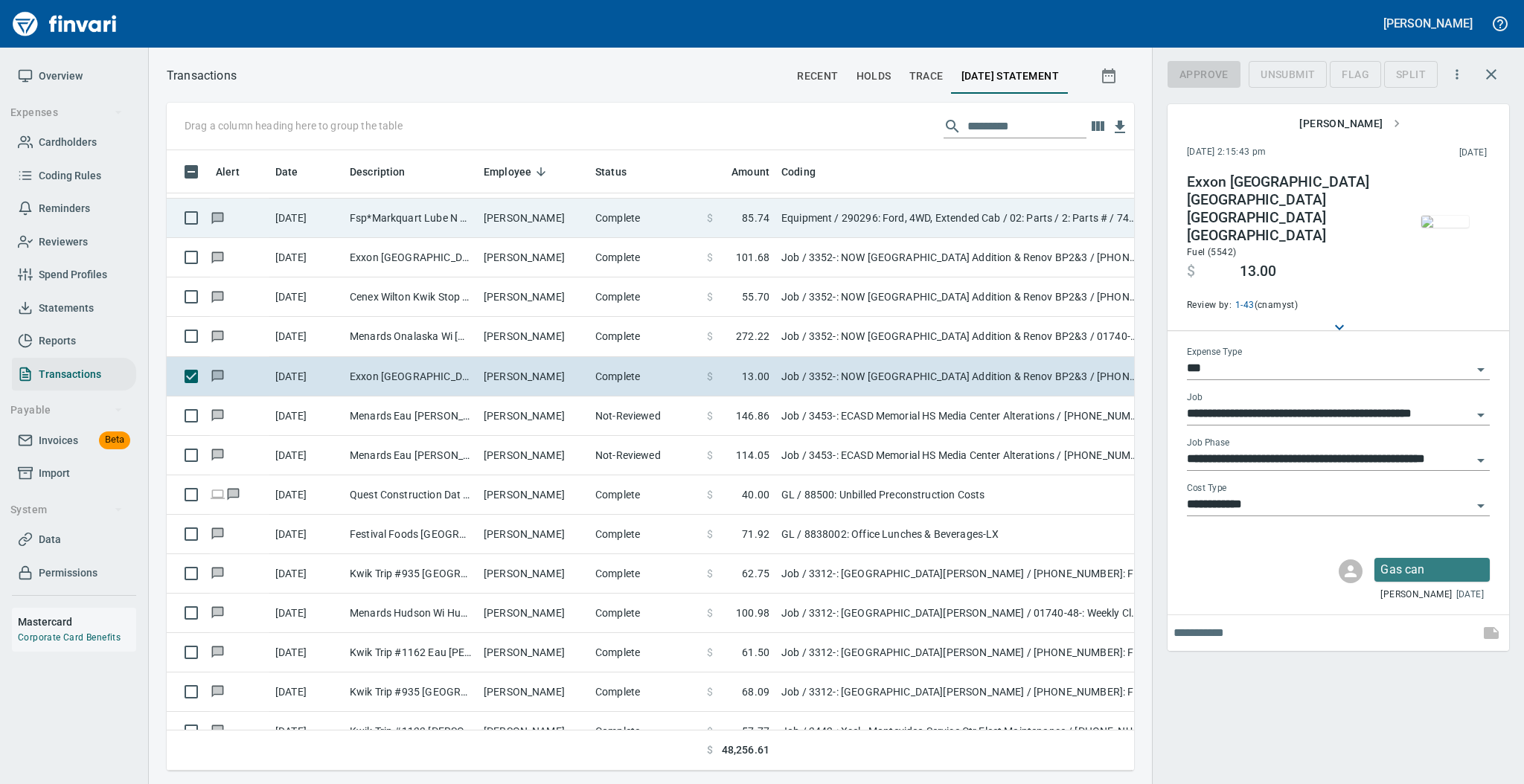
scroll to position [590, 937]
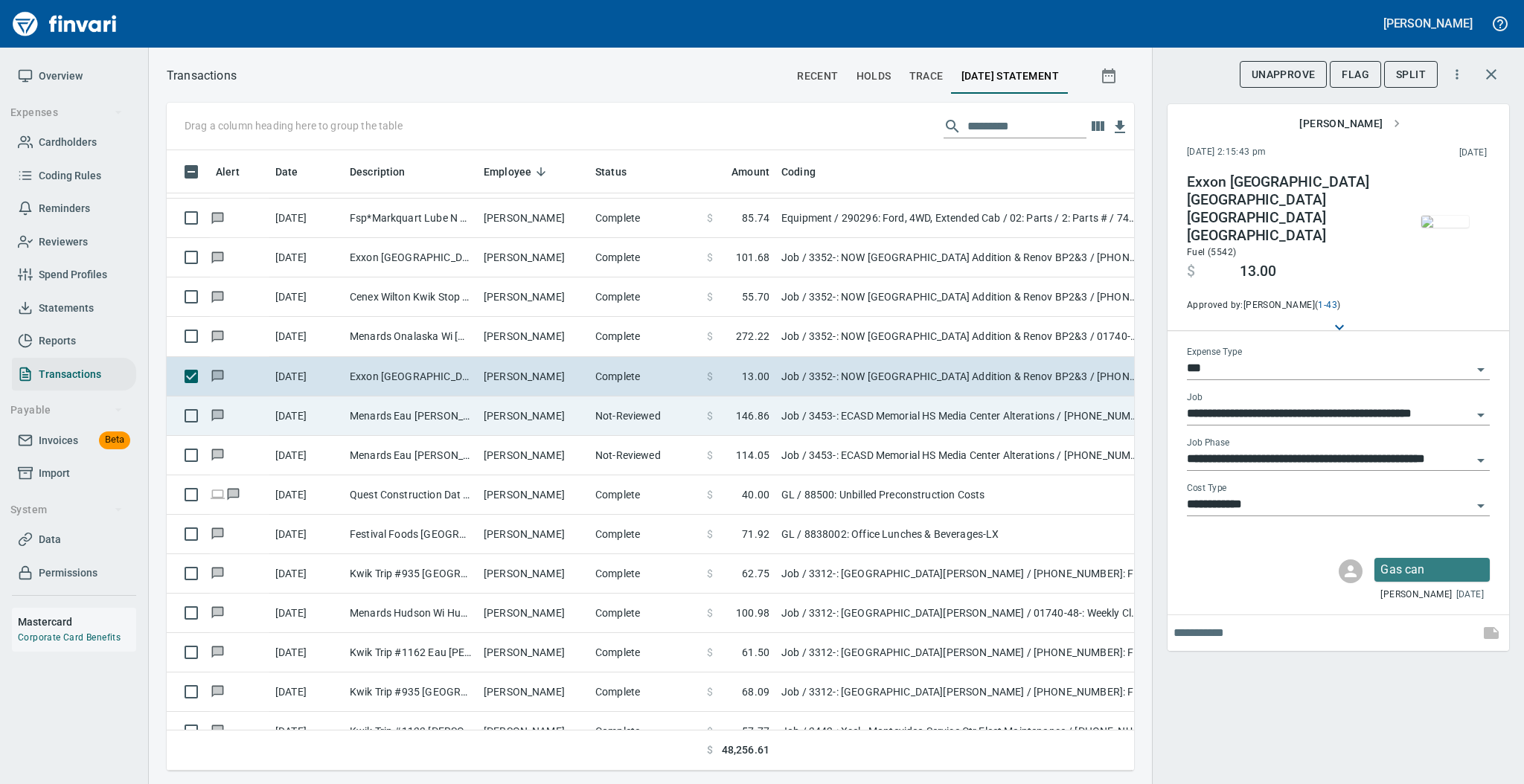
click at [499, 418] on td "[PERSON_NAME]" at bounding box center [533, 416] width 111 height 40
type input "**********"
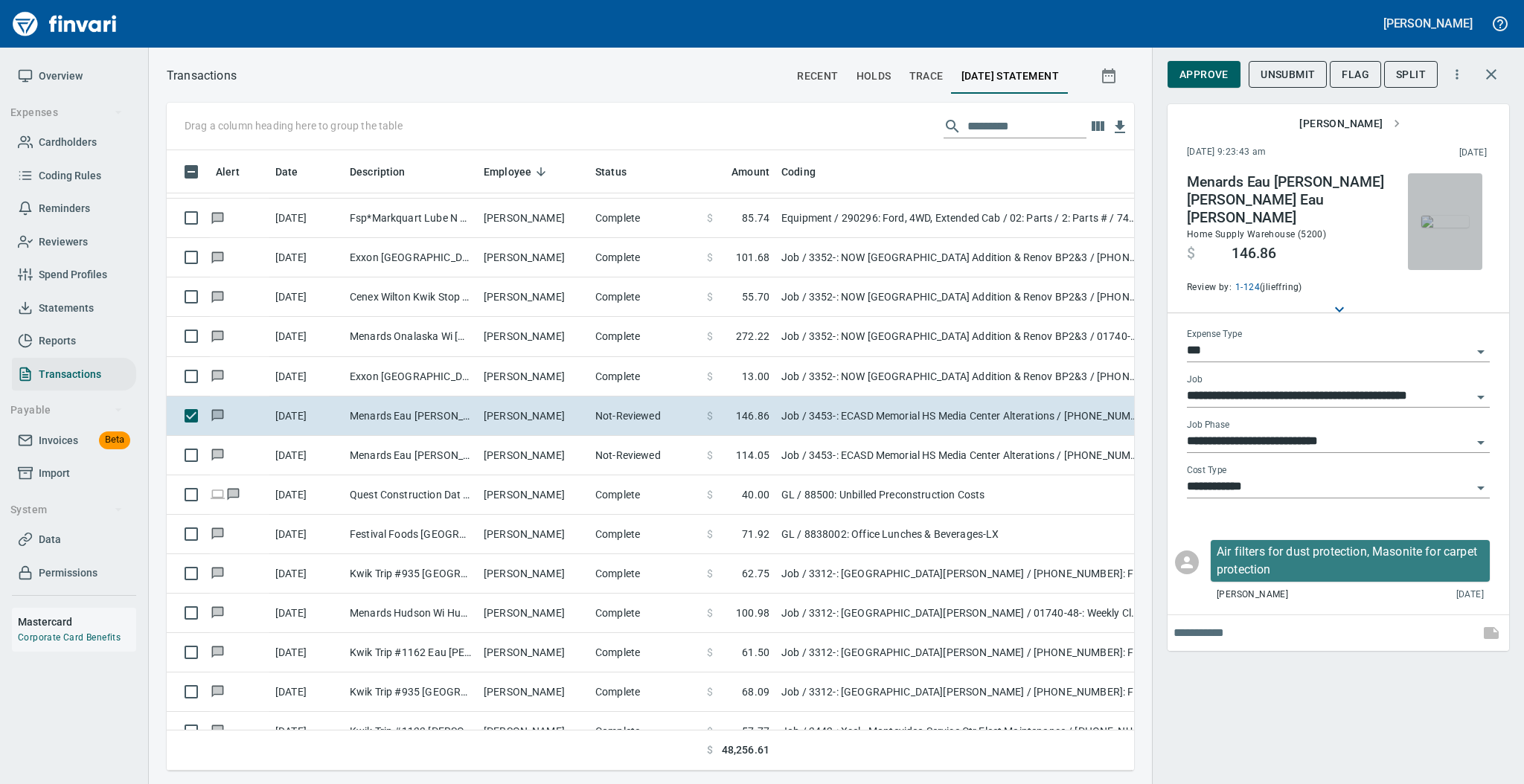
click at [1447, 215] on img "button" at bounding box center [1445, 221] width 48 height 12
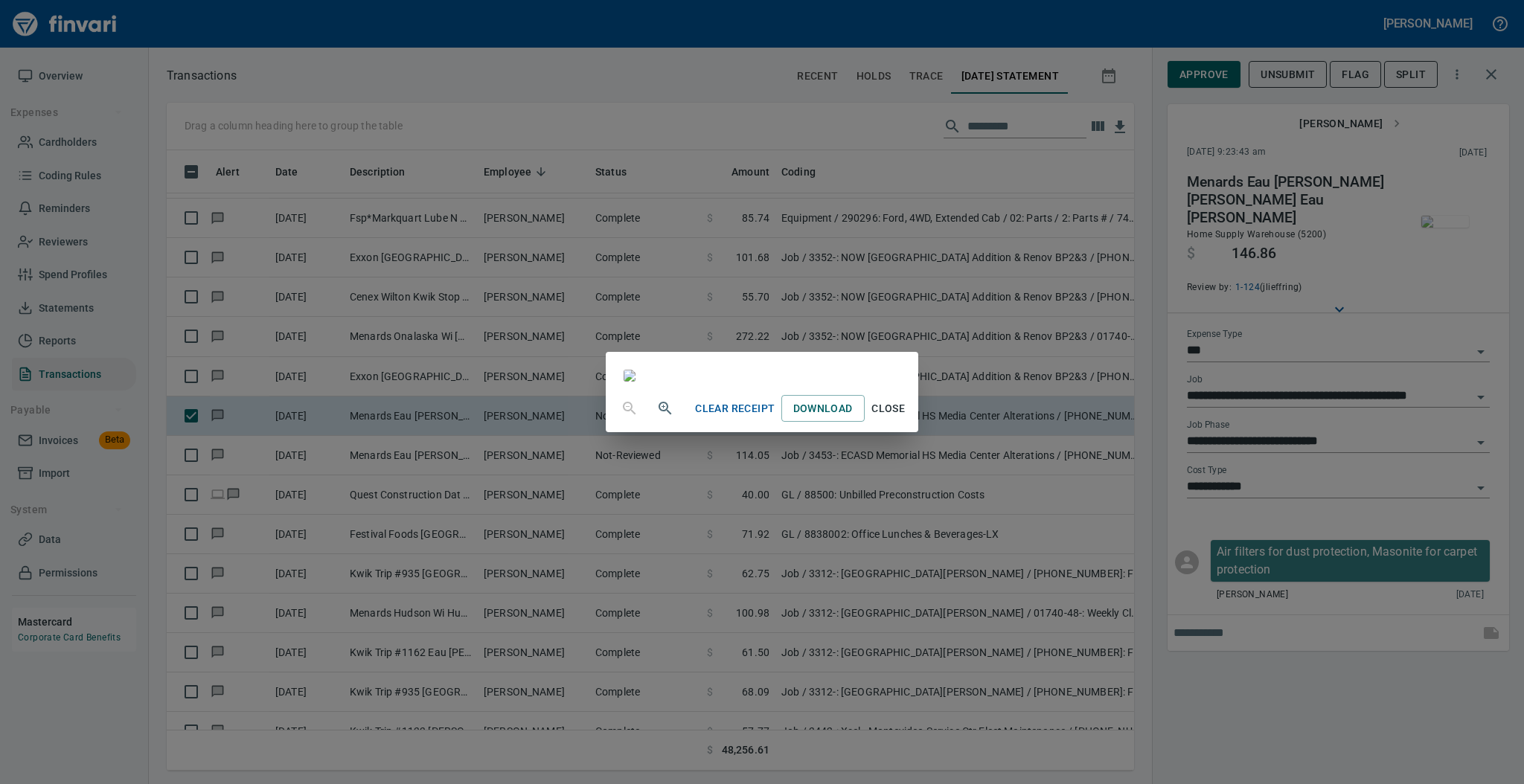
click at [906, 418] on span "Close" at bounding box center [888, 408] width 35 height 19
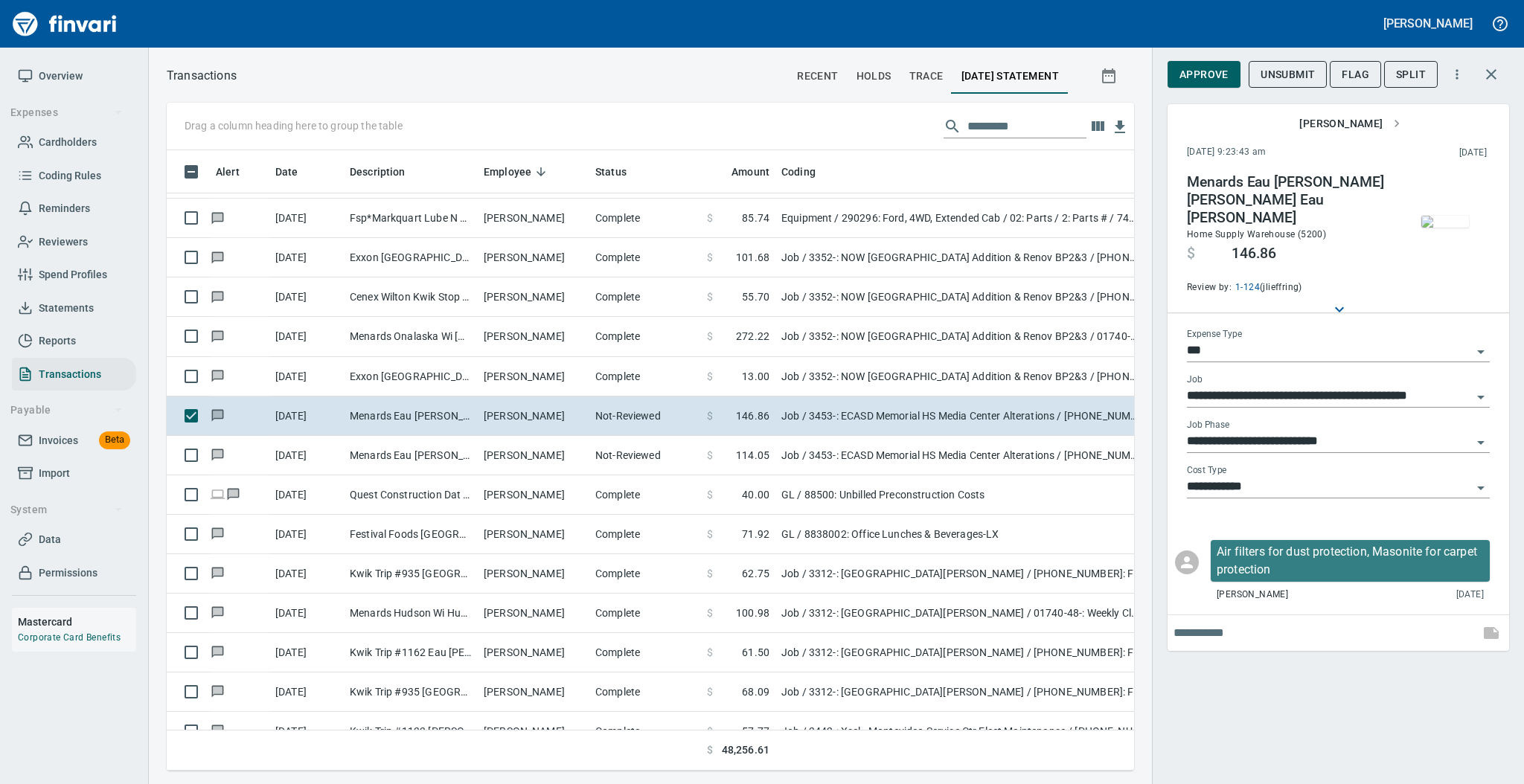
click at [1522, 223] on div "**********" at bounding box center [1338, 392] width 372 height 784
click at [1451, 221] on img "button" at bounding box center [1445, 221] width 48 height 12
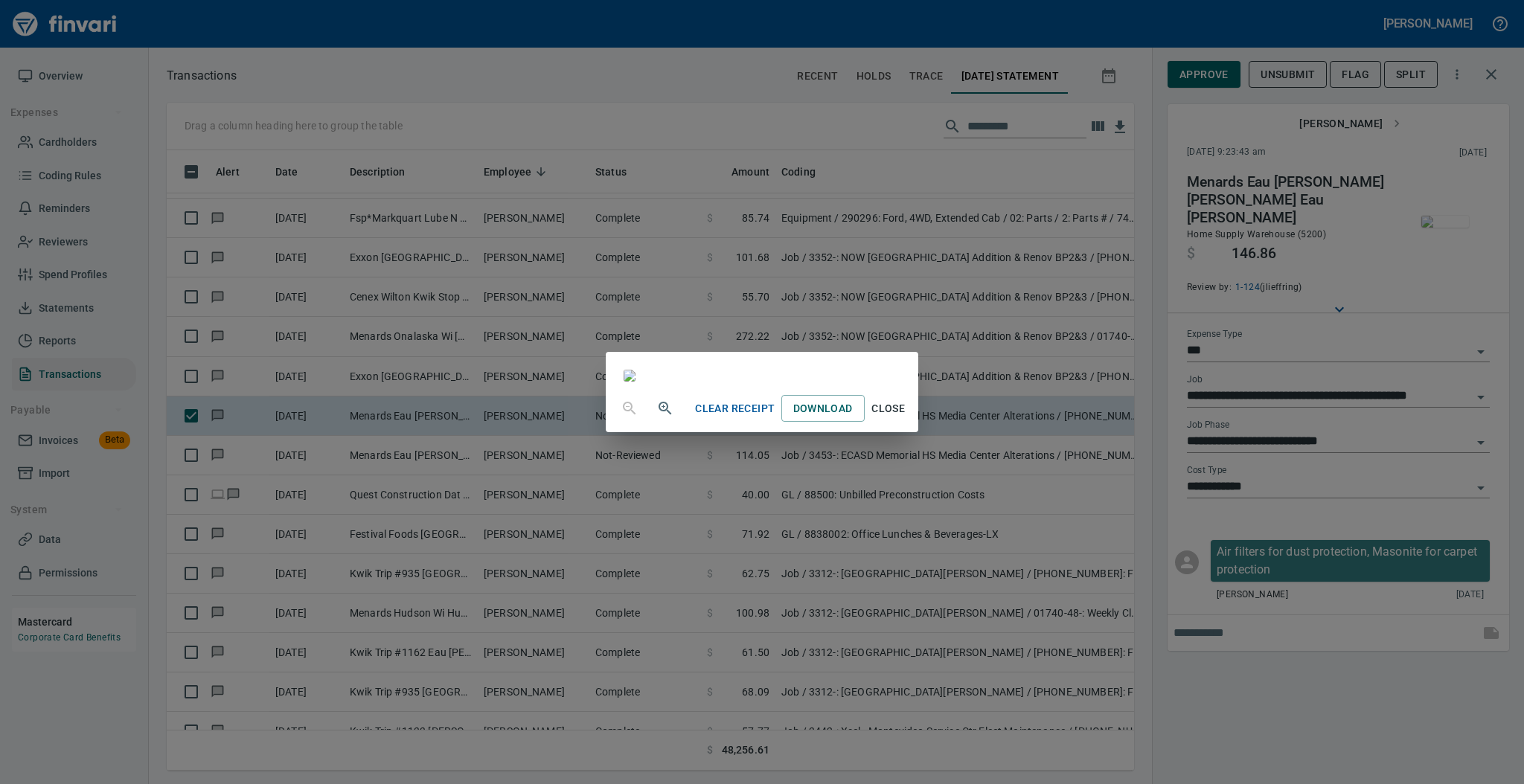
click at [906, 418] on span "Close" at bounding box center [888, 408] width 35 height 19
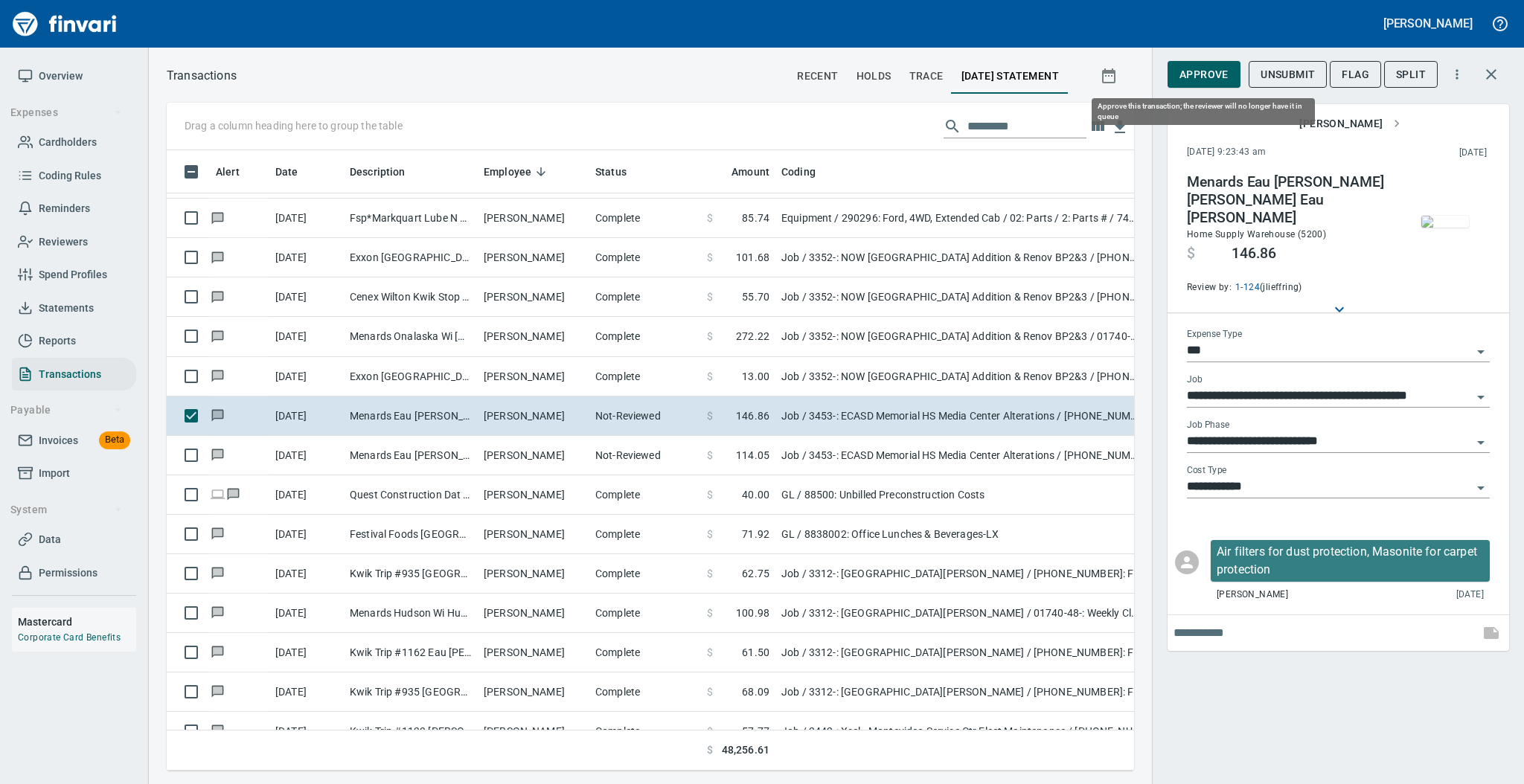
click at [1189, 71] on span "Approve" at bounding box center [1204, 74] width 49 height 19
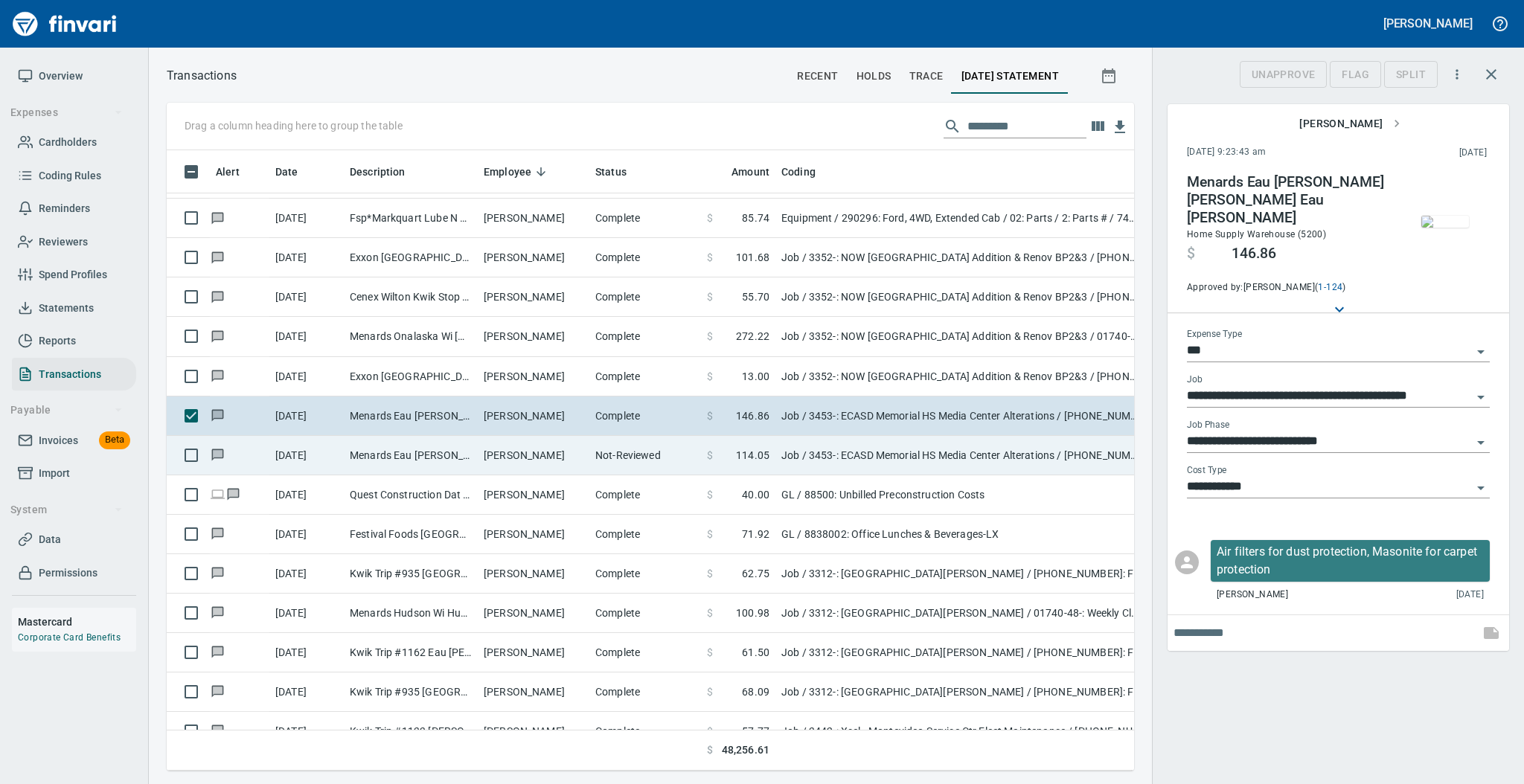
scroll to position [590, 937]
click at [574, 459] on td "[PERSON_NAME]" at bounding box center [533, 455] width 111 height 40
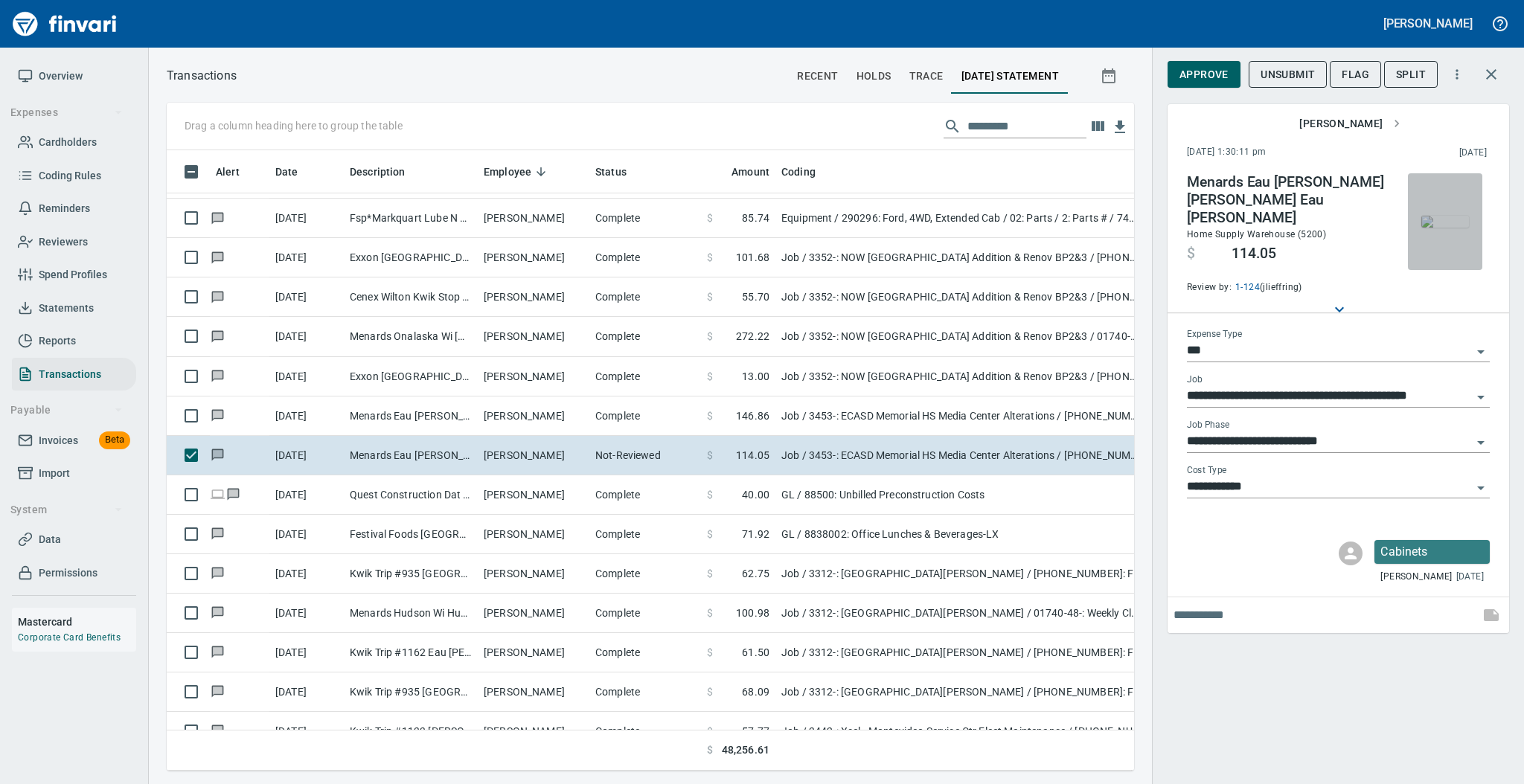
click at [1447, 221] on img "button" at bounding box center [1445, 221] width 48 height 12
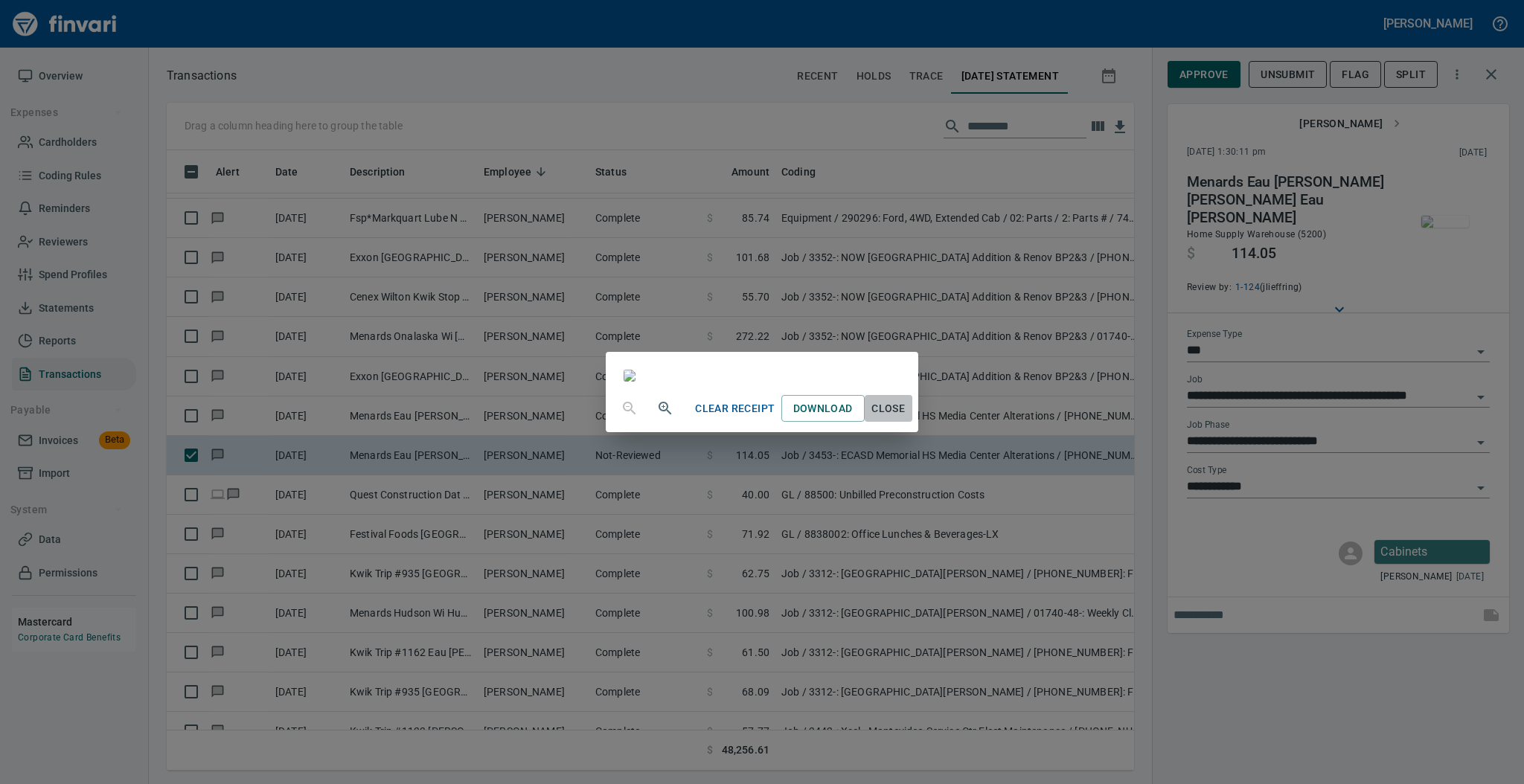
click at [906, 418] on span "Close" at bounding box center [888, 408] width 35 height 19
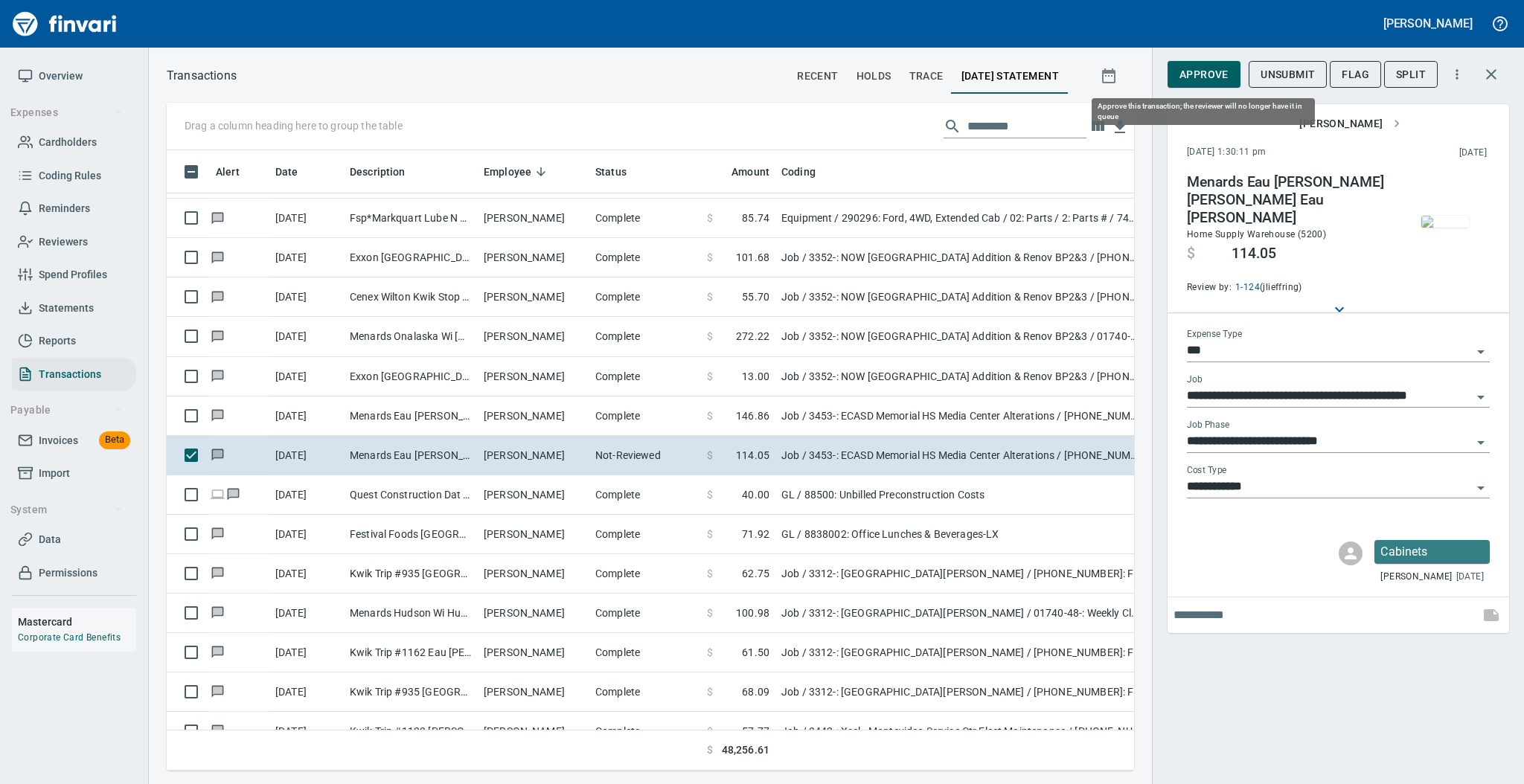
click at [1201, 78] on span "Approve" at bounding box center [1204, 74] width 49 height 19
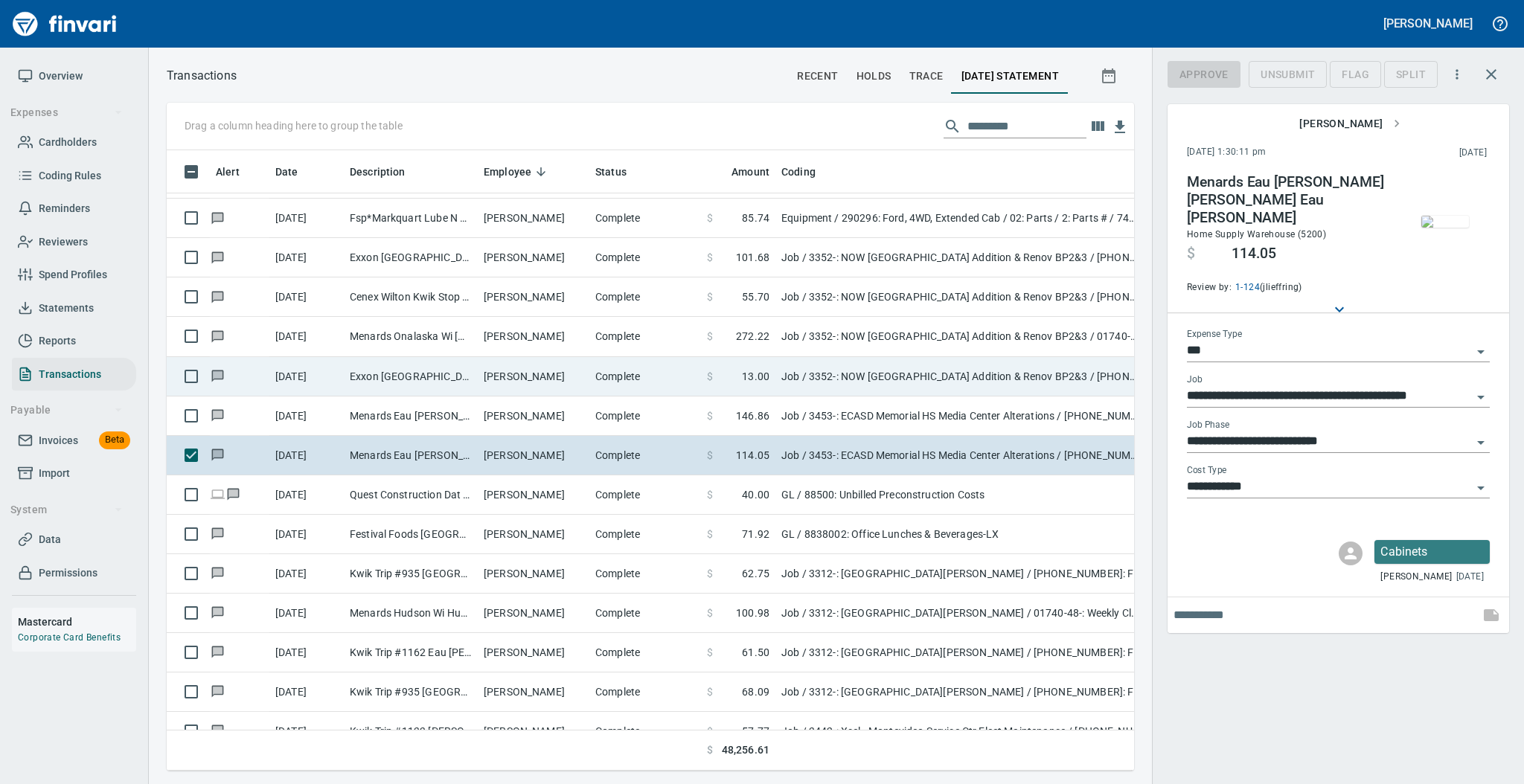
scroll to position [590, 937]
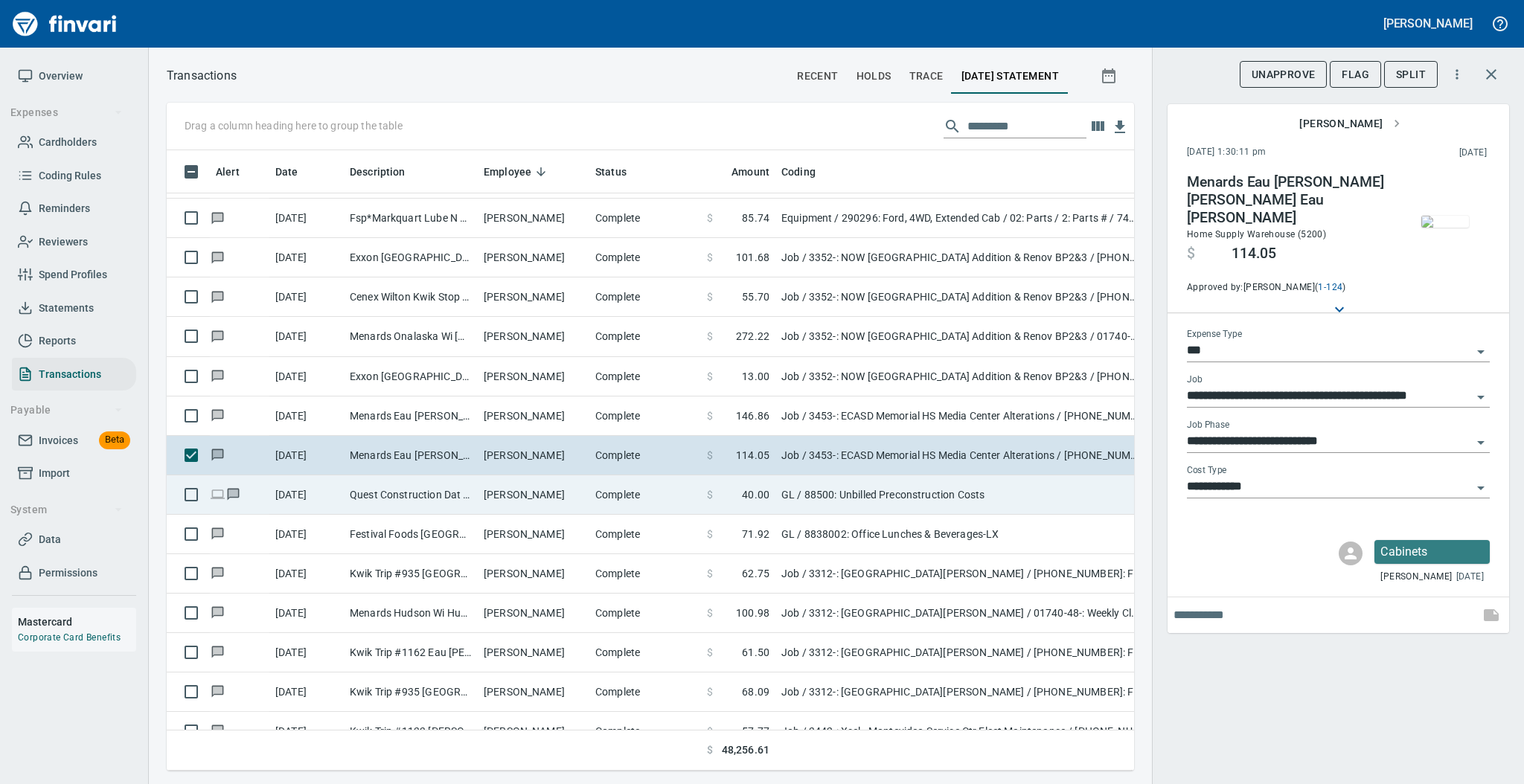
click at [538, 503] on td "[PERSON_NAME]" at bounding box center [533, 494] width 111 height 40
type input "**"
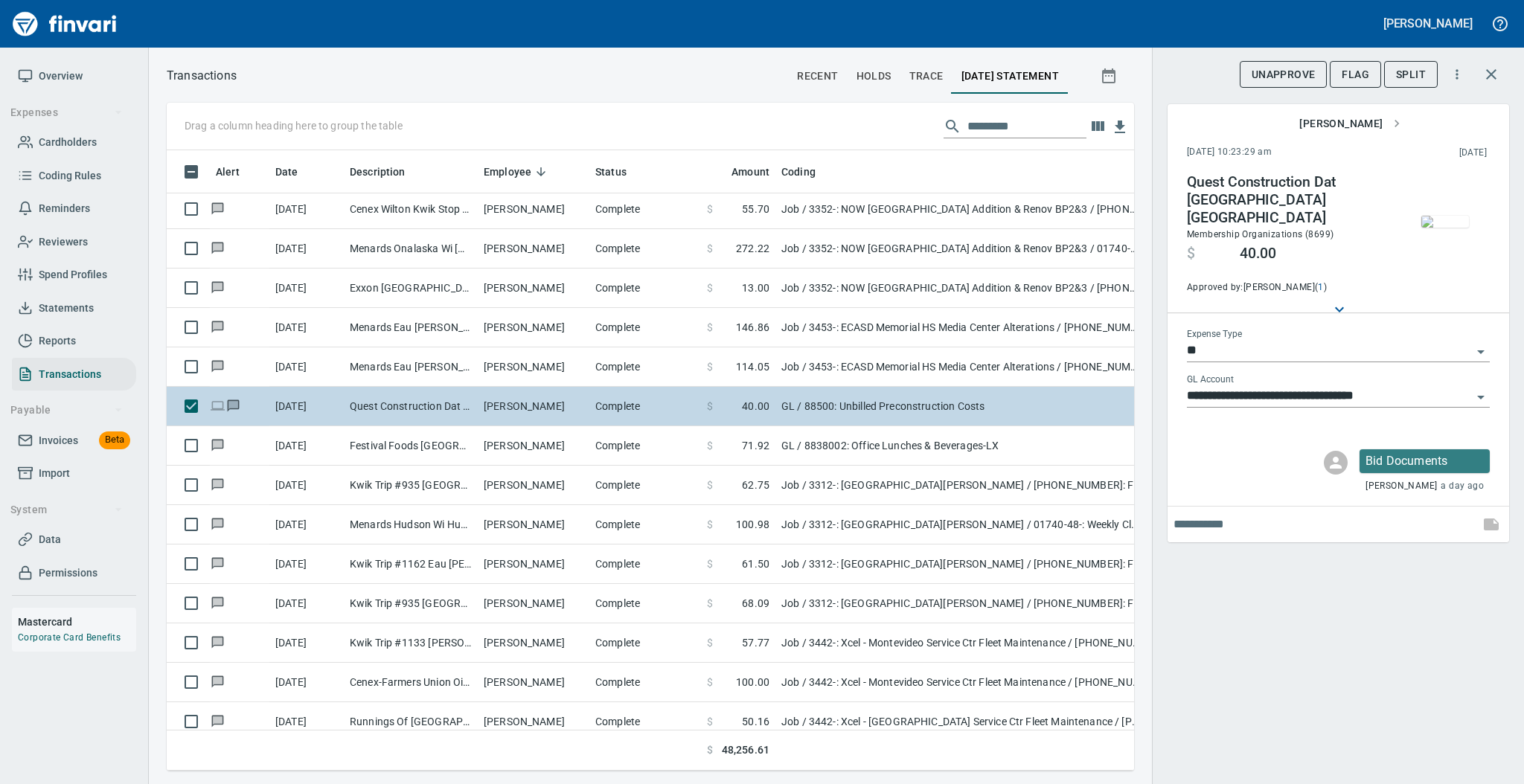
scroll to position [3601, 0]
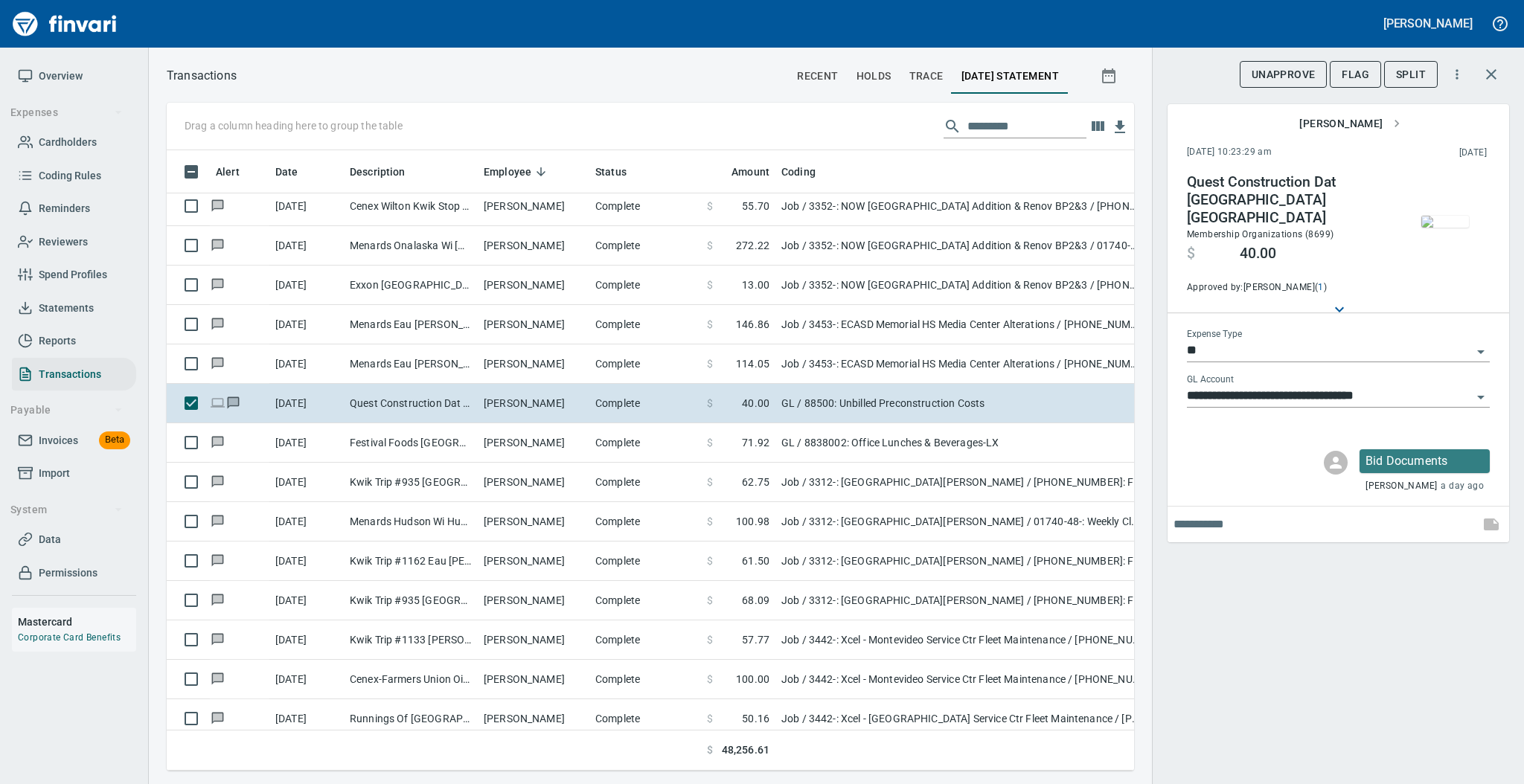
click at [1280, 646] on div "**********" at bounding box center [1338, 392] width 372 height 784
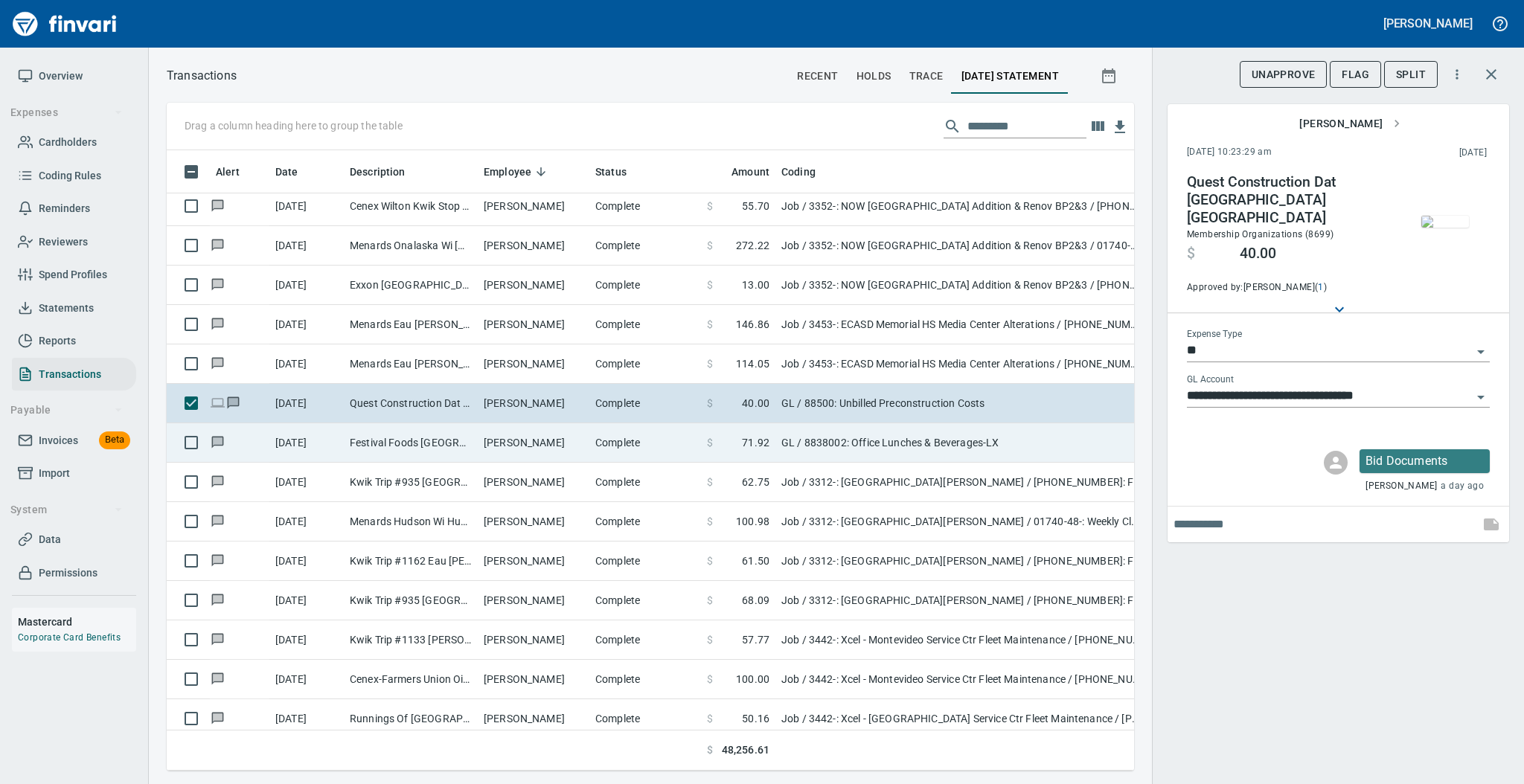
click at [641, 451] on td "Complete" at bounding box center [645, 443] width 111 height 40
type input "**********"
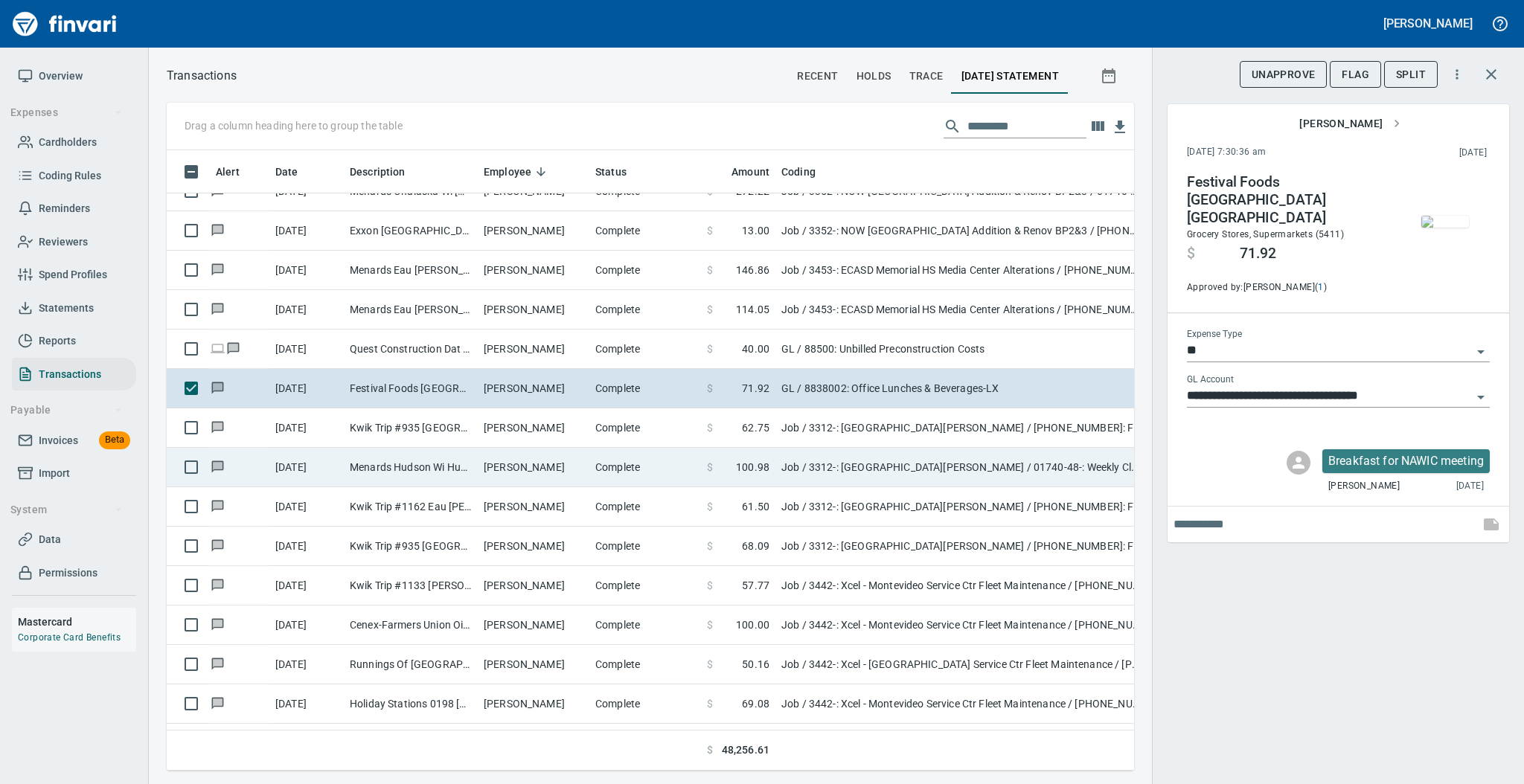
scroll to position [3667, 0]
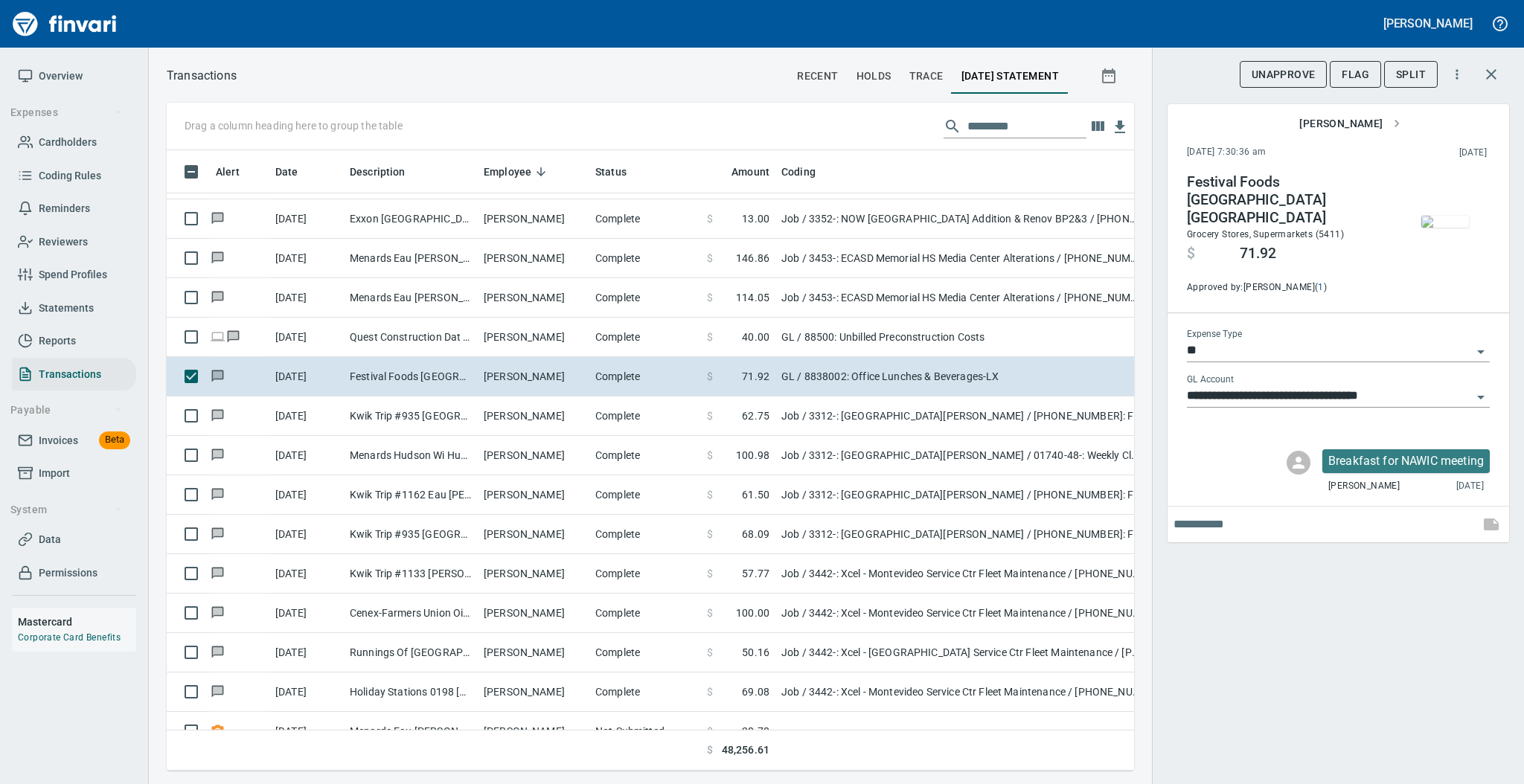
click at [1442, 227] on img "button" at bounding box center [1445, 221] width 48 height 12
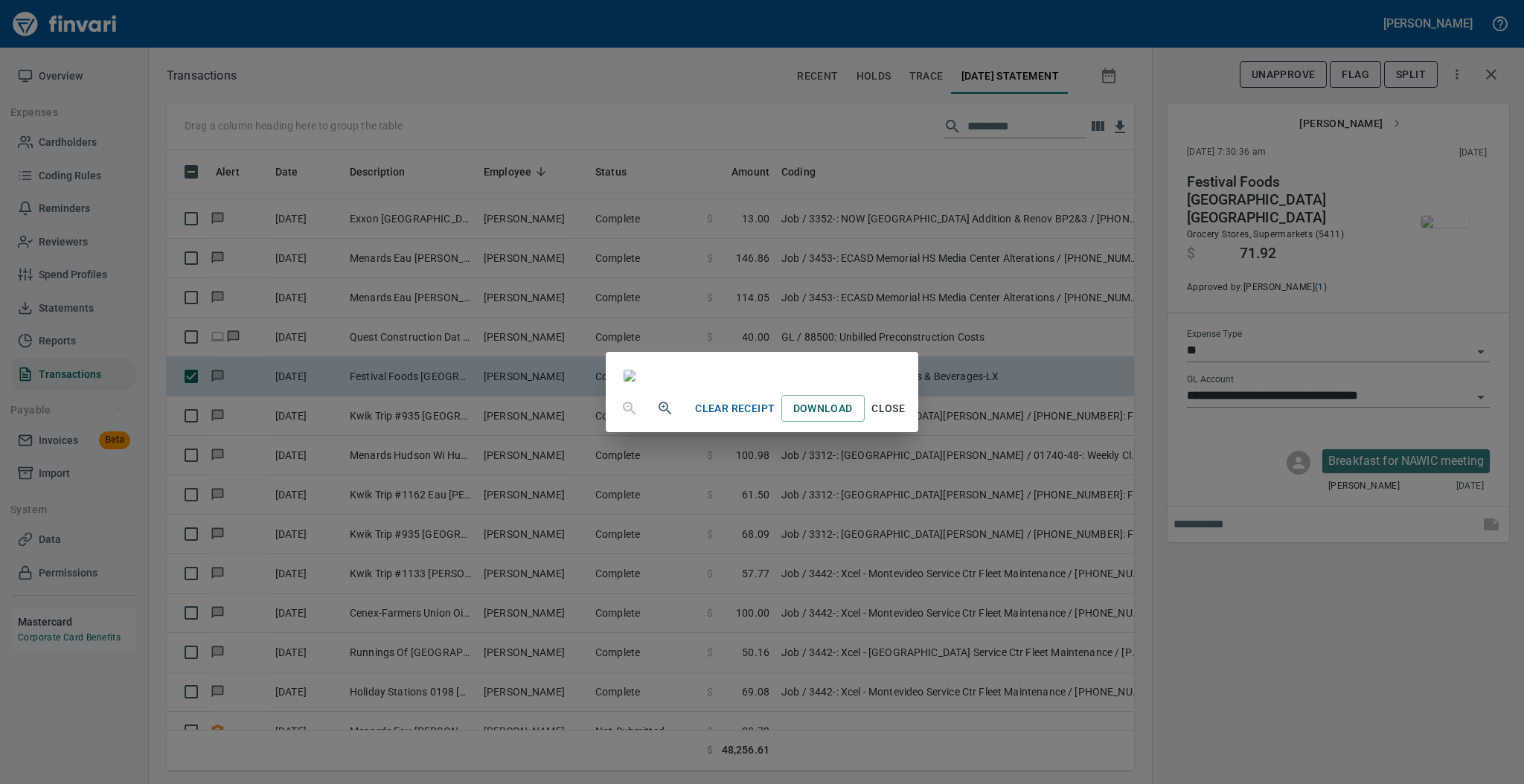
scroll to position [0, 0]
click at [906, 418] on span "Close" at bounding box center [888, 408] width 35 height 19
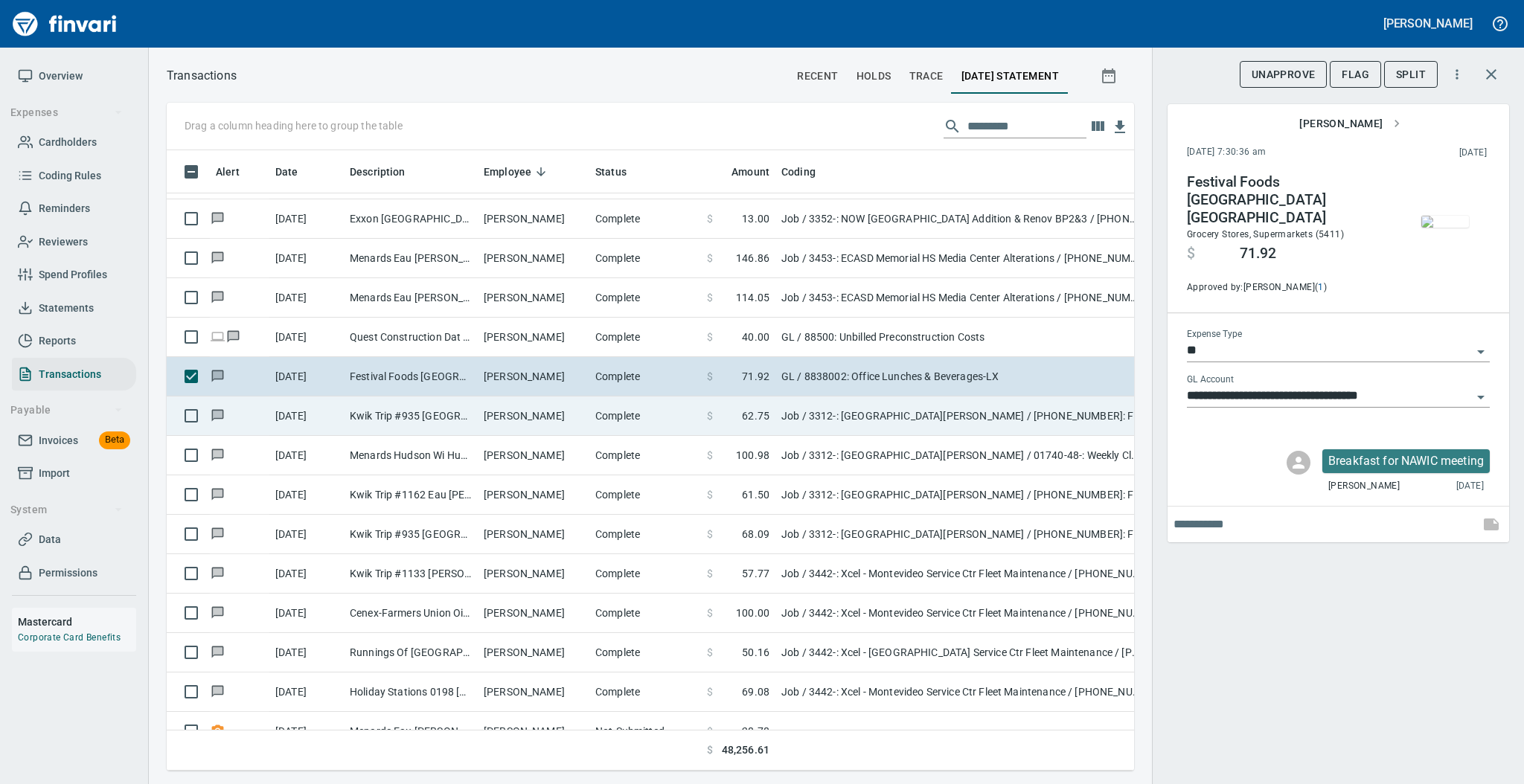
click at [459, 418] on td "Kwik Trip #935 [GEOGRAPHIC_DATA]" at bounding box center [411, 416] width 134 height 40
type input "***"
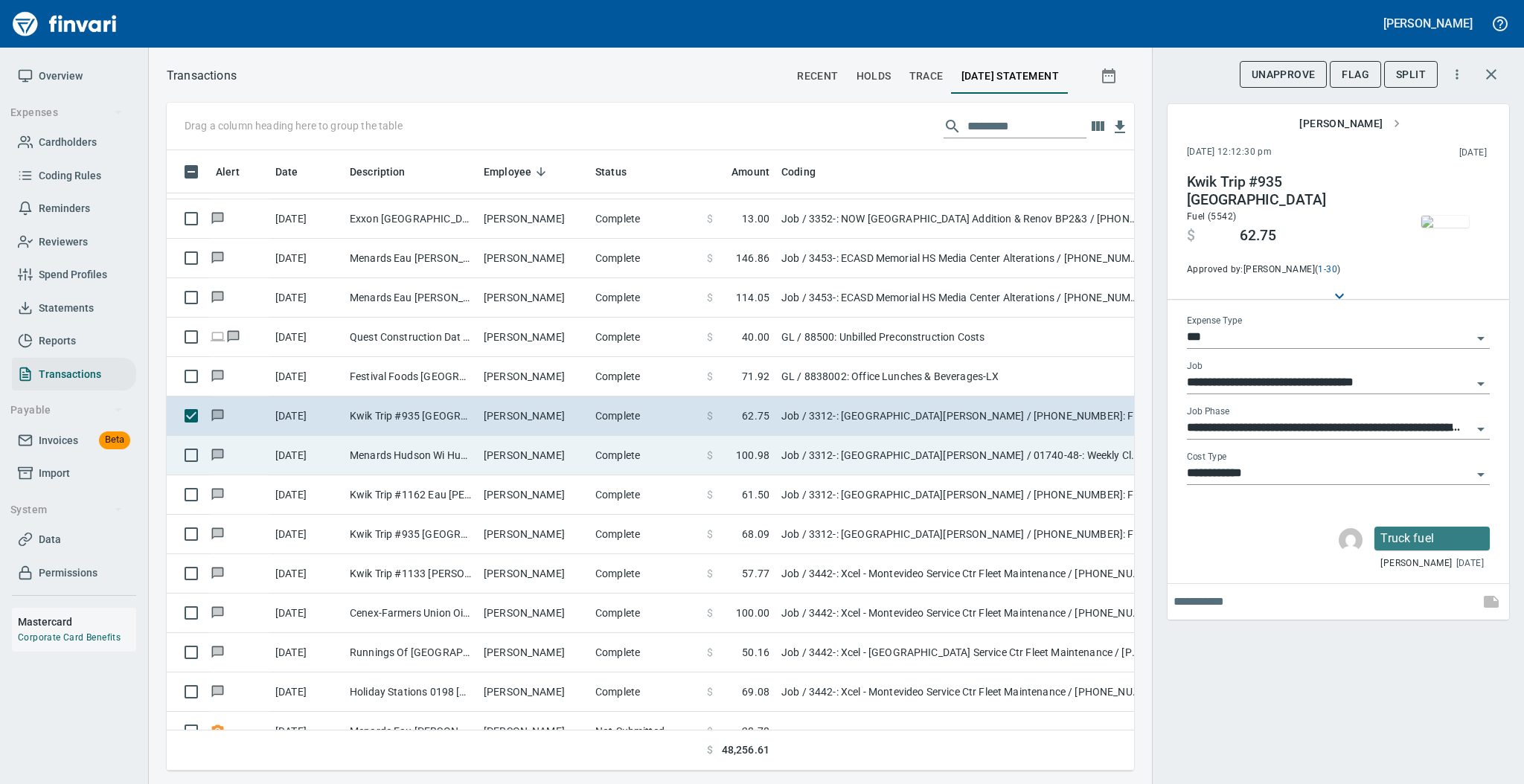
click at [460, 465] on td "Menards Hudson Wi Hudson [GEOGRAPHIC_DATA]" at bounding box center [411, 455] width 134 height 40
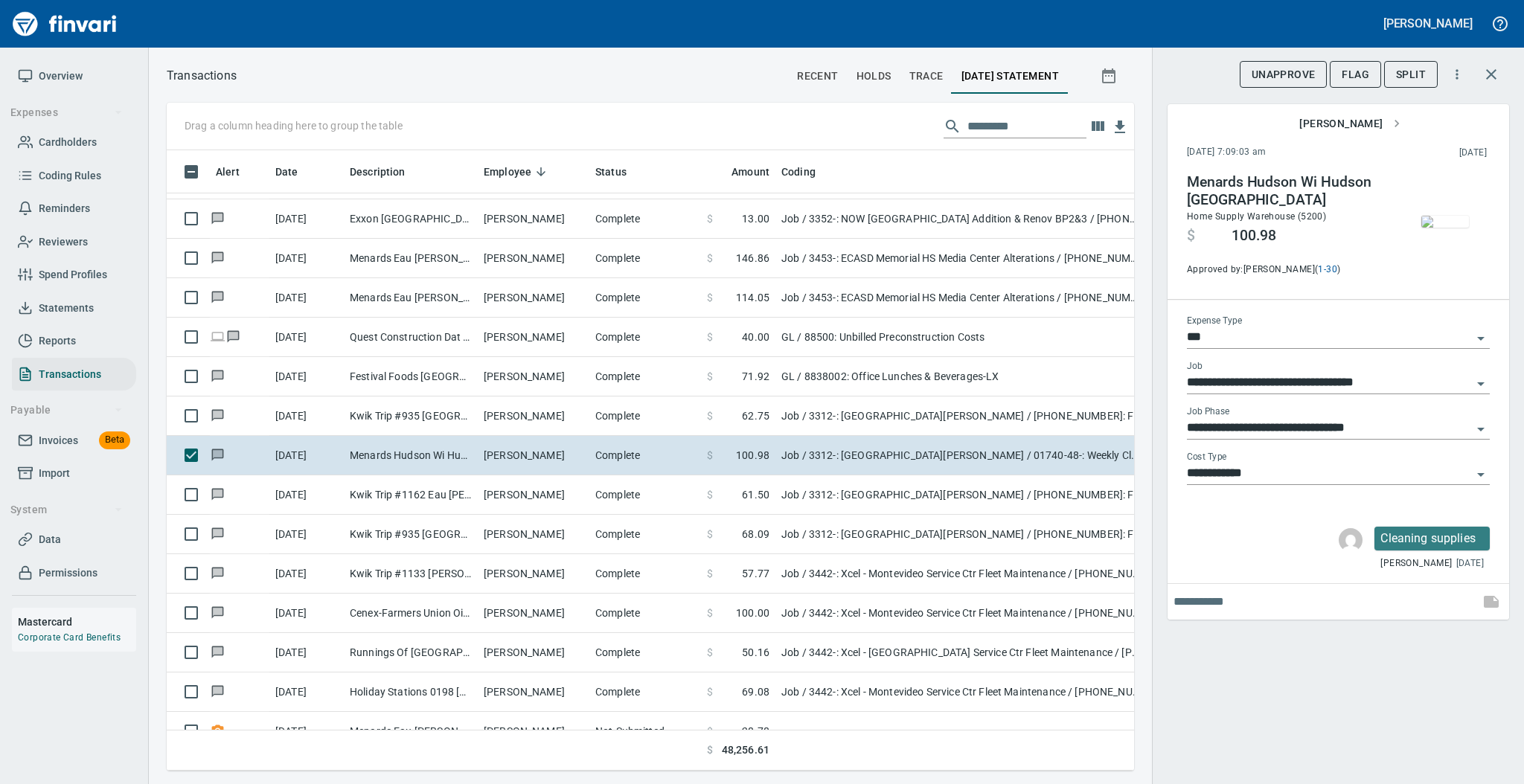
click at [1432, 219] on img "button" at bounding box center [1445, 221] width 48 height 12
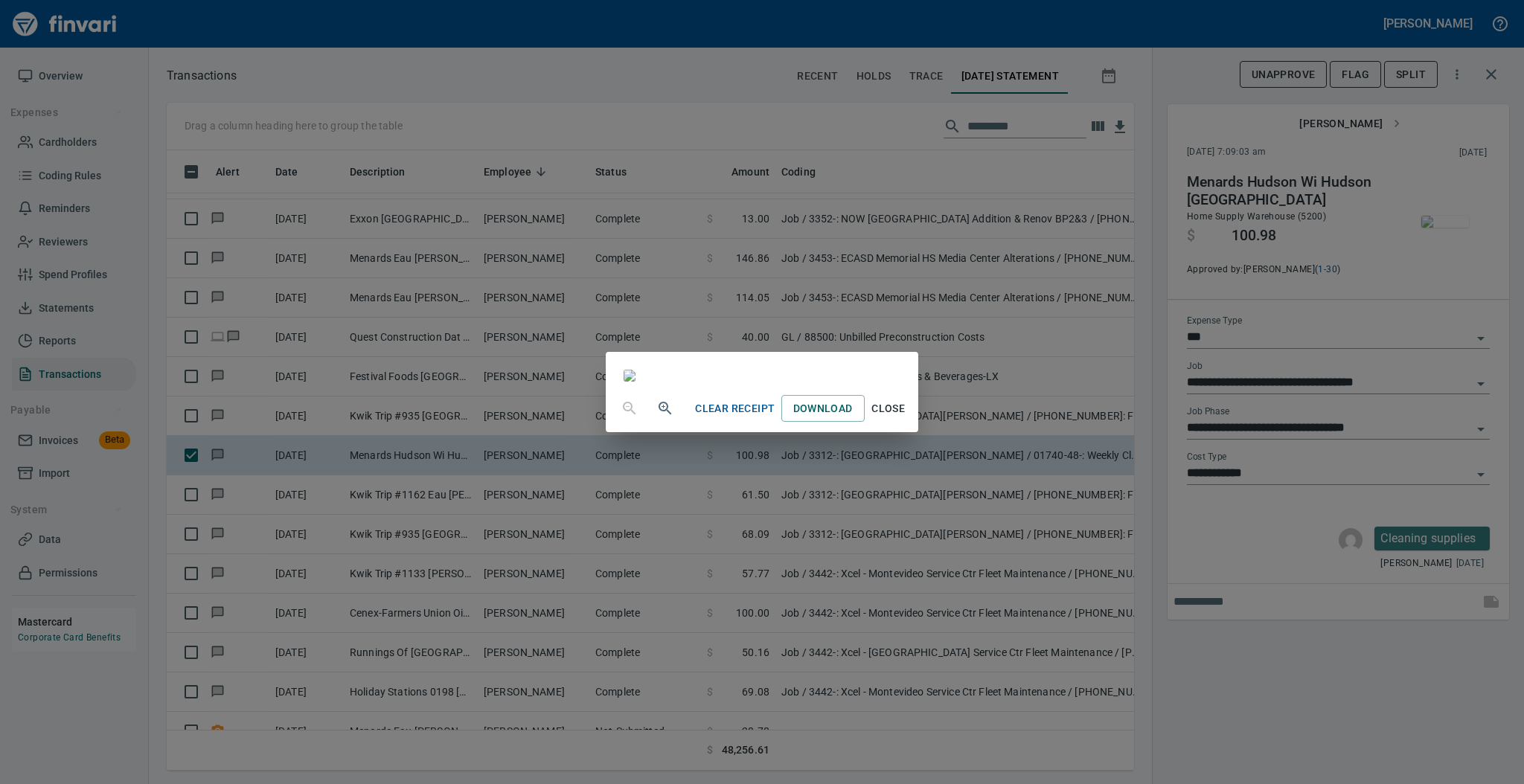
click at [1172, 60] on div "Clear Receipt Download Close" at bounding box center [762, 392] width 1524 height 784
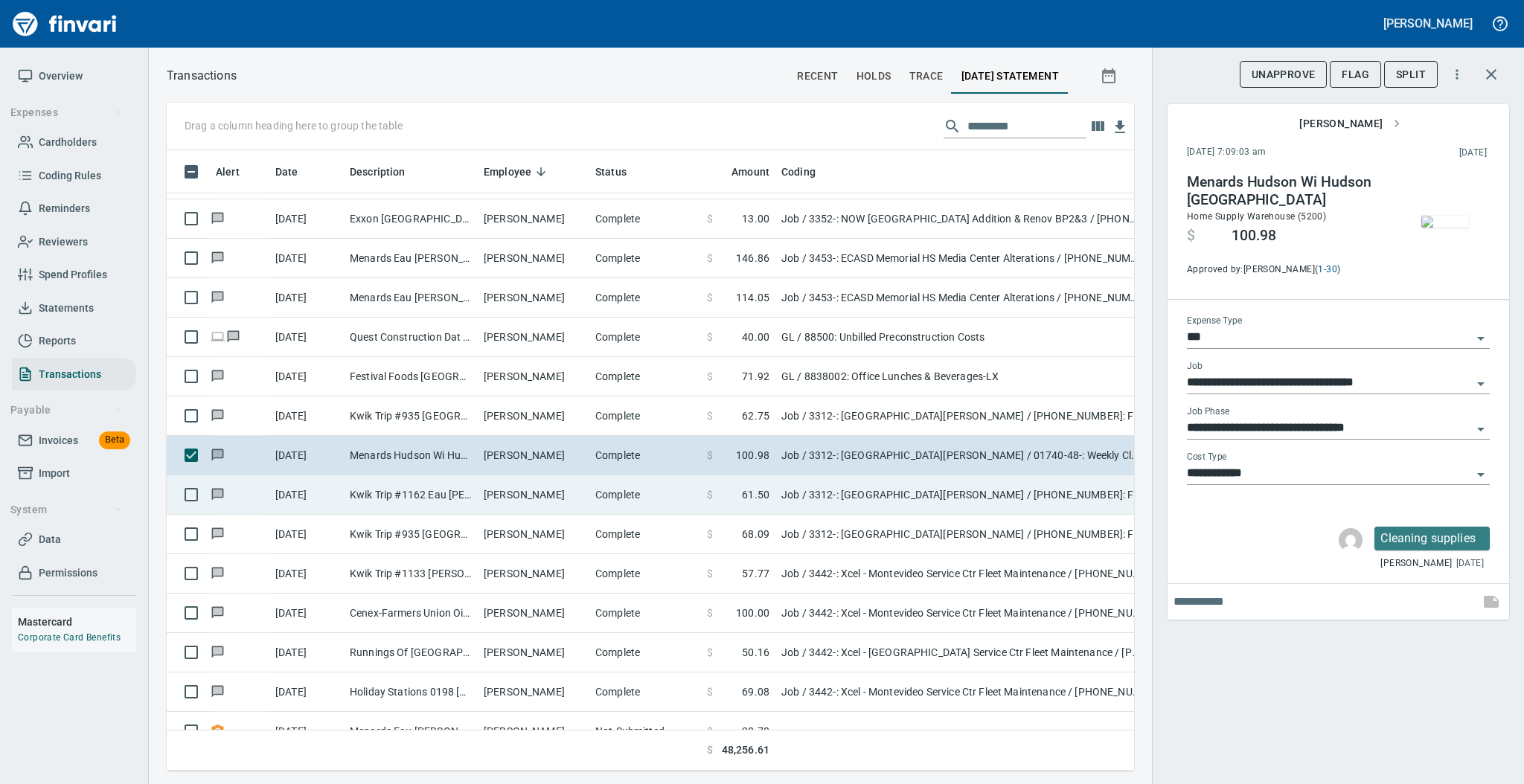
click at [557, 483] on td "[PERSON_NAME]" at bounding box center [533, 494] width 111 height 40
type input "**********"
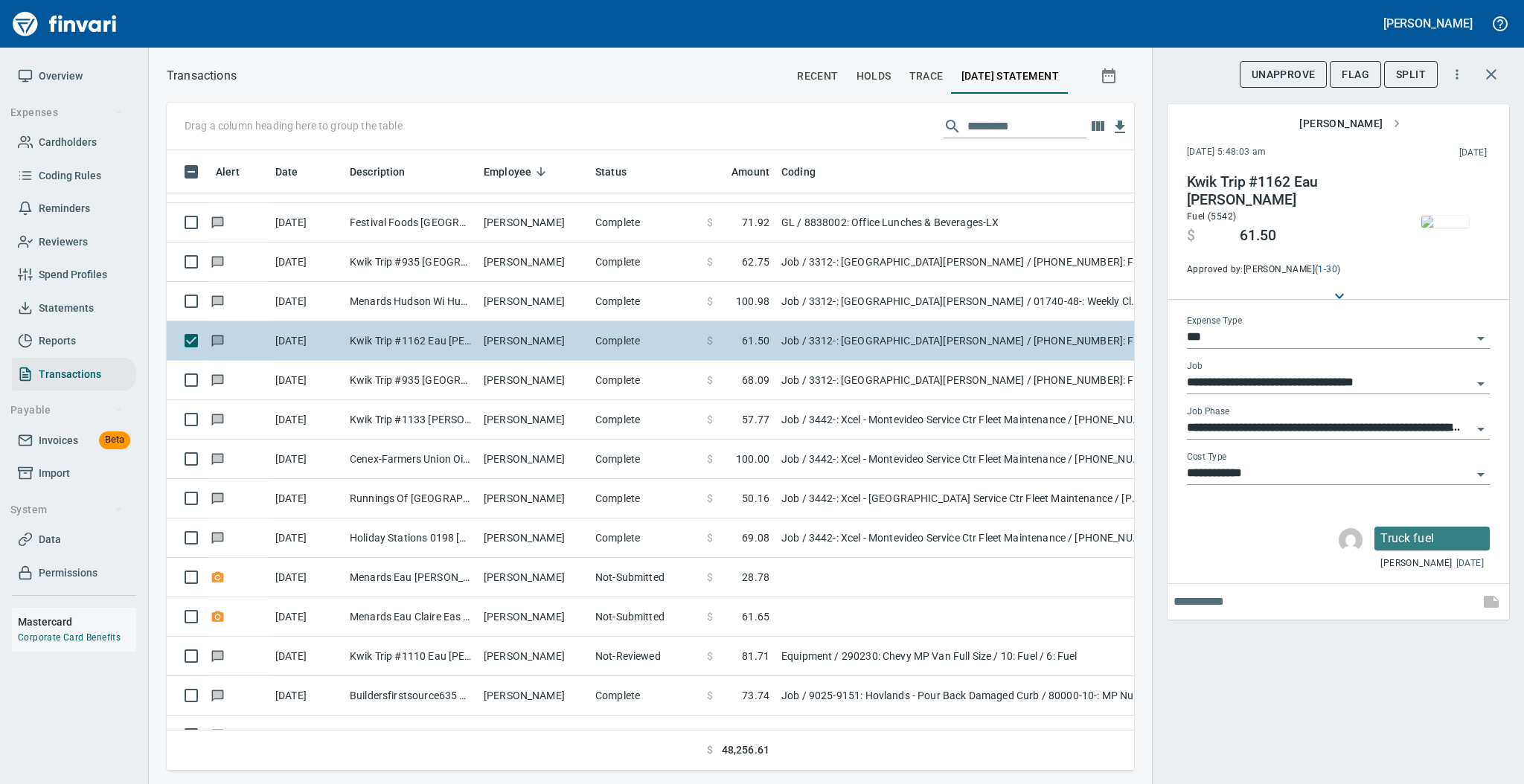
scroll to position [3822, 0]
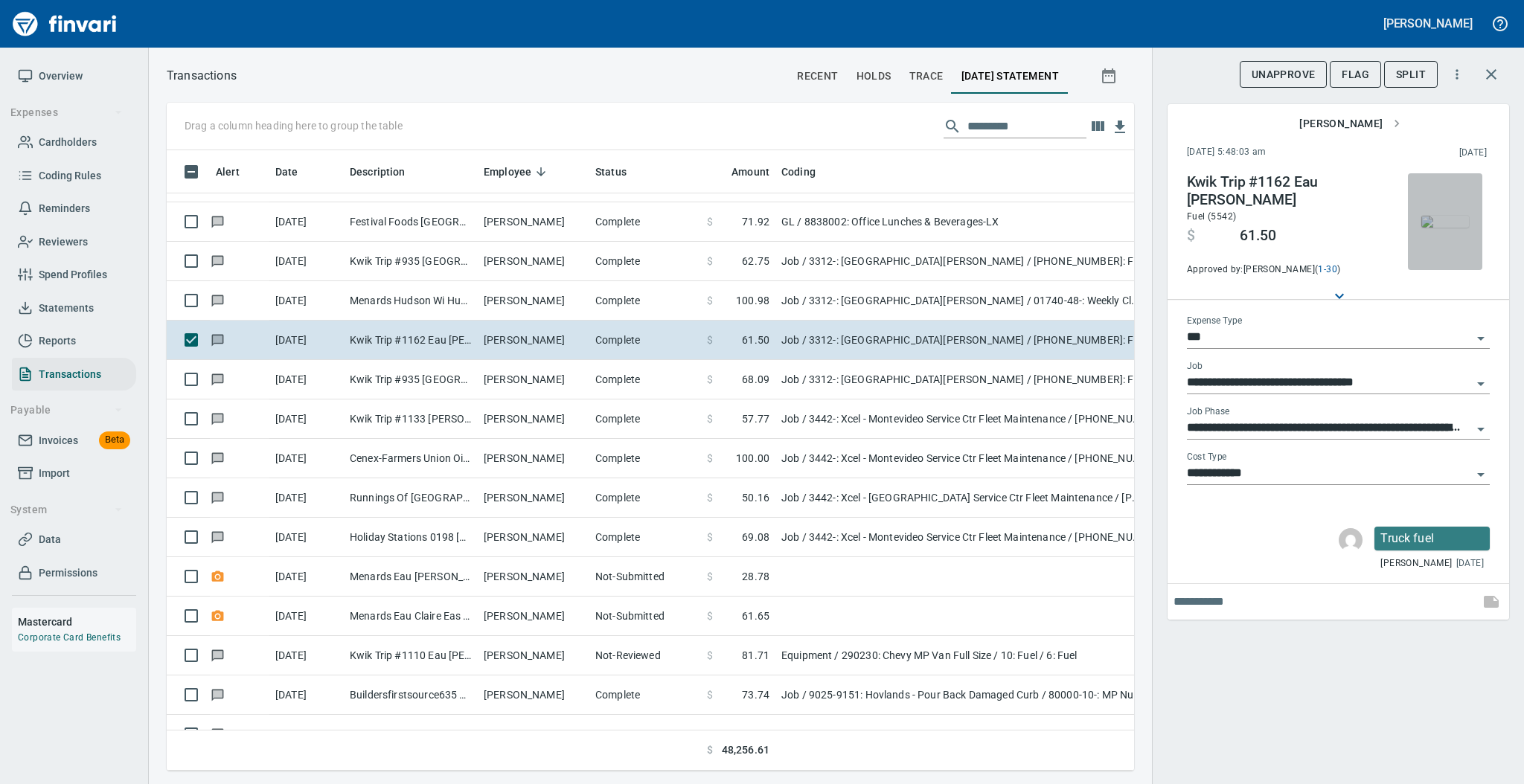
click at [1447, 215] on img "button" at bounding box center [1445, 221] width 48 height 12
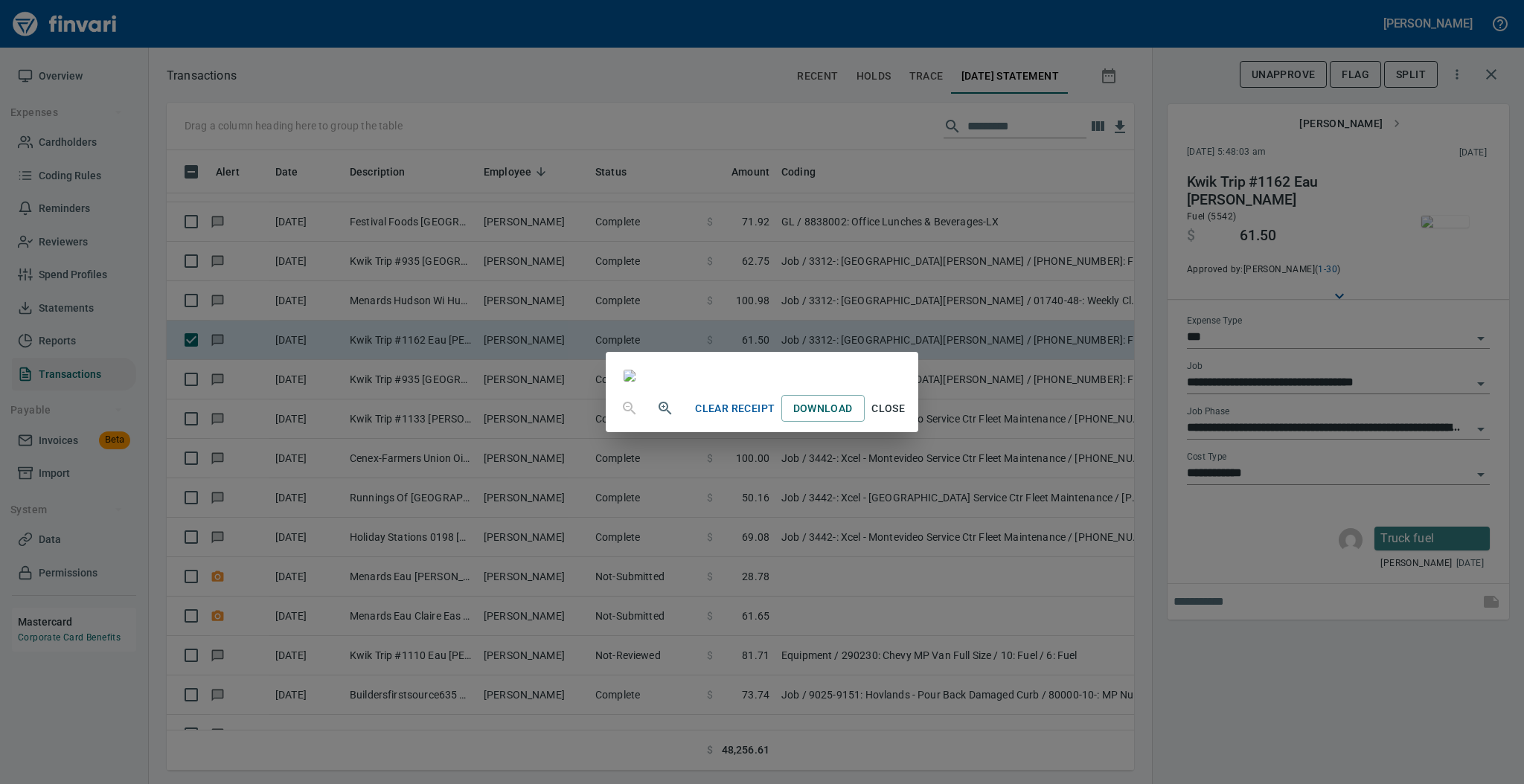
click at [906, 418] on span "Close" at bounding box center [888, 408] width 35 height 19
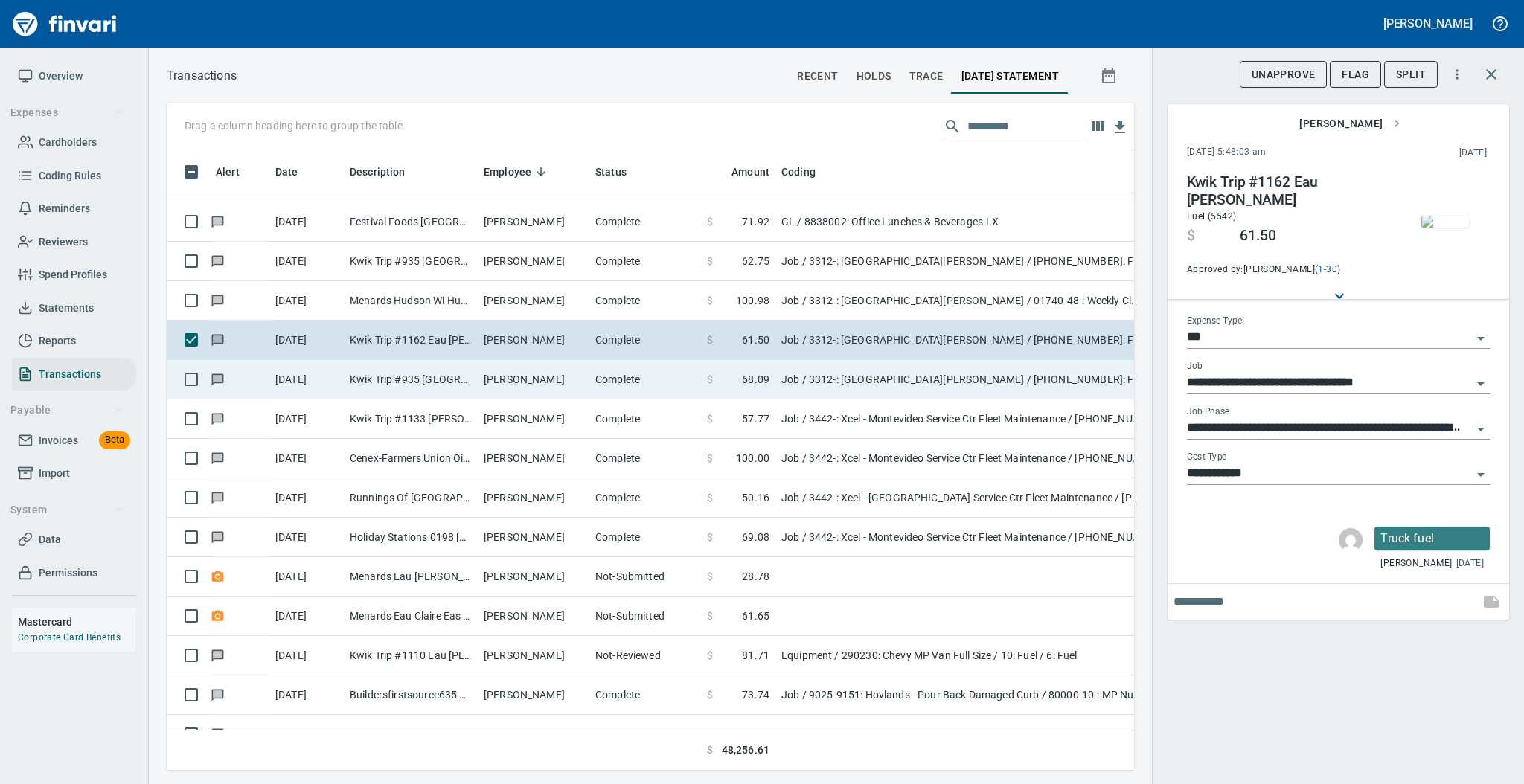
click at [562, 386] on td "[PERSON_NAME]" at bounding box center [533, 379] width 111 height 40
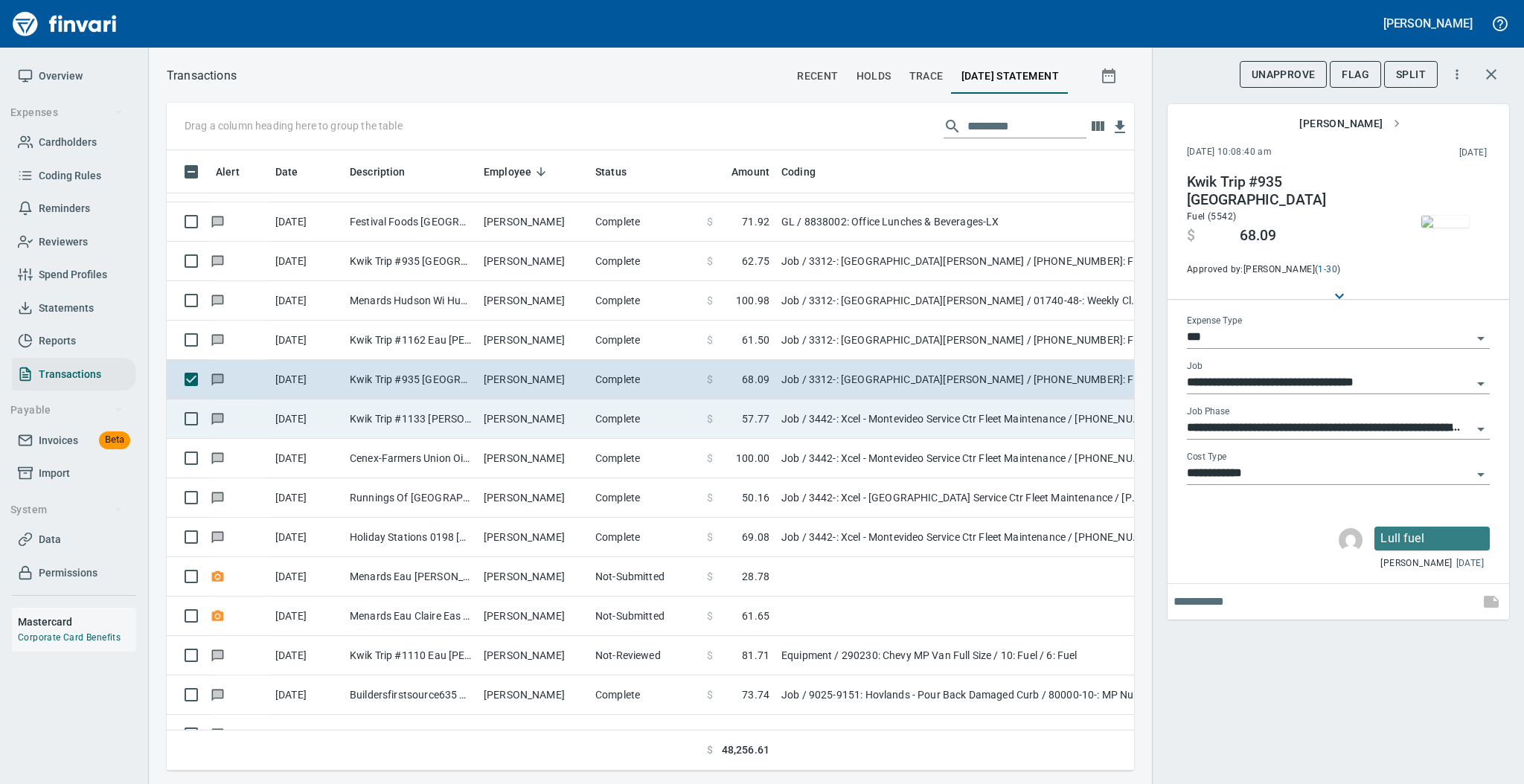
click at [560, 432] on td "[PERSON_NAME]" at bounding box center [533, 419] width 111 height 40
type input "**********"
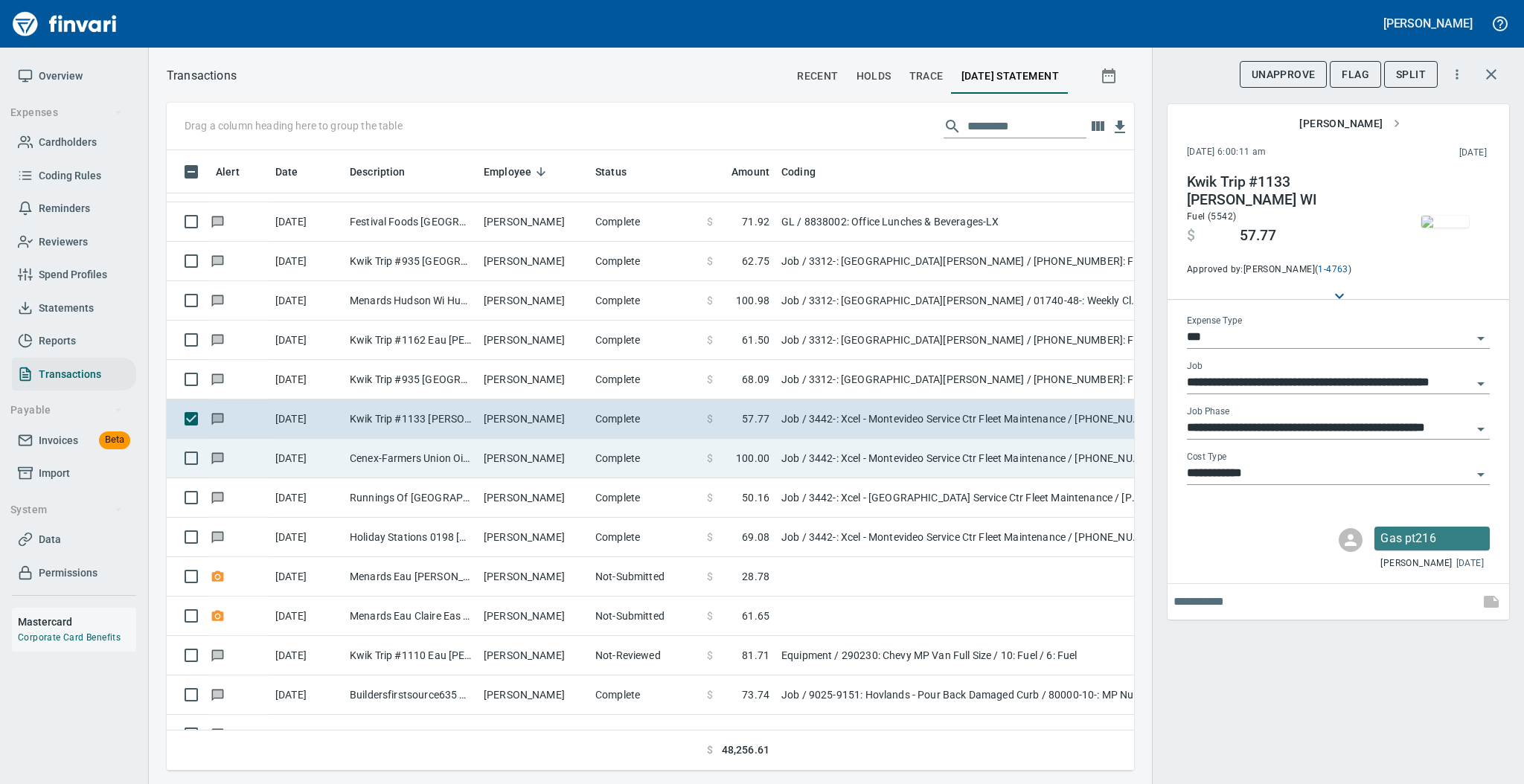
click at [560, 477] on td "[PERSON_NAME]" at bounding box center [533, 458] width 111 height 40
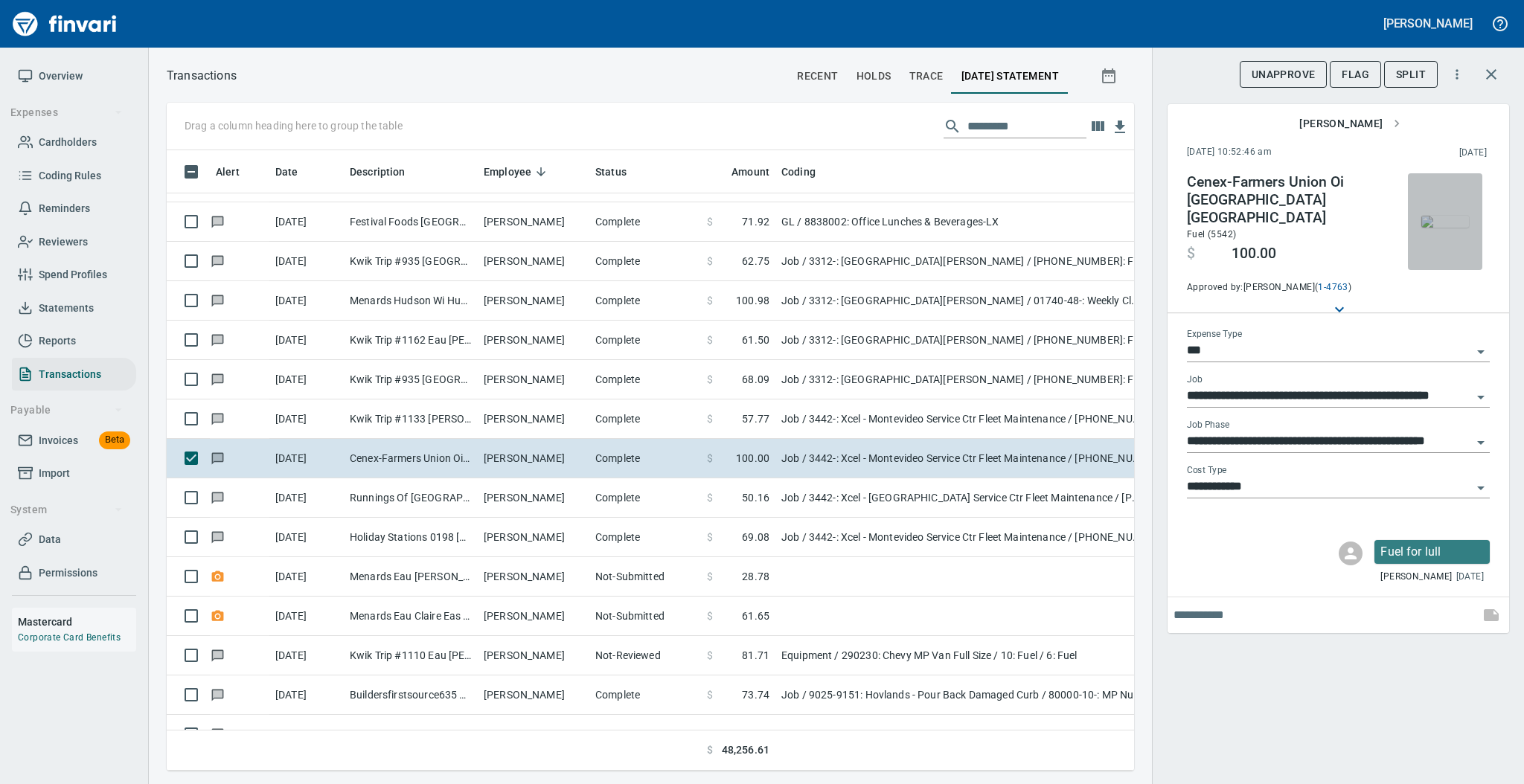
click at [1446, 215] on img "button" at bounding box center [1445, 221] width 48 height 12
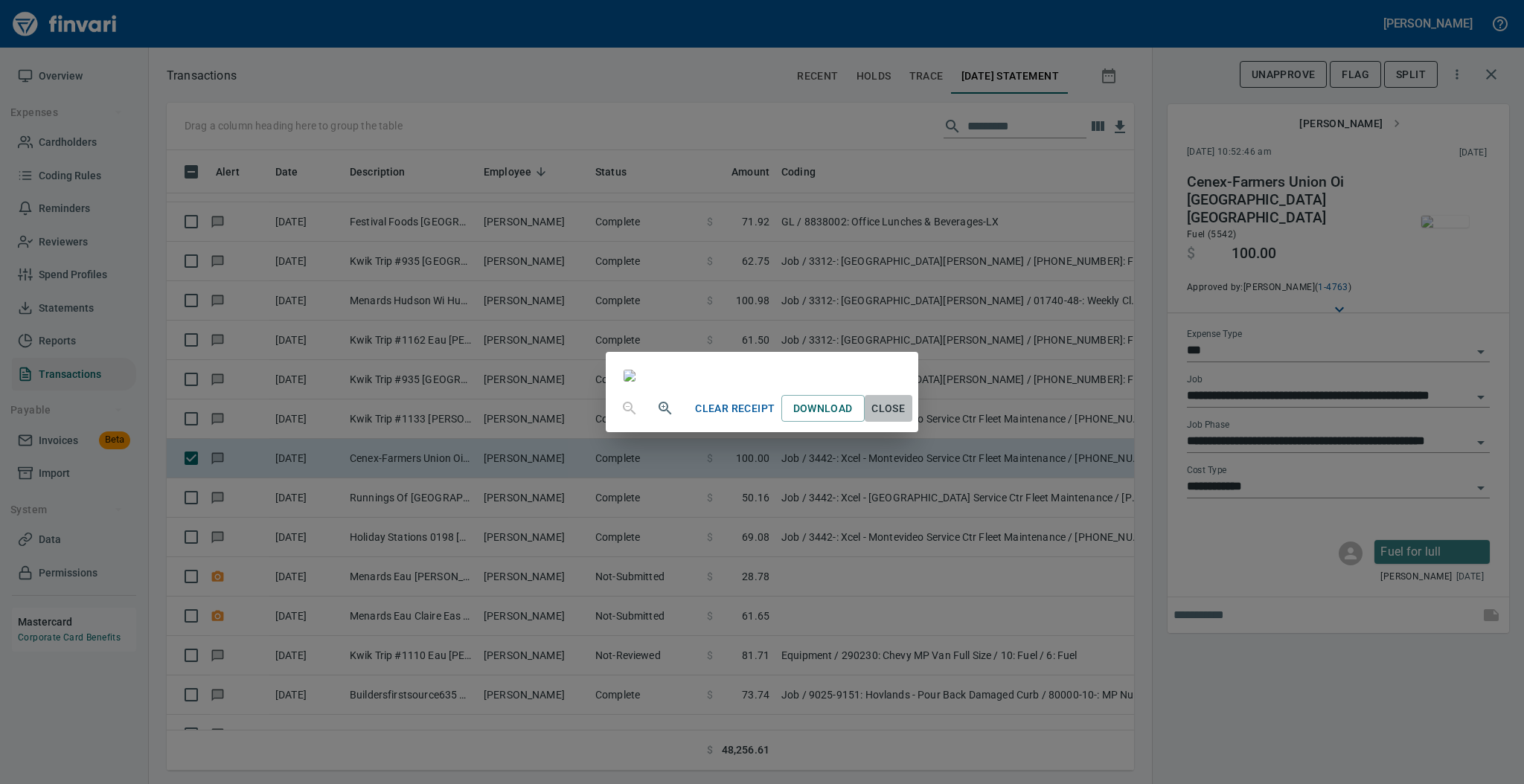
click at [906, 418] on span "Close" at bounding box center [888, 408] width 35 height 19
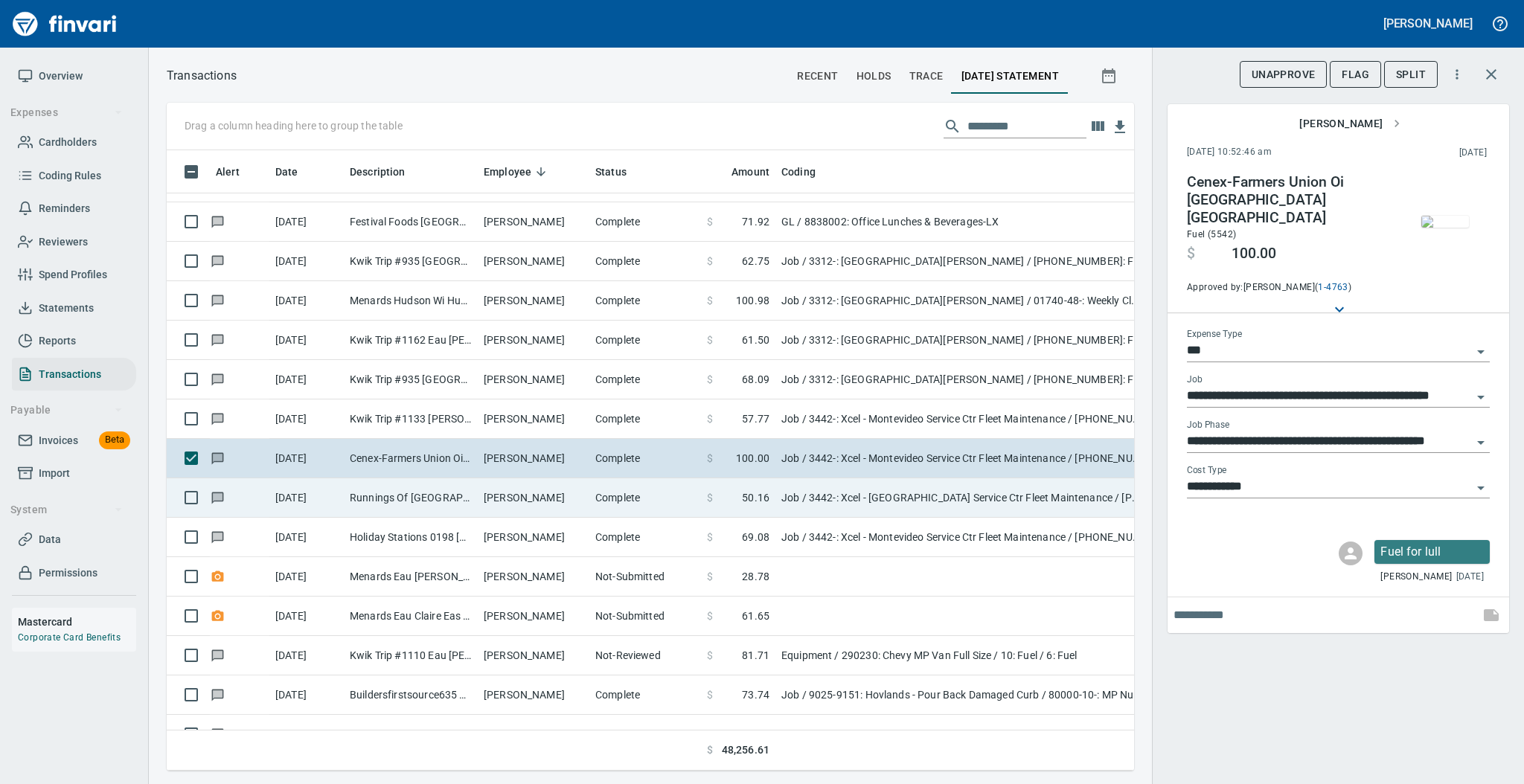
click at [631, 507] on td "Complete" at bounding box center [645, 498] width 111 height 40
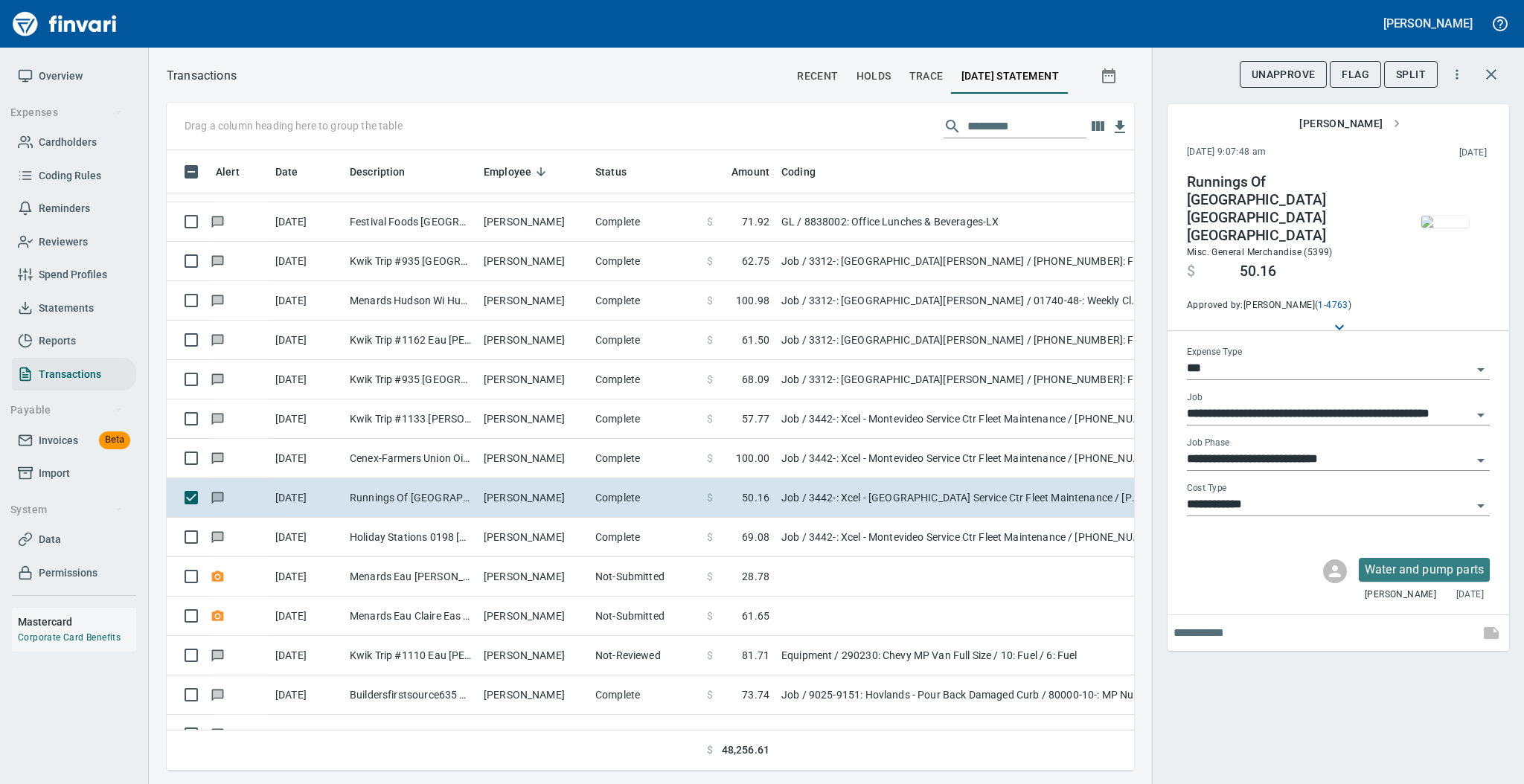
click at [1430, 223] on img "button" at bounding box center [1445, 221] width 48 height 12
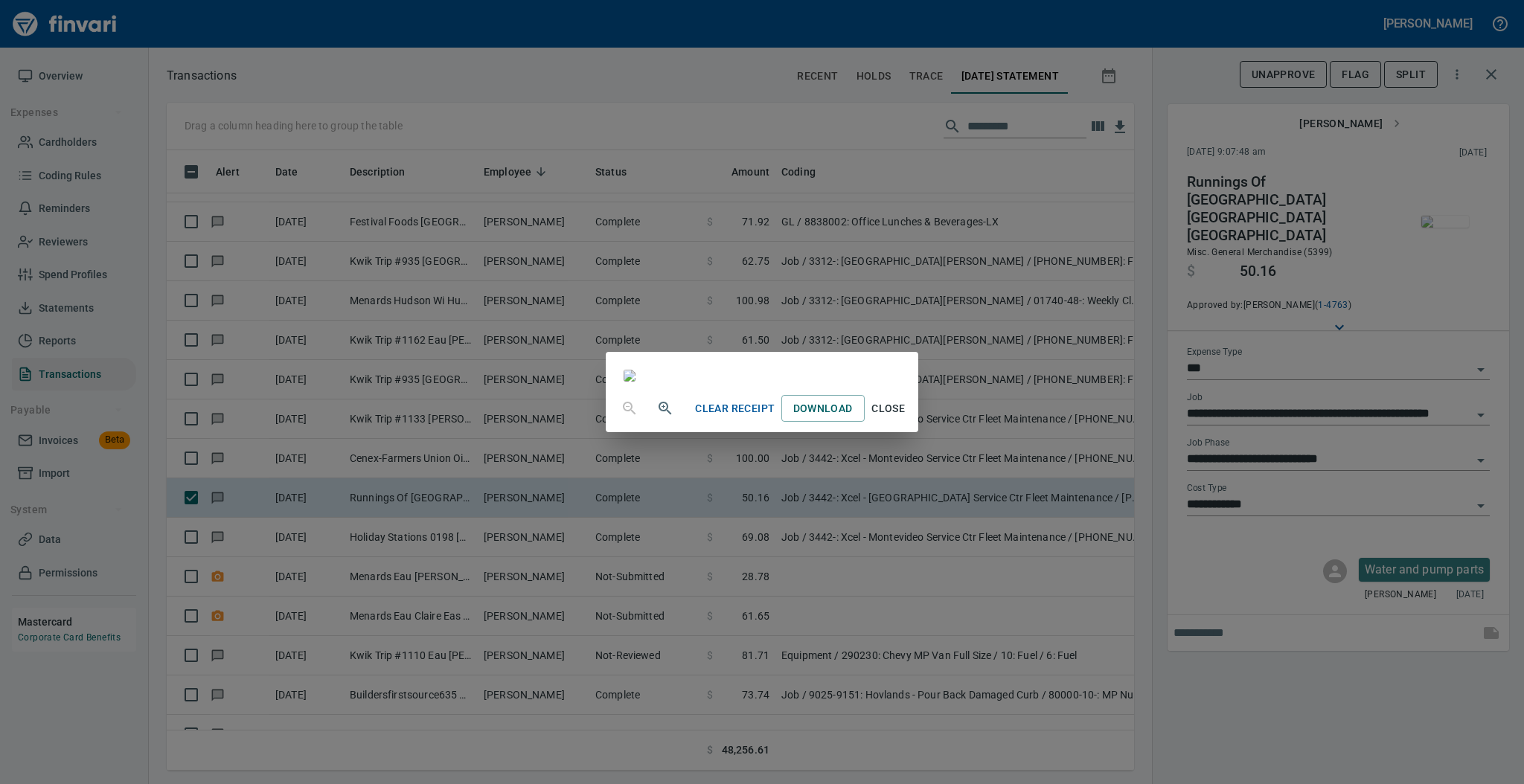
click at [906, 418] on span "Close" at bounding box center [888, 408] width 35 height 19
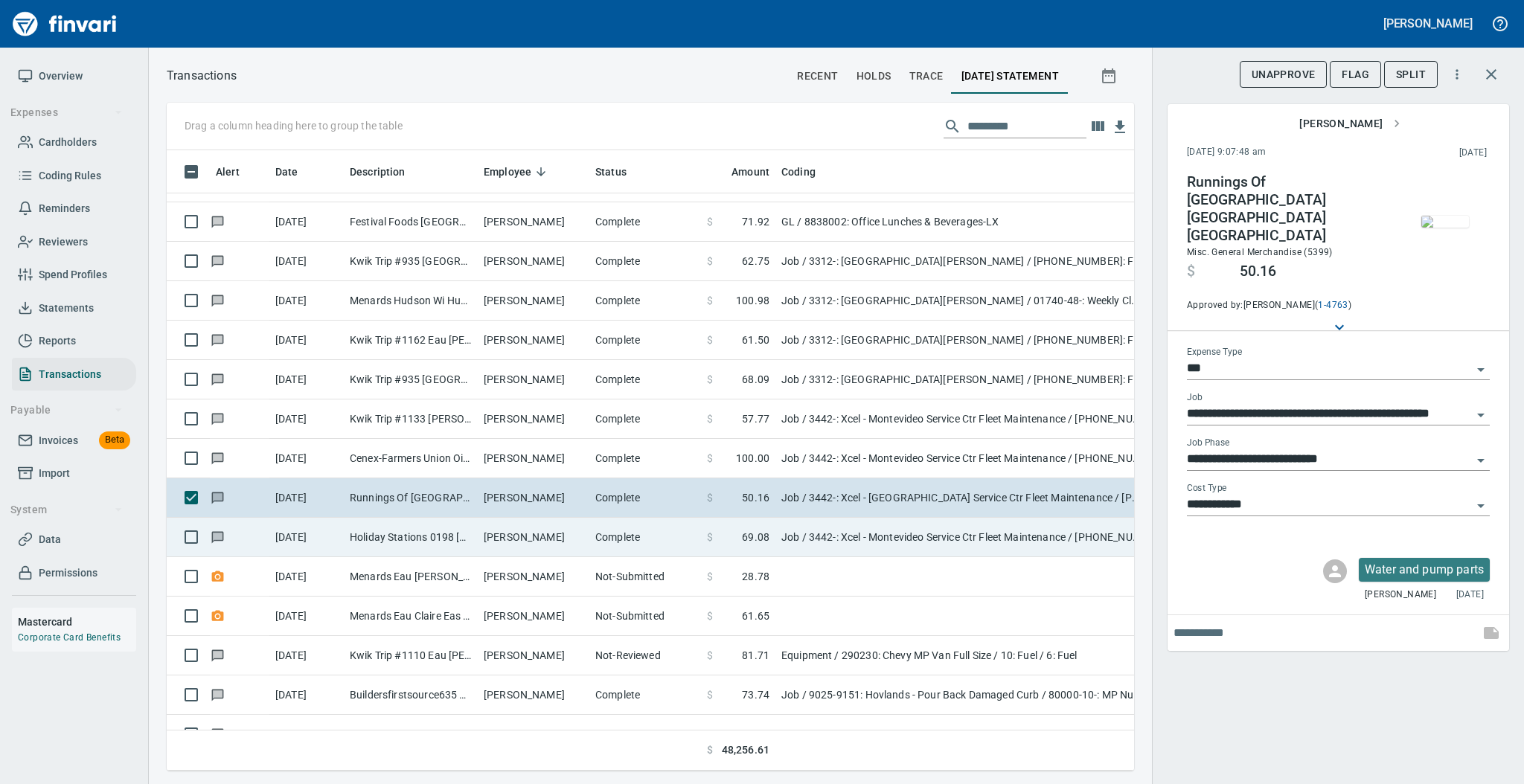
click at [645, 541] on td "Complete" at bounding box center [645, 537] width 111 height 40
type input "**********"
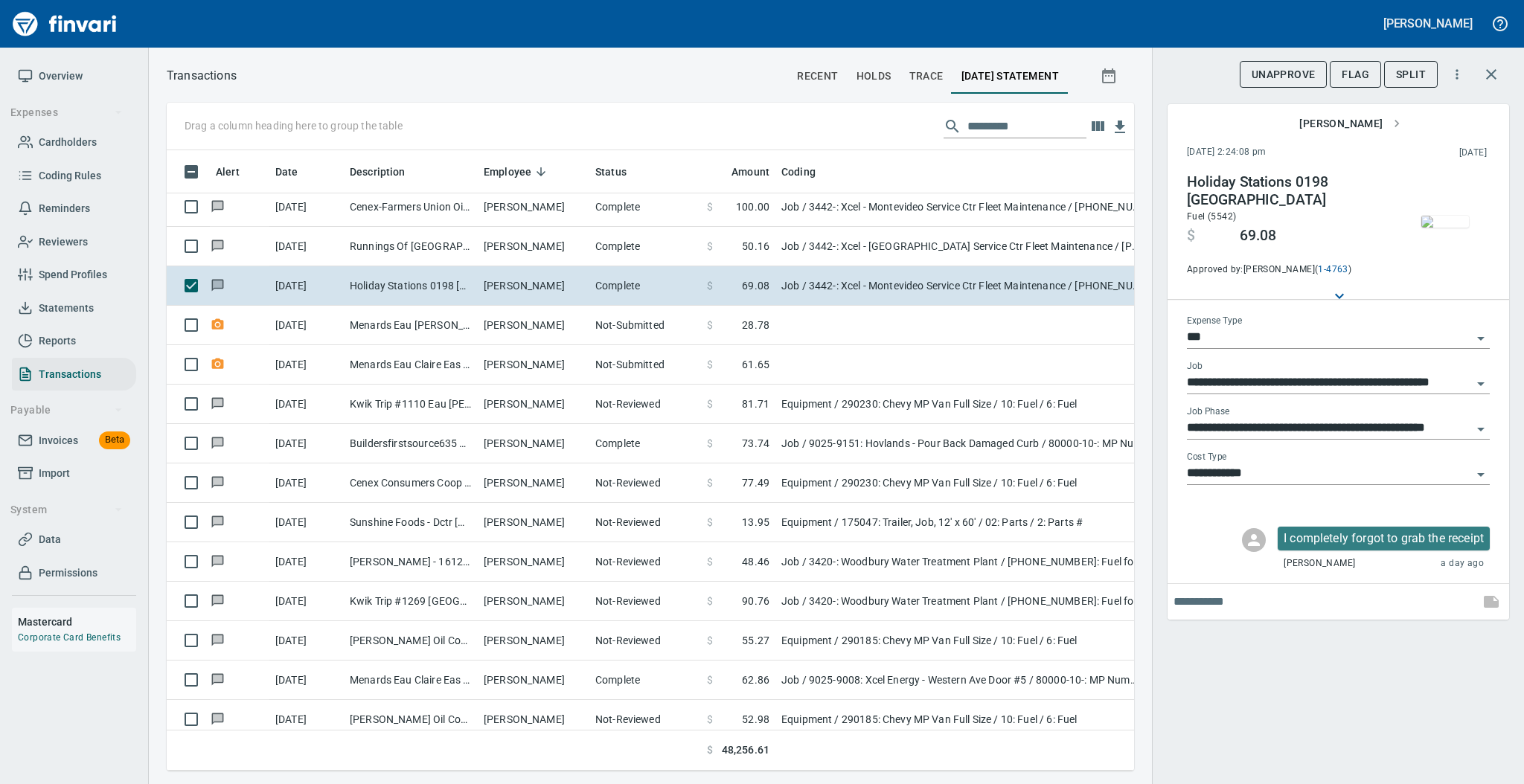
scroll to position [4099, 0]
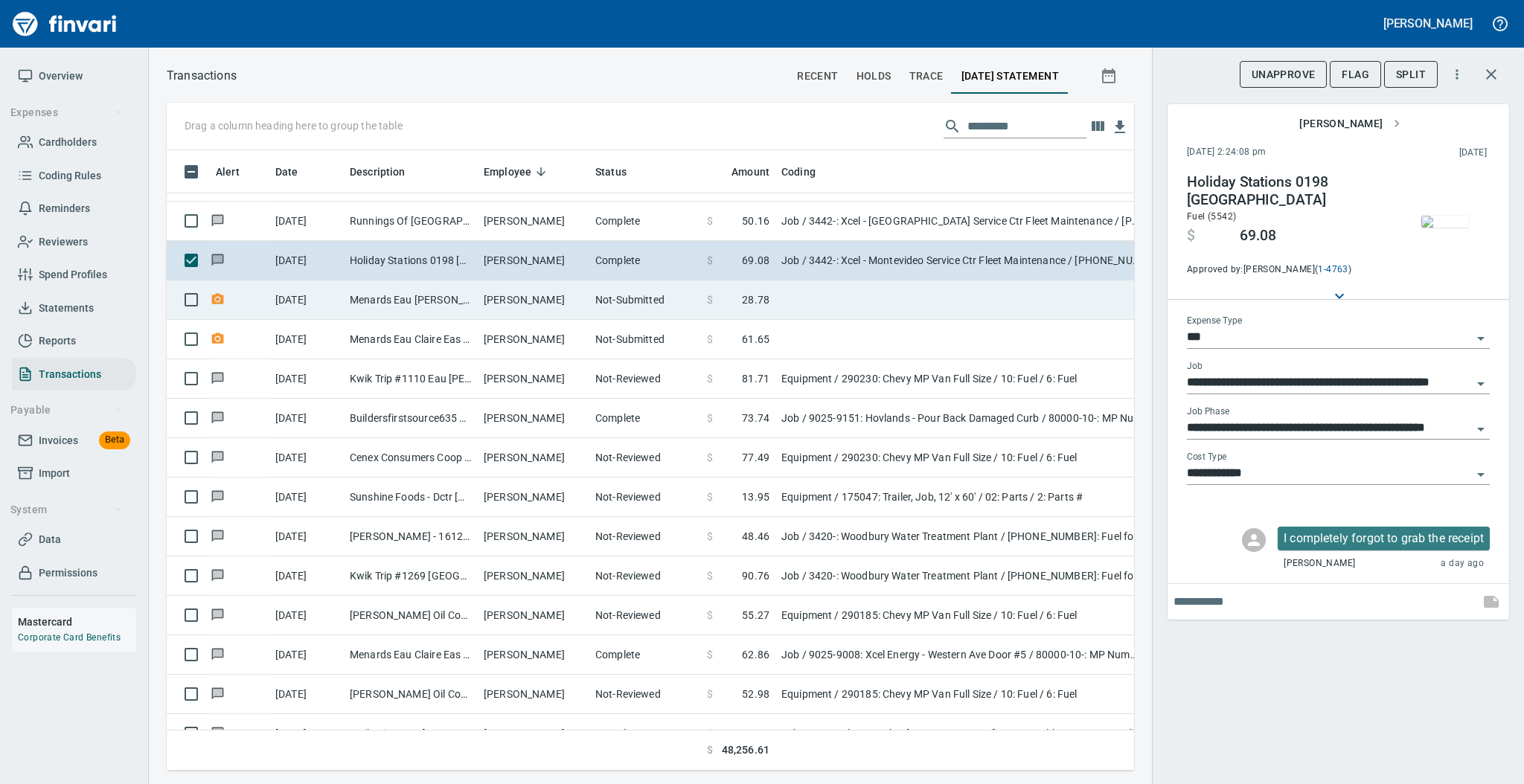
click at [656, 309] on td "Not-Submitted" at bounding box center [645, 300] width 111 height 40
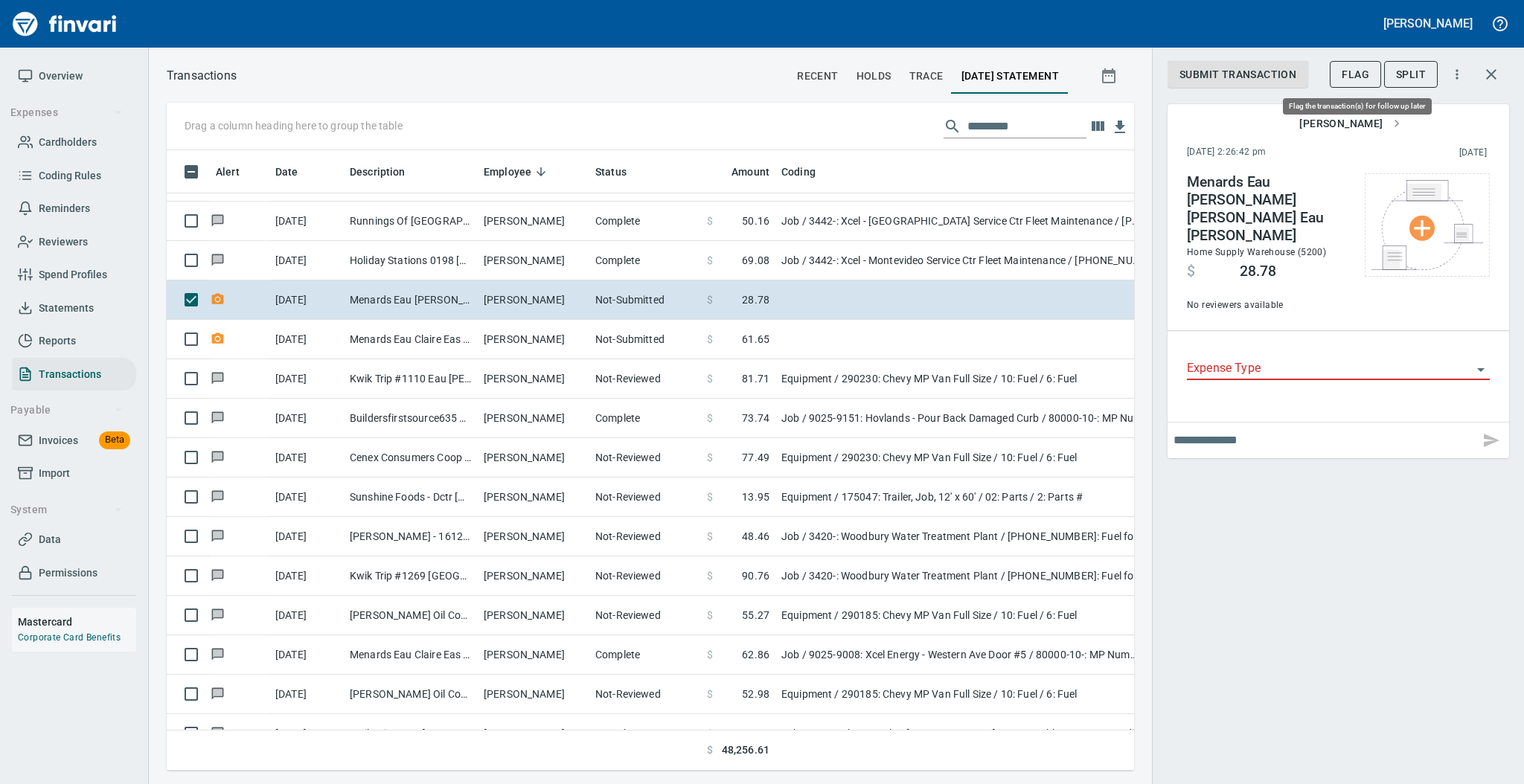
click at [1348, 73] on span "Flag" at bounding box center [1355, 74] width 27 height 19
click at [1217, 428] on input "text" at bounding box center [1323, 440] width 300 height 24
type input "*"
type input "**********"
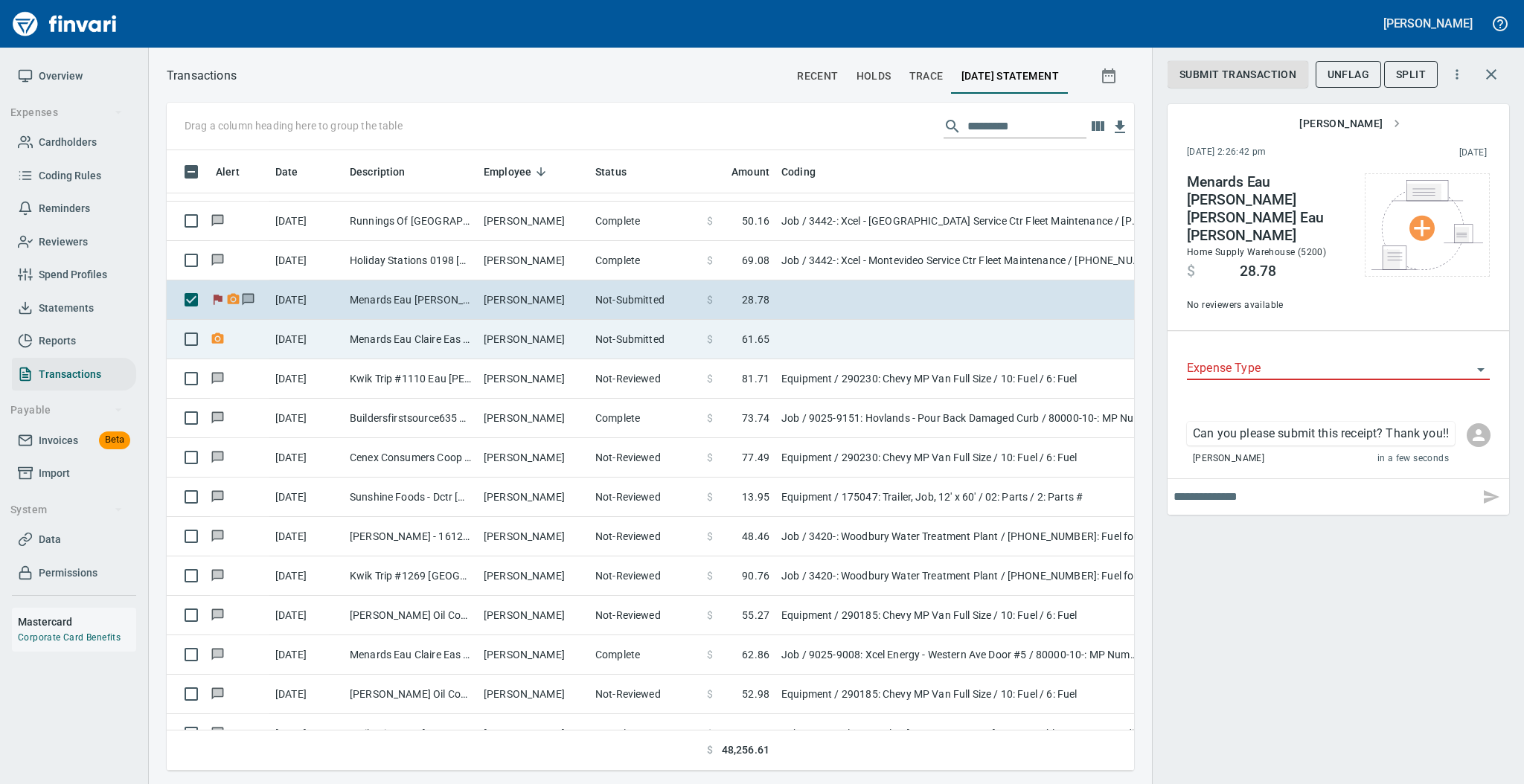
click at [593, 334] on td "Not-Submitted" at bounding box center [645, 340] width 111 height 40
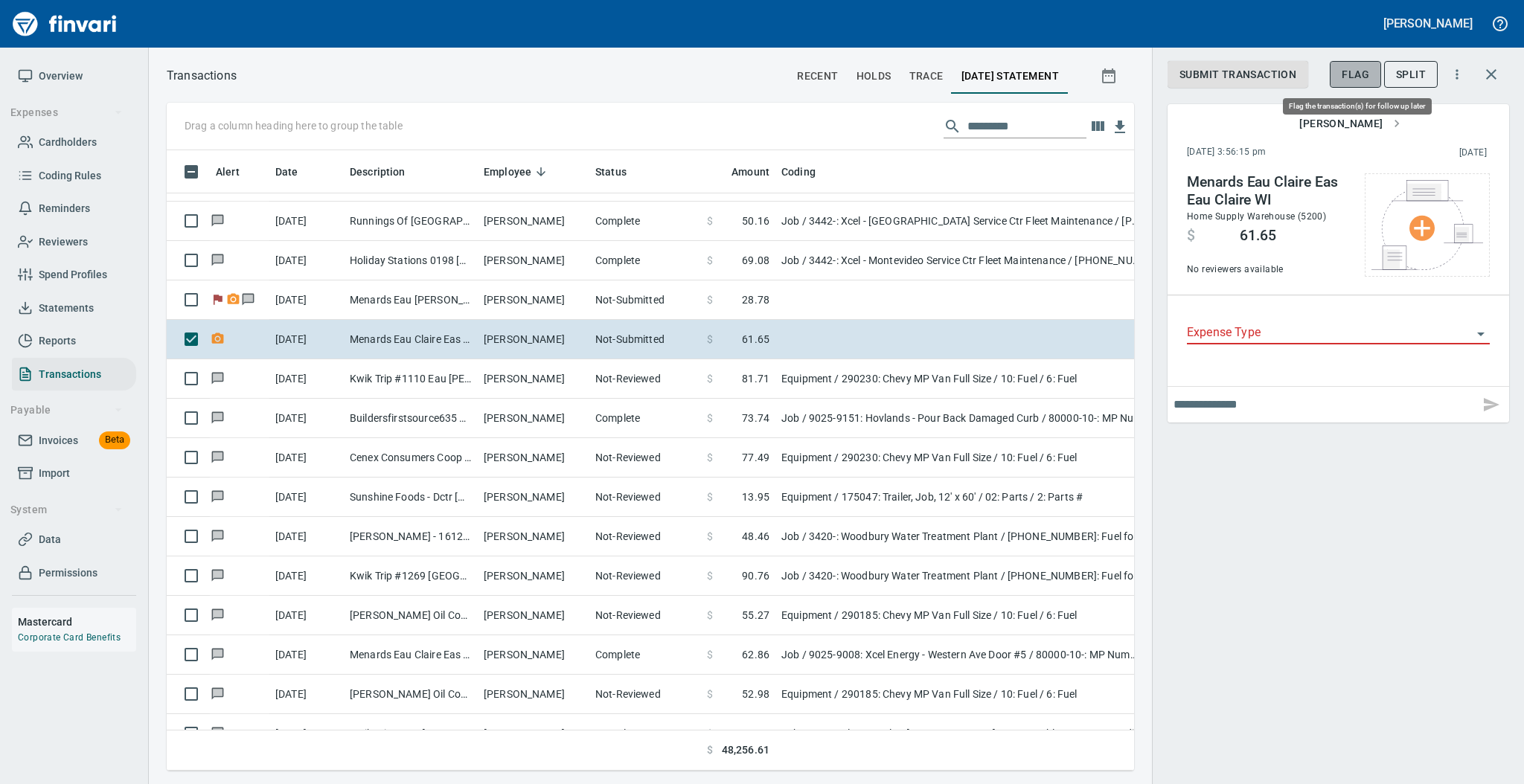
click at [1350, 72] on span "Flag" at bounding box center [1355, 74] width 27 height 19
click at [1209, 402] on input "text" at bounding box center [1323, 405] width 300 height 24
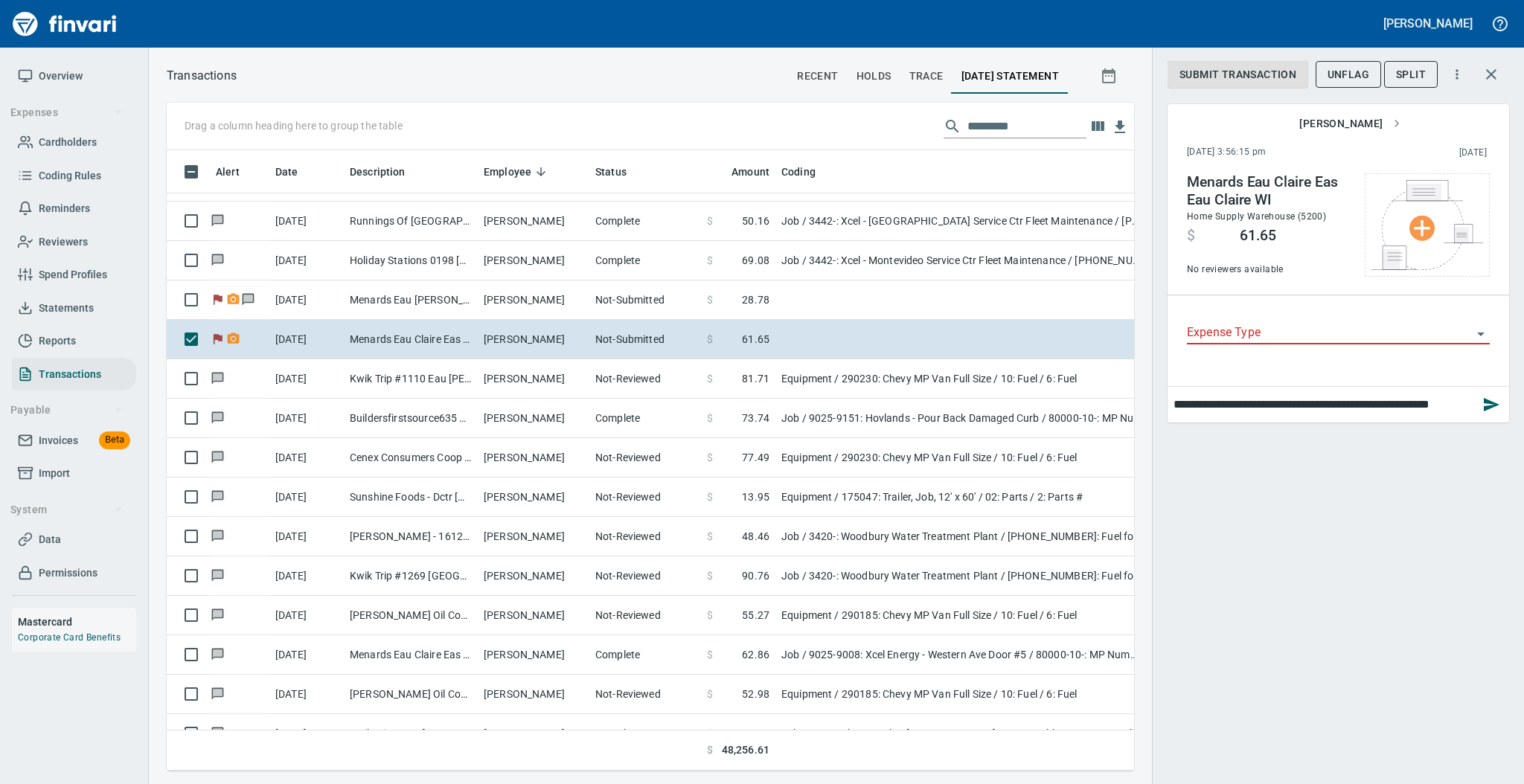
scroll to position [0, 6]
type input "**********"
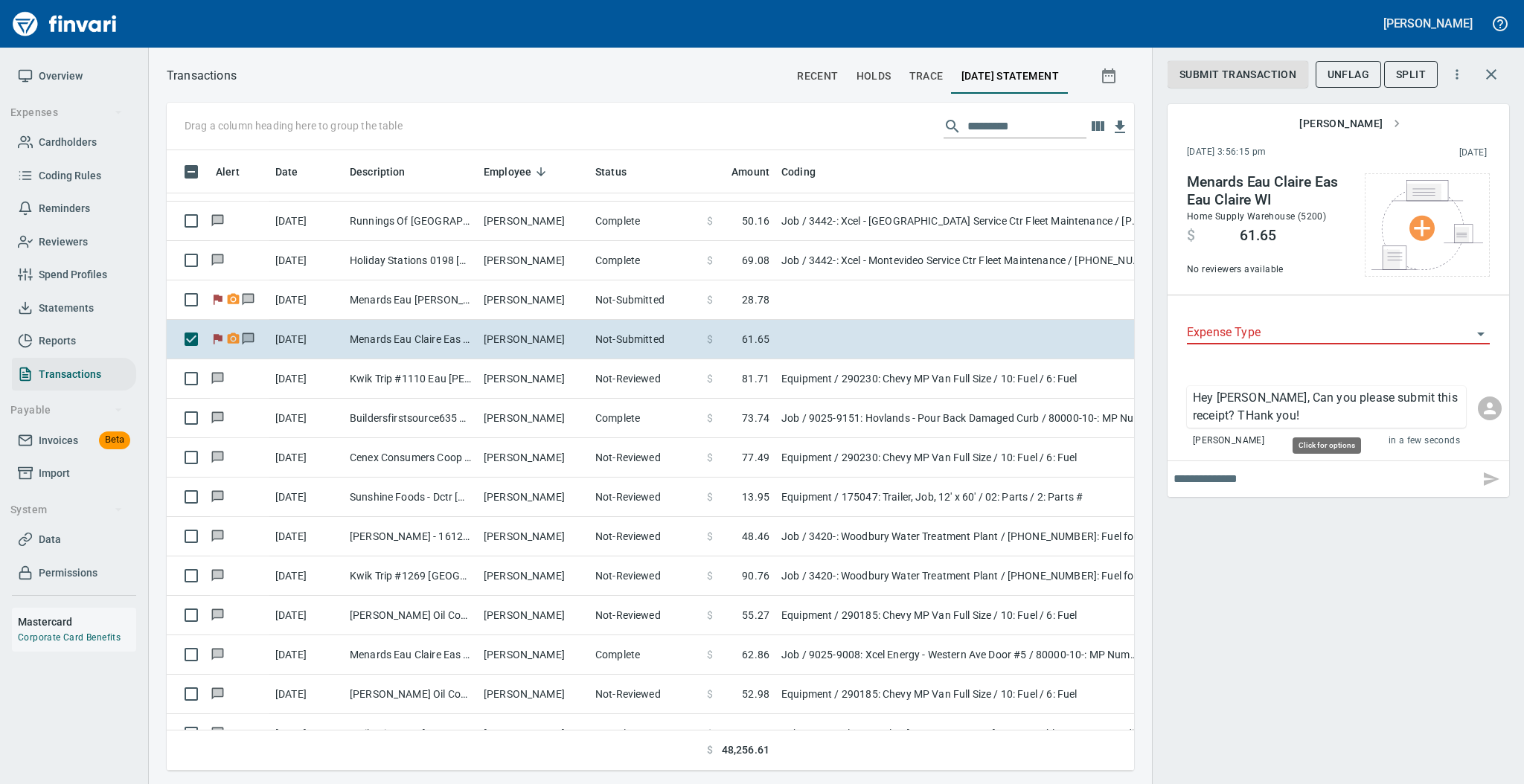
scroll to position [590, 937]
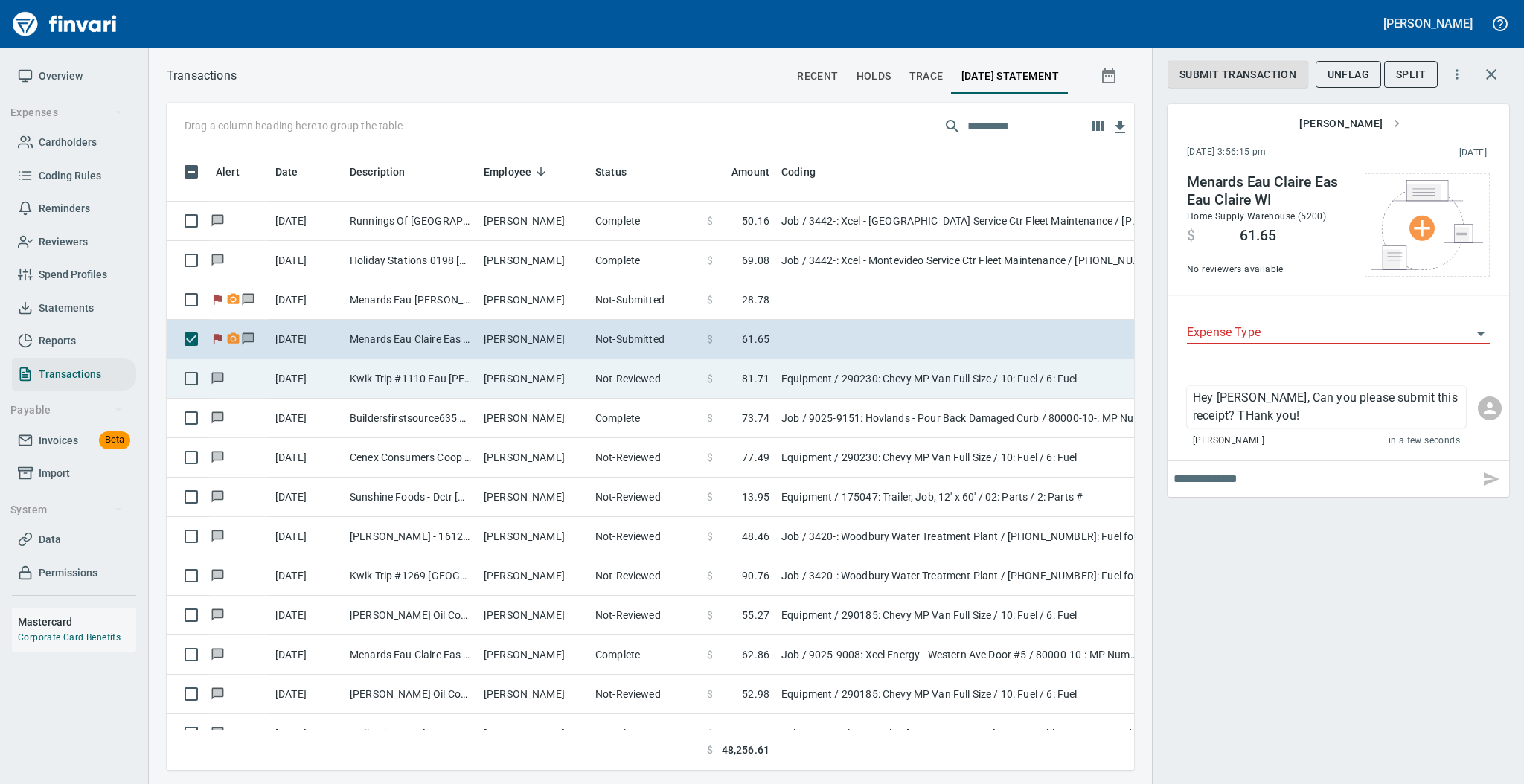
click at [624, 377] on td "Not-Reviewed" at bounding box center [645, 378] width 111 height 40
type input "*********"
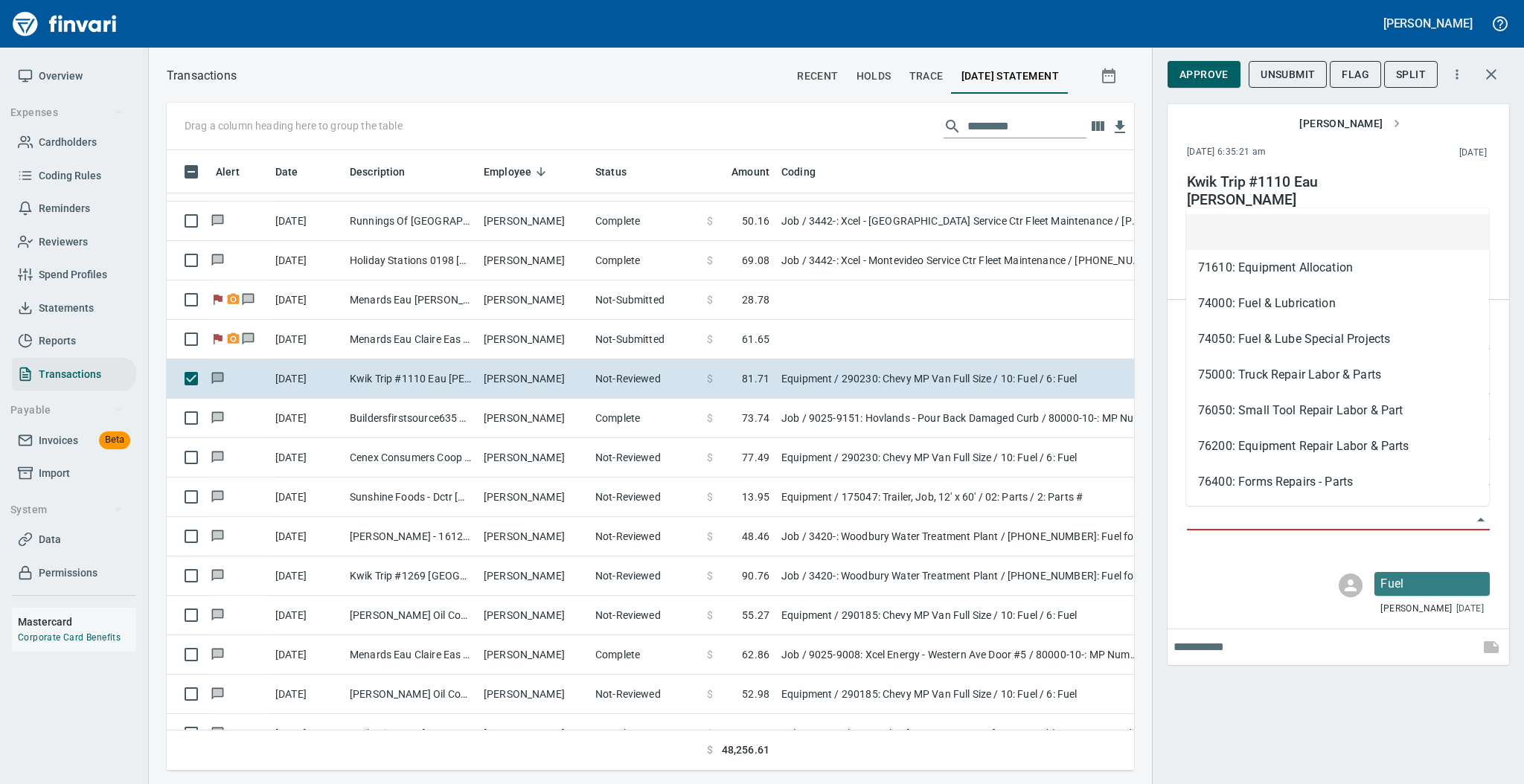
click at [1205, 515] on input "Account" at bounding box center [1329, 519] width 285 height 21
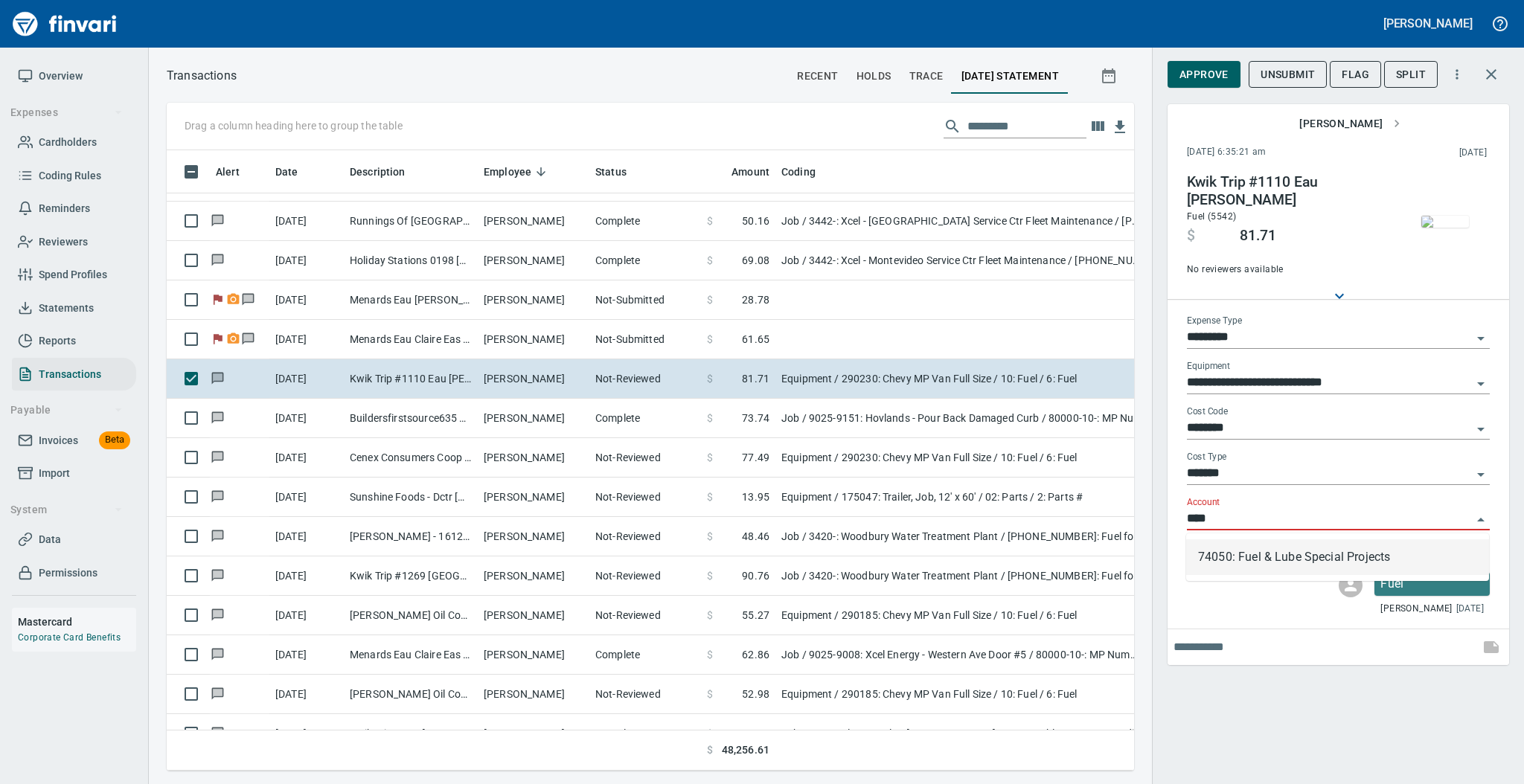
scroll to position [590, 937]
click at [1231, 556] on li "74050: Fuel & Lube Special Projects" at bounding box center [1337, 557] width 303 height 35
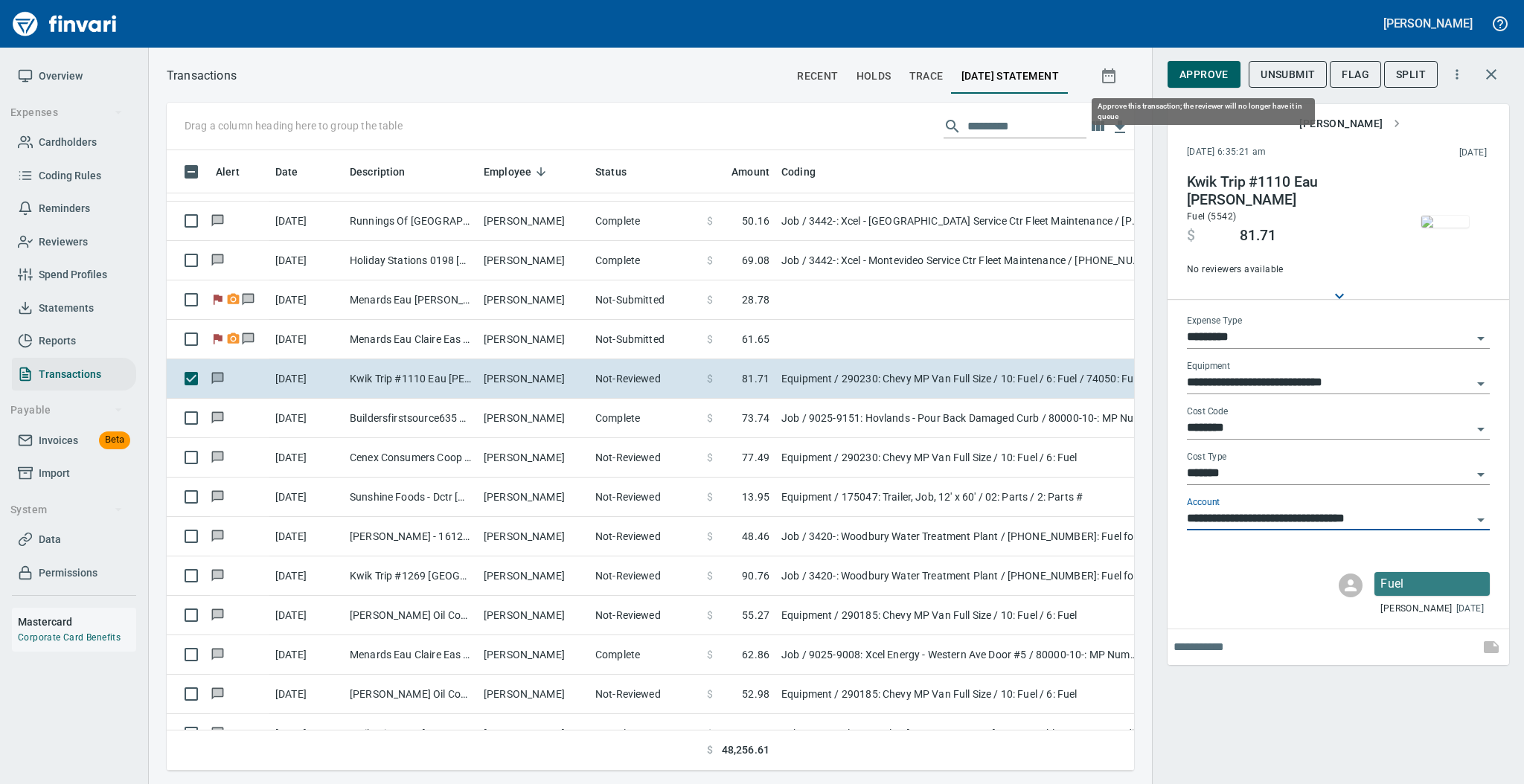
type input "**********"
click at [1216, 65] on span "Approve" at bounding box center [1204, 74] width 49 height 19
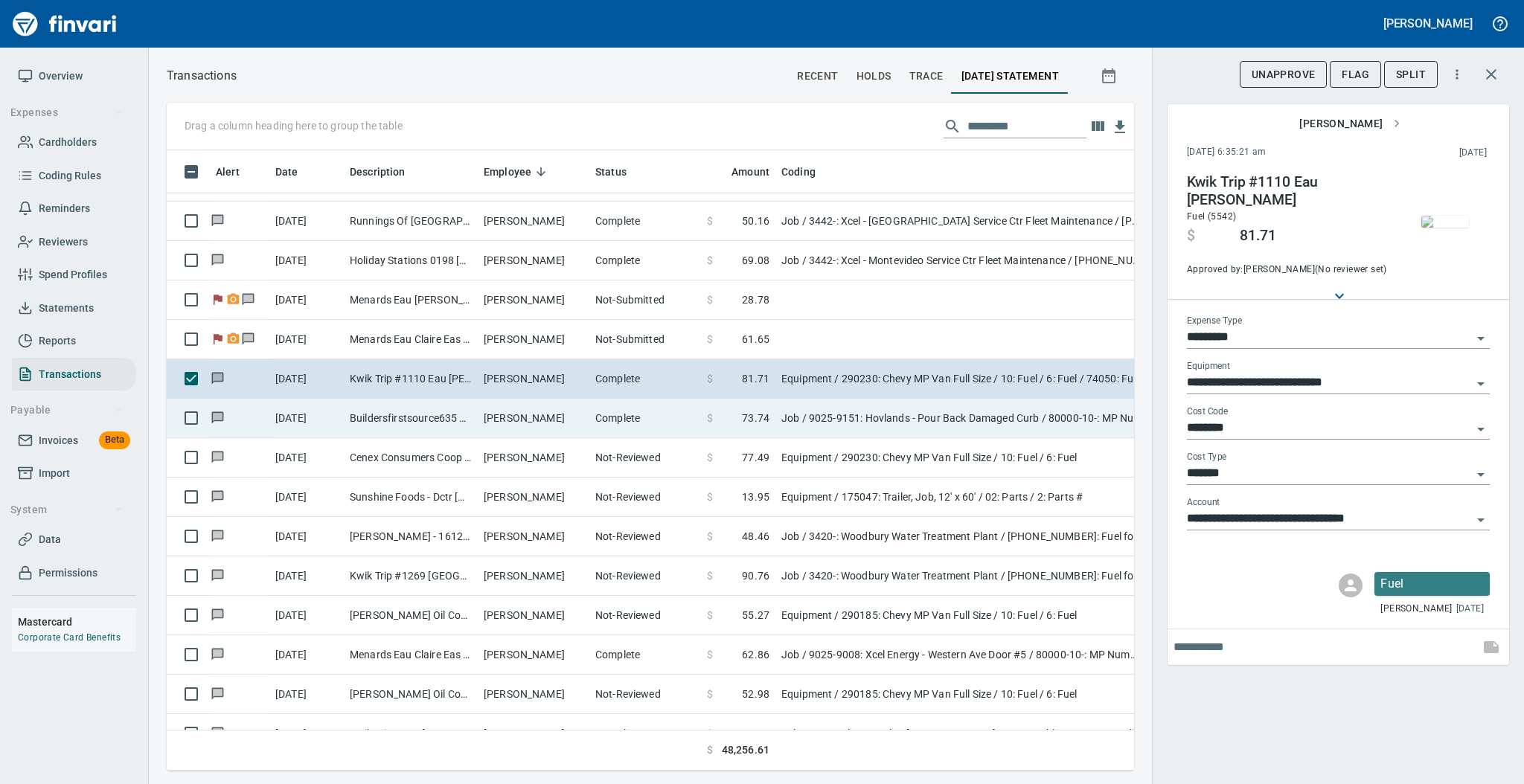
click at [504, 430] on td "[PERSON_NAME]" at bounding box center [533, 418] width 111 height 40
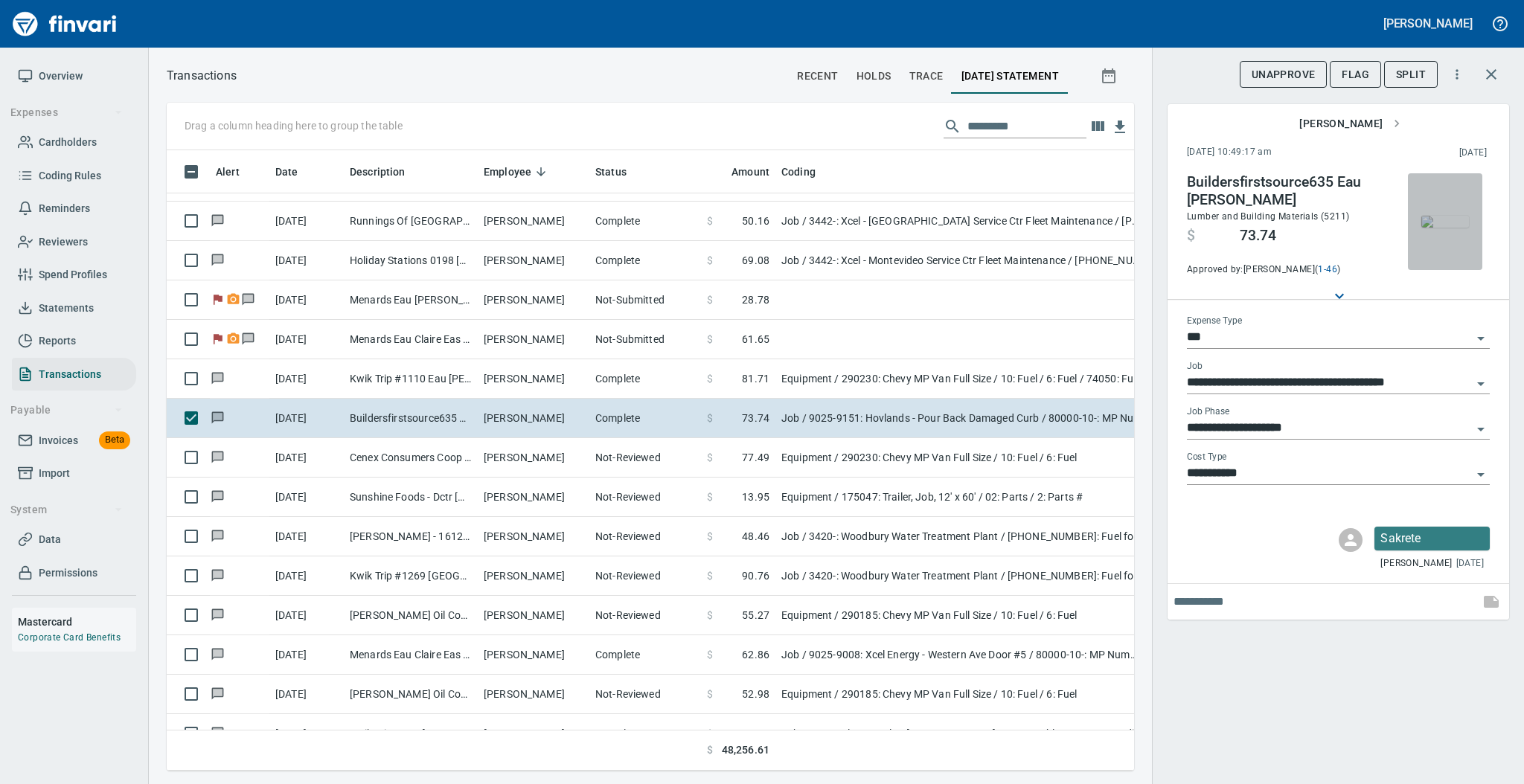
click at [1433, 225] on img "button" at bounding box center [1445, 221] width 48 height 12
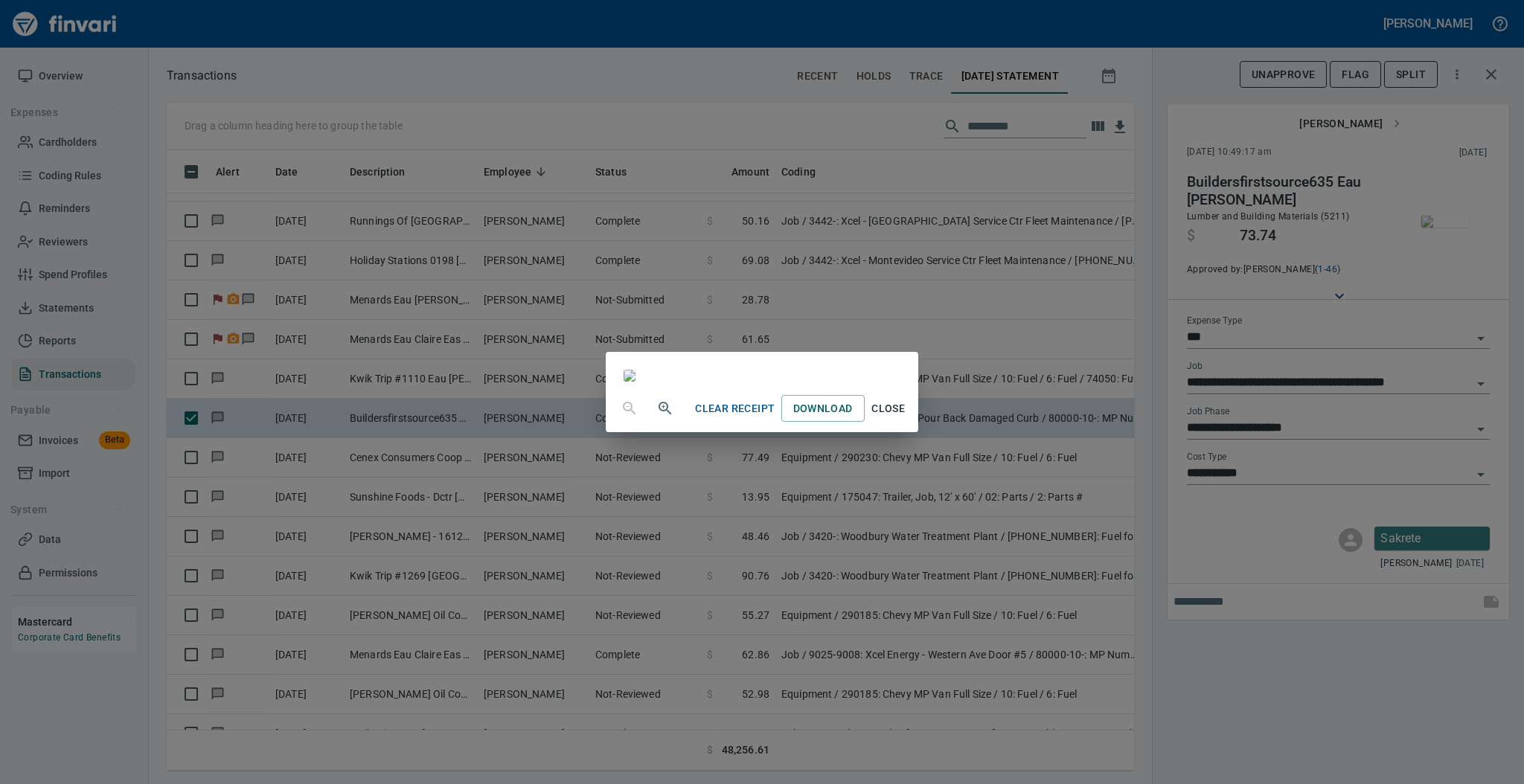
click at [906, 418] on span "Close" at bounding box center [888, 408] width 35 height 19
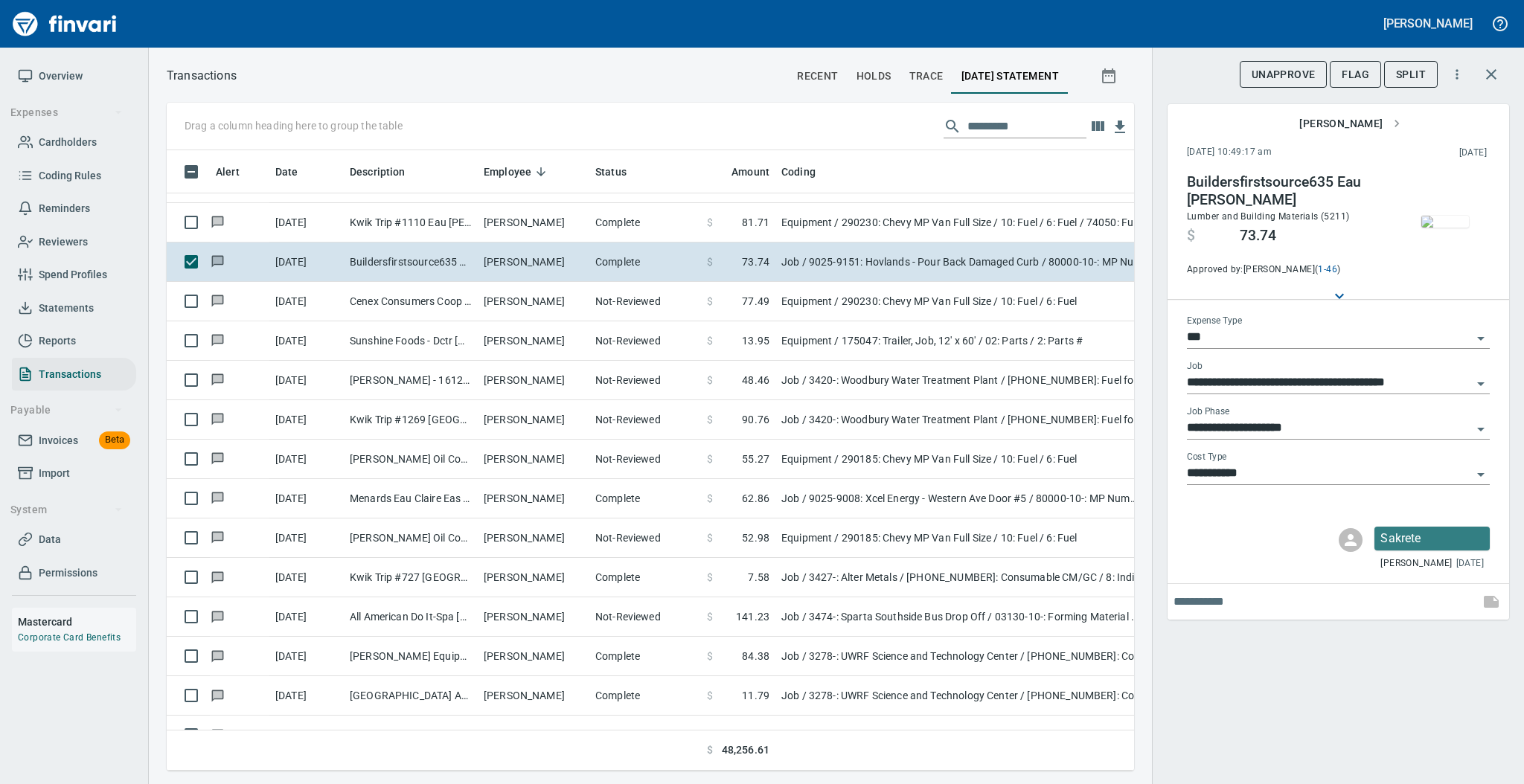
scroll to position [4257, 0]
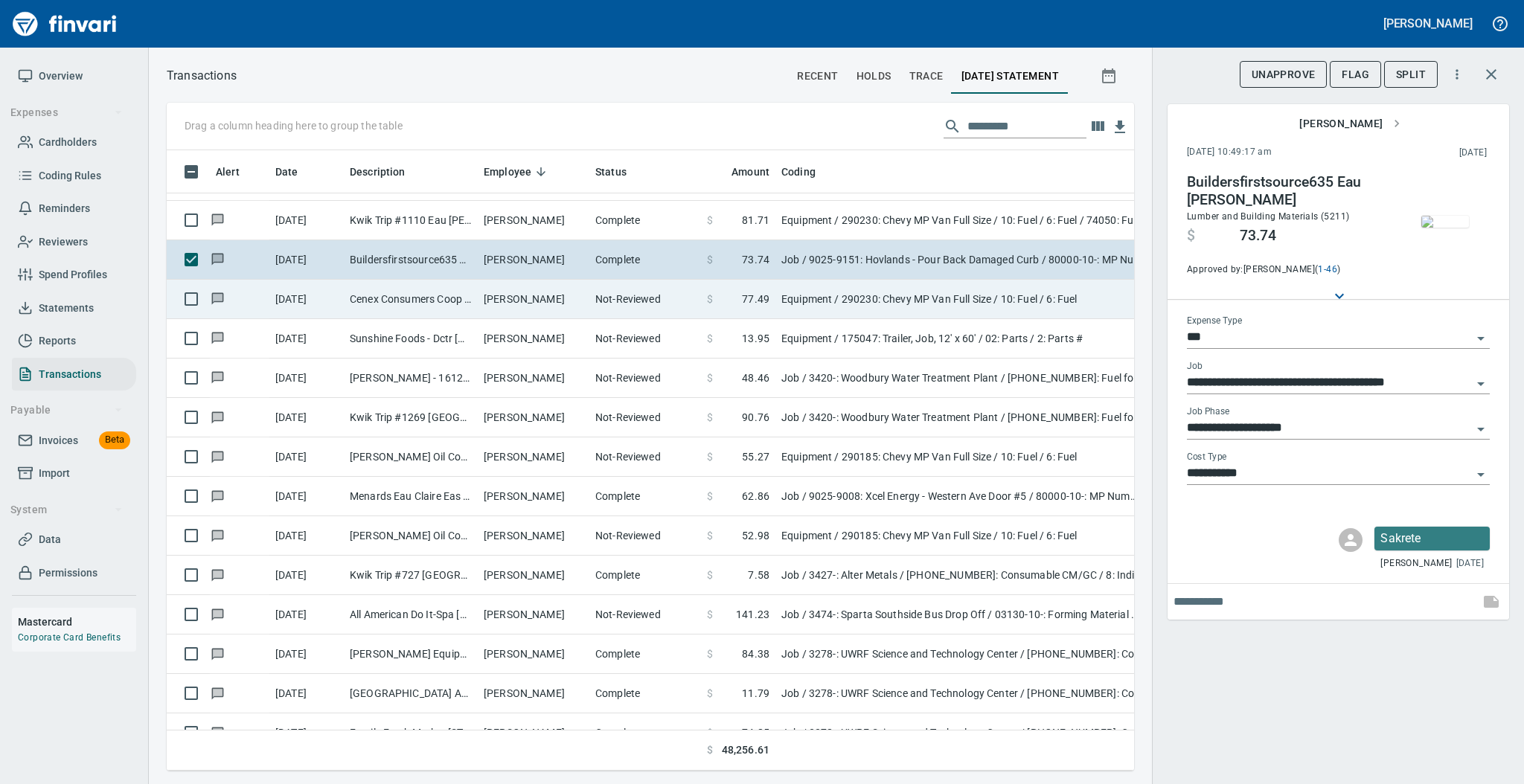
click at [527, 291] on td "[PERSON_NAME]" at bounding box center [533, 299] width 111 height 40
type input "*********"
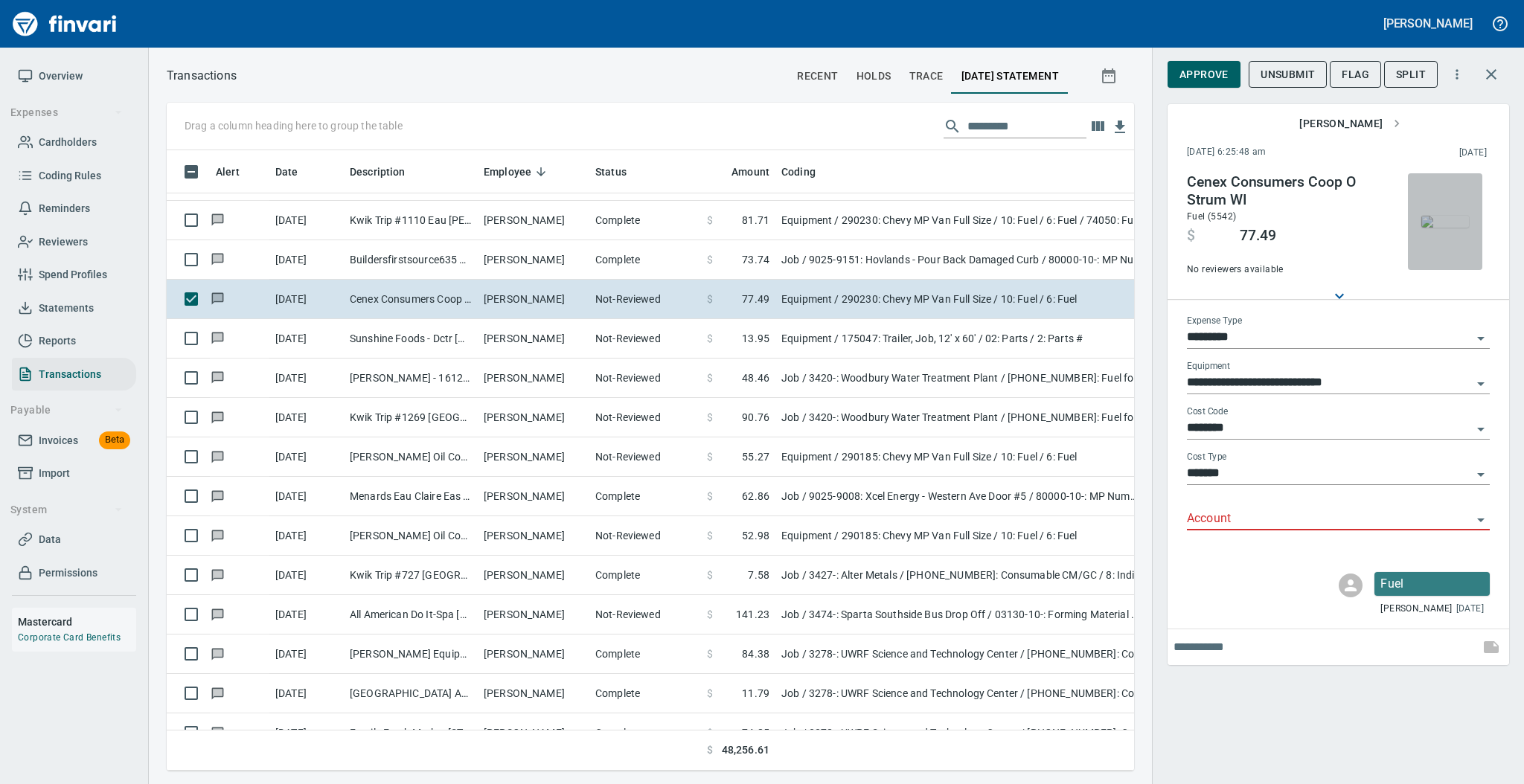
click at [1430, 227] on img "button" at bounding box center [1445, 221] width 48 height 12
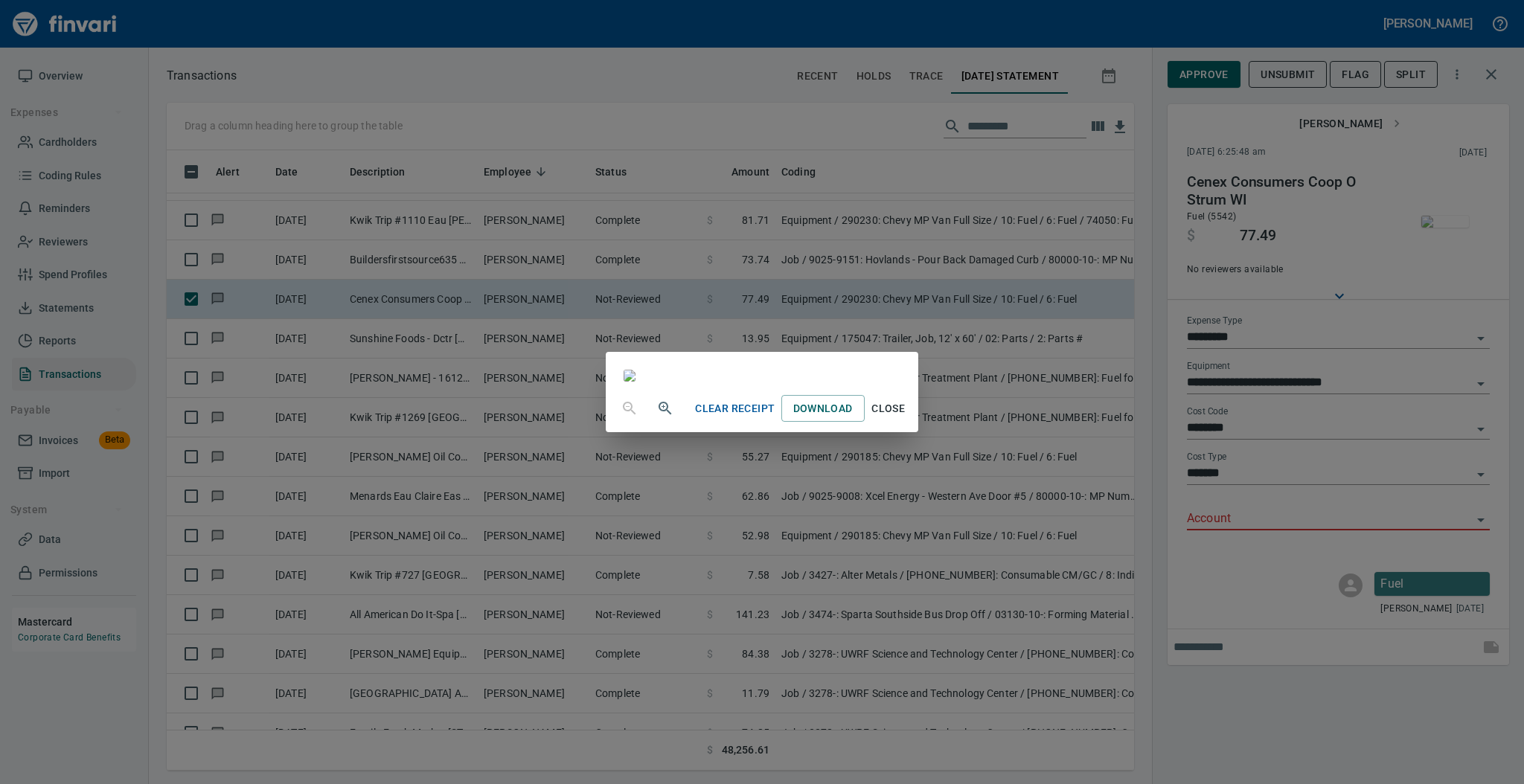
click at [906, 418] on span "Close" at bounding box center [888, 408] width 35 height 19
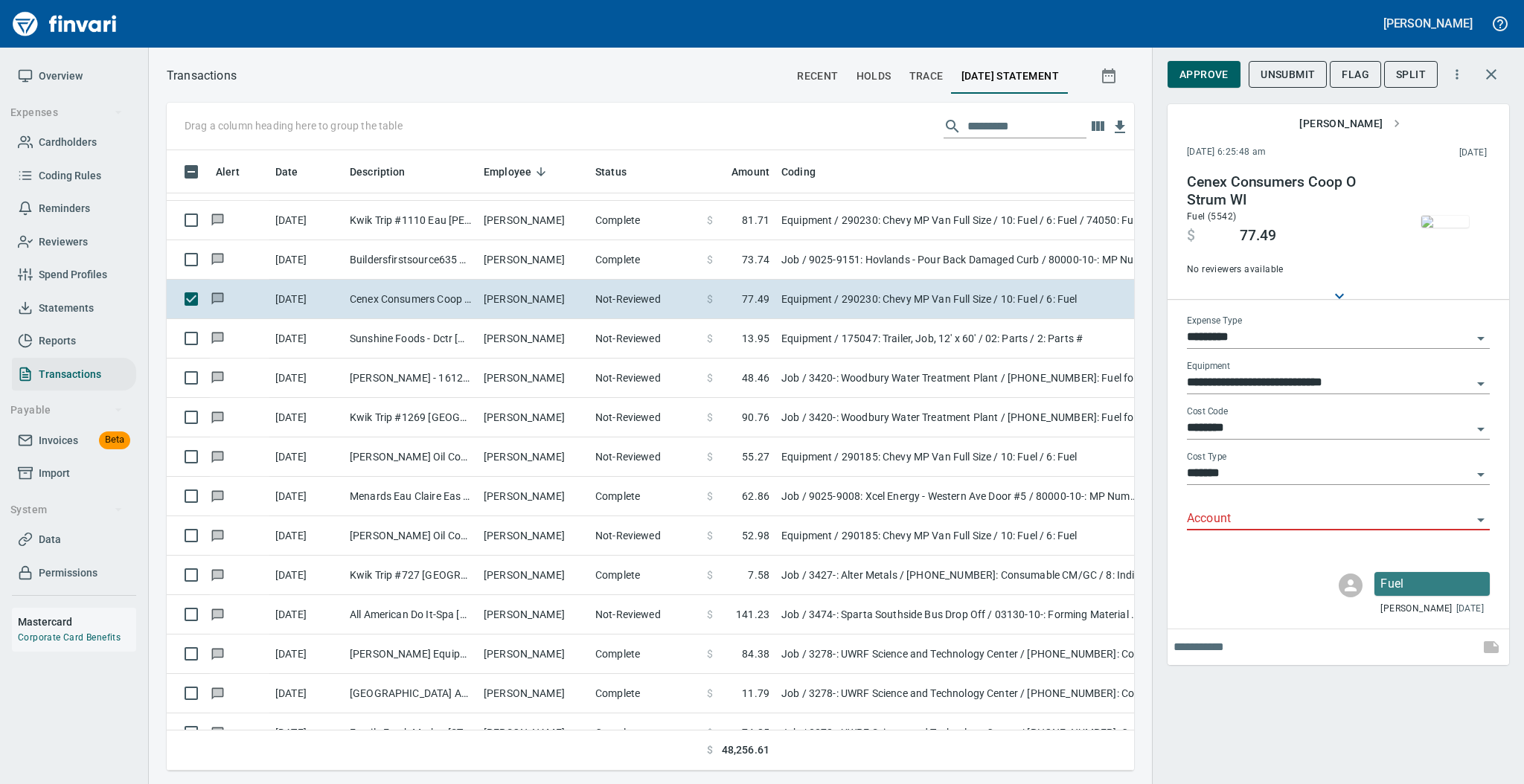
click at [1200, 525] on input "Account" at bounding box center [1329, 519] width 285 height 21
click at [1220, 551] on li "74050: Fuel & Lube Special Projects" at bounding box center [1337, 557] width 303 height 35
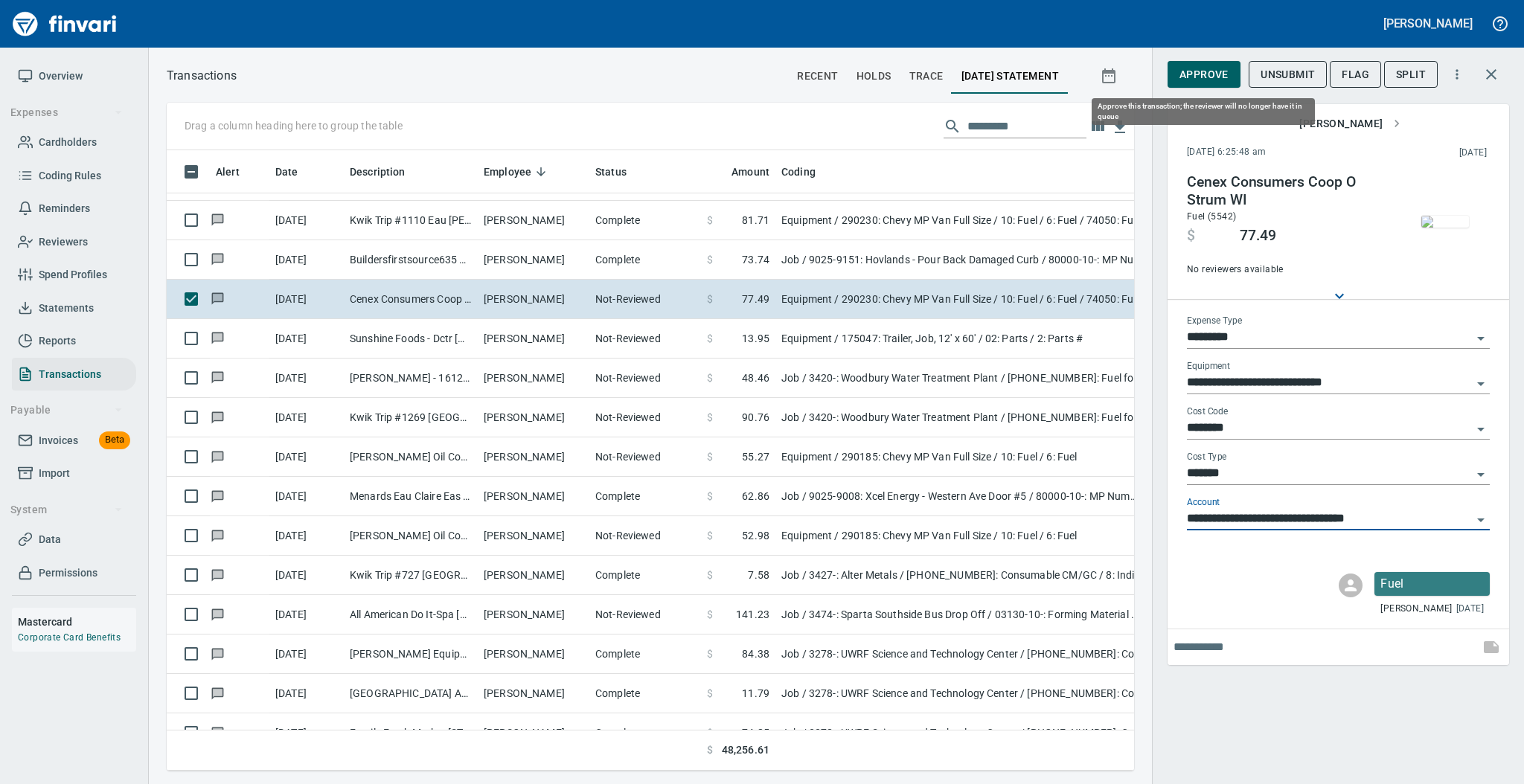
type input "**********"
click at [1193, 68] on span "Approve" at bounding box center [1204, 74] width 49 height 19
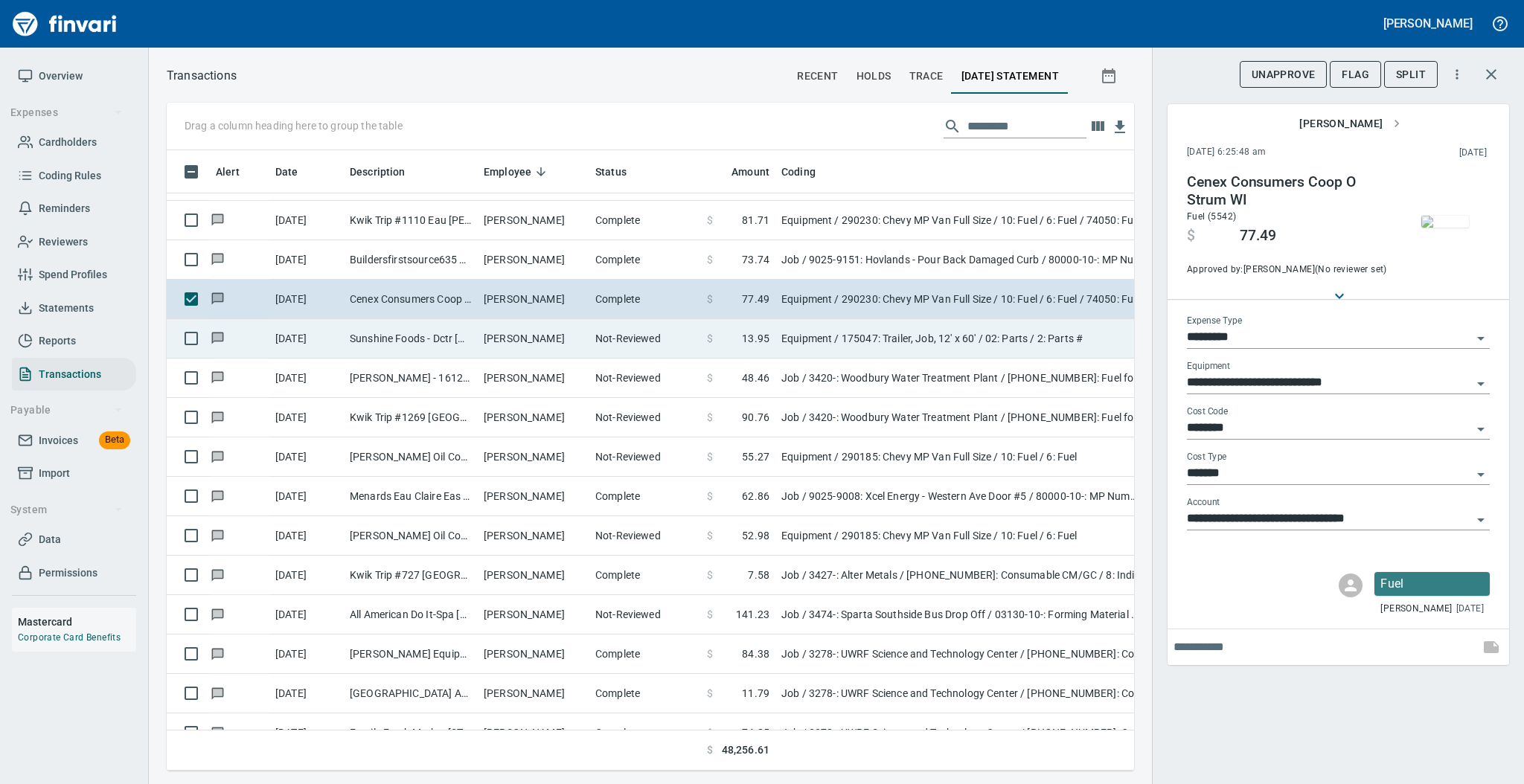
click at [482, 334] on td "[PERSON_NAME]" at bounding box center [533, 339] width 111 height 40
type input "**********"
type input "*********"
type input "**********"
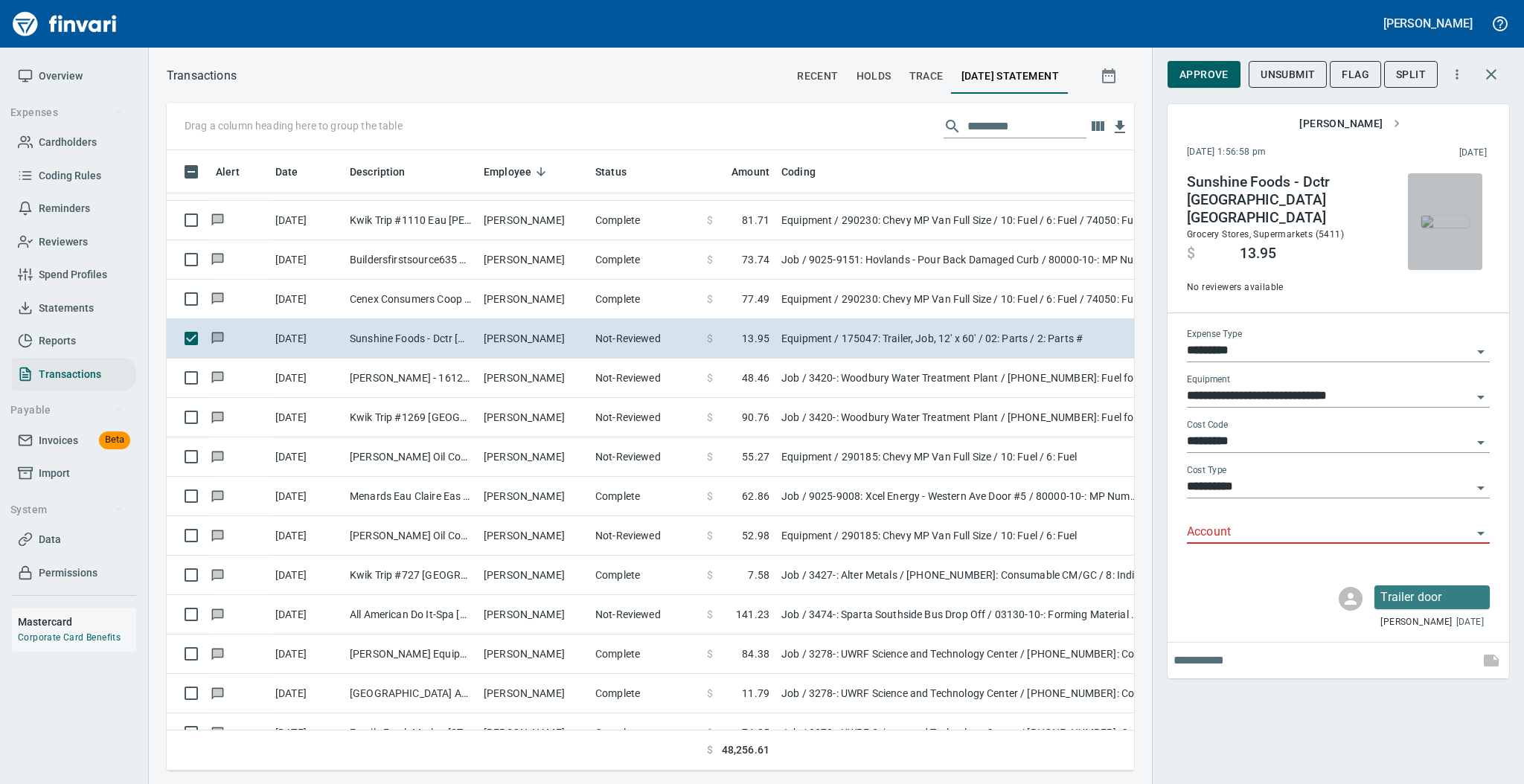
click at [1444, 227] on img "button" at bounding box center [1445, 221] width 48 height 12
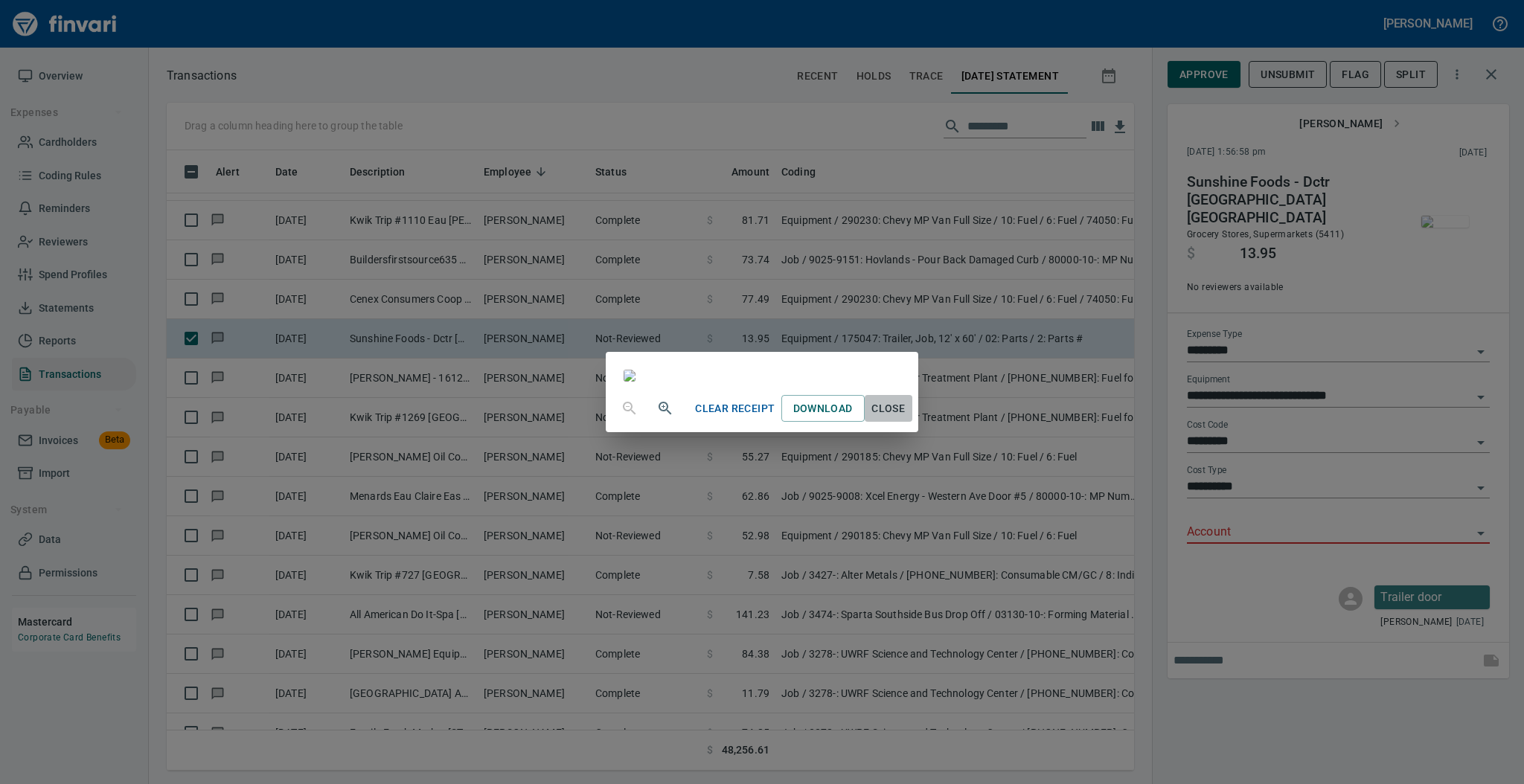
click at [906, 418] on span "Close" at bounding box center [888, 408] width 35 height 19
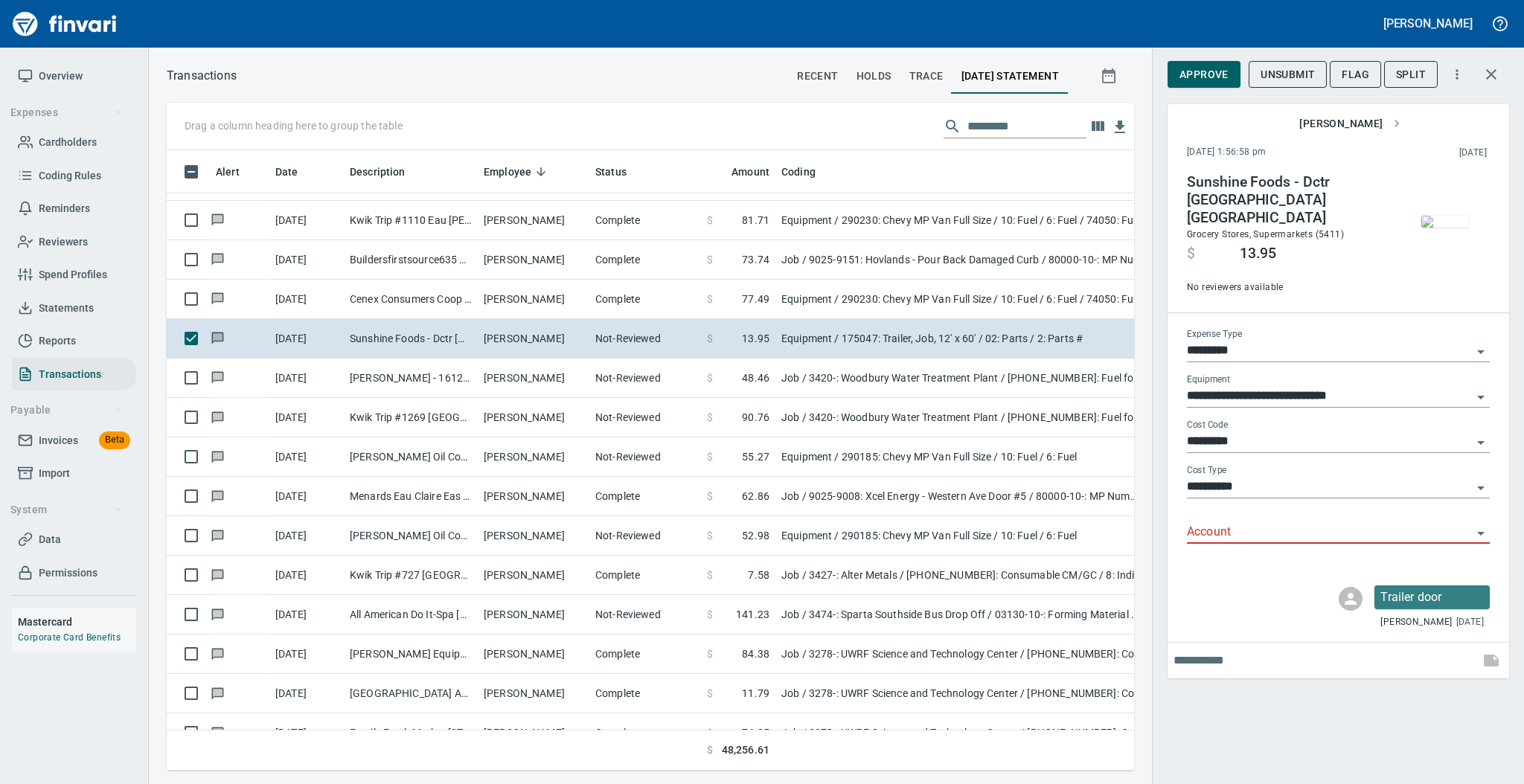
click at [1211, 522] on input "Account" at bounding box center [1329, 532] width 285 height 21
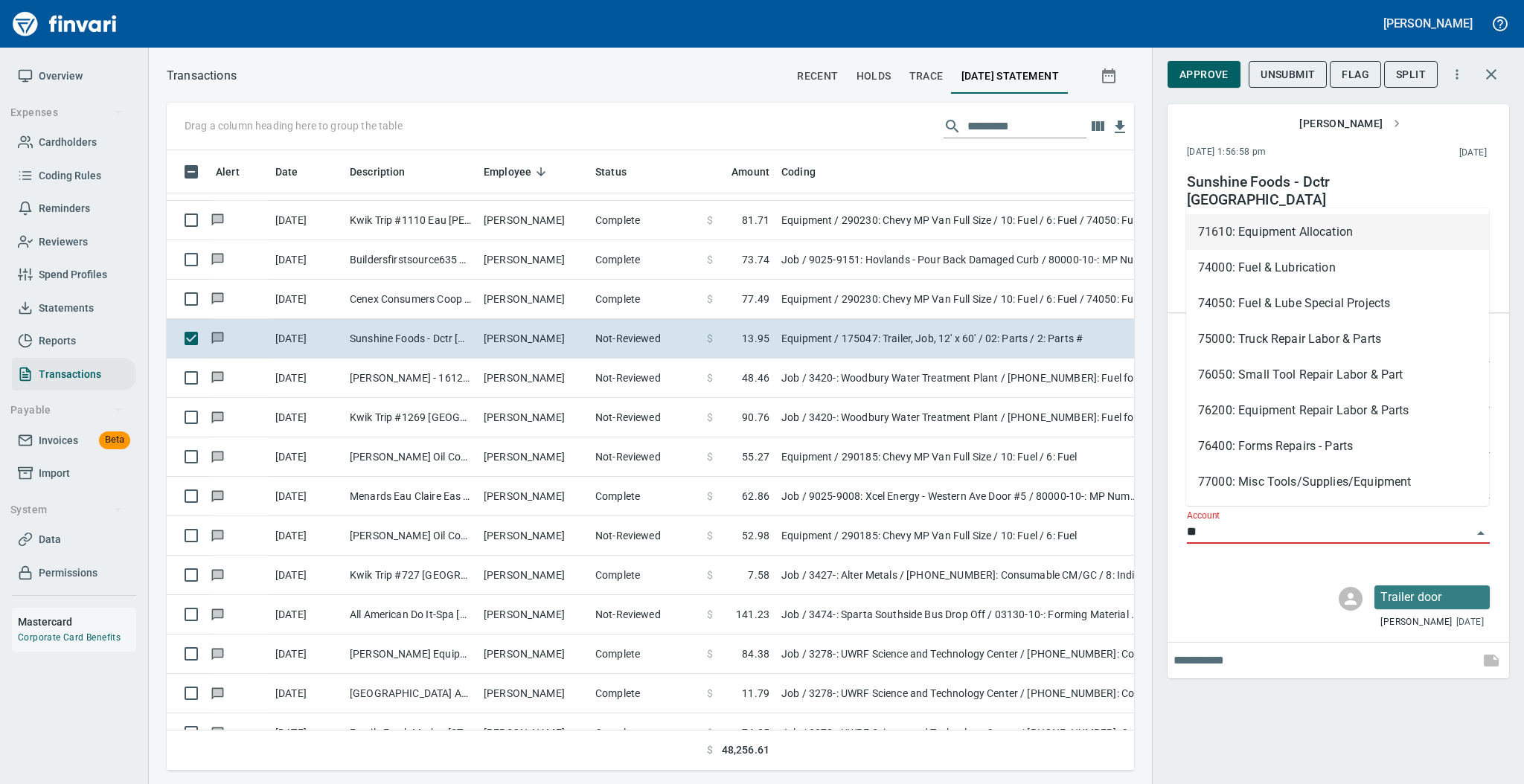
scroll to position [590, 937]
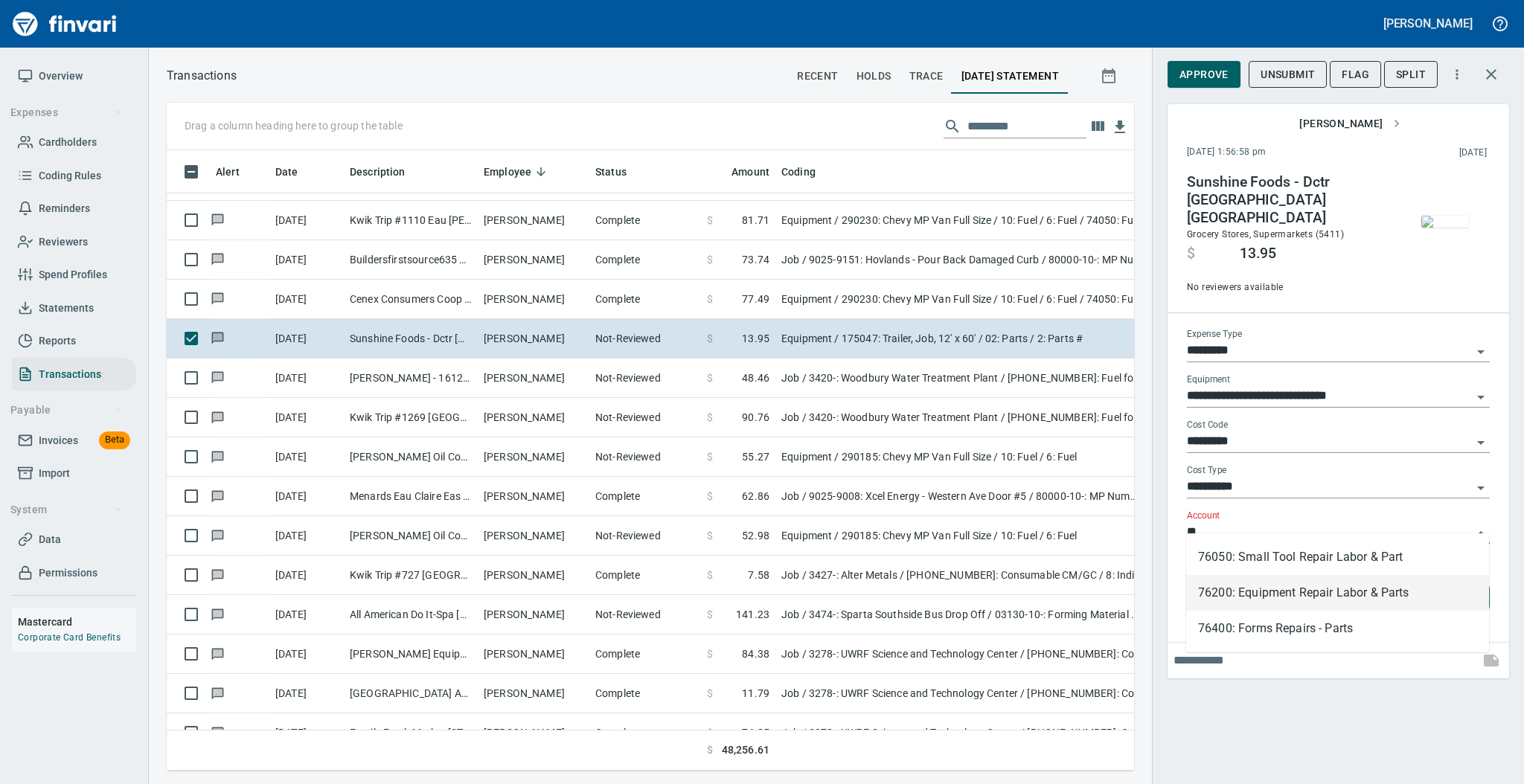
click at [1242, 589] on li "76200: Equipment Repair Labor & Parts" at bounding box center [1337, 593] width 303 height 35
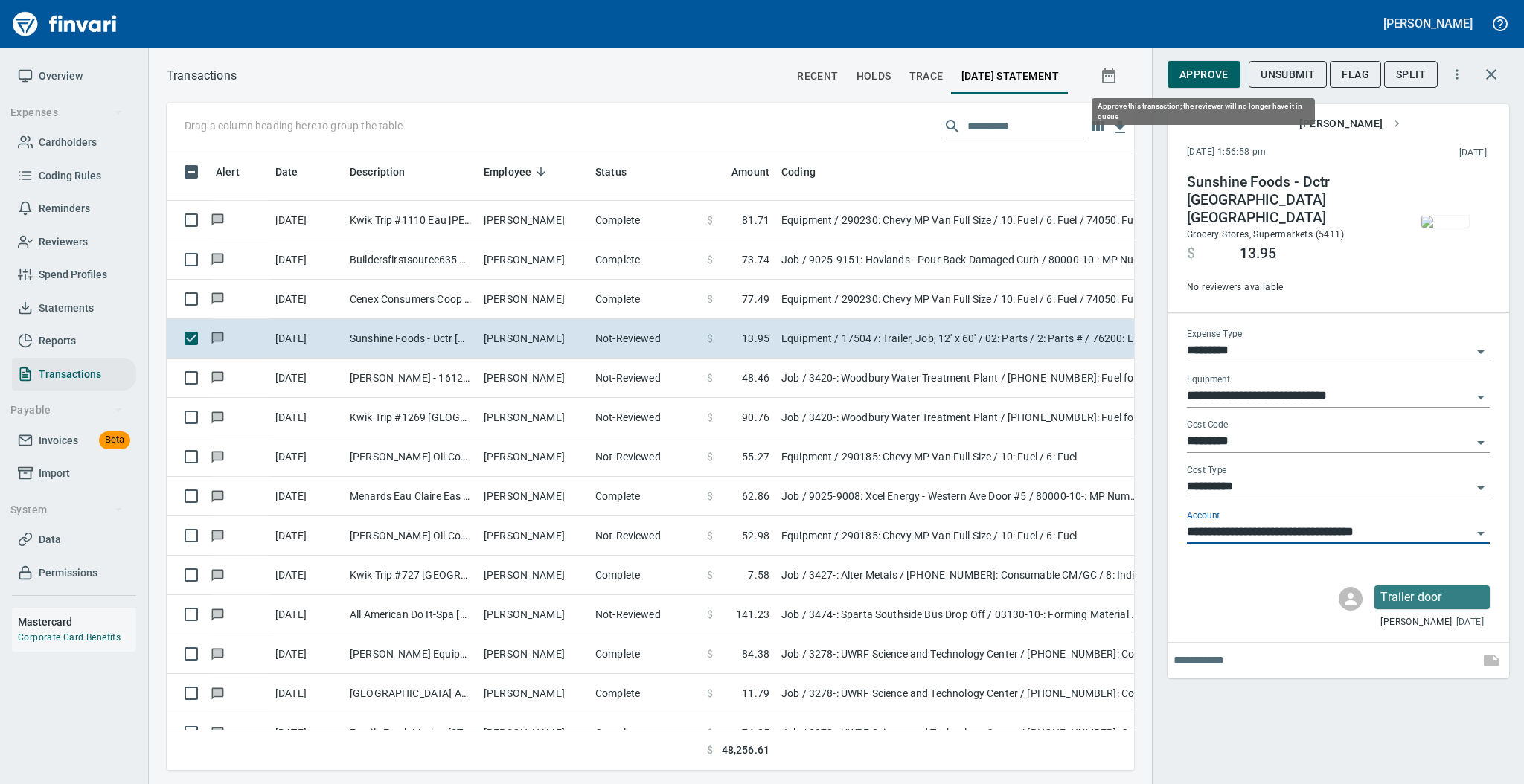
type input "**********"
click at [1204, 72] on span "Approve" at bounding box center [1204, 74] width 49 height 19
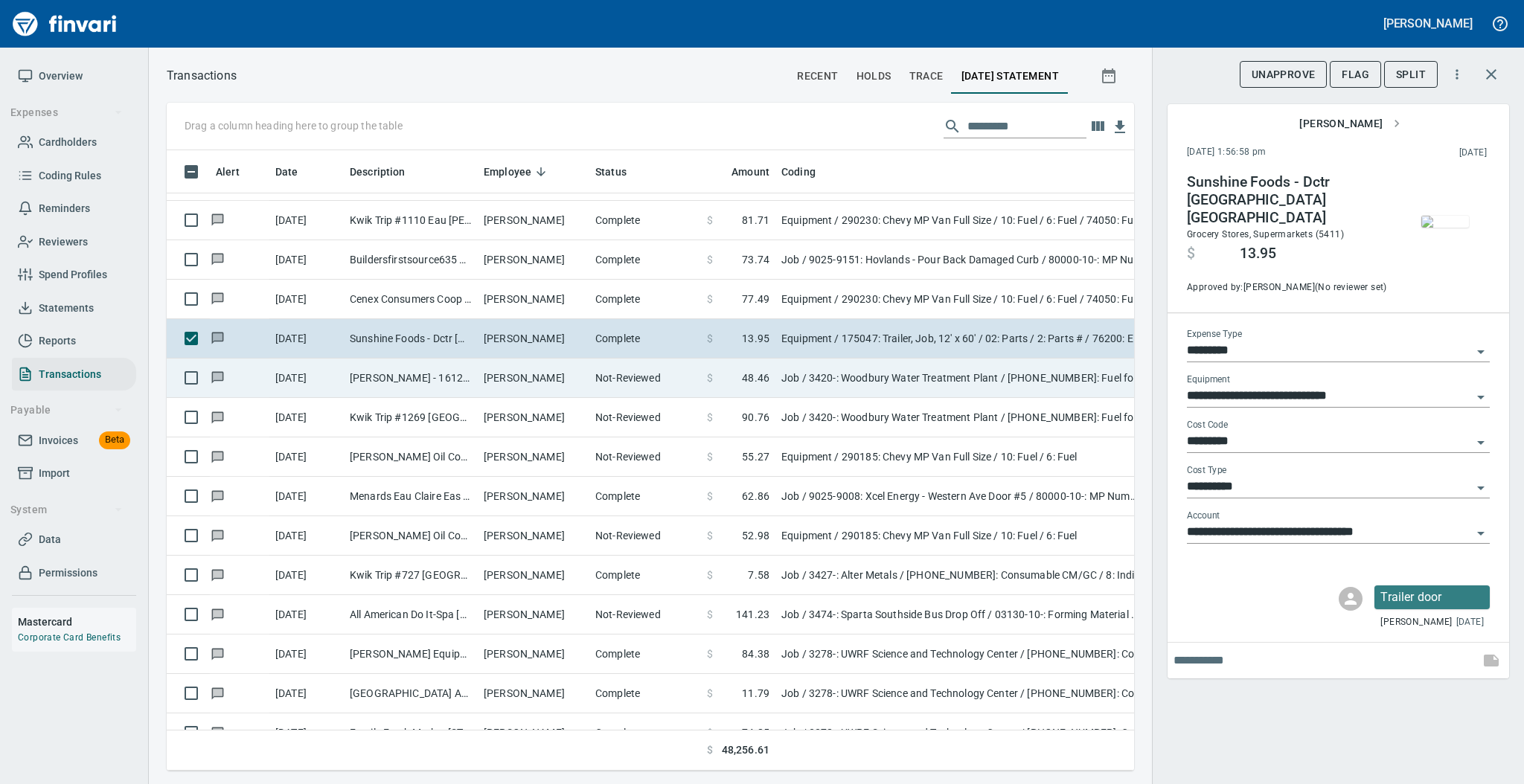
click at [578, 374] on td "[PERSON_NAME]" at bounding box center [533, 378] width 111 height 40
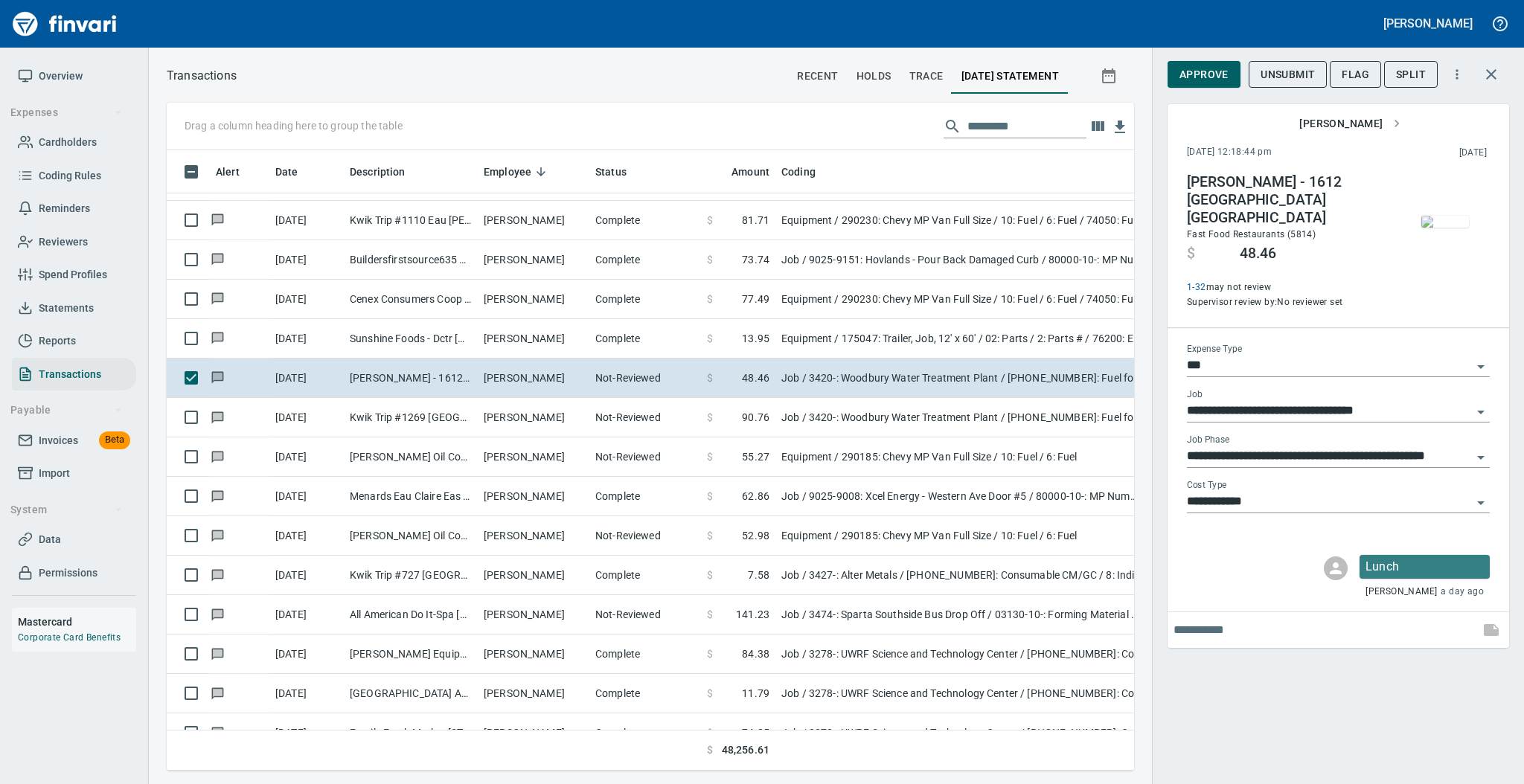
scroll to position [590, 937]
click at [1194, 71] on span "Approve" at bounding box center [1204, 74] width 49 height 19
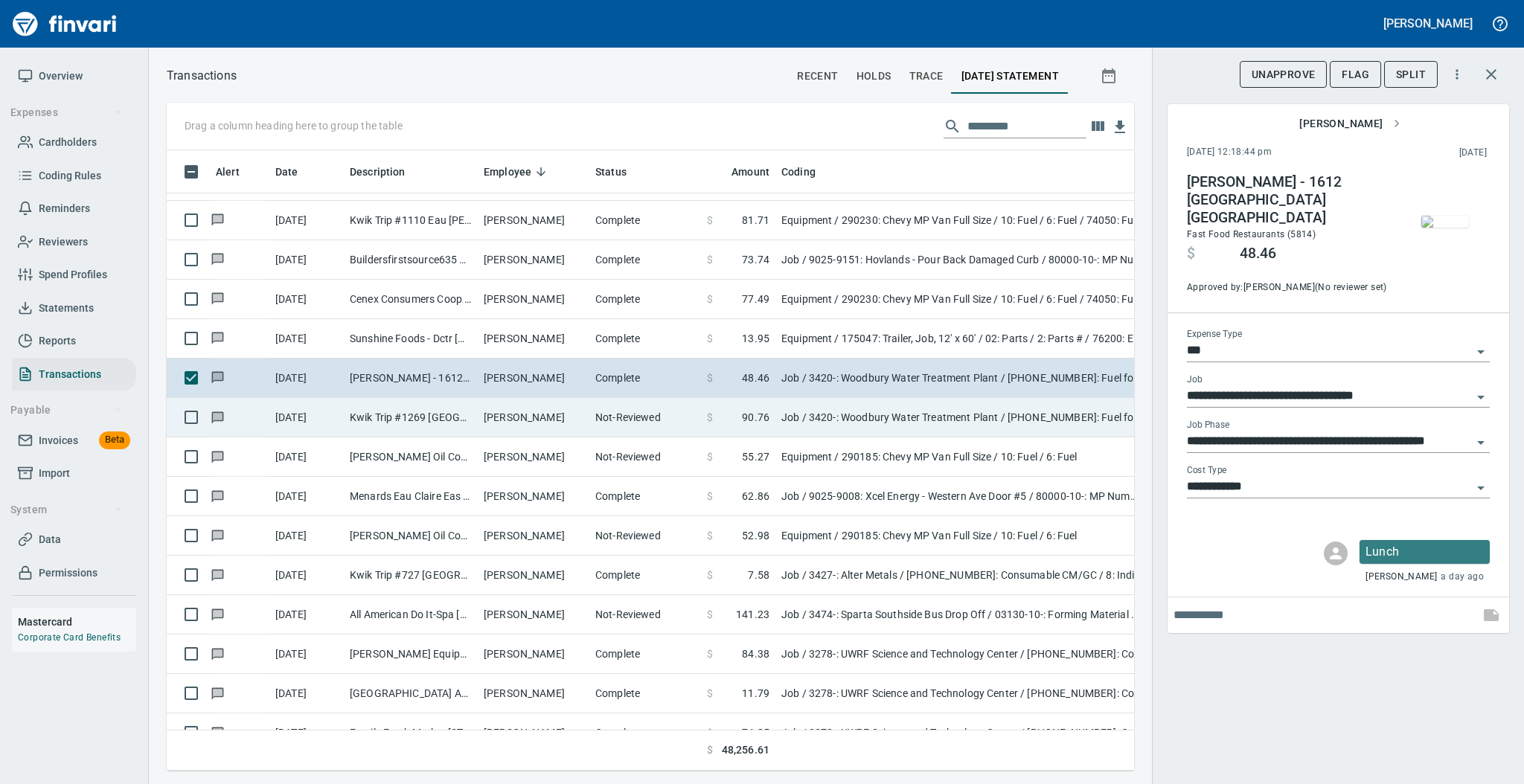
click at [485, 416] on td "[PERSON_NAME]" at bounding box center [533, 417] width 111 height 40
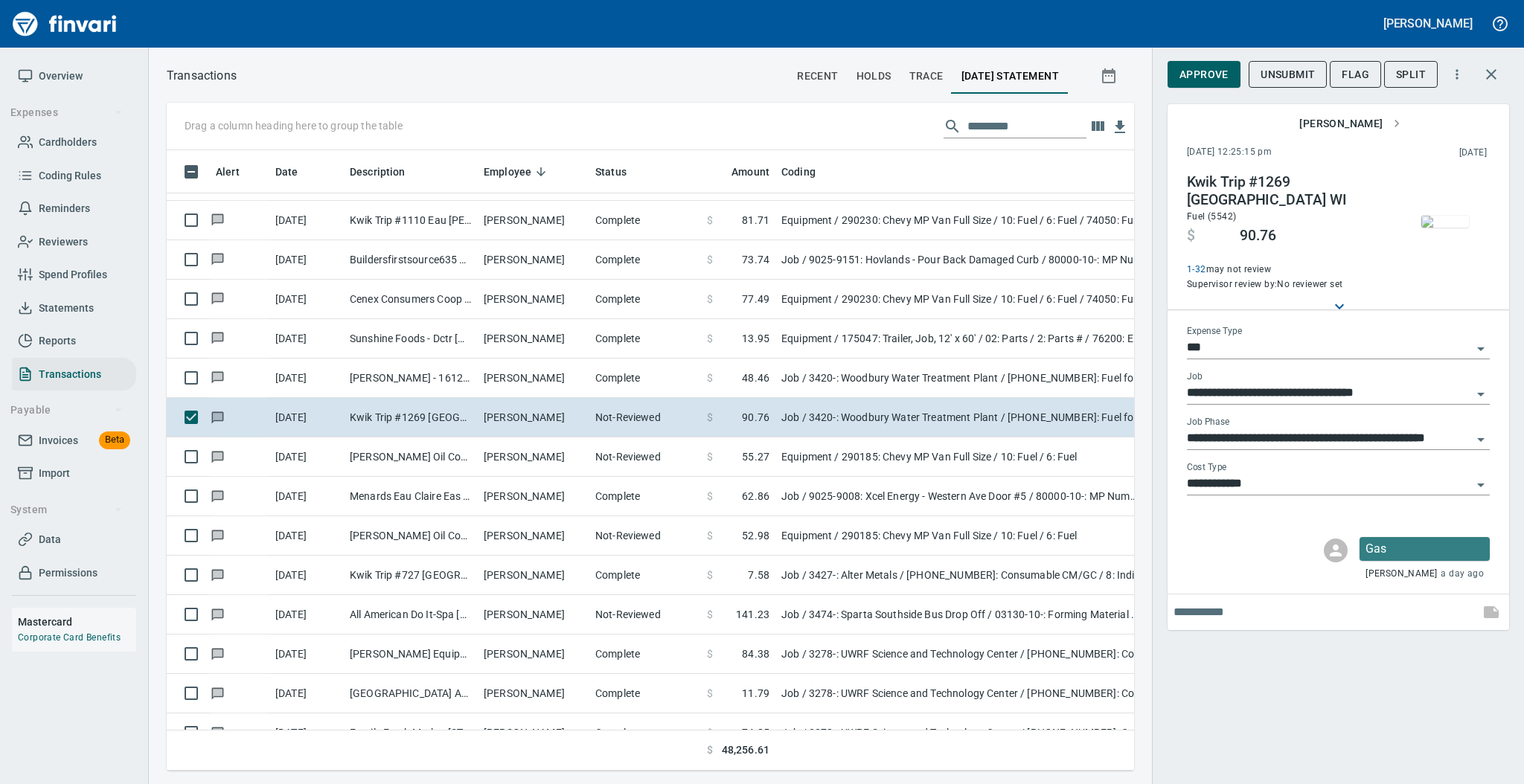
scroll to position [590, 937]
click at [1200, 72] on span "Approve" at bounding box center [1204, 74] width 49 height 19
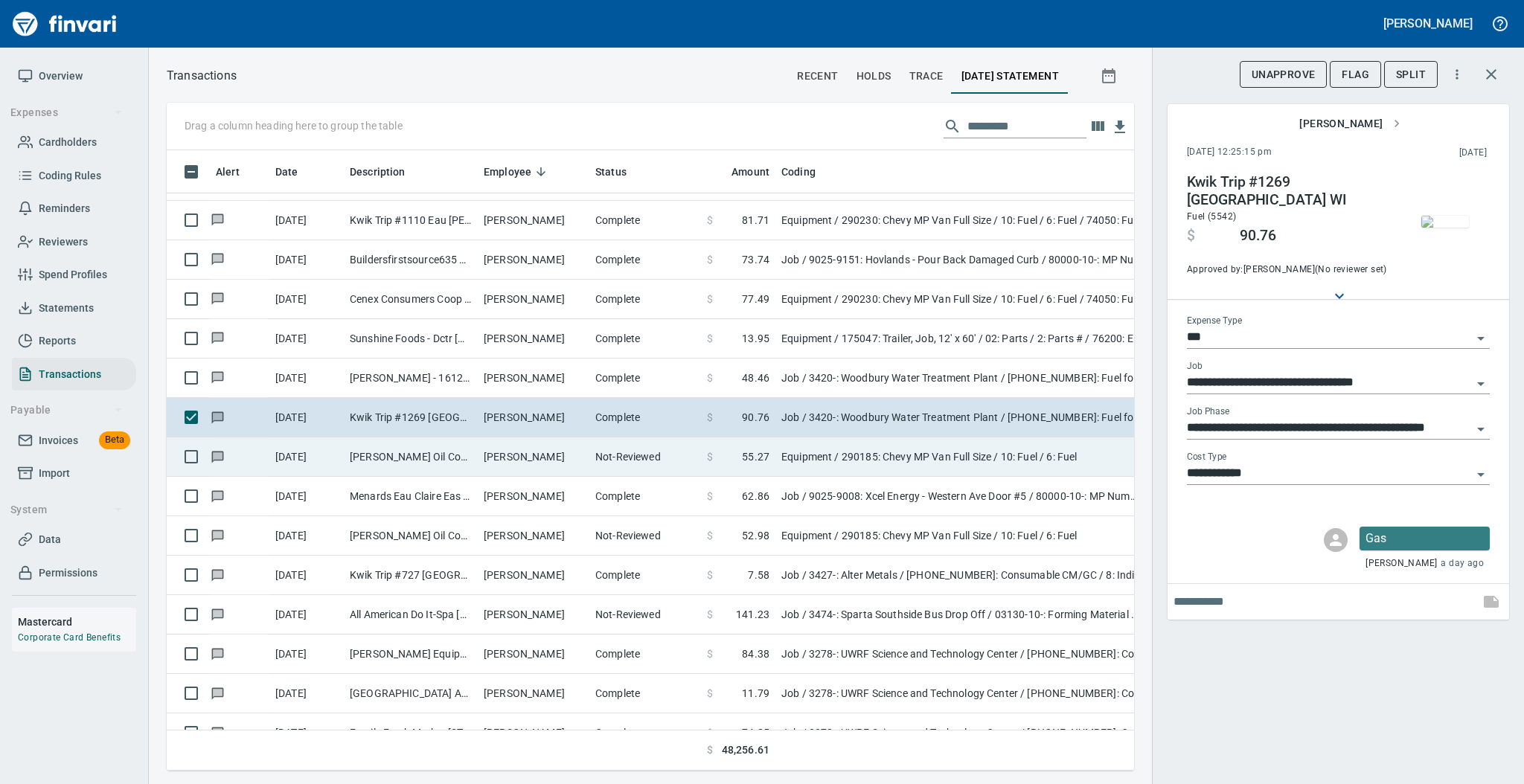
click at [486, 461] on td "[PERSON_NAME]" at bounding box center [533, 457] width 111 height 40
type input "*********"
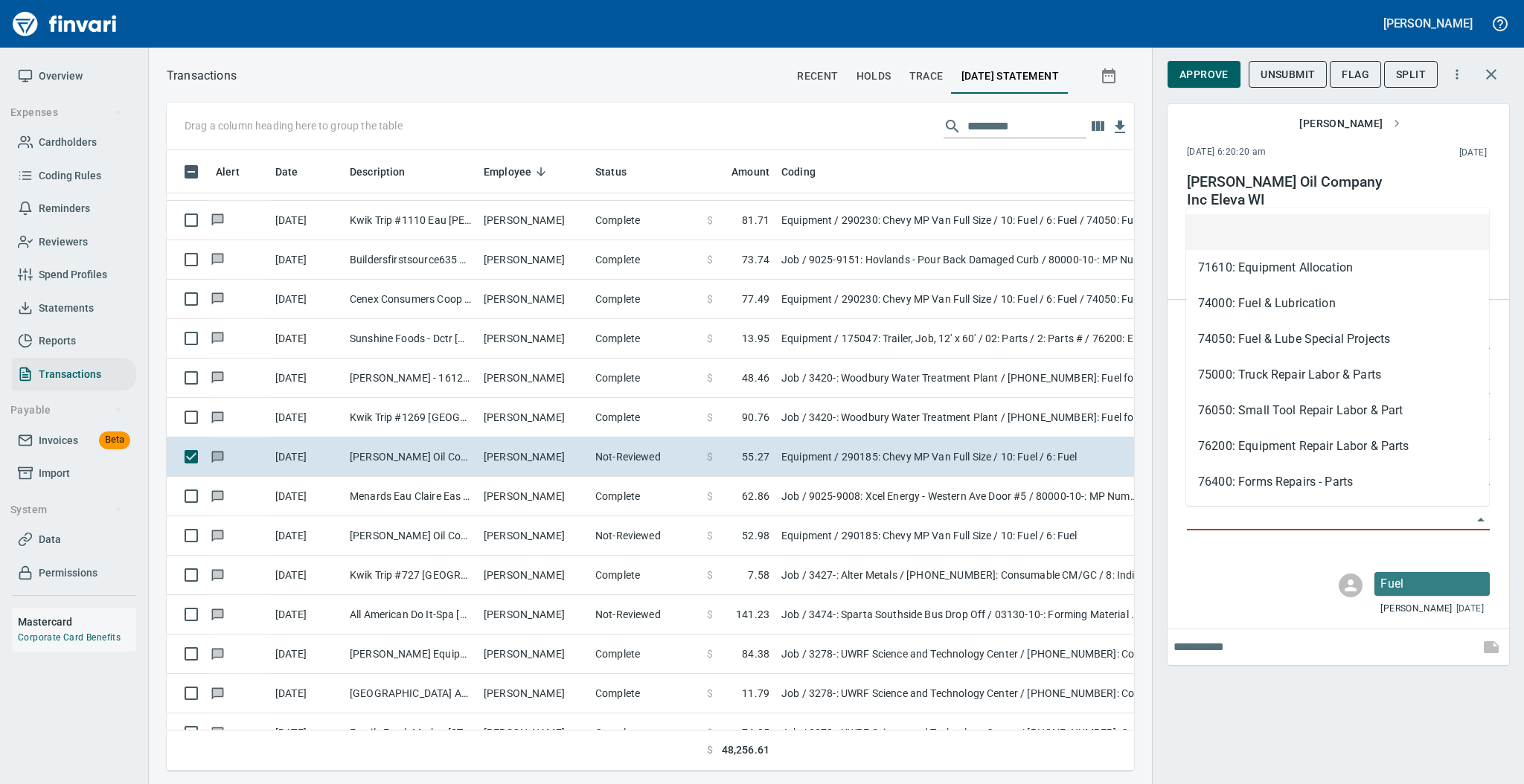
click at [1223, 511] on input "Account" at bounding box center [1329, 519] width 285 height 21
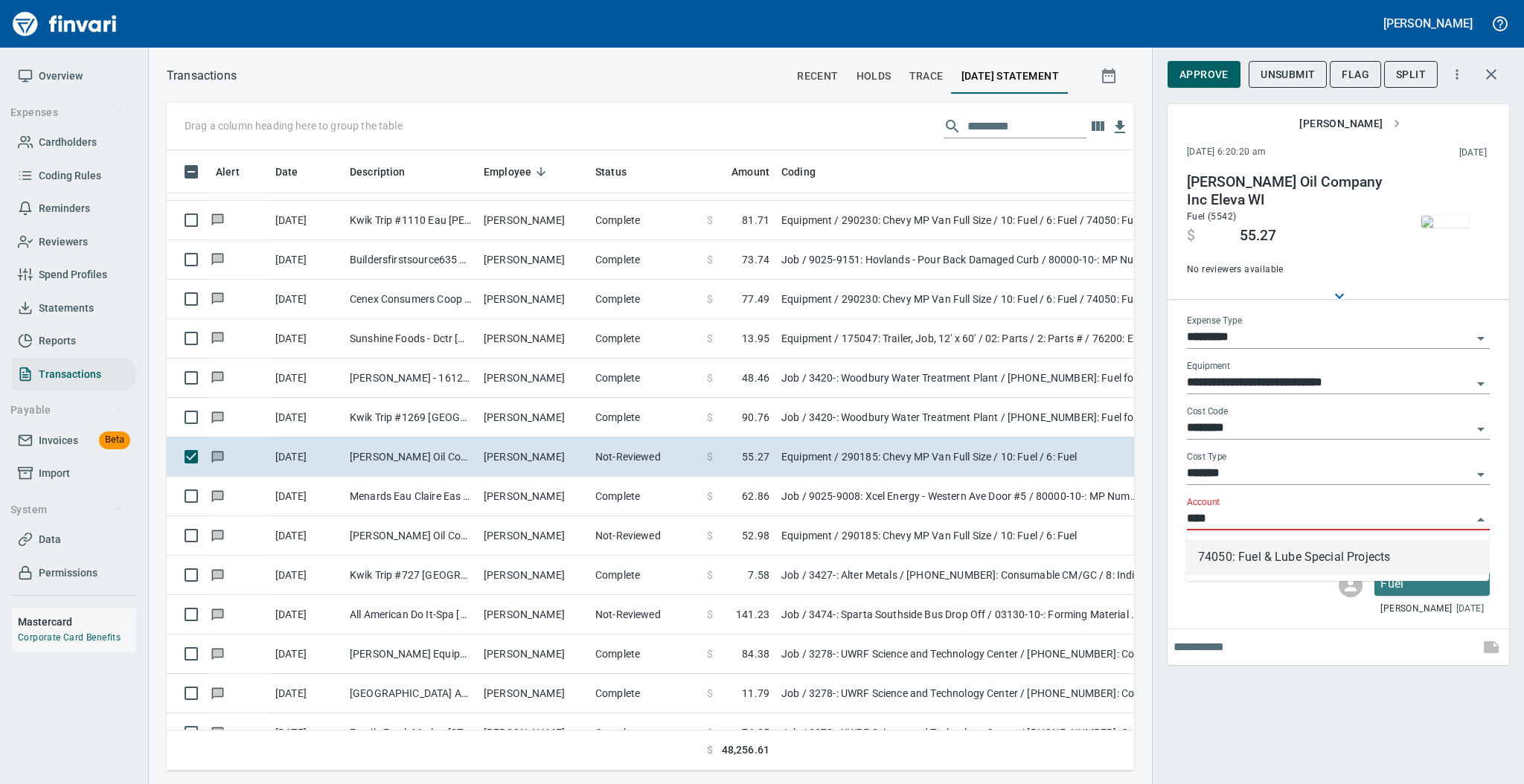
scroll to position [590, 937]
click at [1237, 546] on li "74050: Fuel & Lube Special Projects" at bounding box center [1337, 557] width 303 height 35
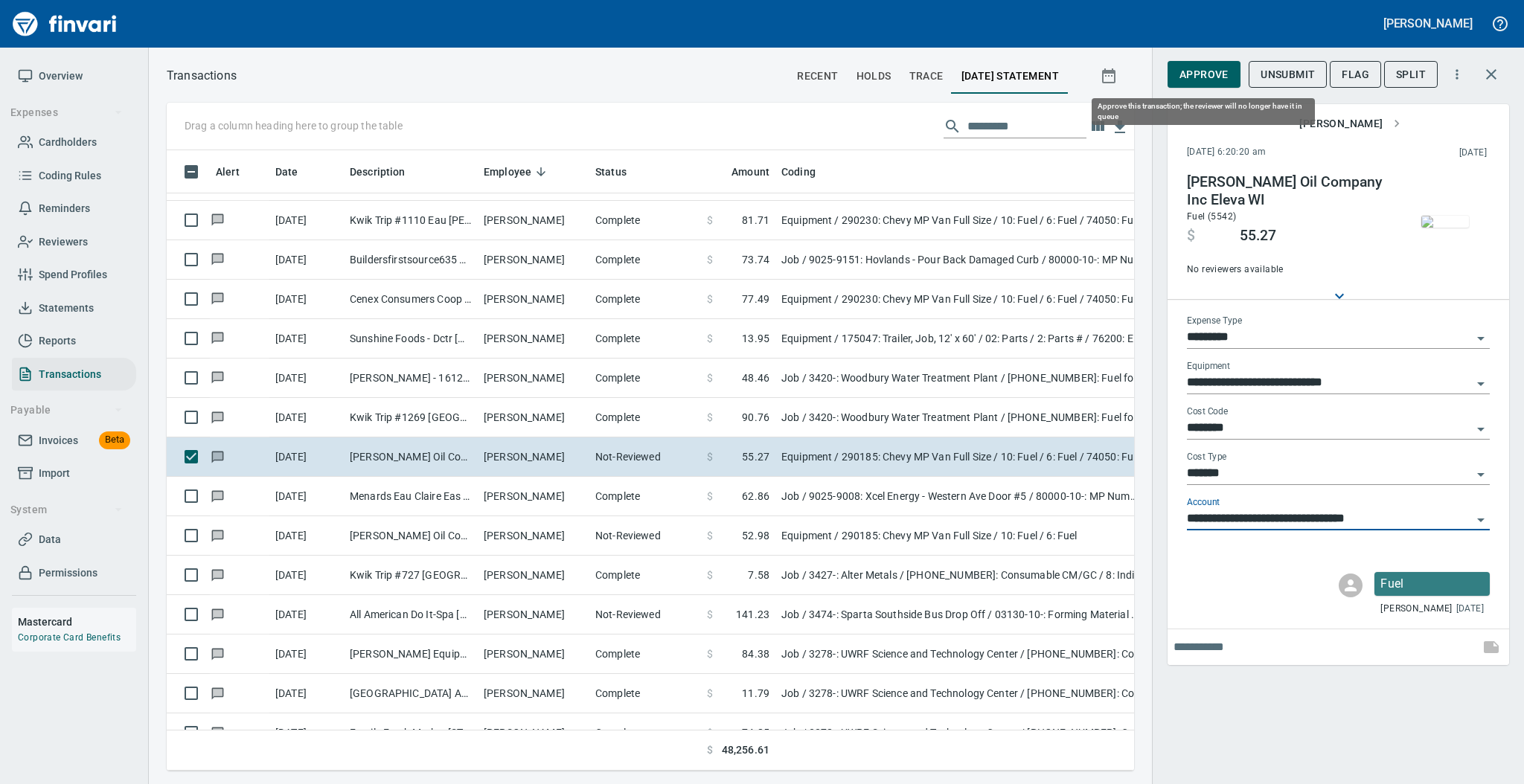
type input "**********"
click at [1208, 86] on button "Approve" at bounding box center [1204, 75] width 73 height 27
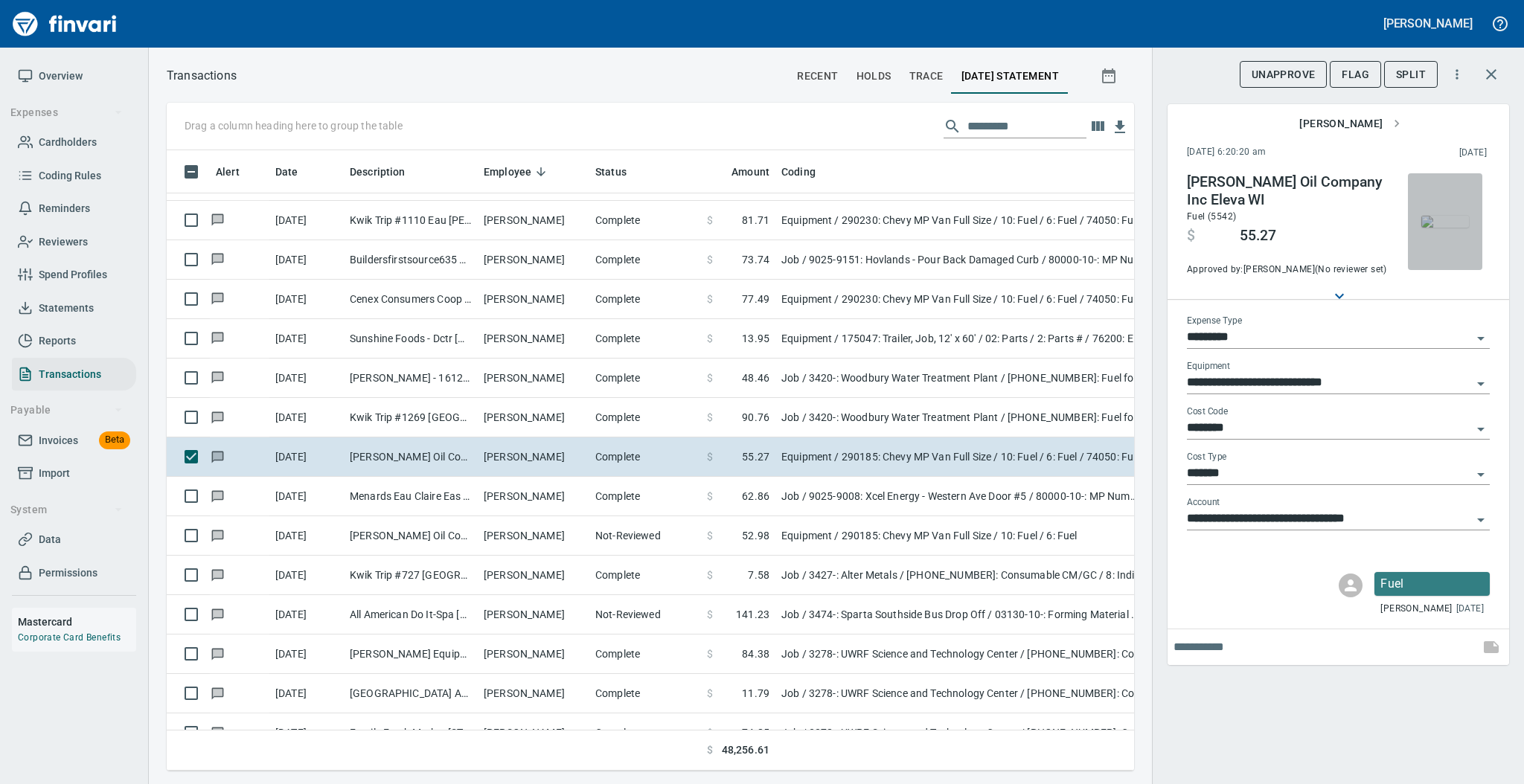
click at [1447, 220] on img "button" at bounding box center [1445, 221] width 48 height 12
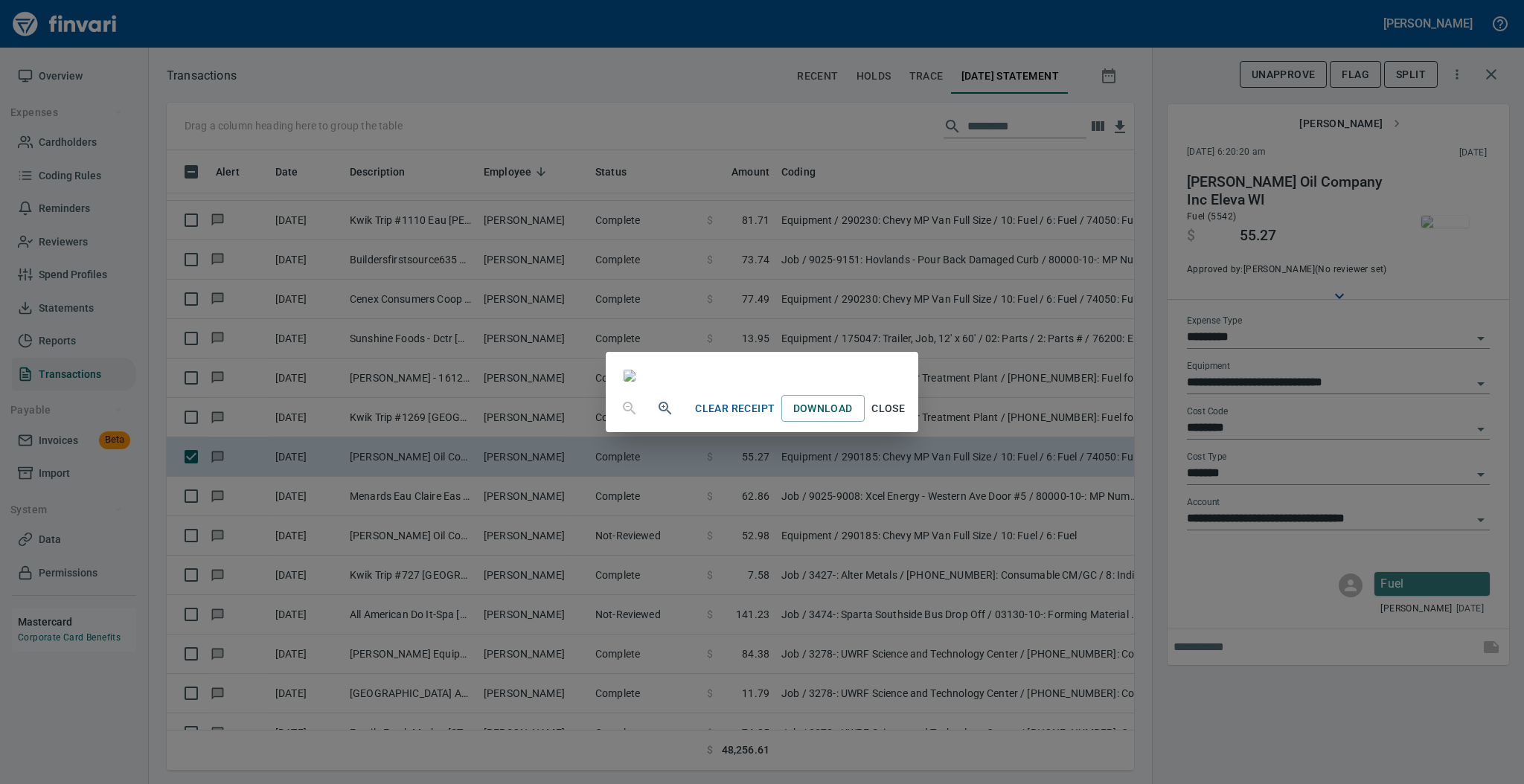
click at [906, 418] on span "Close" at bounding box center [888, 408] width 35 height 19
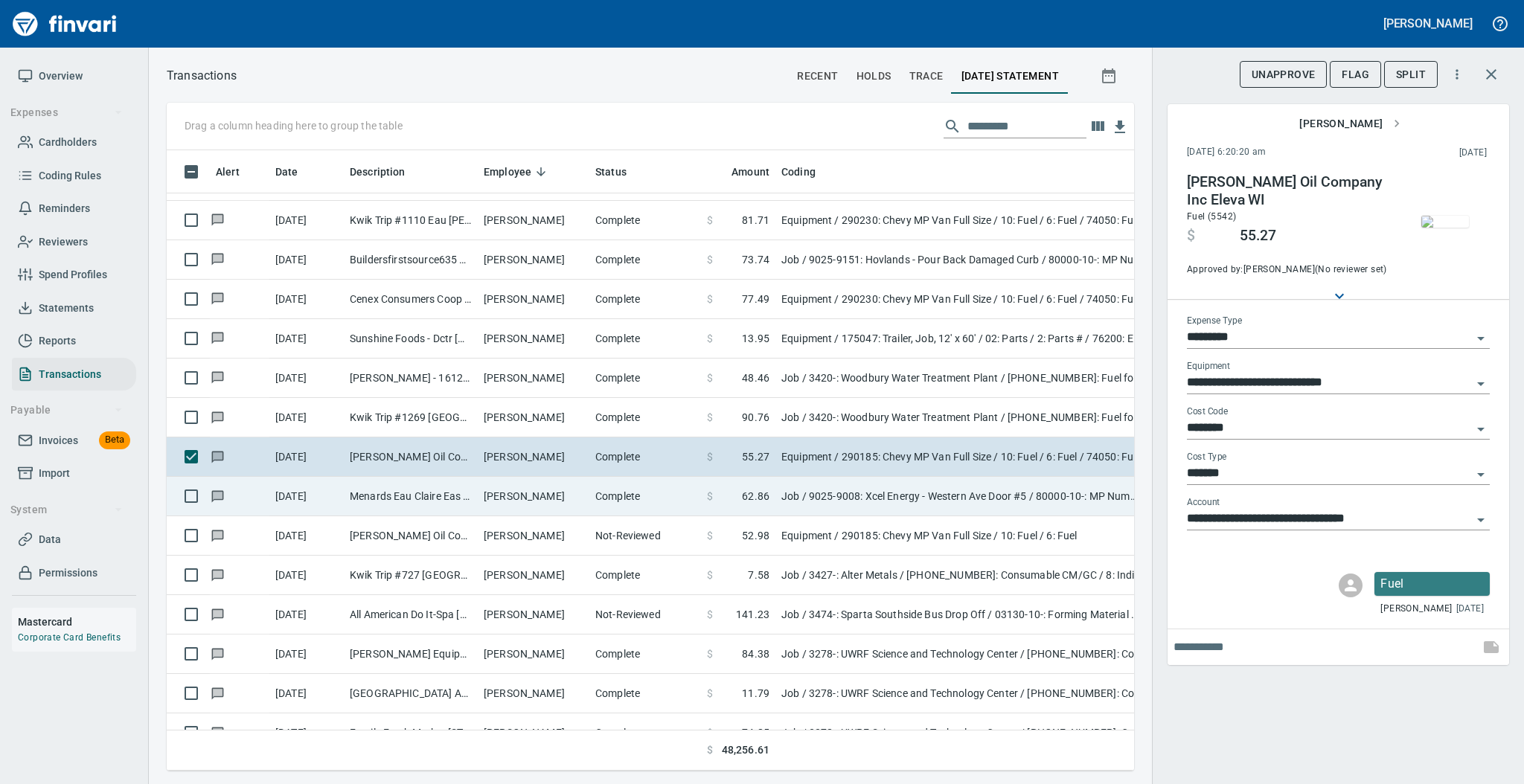
click at [602, 506] on td "Complete" at bounding box center [645, 496] width 111 height 40
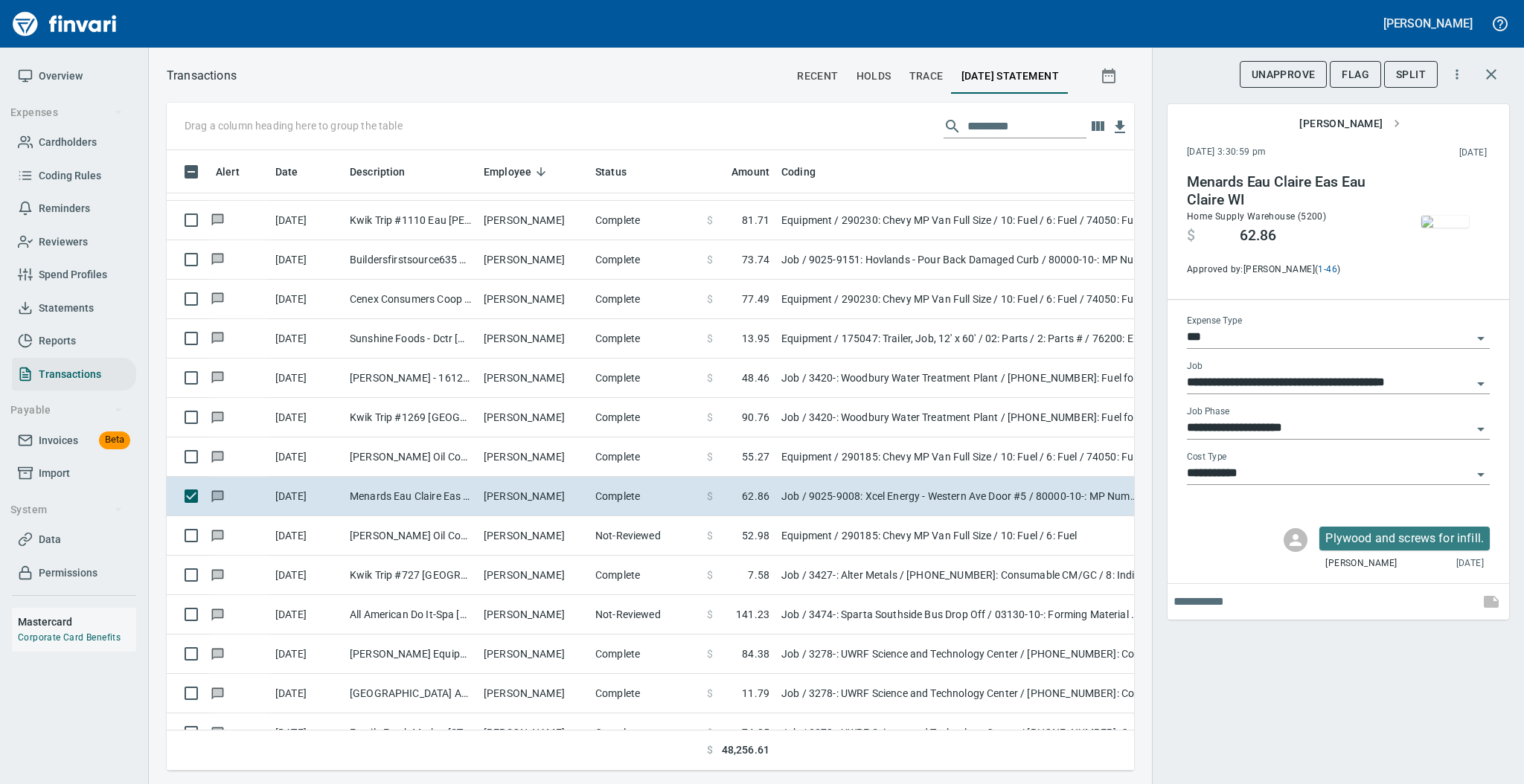
click at [1451, 215] on img "button" at bounding box center [1445, 221] width 48 height 12
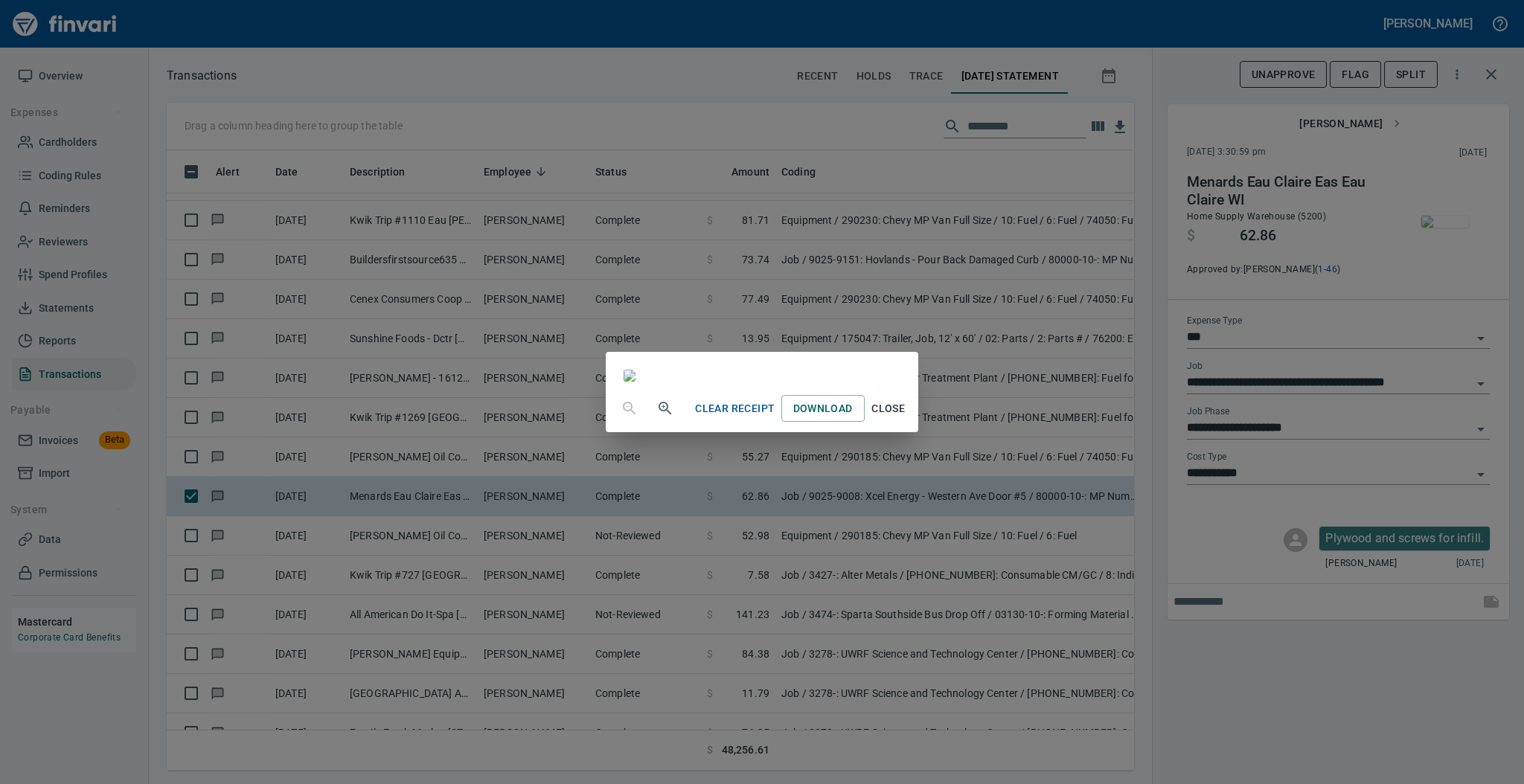
click at [906, 418] on span "Close" at bounding box center [888, 408] width 35 height 19
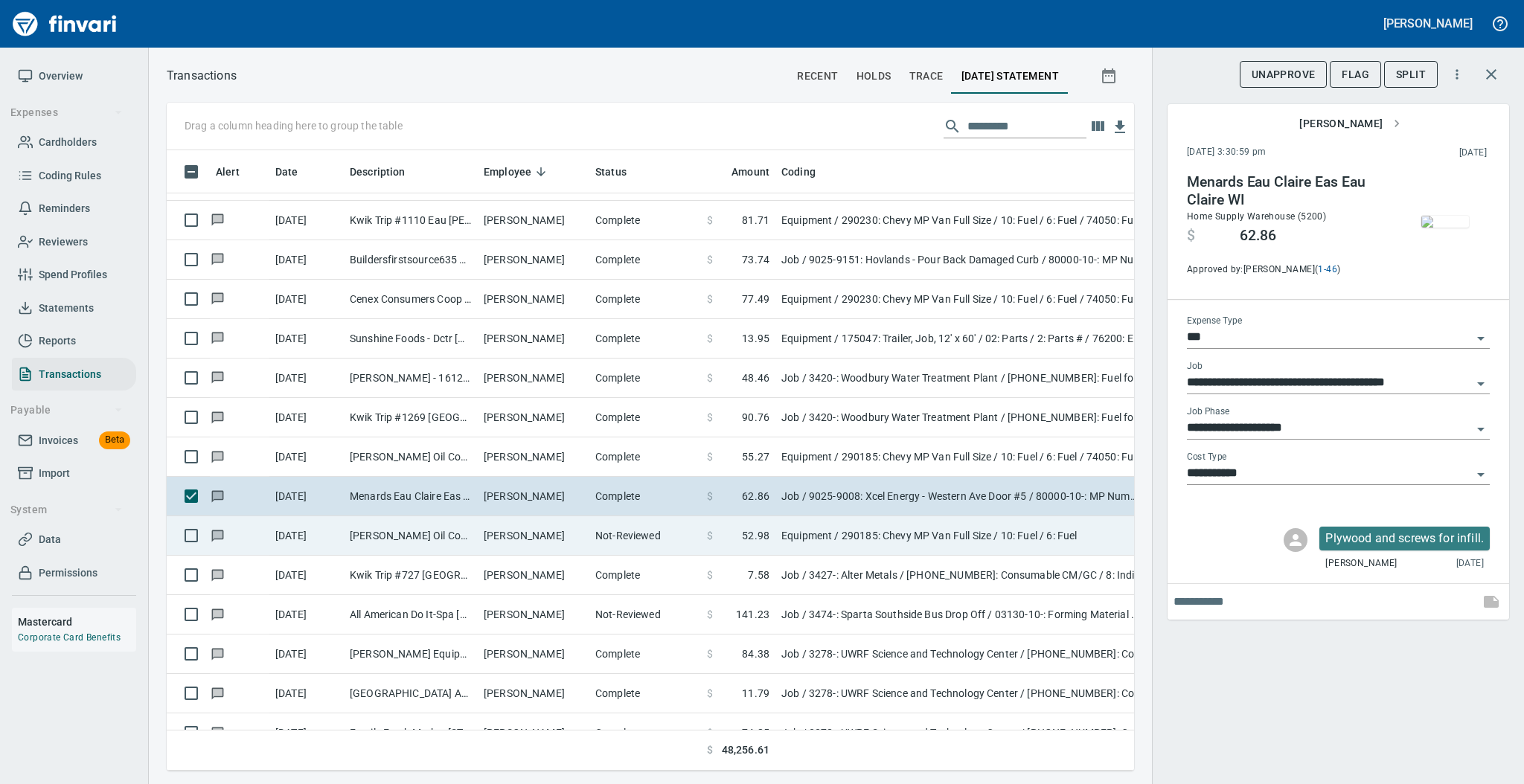
click at [481, 539] on td "[PERSON_NAME]" at bounding box center [533, 536] width 111 height 40
type input "*********"
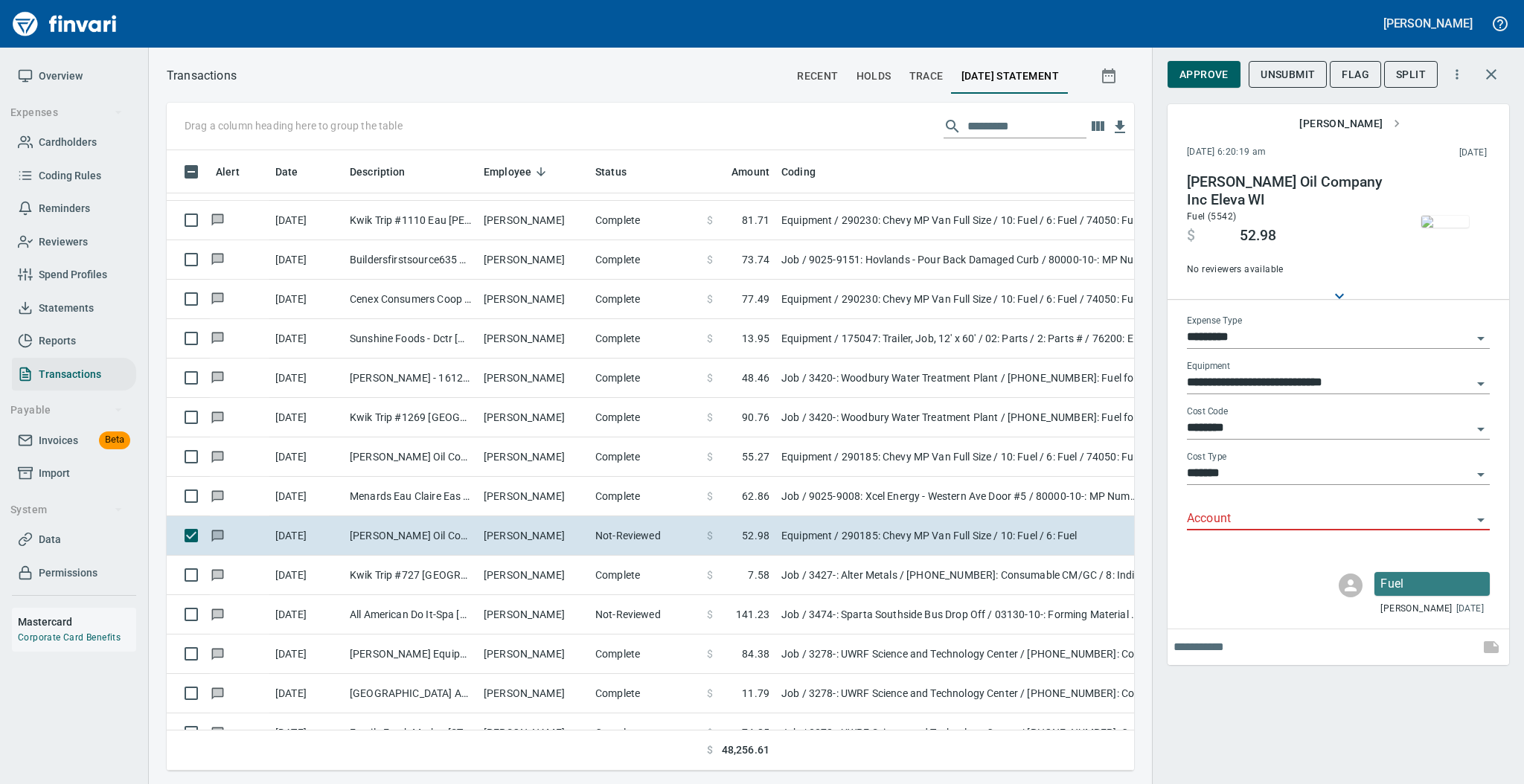
click at [1215, 512] on input "Account" at bounding box center [1329, 519] width 285 height 21
click at [1218, 550] on li "74050: Fuel & Lube Special Projects" at bounding box center [1337, 557] width 303 height 35
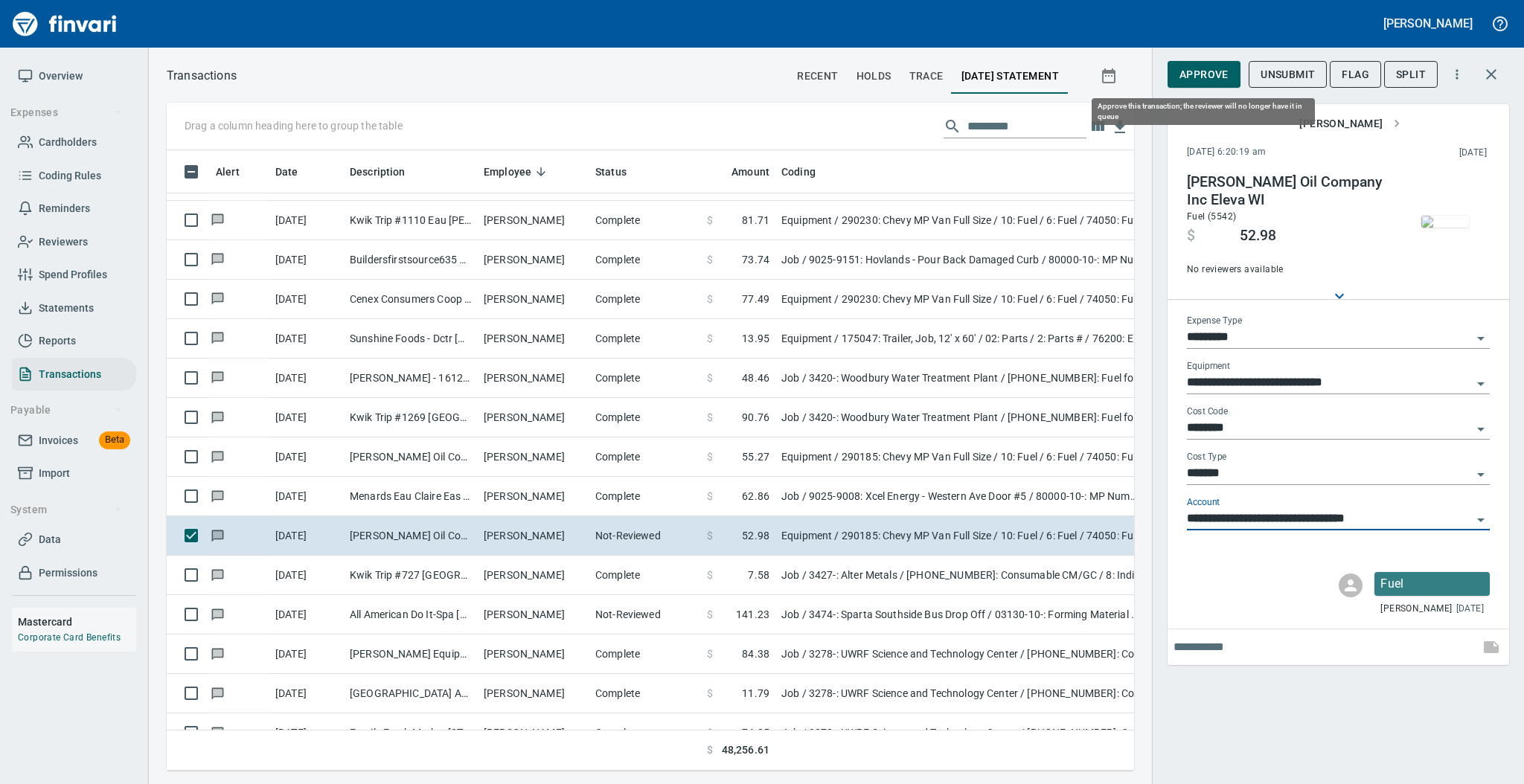
type input "**********"
click at [1200, 68] on span "Approve" at bounding box center [1204, 74] width 49 height 19
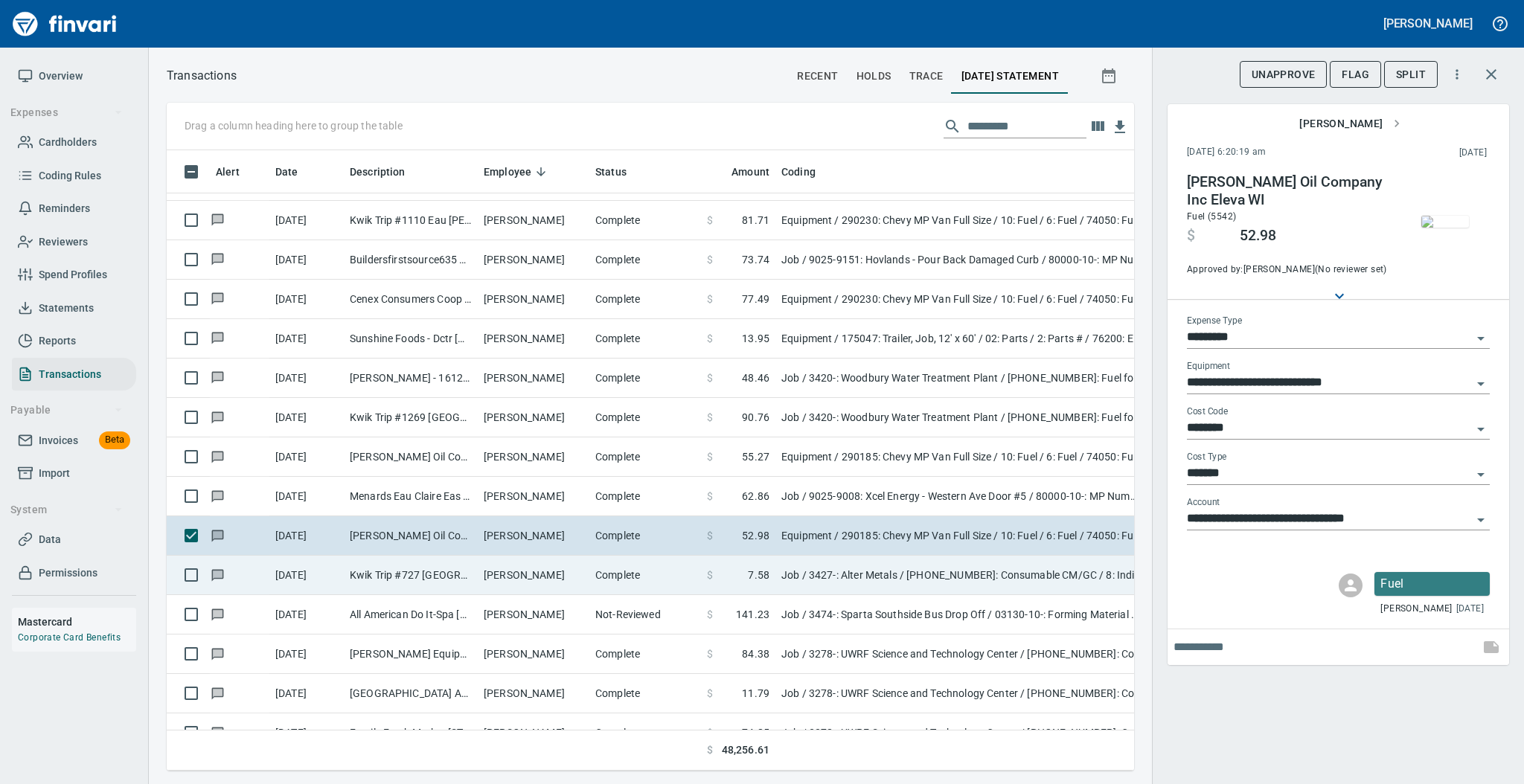
click at [490, 581] on td "[PERSON_NAME]" at bounding box center [533, 575] width 111 height 40
type input "***"
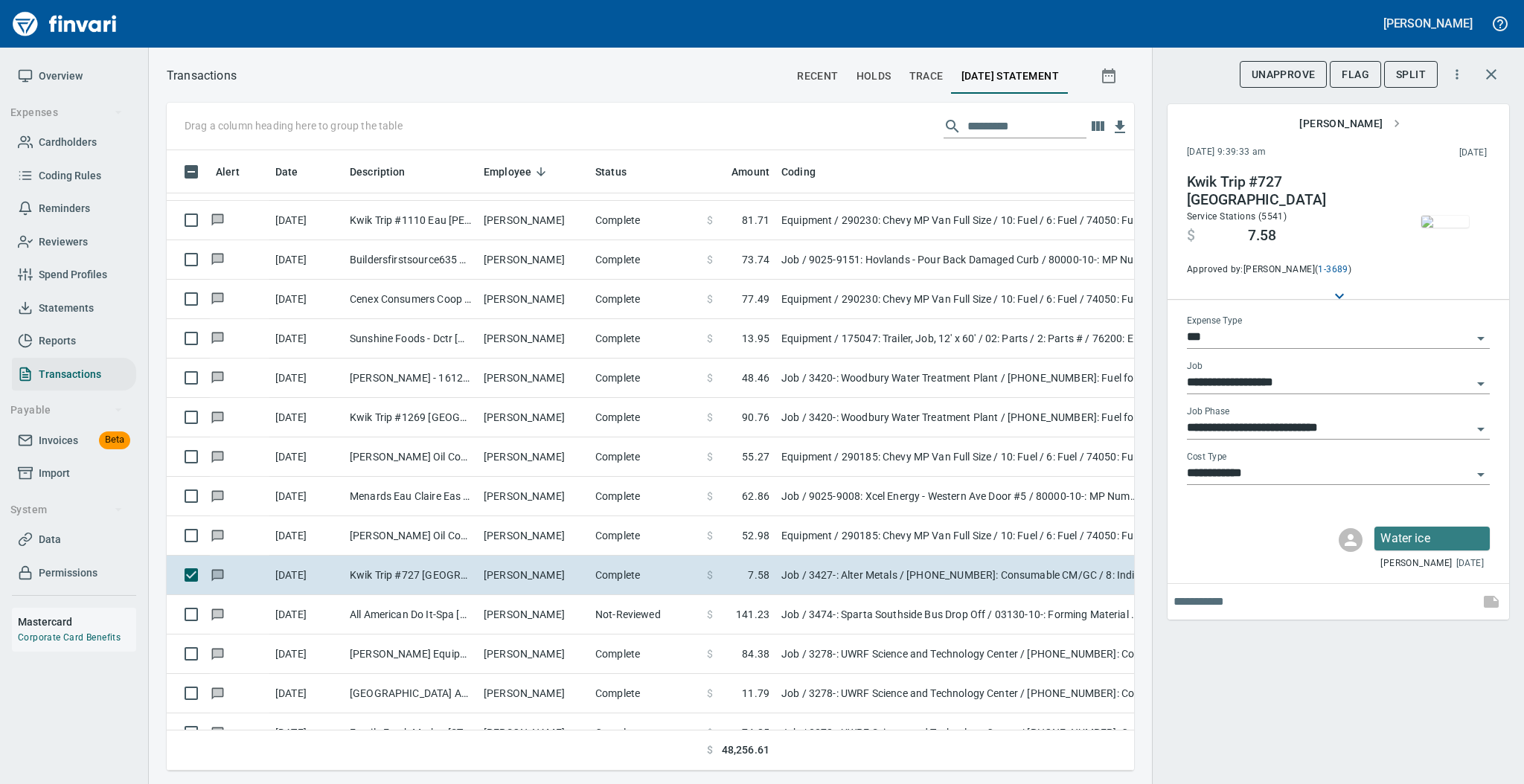
click at [1455, 225] on img "button" at bounding box center [1445, 221] width 48 height 12
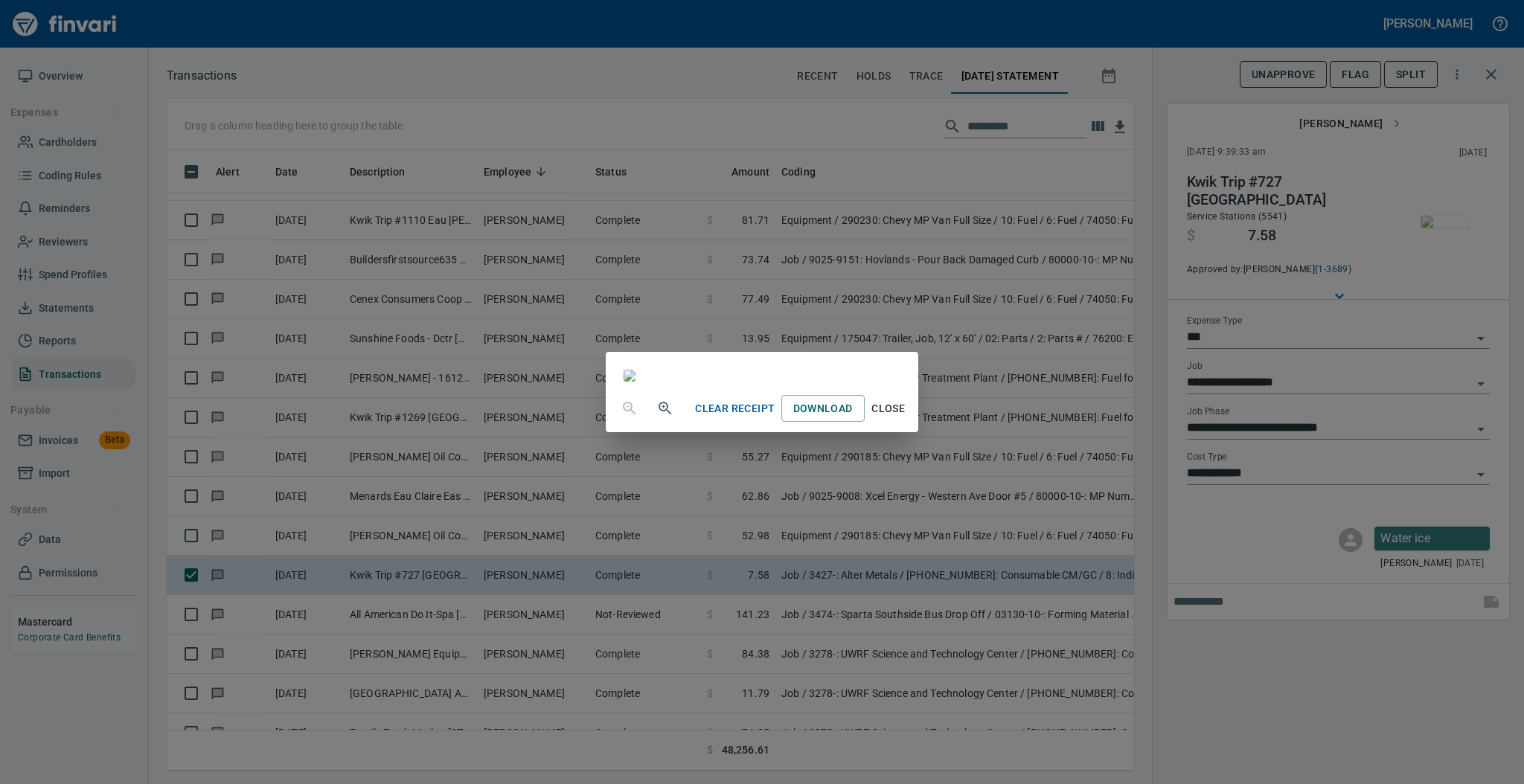
click at [912, 423] on button "Close" at bounding box center [888, 409] width 48 height 27
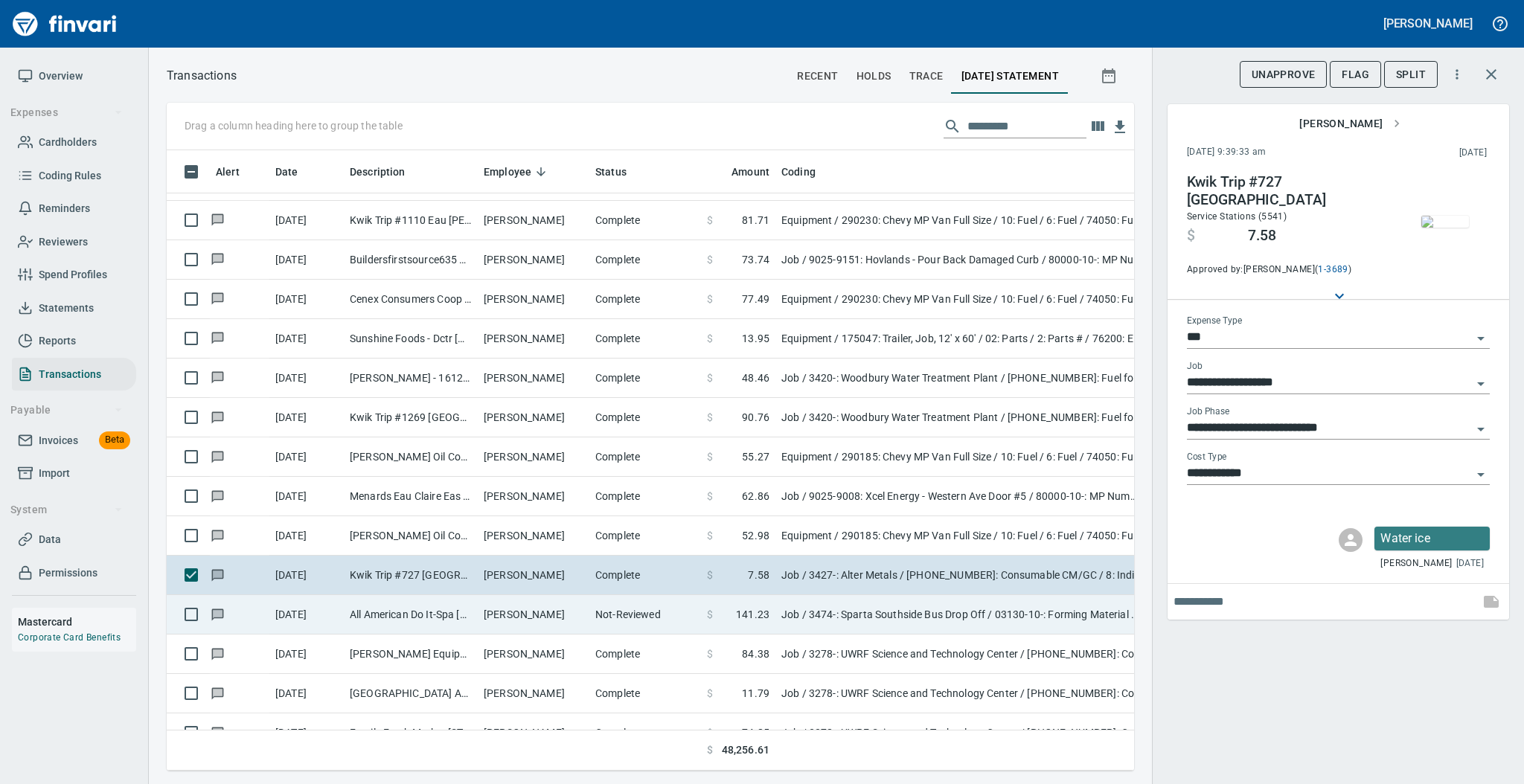
click at [562, 607] on td "[PERSON_NAME]" at bounding box center [533, 615] width 111 height 40
type input "**********"
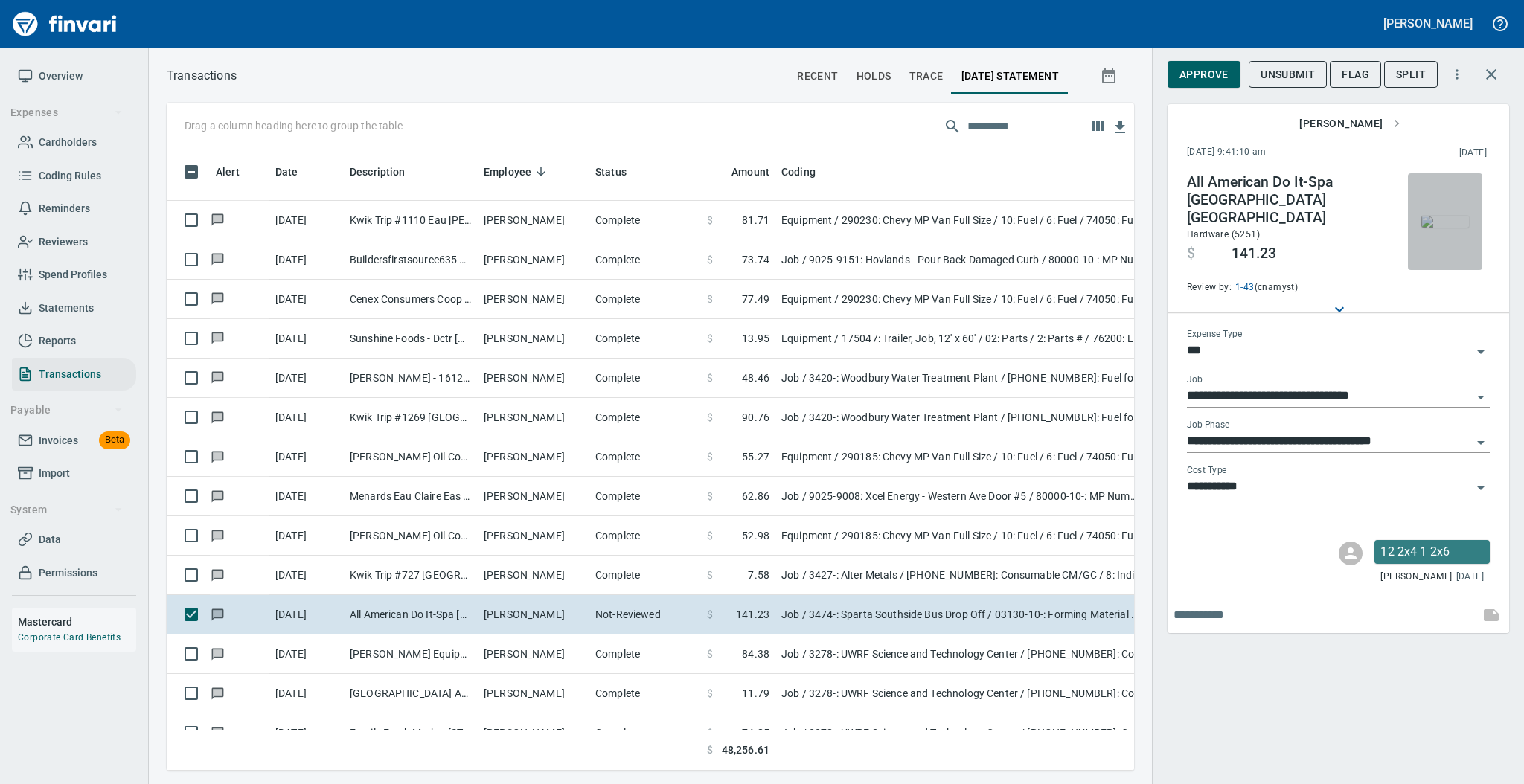
click at [1441, 215] on img "button" at bounding box center [1445, 221] width 48 height 12
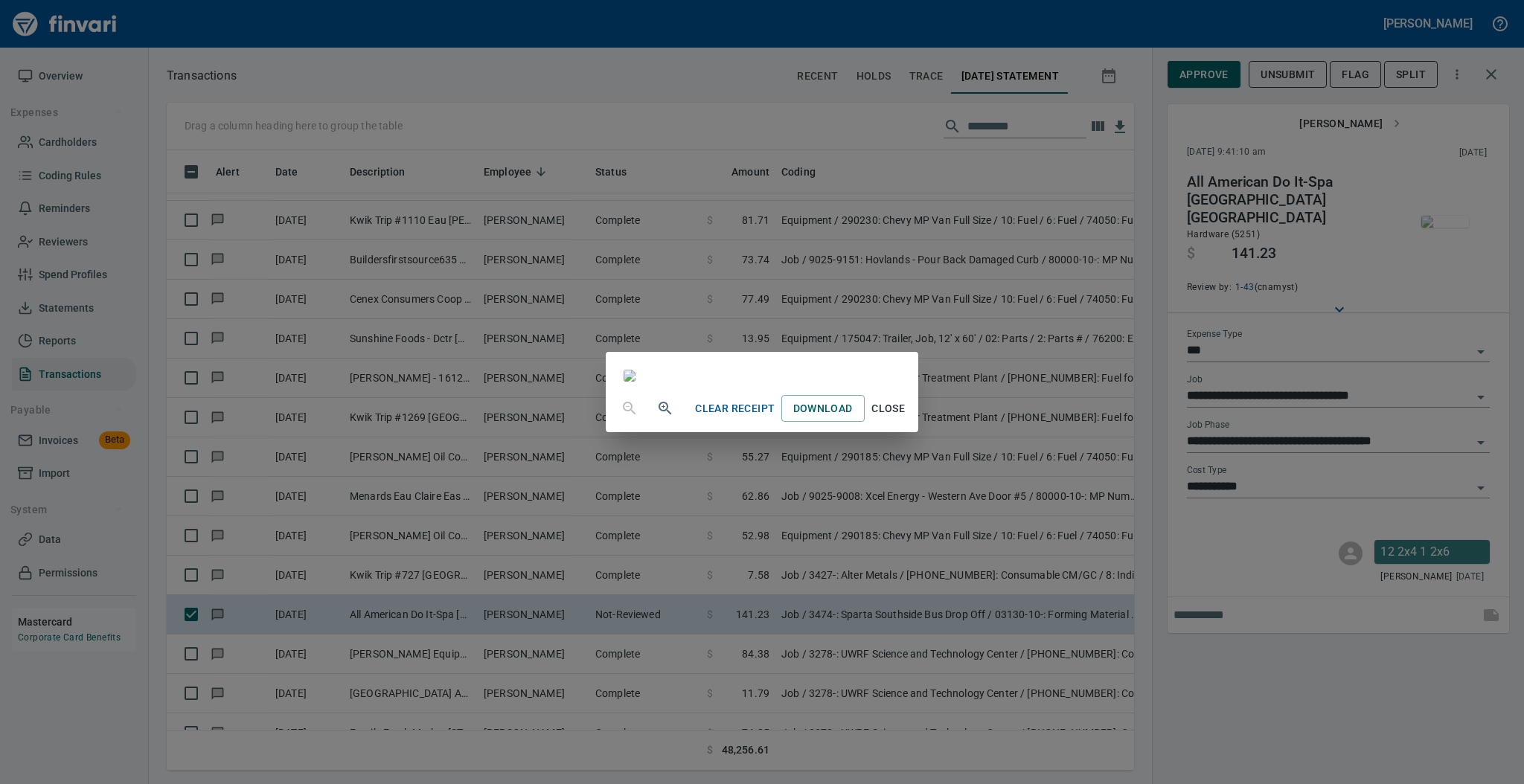
click at [1201, 74] on div "Clear Receipt Download Close" at bounding box center [762, 392] width 1524 height 784
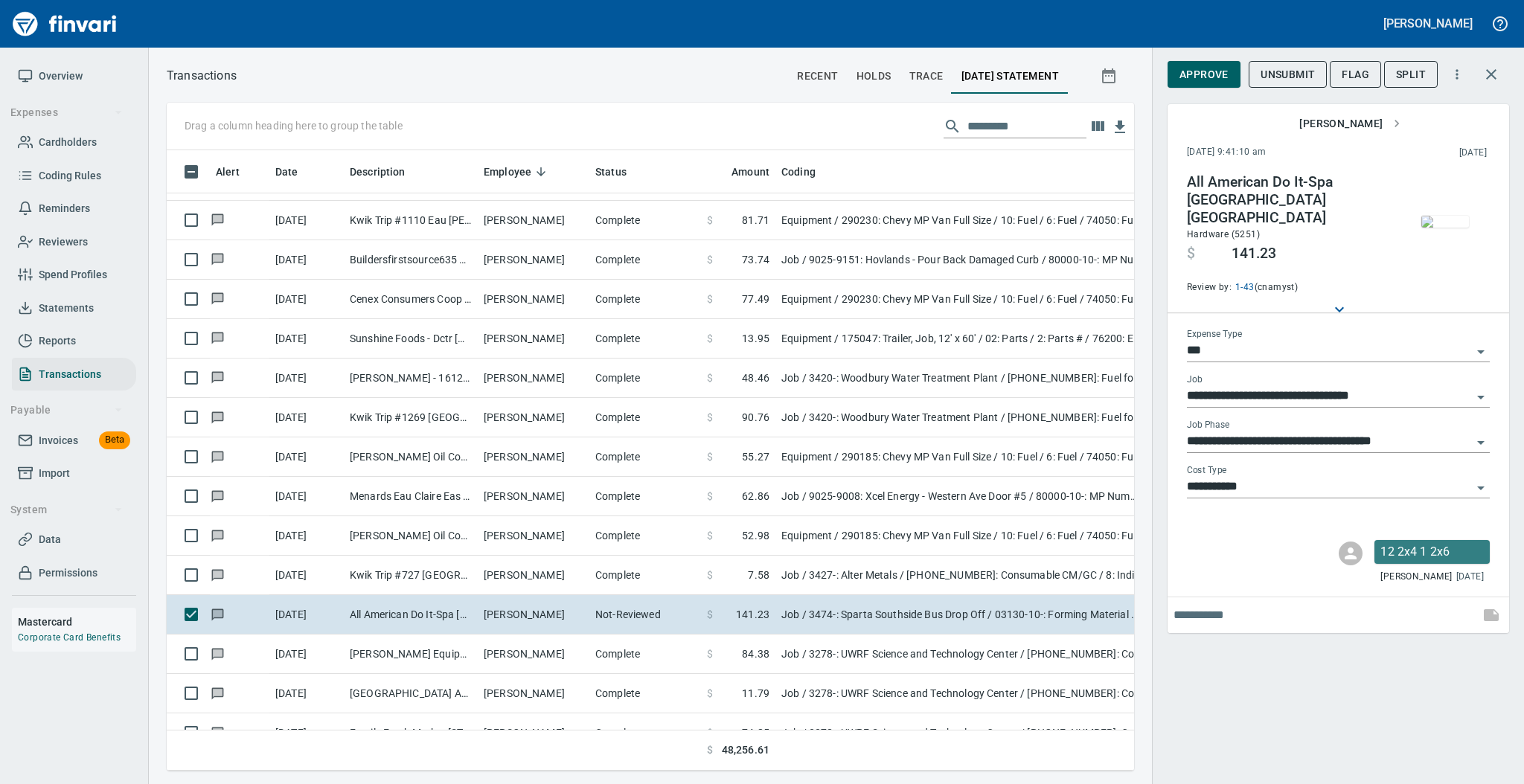
scroll to position [590, 937]
click at [1201, 74] on span "Approve" at bounding box center [1204, 74] width 49 height 19
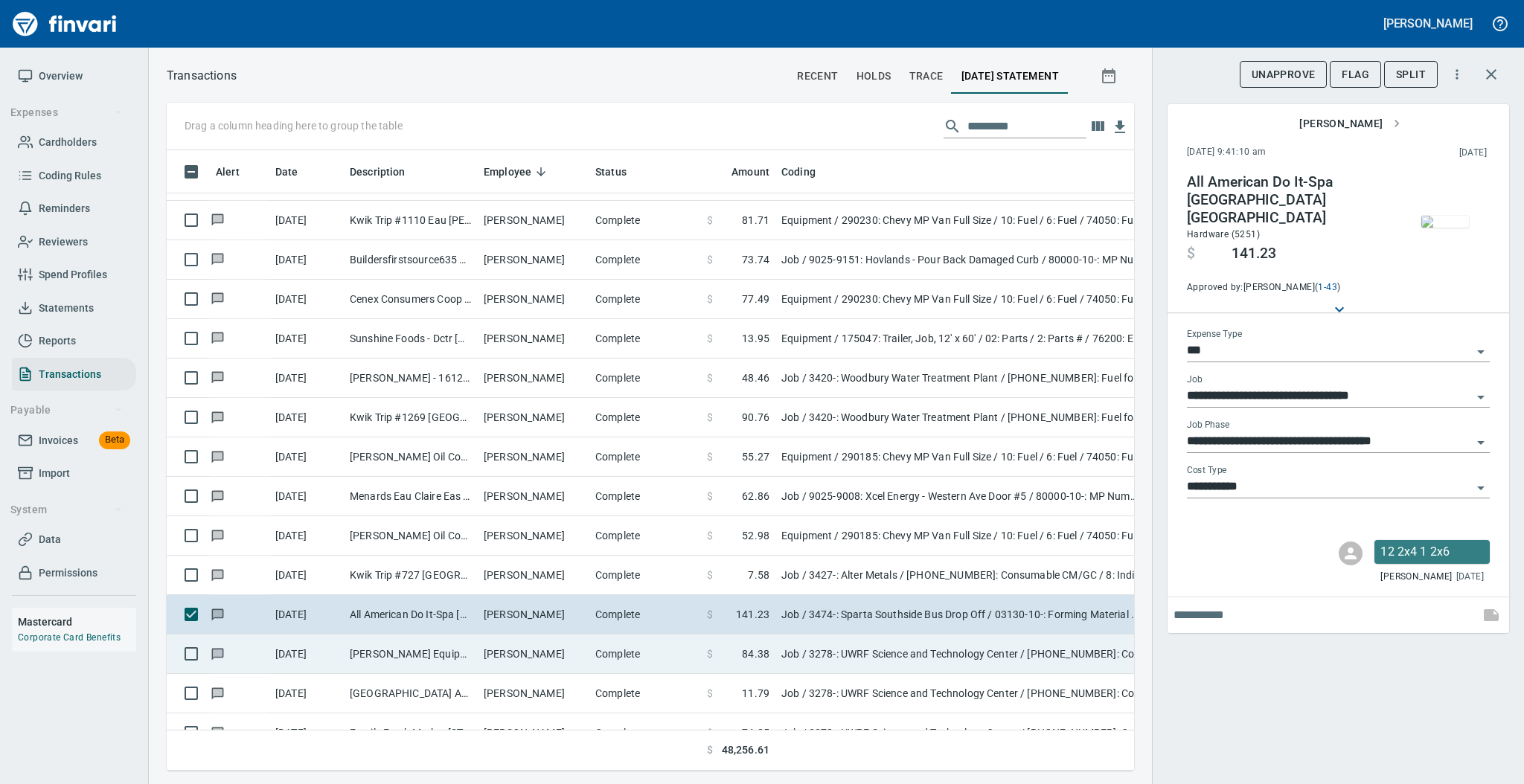
click at [504, 653] on td "[PERSON_NAME]" at bounding box center [533, 654] width 111 height 40
type input "**********"
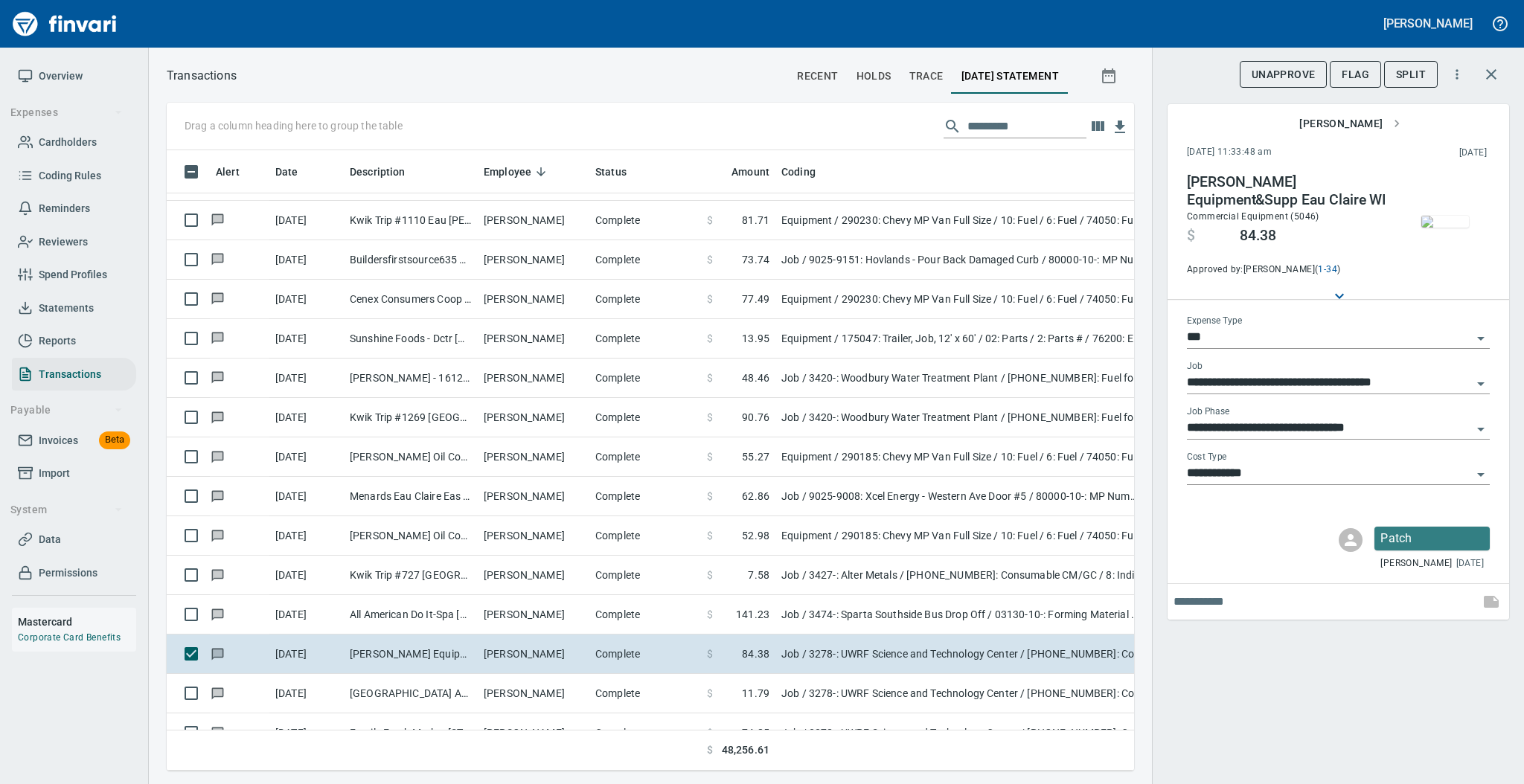
click at [1443, 227] on img "button" at bounding box center [1445, 221] width 48 height 12
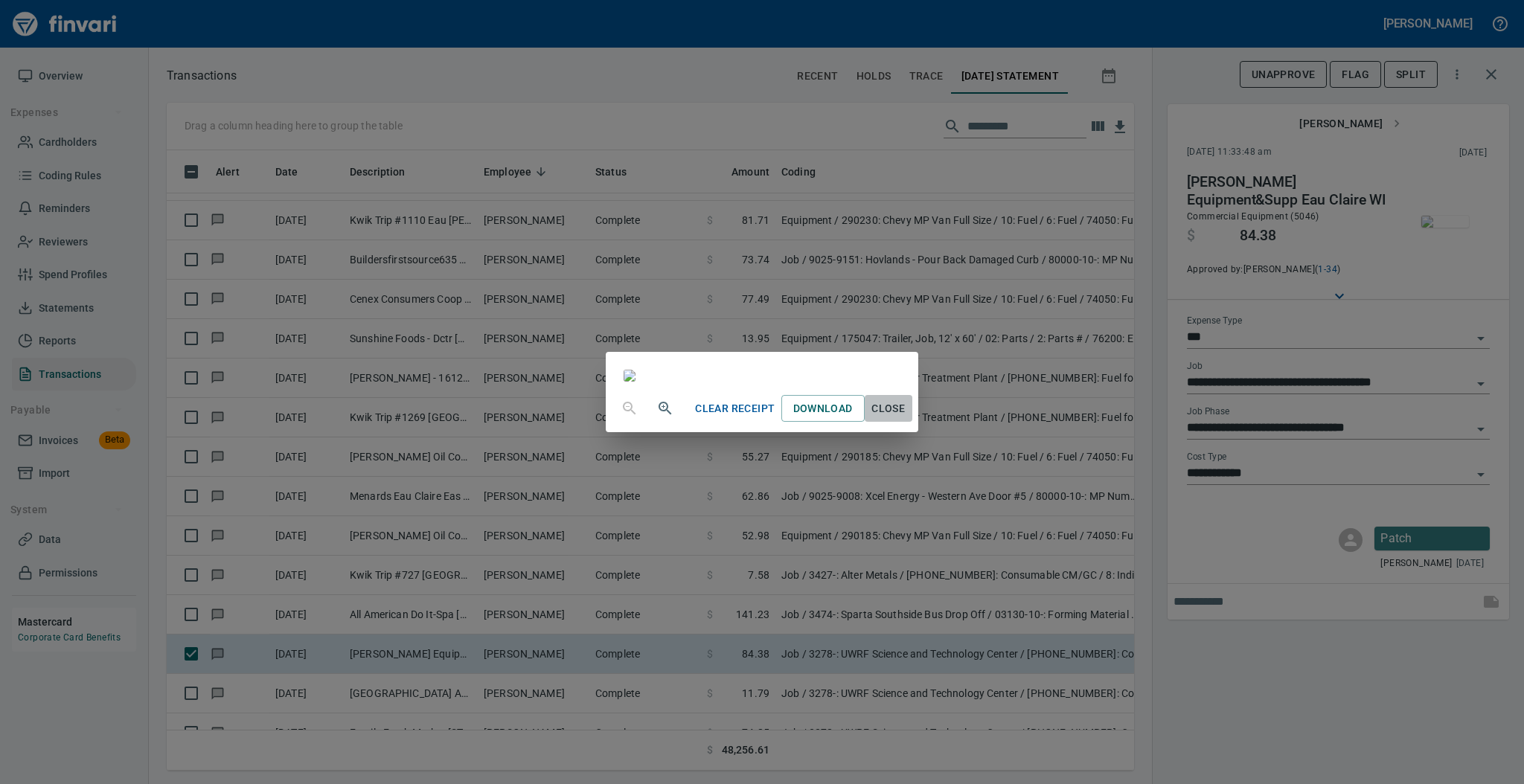
click at [906, 418] on span "Close" at bounding box center [888, 408] width 35 height 19
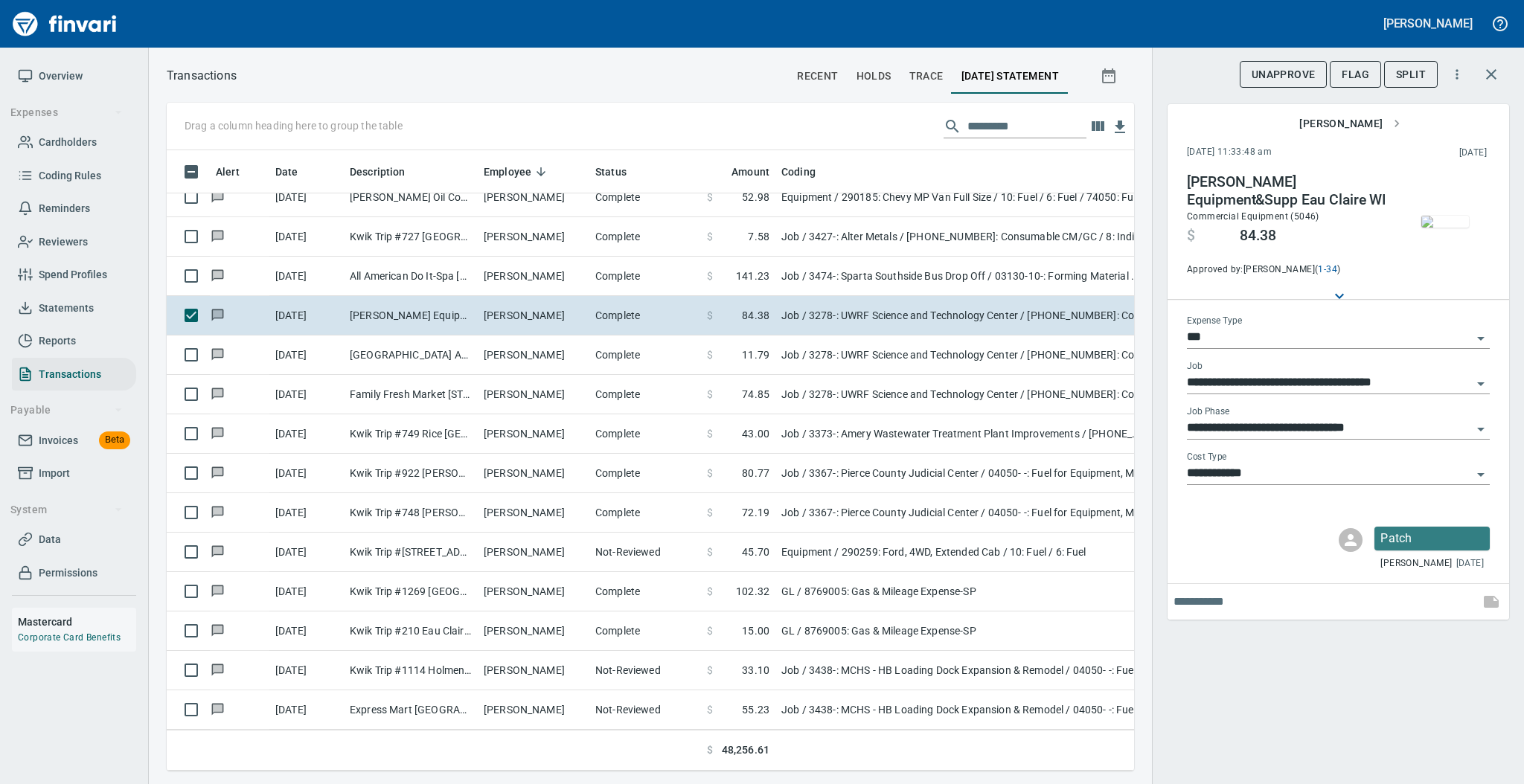
scroll to position [4614, 0]
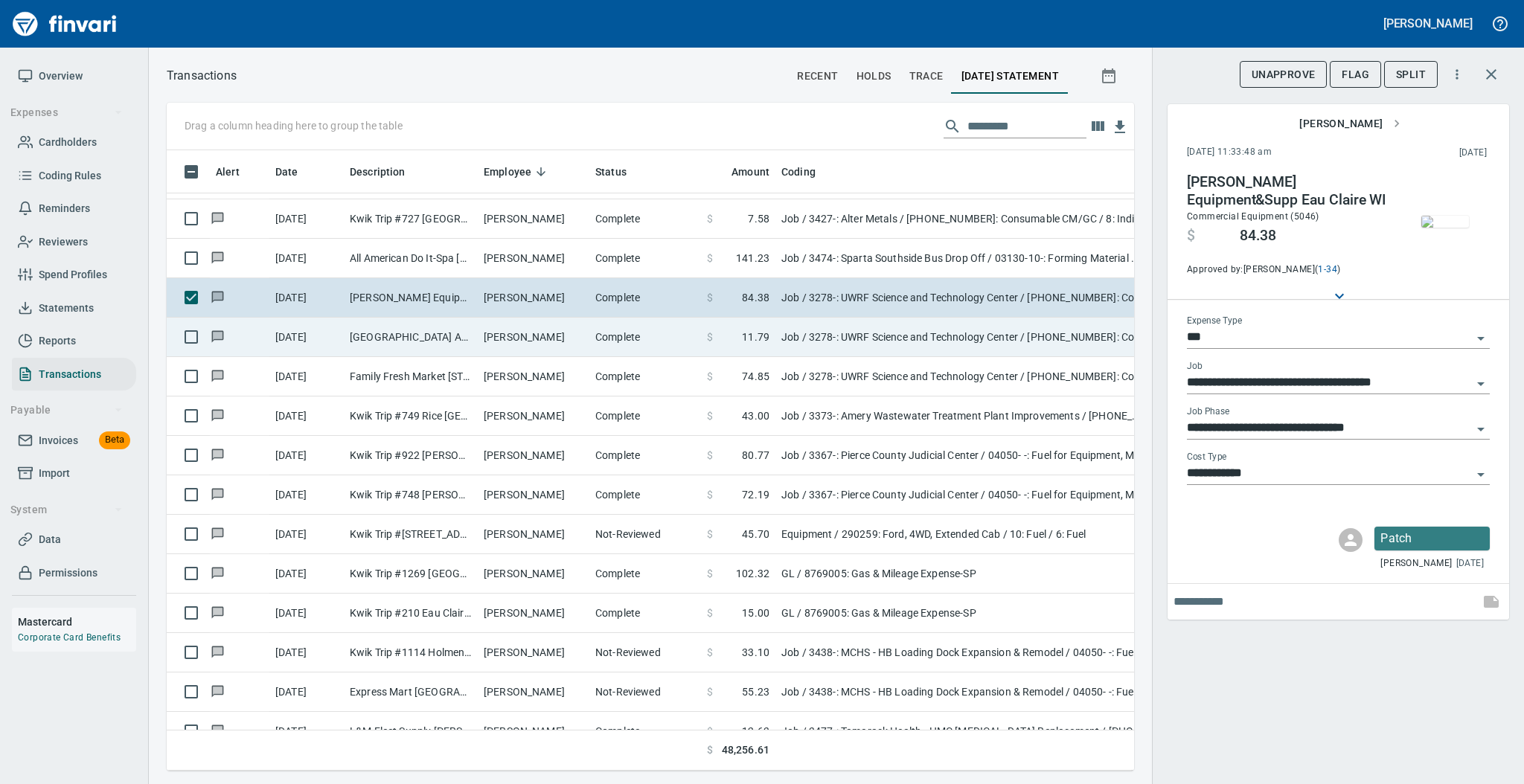
click at [503, 336] on td "[PERSON_NAME]" at bounding box center [533, 337] width 111 height 40
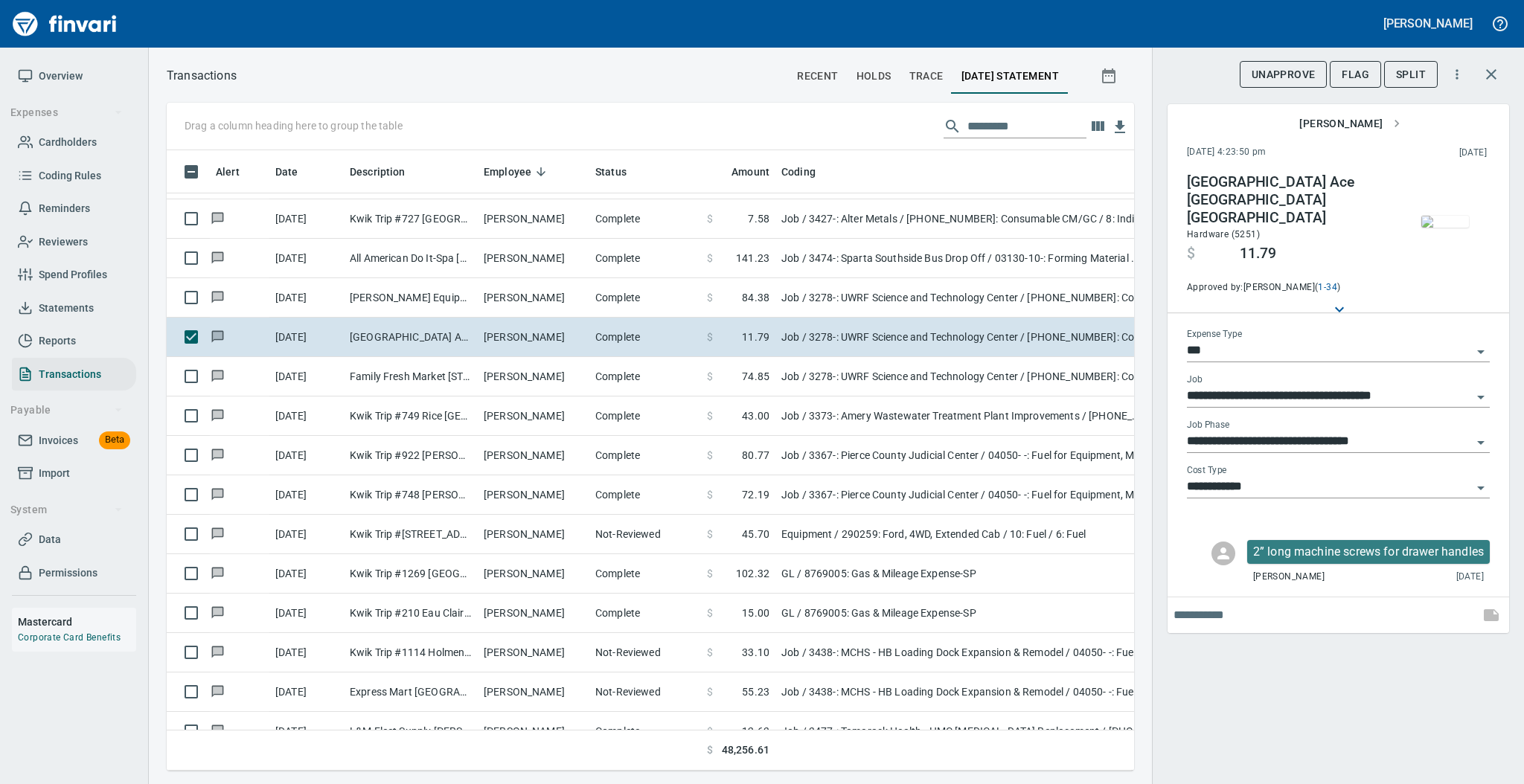
click at [1438, 219] on img "button" at bounding box center [1445, 221] width 48 height 12
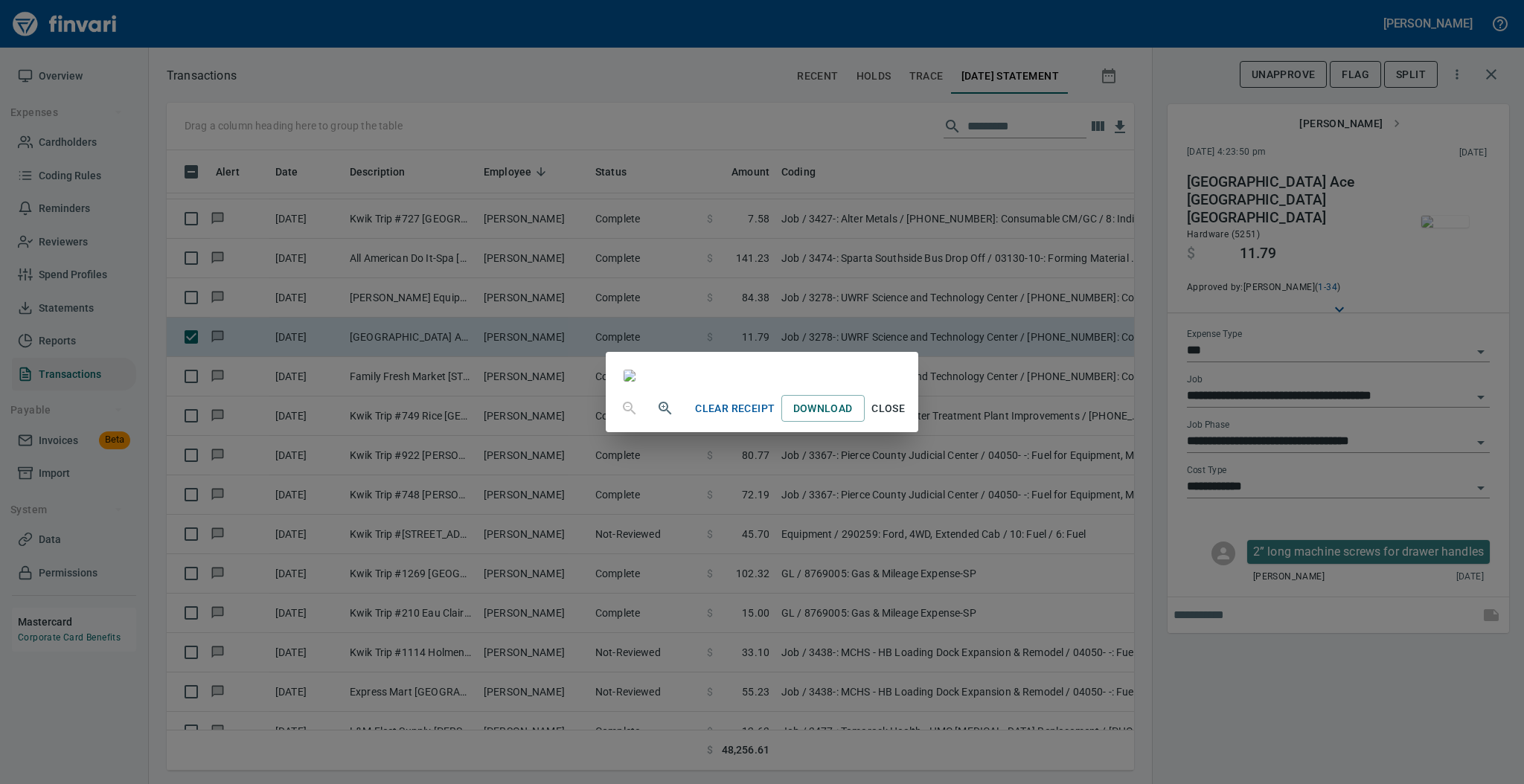
click at [906, 418] on span "Close" at bounding box center [888, 408] width 35 height 19
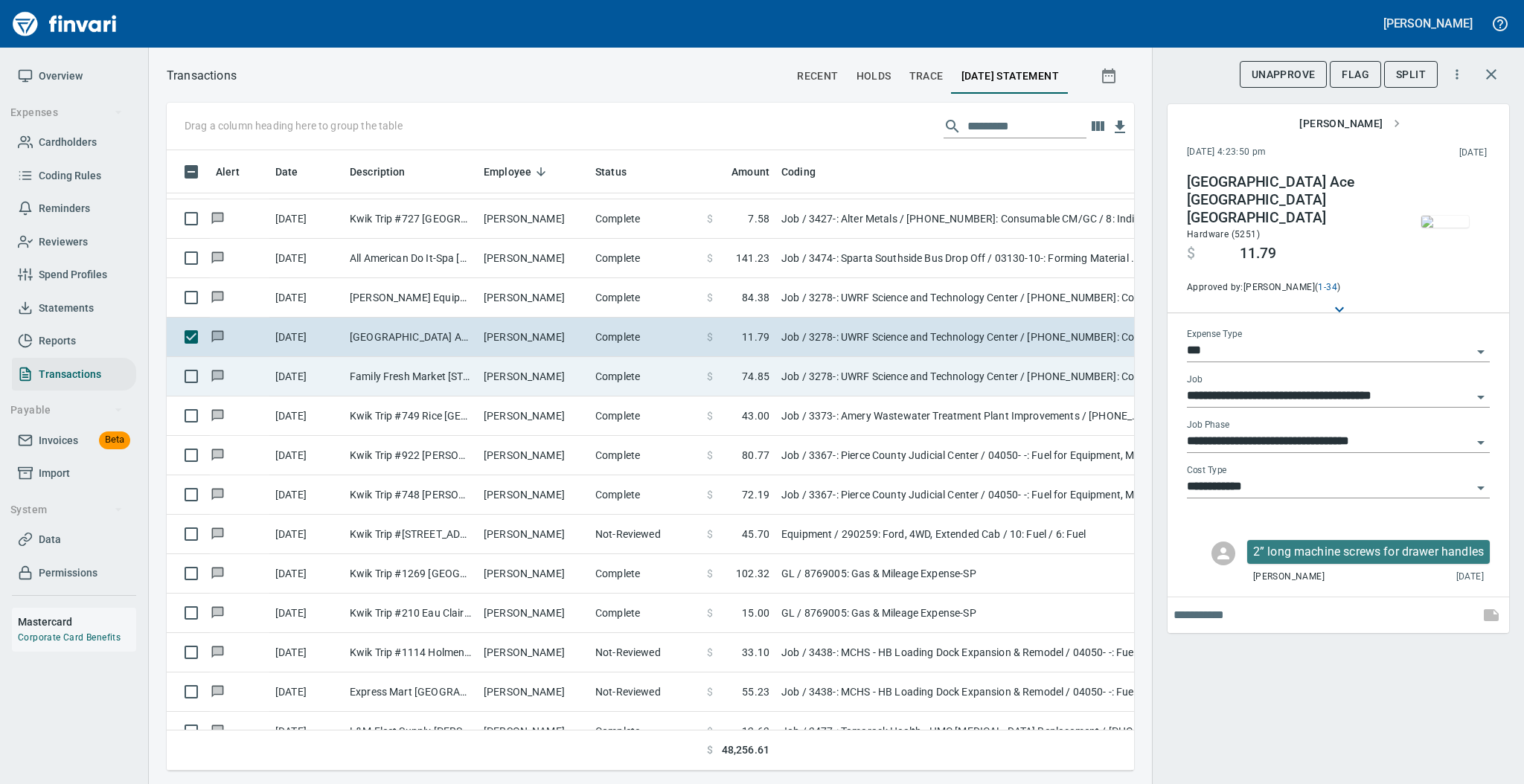
click at [531, 382] on td "[PERSON_NAME]" at bounding box center [533, 377] width 111 height 40
type input "**********"
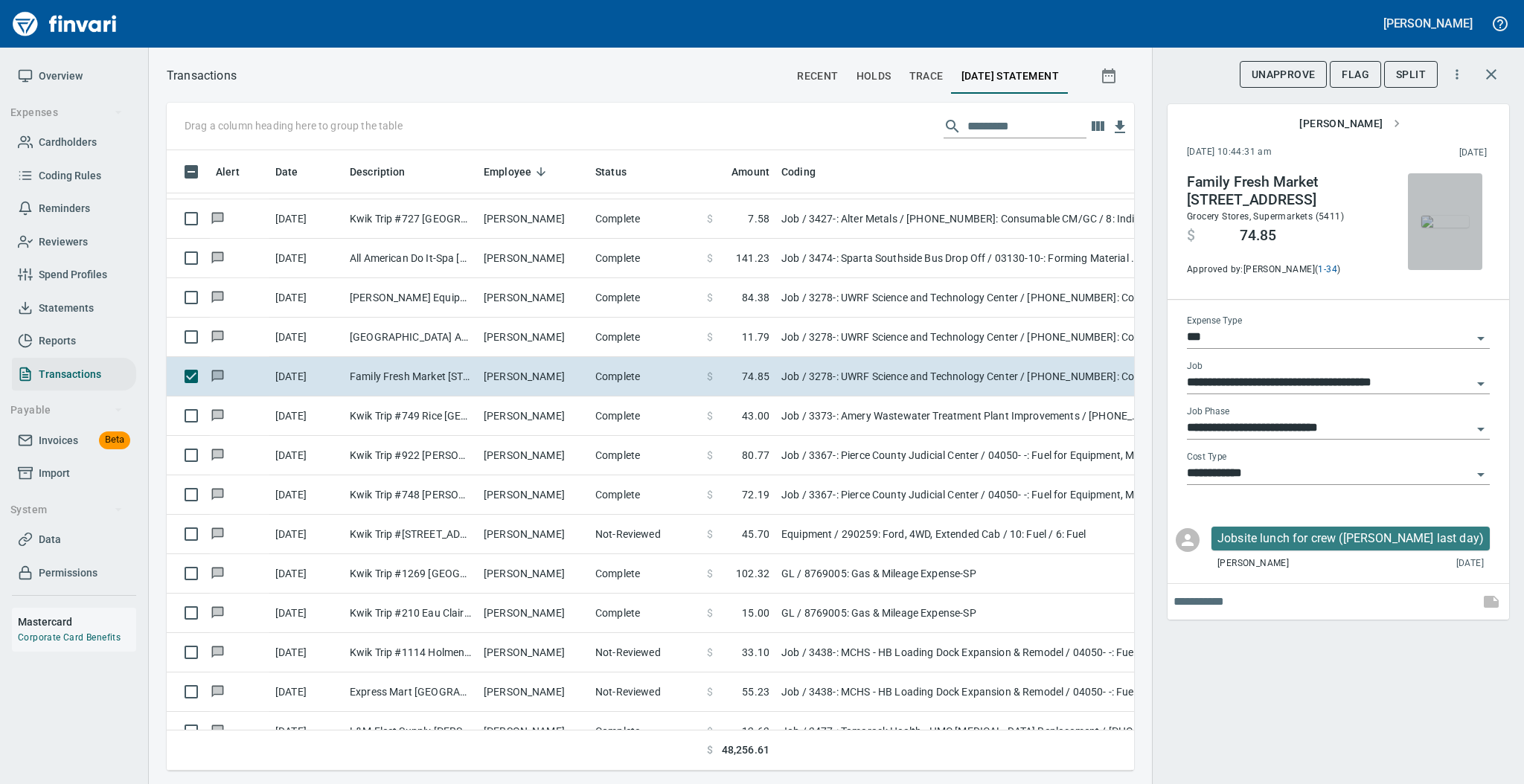
click at [1439, 223] on img "button" at bounding box center [1445, 221] width 48 height 12
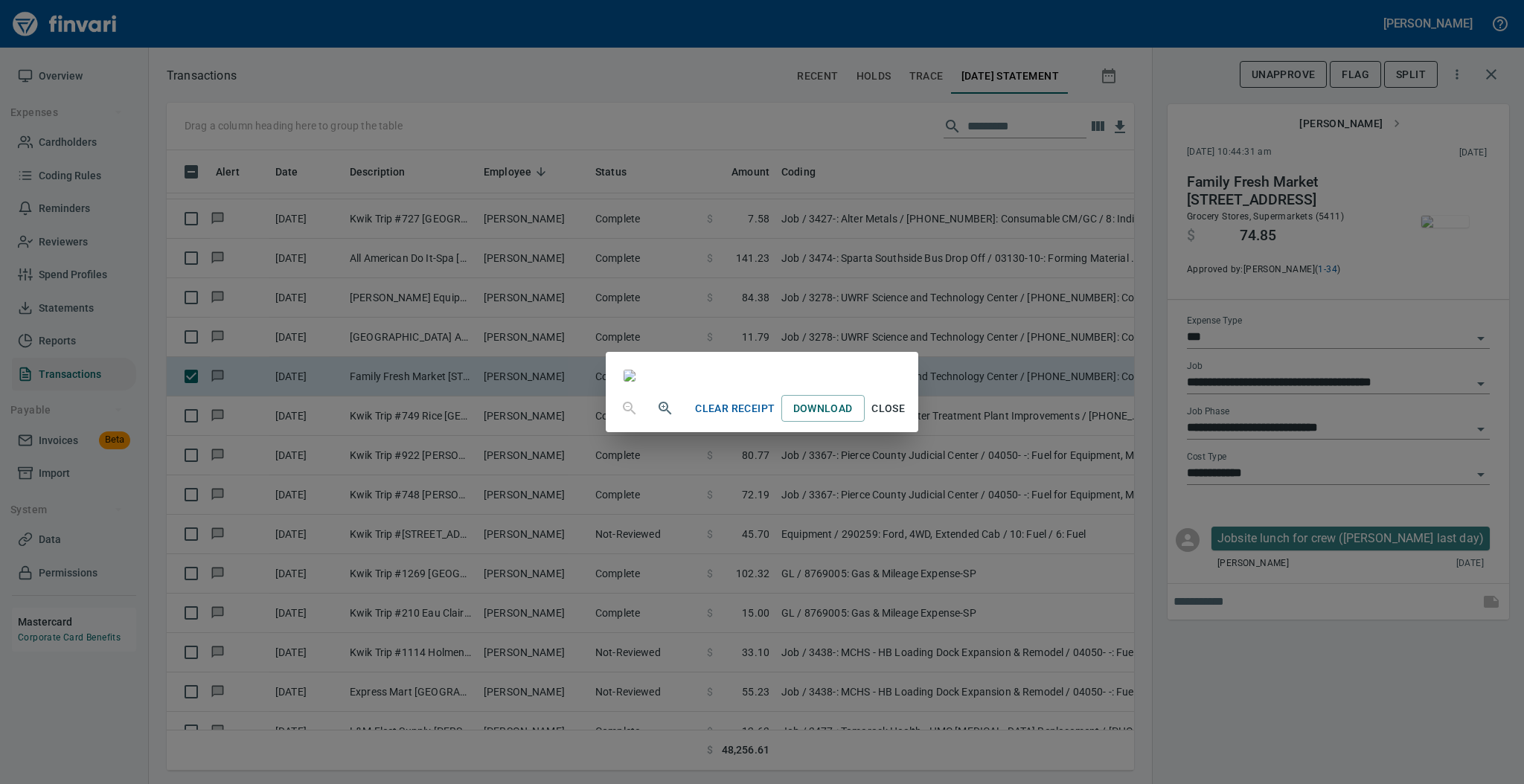
click at [912, 423] on button "Close" at bounding box center [888, 409] width 48 height 27
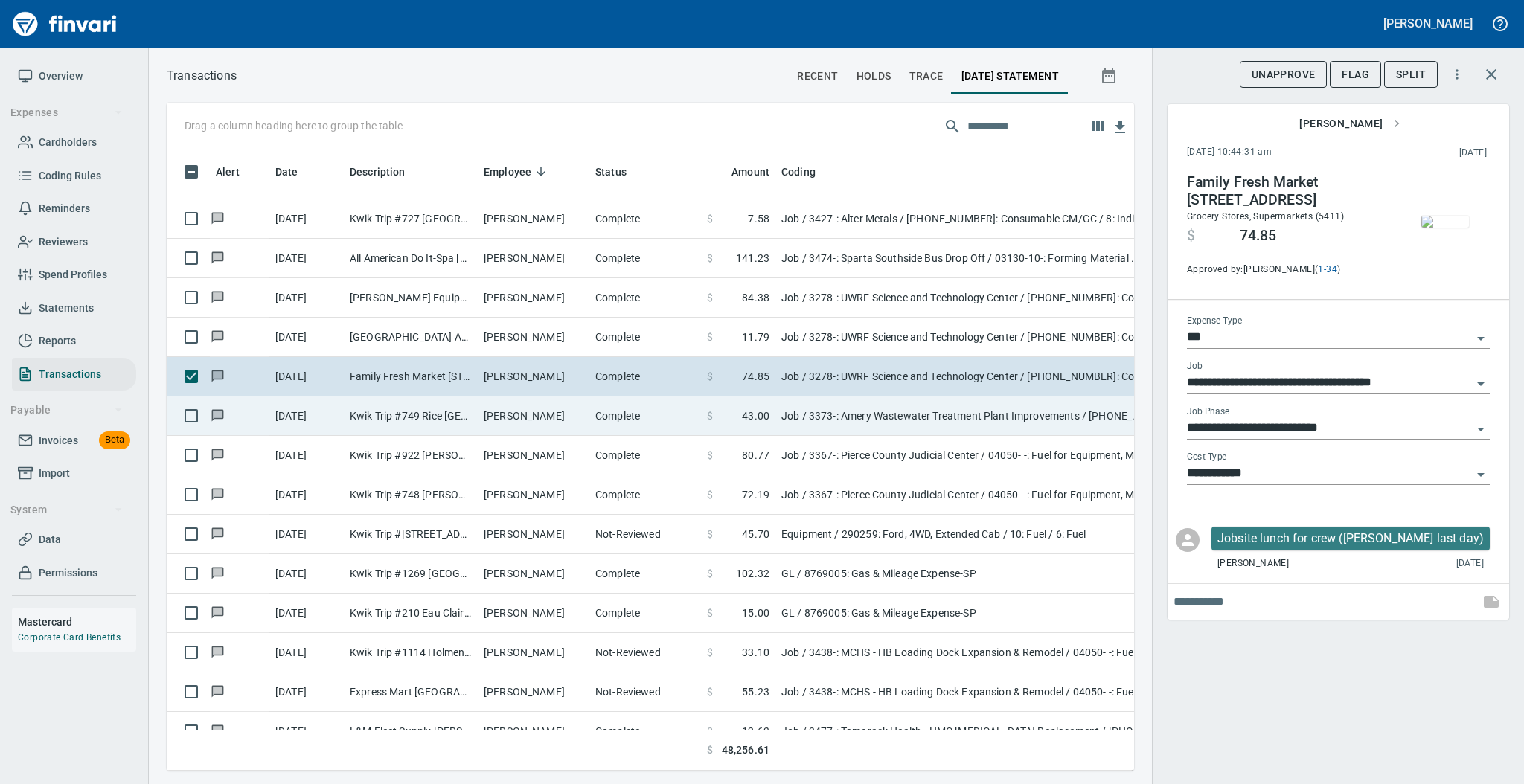
click at [496, 416] on td "[PERSON_NAME]" at bounding box center [533, 416] width 111 height 40
type input "**********"
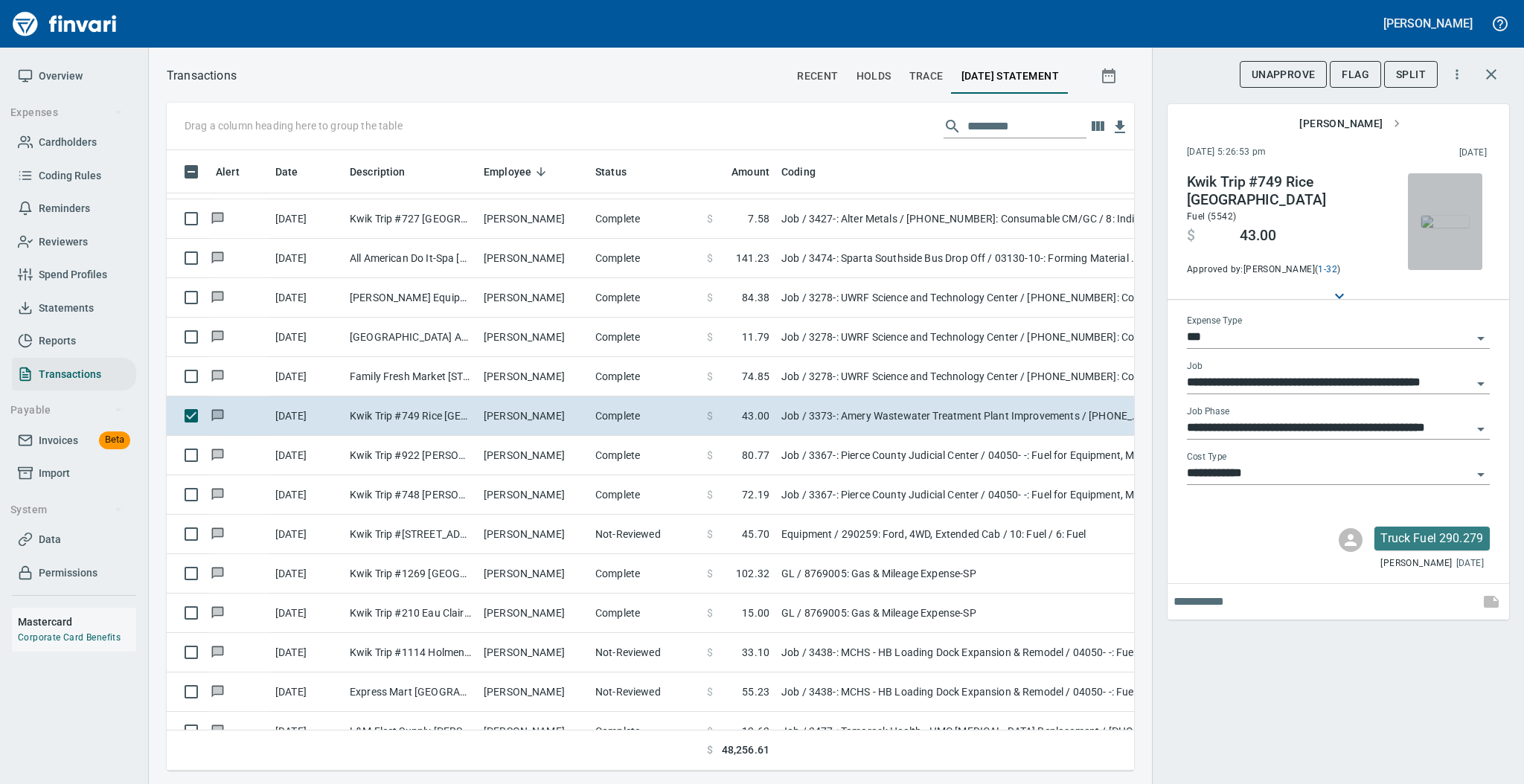
click at [1443, 215] on img "button" at bounding box center [1445, 221] width 48 height 12
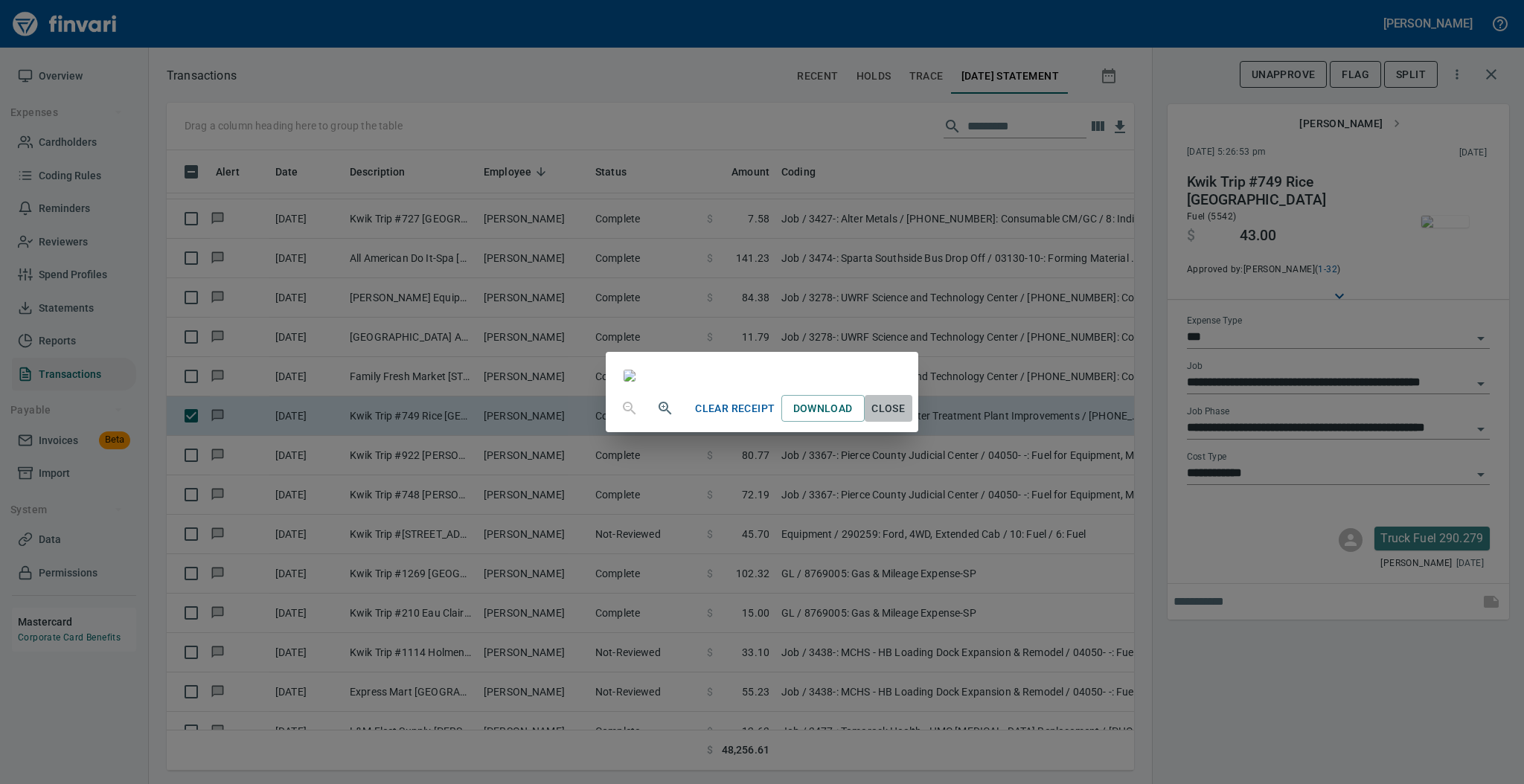
click at [906, 418] on span "Close" at bounding box center [888, 408] width 35 height 19
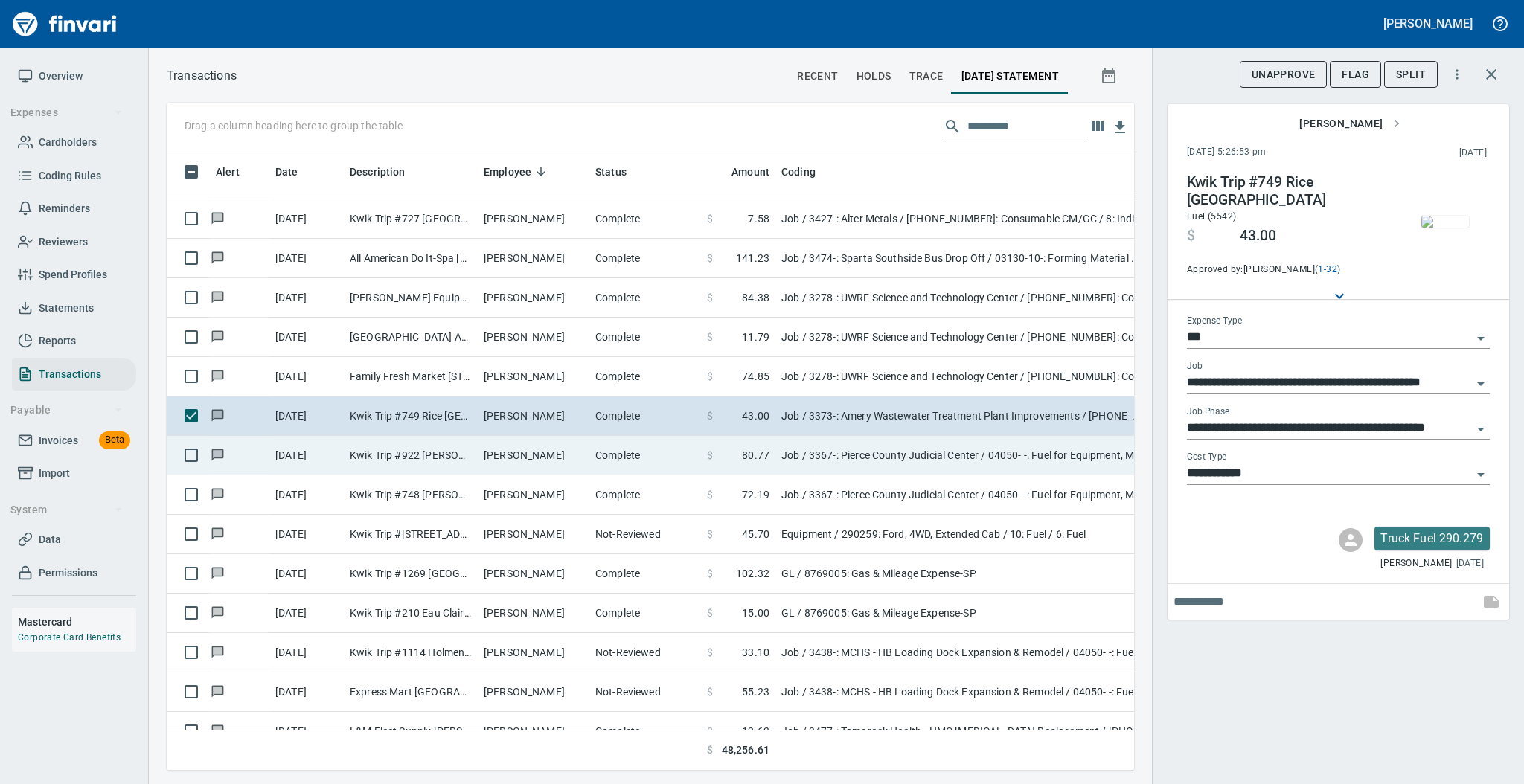
click at [583, 459] on td "[PERSON_NAME]" at bounding box center [533, 455] width 111 height 40
type input "**********"
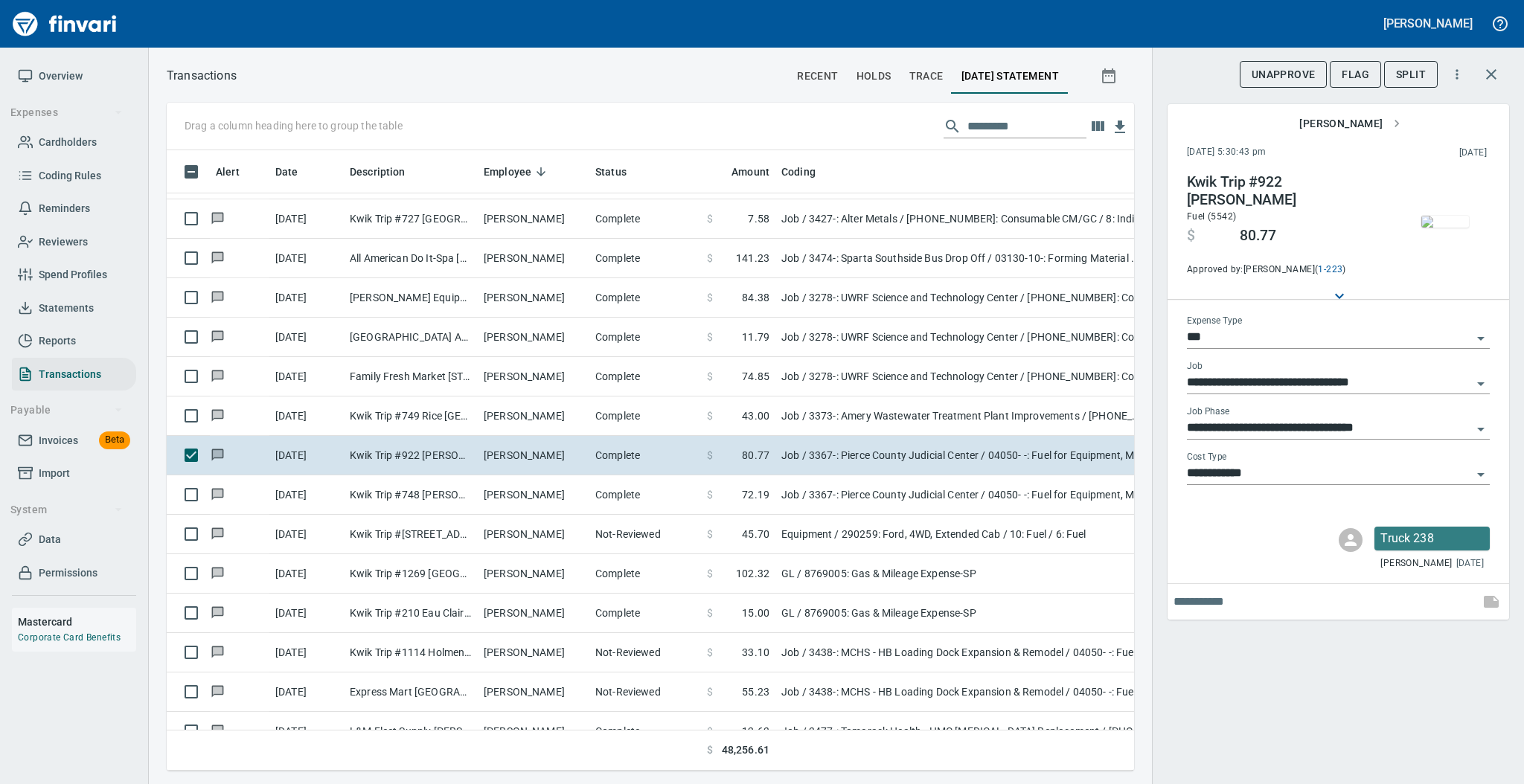
click at [1441, 215] on img "button" at bounding box center [1445, 221] width 48 height 12
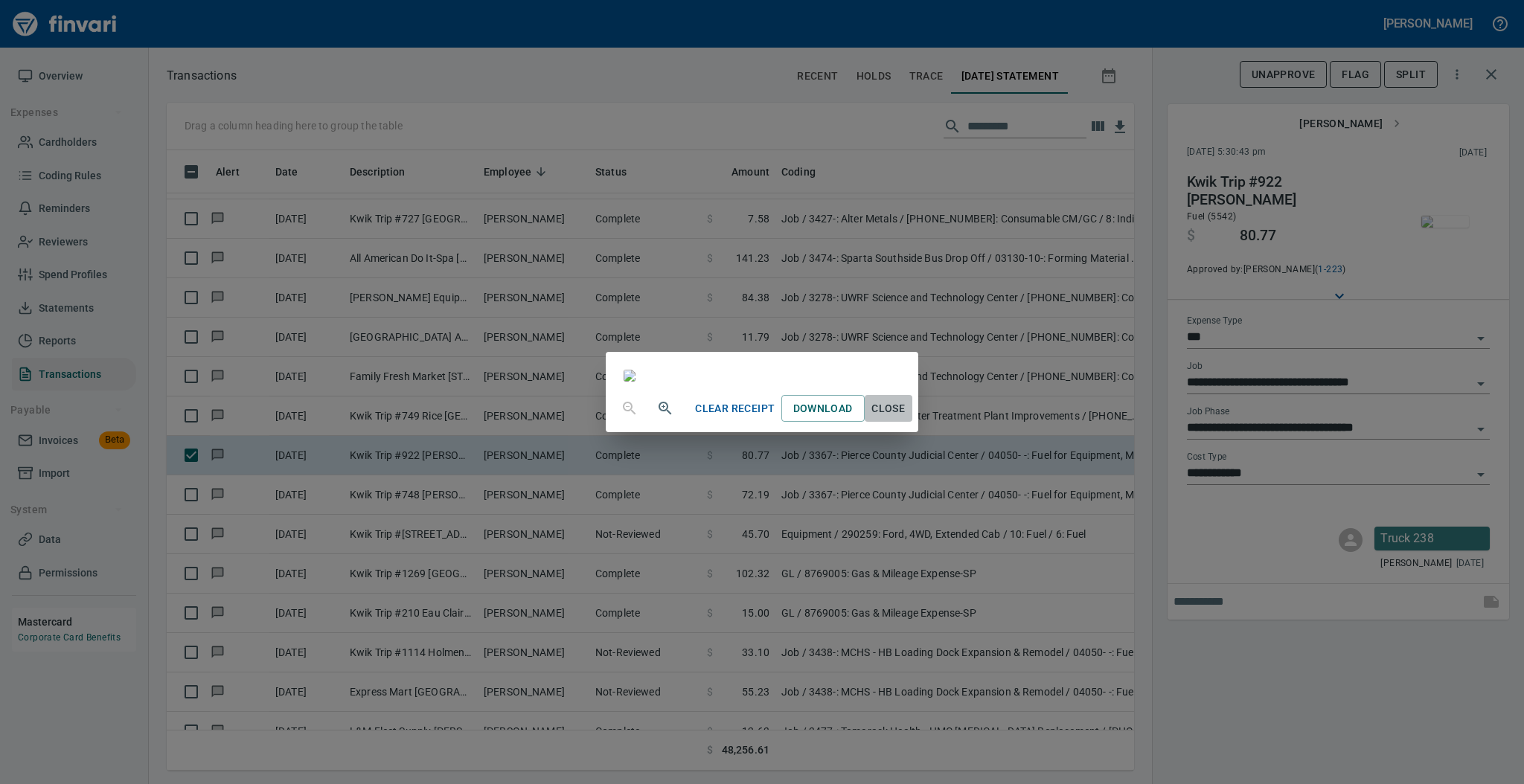
click at [906, 418] on span "Close" at bounding box center [888, 408] width 35 height 19
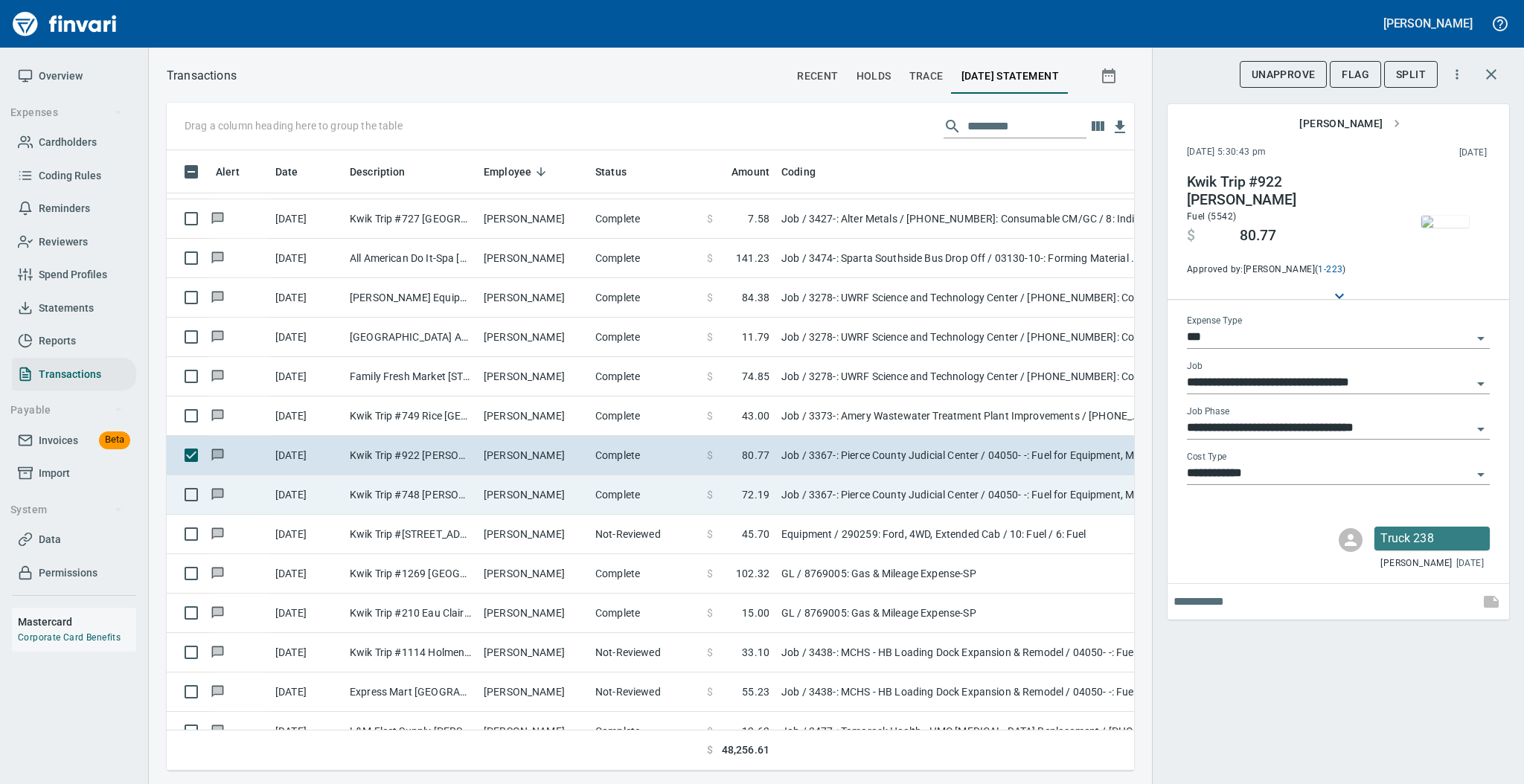
click at [552, 498] on td "[PERSON_NAME]" at bounding box center [533, 494] width 111 height 40
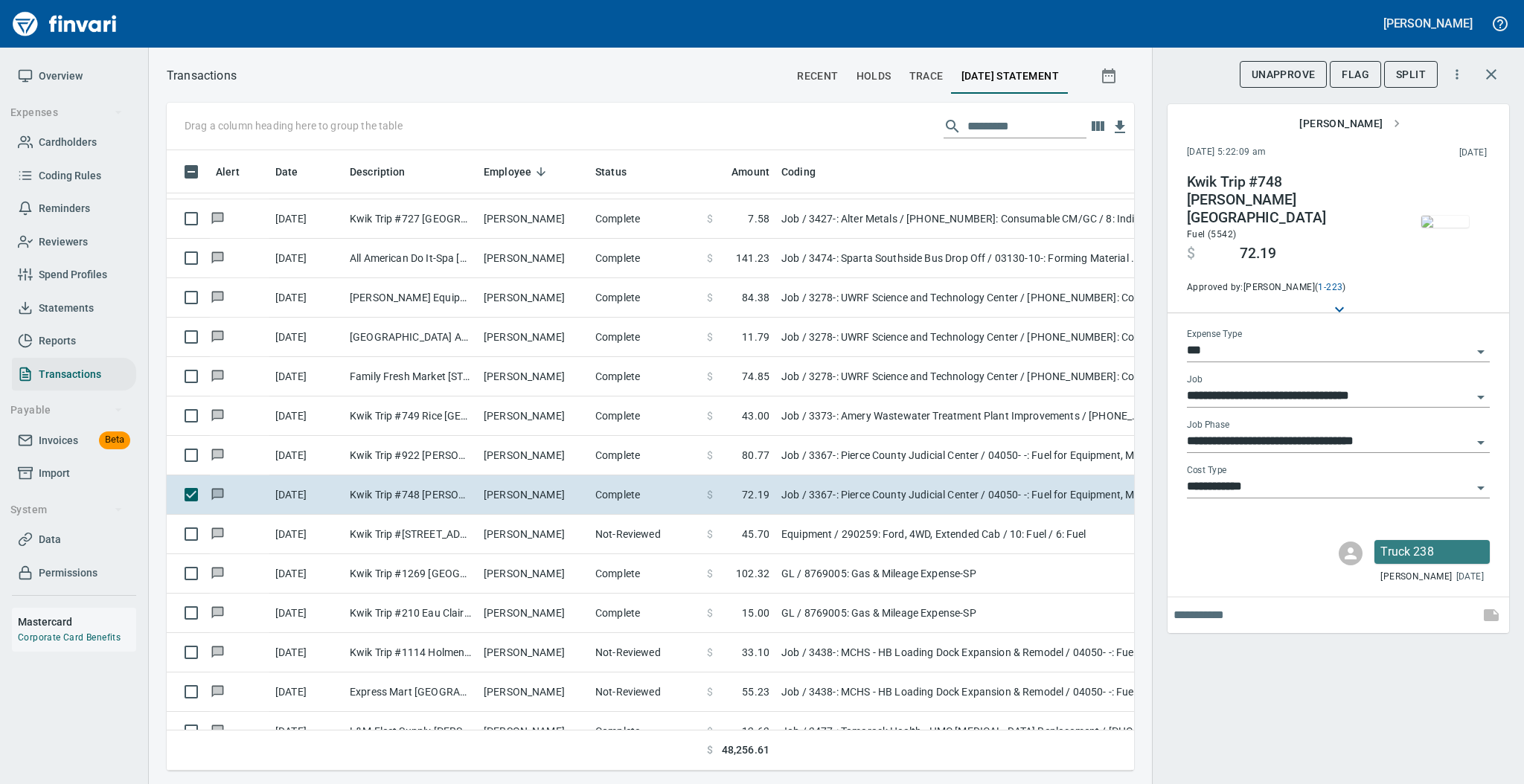
click at [1434, 223] on img "button" at bounding box center [1445, 221] width 48 height 12
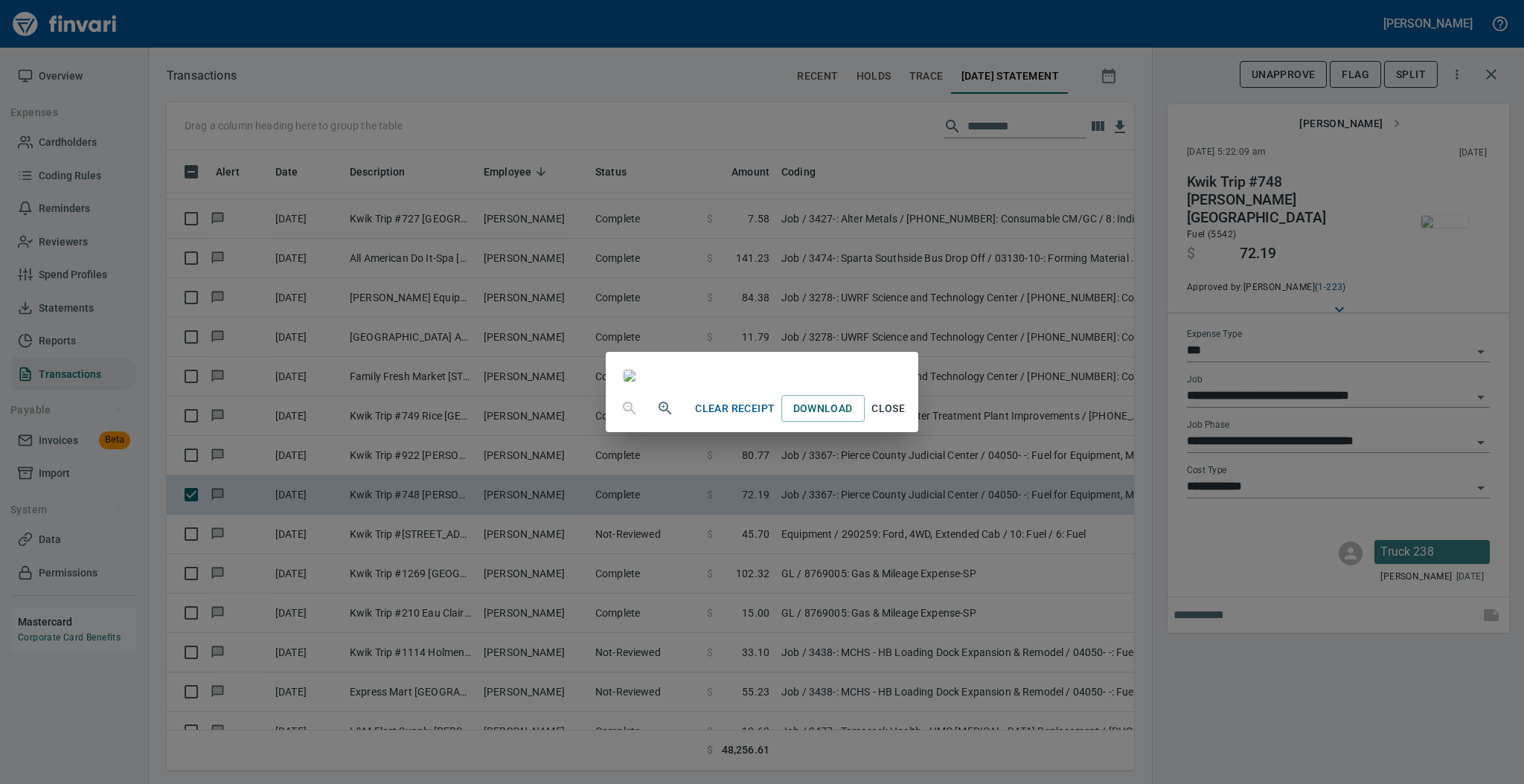
click at [906, 418] on span "Close" at bounding box center [888, 408] width 35 height 19
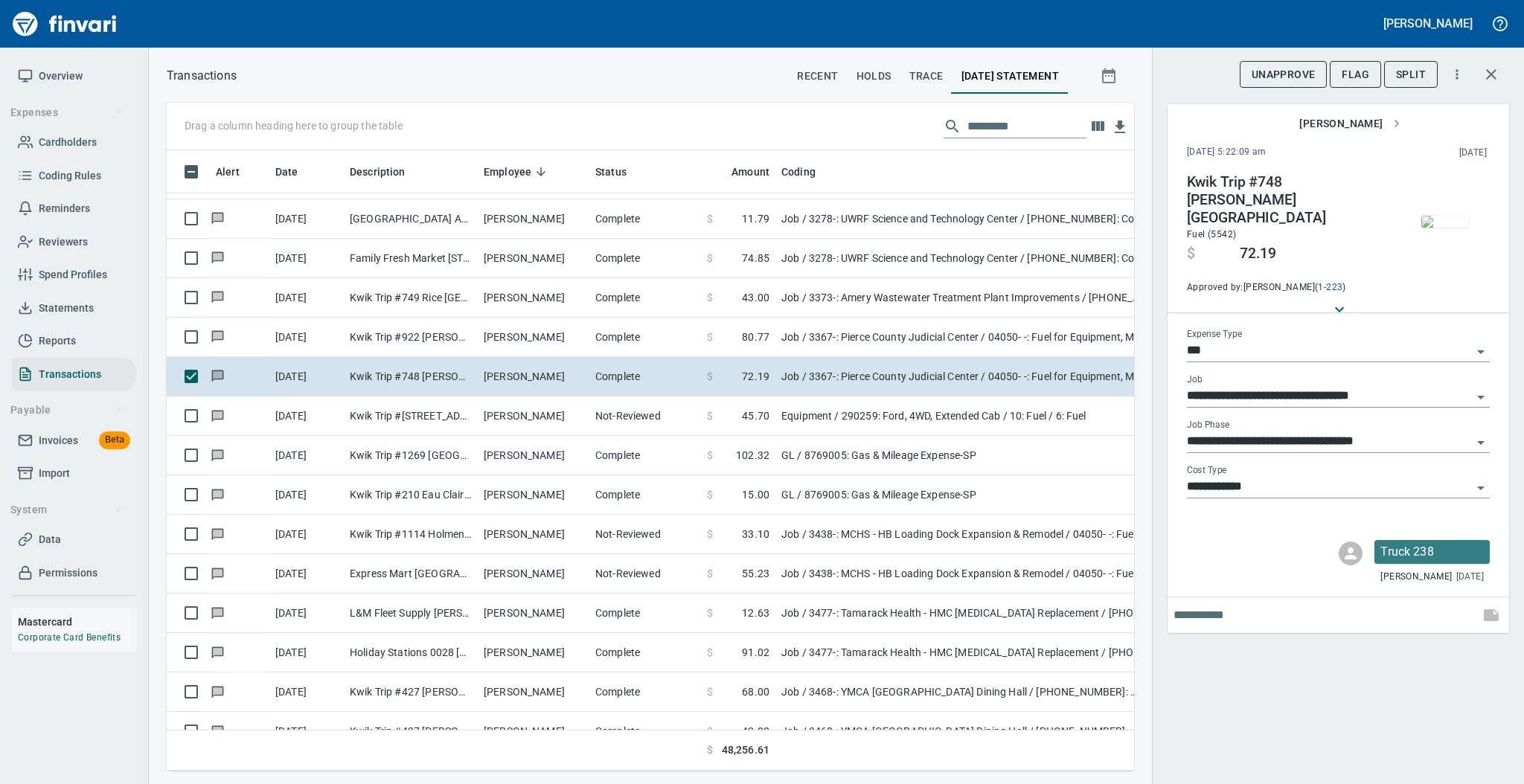
scroll to position [4706, 0]
